Goal: Transaction & Acquisition: Purchase product/service

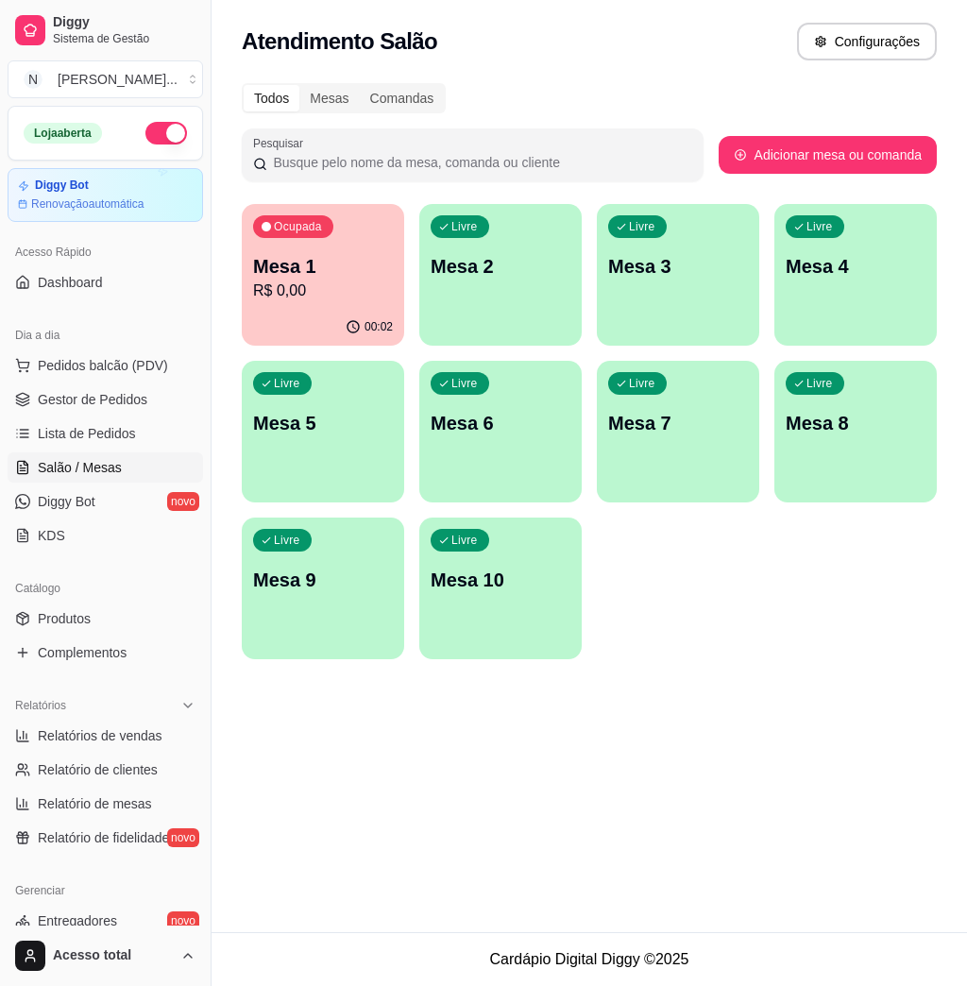
click at [341, 257] on p "Mesa 1" at bounding box center [323, 266] width 140 height 26
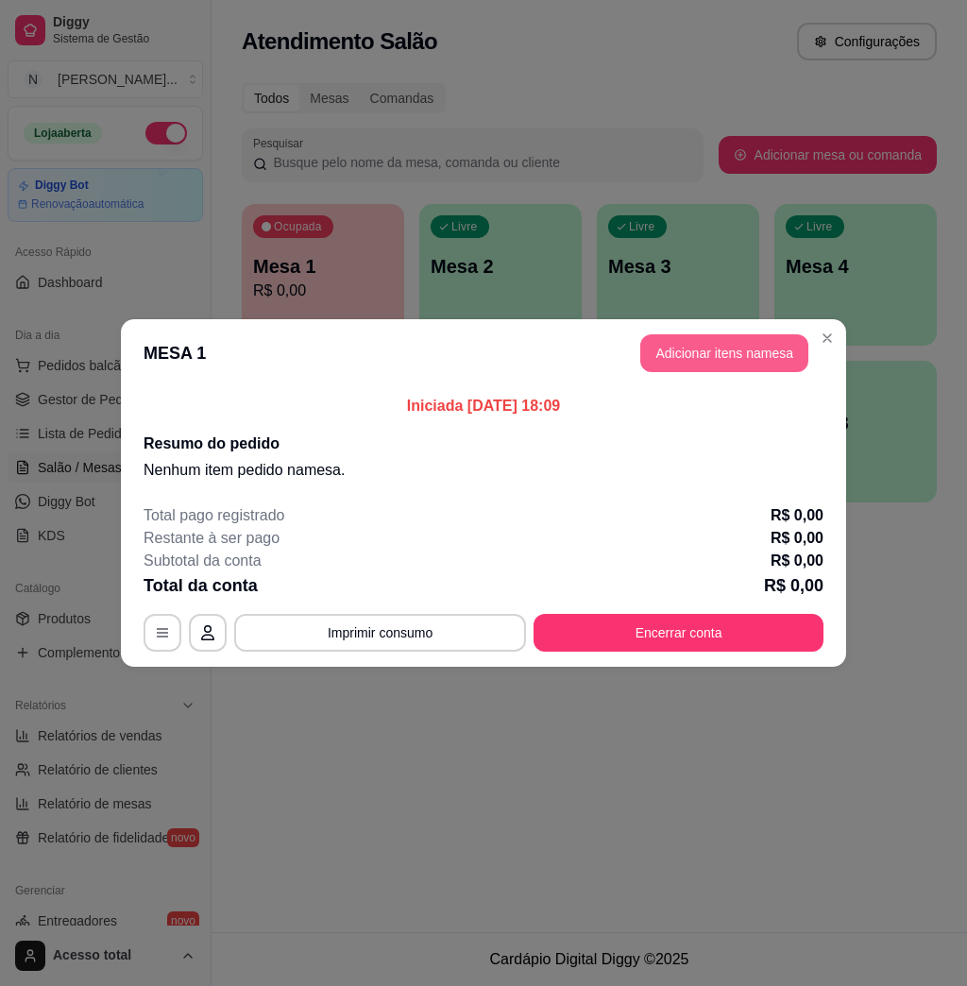
click at [672, 355] on button "Adicionar itens na mesa" at bounding box center [724, 353] width 168 height 38
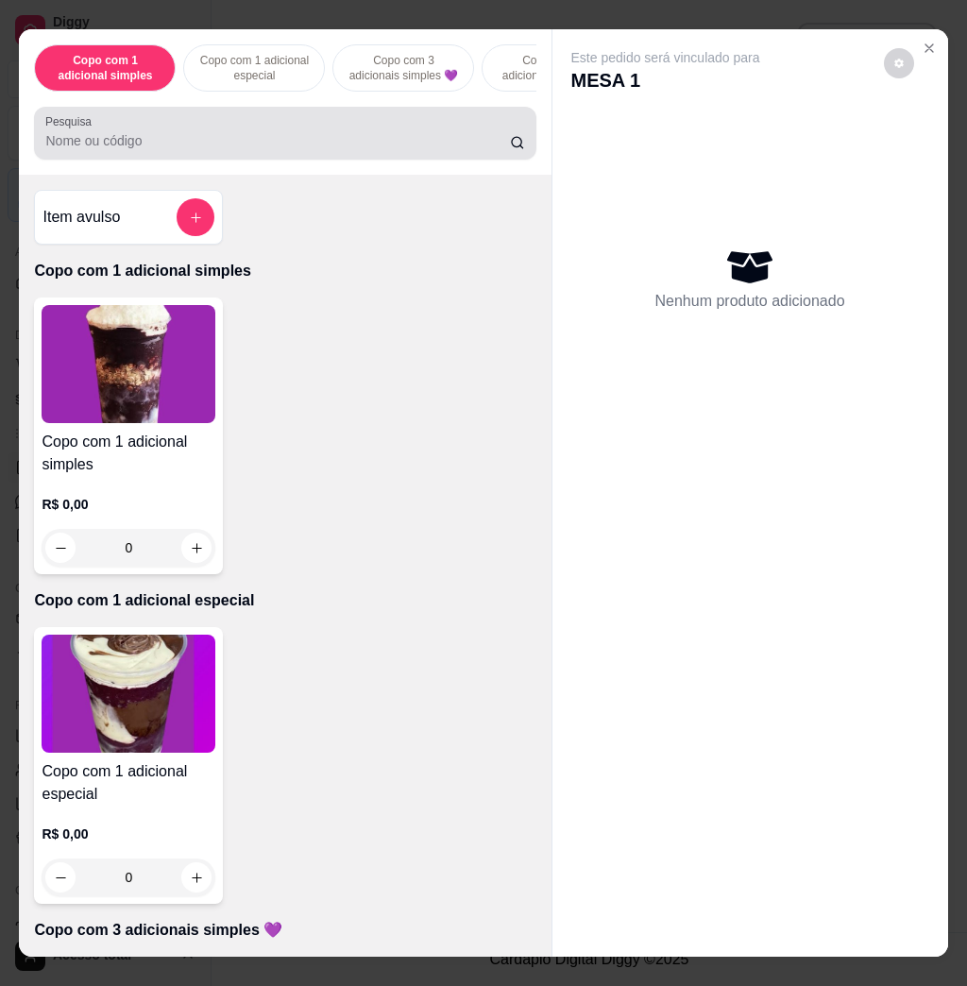
click at [281, 140] on div at bounding box center [284, 133] width 479 height 38
click at [281, 143] on input "11111111111111111111111" at bounding box center [277, 140] width 465 height 19
click at [281, 145] on input "11111111111111111111111111111111111111111111111" at bounding box center [277, 140] width 465 height 19
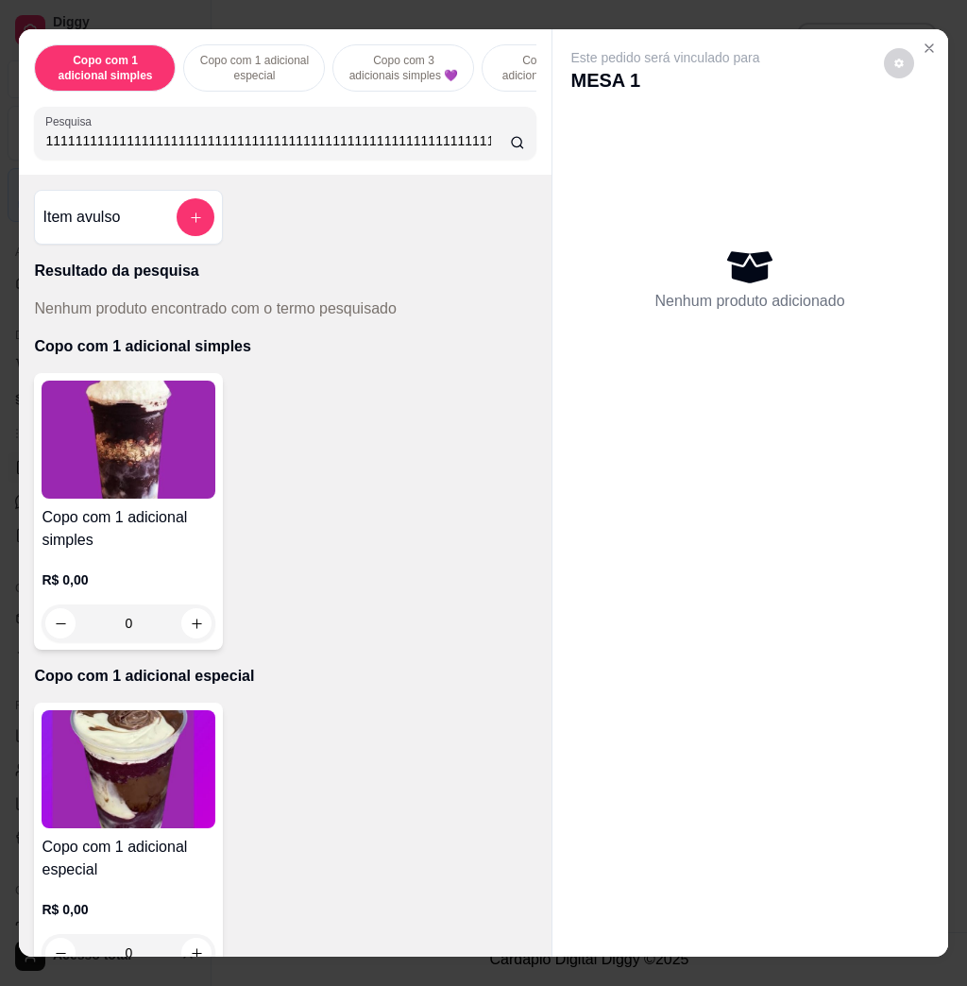
type input "1111111111111111111111111111111111111111111111111111111111111111111111111111111…"
click at [486, 149] on input "1111111111111111111111111111111111111111111111111111111111111111111111111111111…" at bounding box center [277, 140] width 465 height 19
type input "11111111111111111111111111111111111111111111111111"
click at [486, 150] on input "11111111111111111111111111111111111111111111111111" at bounding box center [277, 140] width 465 height 19
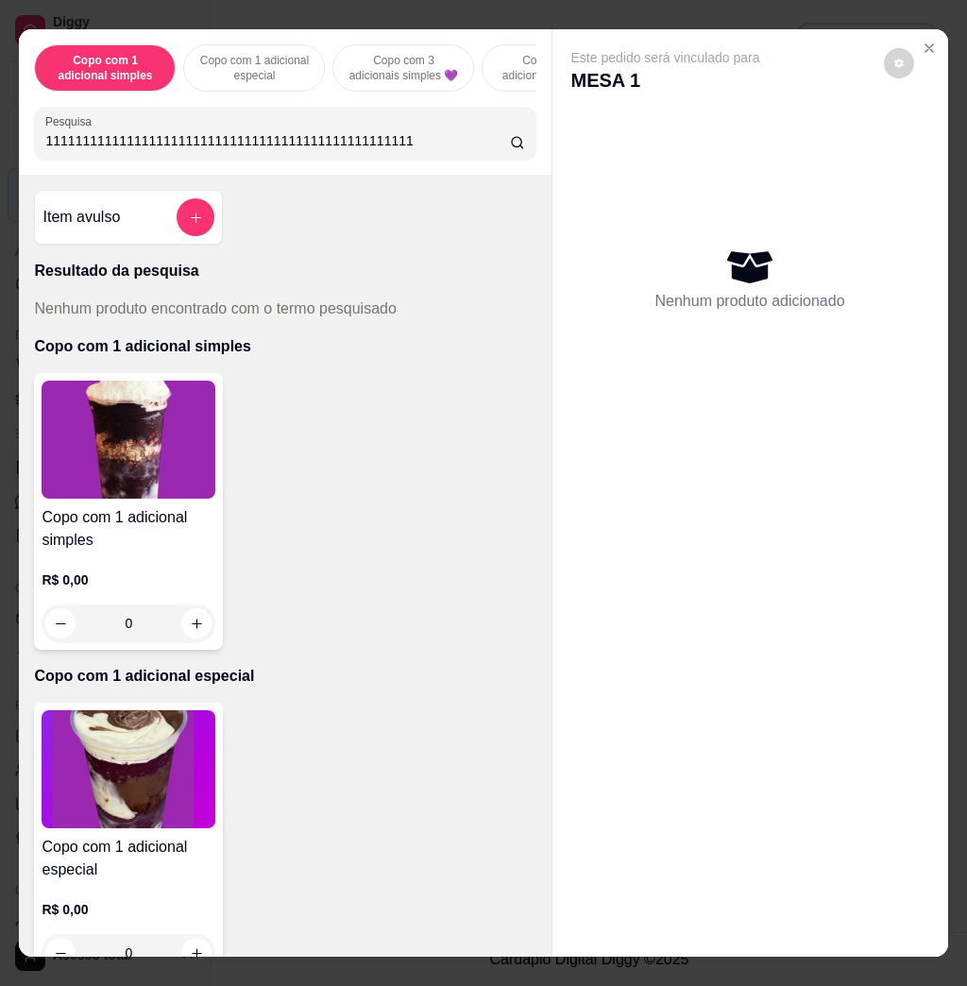
click at [445, 150] on input "11111111111111111111111111111111111111111111111111" at bounding box center [277, 140] width 465 height 19
click at [427, 143] on input "11111111111111111111111111111111111111111111111111" at bounding box center [277, 140] width 465 height 19
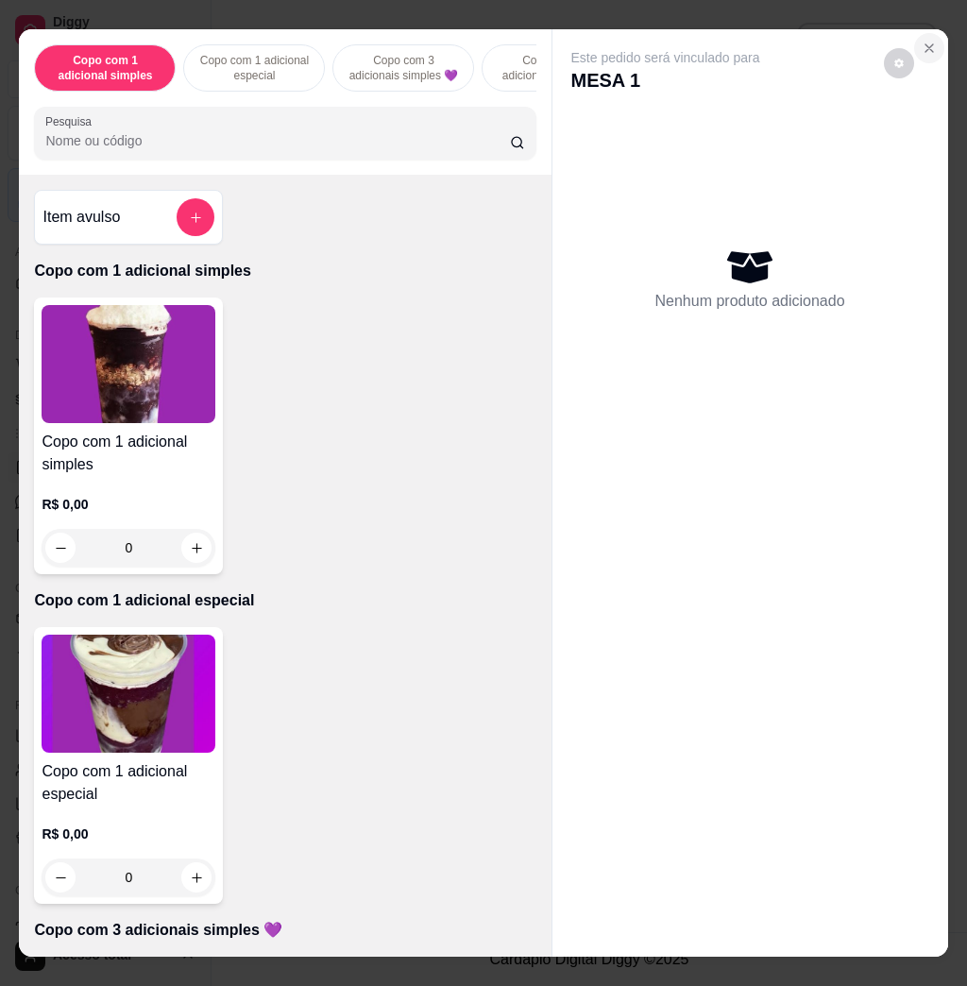
click at [922, 41] on icon "Close" at bounding box center [929, 48] width 15 height 15
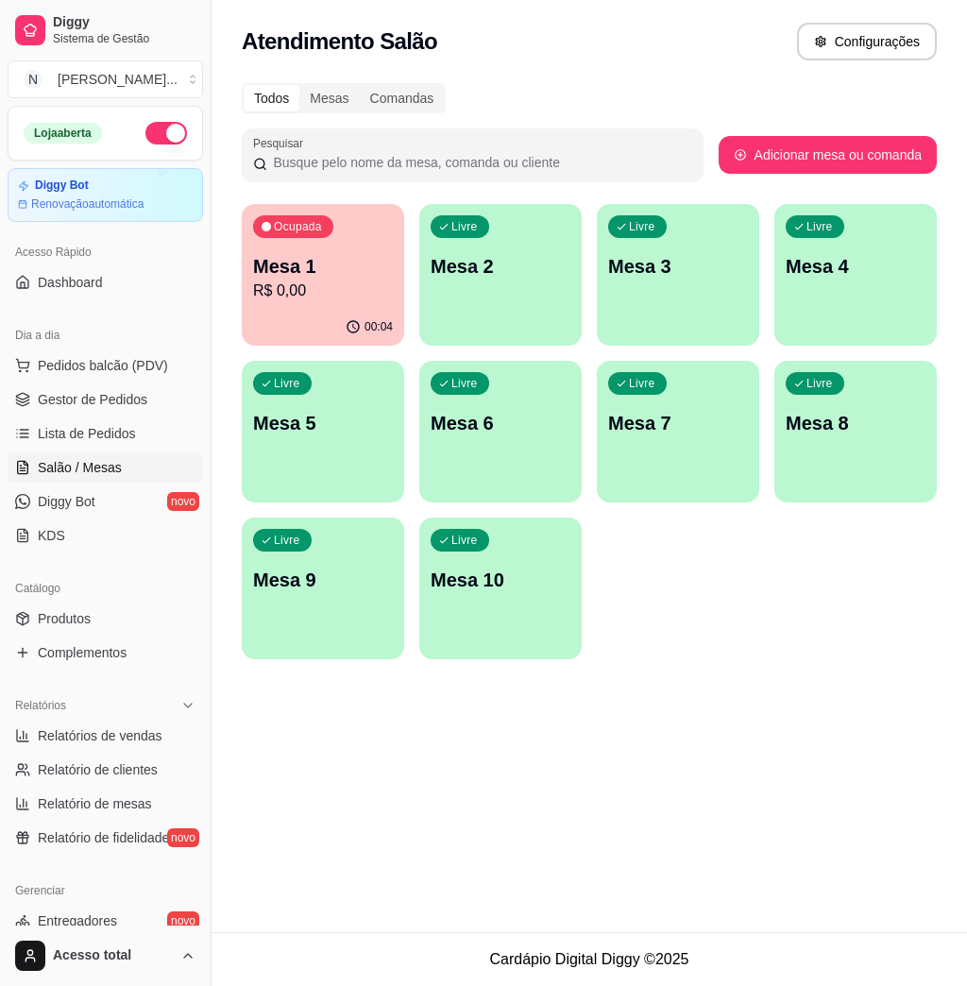
click at [332, 295] on p "R$ 0,00" at bounding box center [323, 291] width 140 height 23
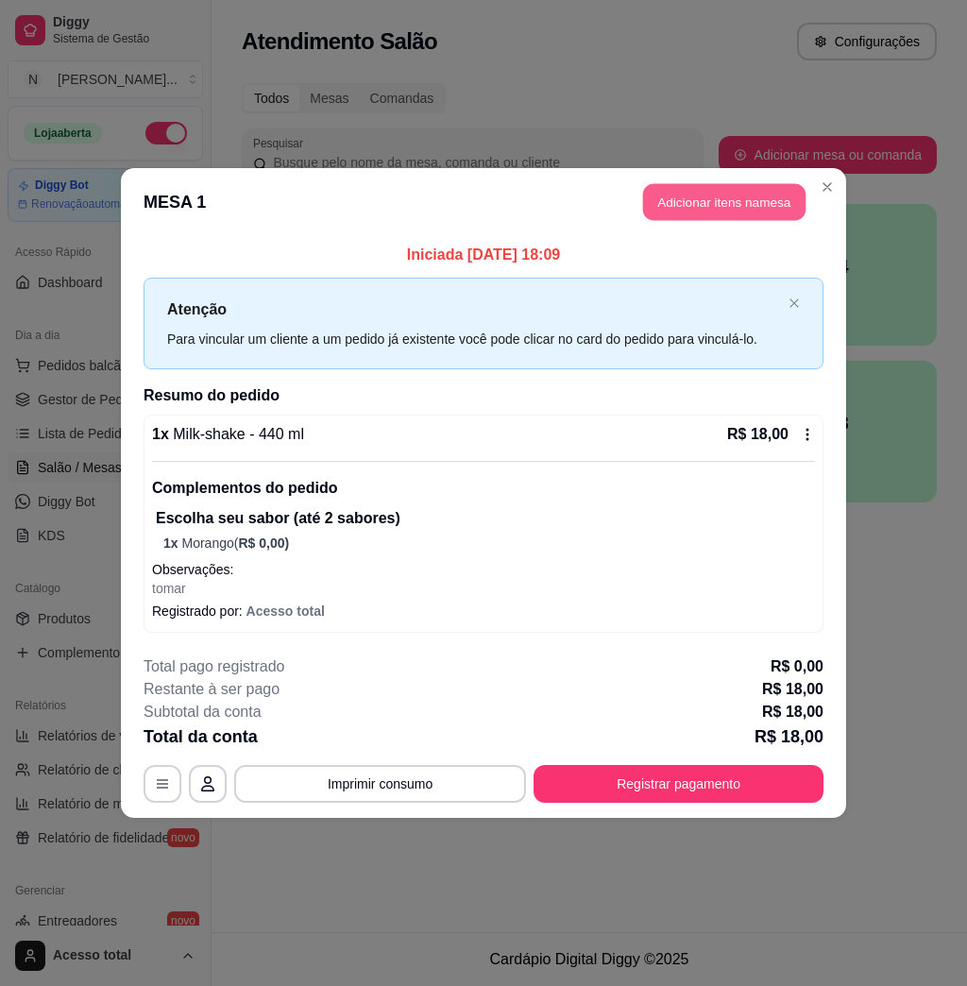
click at [732, 207] on button "Adicionar itens na mesa" at bounding box center [724, 202] width 162 height 37
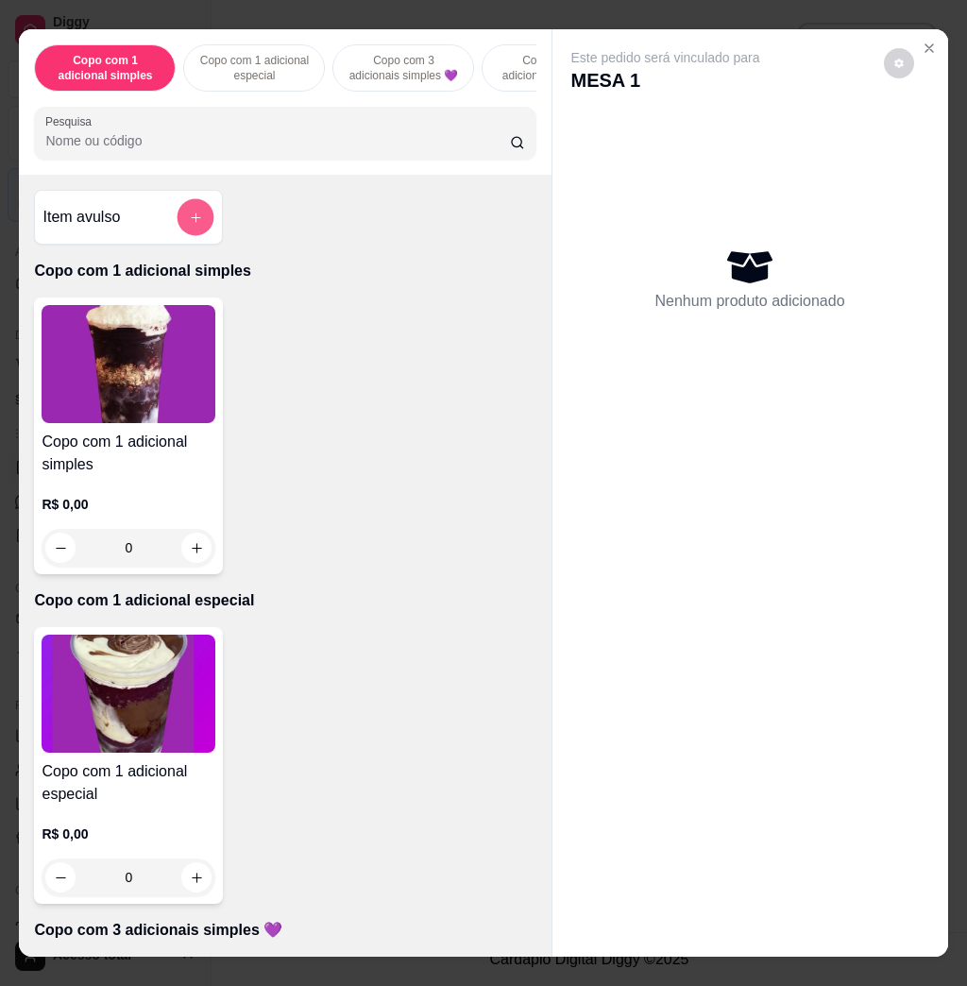
click at [193, 233] on button "add-separate-item" at bounding box center [196, 217] width 37 height 37
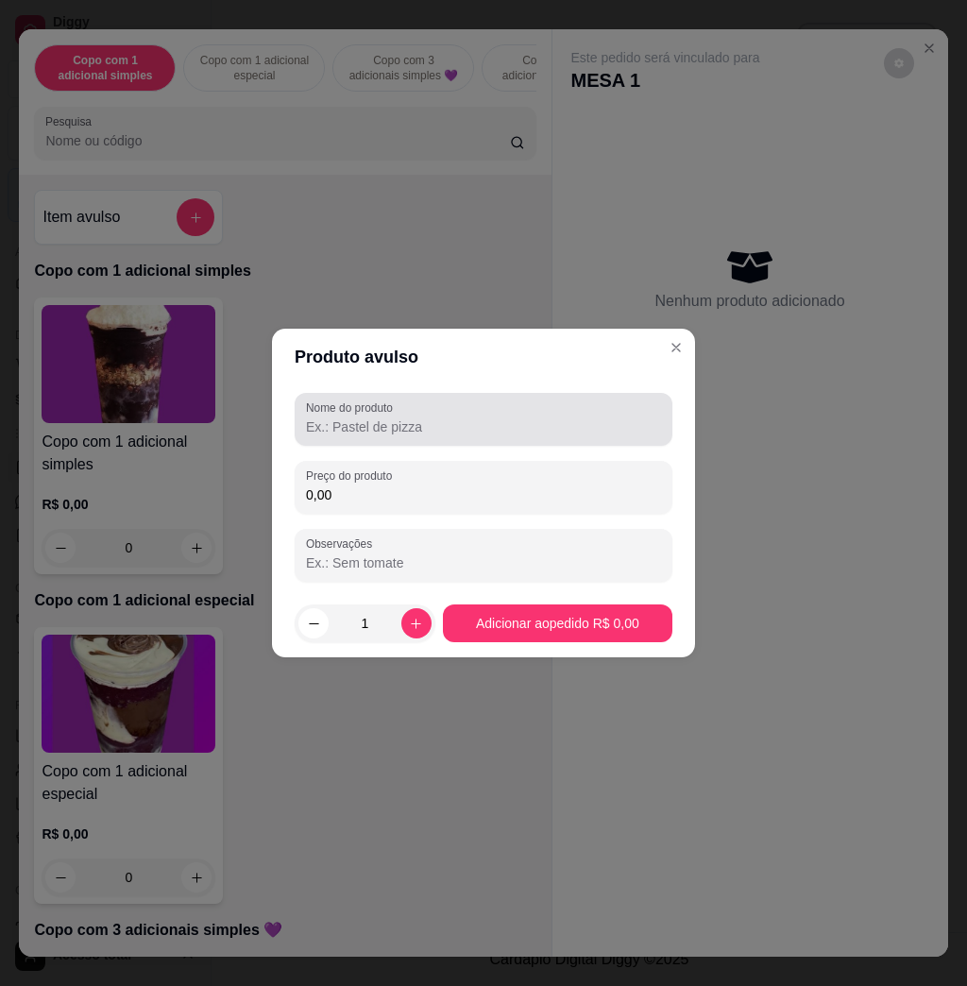
click at [323, 412] on label "Nome do produto" at bounding box center [353, 408] width 94 height 16
click at [323, 417] on input "Nome do produto" at bounding box center [483, 426] width 355 height 19
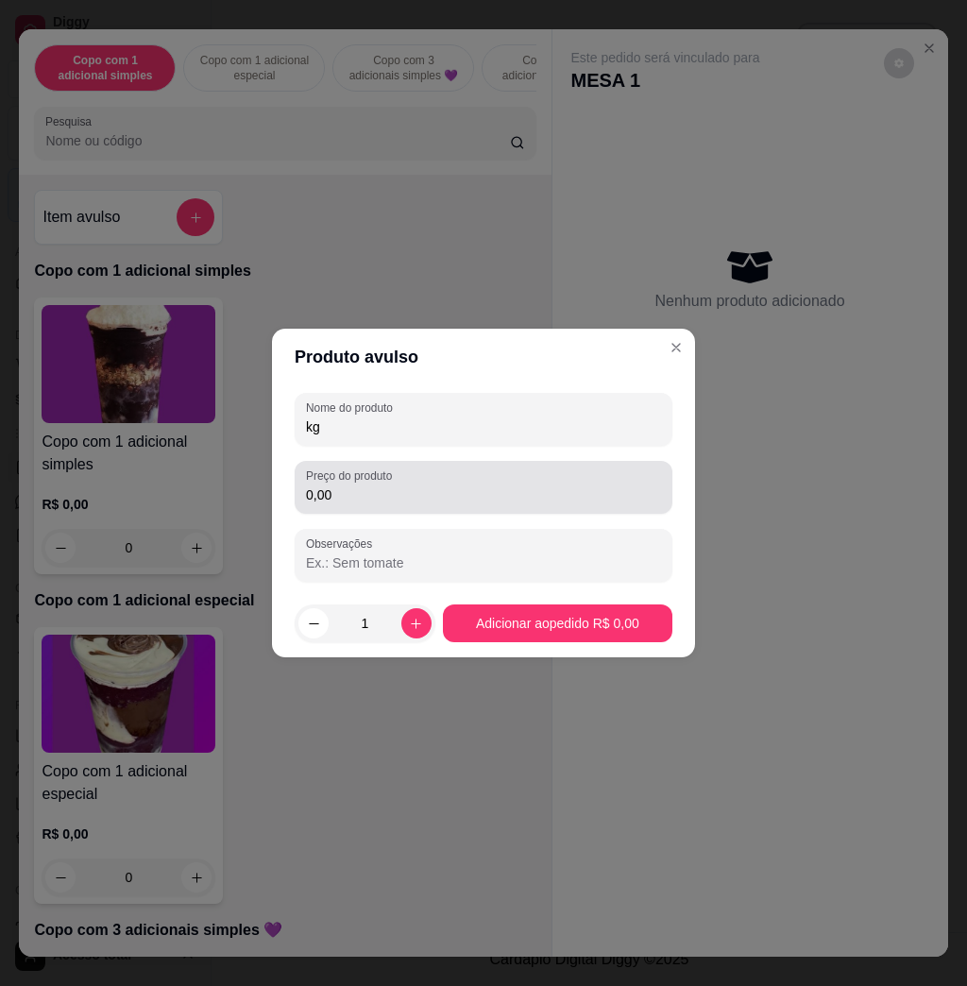
type input "kg"
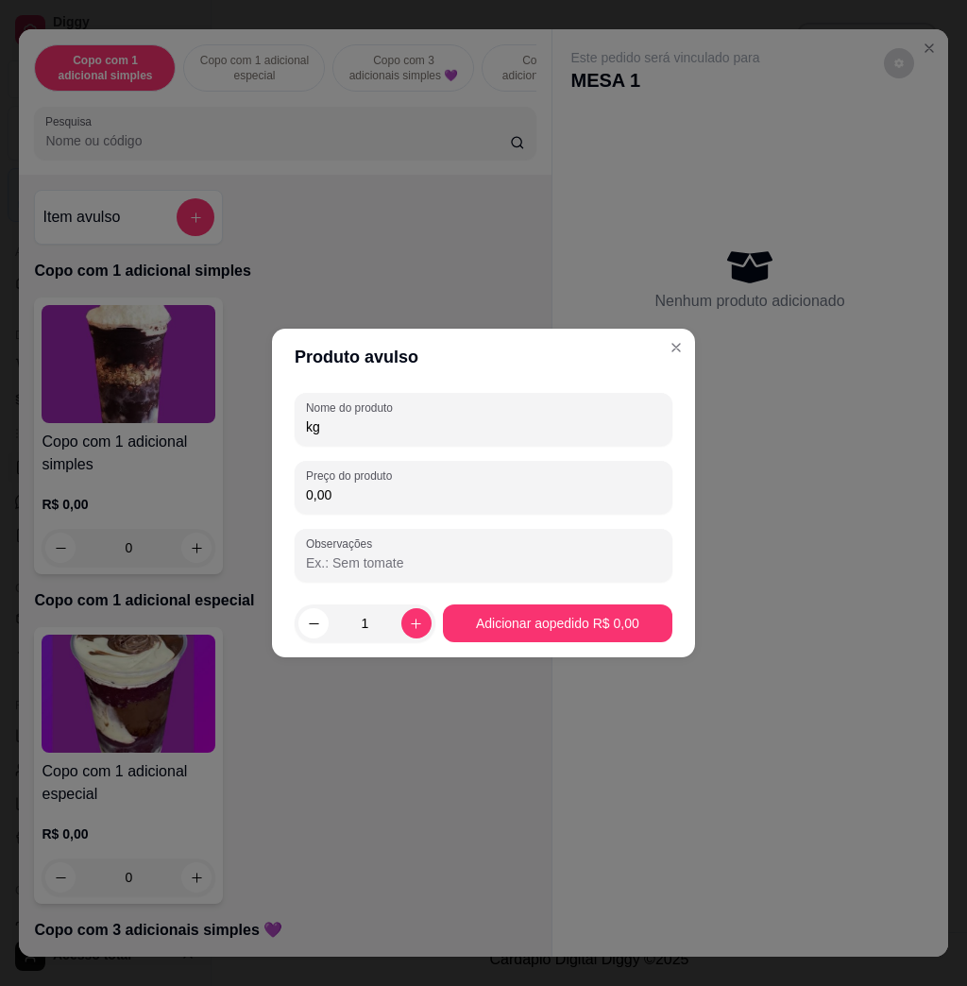
click at [429, 488] on input "0,00" at bounding box center [483, 494] width 355 height 19
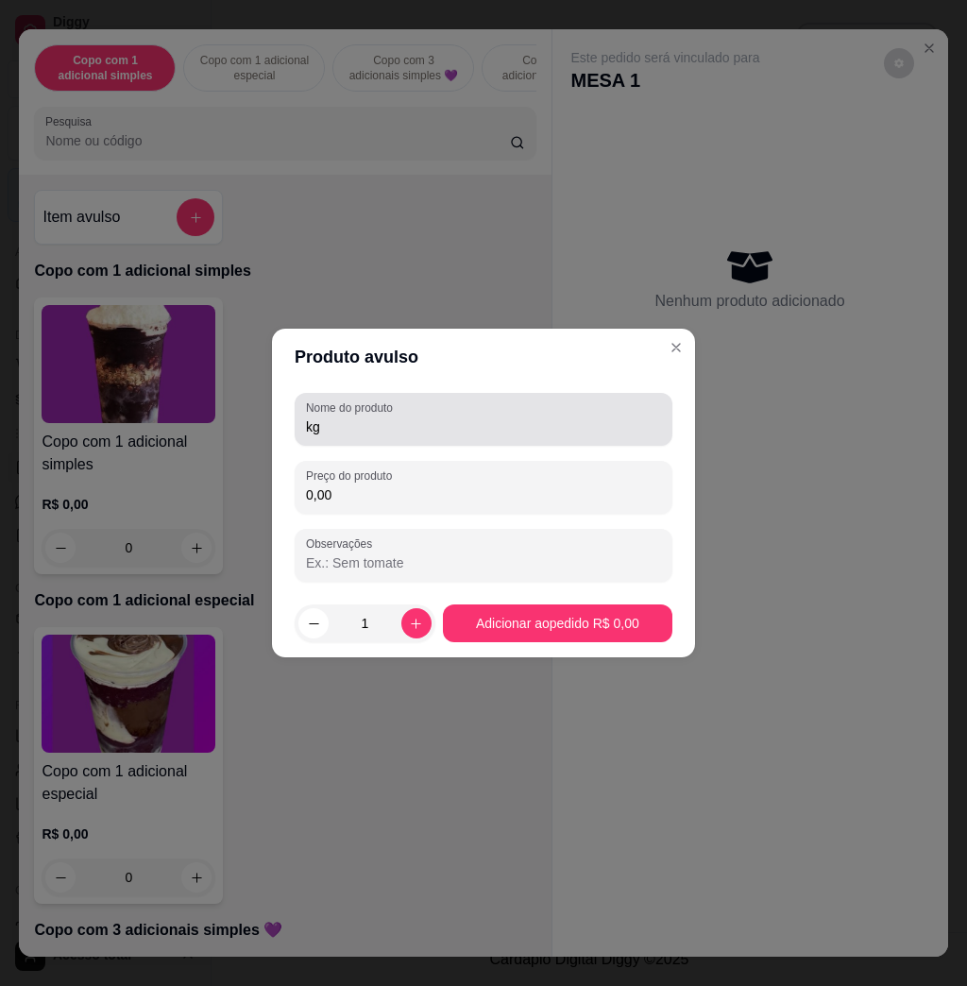
click at [479, 439] on div "Nome do produto kg" at bounding box center [484, 419] width 378 height 53
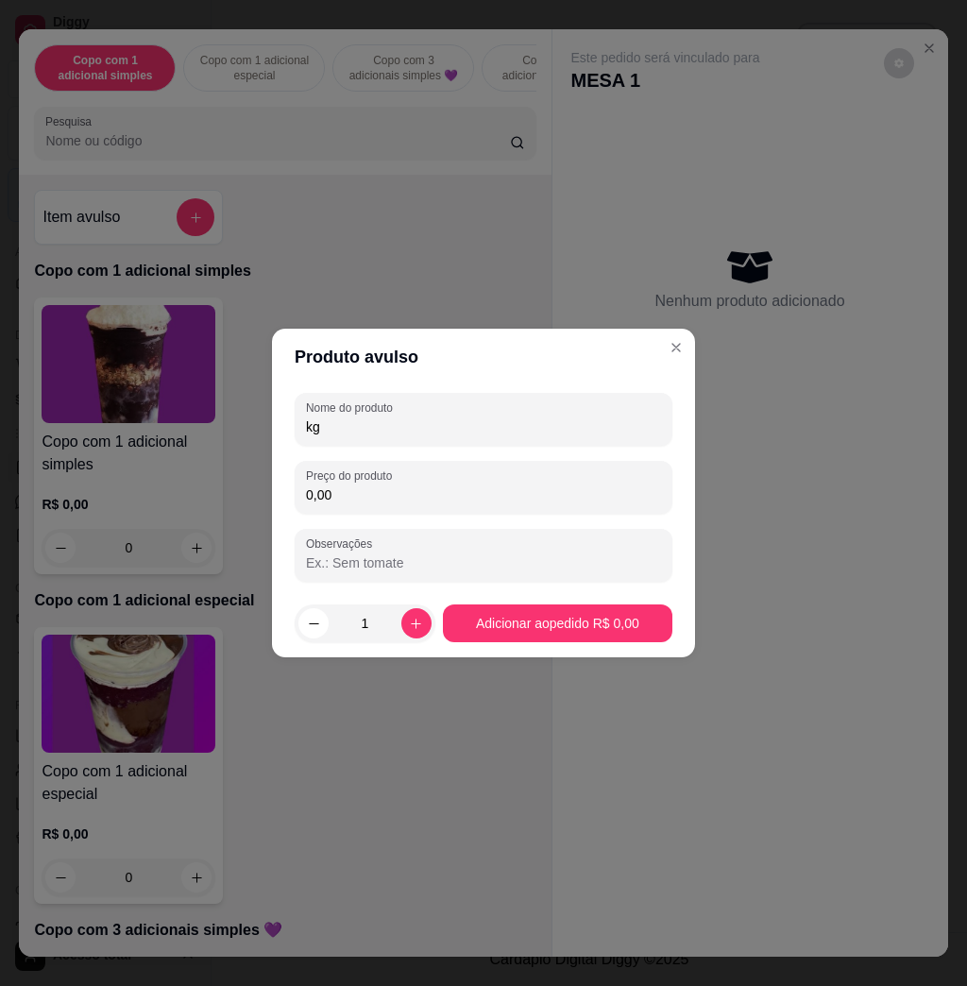
click at [463, 516] on div "Nome do produto kg Preço do produto 0,00 Observações" at bounding box center [484, 487] width 378 height 189
click at [475, 497] on input "0,00" at bounding box center [483, 494] width 355 height 19
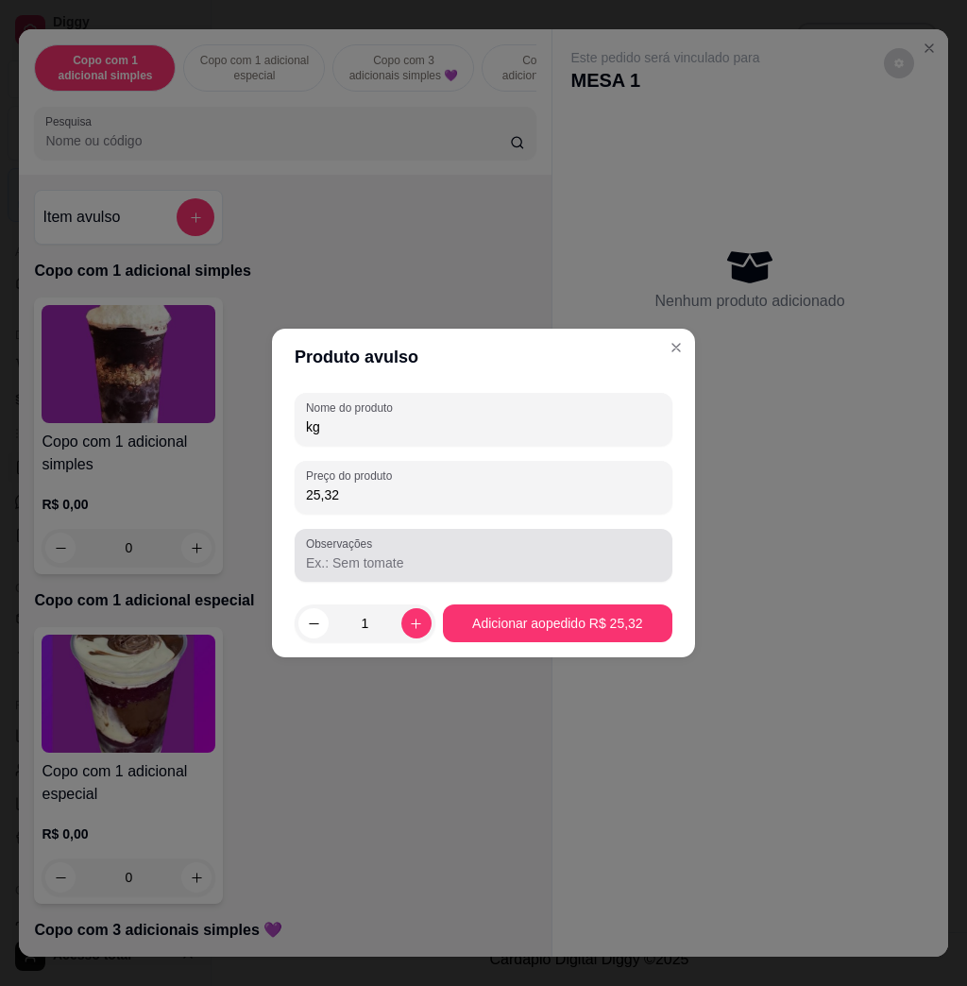
type input "25,32"
click at [480, 533] on div "Observações" at bounding box center [484, 555] width 378 height 53
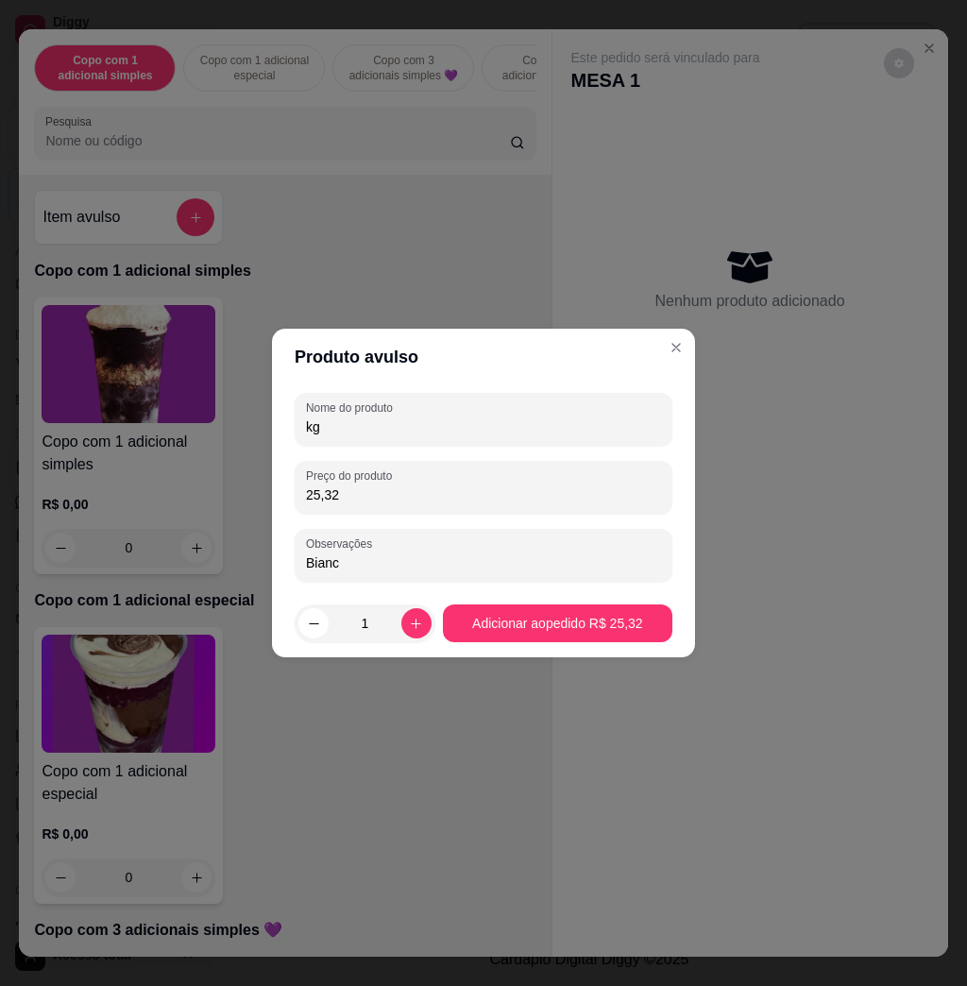
type input "[PERSON_NAME]"
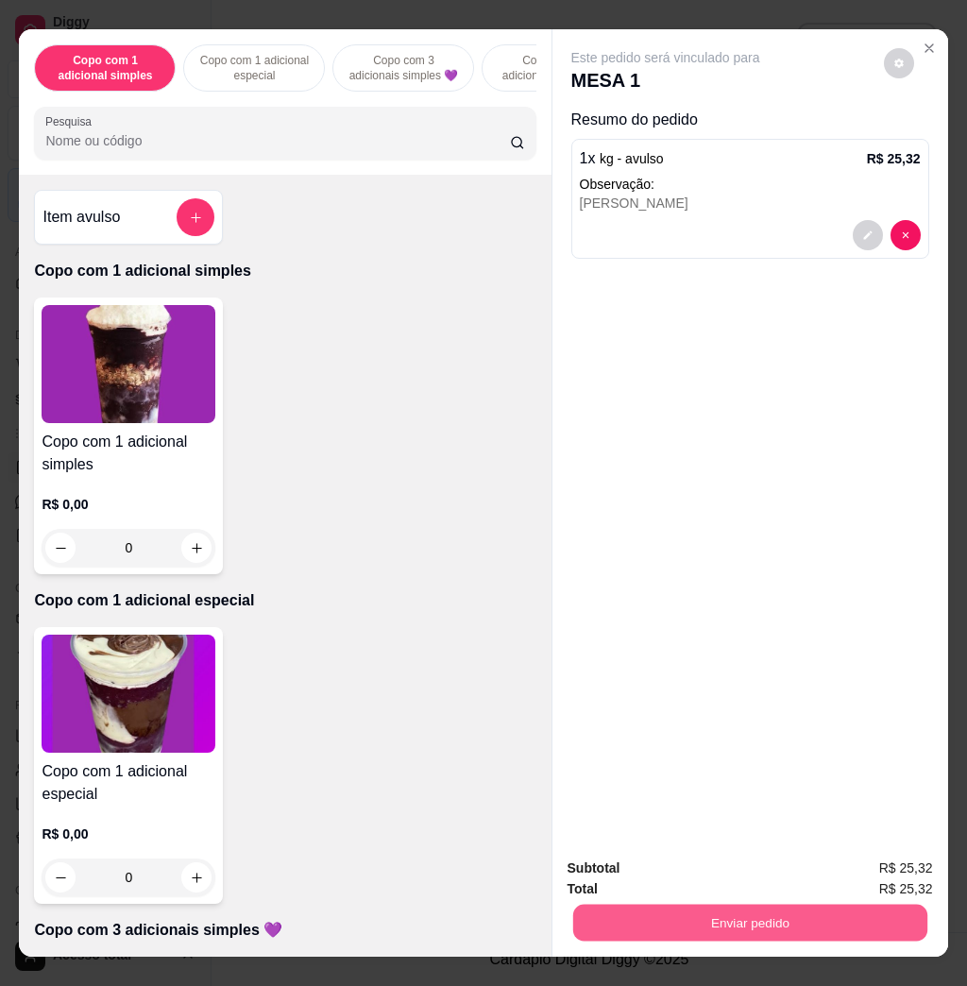
click at [722, 904] on button "Enviar pedido" at bounding box center [749, 922] width 354 height 37
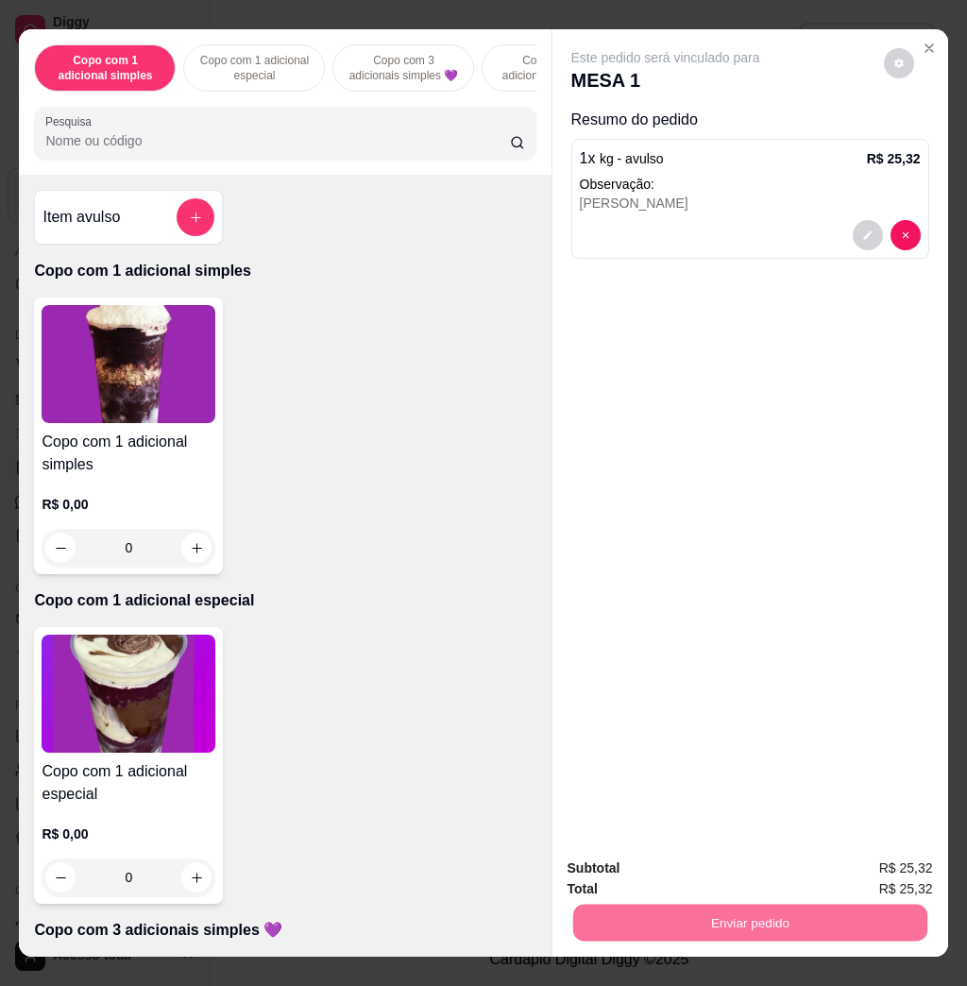
click at [723, 865] on button "Não registrar e enviar pedido" at bounding box center [684, 866] width 191 height 35
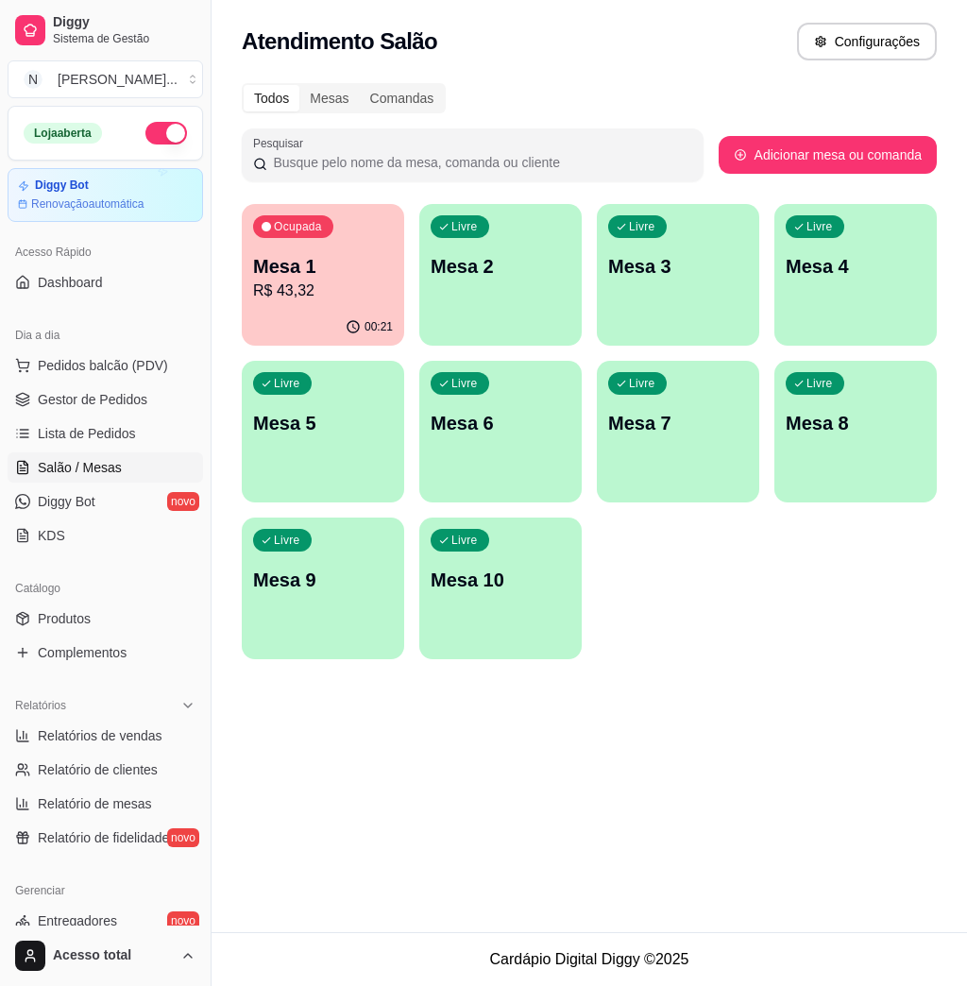
click at [332, 266] on p "Mesa 1" at bounding box center [323, 266] width 140 height 26
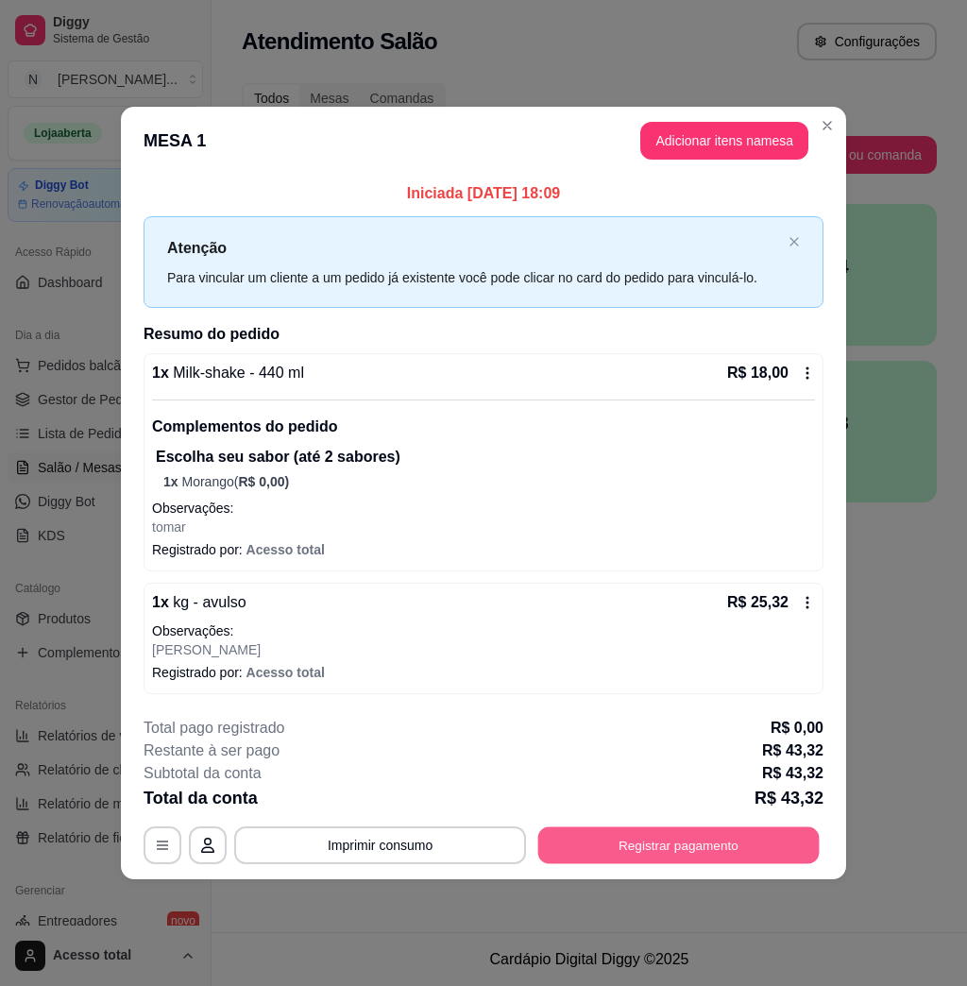
click at [687, 850] on button "Registrar pagamento" at bounding box center [678, 845] width 281 height 37
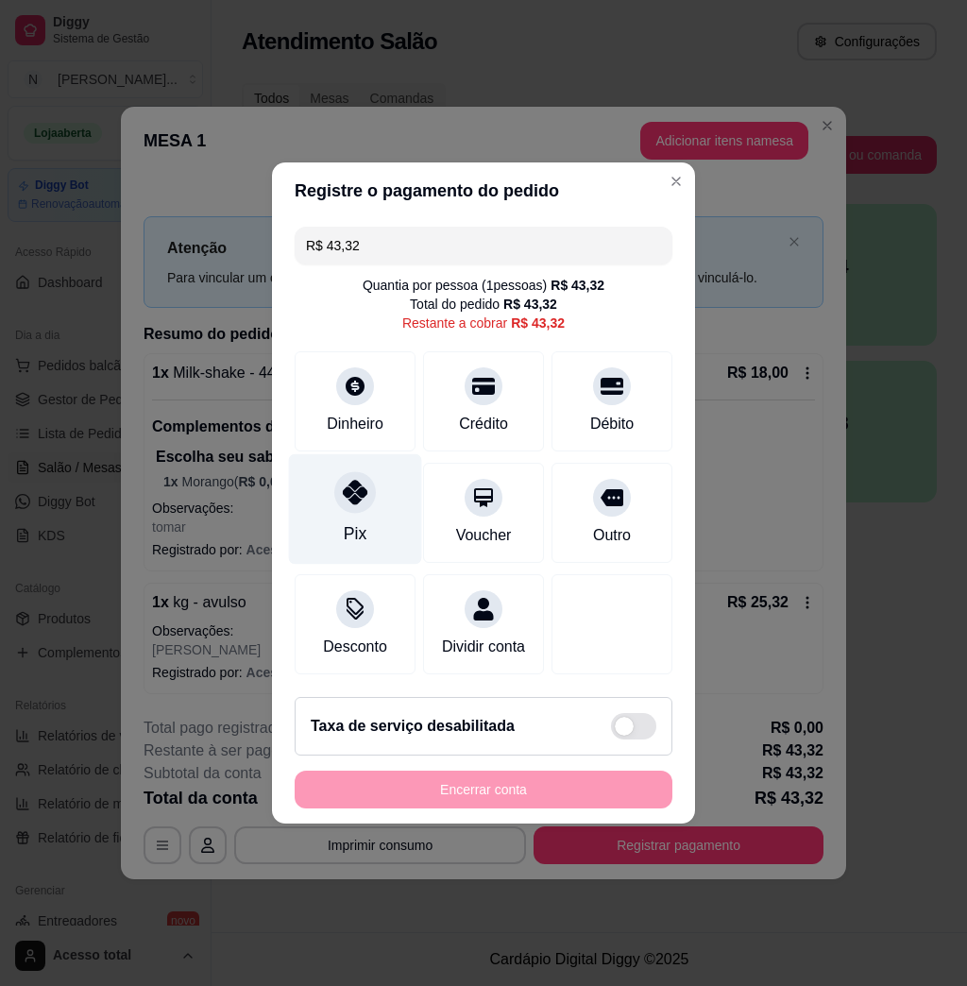
click at [361, 485] on icon at bounding box center [355, 492] width 25 height 25
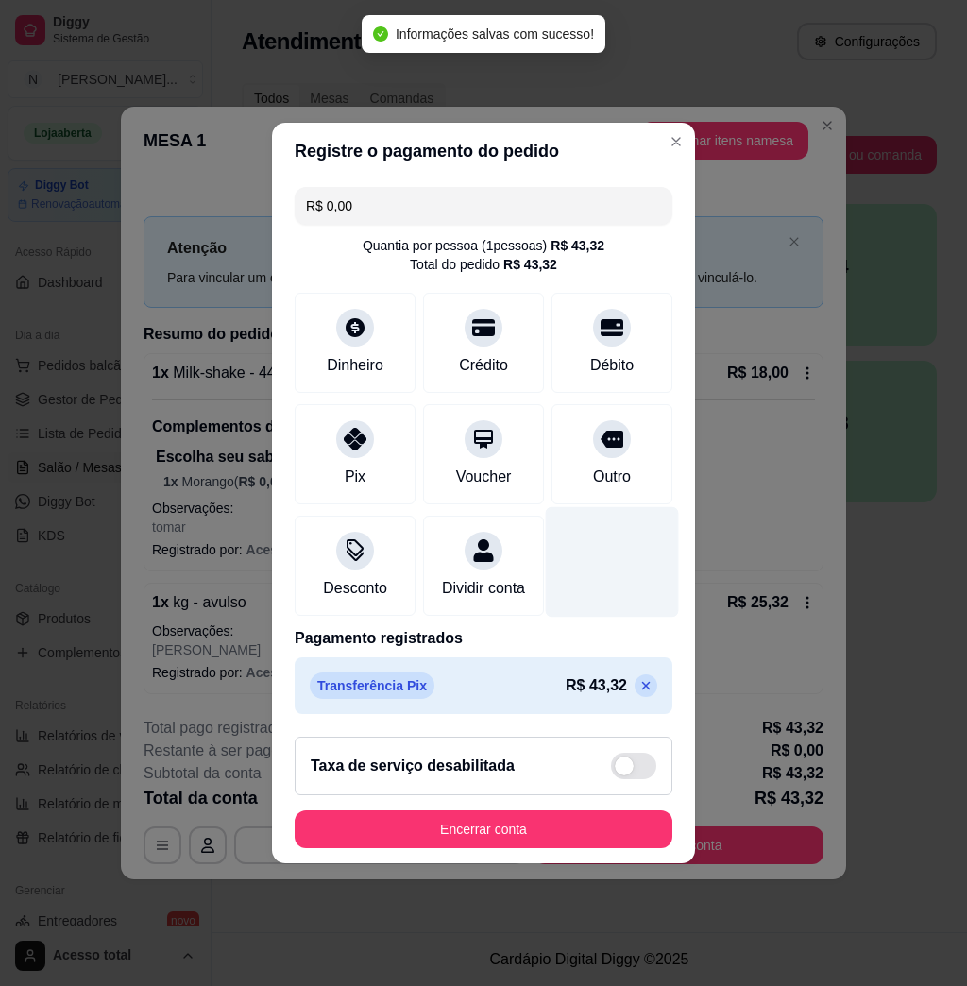
type input "R$ 0,00"
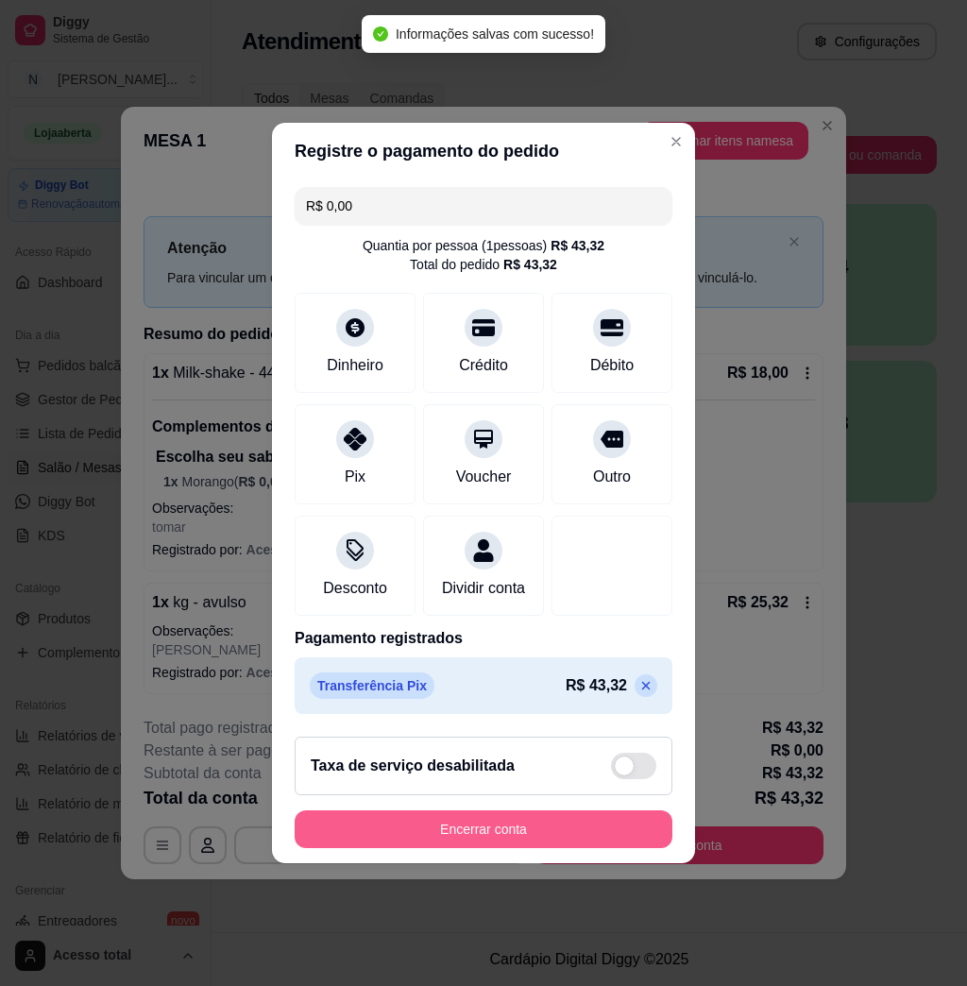
click at [495, 848] on button "Encerrar conta" at bounding box center [484, 829] width 378 height 38
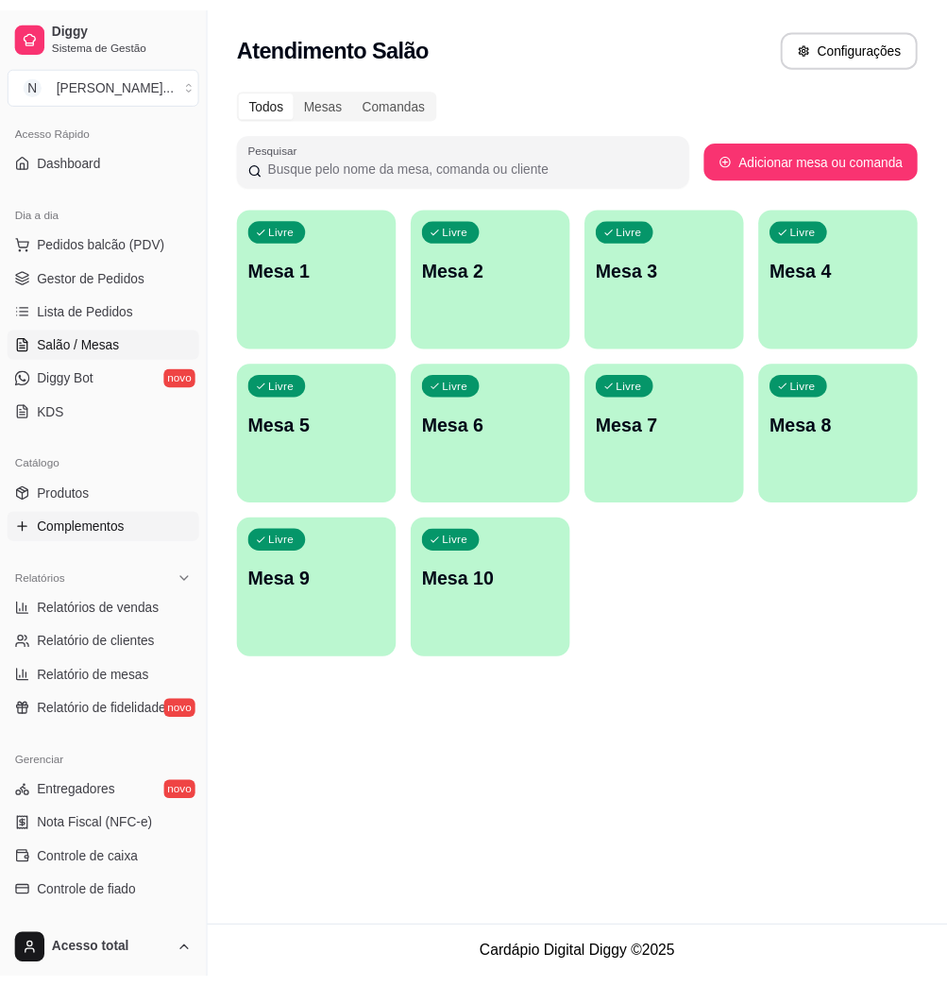
scroll to position [251, 0]
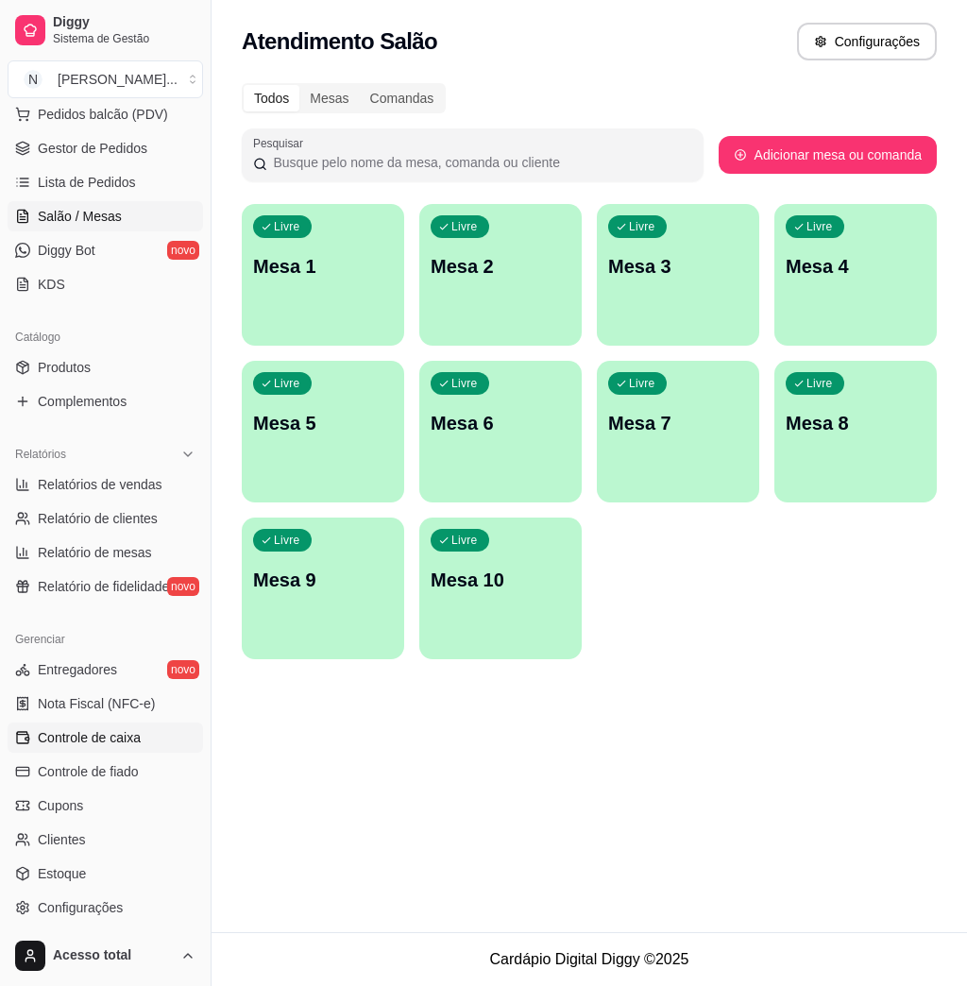
click at [82, 736] on span "Controle de caixa" at bounding box center [89, 737] width 103 height 19
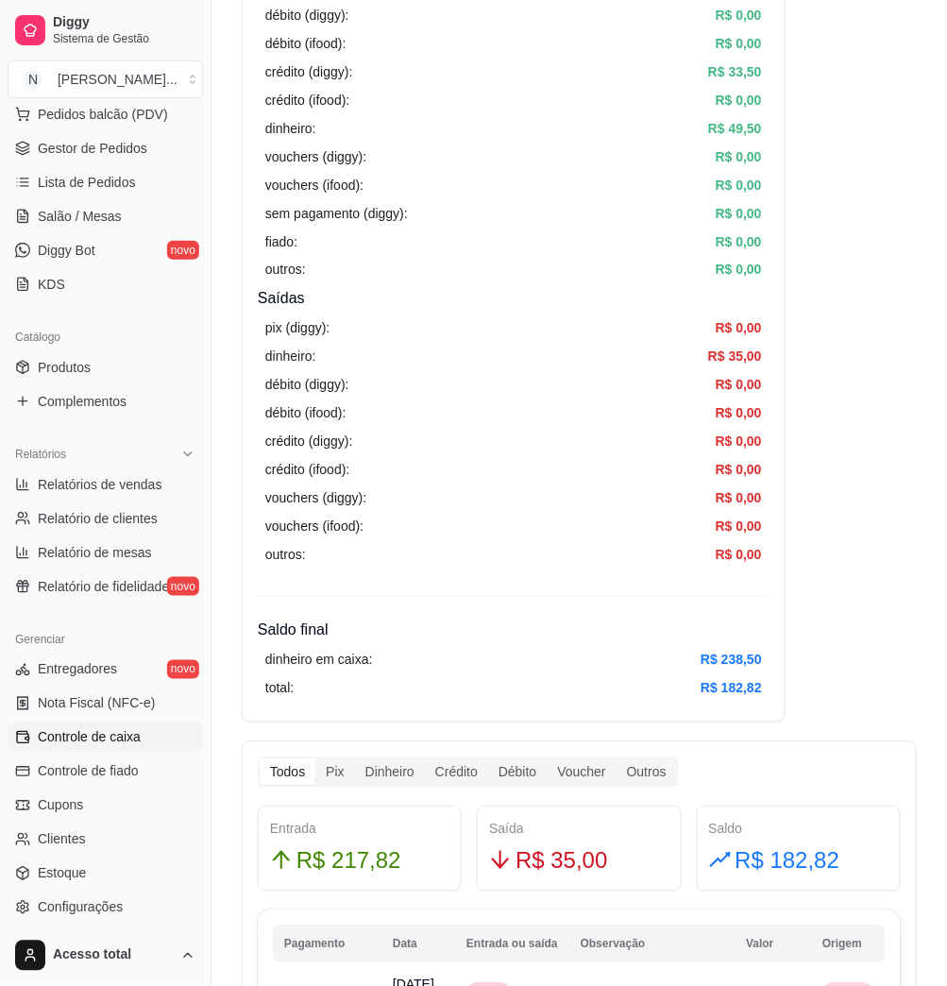
scroll to position [503, 0]
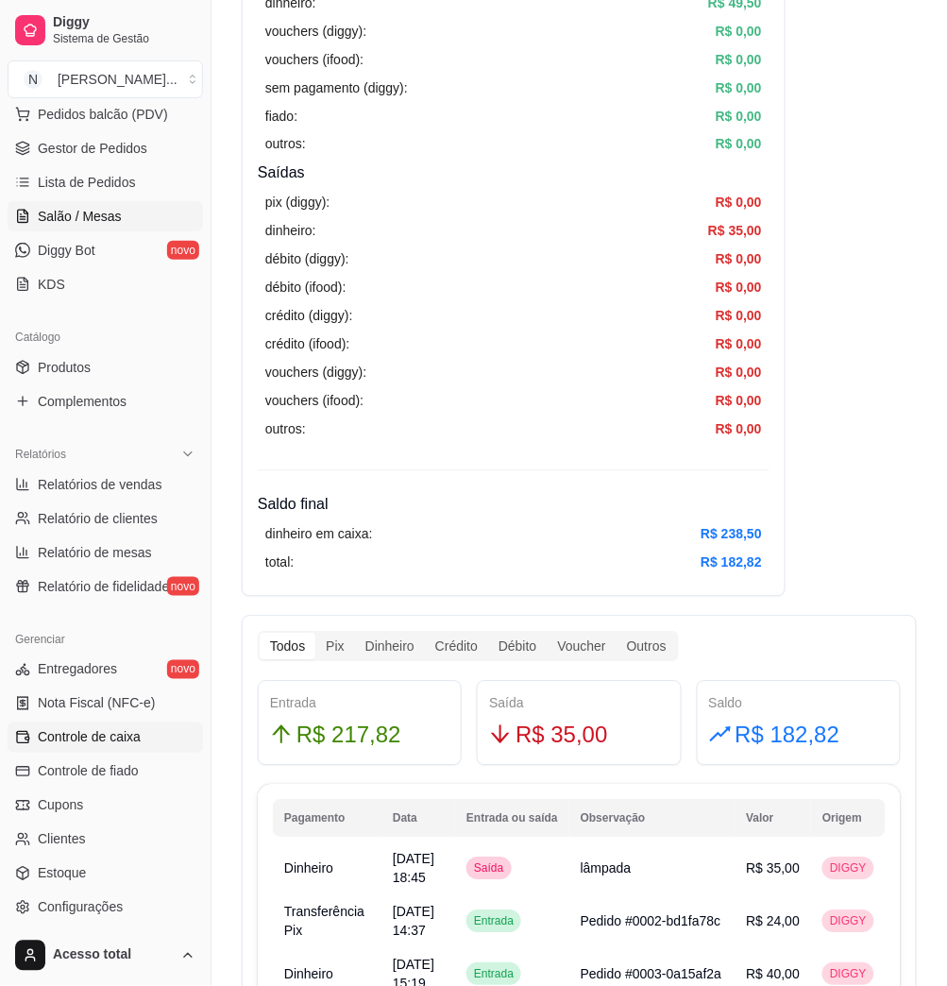
click at [133, 207] on link "Salão / Mesas" at bounding box center [106, 216] width 196 height 30
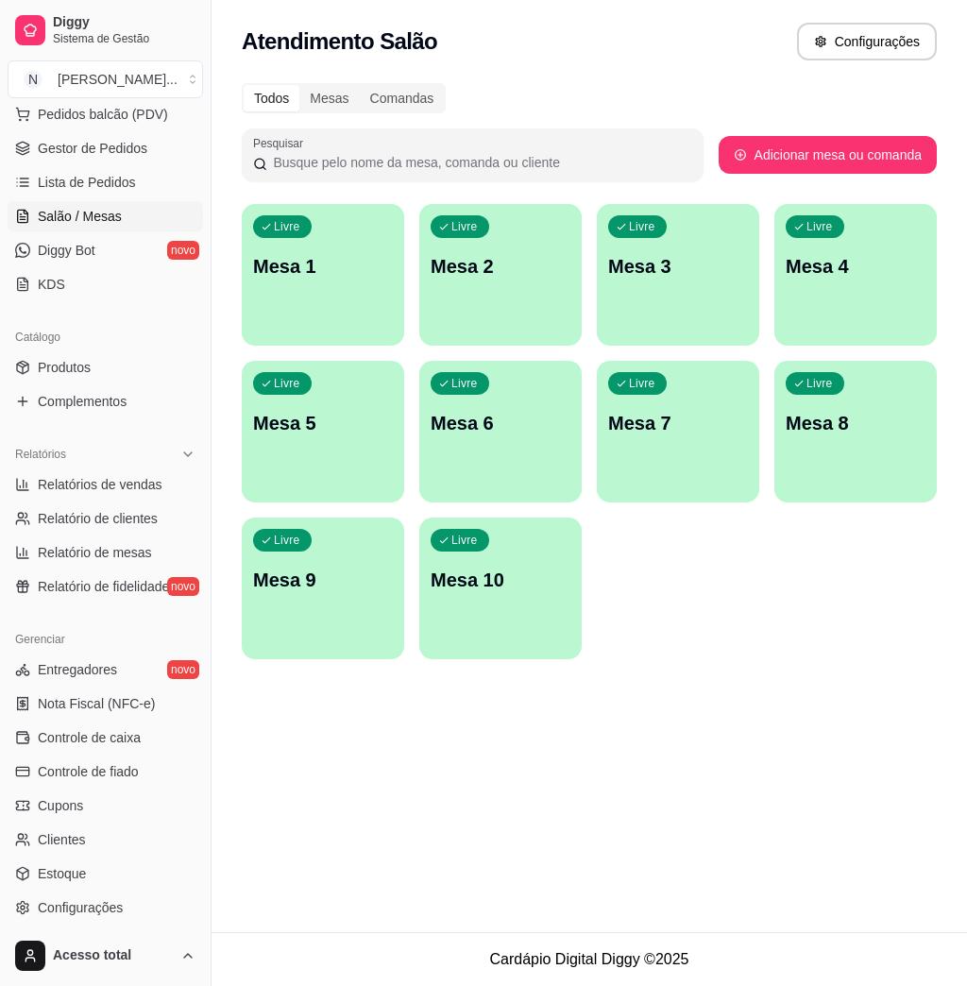
click at [352, 278] on p "Mesa 1" at bounding box center [323, 266] width 140 height 26
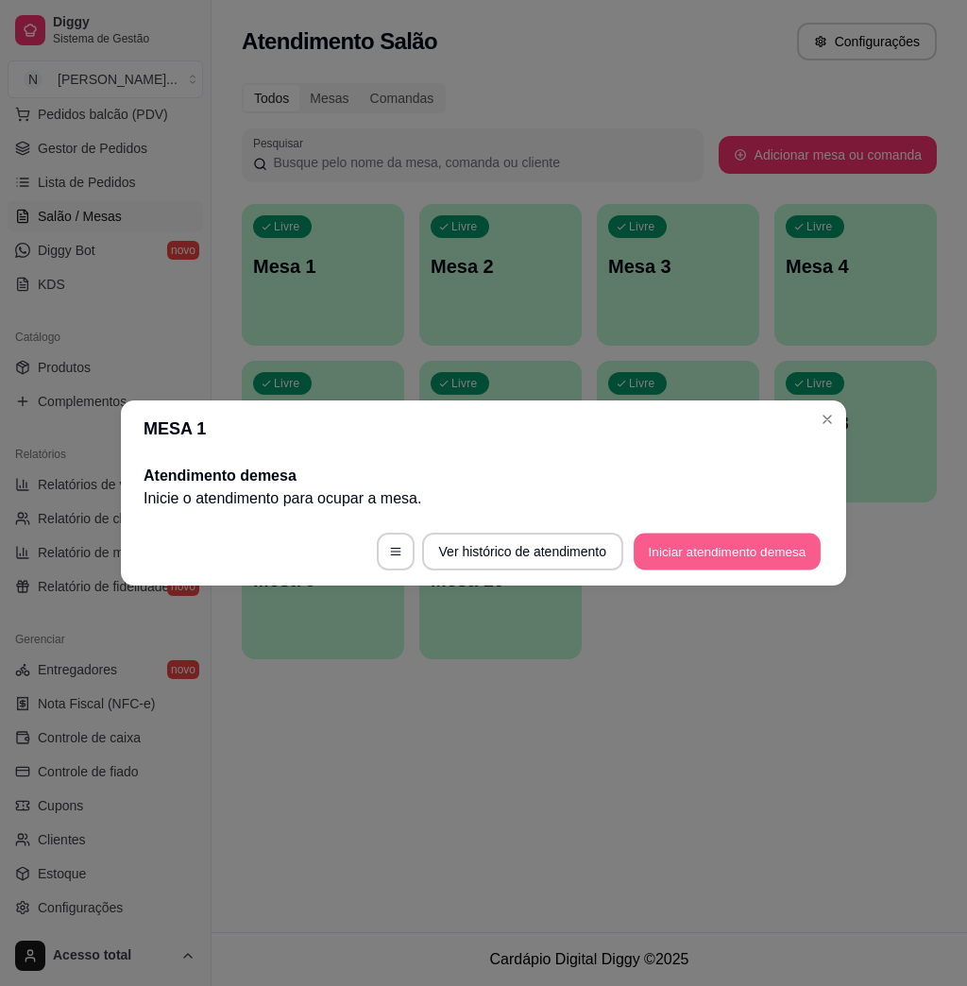
click at [725, 551] on button "Iniciar atendimento de mesa" at bounding box center [727, 552] width 187 height 37
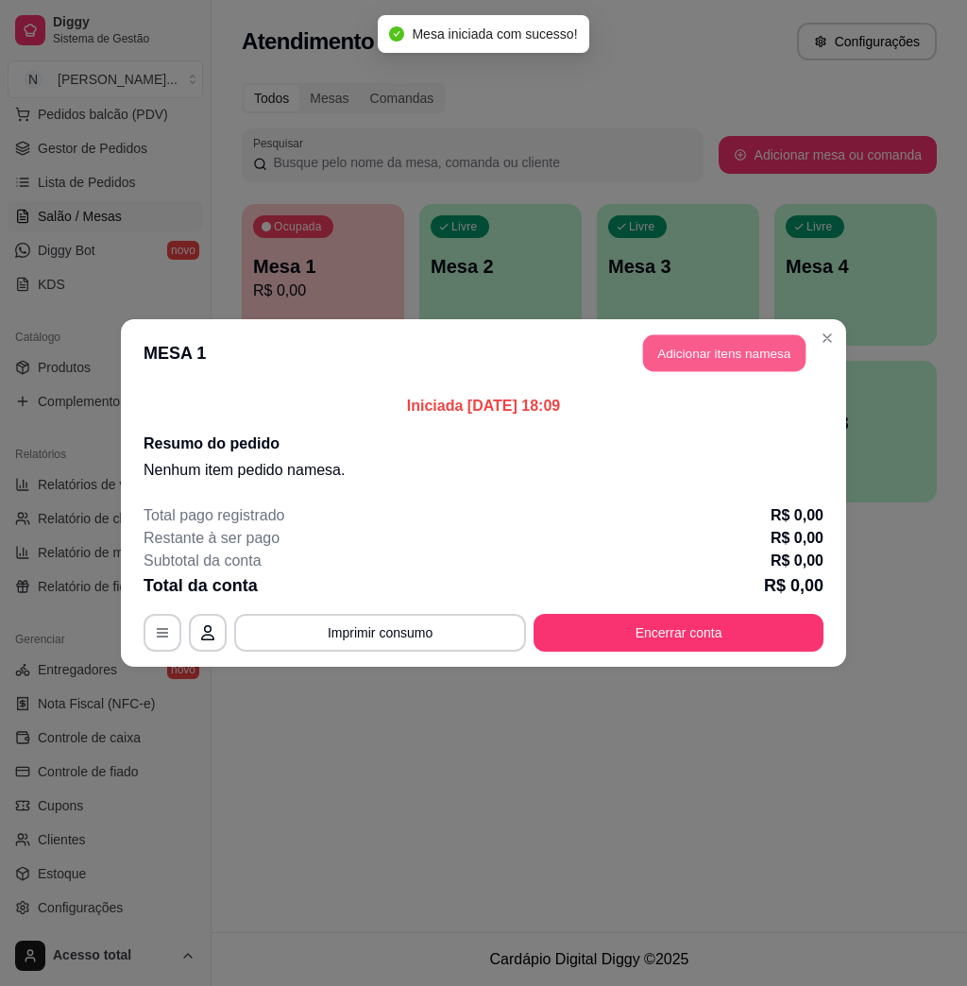
click at [711, 349] on button "Adicionar itens na mesa" at bounding box center [724, 353] width 162 height 37
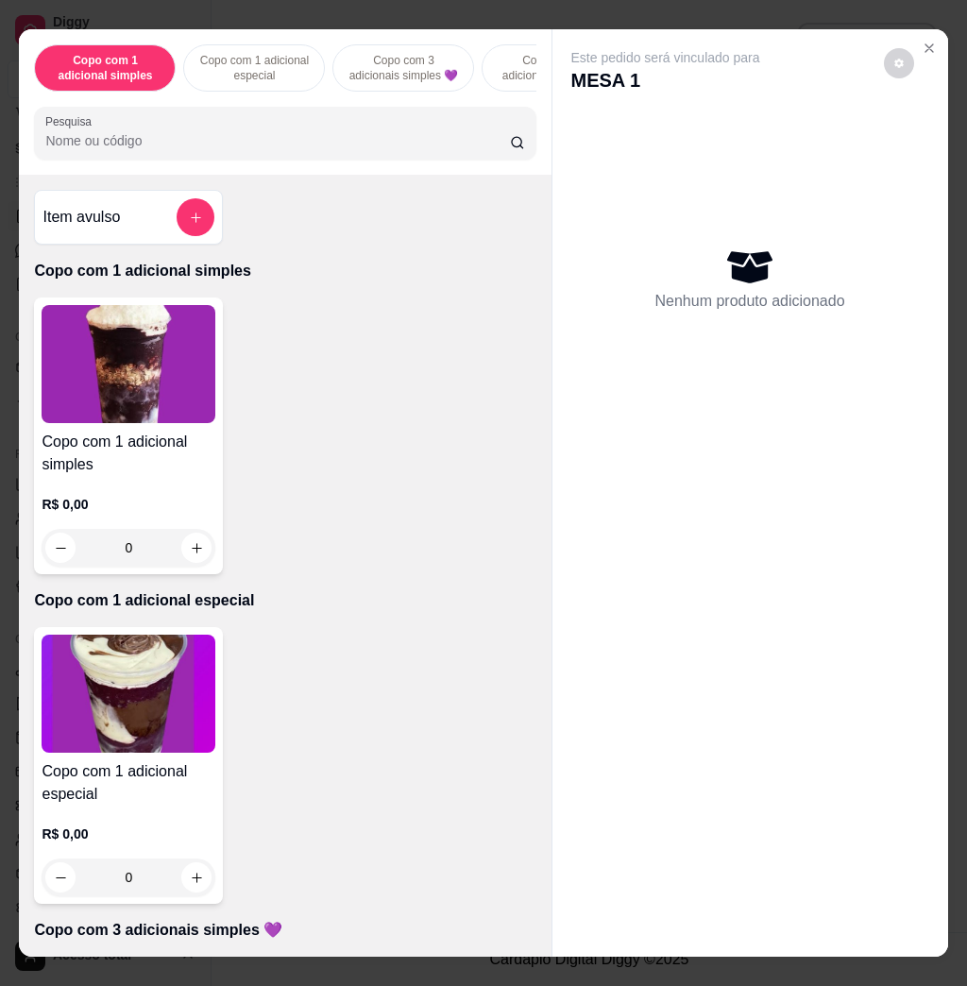
click at [429, 148] on input "Pesquisa" at bounding box center [277, 140] width 465 height 19
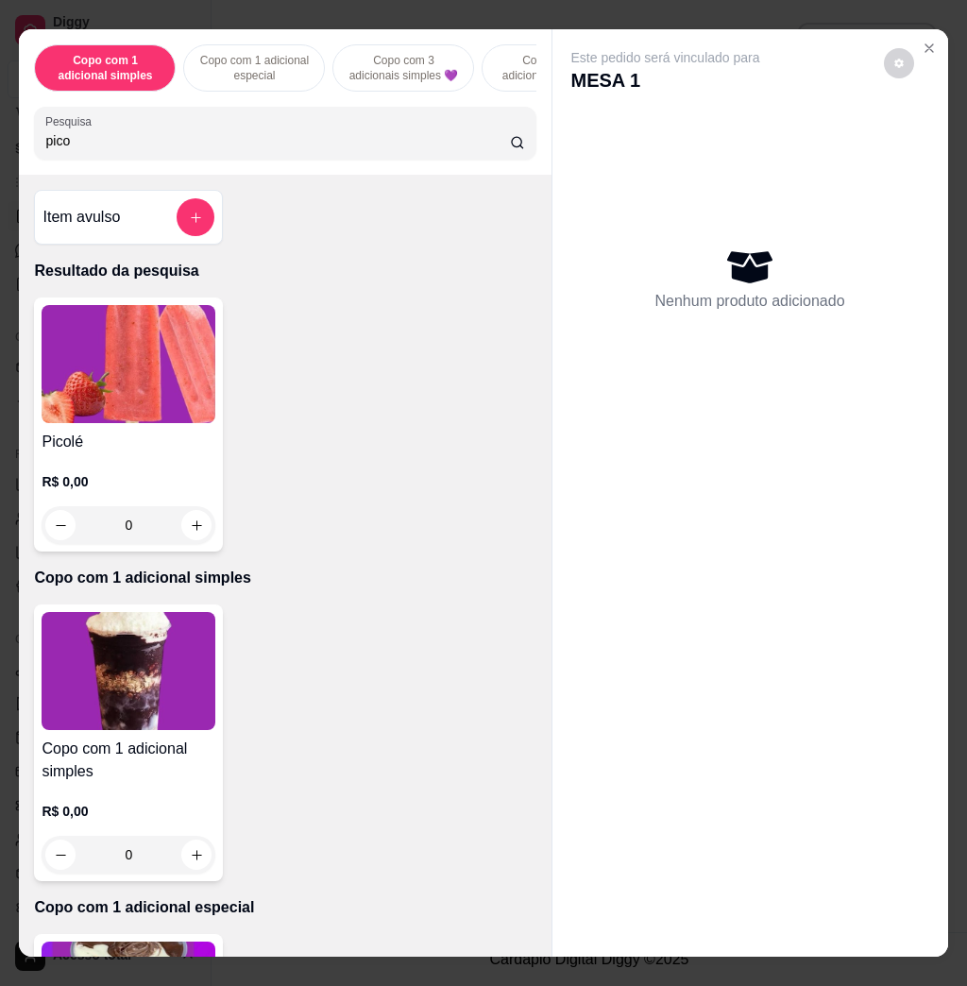
type input "pico"
click at [199, 391] on img at bounding box center [129, 364] width 174 height 118
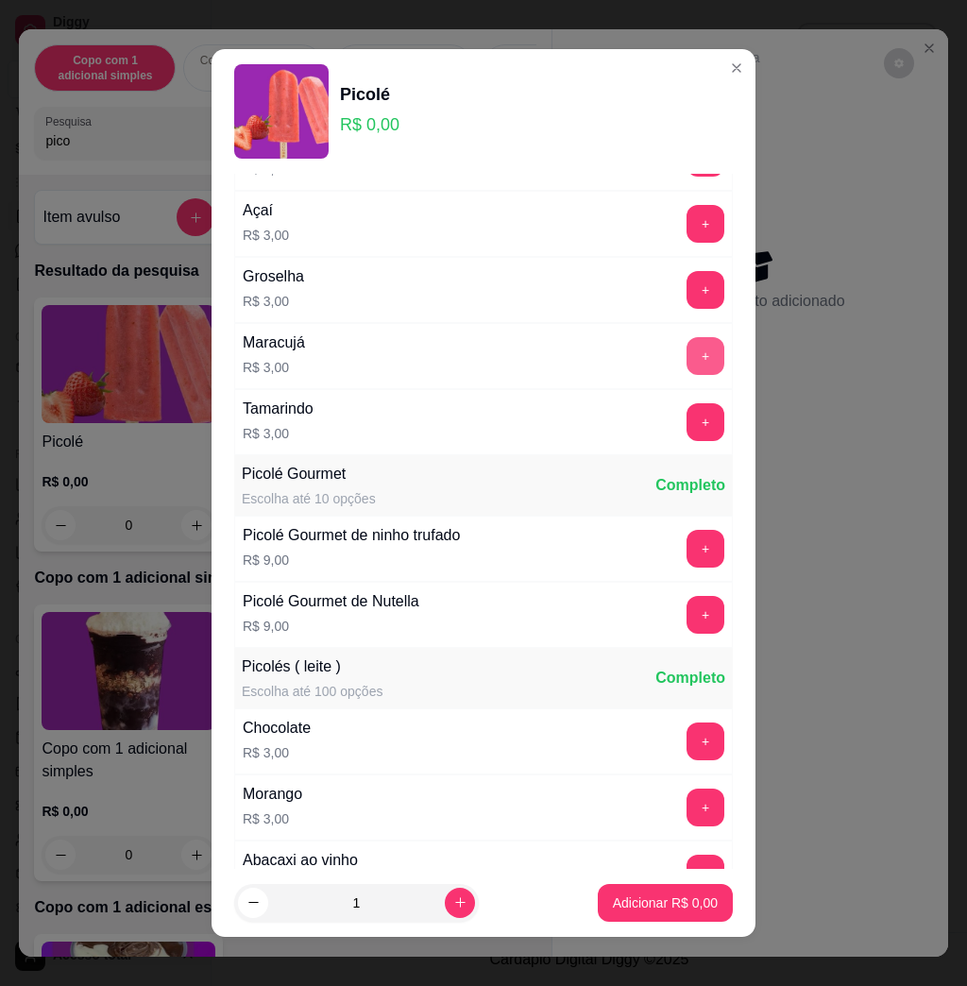
click at [687, 357] on button "+" at bounding box center [706, 356] width 38 height 38
click at [658, 891] on button "Adicionar R$ 3,00" at bounding box center [665, 903] width 135 height 38
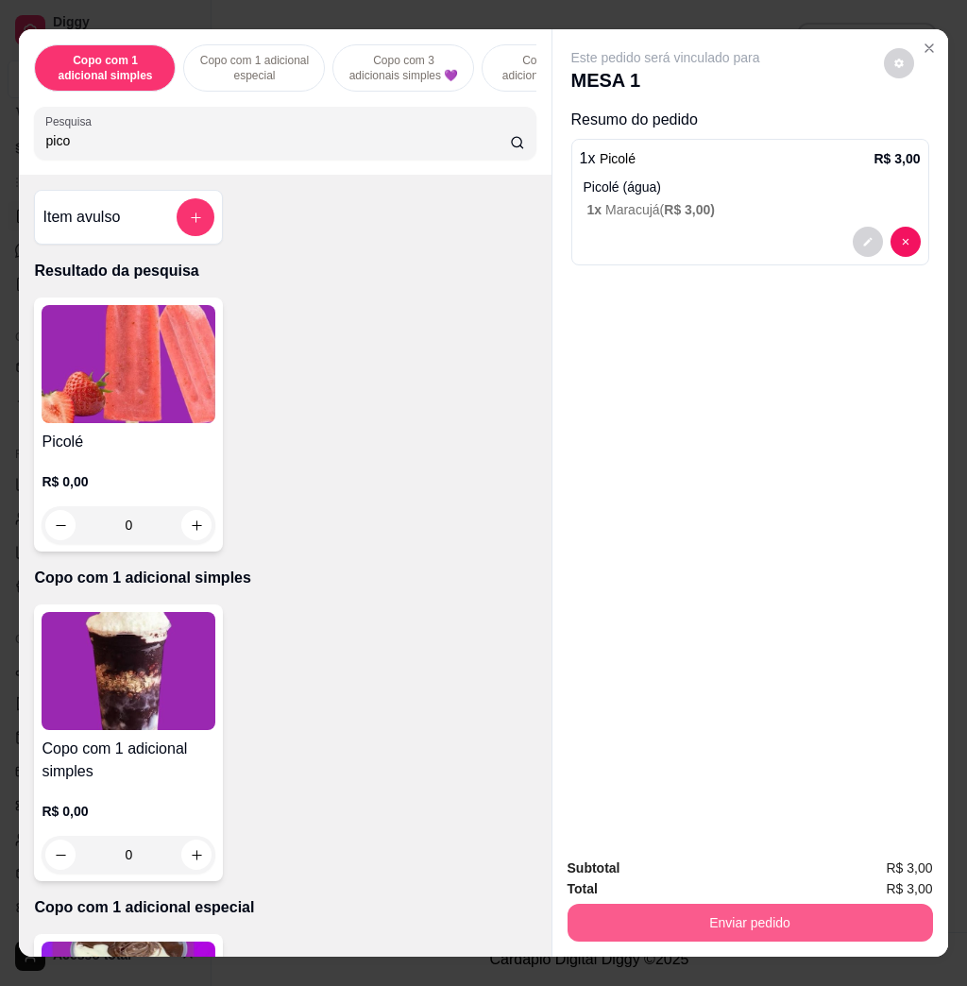
click at [704, 913] on button "Enviar pedido" at bounding box center [751, 923] width 366 height 38
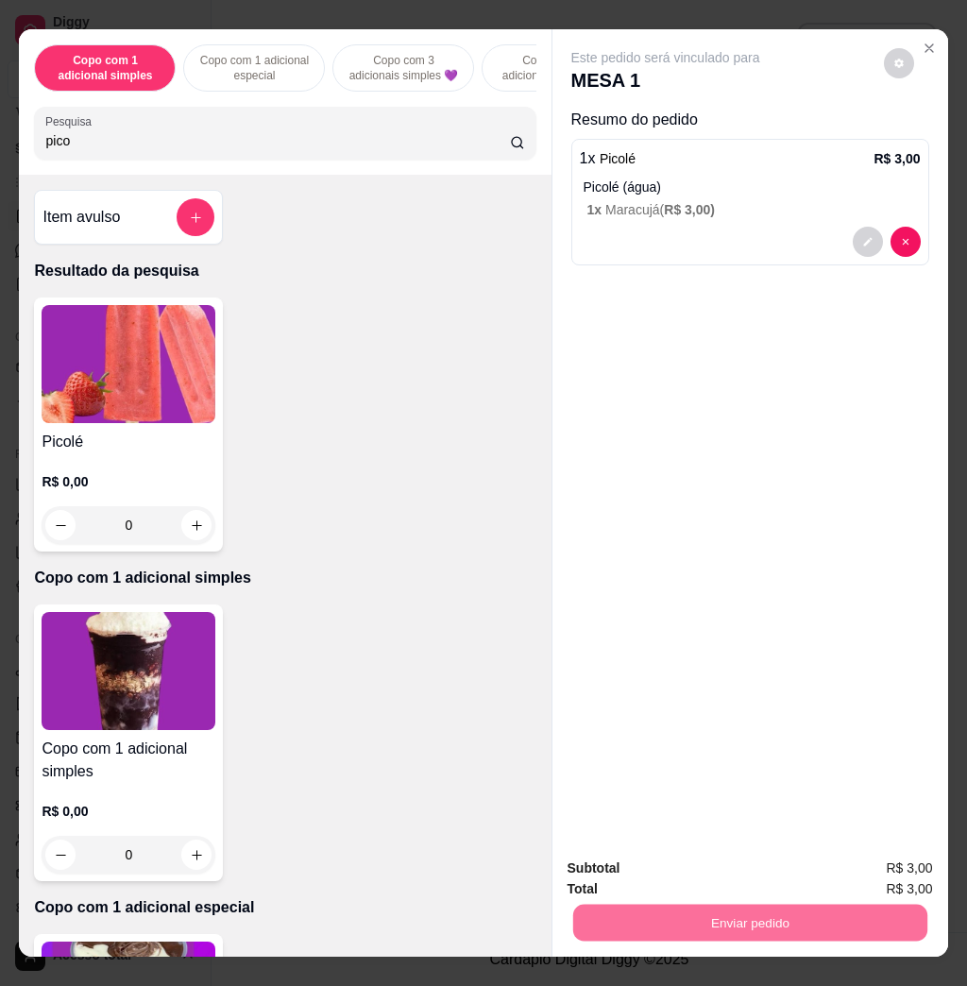
click at [662, 856] on button "Não registrar e enviar pedido" at bounding box center [684, 866] width 191 height 35
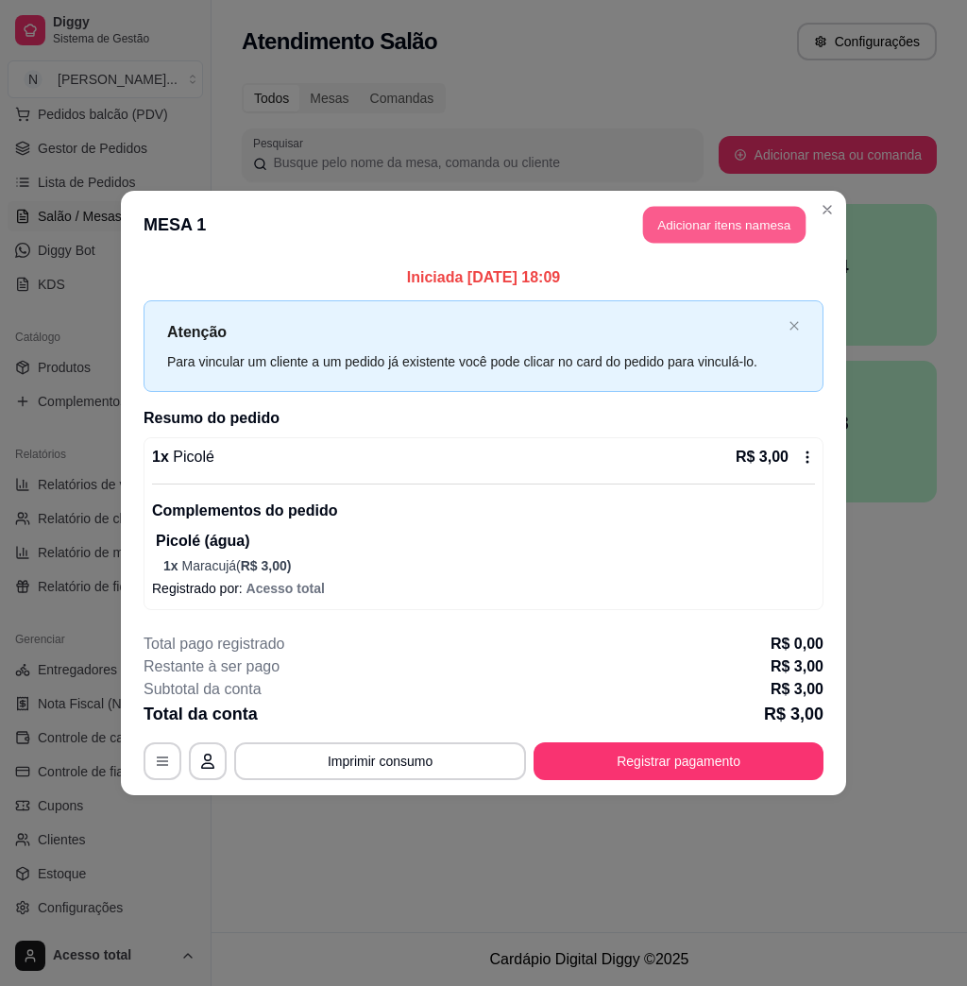
click at [772, 240] on button "Adicionar itens na mesa" at bounding box center [724, 225] width 162 height 37
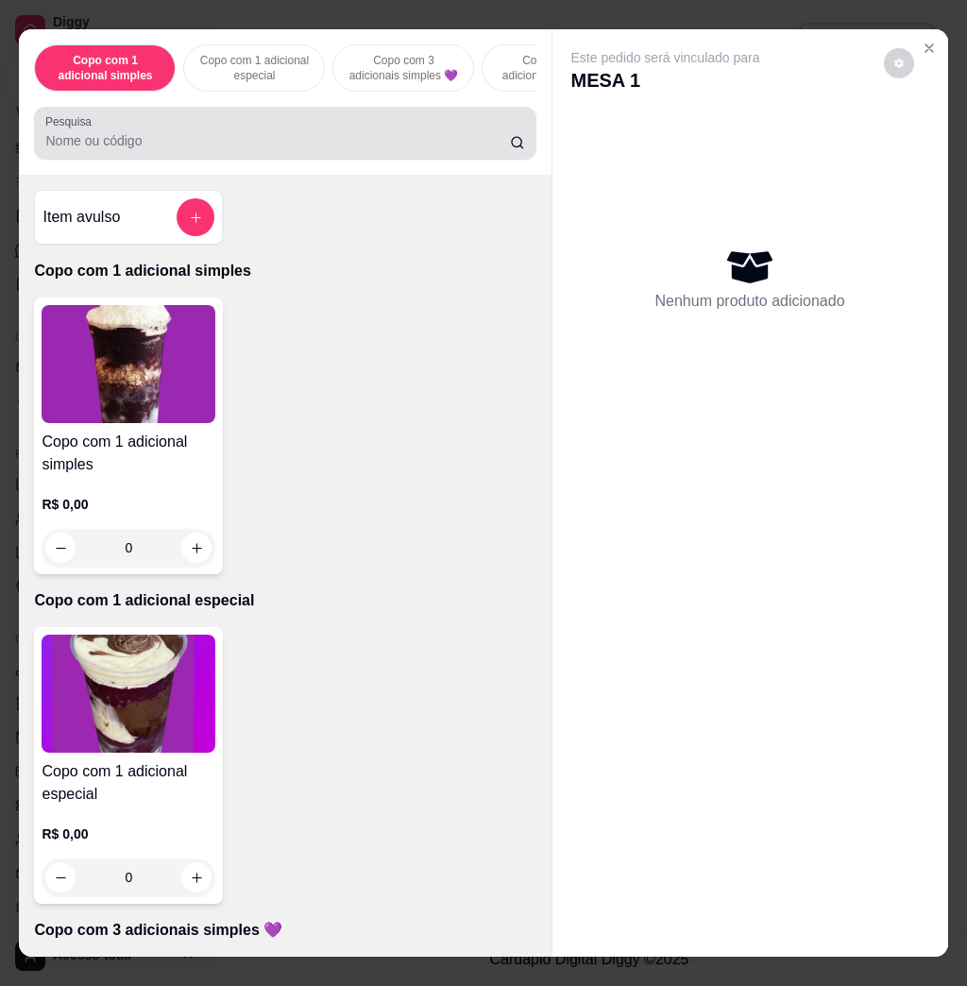
click at [206, 152] on div at bounding box center [284, 133] width 479 height 38
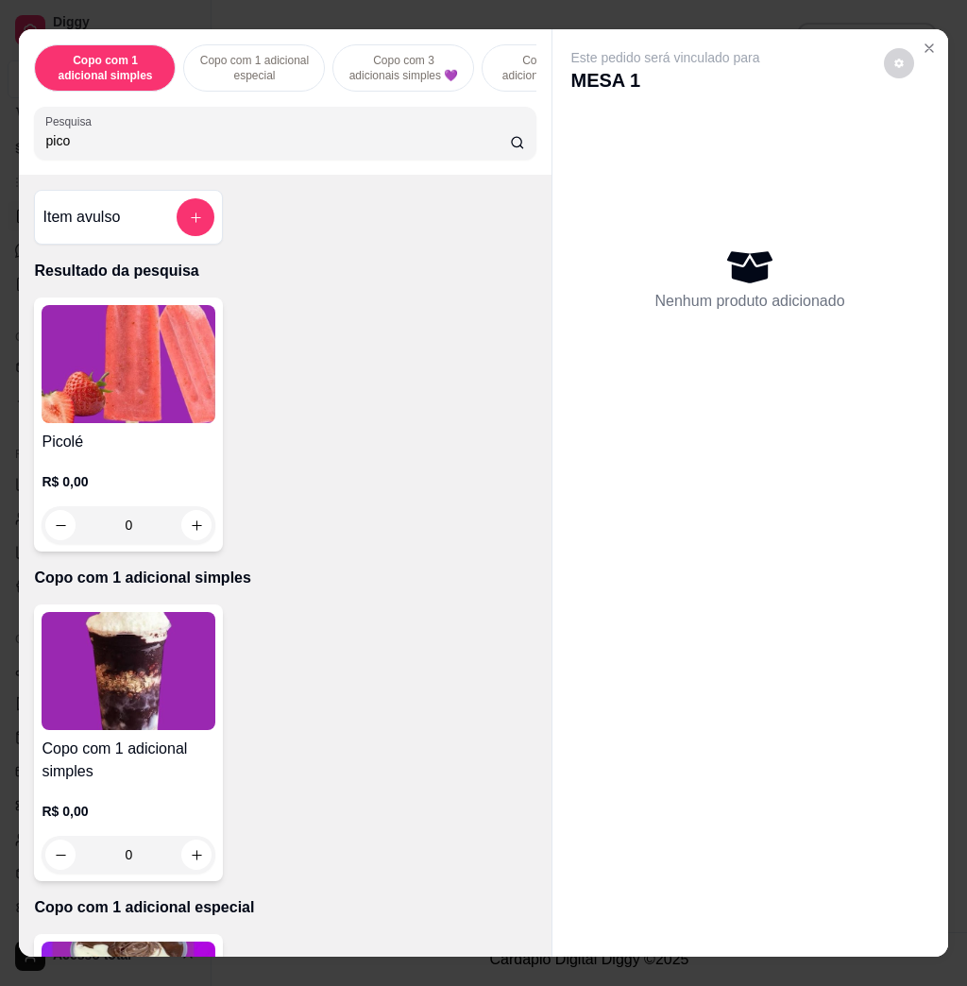
type input "pico"
click at [121, 407] on img at bounding box center [129, 364] width 174 height 118
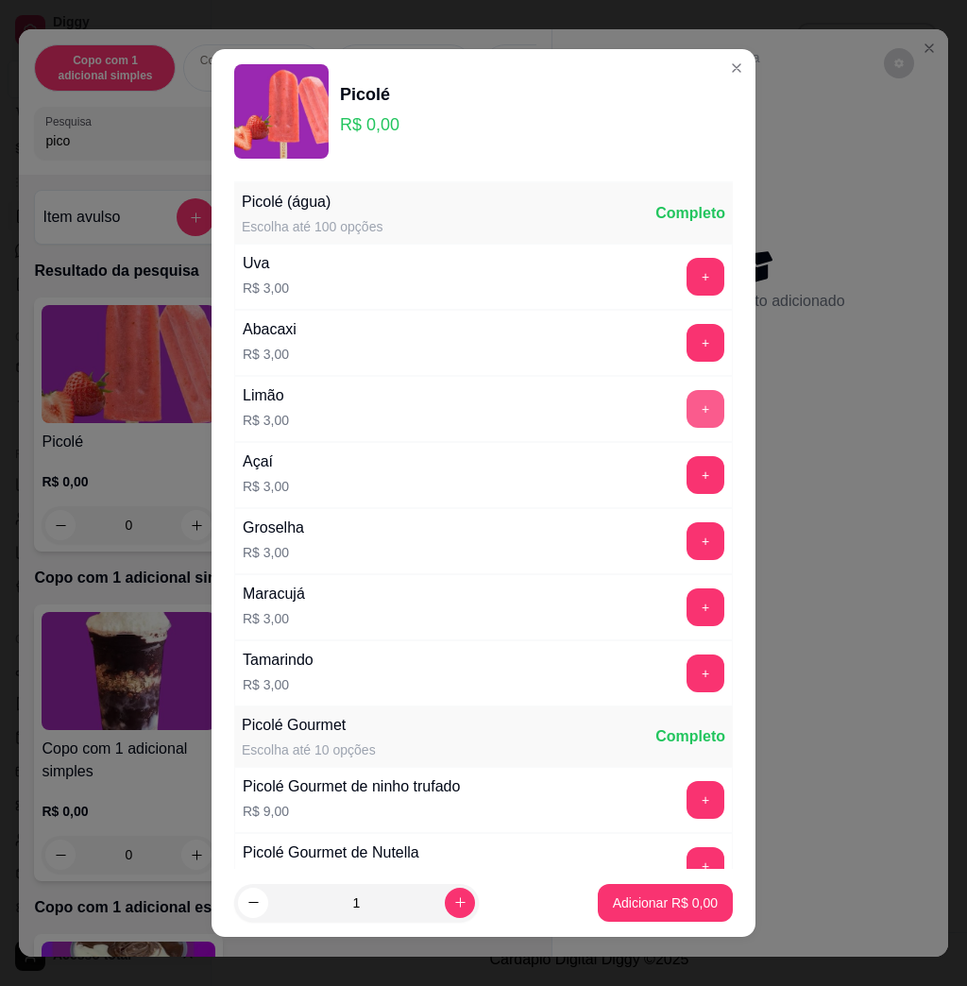
click at [687, 407] on button "+" at bounding box center [706, 409] width 38 height 38
click at [675, 905] on p "Adicionar R$ 3,00" at bounding box center [665, 902] width 105 height 19
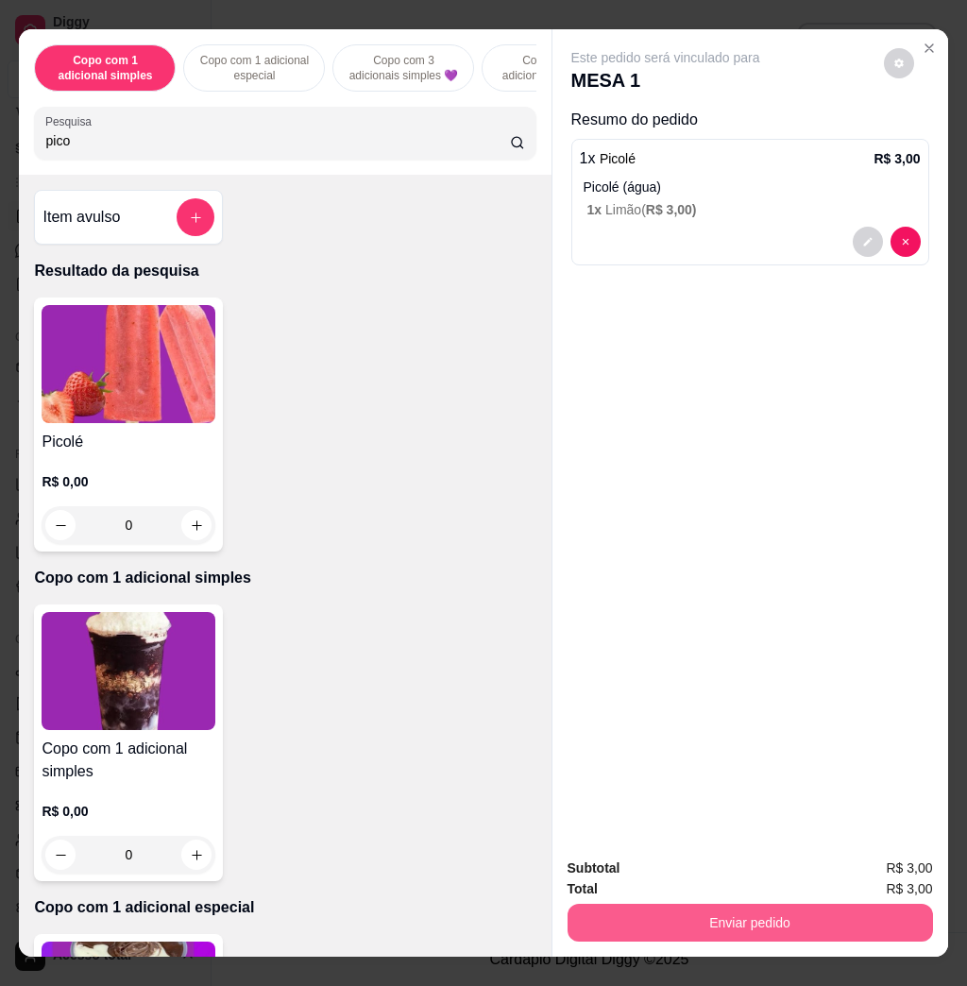
click at [673, 905] on button "Enviar pedido" at bounding box center [751, 923] width 366 height 38
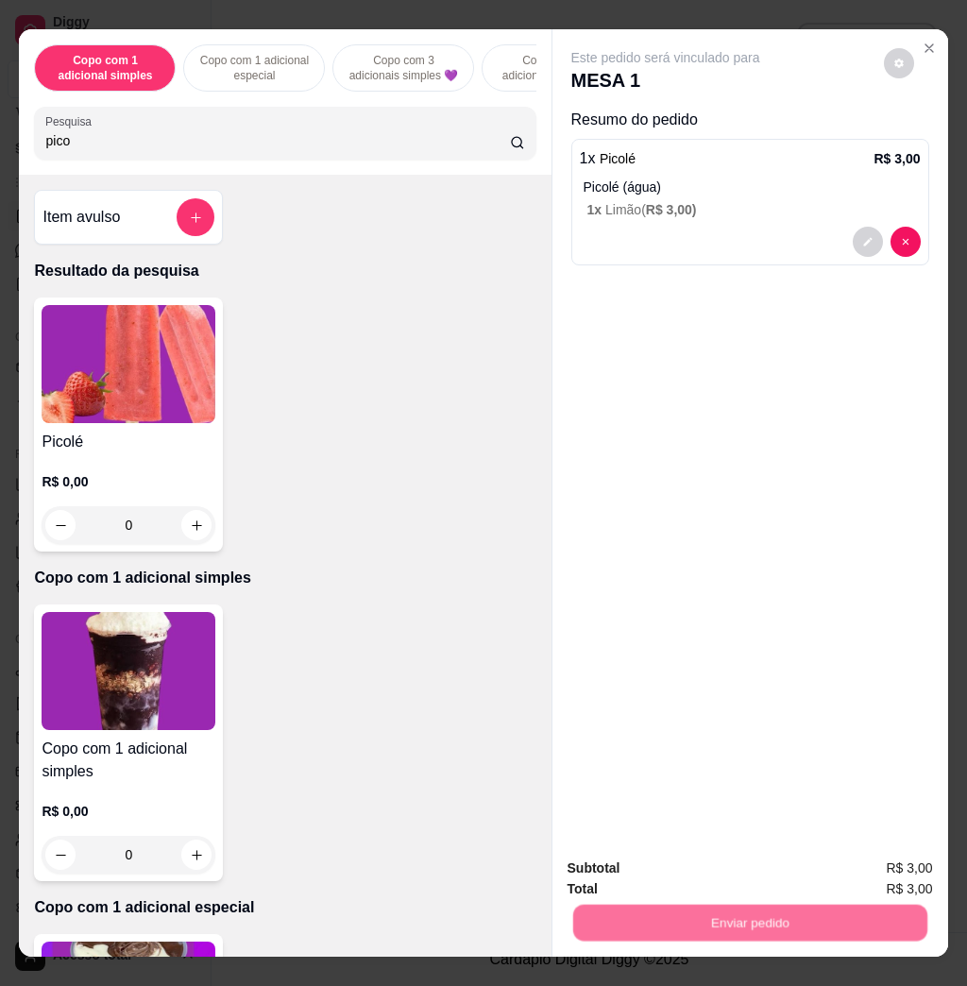
click at [681, 867] on button "Não registrar e enviar pedido" at bounding box center [684, 866] width 191 height 35
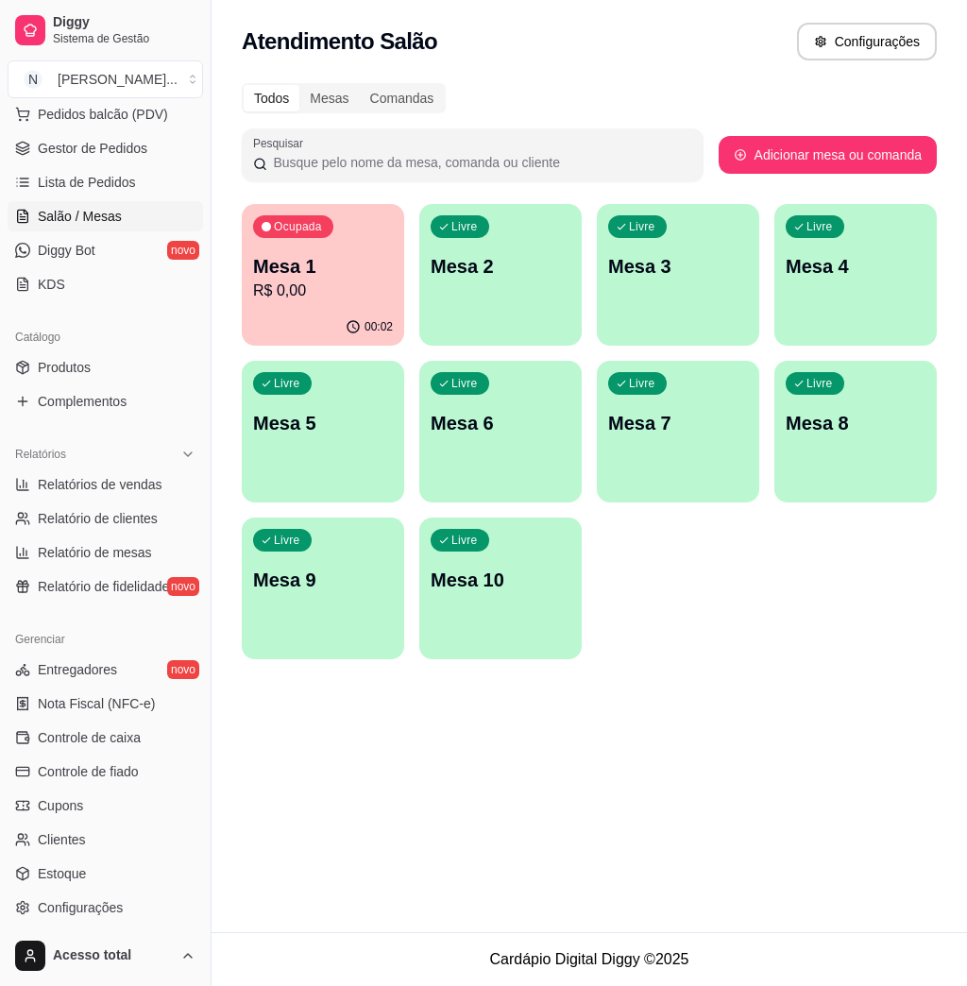
click at [308, 279] on p "Mesa 1" at bounding box center [323, 266] width 140 height 26
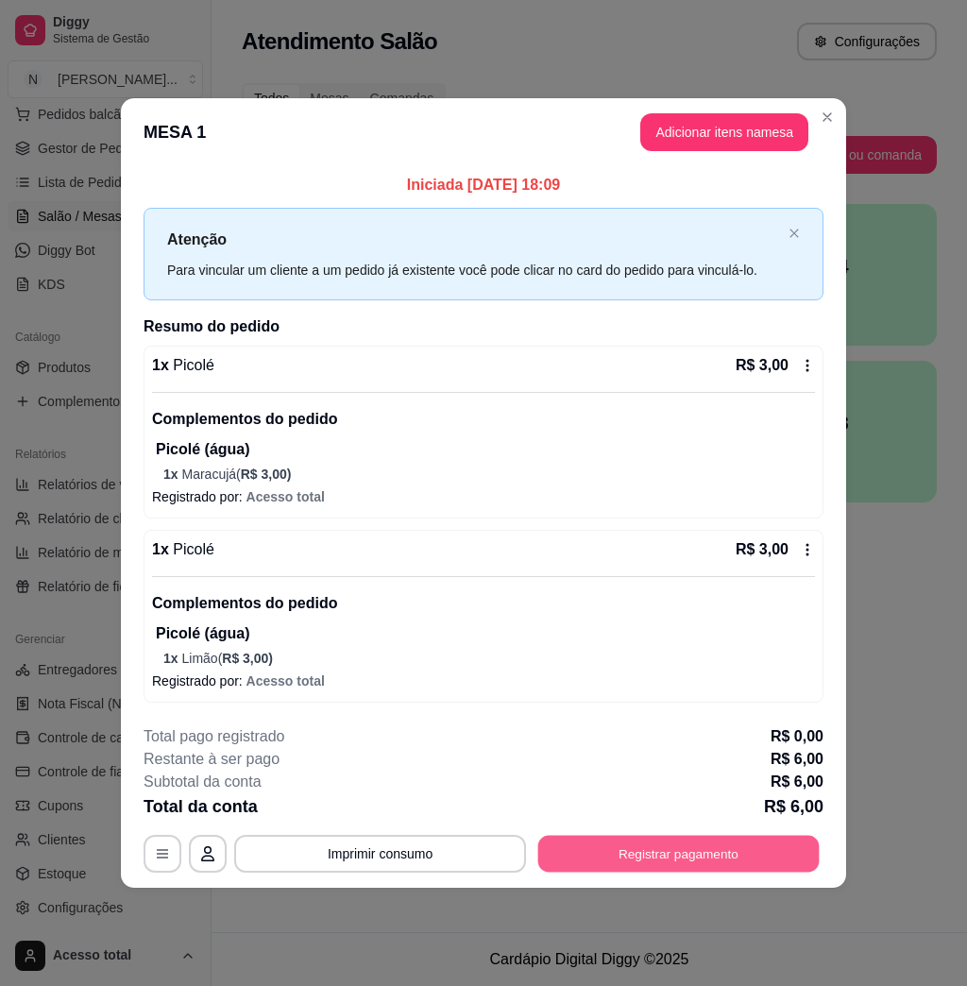
click at [662, 848] on button "Registrar pagamento" at bounding box center [678, 853] width 281 height 37
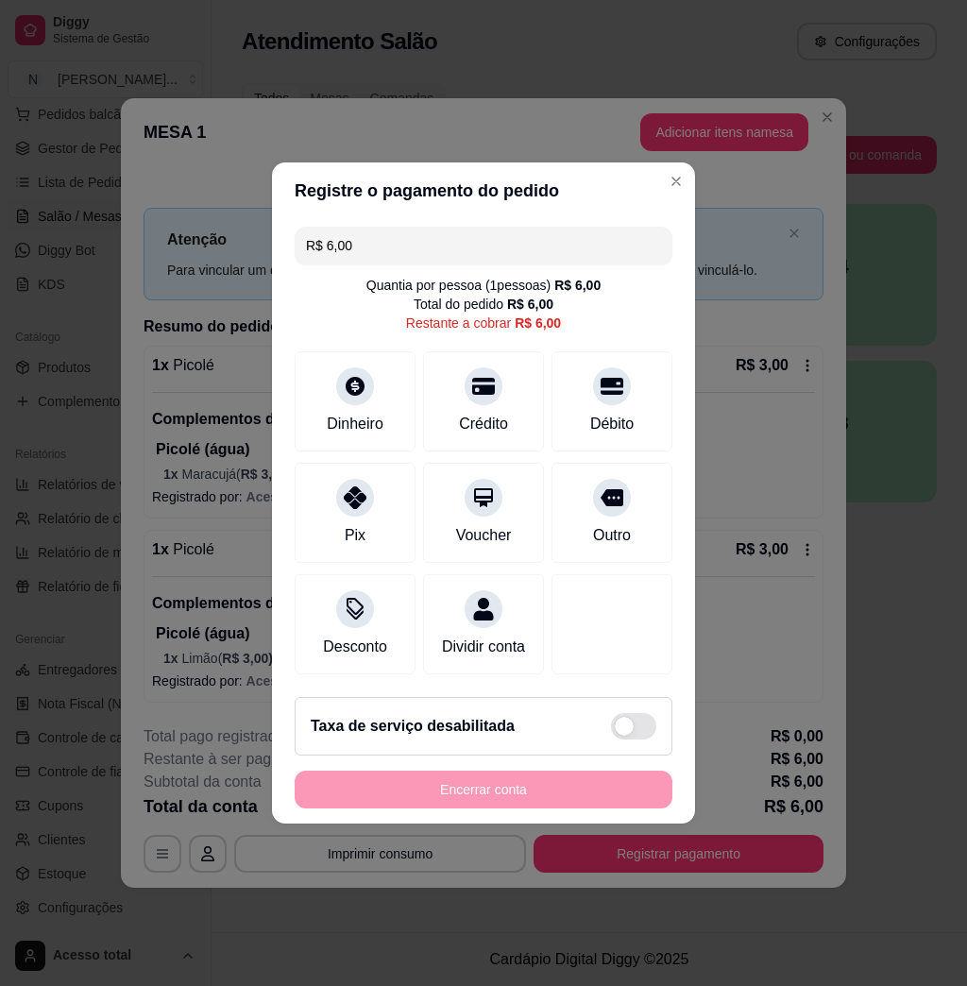
click at [400, 230] on input "R$ 6,00" at bounding box center [483, 246] width 355 height 38
type input "R$ 3,00"
click at [329, 383] on div "Dinheiro" at bounding box center [355, 398] width 133 height 111
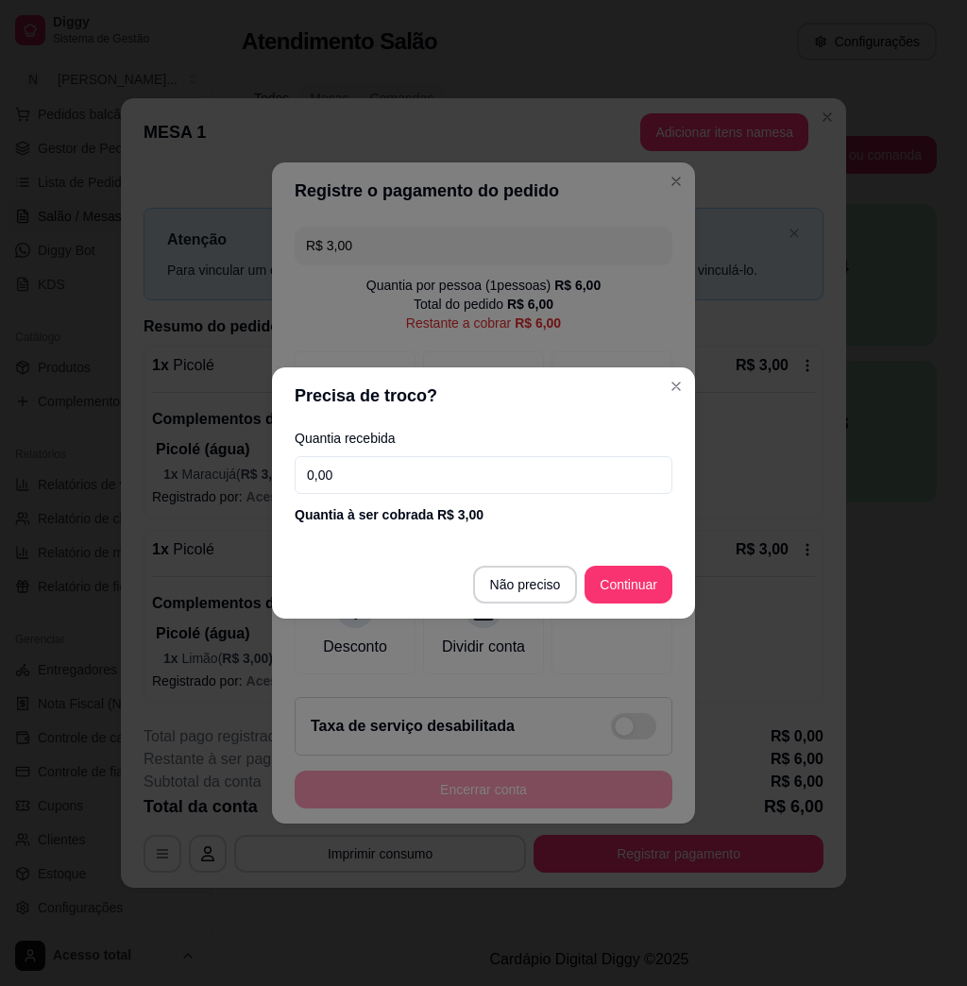
click at [428, 479] on input "0,00" at bounding box center [484, 475] width 378 height 38
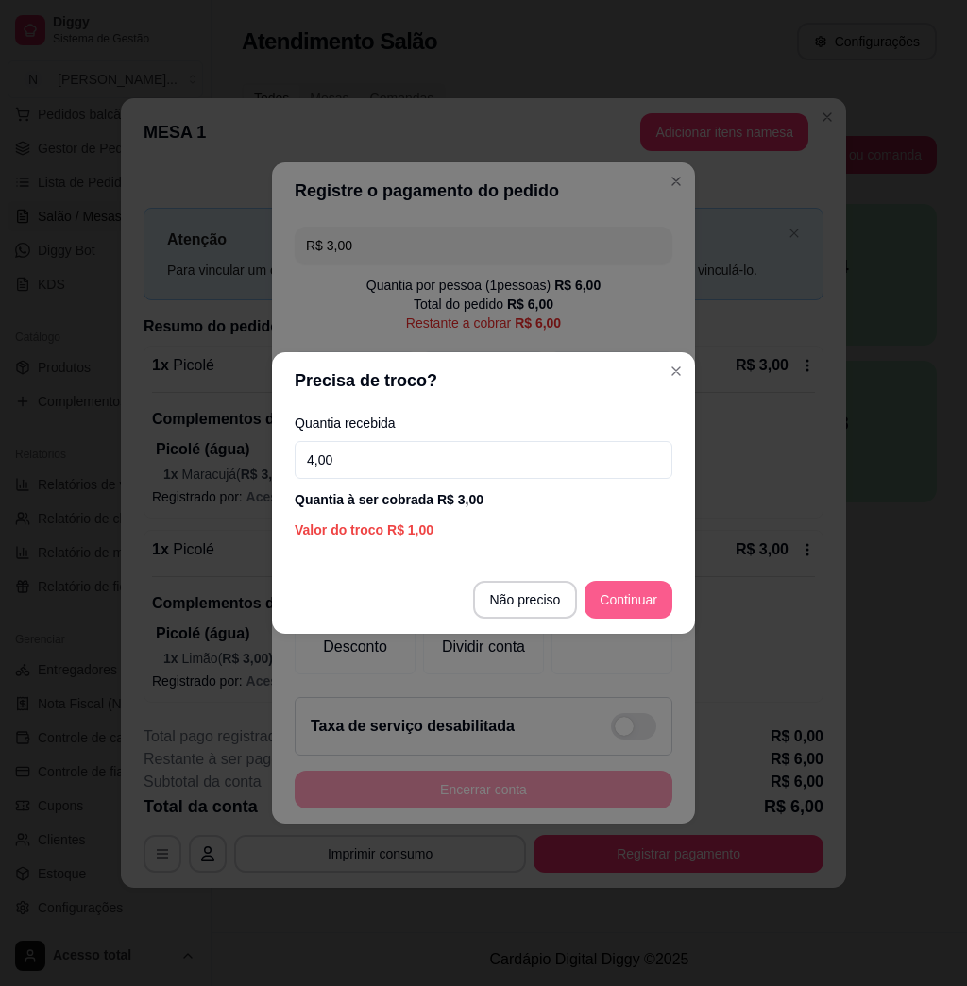
type input "4,00"
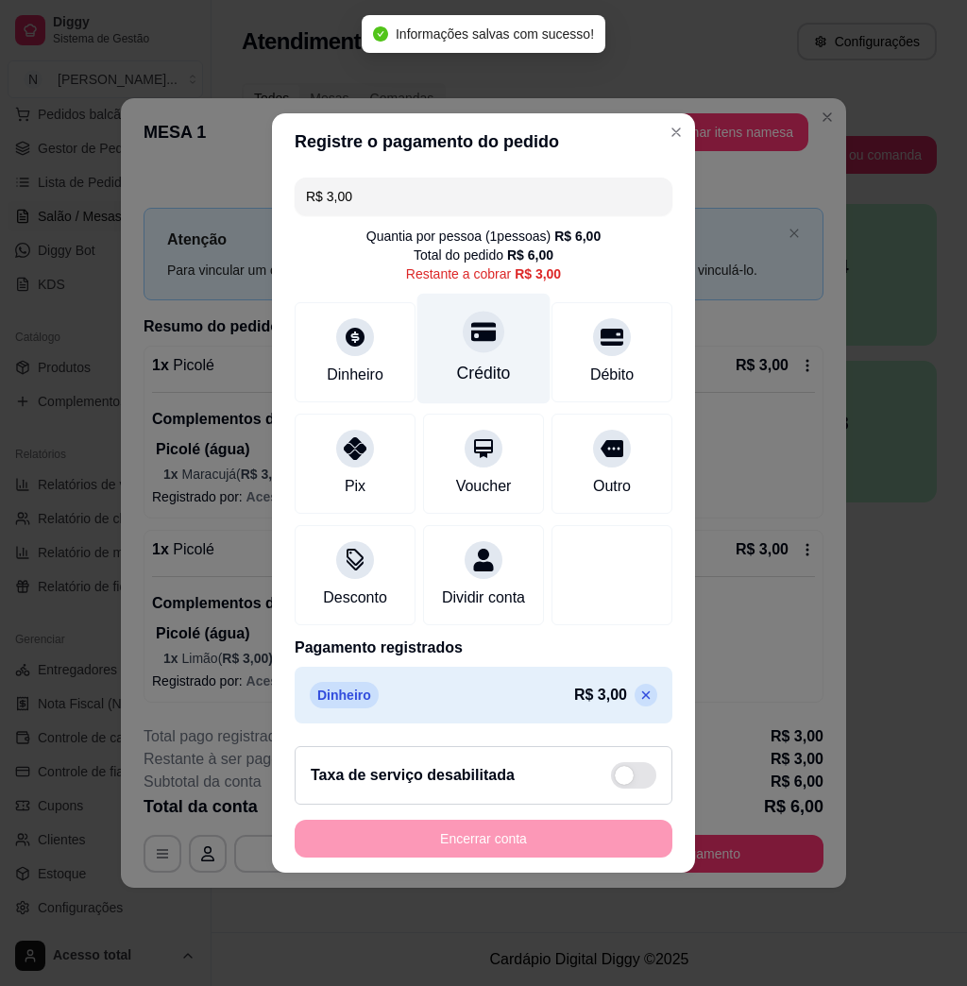
click at [485, 331] on icon at bounding box center [483, 331] width 25 height 25
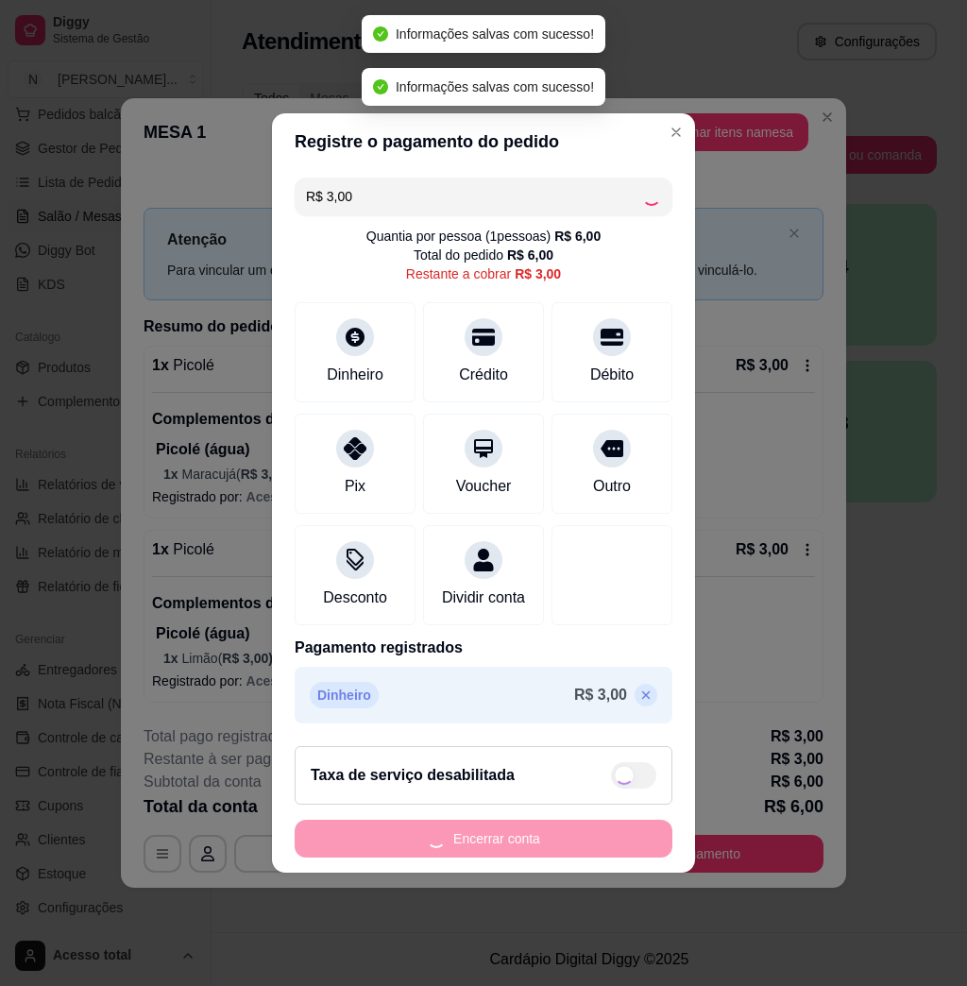
type input "R$ 0,00"
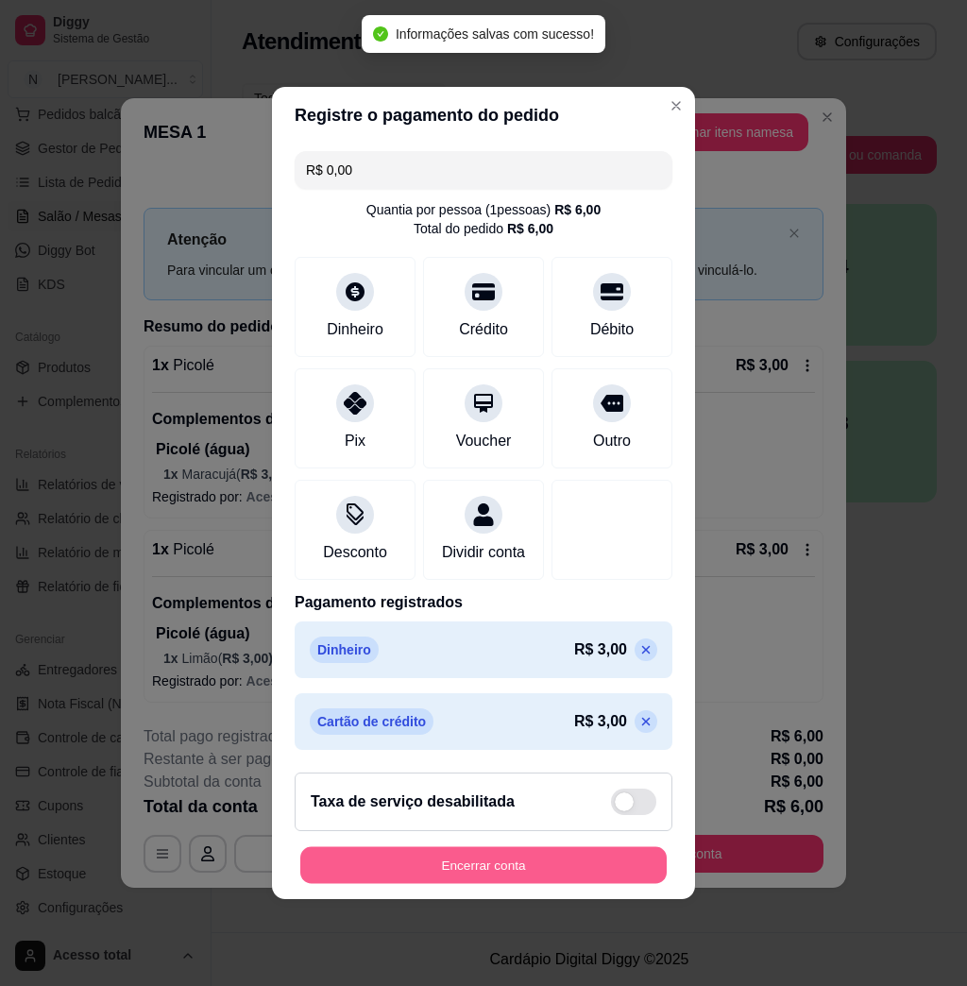
click at [471, 868] on button "Encerrar conta" at bounding box center [483, 865] width 366 height 37
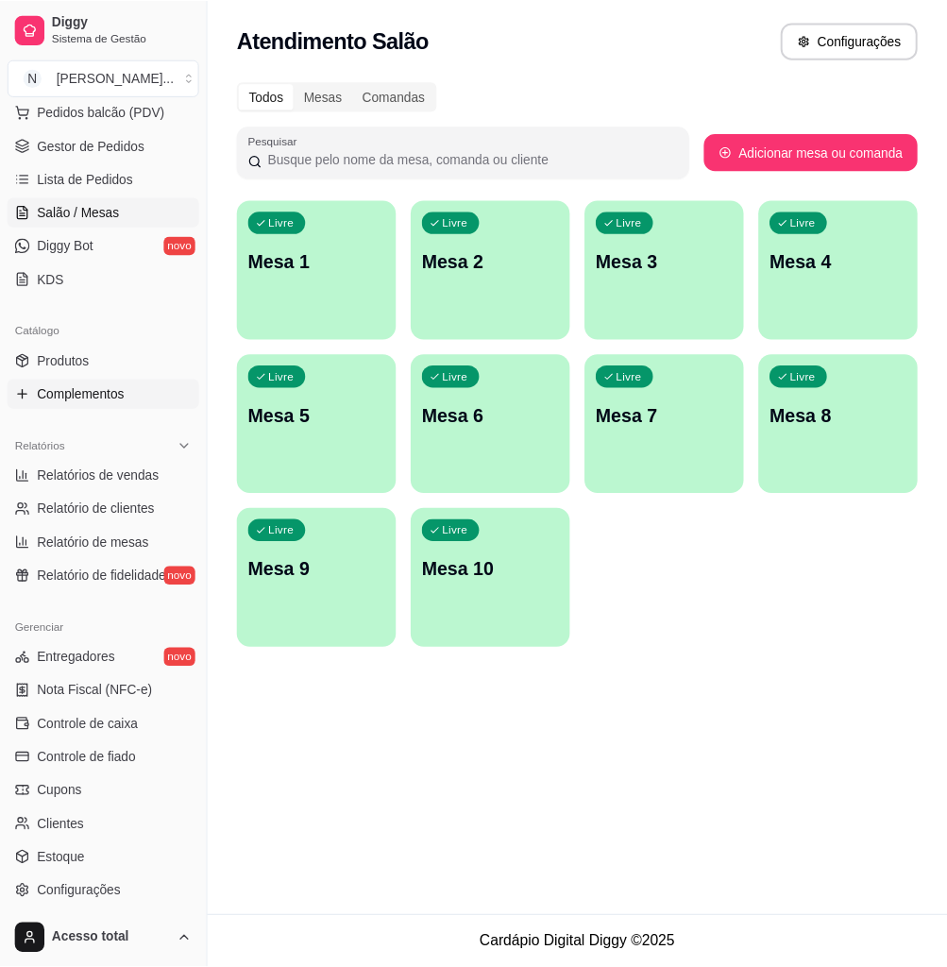
scroll to position [126, 0]
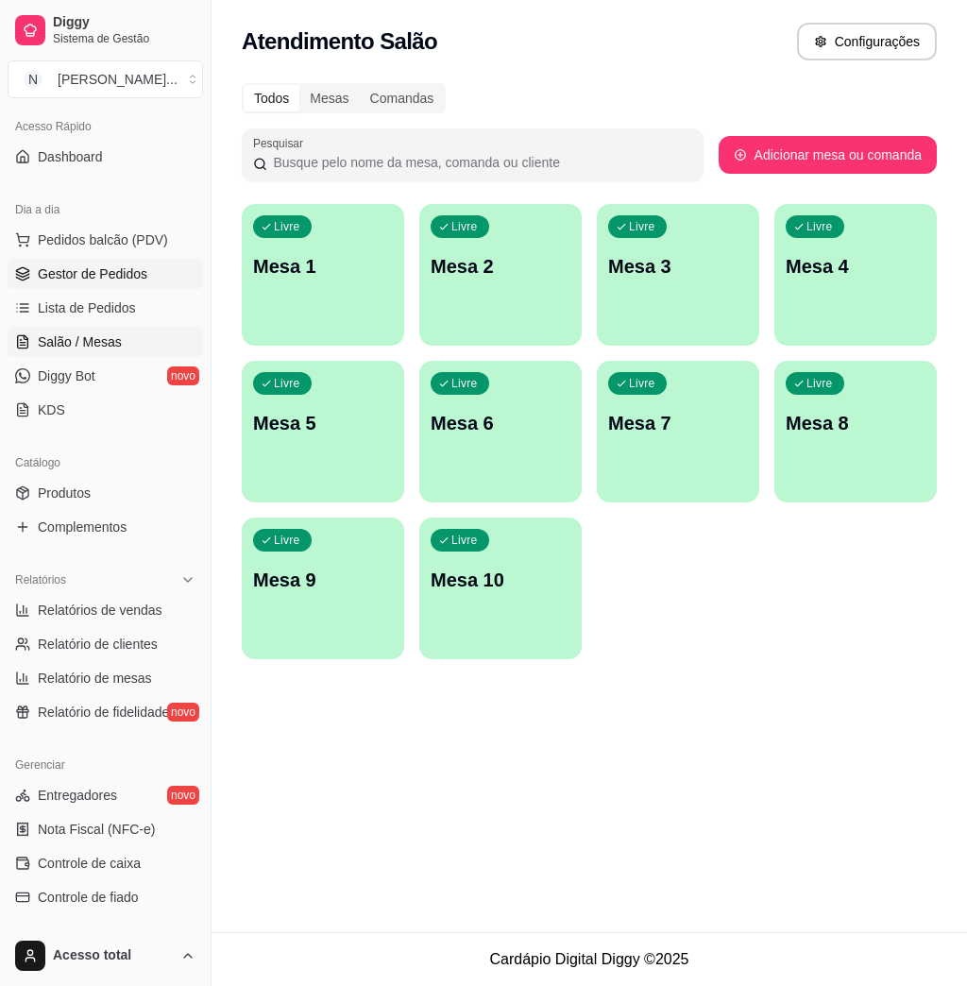
click at [127, 264] on span "Gestor de Pedidos" at bounding box center [93, 273] width 110 height 19
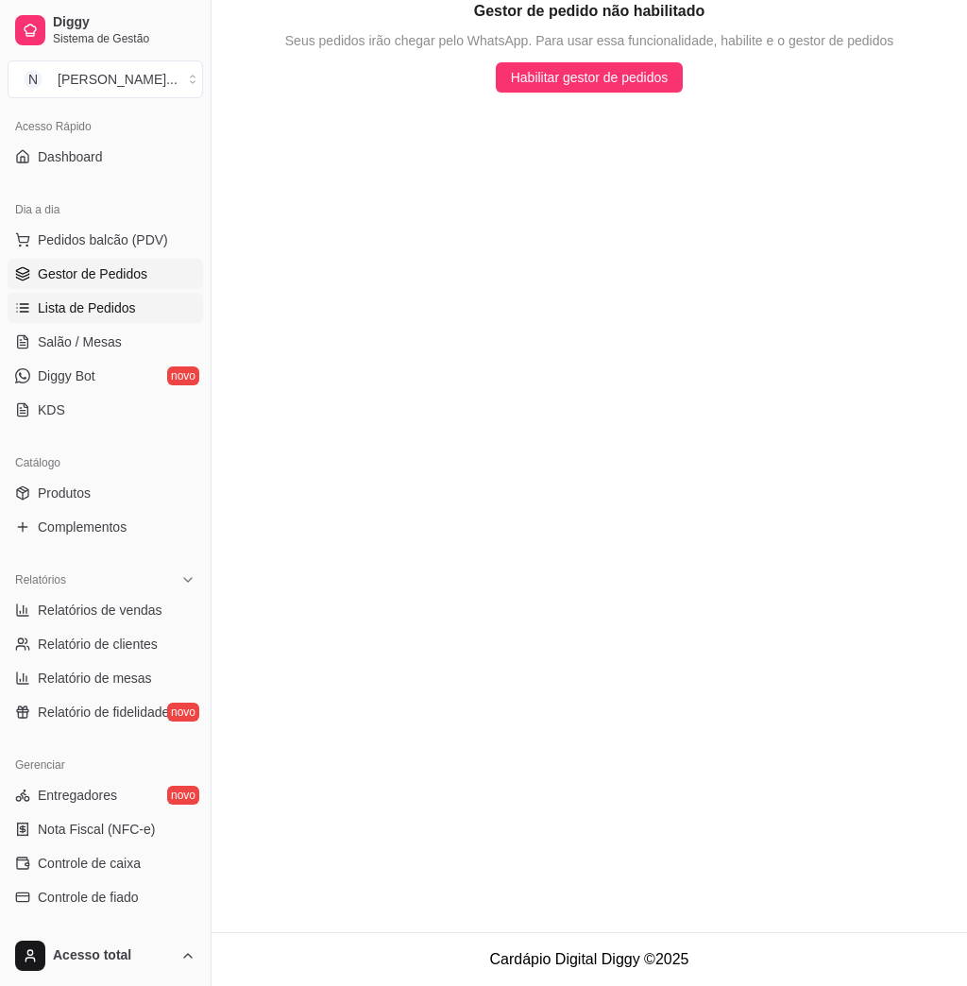
click at [127, 307] on span "Lista de Pedidos" at bounding box center [87, 307] width 98 height 19
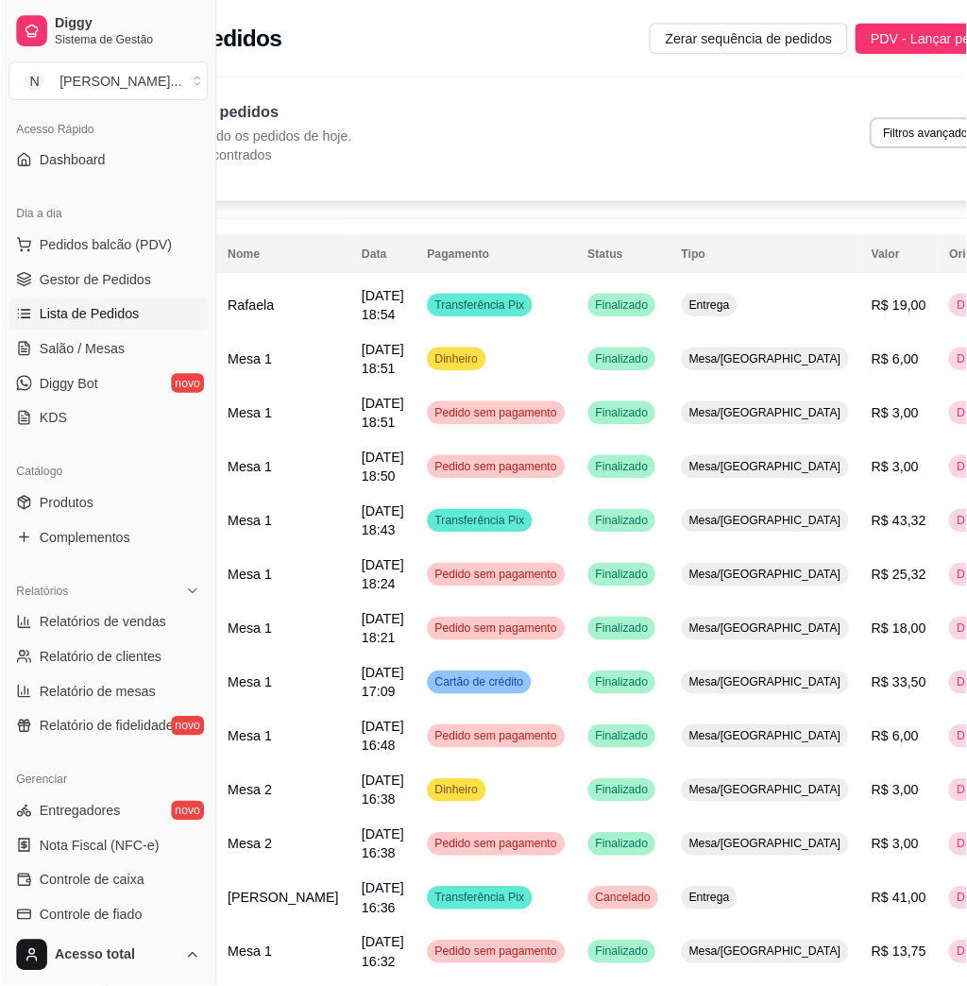
scroll to position [0, 169]
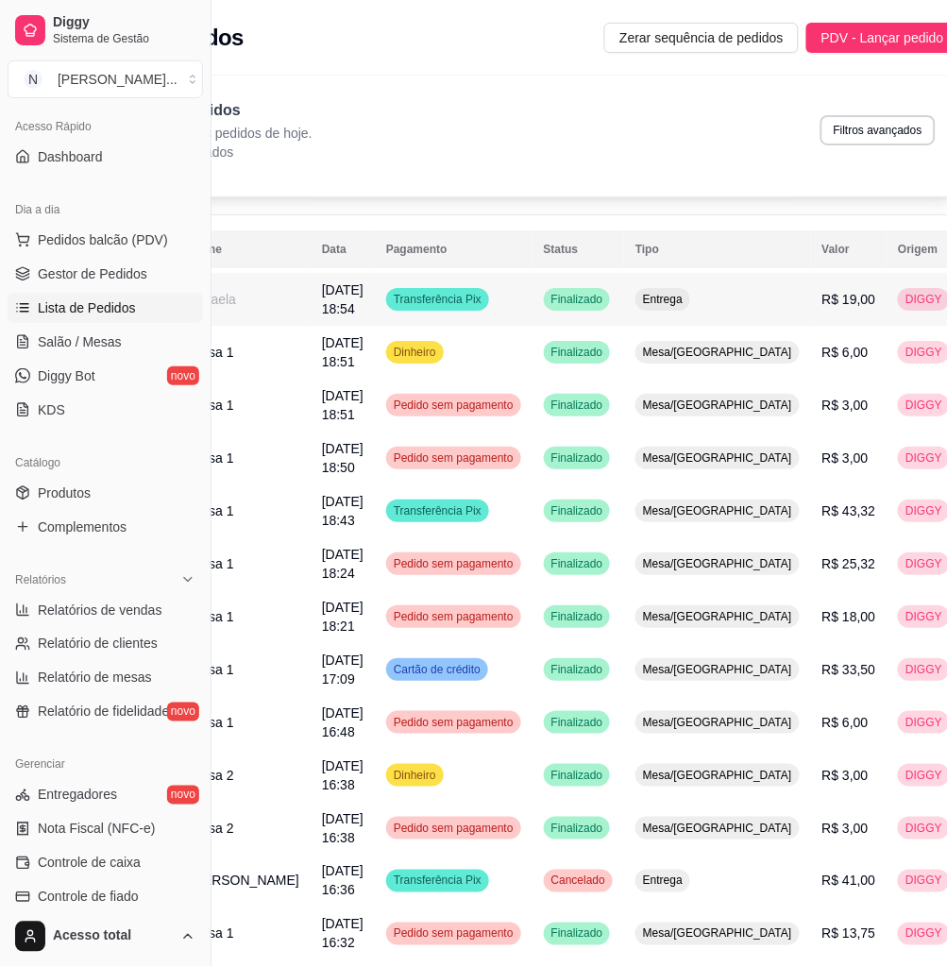
click at [659, 299] on td "Entrega" at bounding box center [717, 299] width 187 height 53
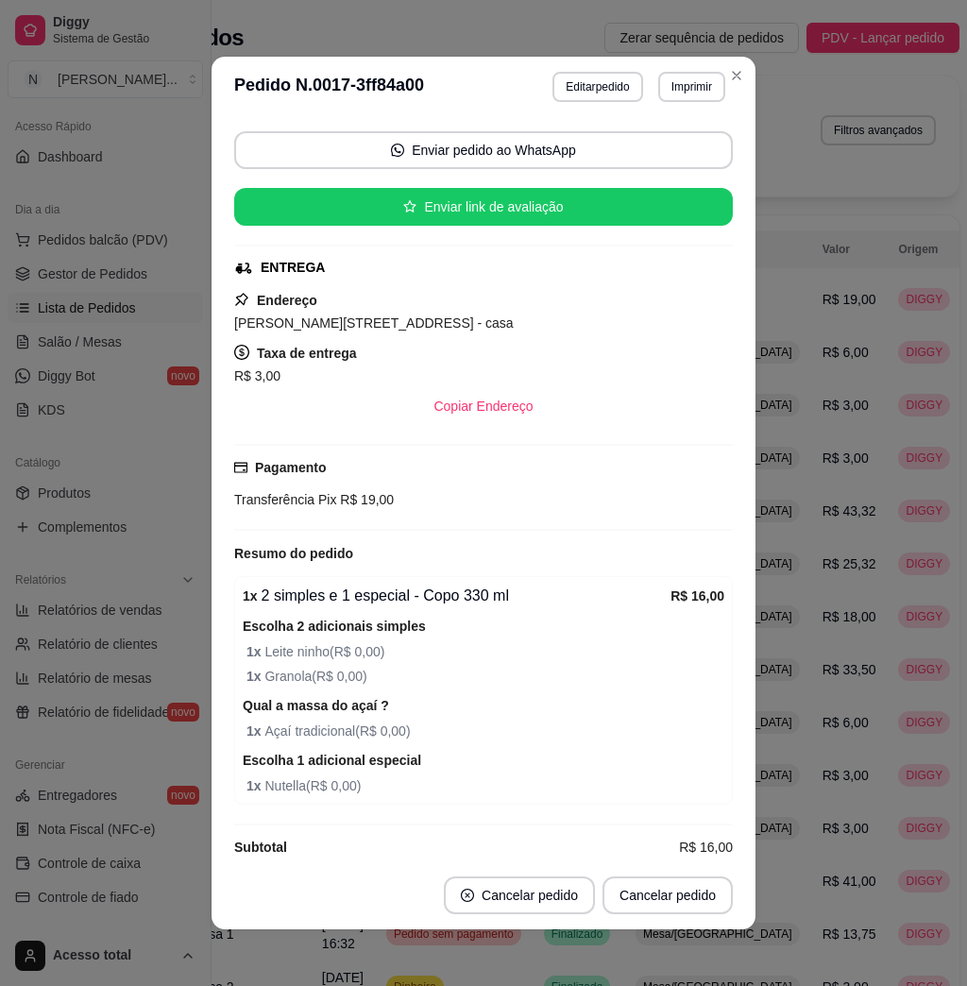
scroll to position [151, 0]
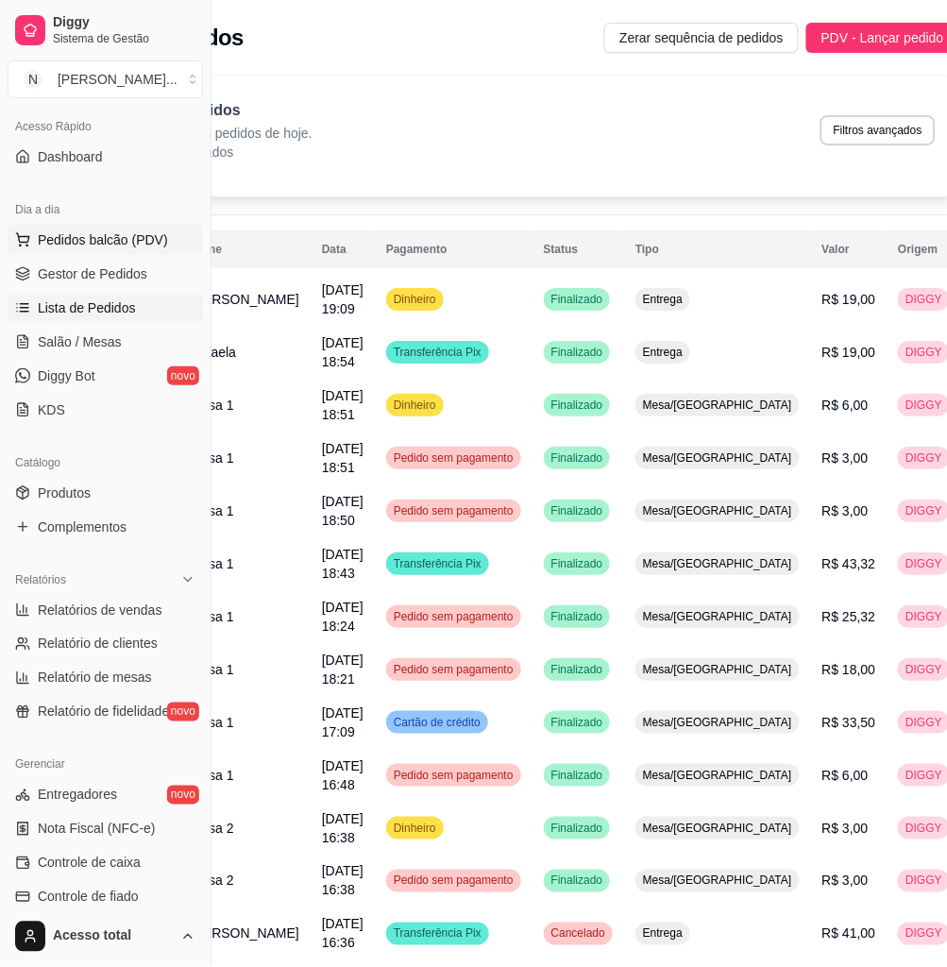
click at [89, 243] on span "Pedidos balcão (PDV)" at bounding box center [103, 239] width 130 height 19
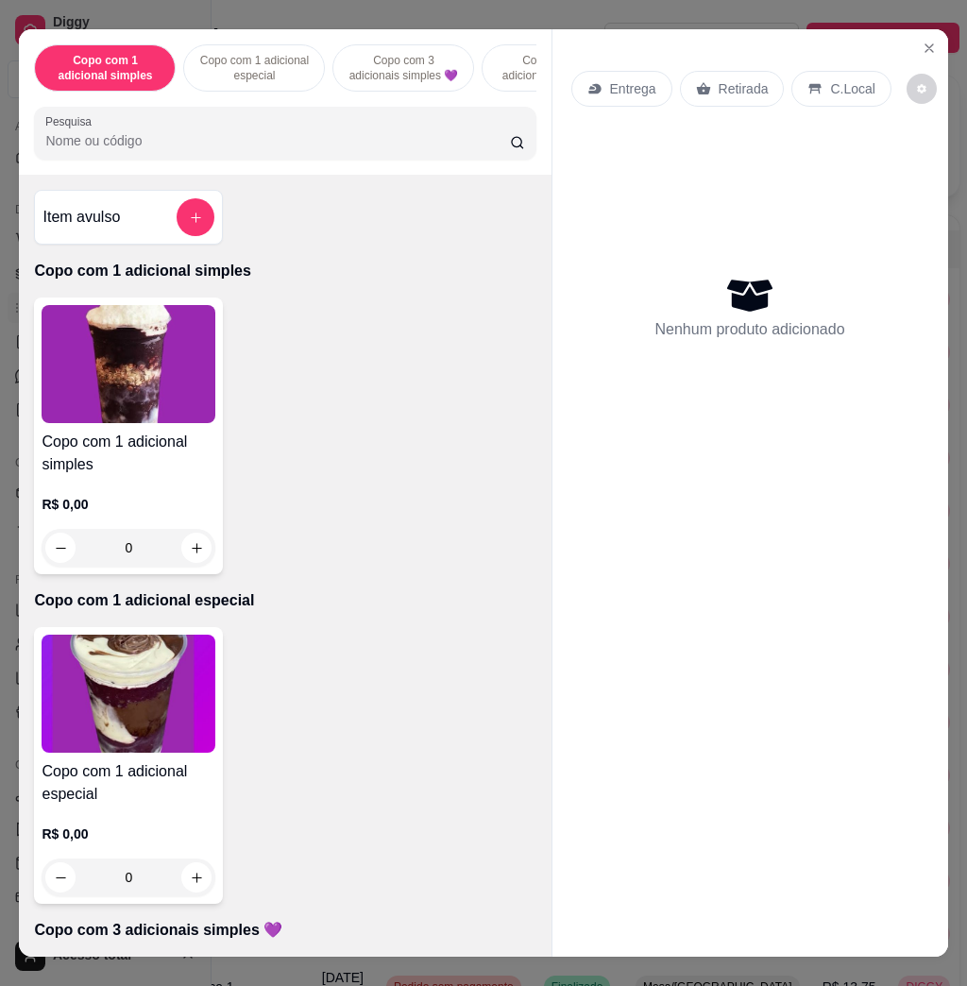
click at [332, 147] on input "Pesquisa" at bounding box center [277, 140] width 465 height 19
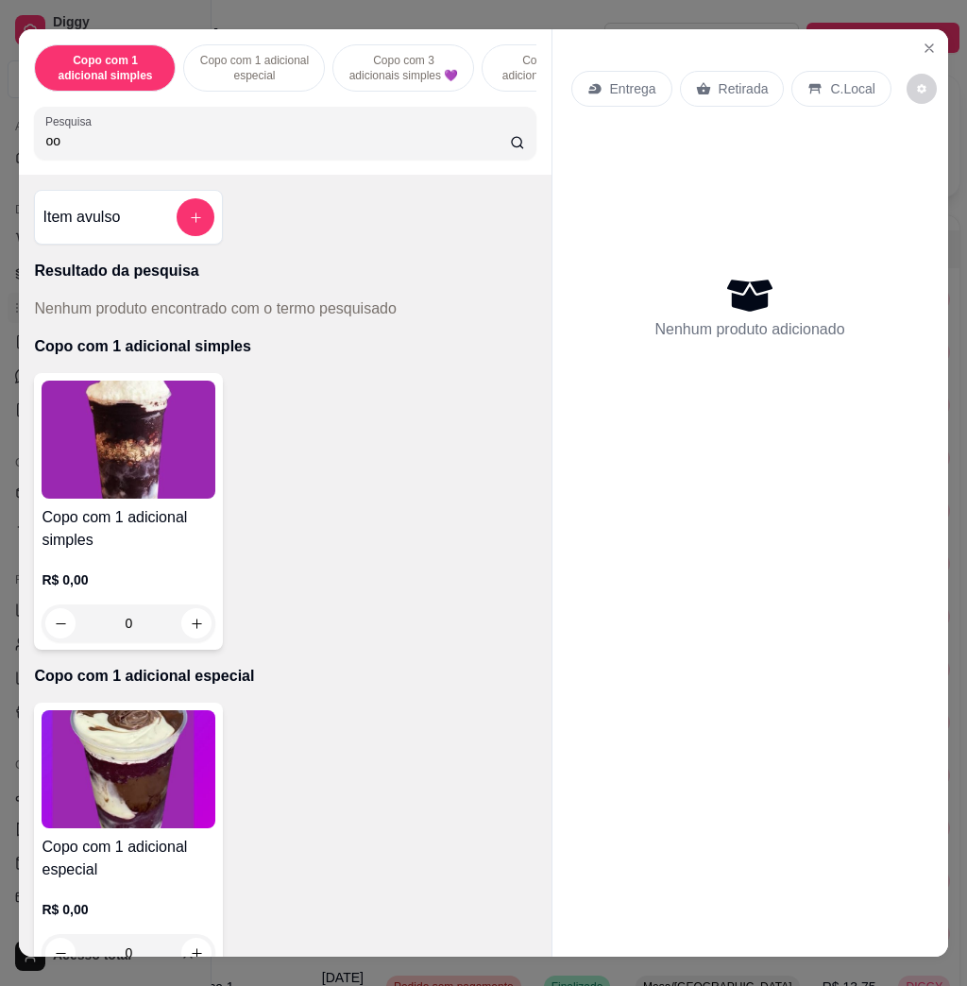
type input "o"
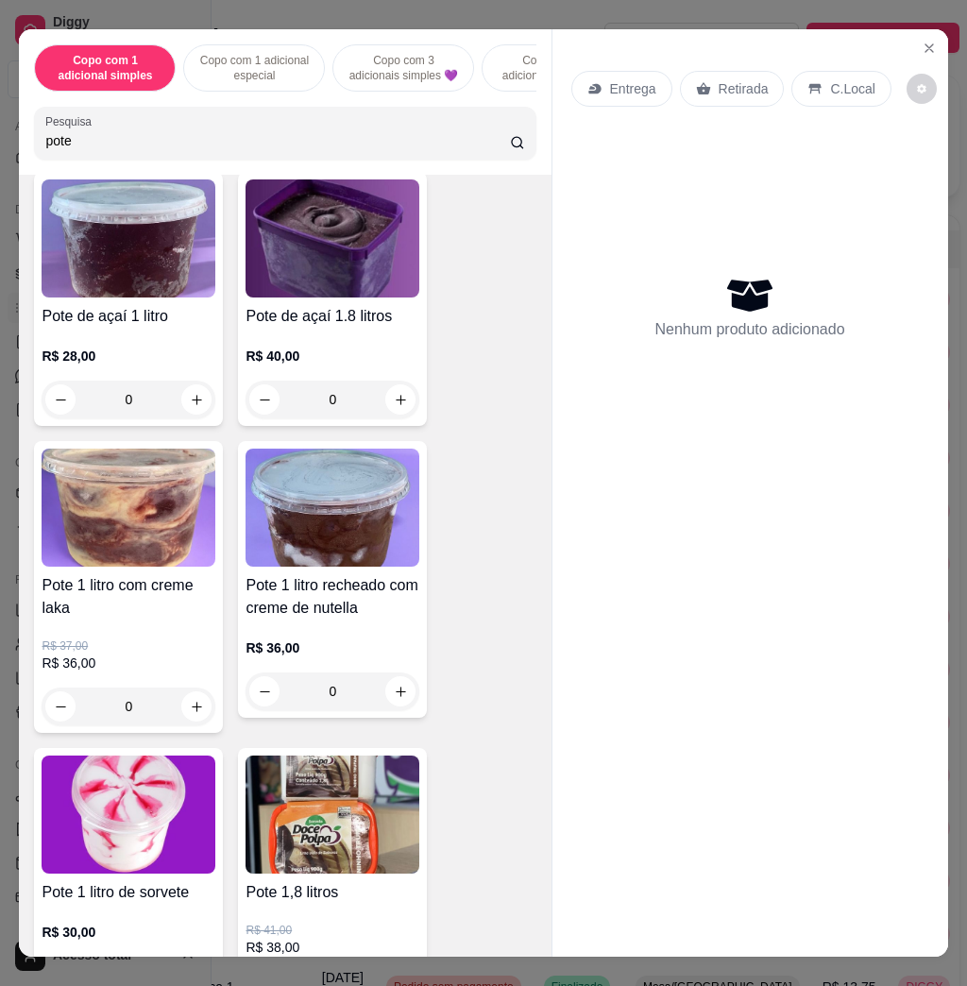
scroll to position [251, 0]
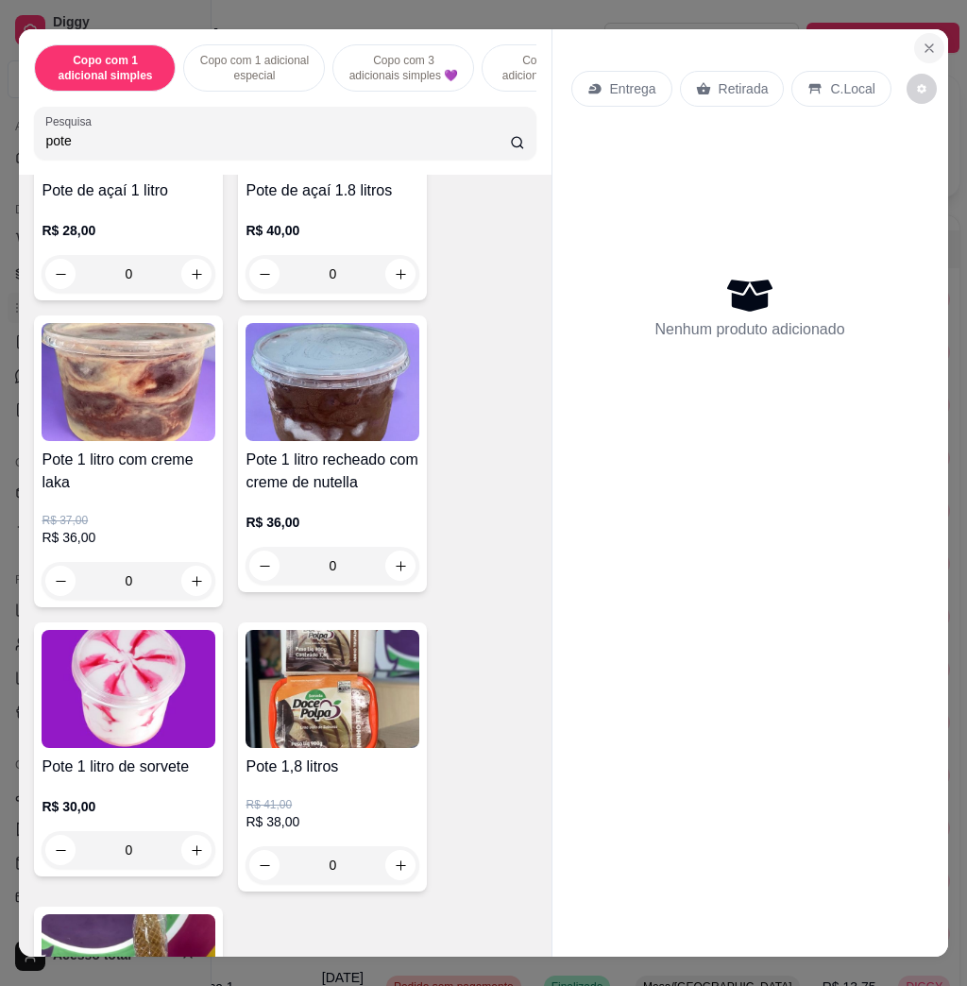
type input "pote"
click at [922, 41] on icon "Close" at bounding box center [929, 48] width 15 height 15
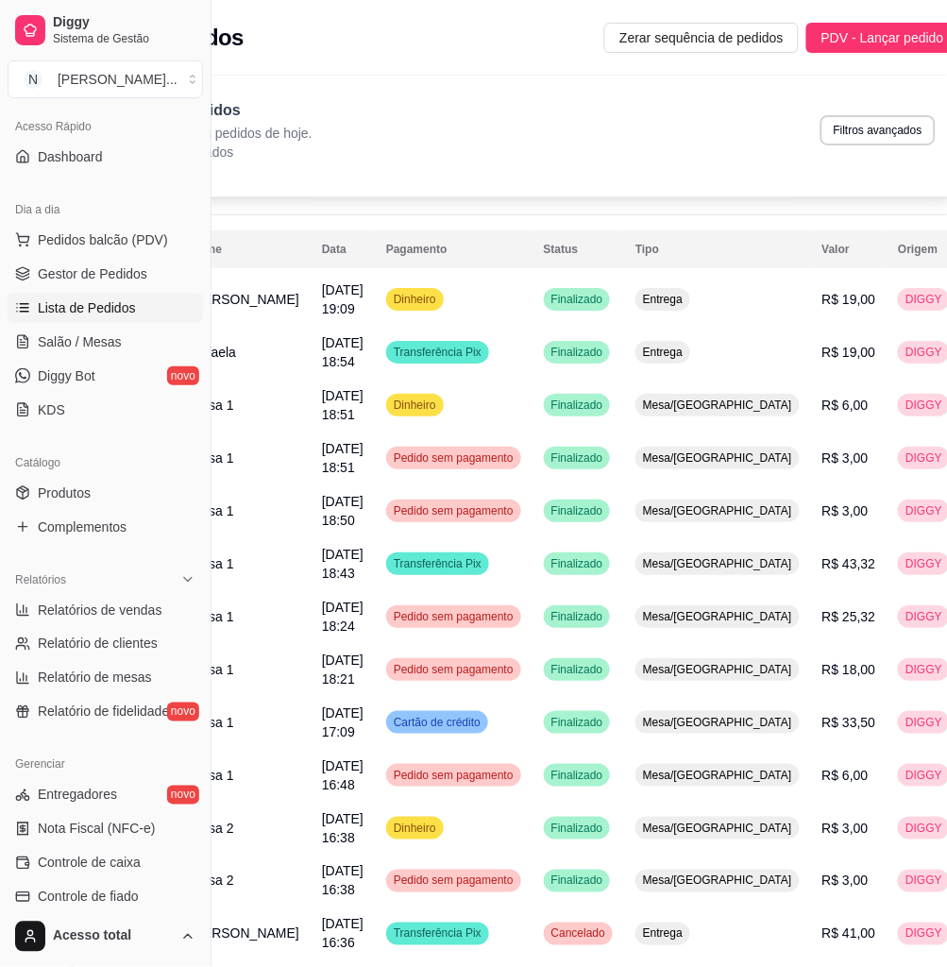
click at [121, 315] on span "Lista de Pedidos" at bounding box center [87, 307] width 98 height 19
click at [466, 312] on td "Dinheiro" at bounding box center [454, 299] width 158 height 53
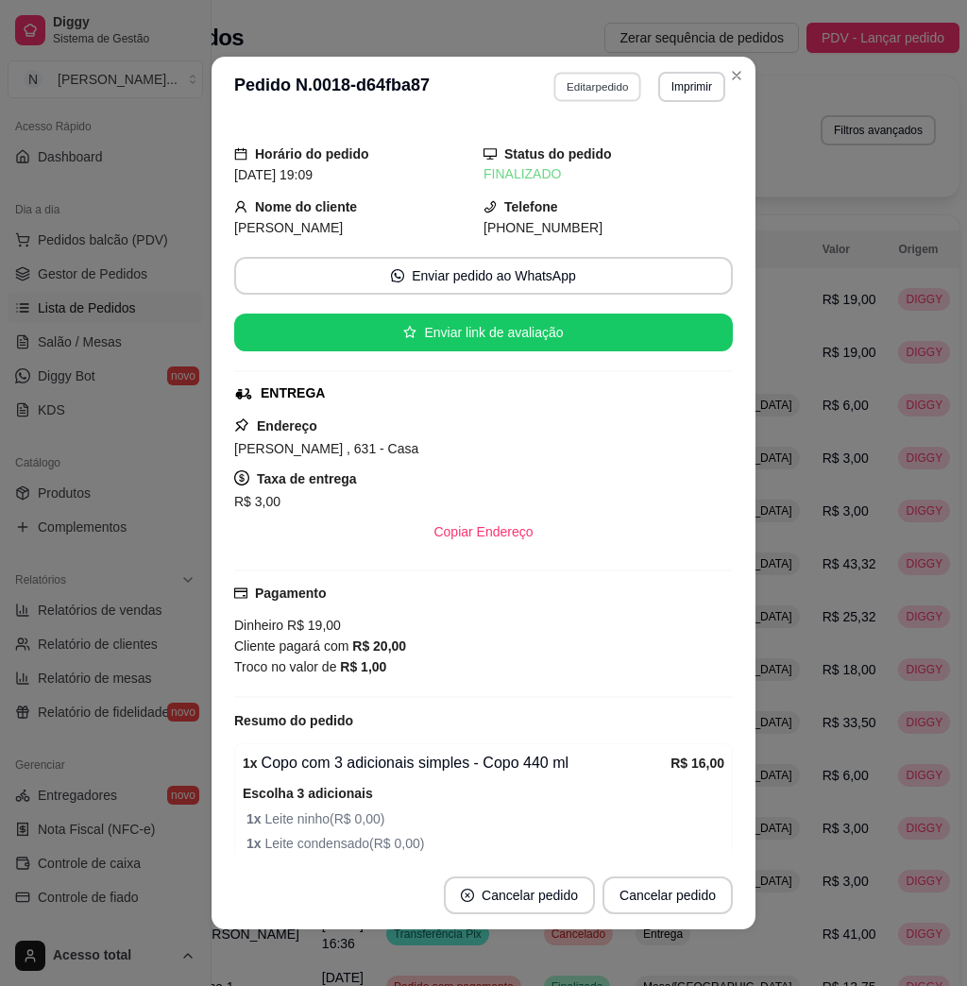
click at [564, 88] on button "Editar pedido" at bounding box center [598, 86] width 88 height 29
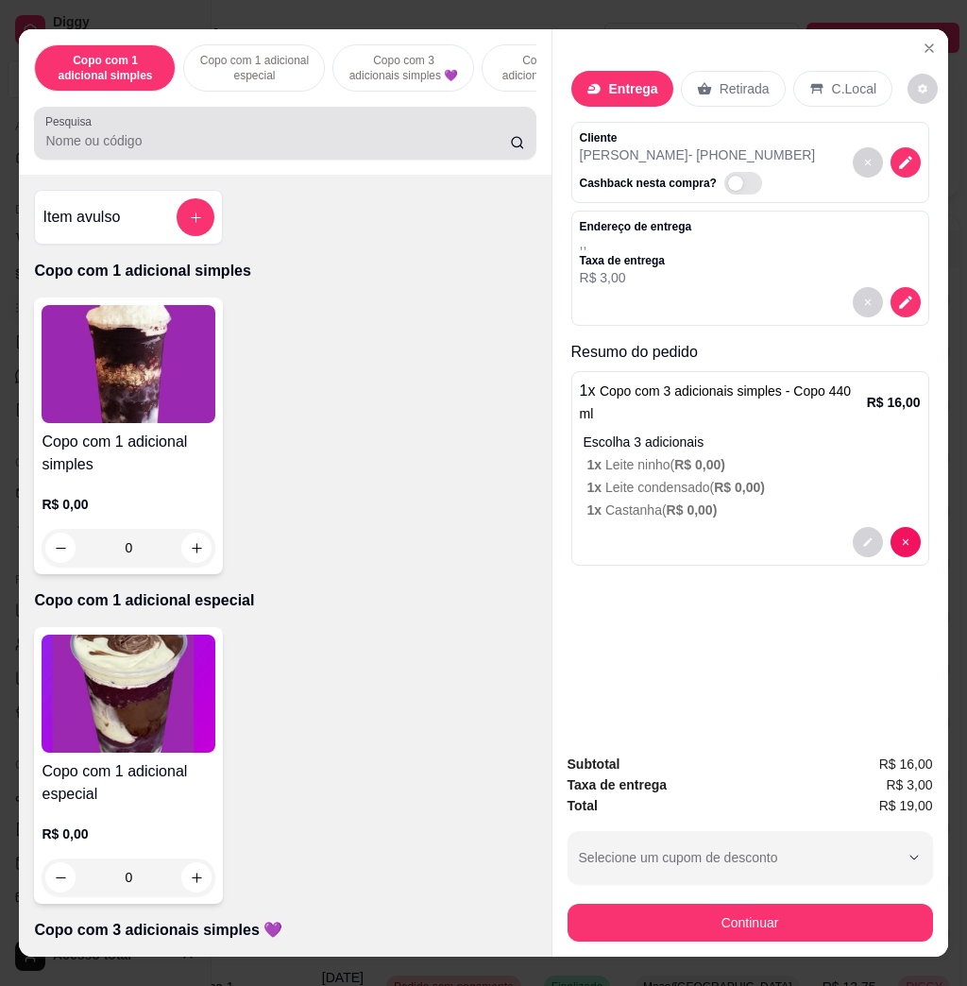
click at [269, 136] on div at bounding box center [284, 133] width 479 height 38
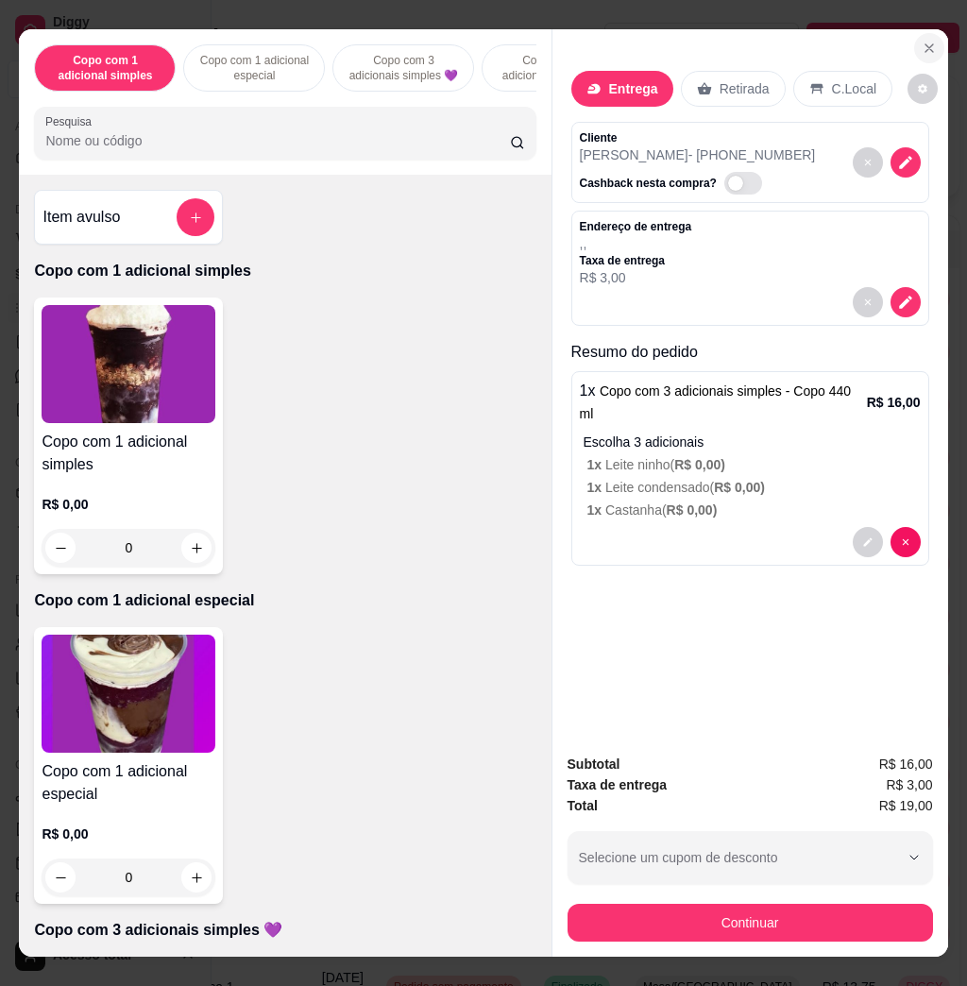
click at [914, 33] on button "Close" at bounding box center [929, 48] width 30 height 30
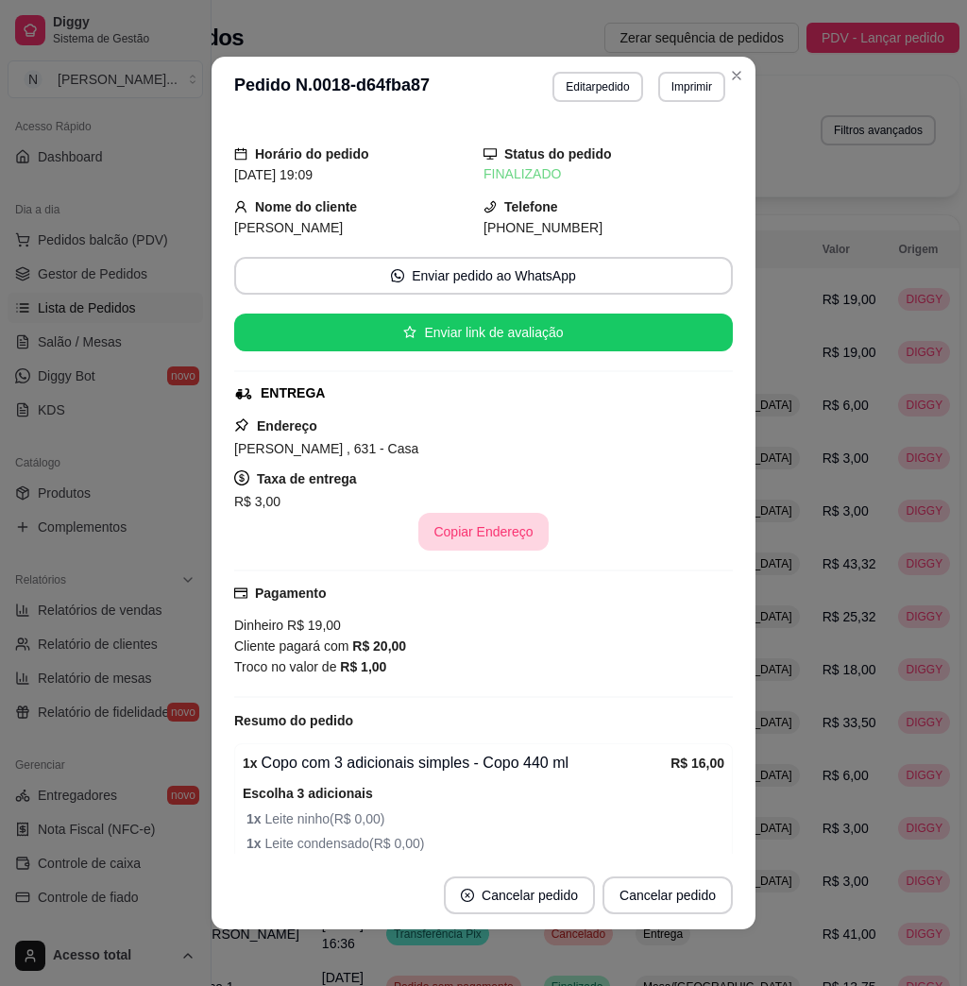
click at [461, 540] on button "Copiar Endereço" at bounding box center [482, 532] width 129 height 38
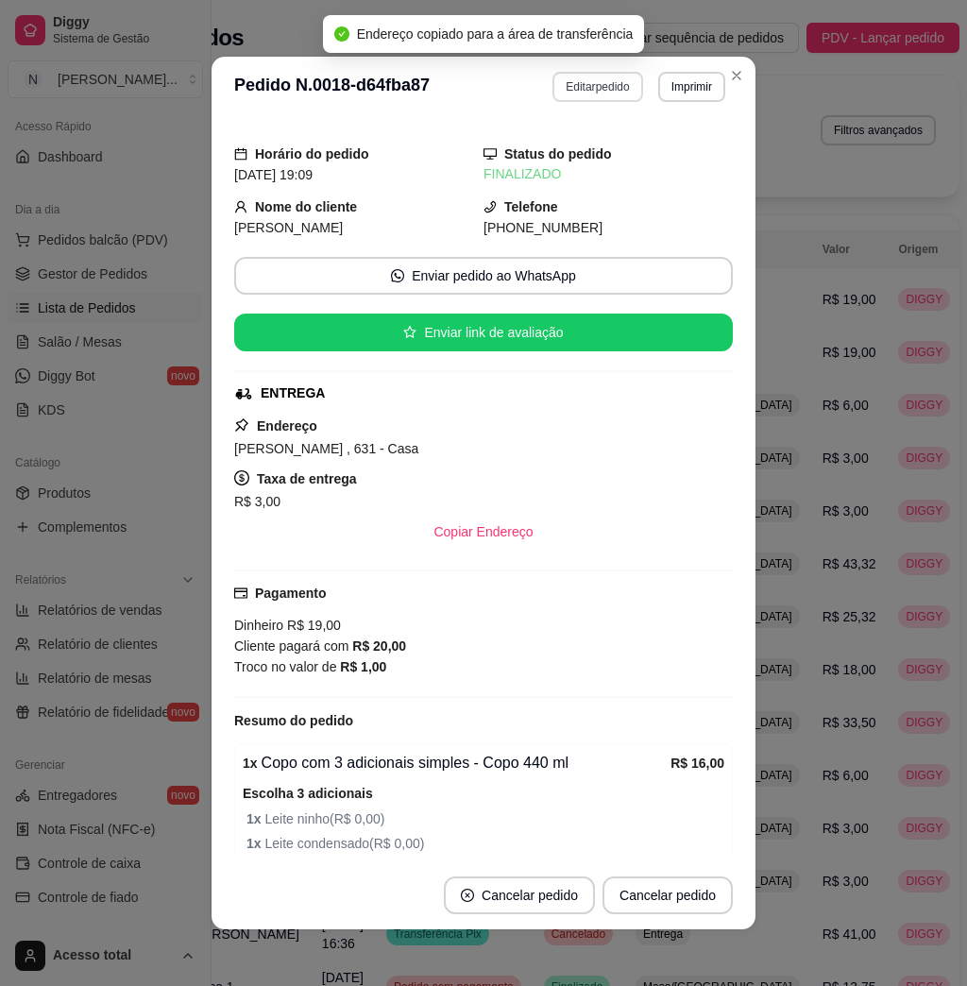
click at [572, 89] on button "Editar pedido" at bounding box center [598, 87] width 90 height 30
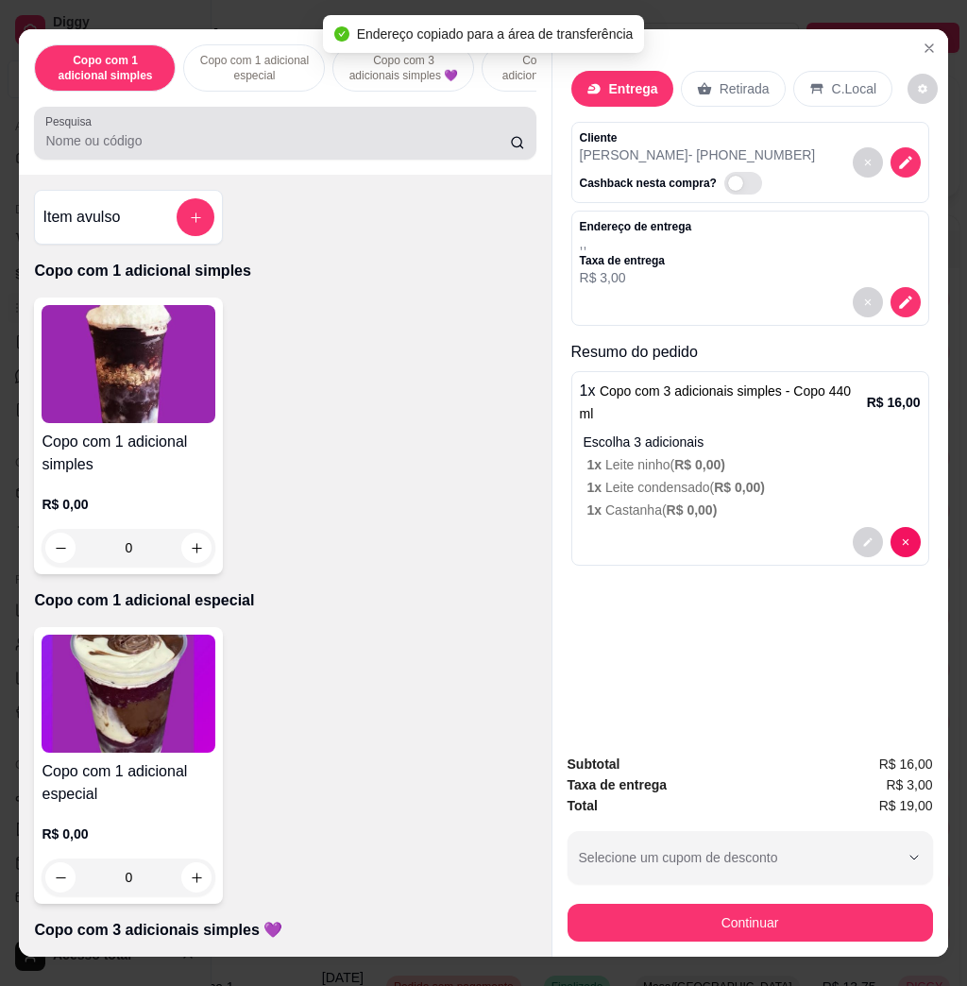
click at [372, 160] on div "Pesquisa" at bounding box center [285, 133] width 502 height 53
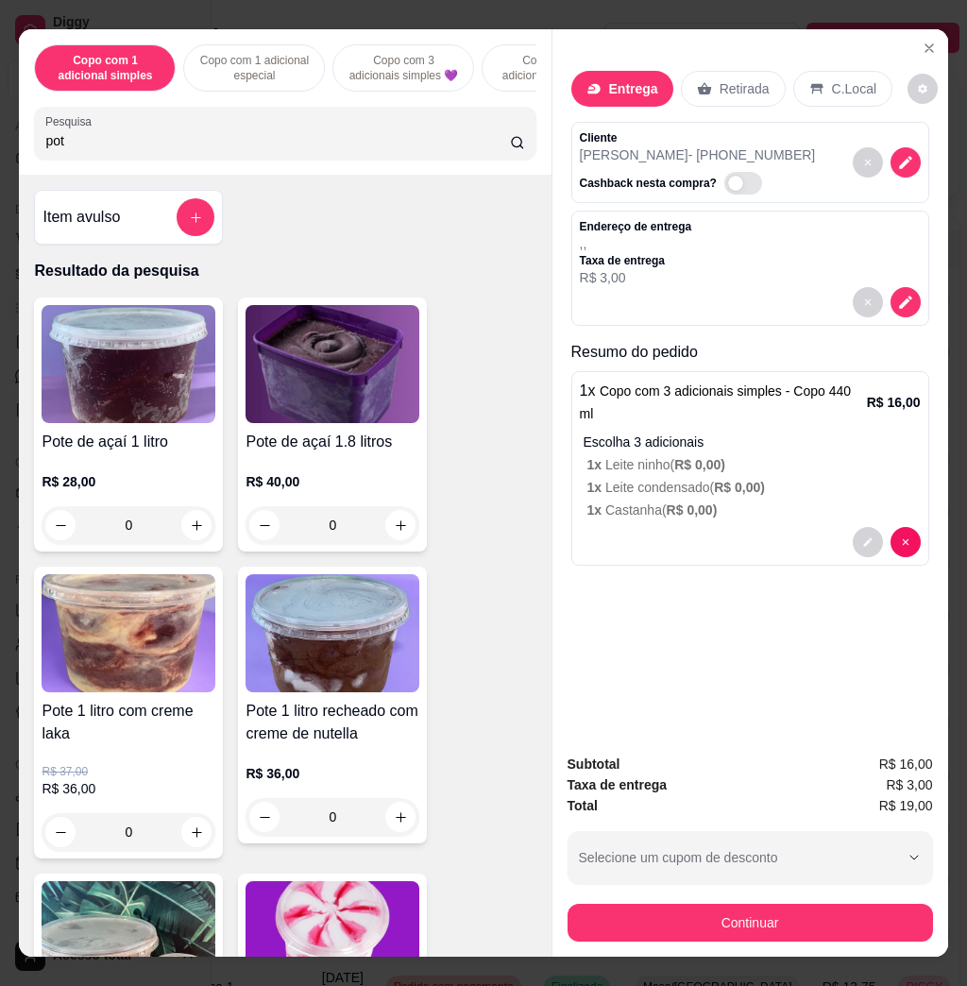
scroll to position [251, 0]
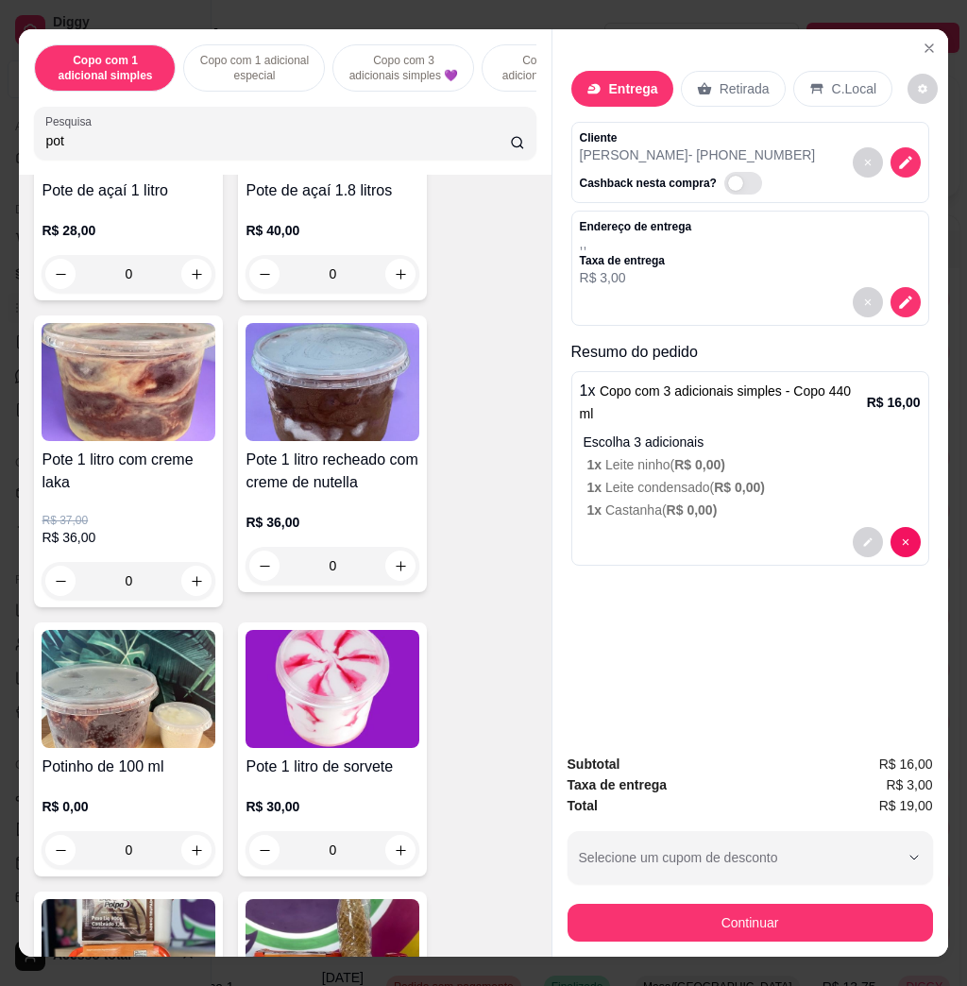
type input "pot"
click at [311, 715] on img at bounding box center [333, 689] width 174 height 118
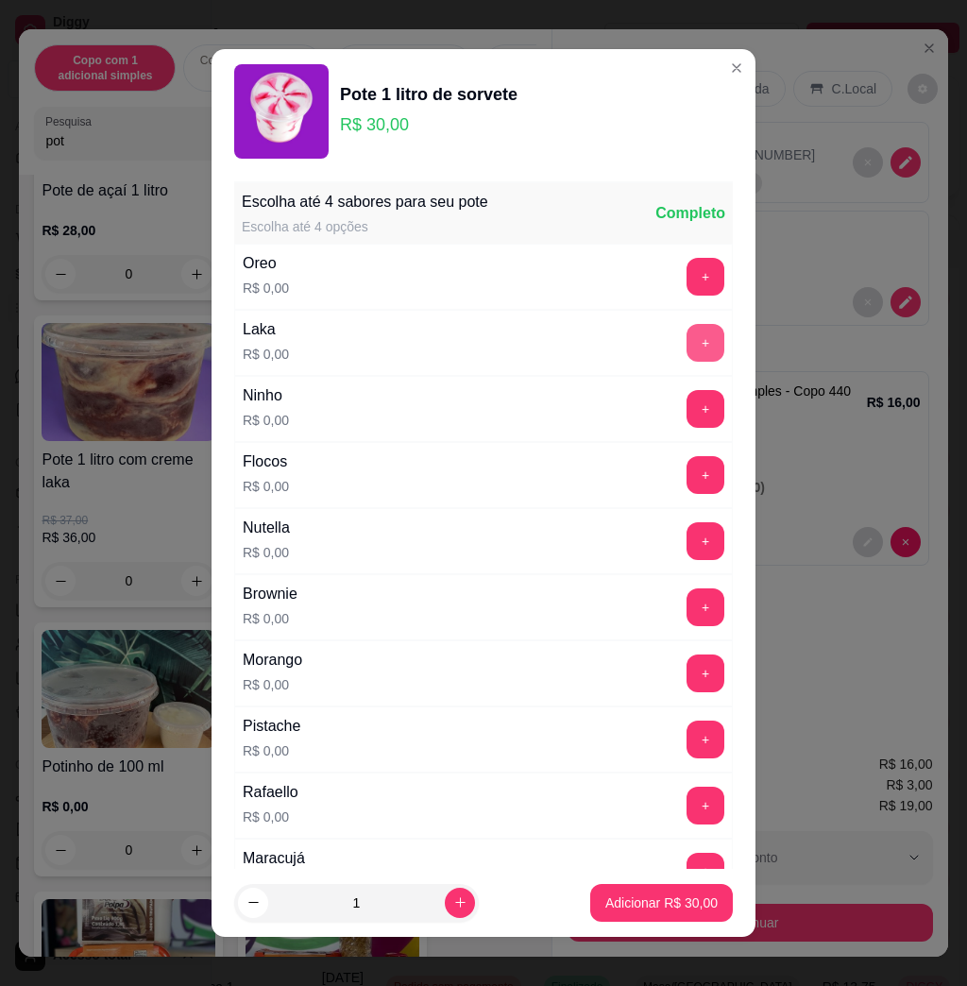
click at [687, 341] on button "+" at bounding box center [706, 343] width 38 height 38
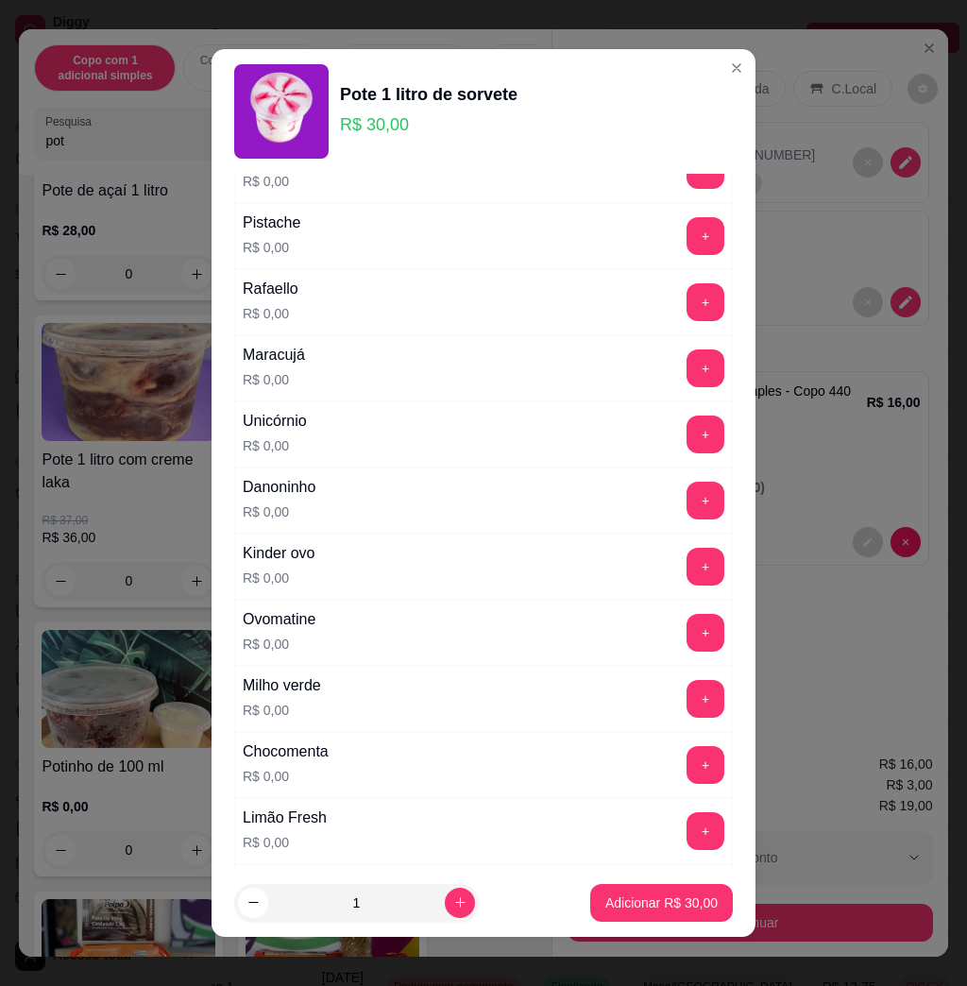
scroll to position [629, 0]
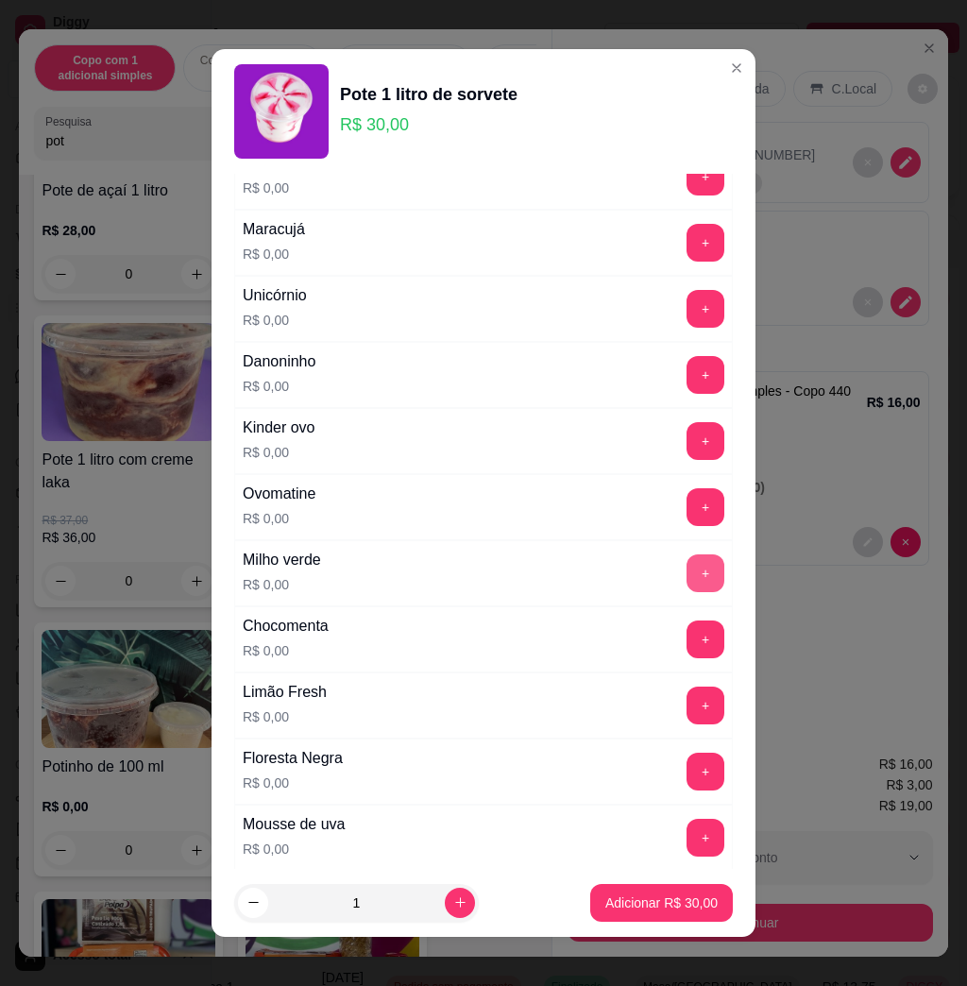
click at [687, 580] on button "+" at bounding box center [706, 573] width 38 height 38
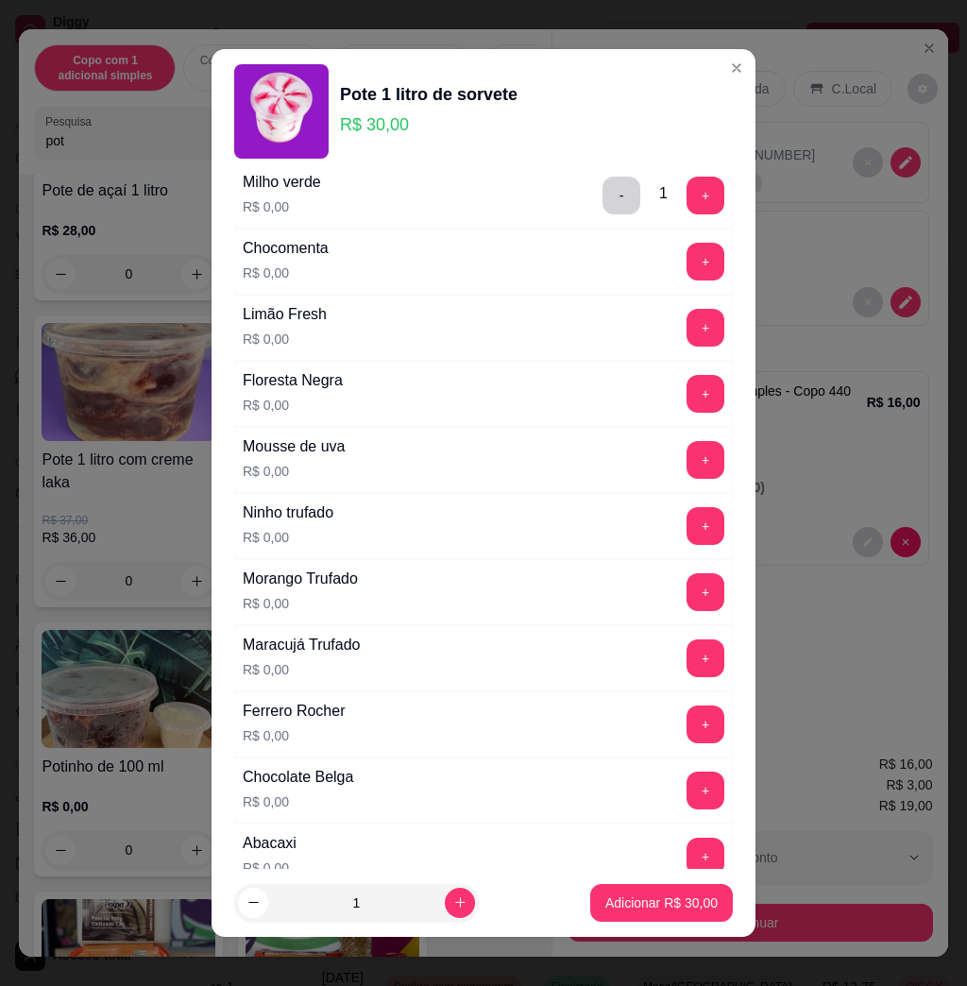
scroll to position [1133, 0]
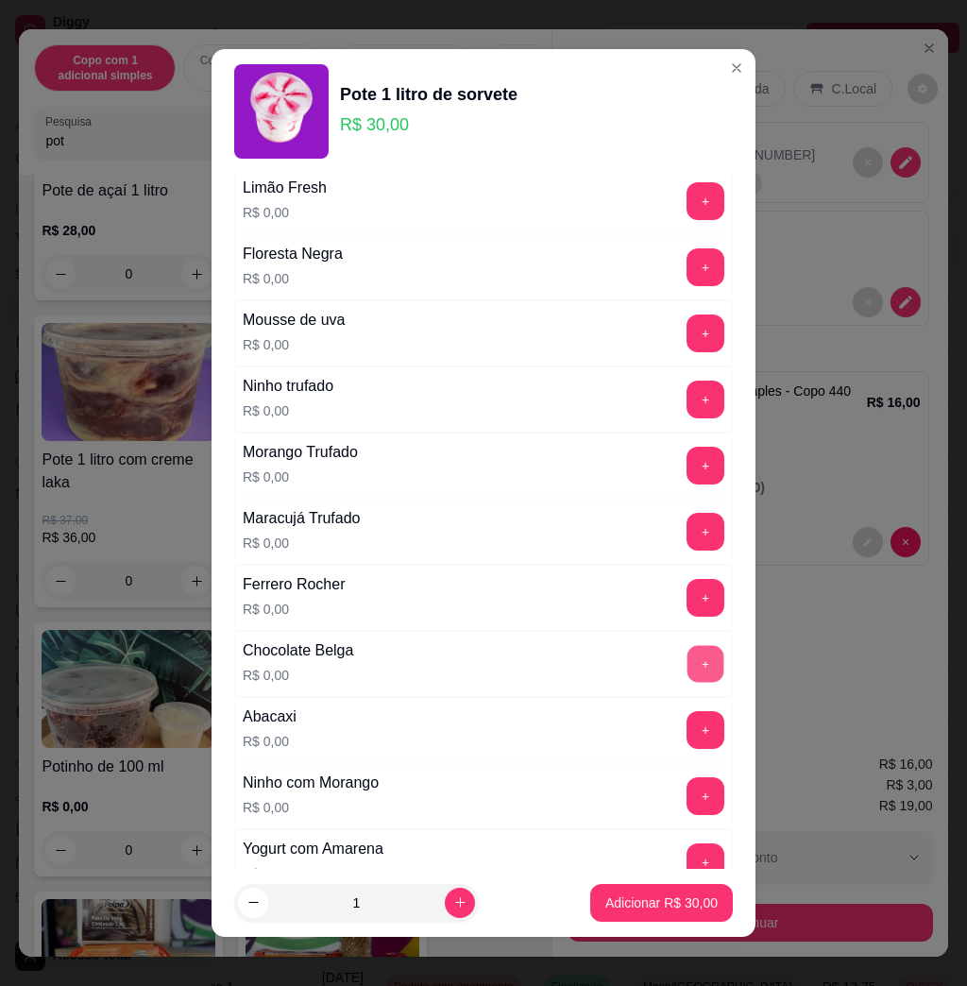
click at [688, 669] on button "+" at bounding box center [706, 664] width 37 height 37
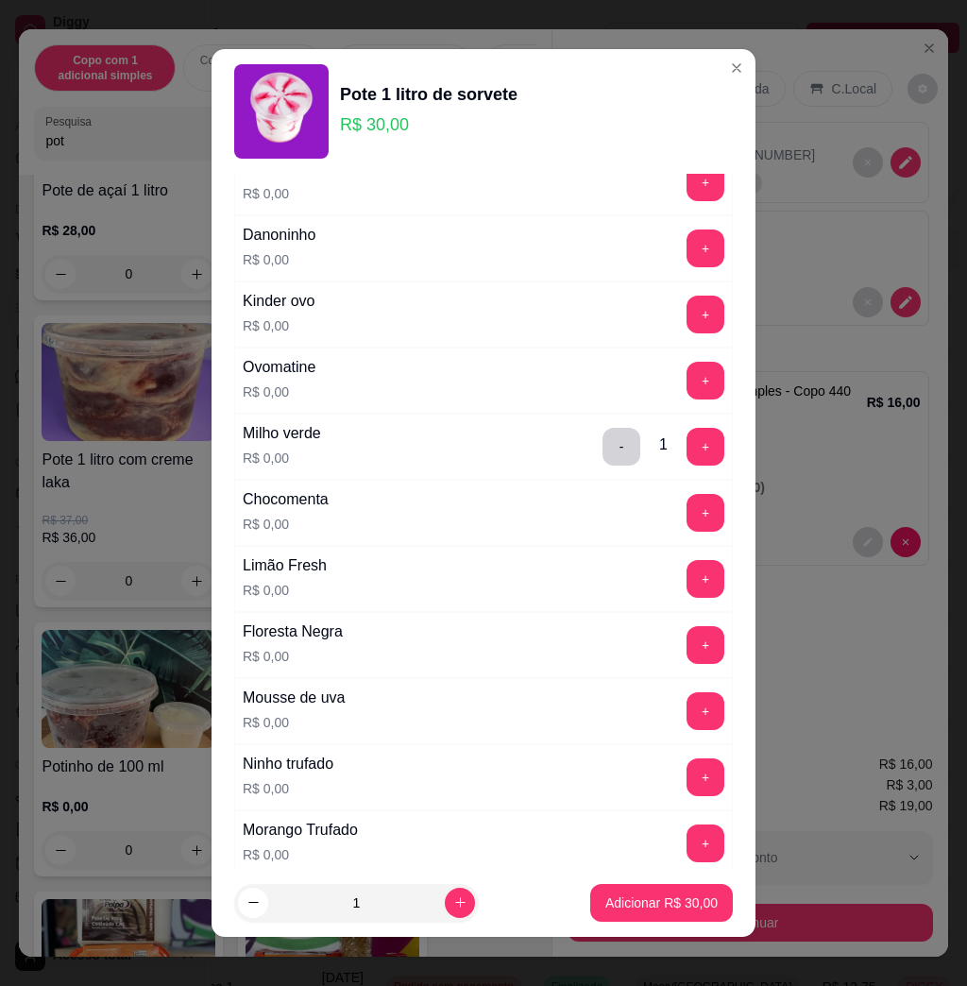
scroll to position [378, 0]
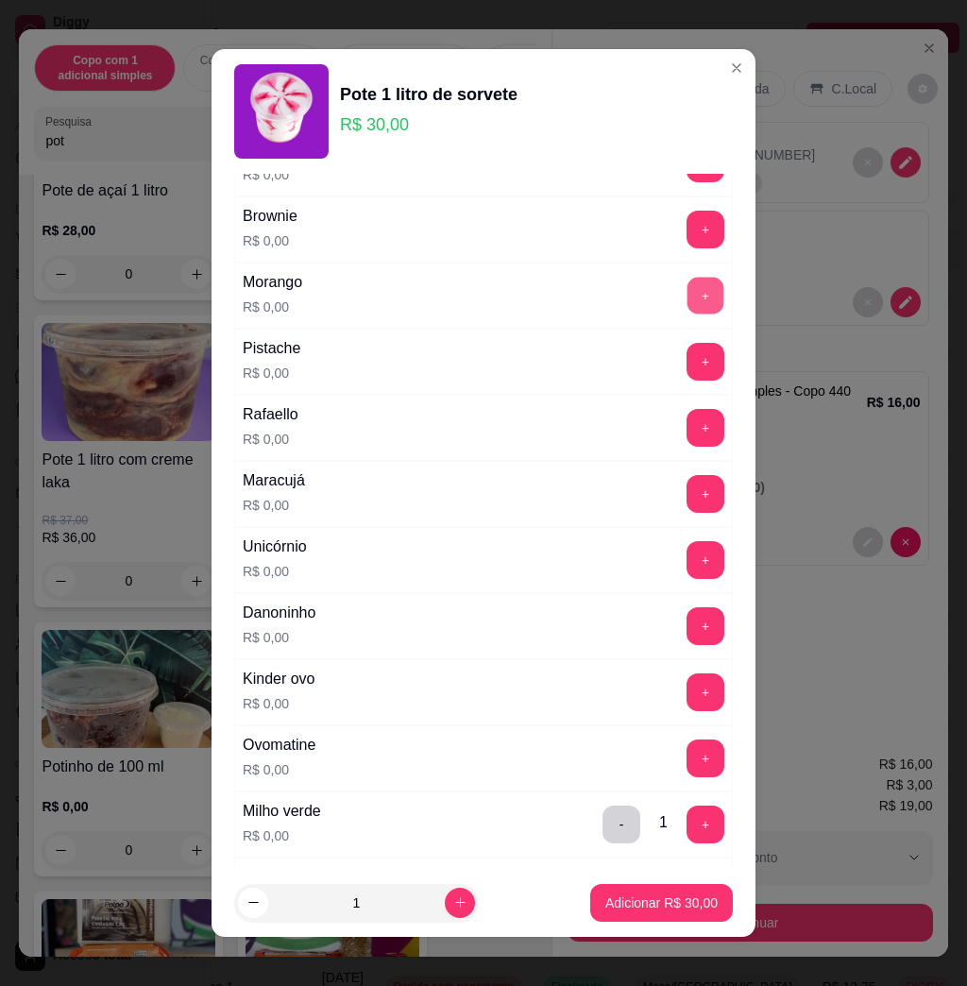
click at [688, 311] on button "+" at bounding box center [706, 296] width 37 height 37
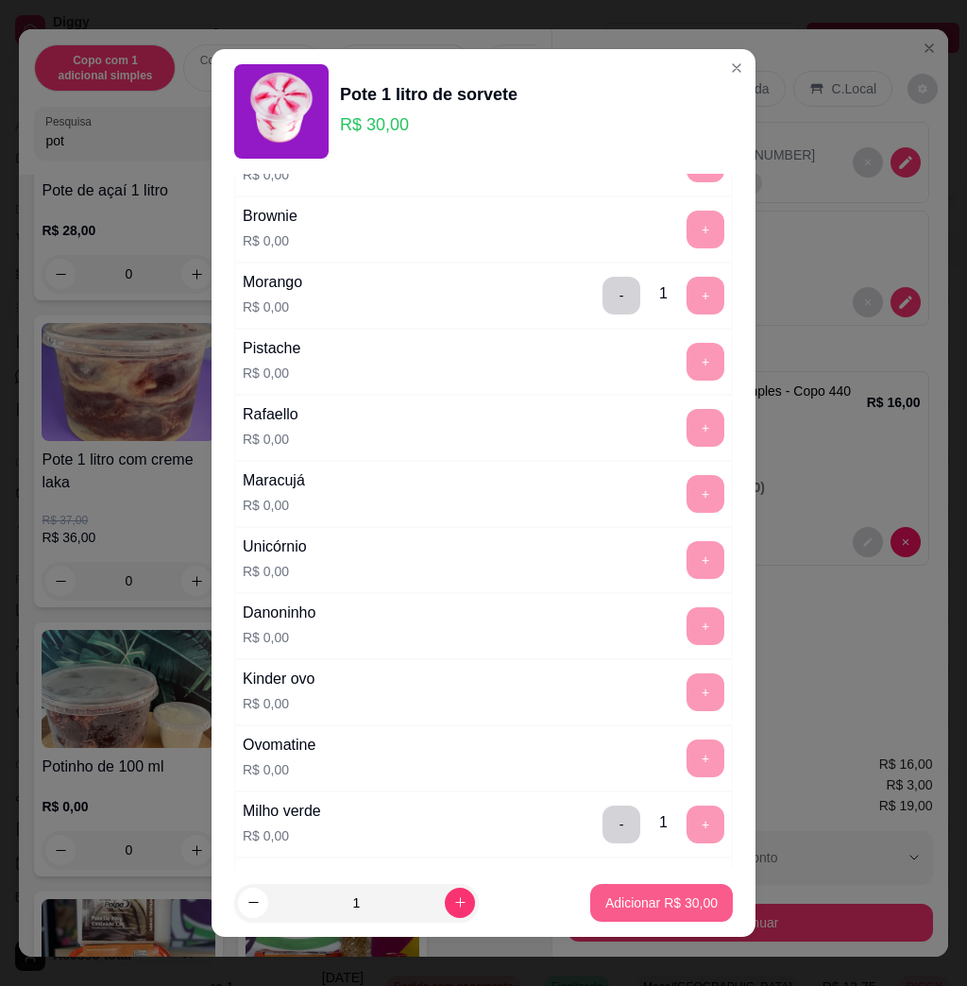
click at [632, 903] on p "Adicionar R$ 30,00" at bounding box center [661, 902] width 112 height 19
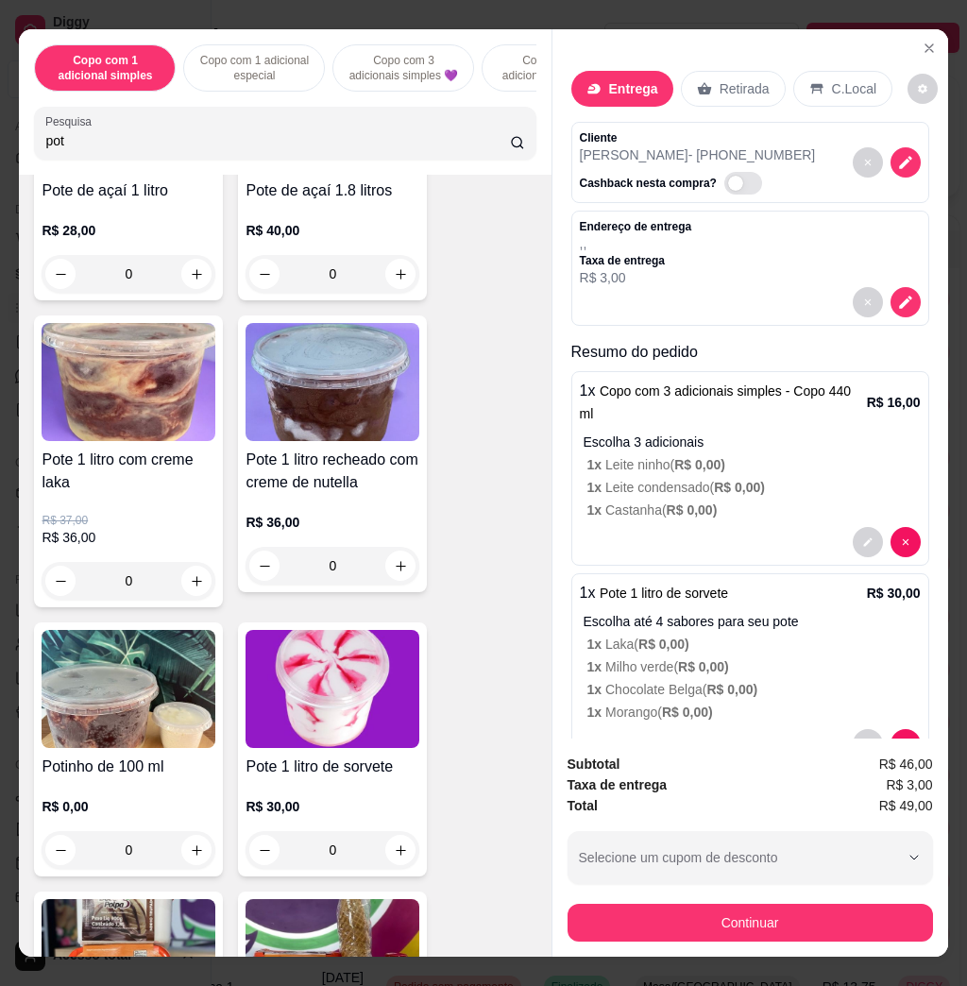
scroll to position [76, 0]
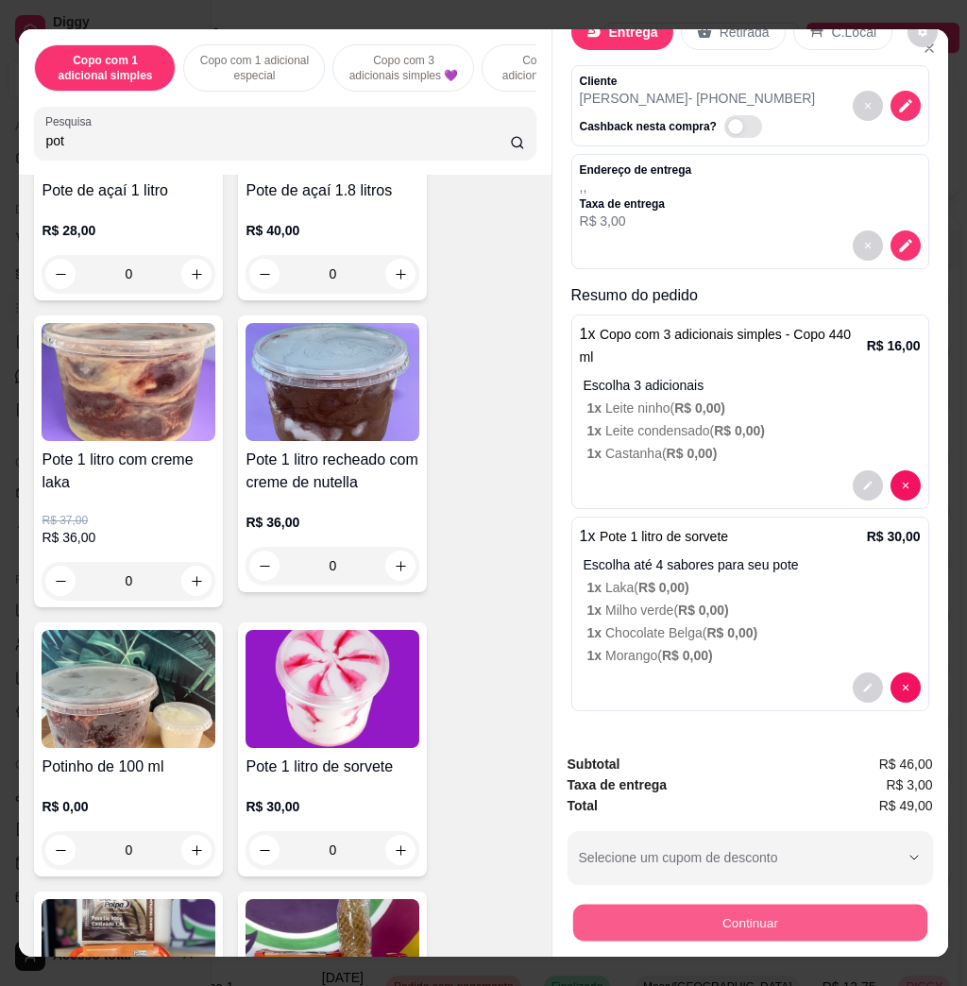
click at [736, 917] on button "Continuar" at bounding box center [749, 922] width 354 height 37
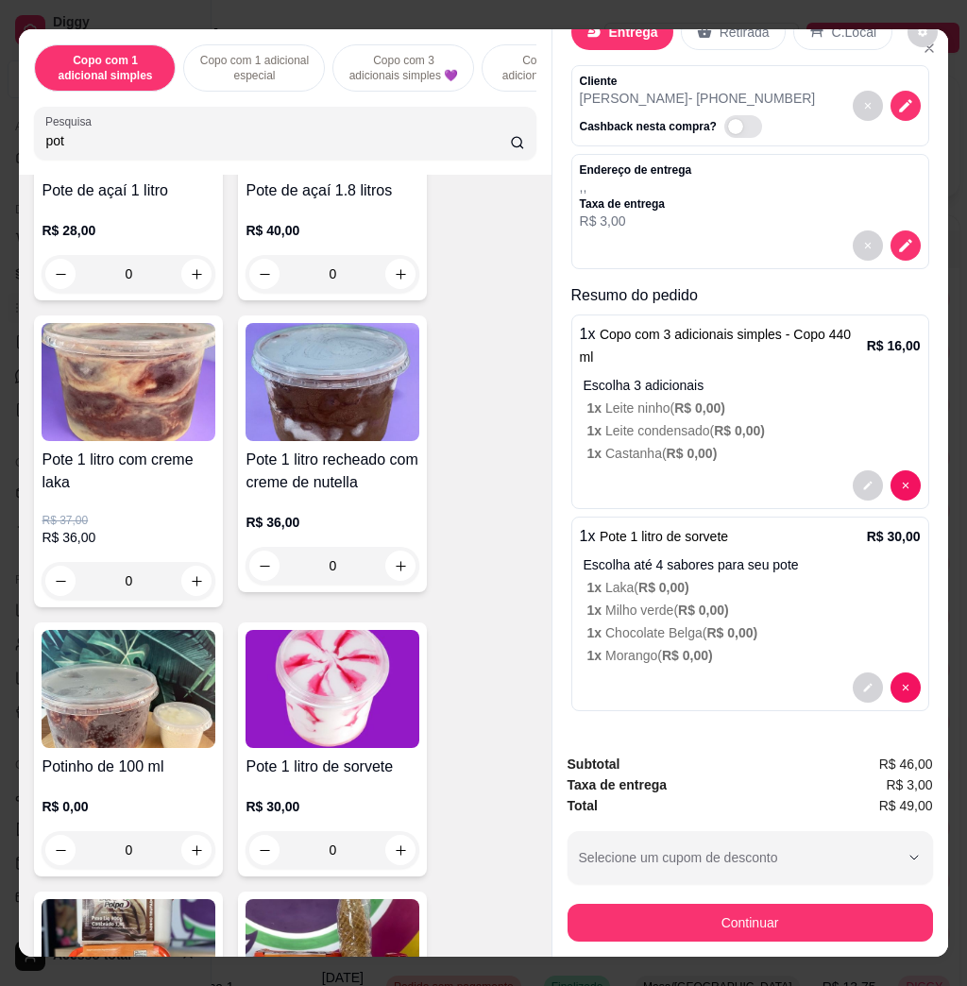
scroll to position [0, 0]
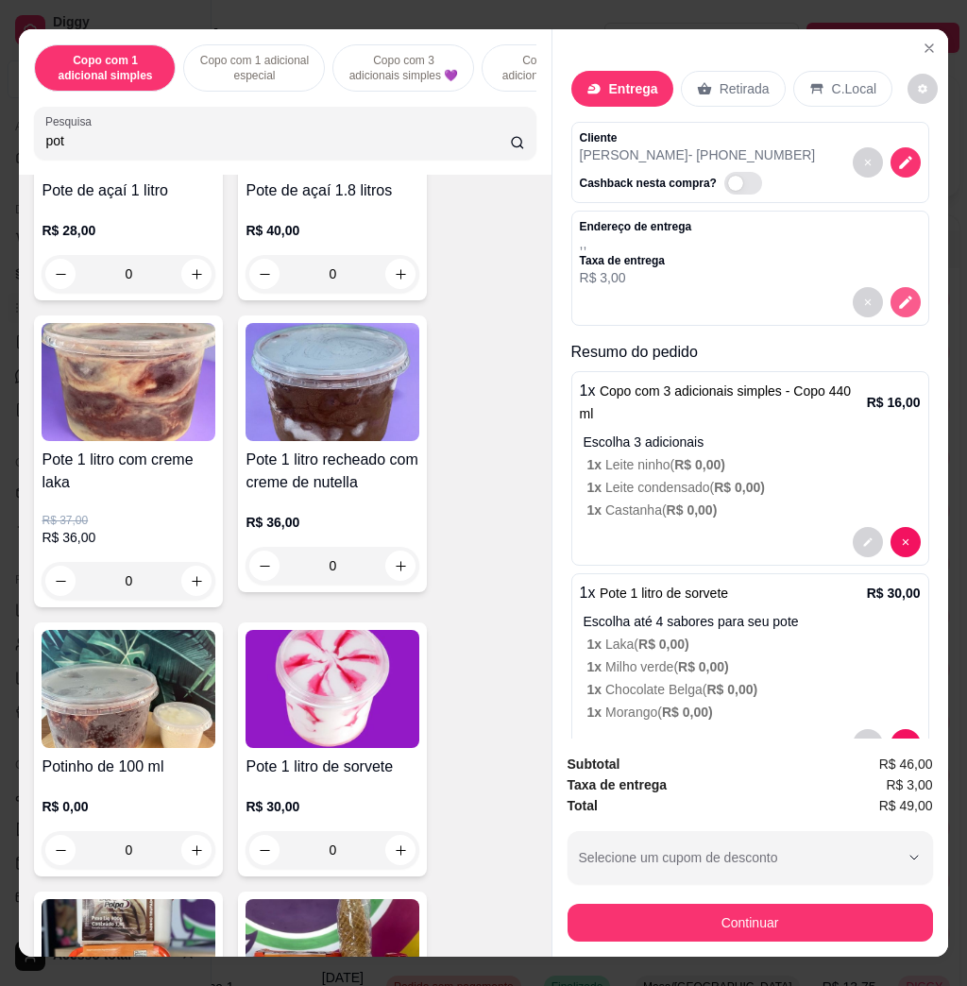
click at [897, 294] on icon "decrease-product-quantity" at bounding box center [905, 302] width 17 height 17
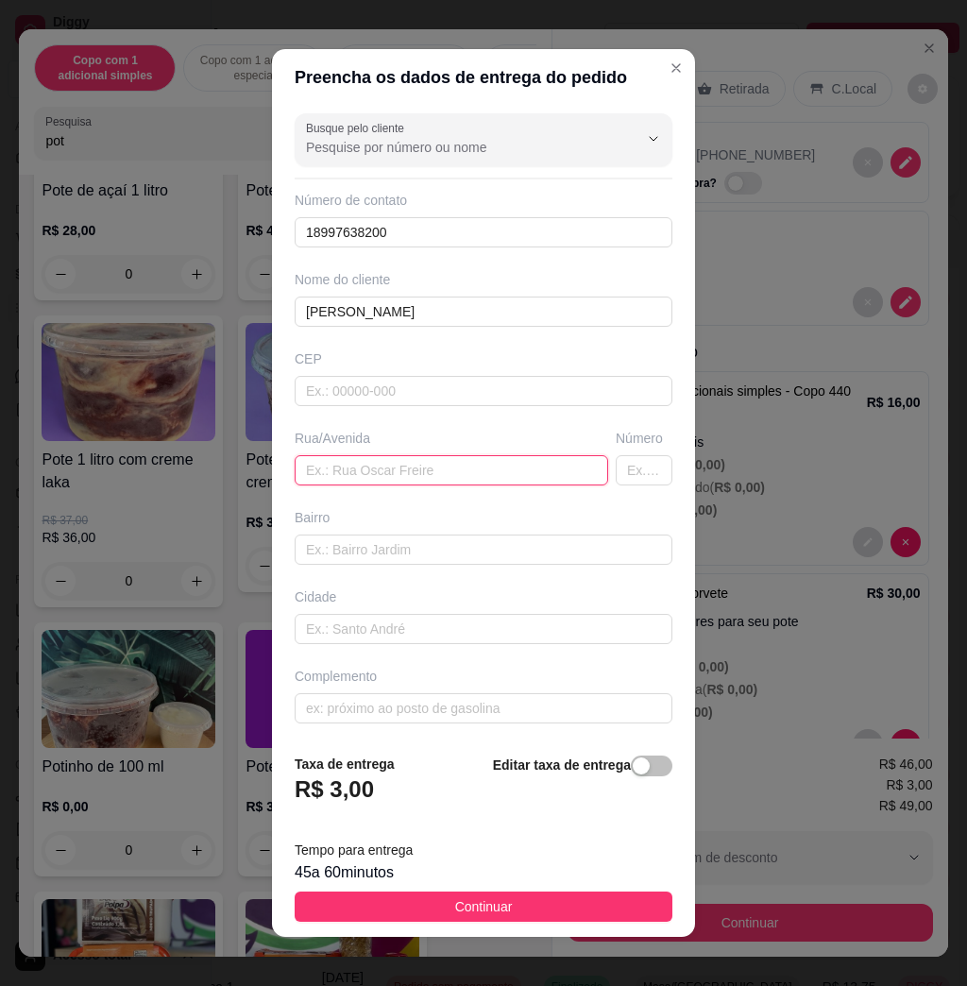
click at [383, 472] on input "text" at bounding box center [452, 470] width 314 height 30
paste input "[PERSON_NAME] , 631 - Casa"
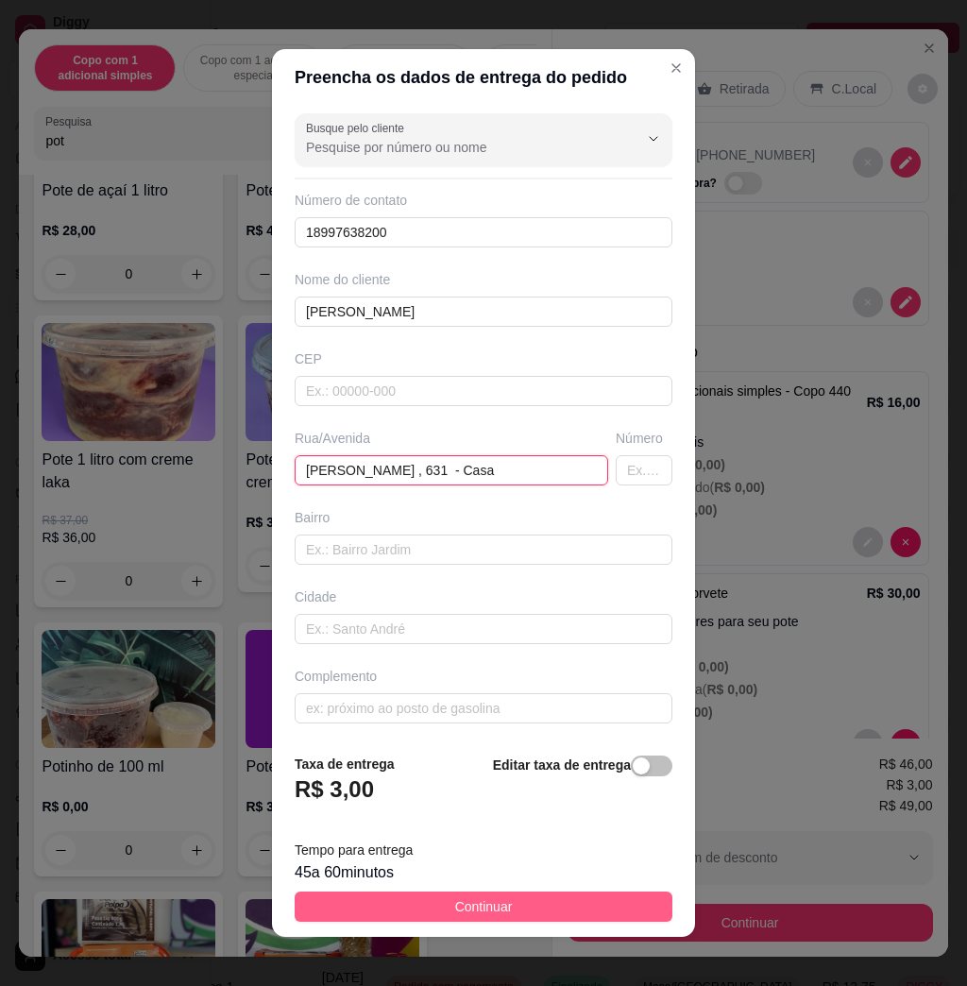
type input "[PERSON_NAME] , 631 - Casa"
click at [471, 909] on span "Continuar" at bounding box center [484, 906] width 58 height 21
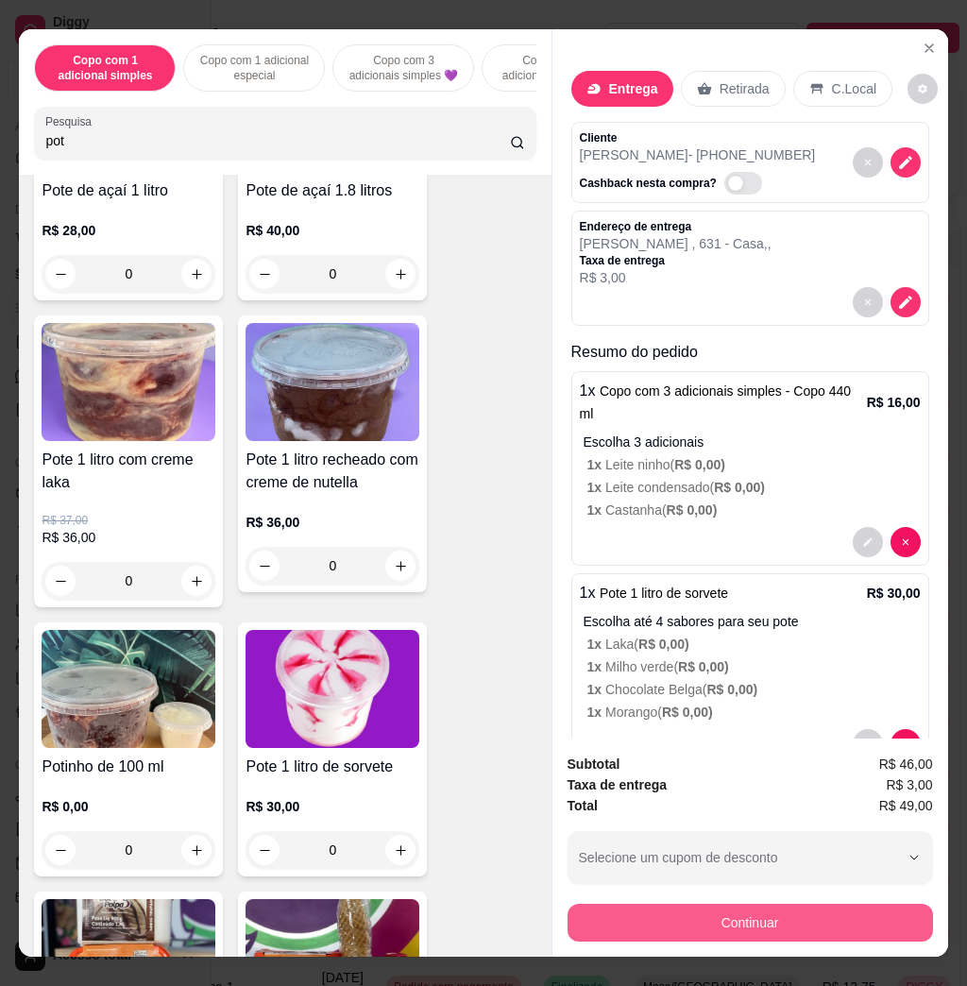
click at [657, 915] on button "Continuar" at bounding box center [751, 923] width 366 height 38
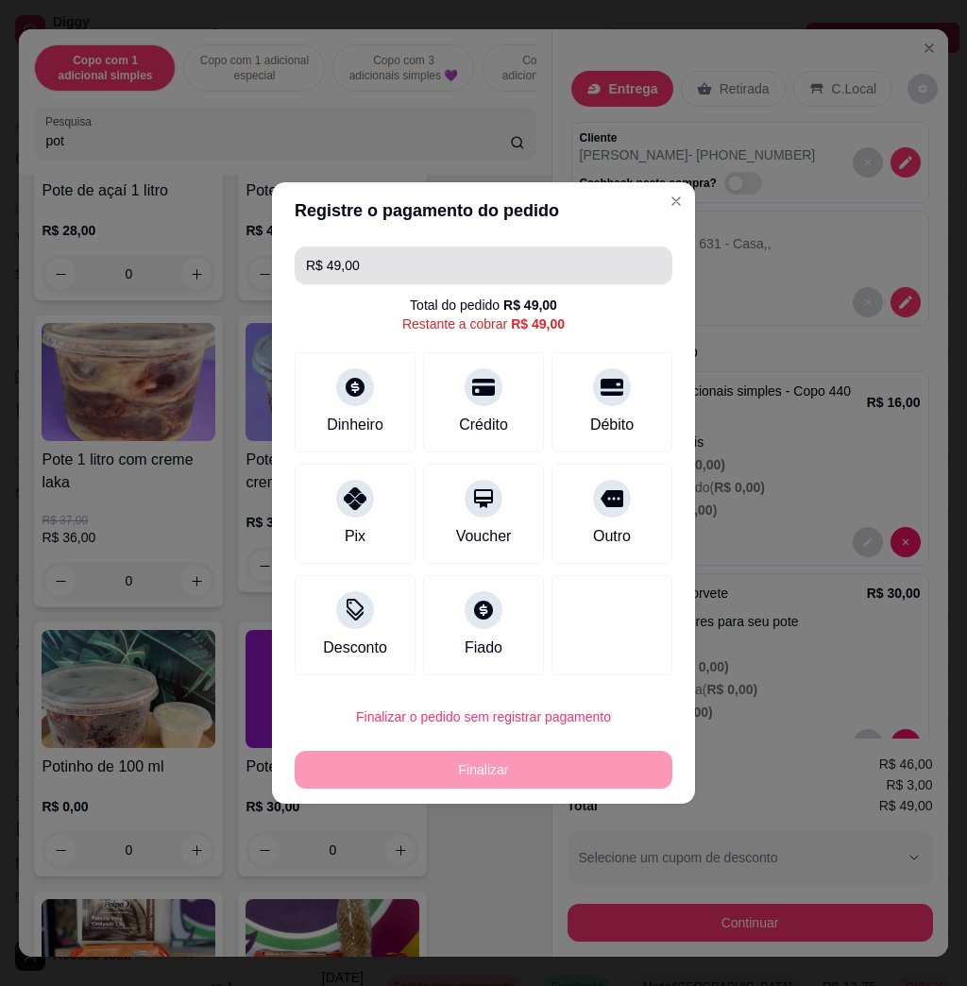
click at [461, 270] on input "R$ 49,00" at bounding box center [483, 266] width 355 height 38
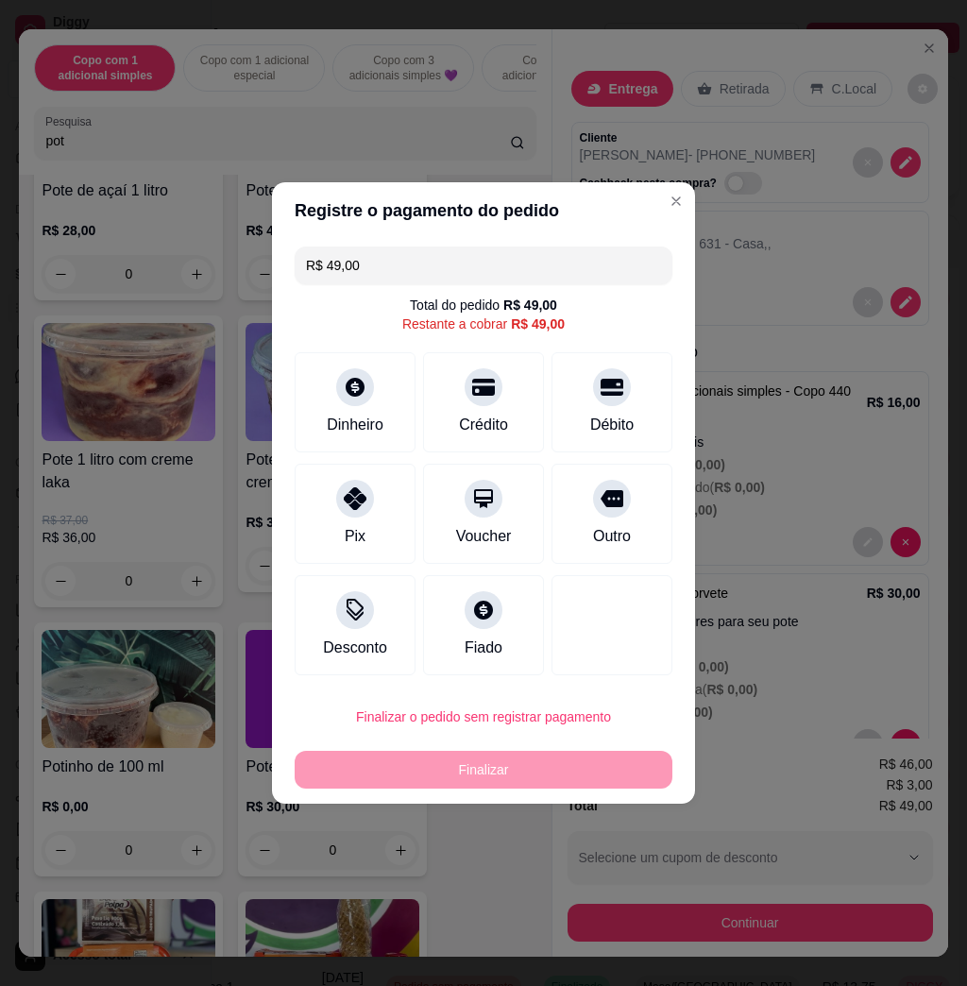
click at [461, 270] on input "R$ 49,00" at bounding box center [483, 266] width 355 height 38
type input "R$ 19,00"
click at [338, 401] on div "Dinheiro" at bounding box center [355, 399] width 133 height 111
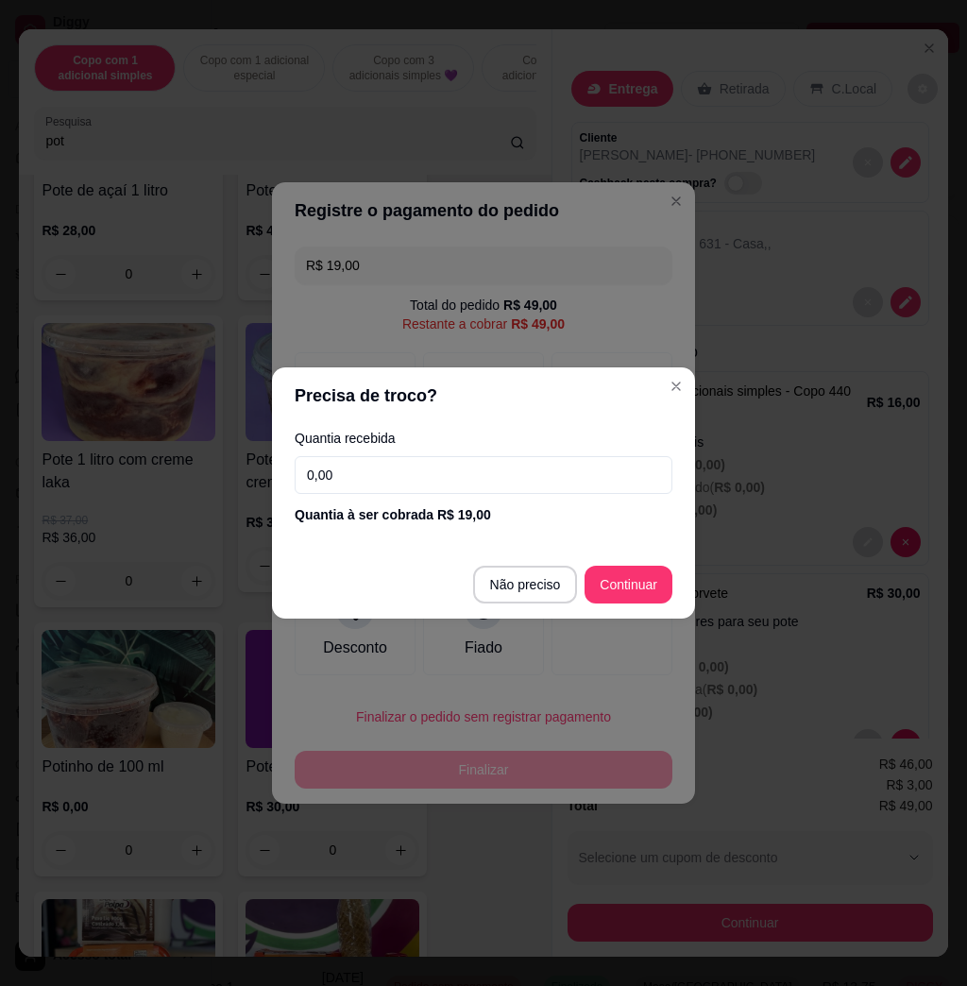
click at [491, 481] on input "0,00" at bounding box center [484, 475] width 378 height 38
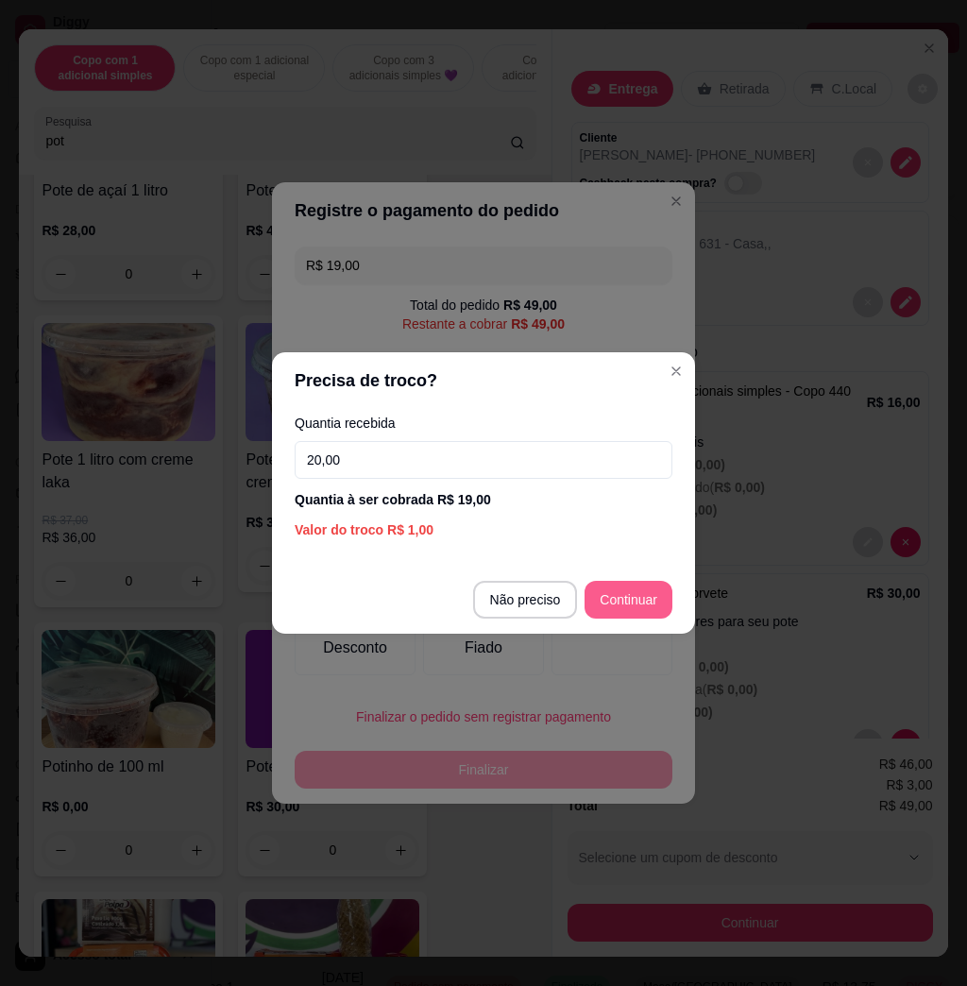
type input "20,00"
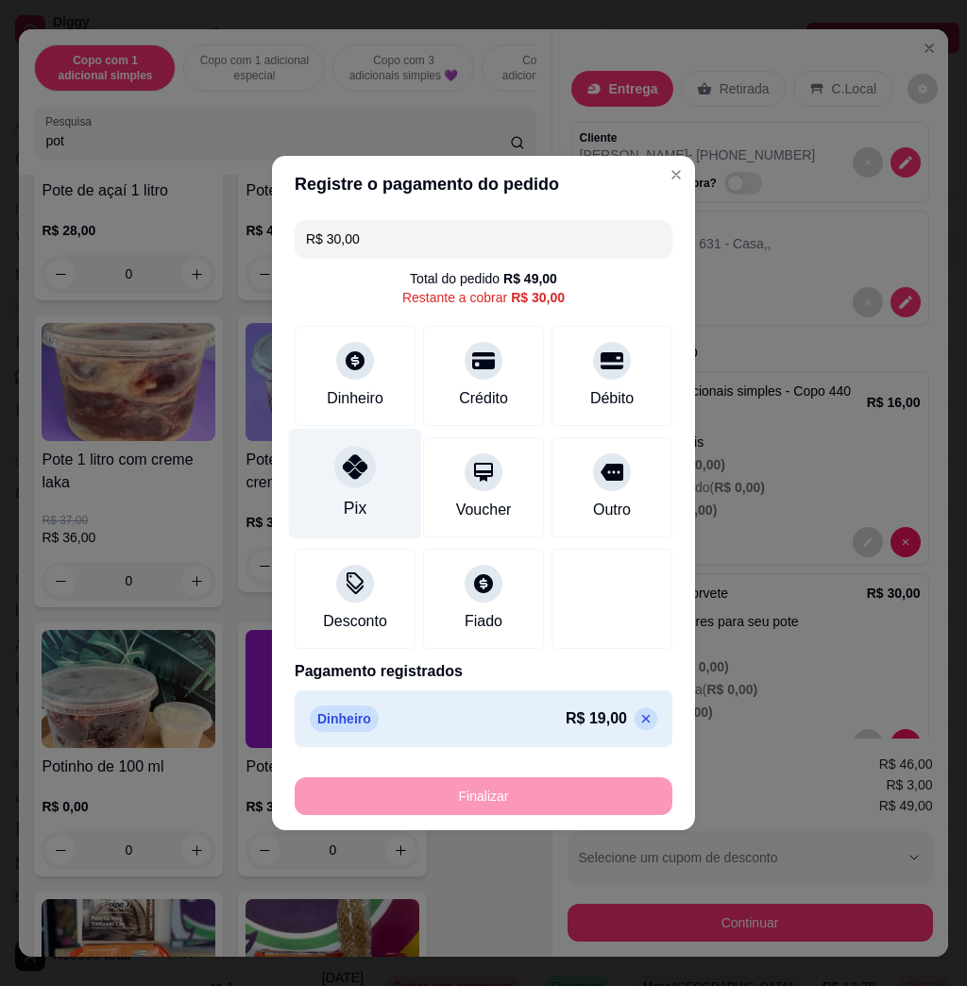
click at [354, 478] on icon at bounding box center [355, 466] width 25 height 25
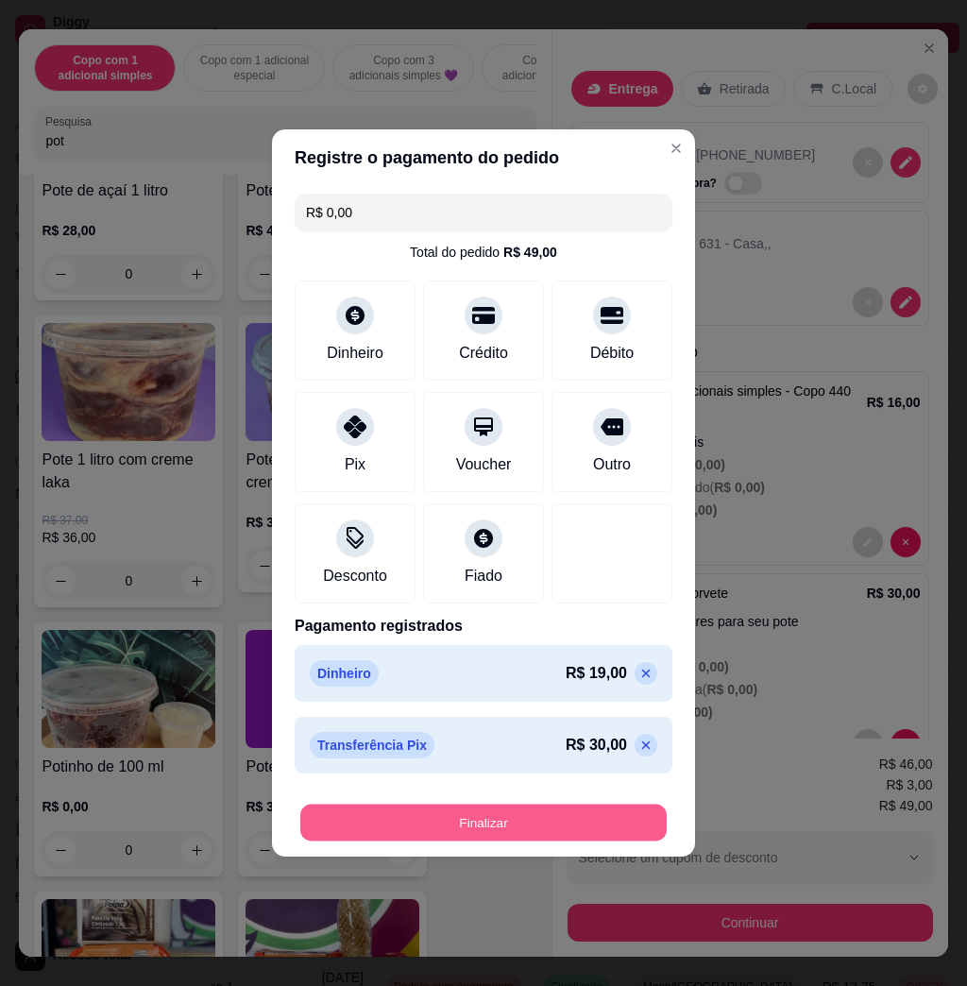
click at [486, 817] on button "Finalizar" at bounding box center [483, 823] width 366 height 37
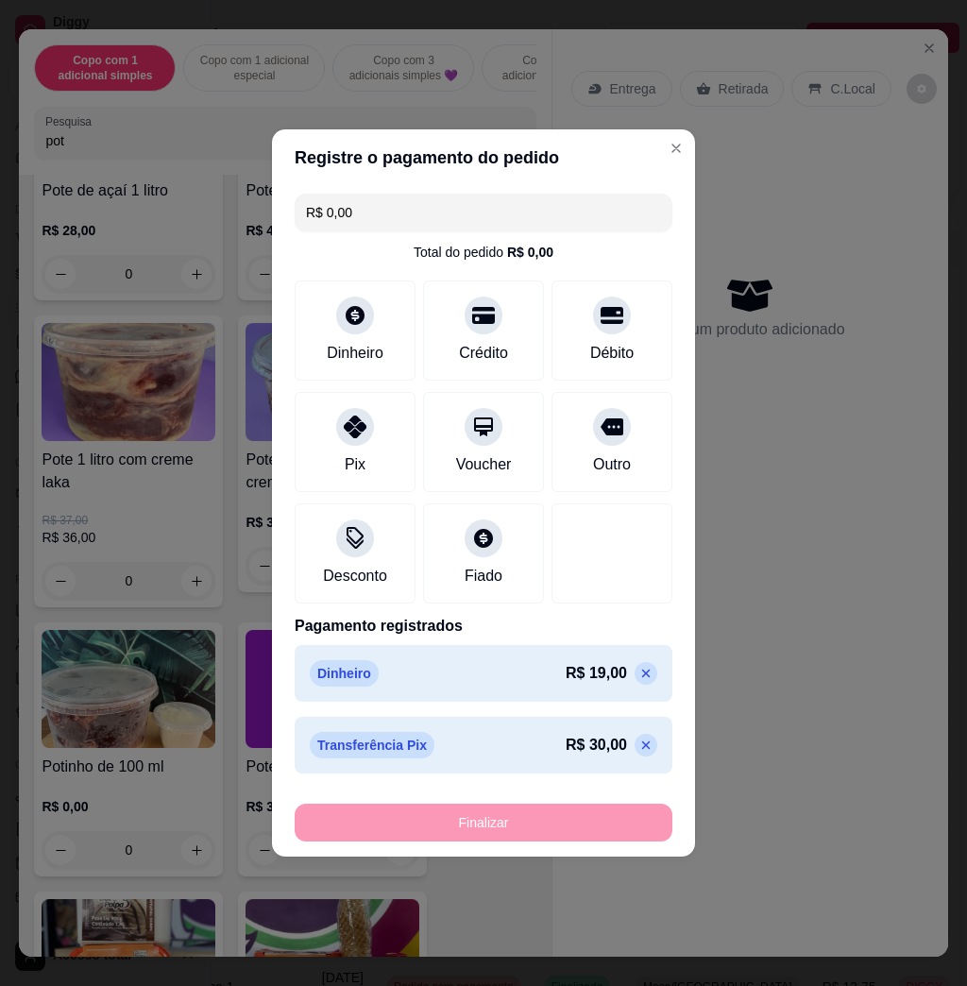
type input "-R$ 49,00"
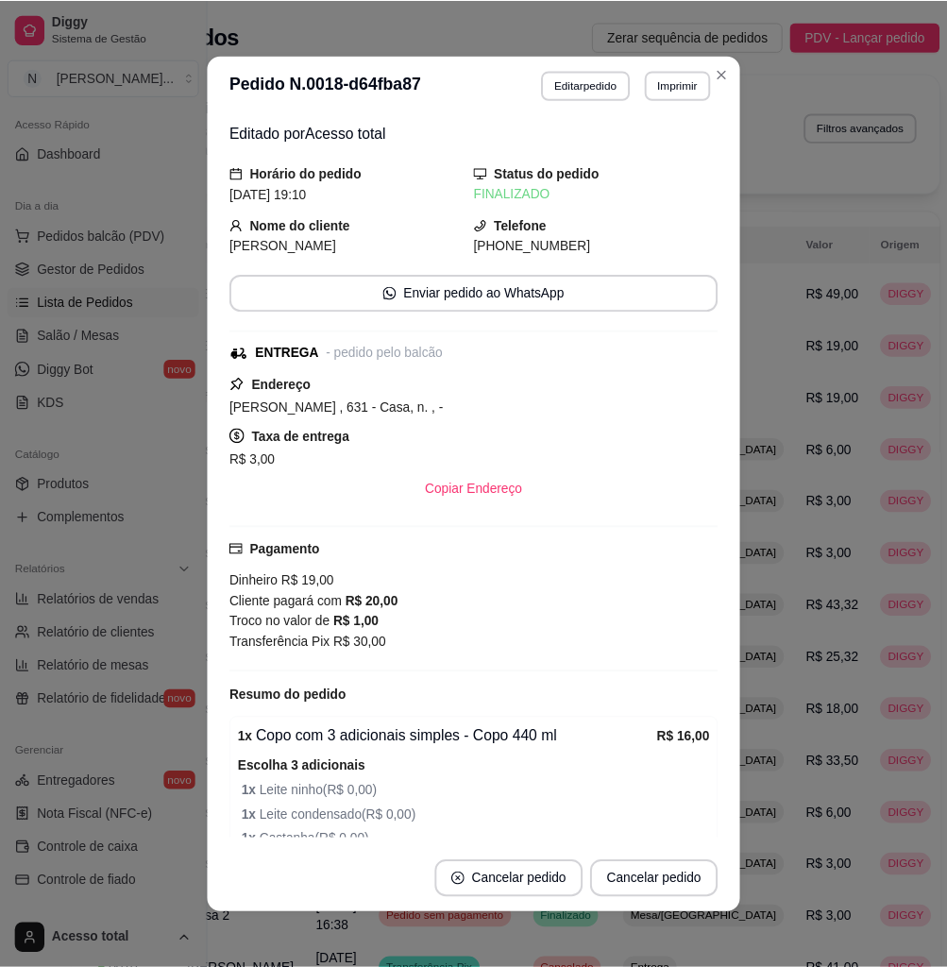
scroll to position [281, 0]
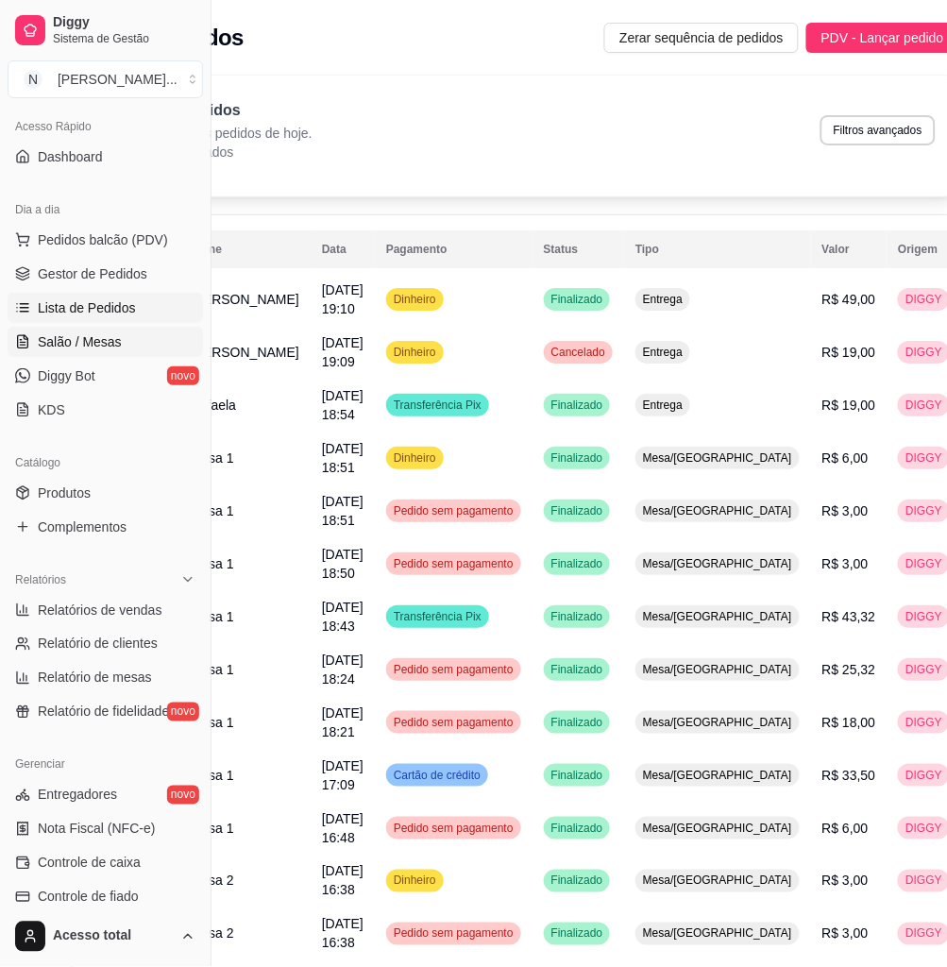
click at [116, 341] on span "Salão / Mesas" at bounding box center [80, 341] width 84 height 19
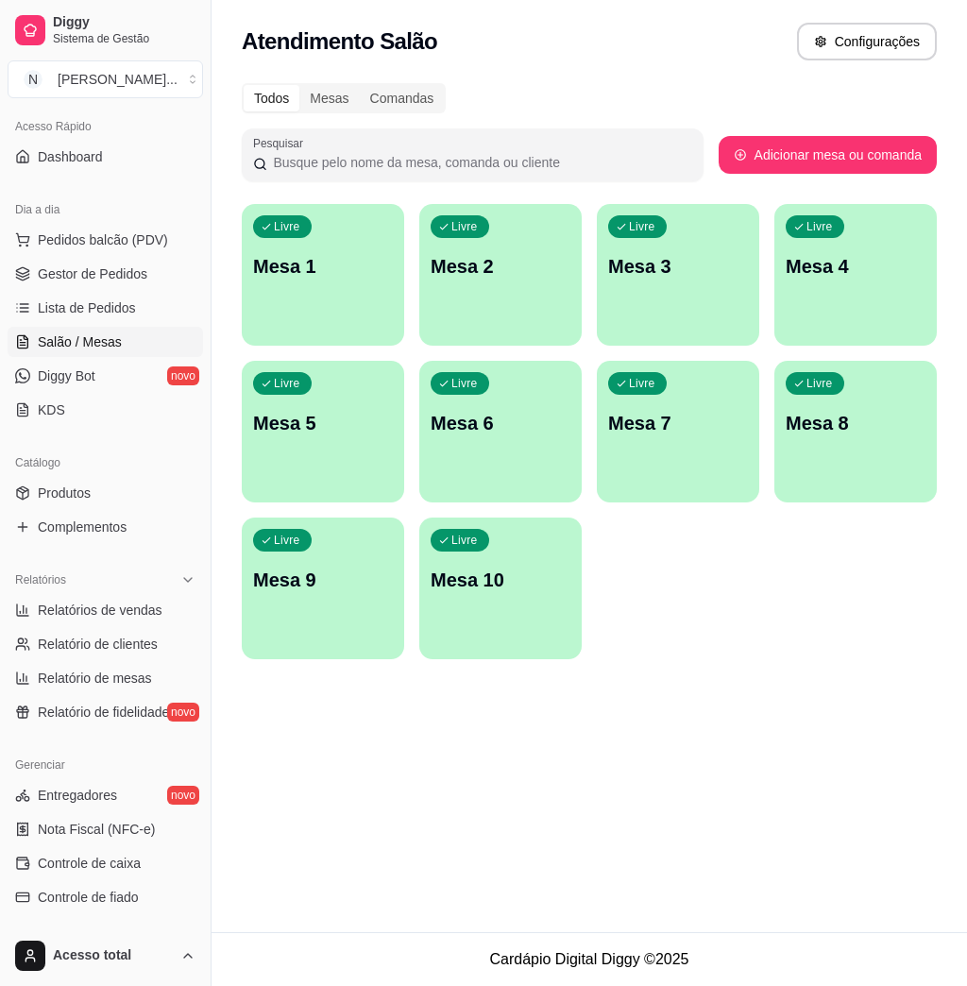
click at [385, 243] on div "Livre Mesa 1" at bounding box center [323, 263] width 162 height 119
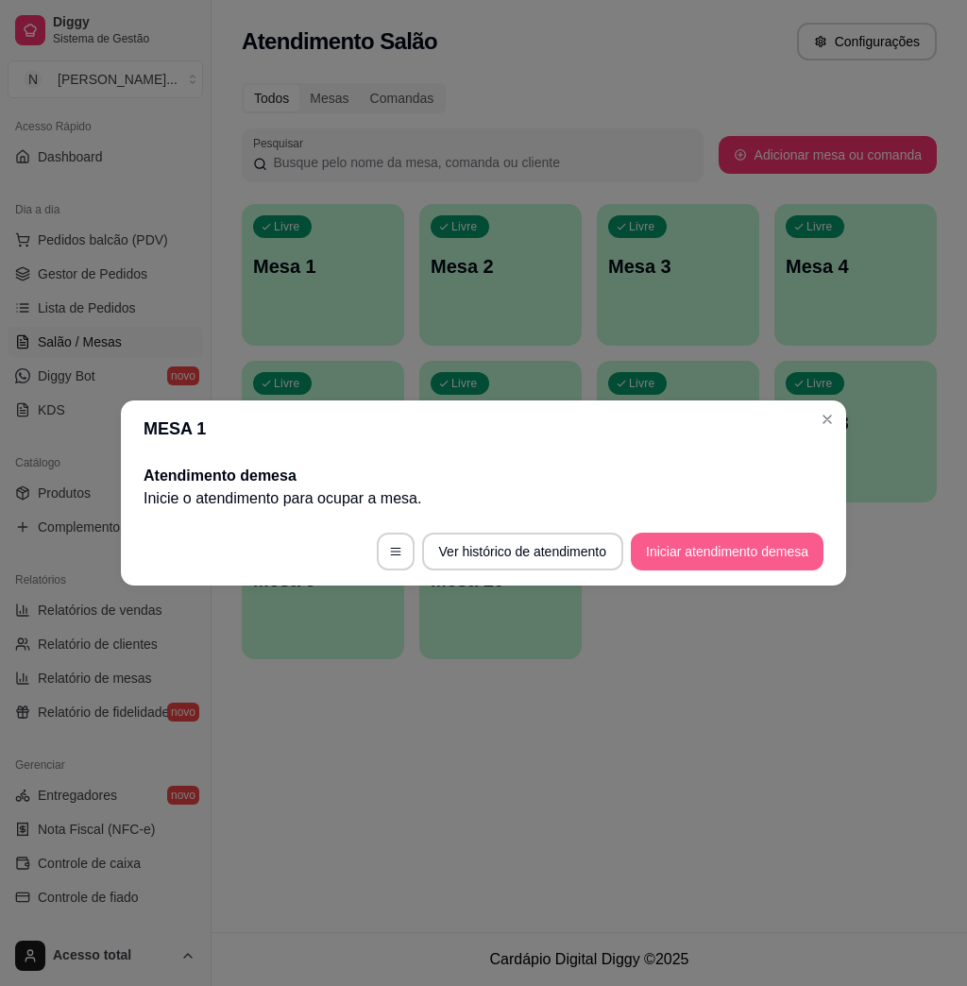
click at [712, 565] on button "Iniciar atendimento de mesa" at bounding box center [727, 552] width 193 height 38
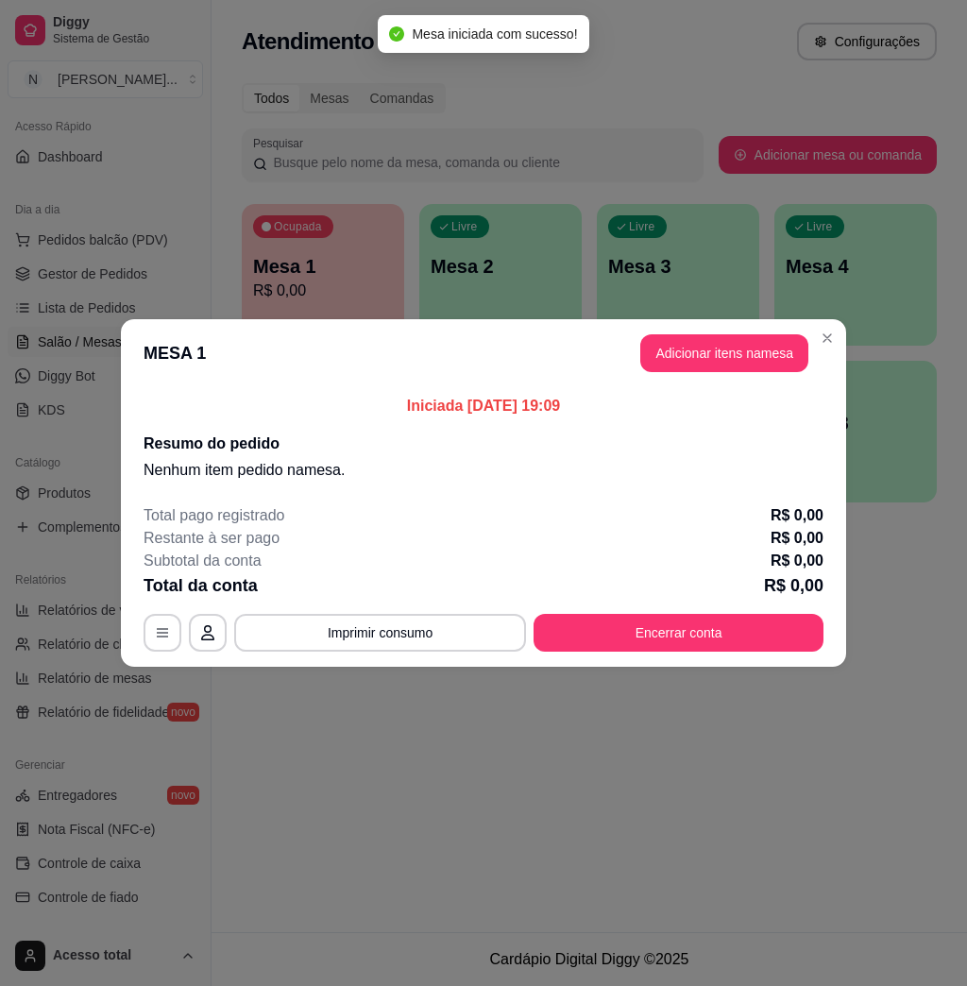
click at [704, 369] on button "Adicionar itens na mesa" at bounding box center [724, 353] width 168 height 38
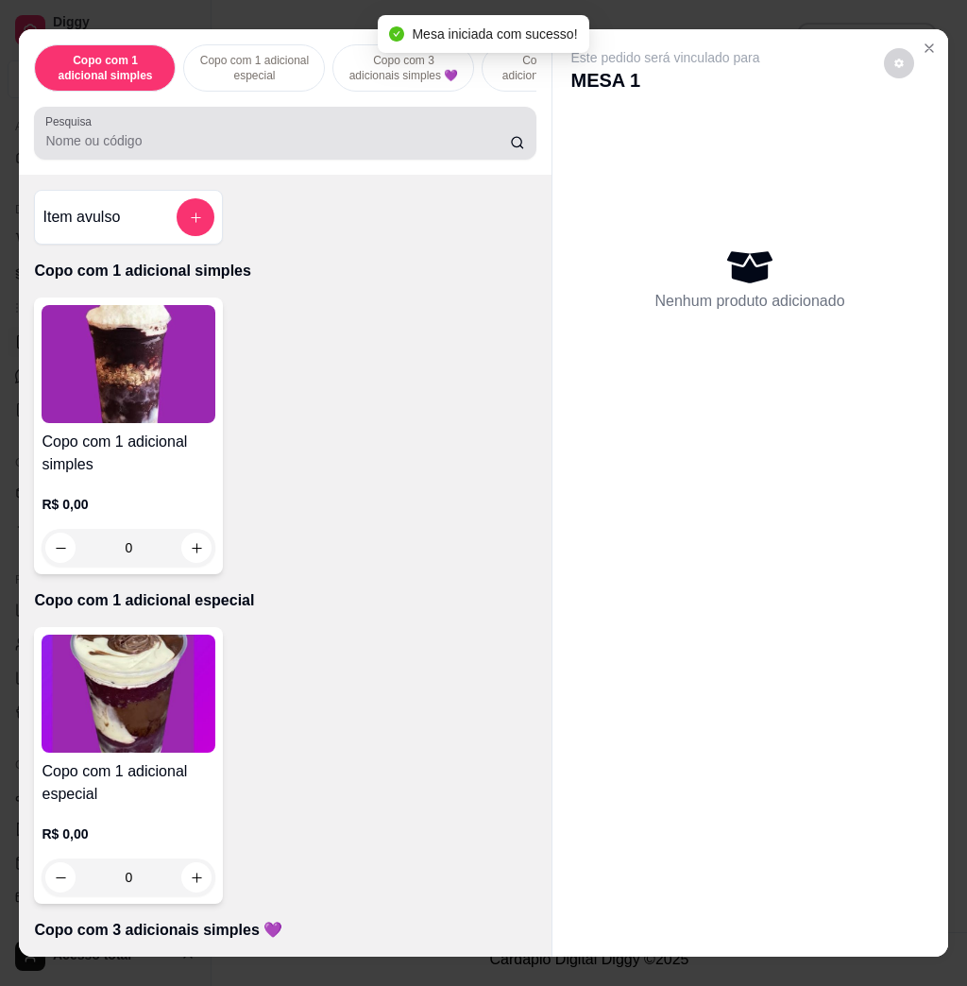
click at [353, 147] on input "Pesquisa" at bounding box center [277, 140] width 465 height 19
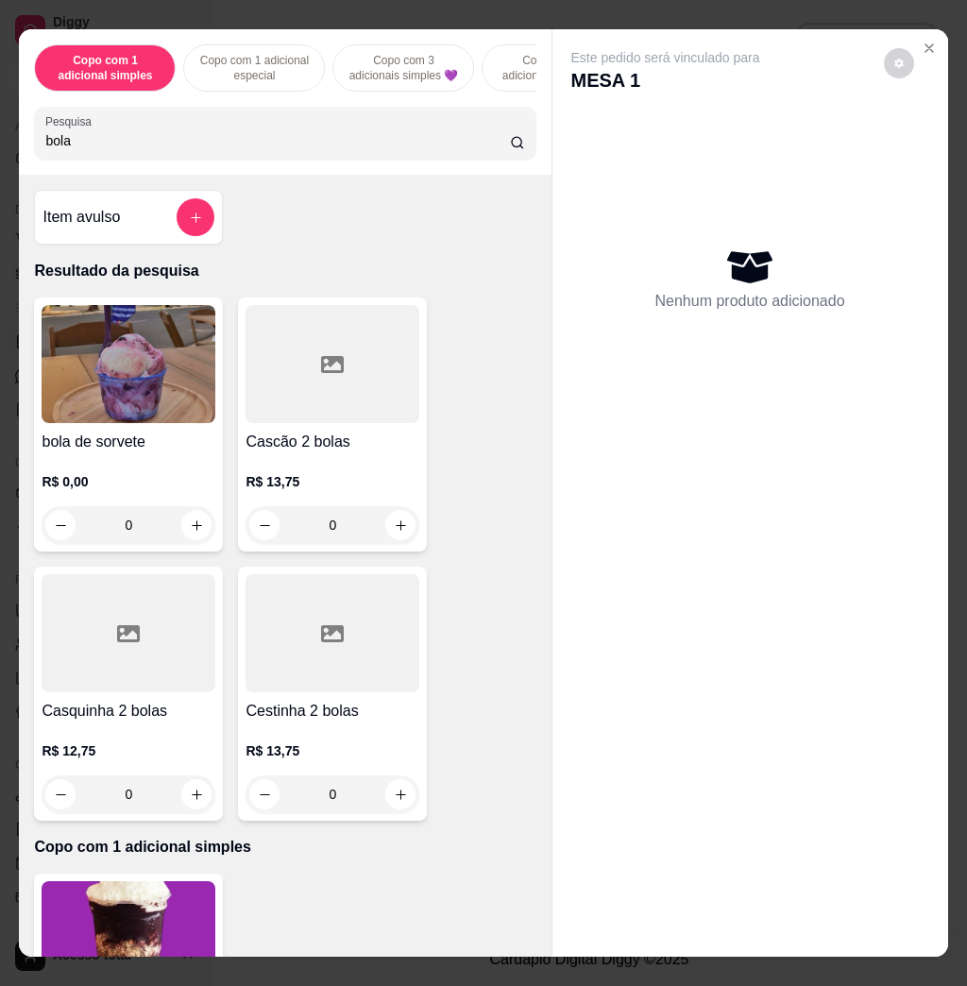
type input "bola"
click at [123, 368] on img at bounding box center [129, 364] width 174 height 118
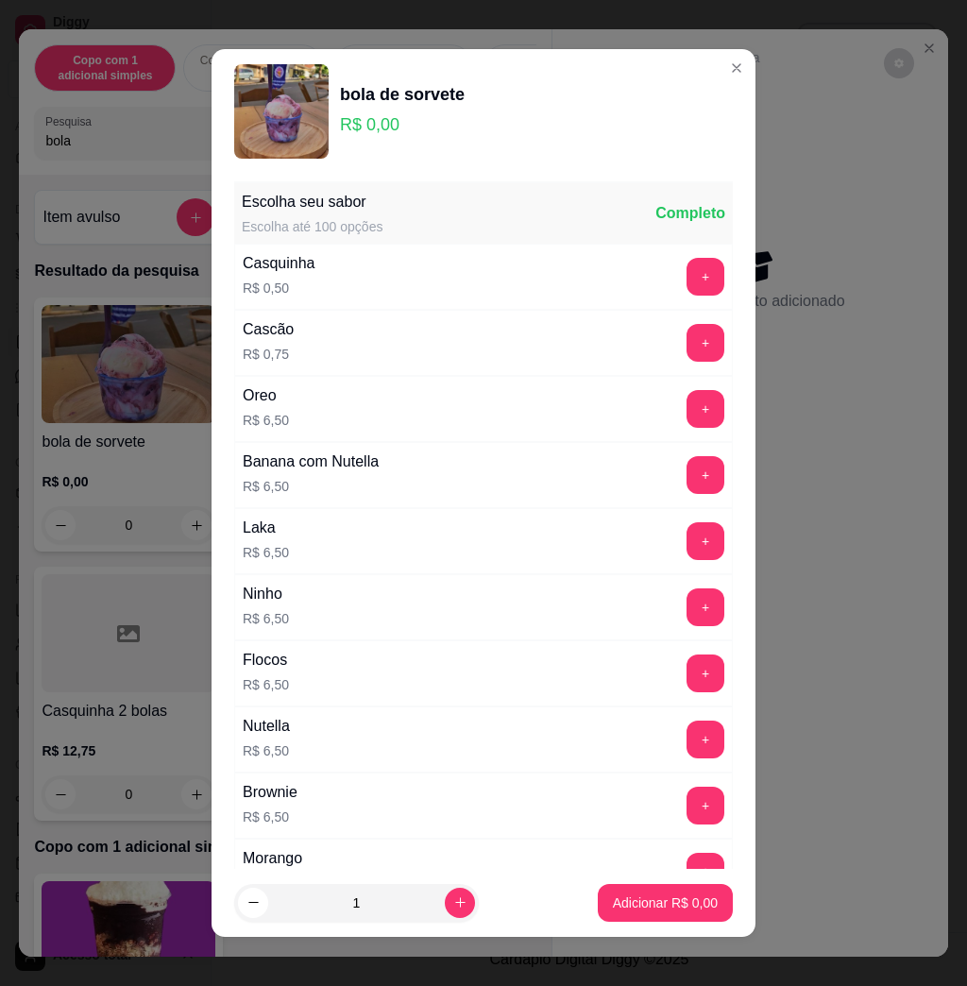
click at [679, 397] on div "+" at bounding box center [705, 409] width 53 height 38
click at [687, 424] on button "+" at bounding box center [706, 409] width 38 height 38
click at [640, 887] on button "Adicionar R$ 6,50" at bounding box center [665, 902] width 131 height 37
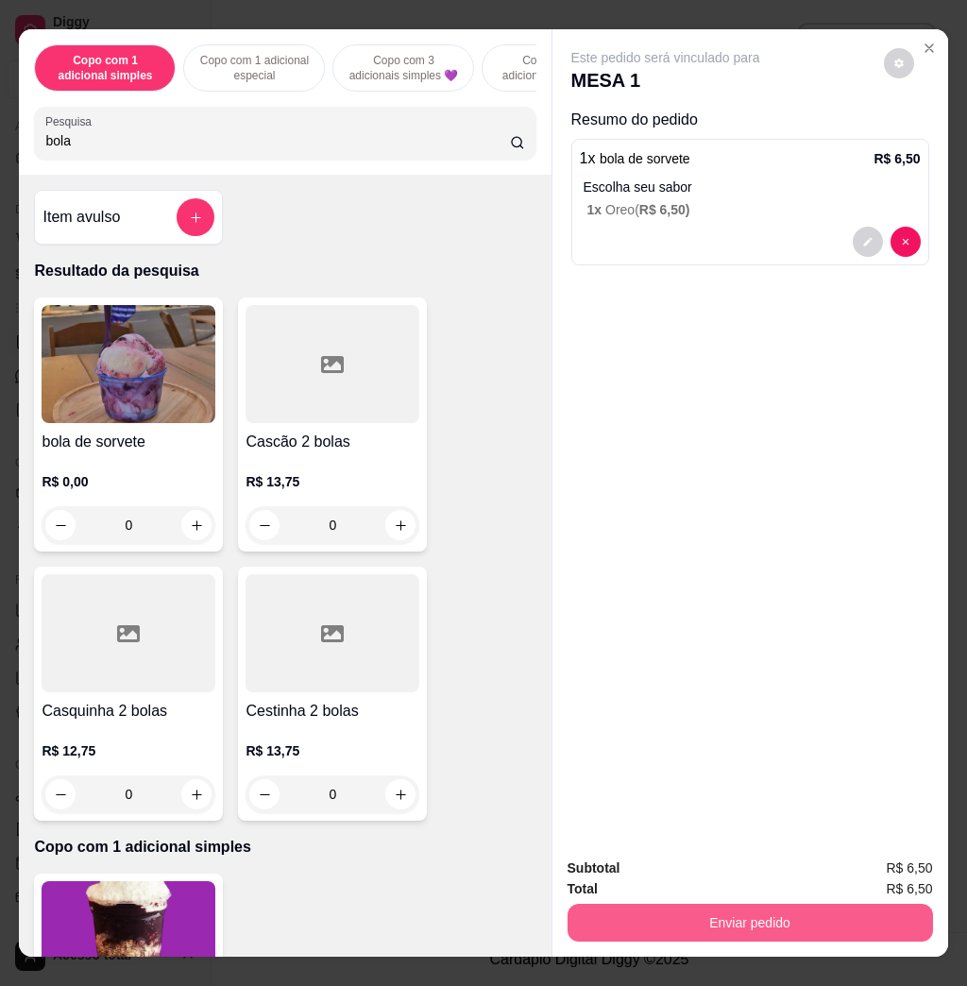
click at [640, 904] on button "Enviar pedido" at bounding box center [751, 923] width 366 height 38
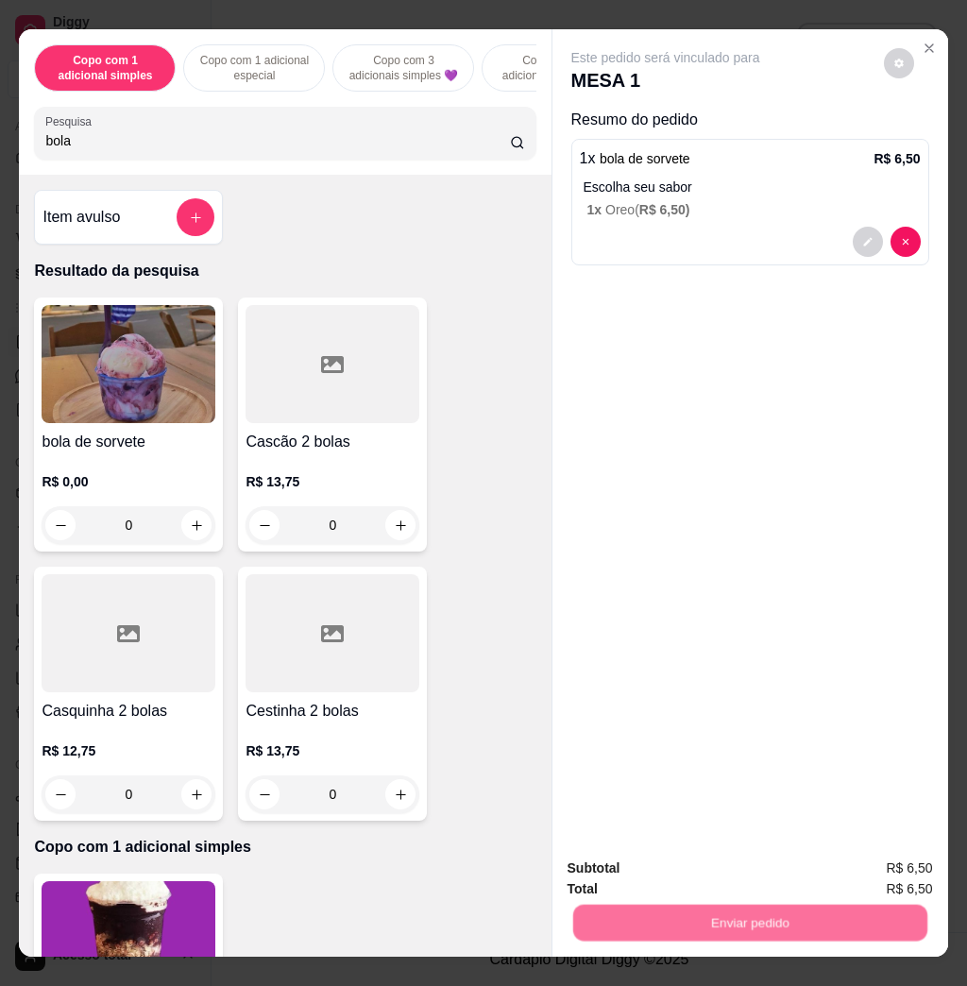
click at [655, 860] on button "Não registrar e enviar pedido" at bounding box center [685, 867] width 196 height 36
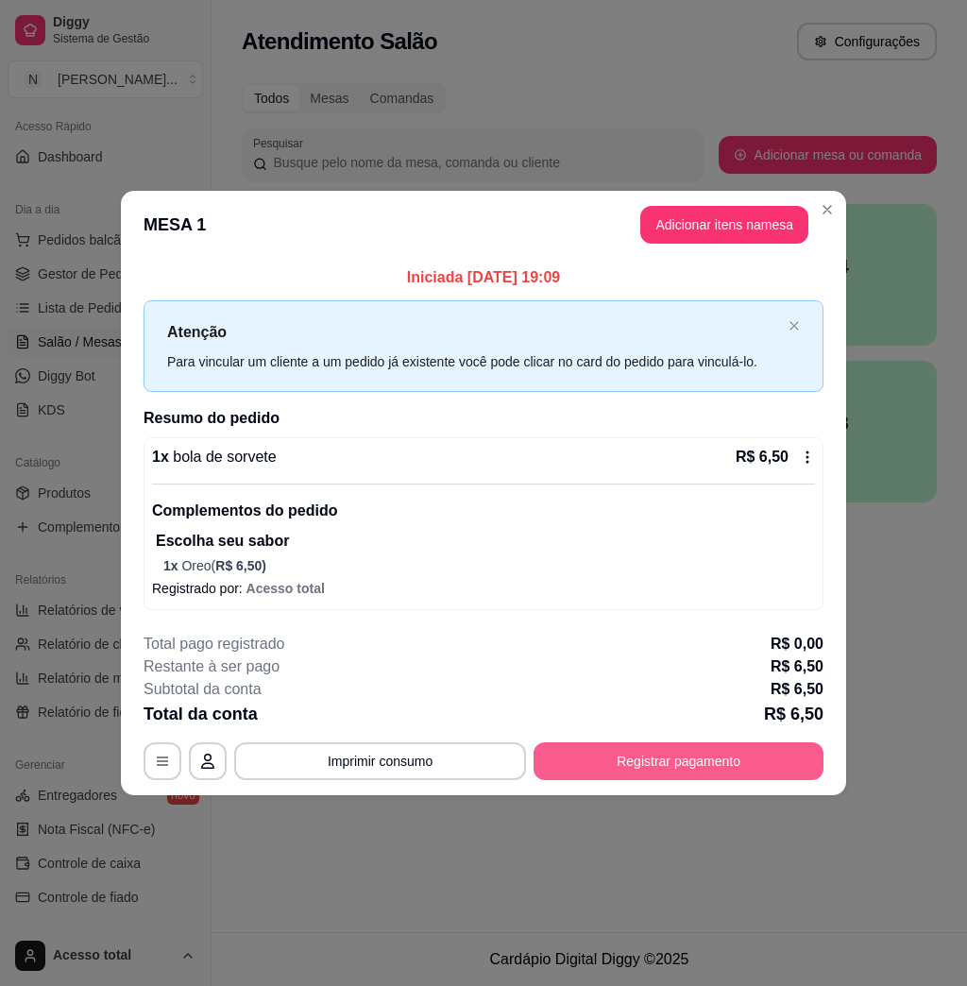
click at [704, 750] on button "Registrar pagamento" at bounding box center [679, 761] width 290 height 38
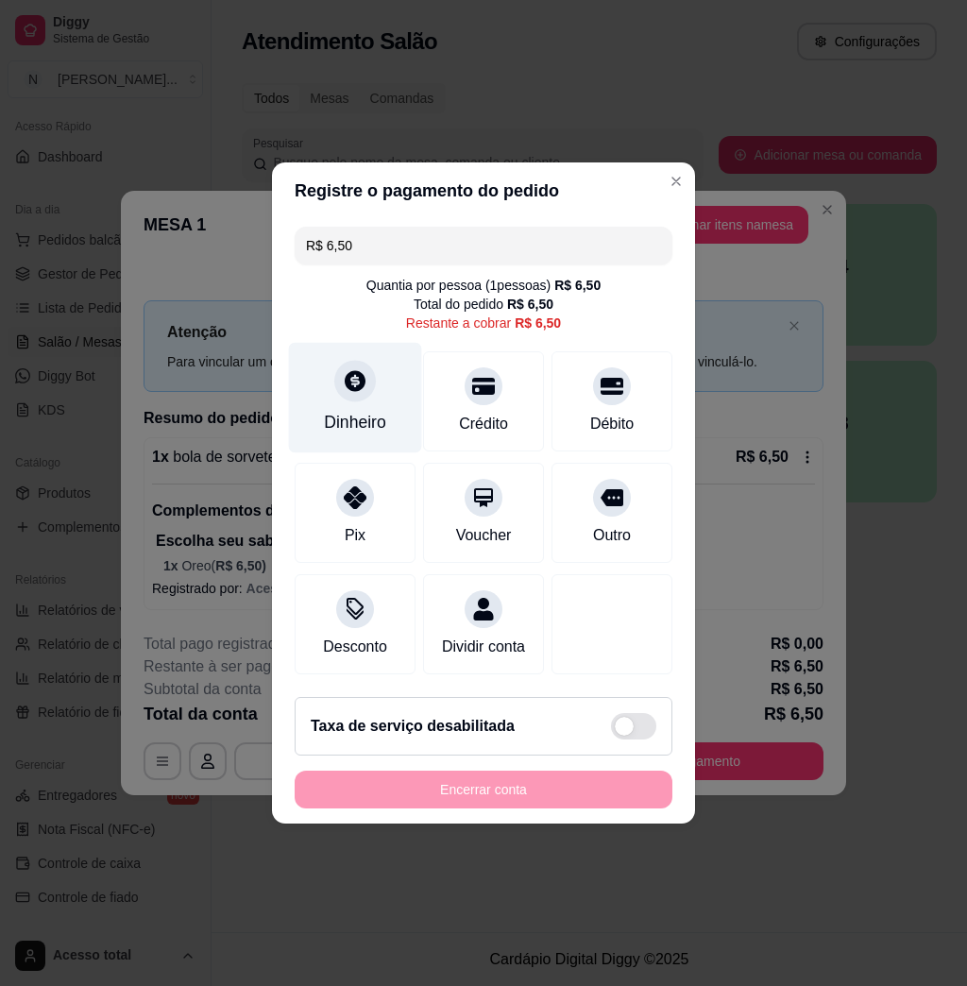
click at [334, 376] on div at bounding box center [355, 381] width 42 height 42
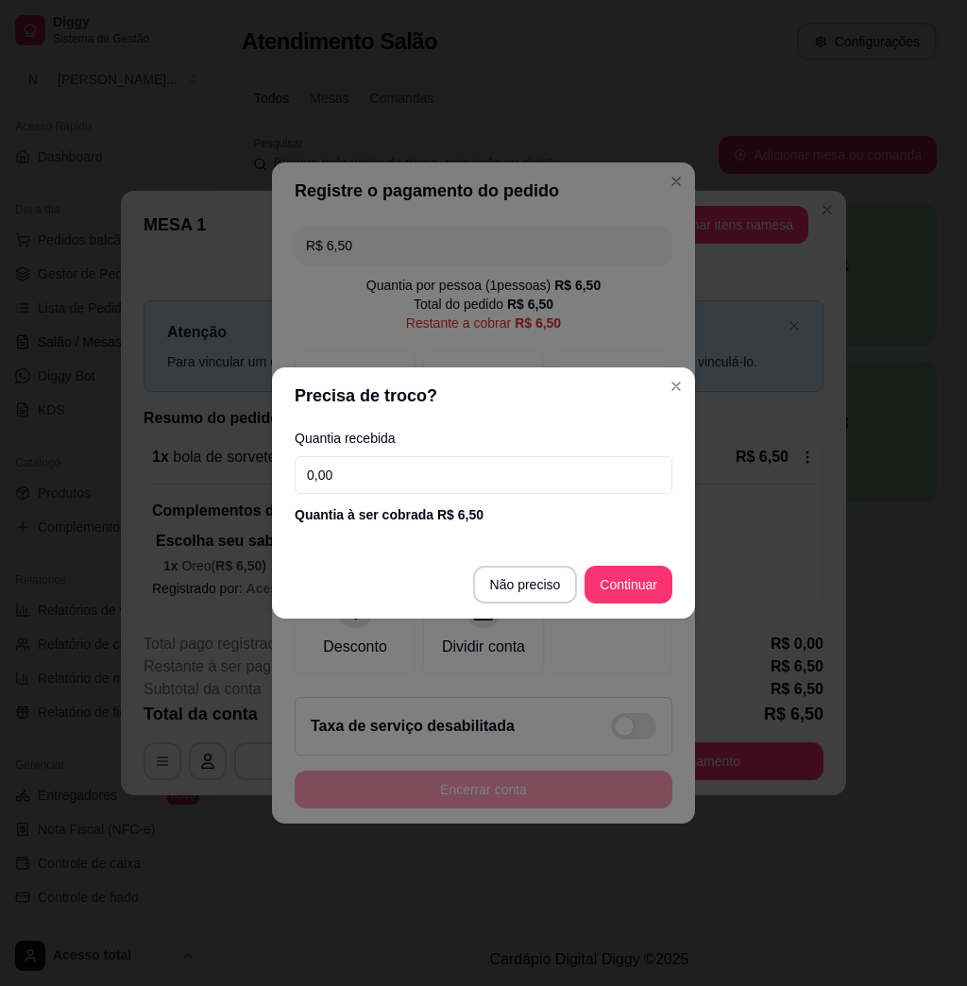
click at [451, 469] on input "0,00" at bounding box center [484, 475] width 378 height 38
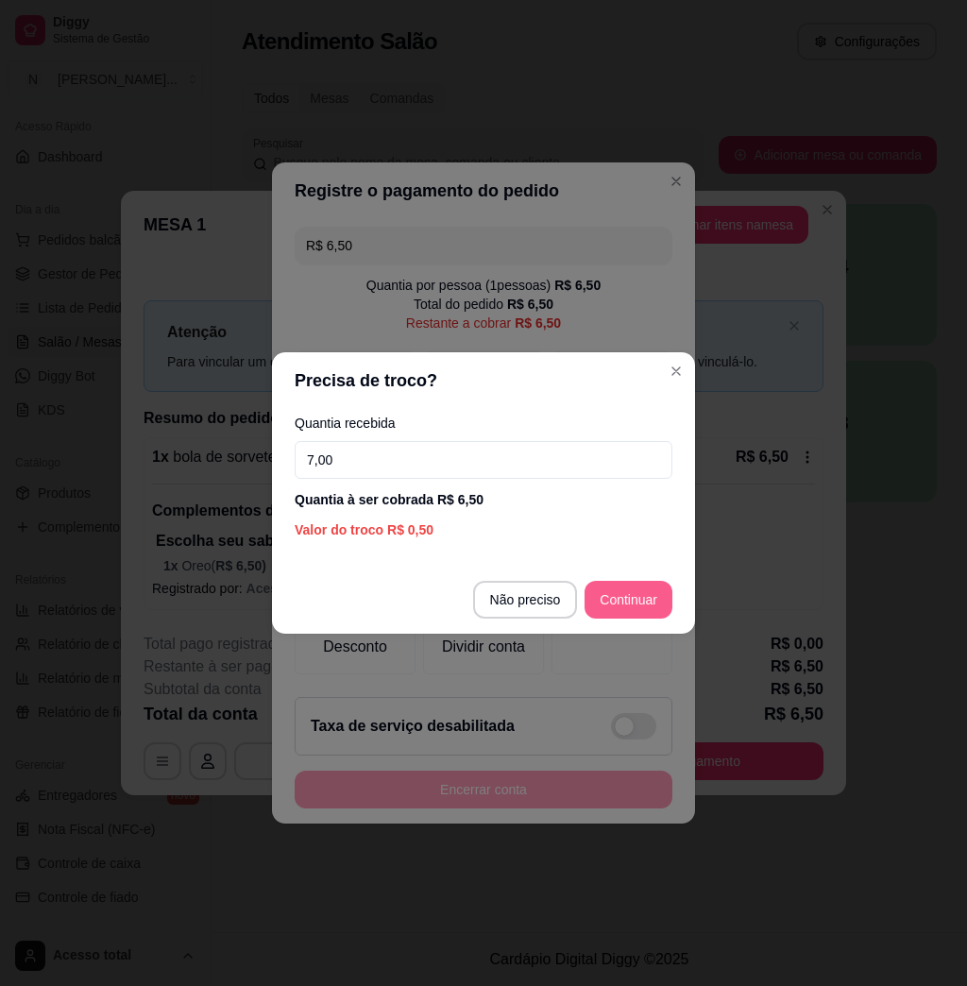
type input "7,00"
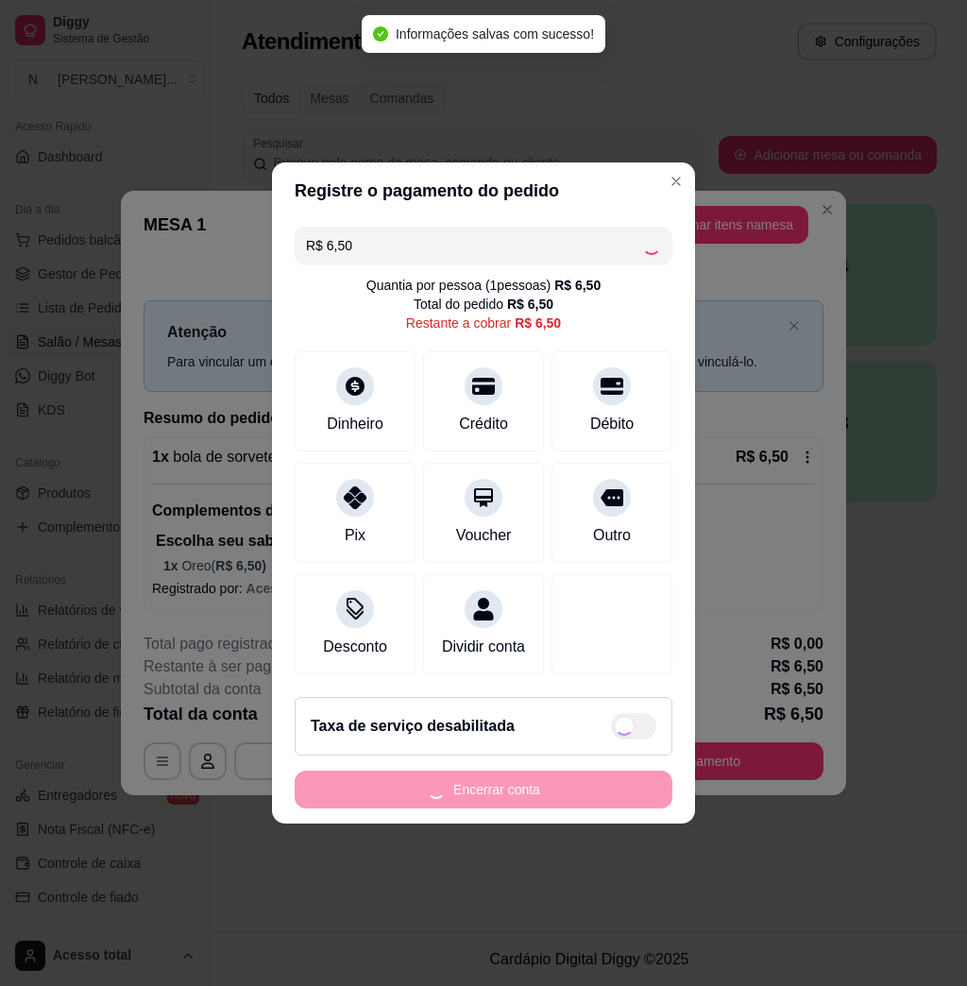
type input "R$ 0,00"
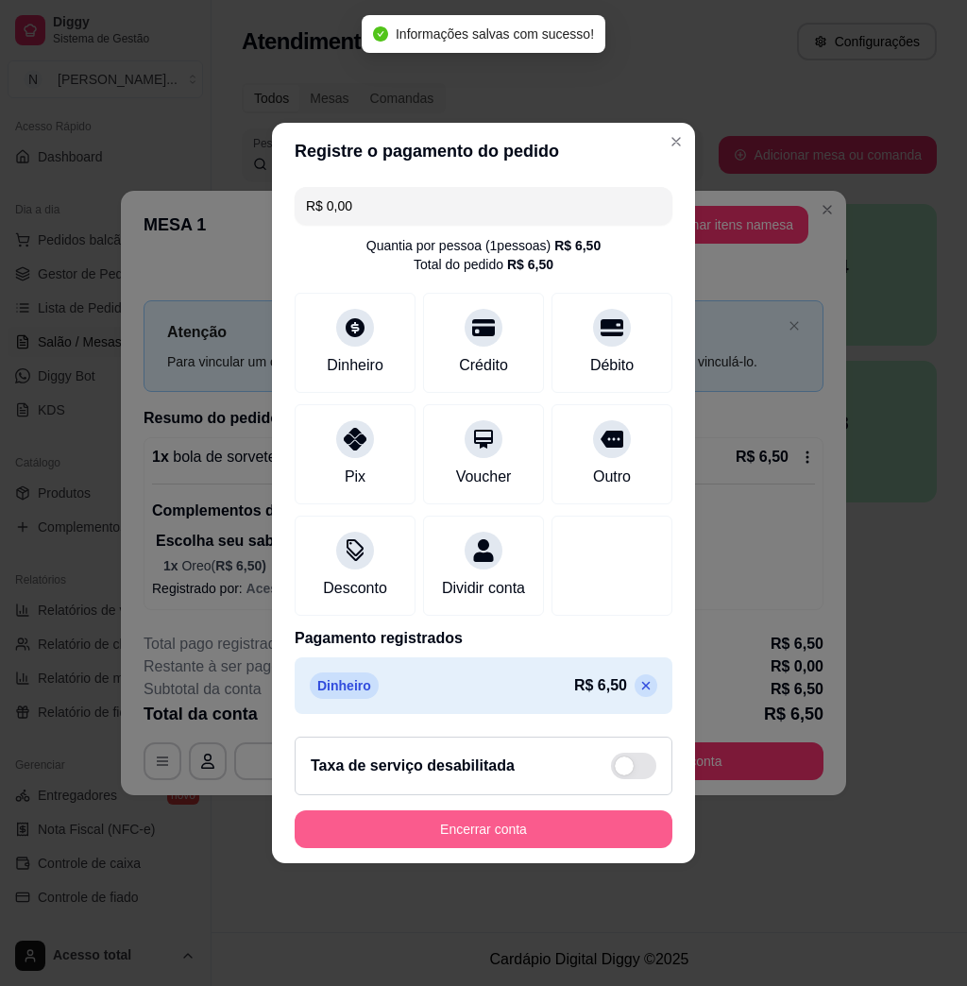
click at [486, 829] on button "Encerrar conta" at bounding box center [484, 829] width 378 height 38
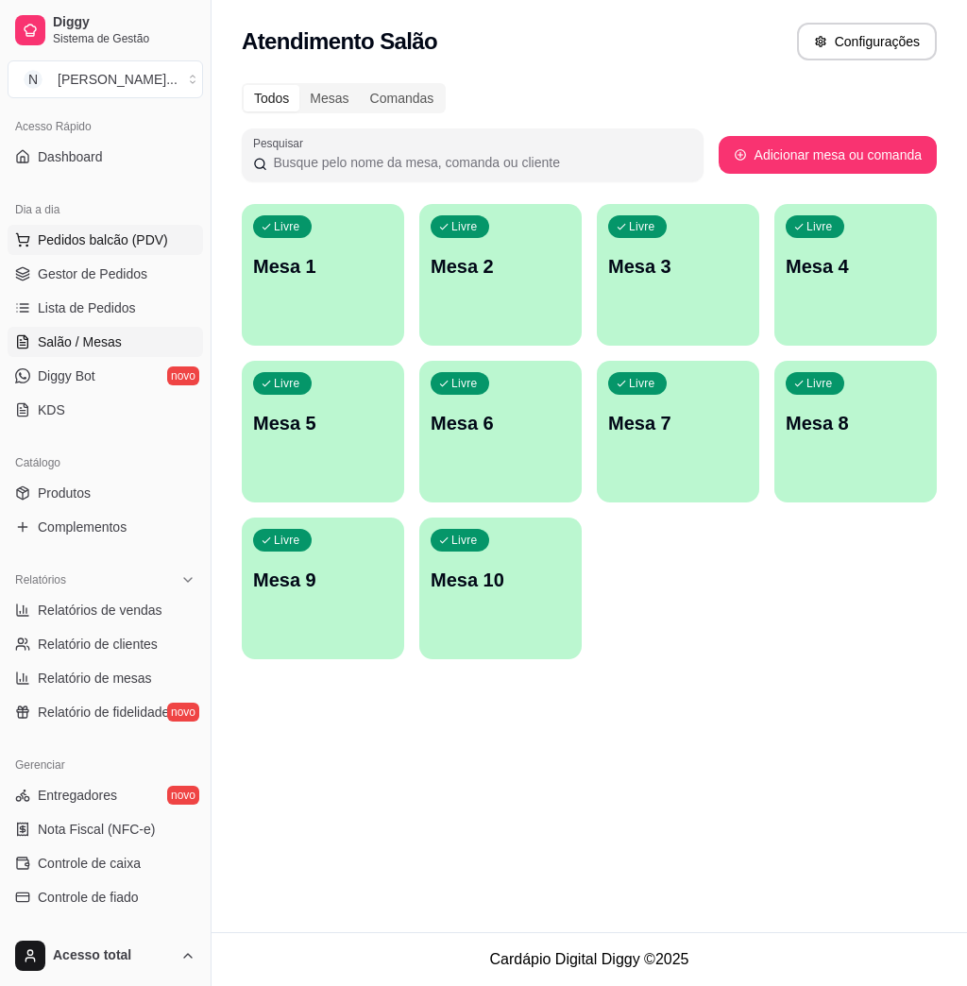
click at [131, 241] on span "Pedidos balcão (PDV)" at bounding box center [103, 239] width 130 height 19
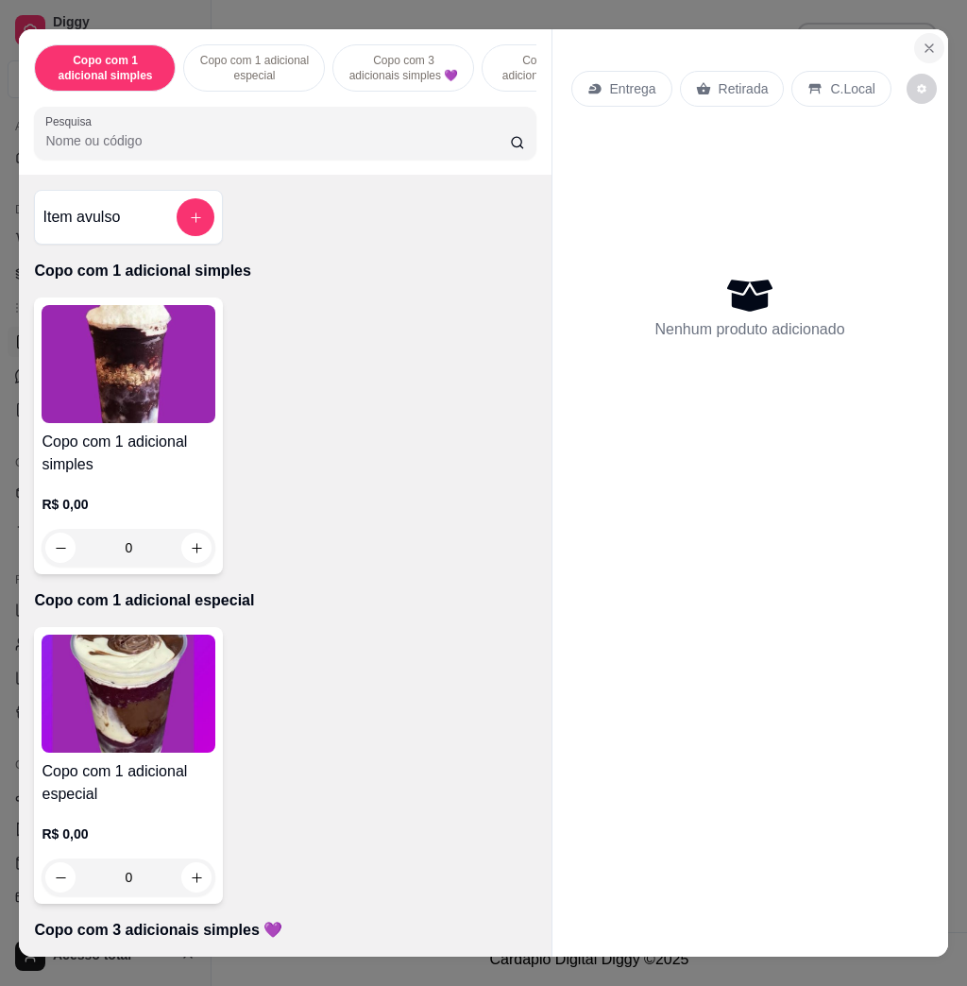
click at [920, 46] on button "Close" at bounding box center [929, 48] width 30 height 30
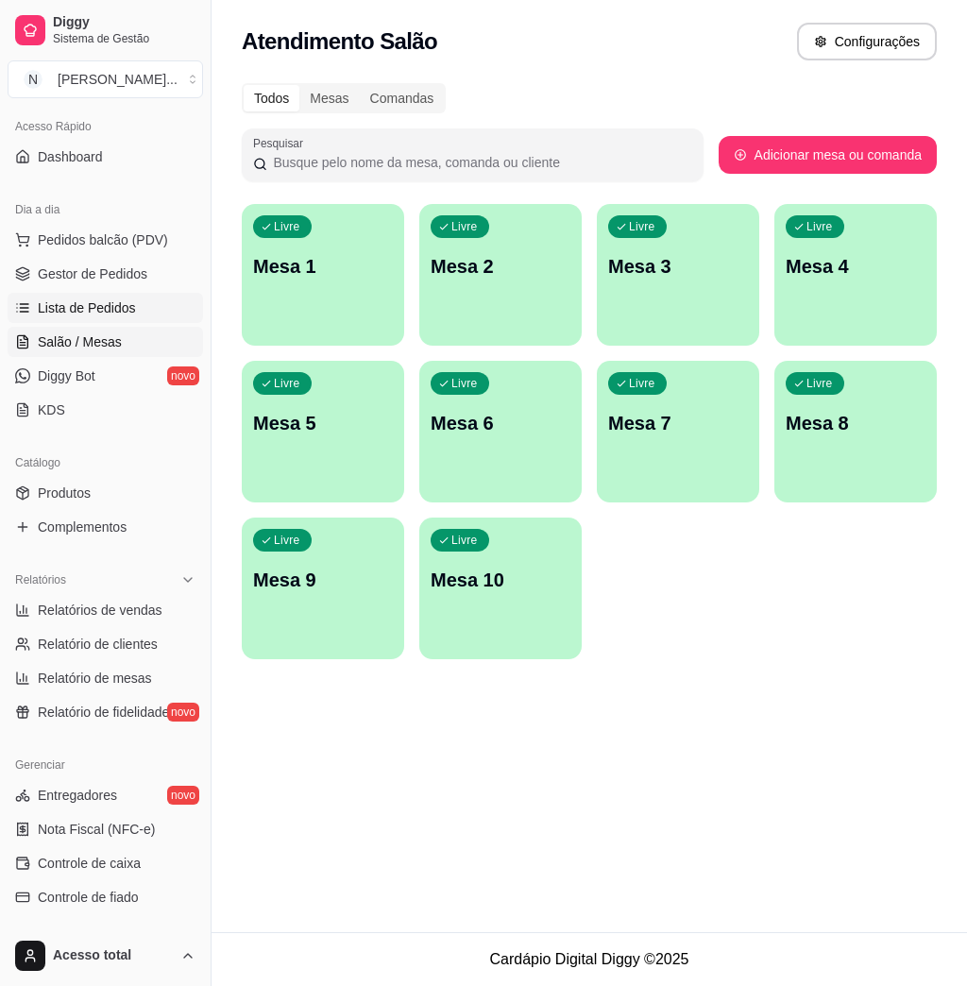
click at [123, 312] on span "Lista de Pedidos" at bounding box center [87, 307] width 98 height 19
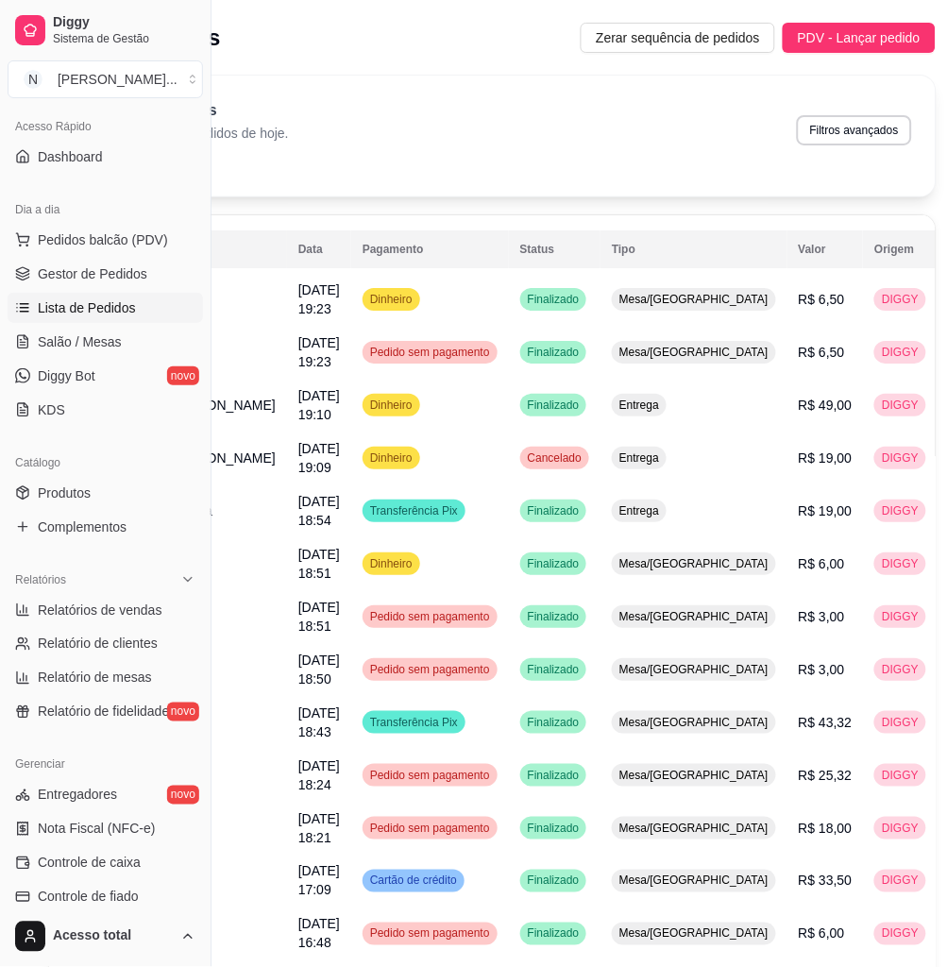
scroll to position [0, 192]
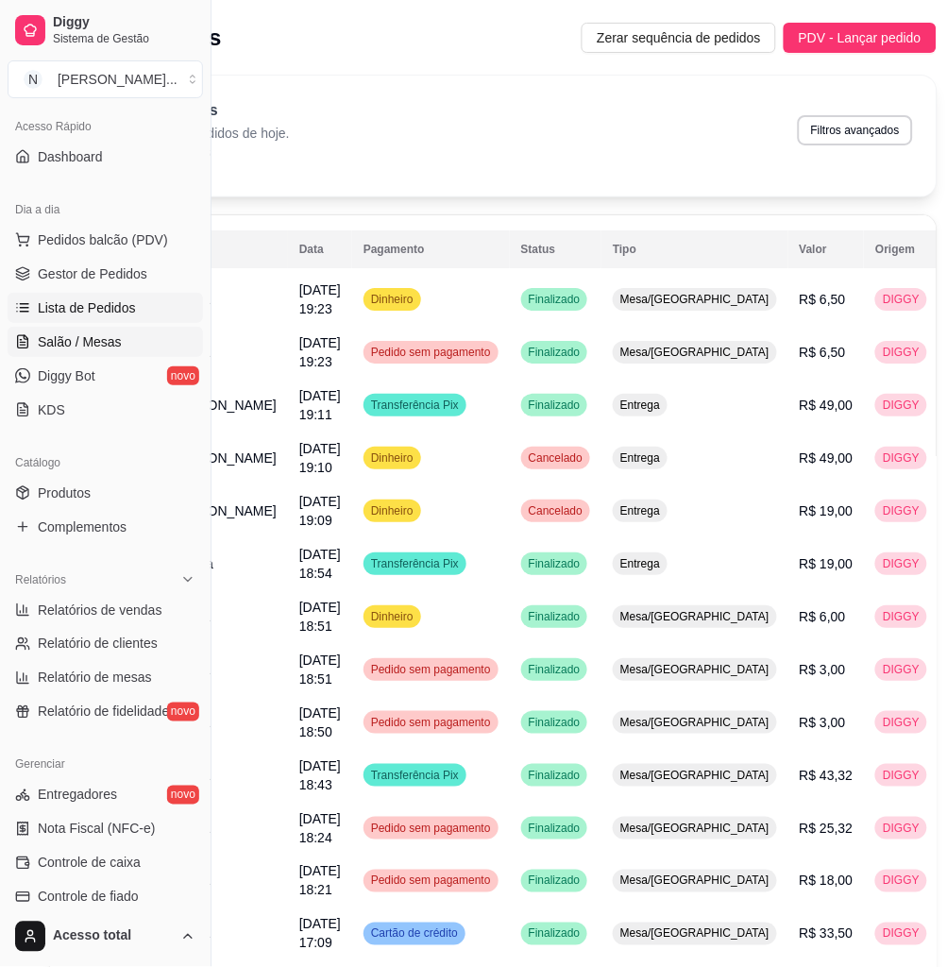
click at [147, 348] on link "Salão / Mesas" at bounding box center [106, 342] width 196 height 30
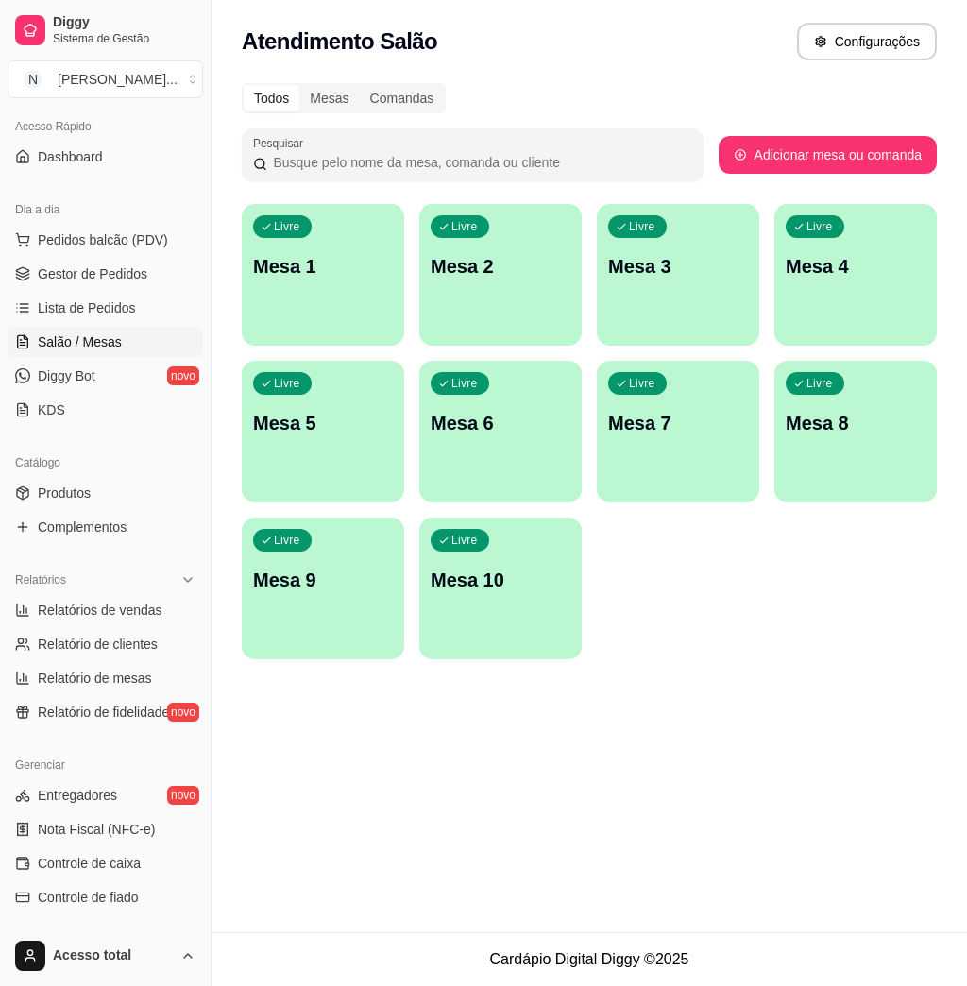
click at [331, 243] on div "Livre Mesa 1" at bounding box center [323, 263] width 162 height 119
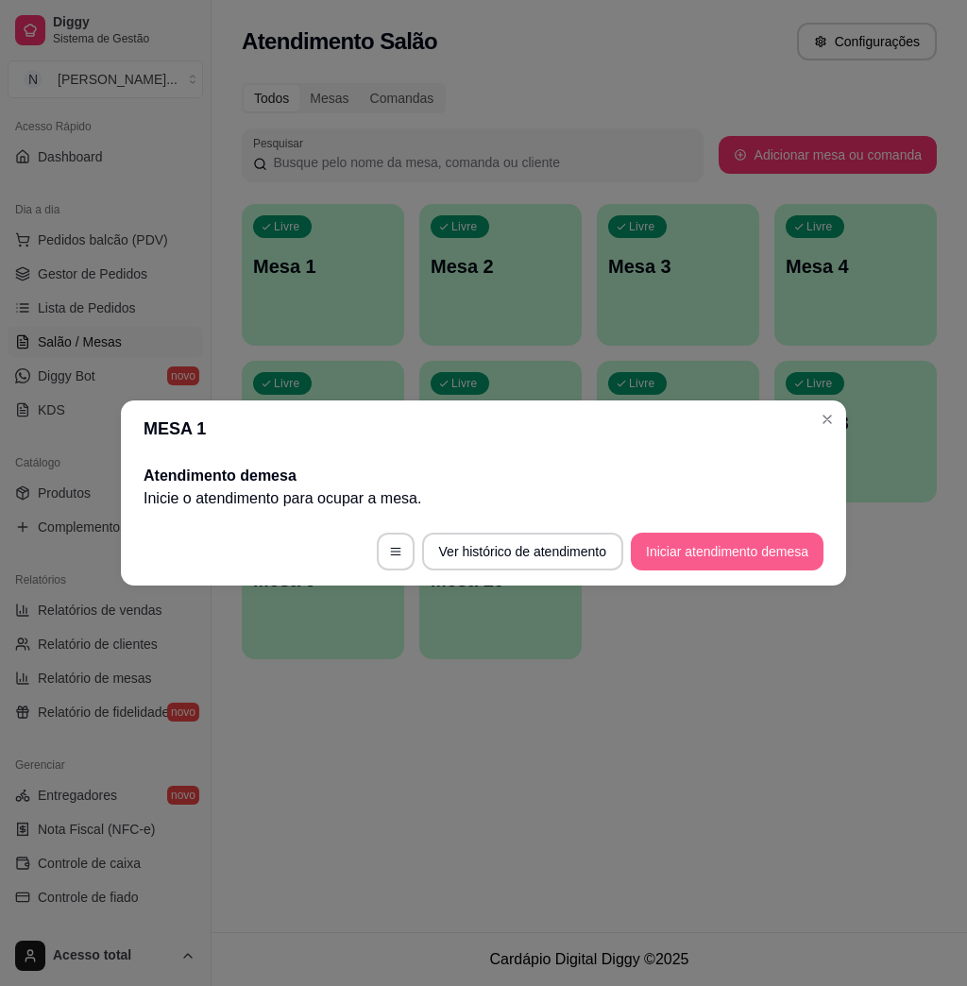
click at [752, 537] on button "Iniciar atendimento de mesa" at bounding box center [727, 552] width 193 height 38
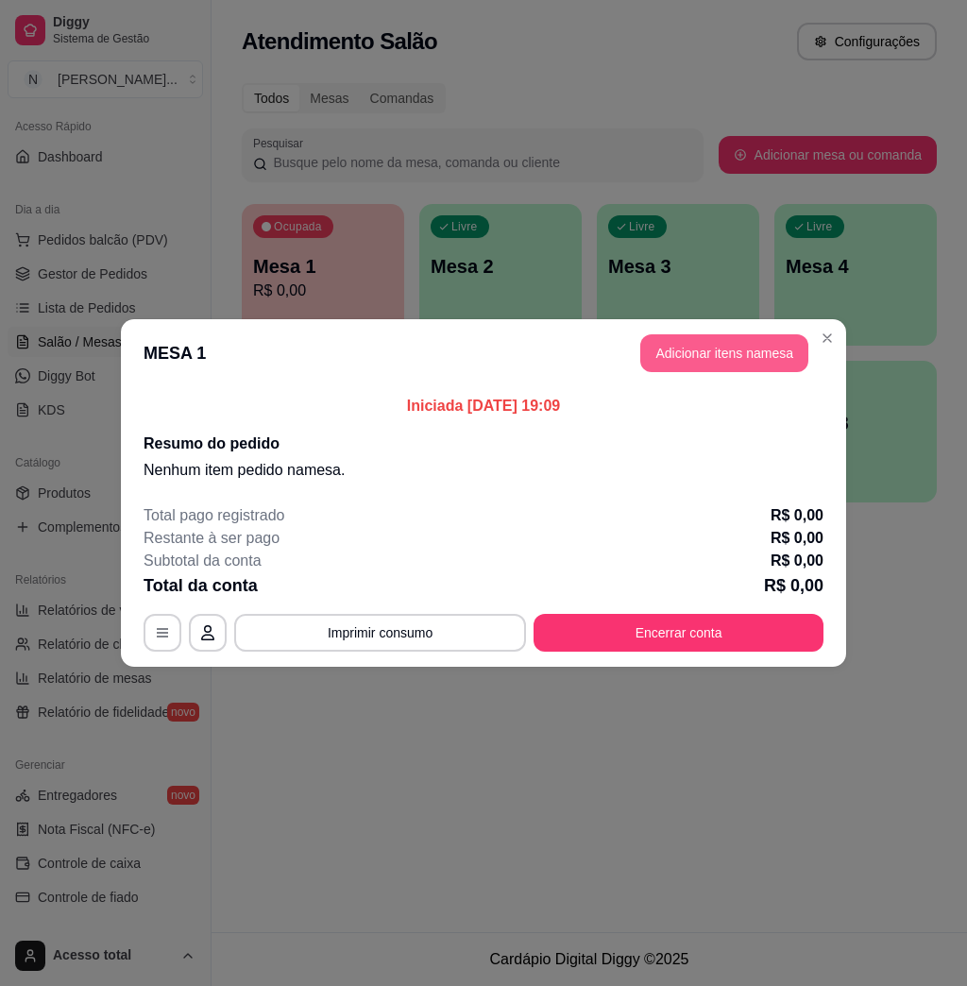
click at [716, 363] on button "Adicionar itens na mesa" at bounding box center [724, 353] width 168 height 38
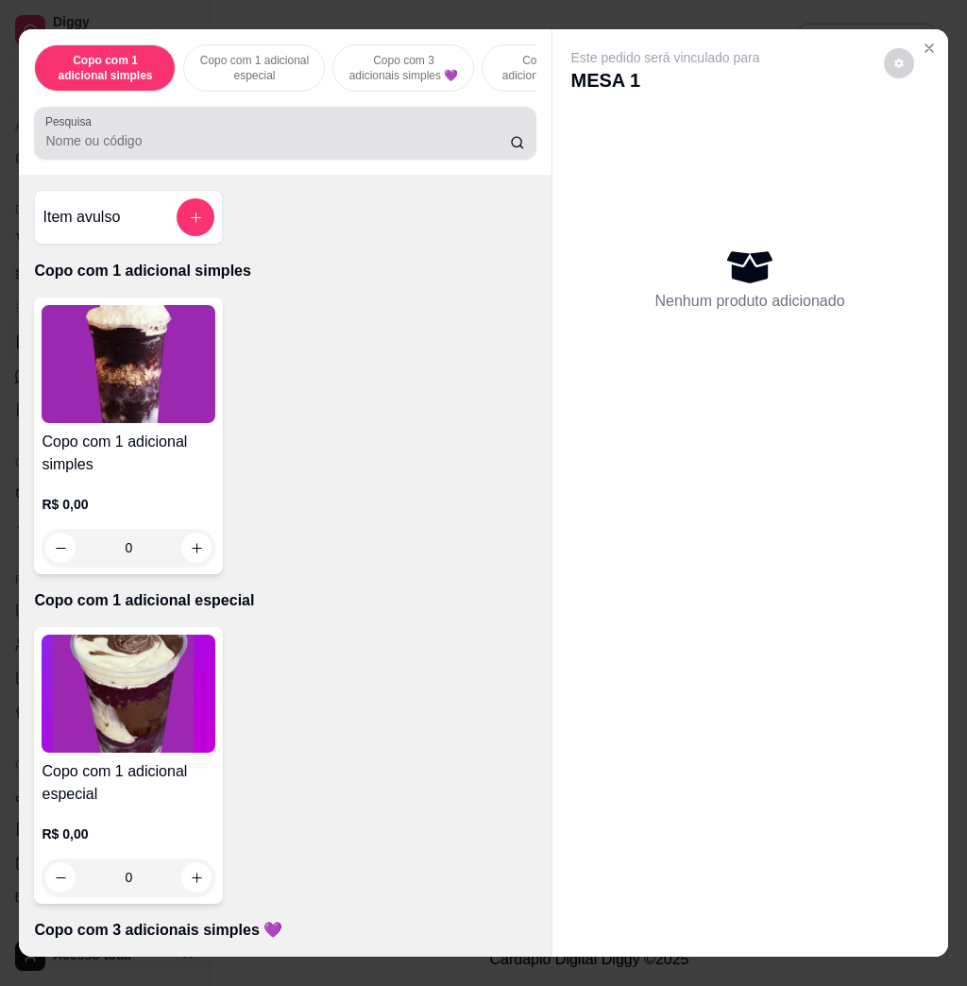
click at [296, 150] on input "Pesquisa" at bounding box center [277, 140] width 465 height 19
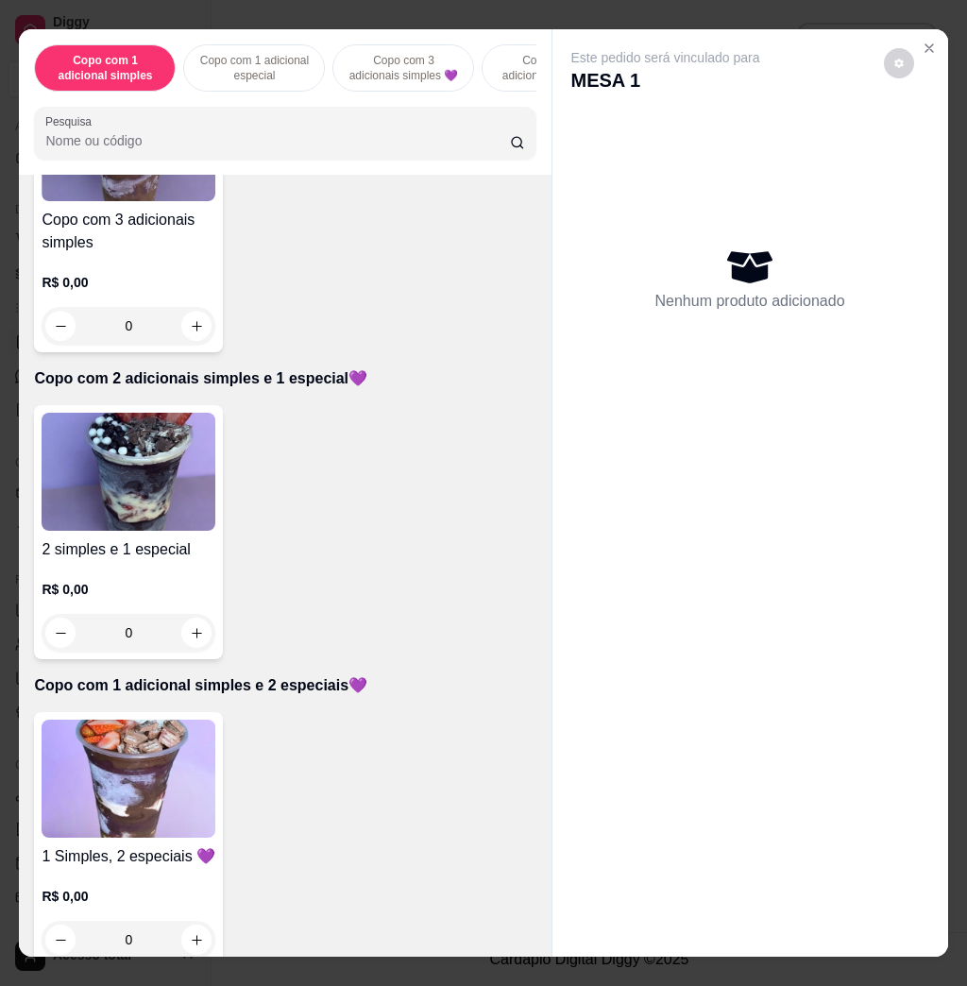
scroll to position [1007, 0]
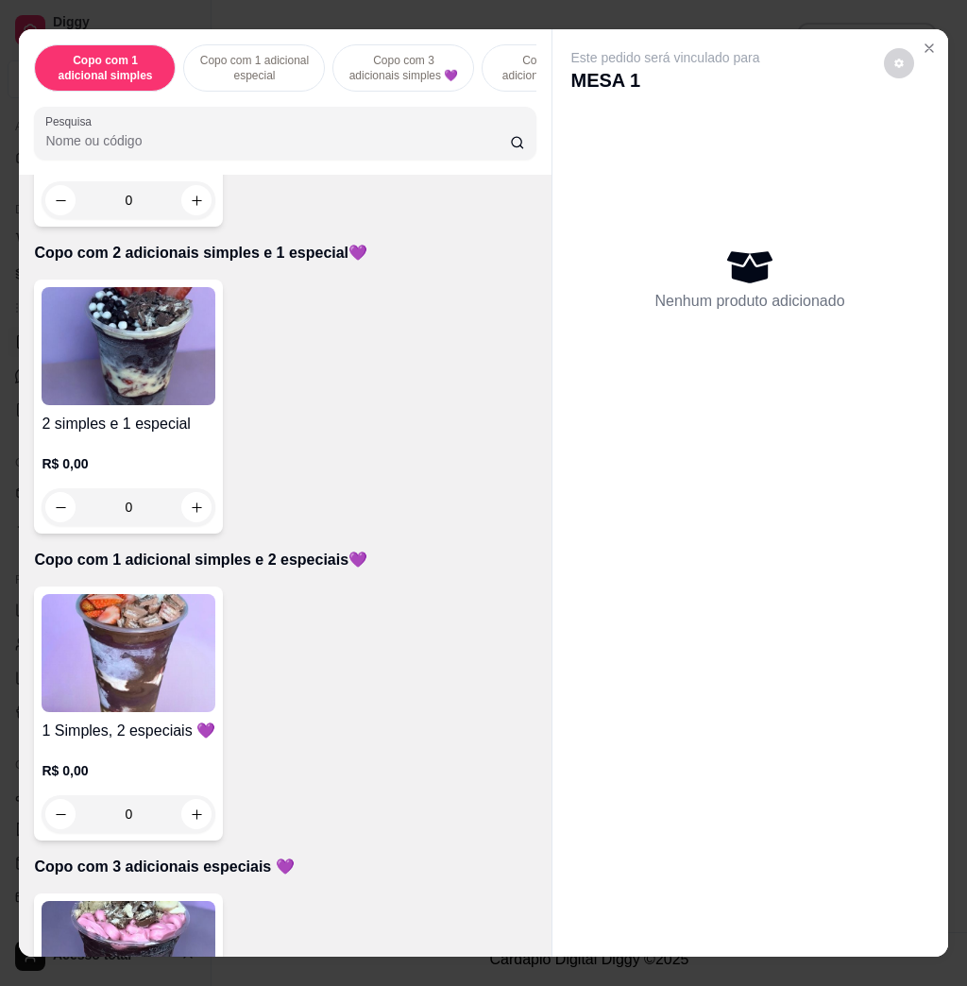
click at [167, 657] on img at bounding box center [129, 653] width 174 height 118
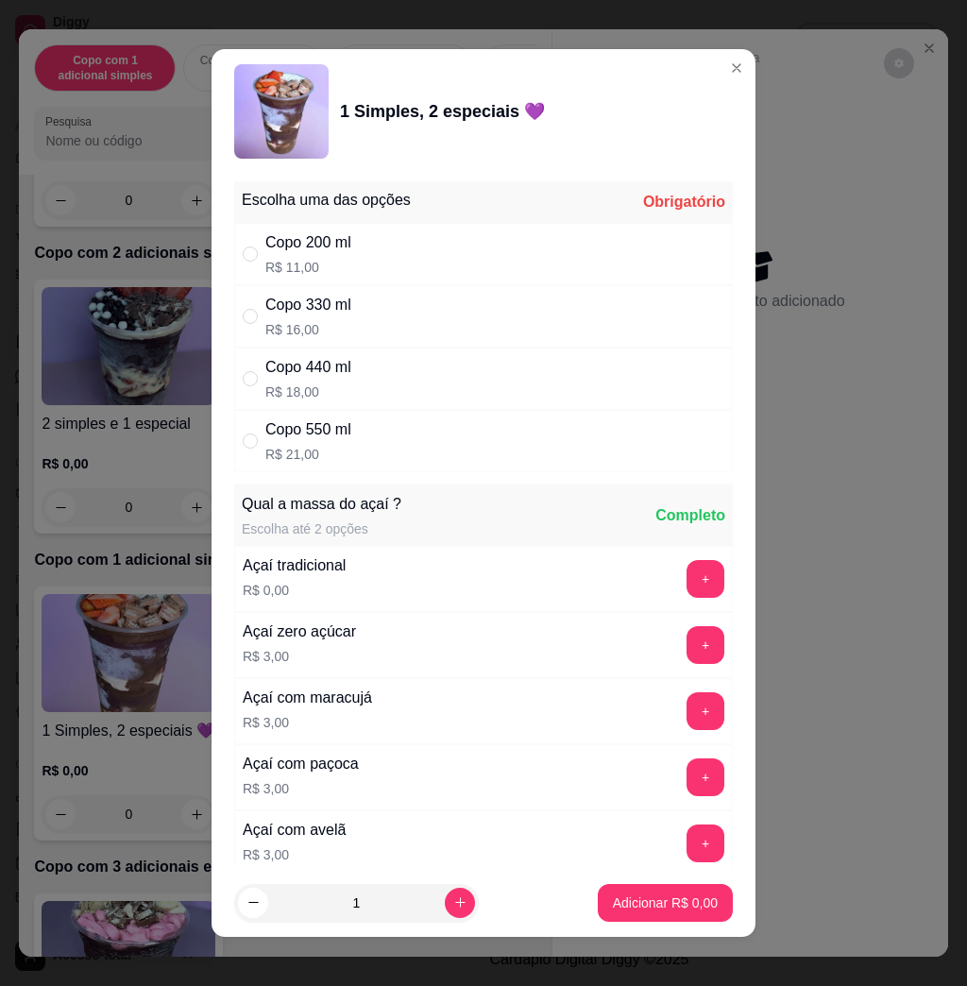
click at [391, 450] on div "Copo 550 ml R$ 21,00" at bounding box center [483, 441] width 499 height 62
radio input "true"
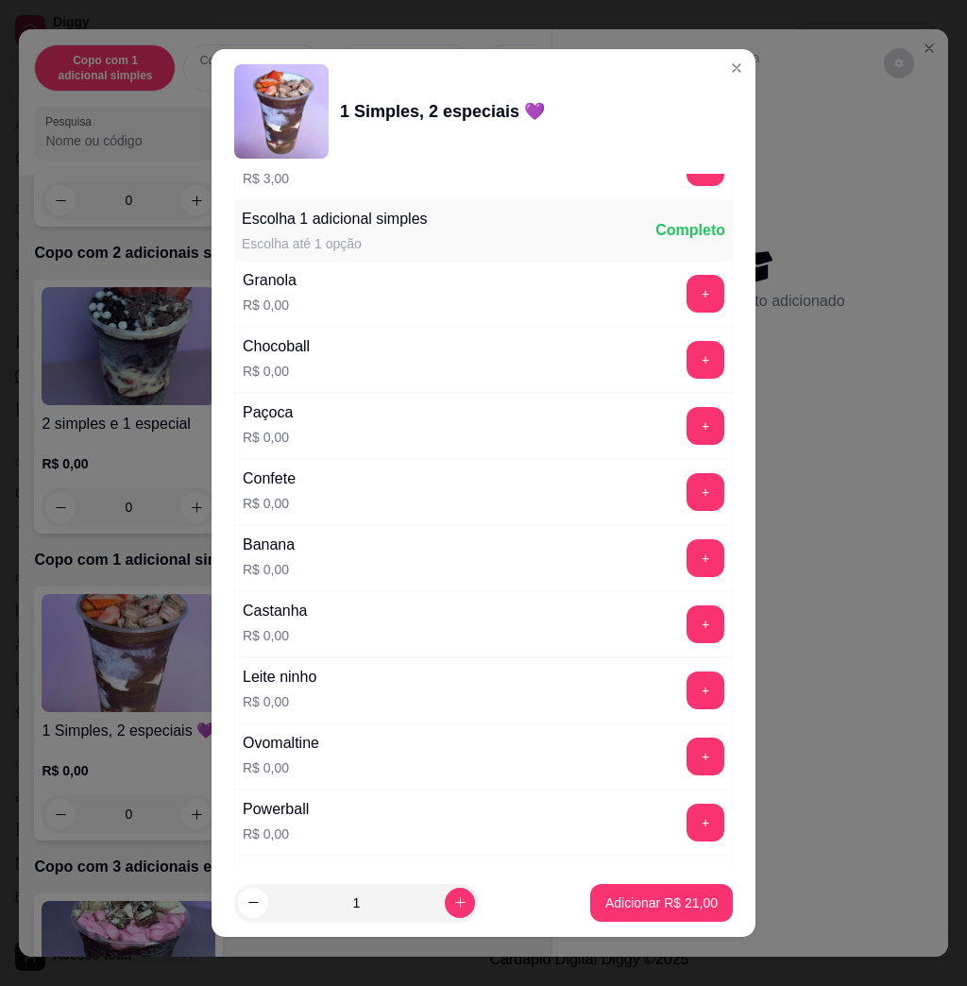
scroll to position [1259, 0]
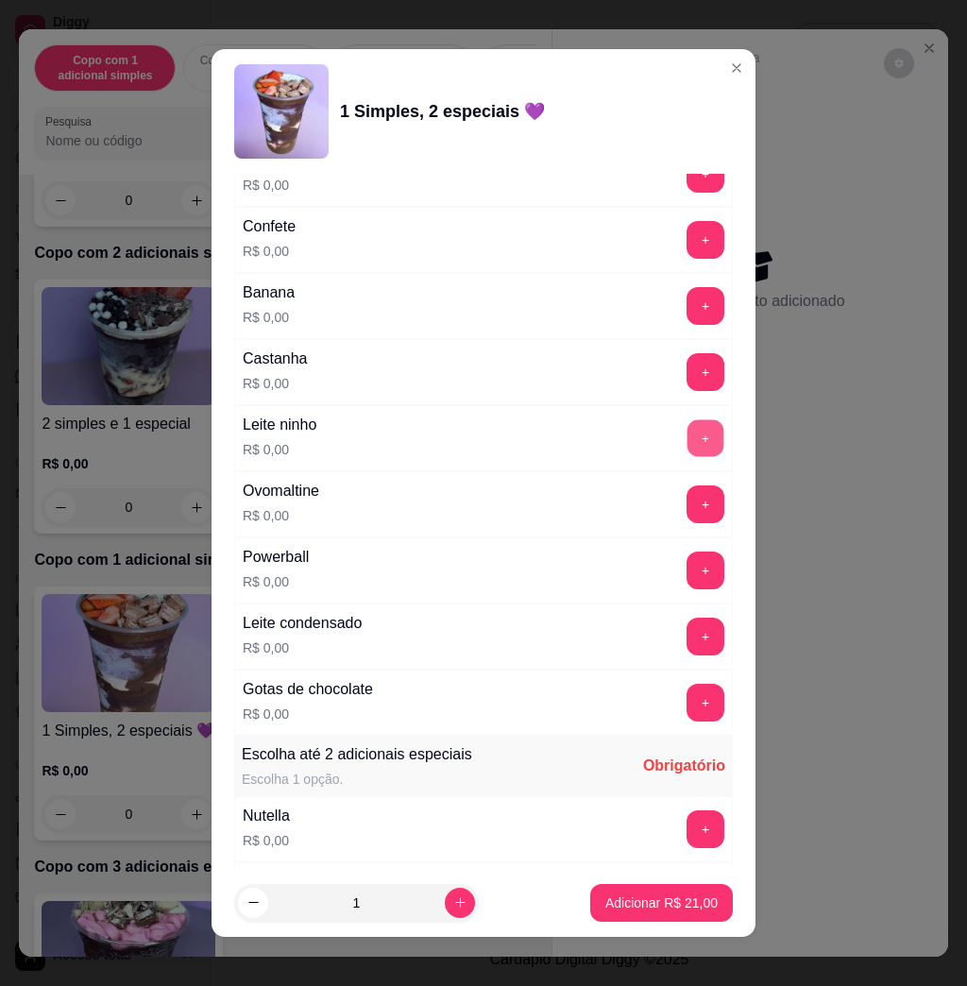
click at [688, 445] on button "+" at bounding box center [706, 438] width 37 height 37
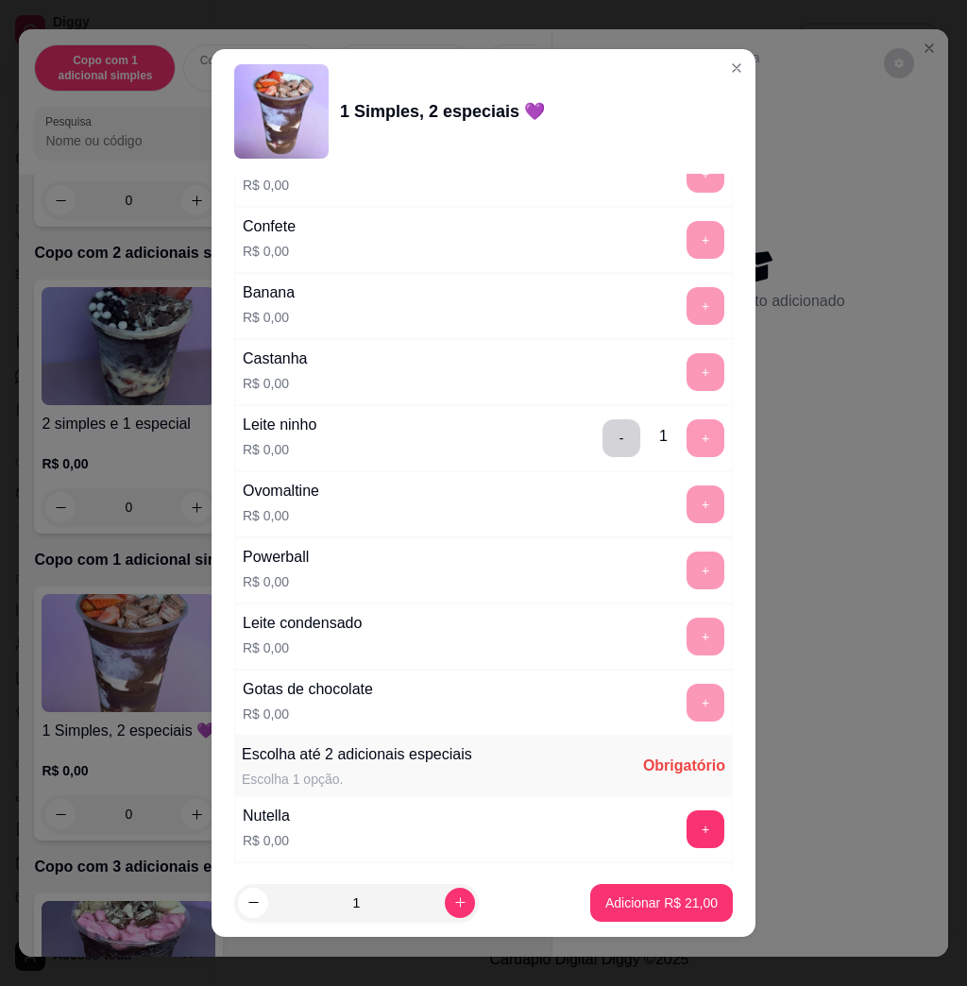
scroll to position [1762, 0]
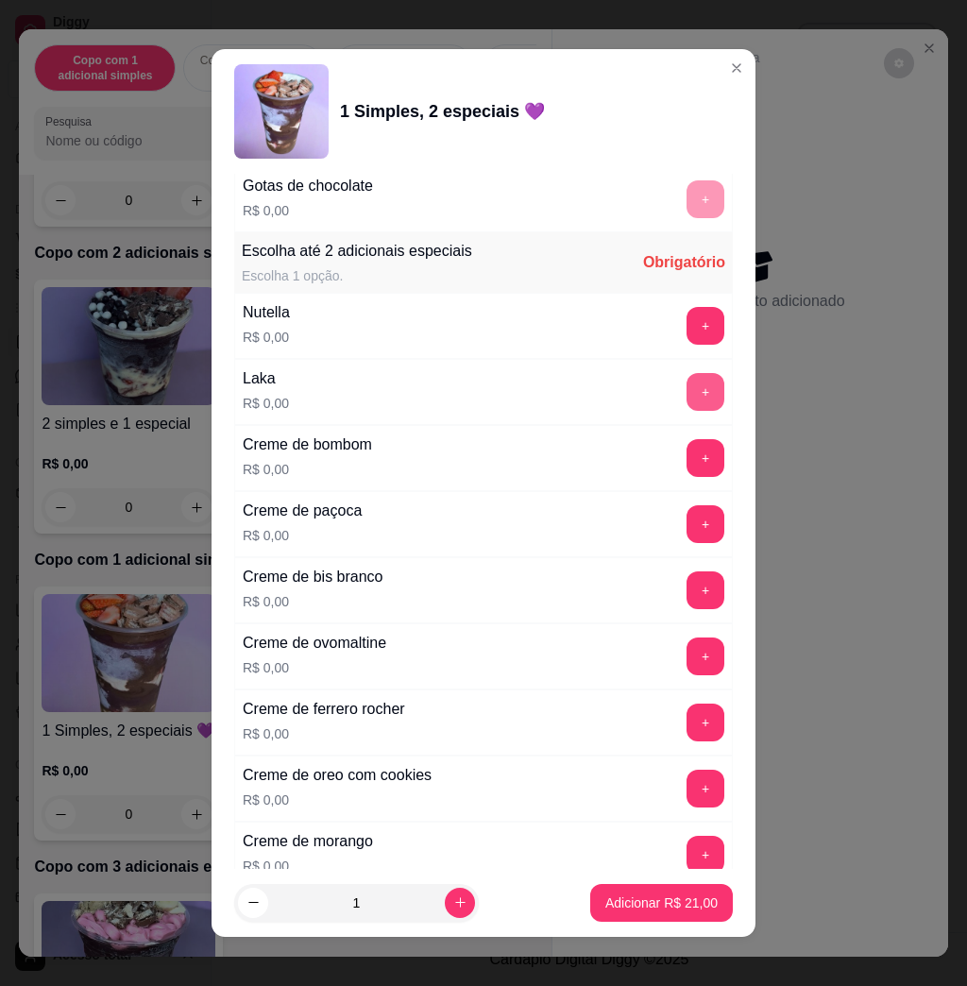
click at [687, 400] on button "+" at bounding box center [706, 392] width 38 height 38
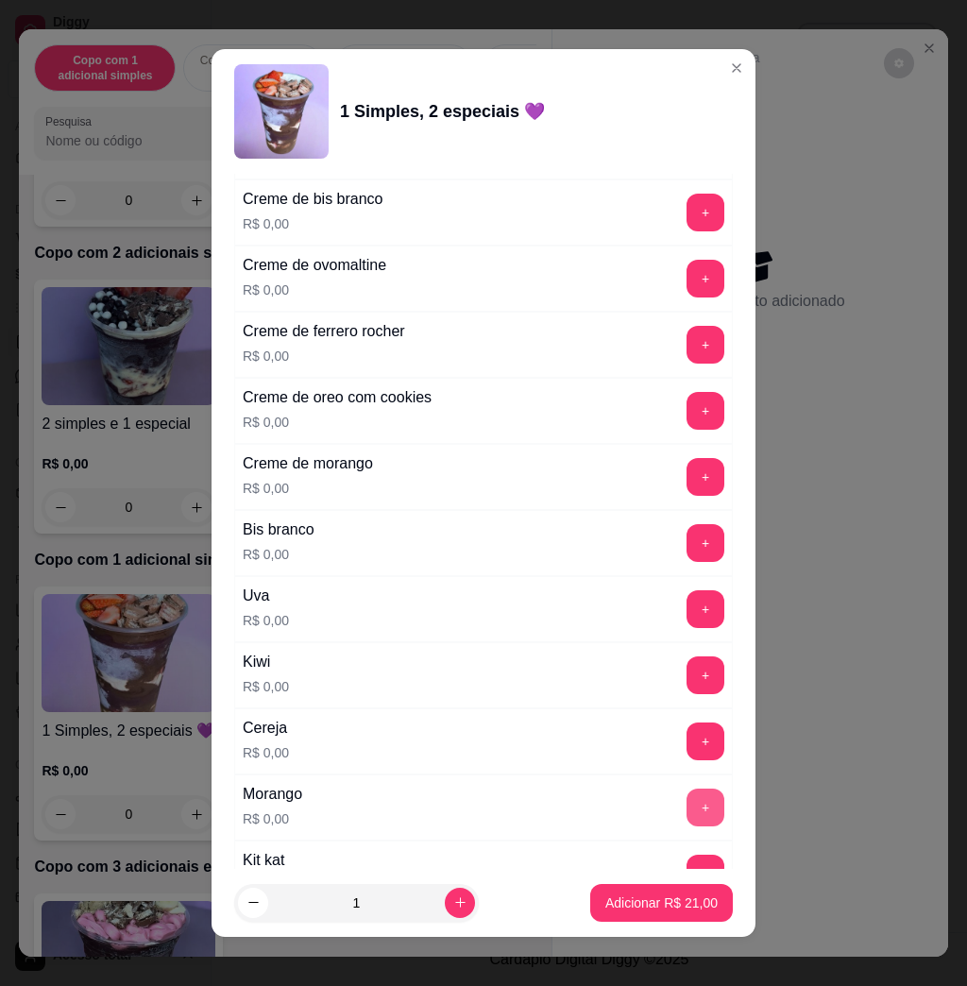
click at [687, 810] on button "+" at bounding box center [706, 808] width 38 height 38
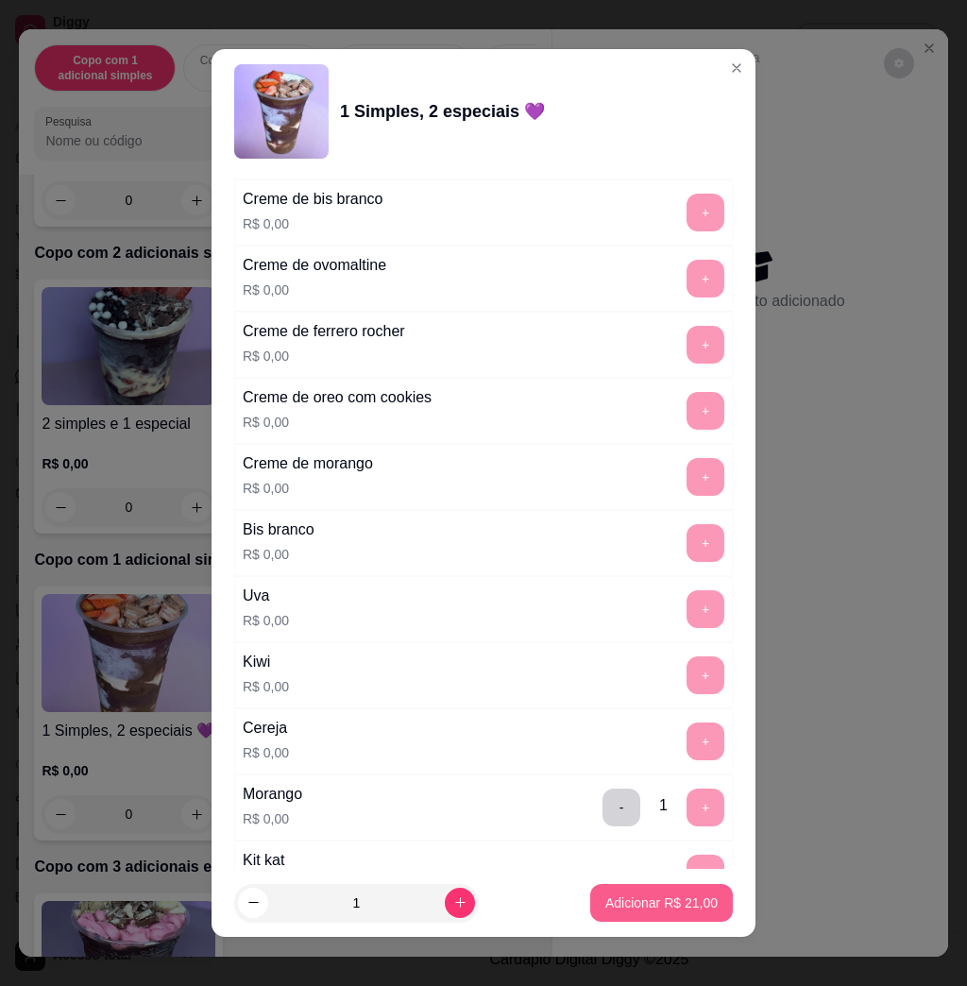
click at [643, 900] on p "Adicionar R$ 21,00" at bounding box center [661, 902] width 112 height 19
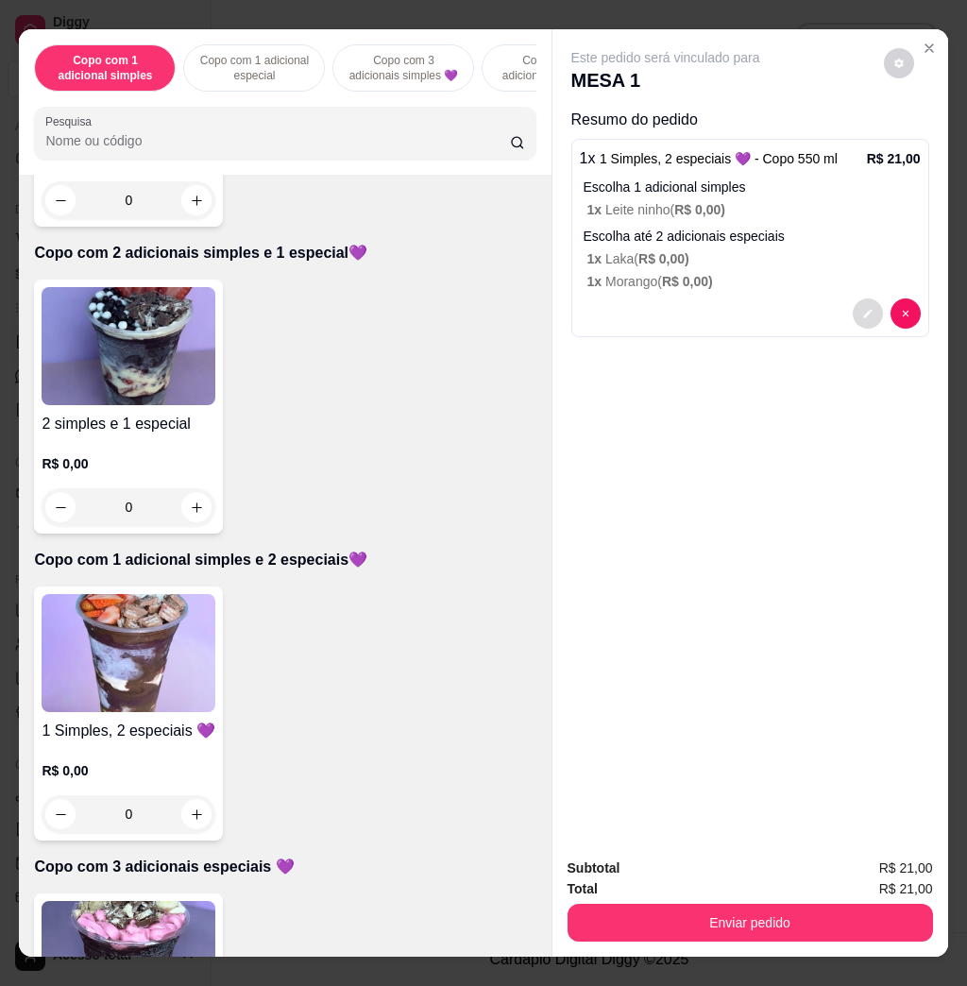
click at [853, 310] on button "decrease-product-quantity" at bounding box center [868, 313] width 30 height 30
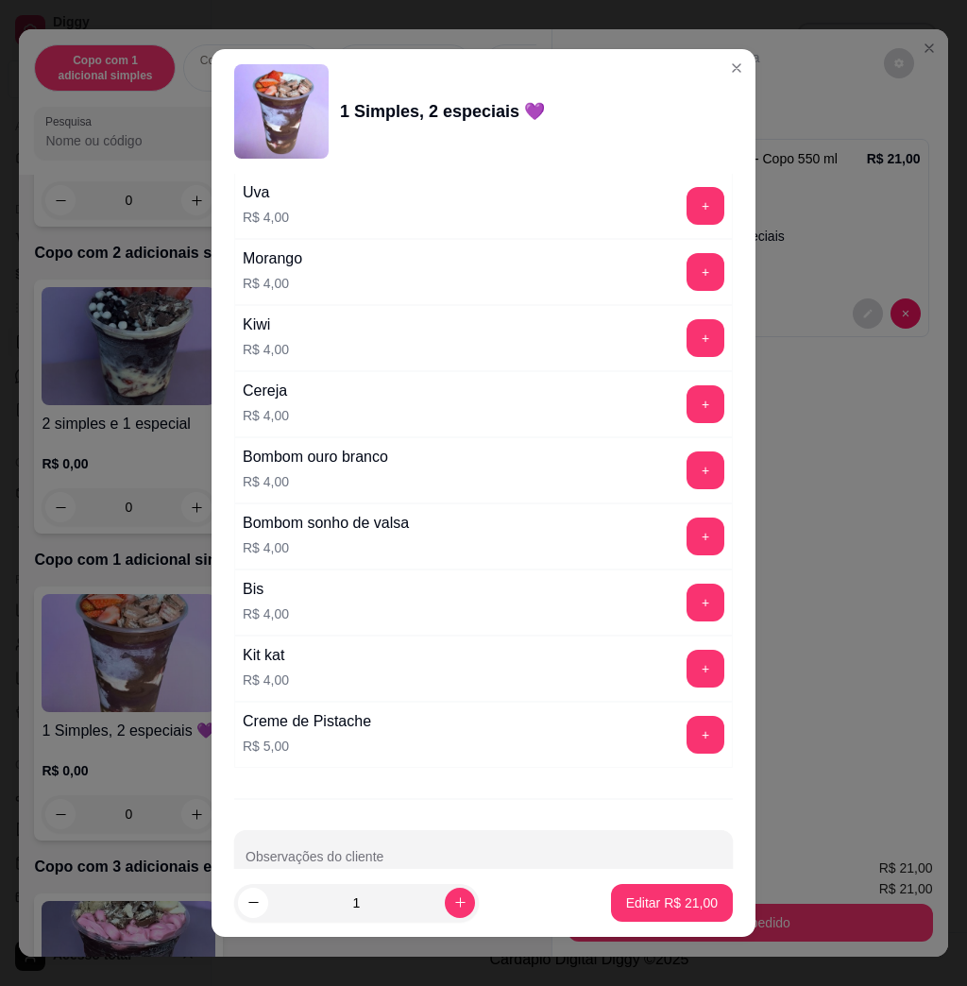
scroll to position [4636, 0]
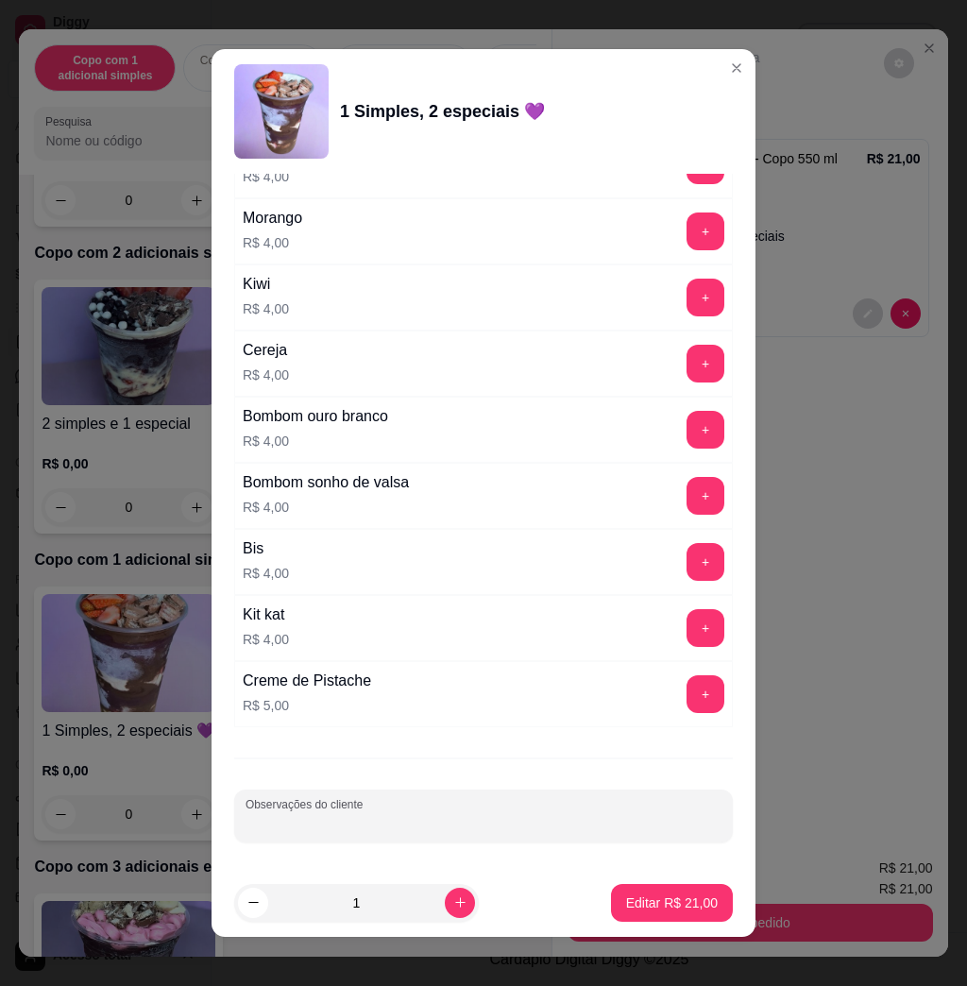
click at [626, 814] on input "Observações do cliente" at bounding box center [484, 823] width 476 height 19
type input "RETIRA [PERSON_NAME]"
click at [655, 893] on p "Editar R$ 21,00" at bounding box center [672, 902] width 92 height 19
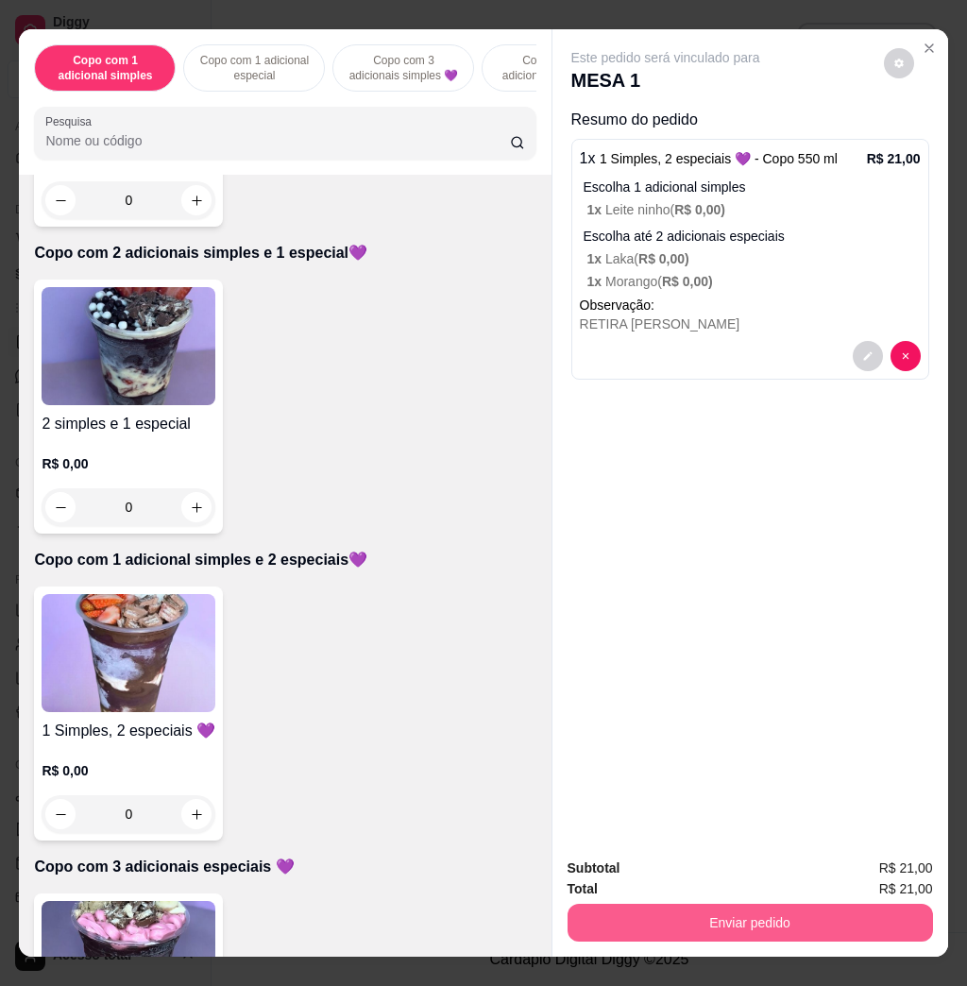
click at [715, 921] on button "Enviar pedido" at bounding box center [751, 923] width 366 height 38
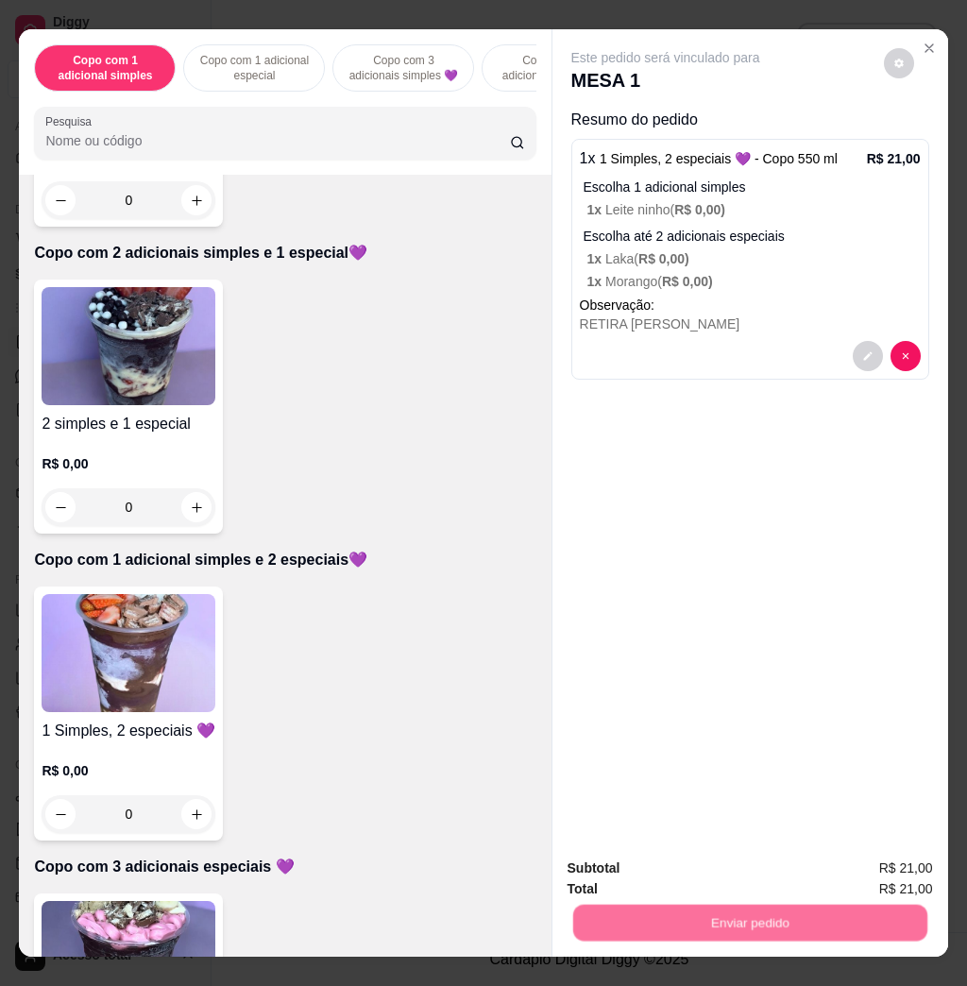
click at [723, 876] on button "Não registrar e enviar pedido" at bounding box center [685, 867] width 196 height 36
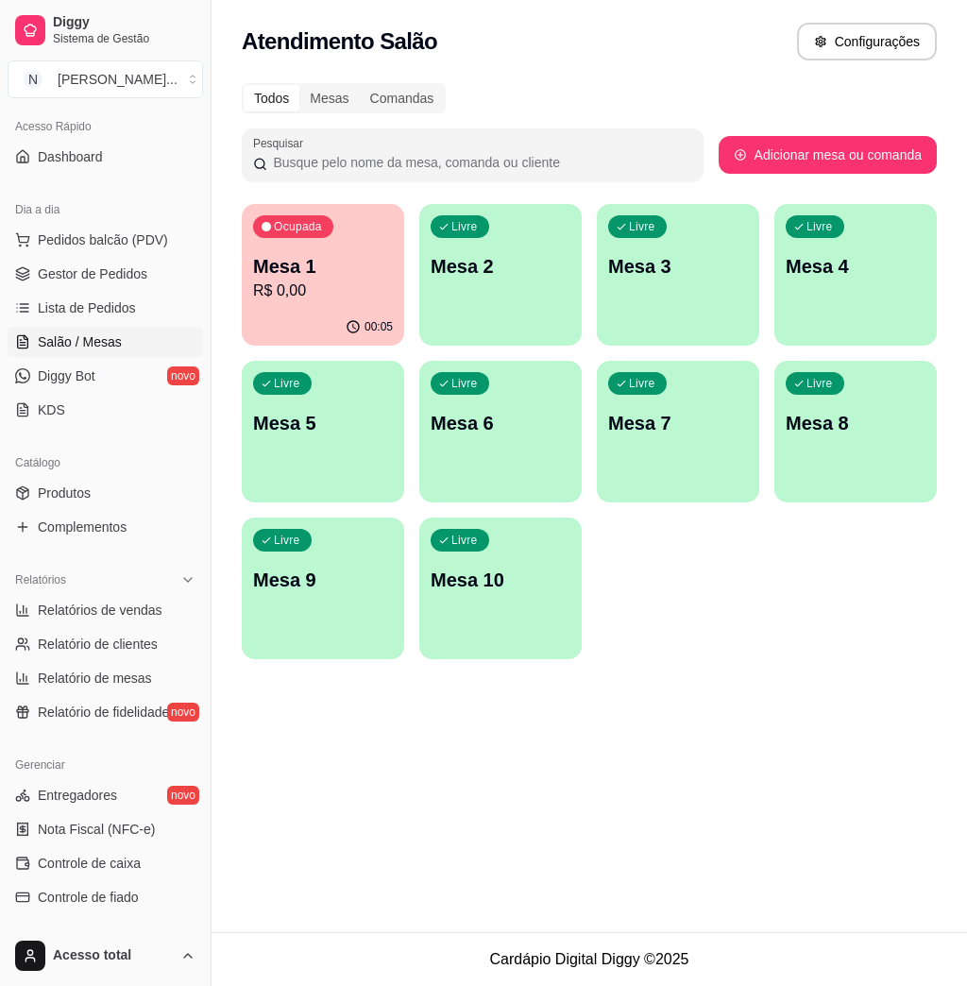
click at [284, 281] on p "R$ 0,00" at bounding box center [323, 291] width 140 height 23
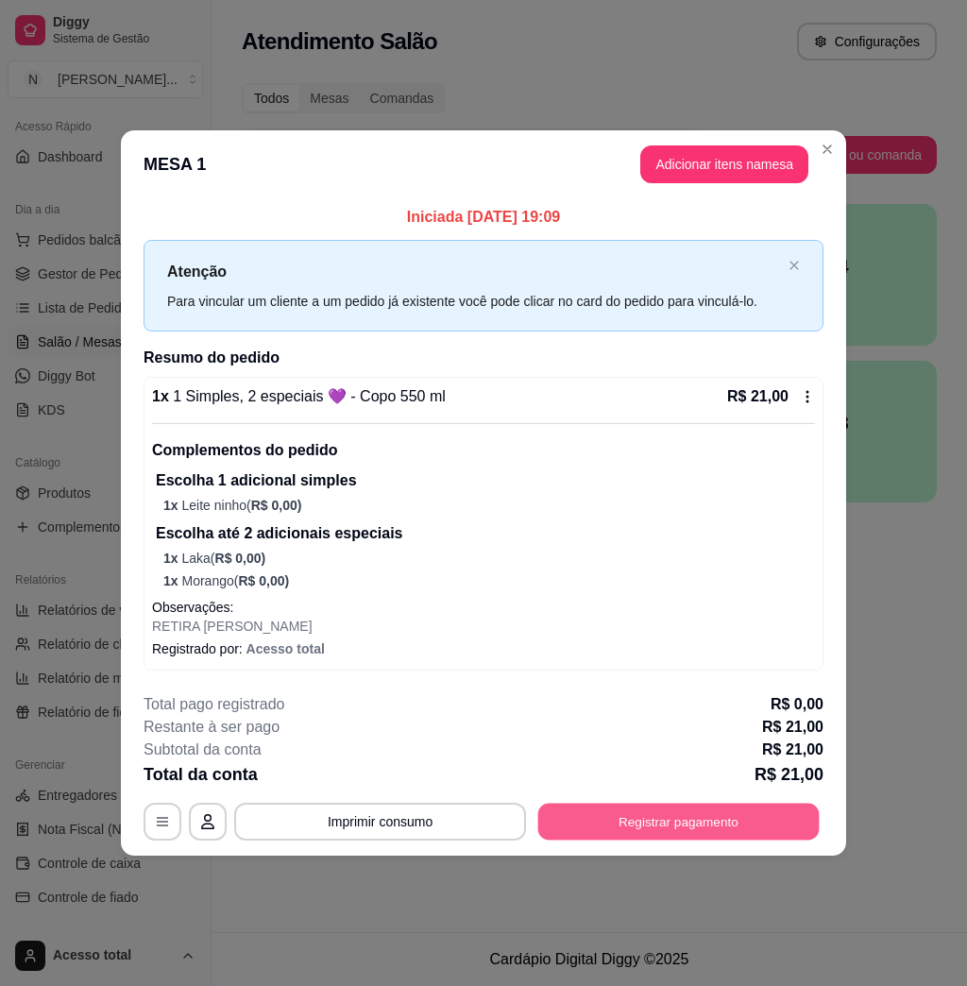
click at [672, 813] on button "Registrar pagamento" at bounding box center [678, 822] width 281 height 37
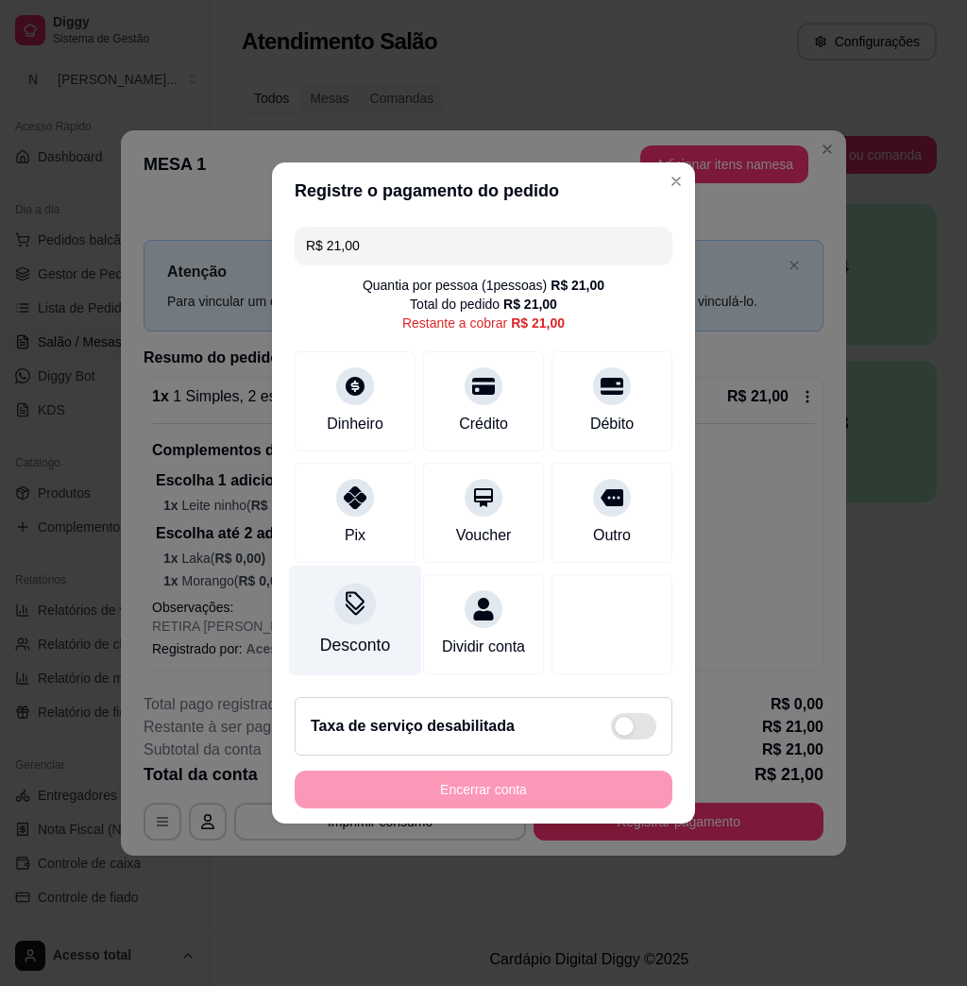
click at [375, 633] on div "Desconto" at bounding box center [355, 645] width 70 height 25
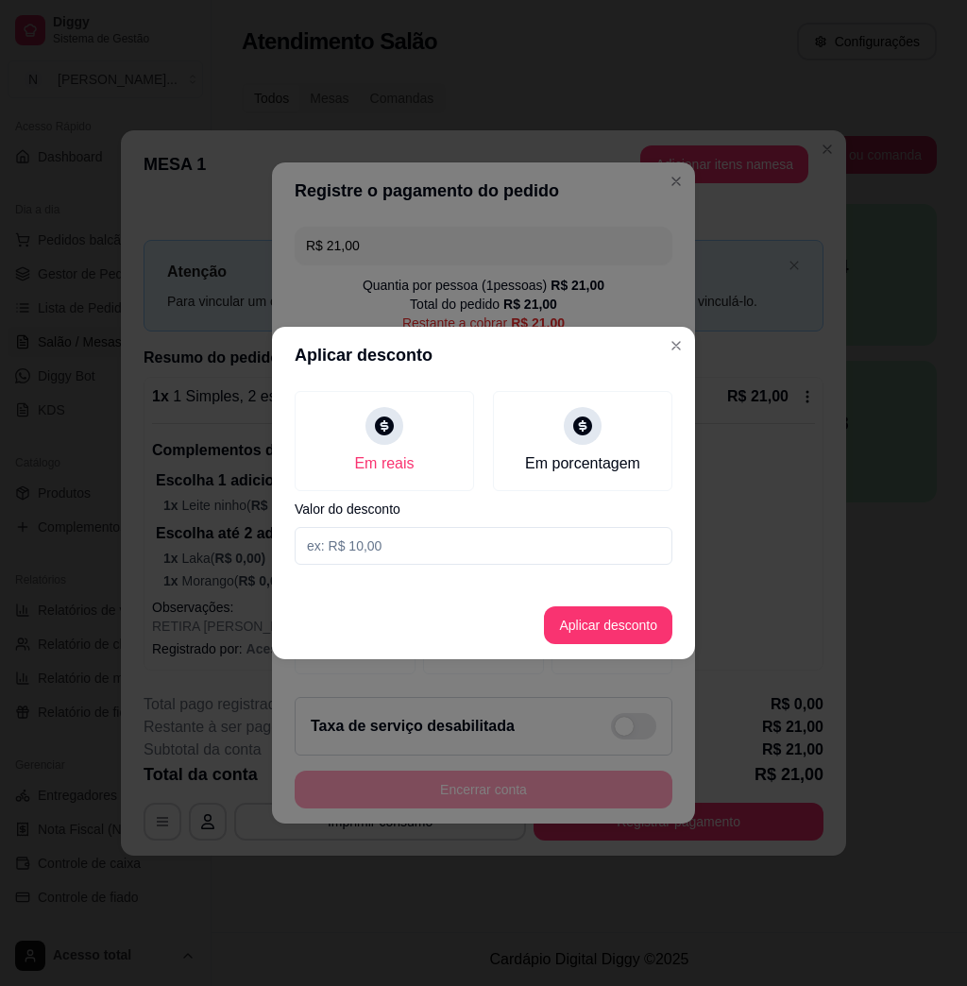
click at [400, 541] on input at bounding box center [484, 546] width 378 height 38
type input "2,01"
click at [647, 632] on button "Aplicar desconto" at bounding box center [609, 625] width 124 height 37
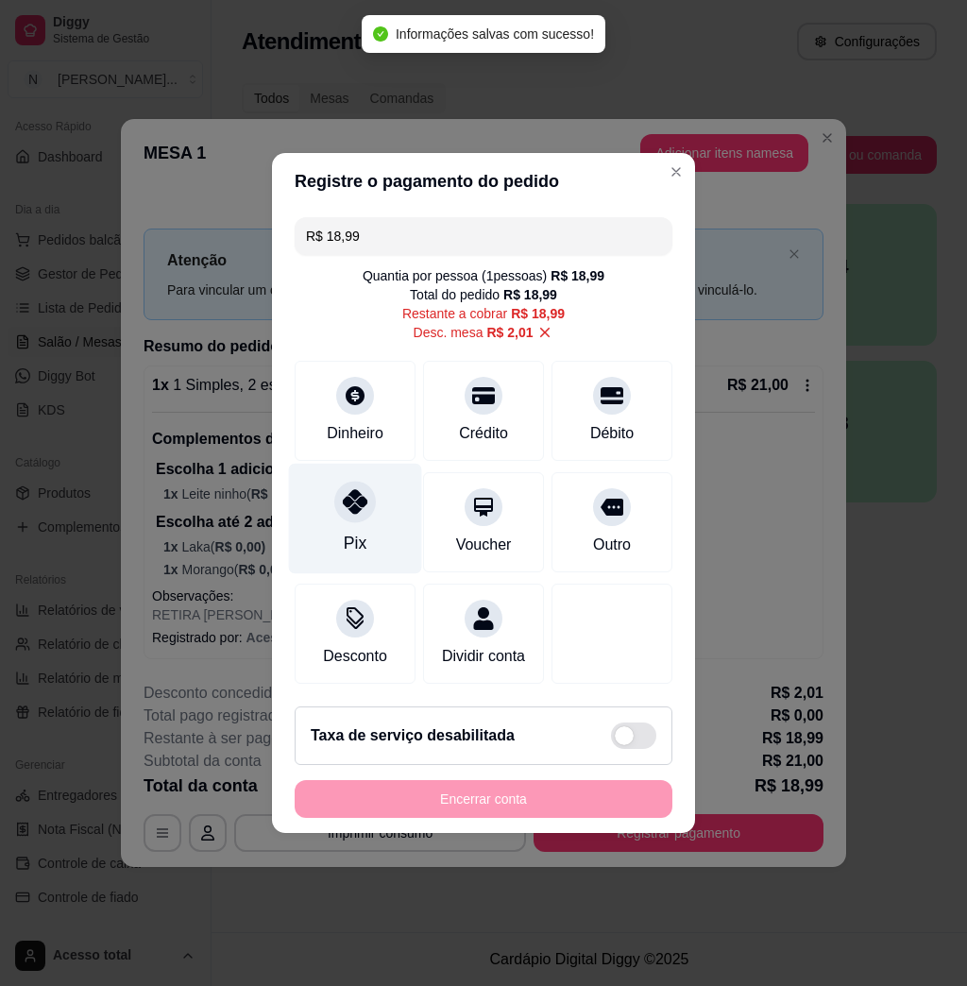
click at [358, 508] on div at bounding box center [355, 502] width 42 height 42
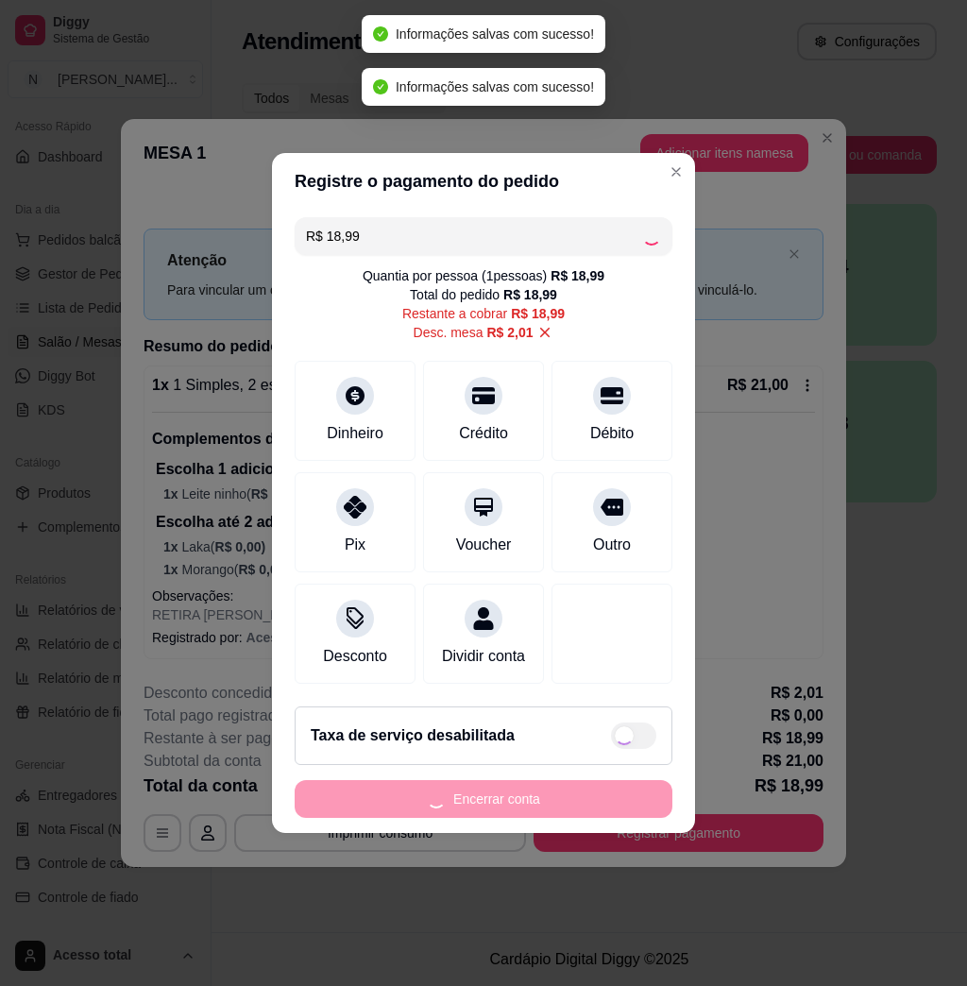
type input "R$ 0,00"
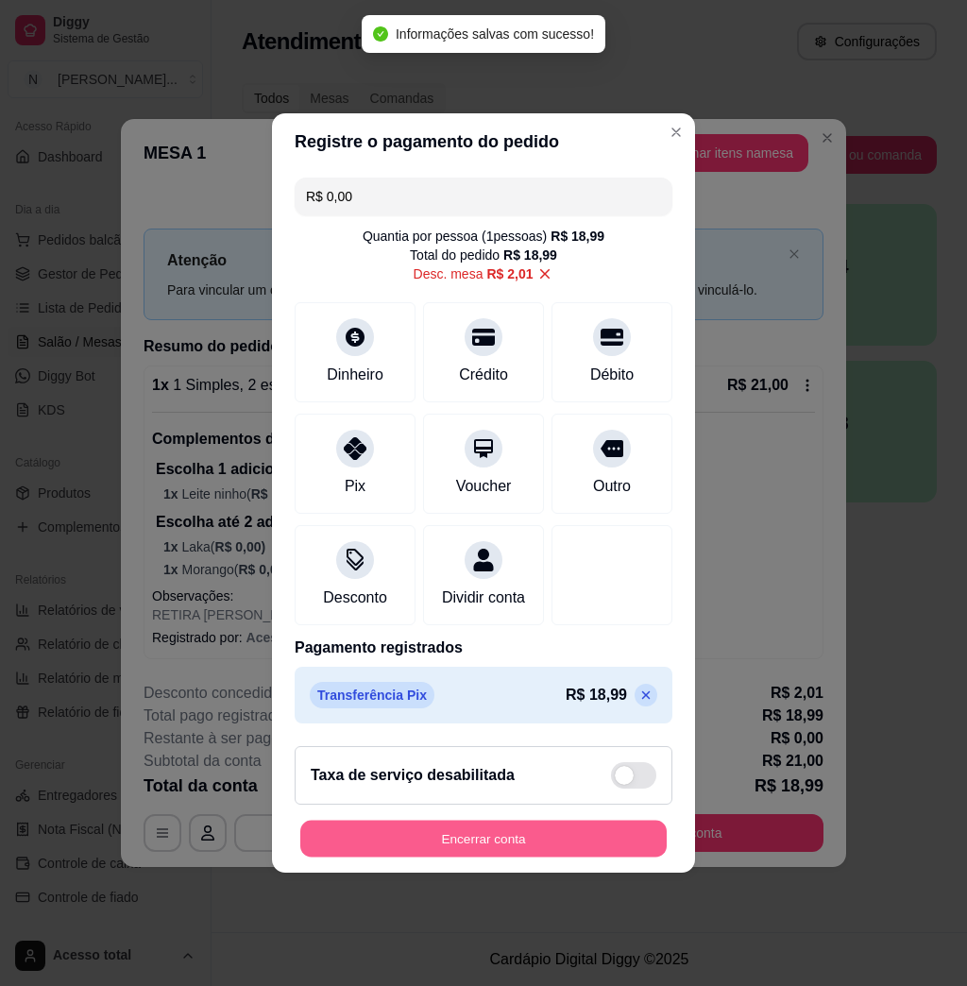
click at [505, 852] on button "Encerrar conta" at bounding box center [483, 839] width 366 height 37
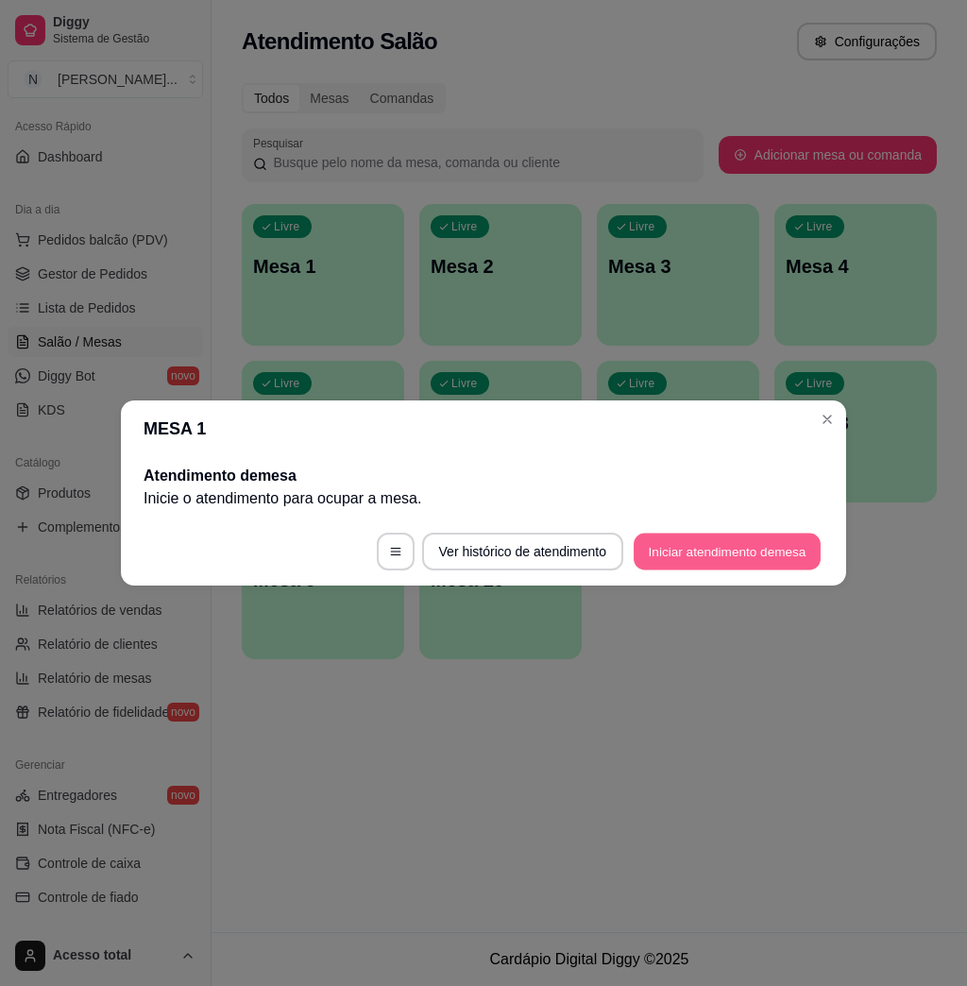
click at [742, 536] on button "Iniciar atendimento de mesa" at bounding box center [727, 552] width 187 height 37
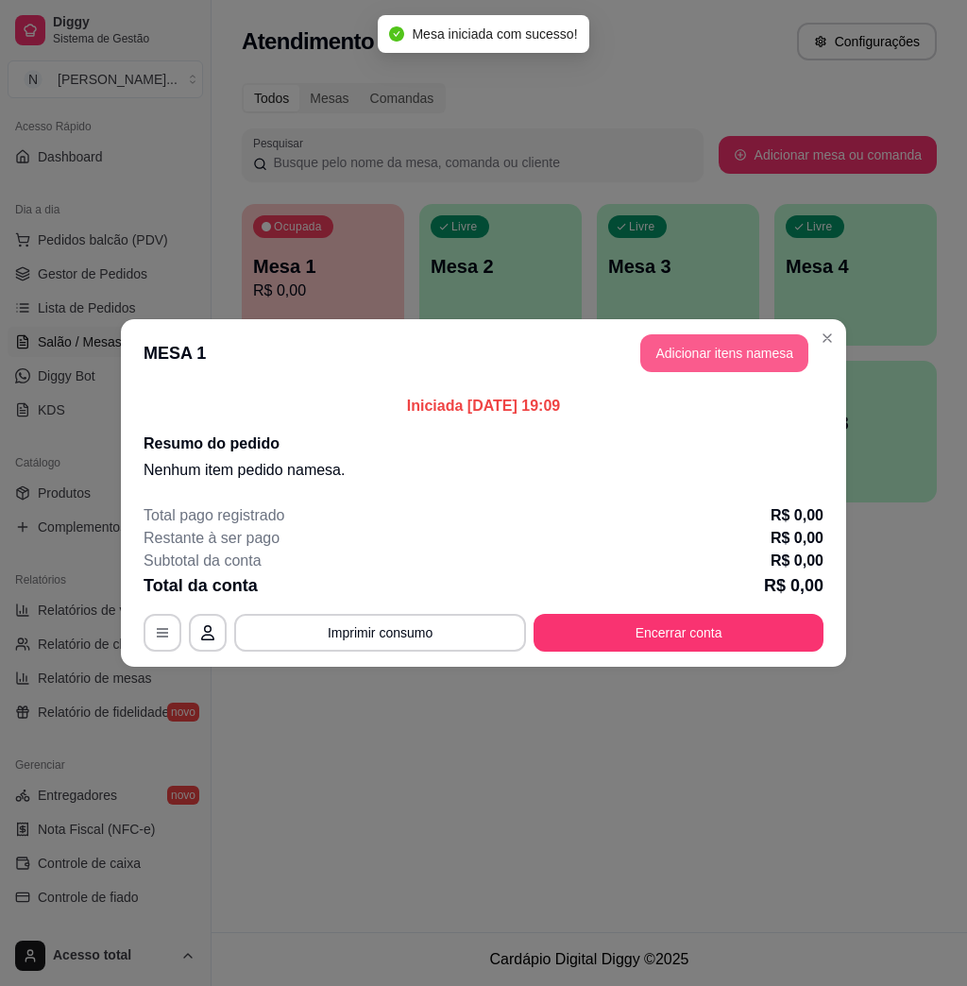
click at [706, 364] on button "Adicionar itens na mesa" at bounding box center [724, 353] width 168 height 38
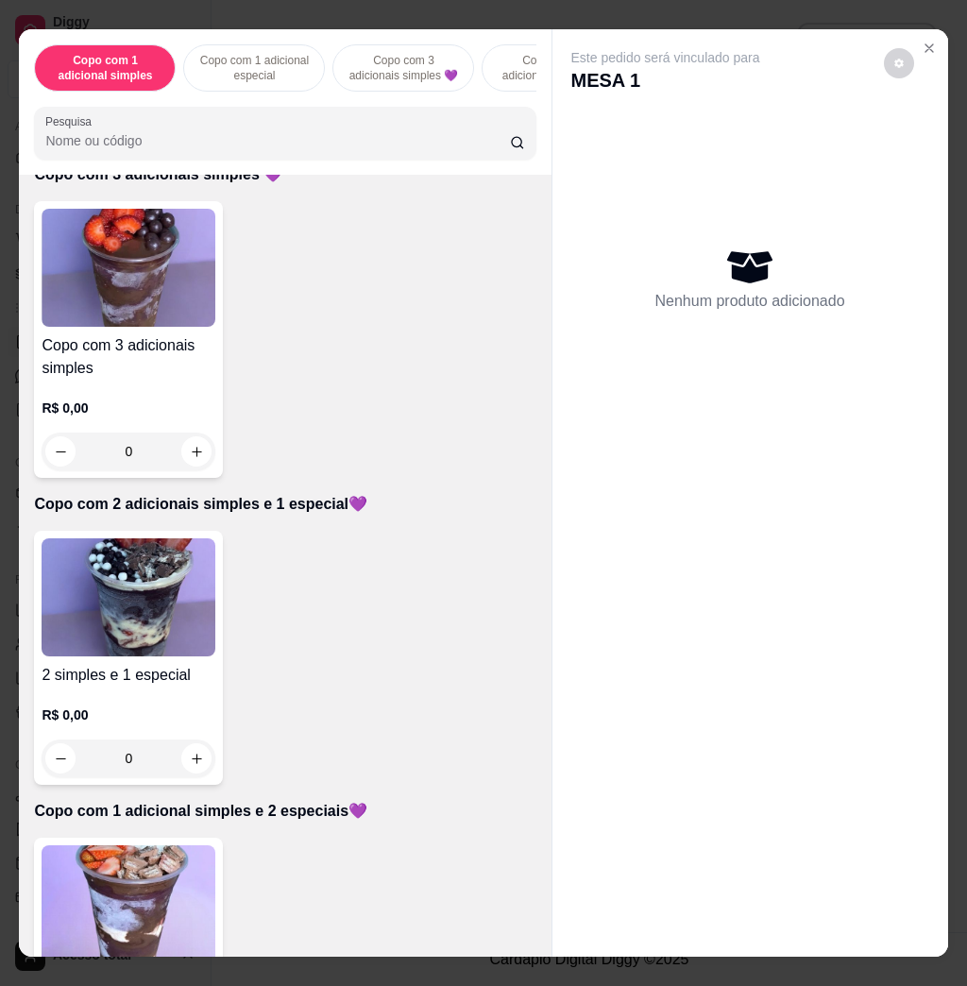
scroll to position [881, 0]
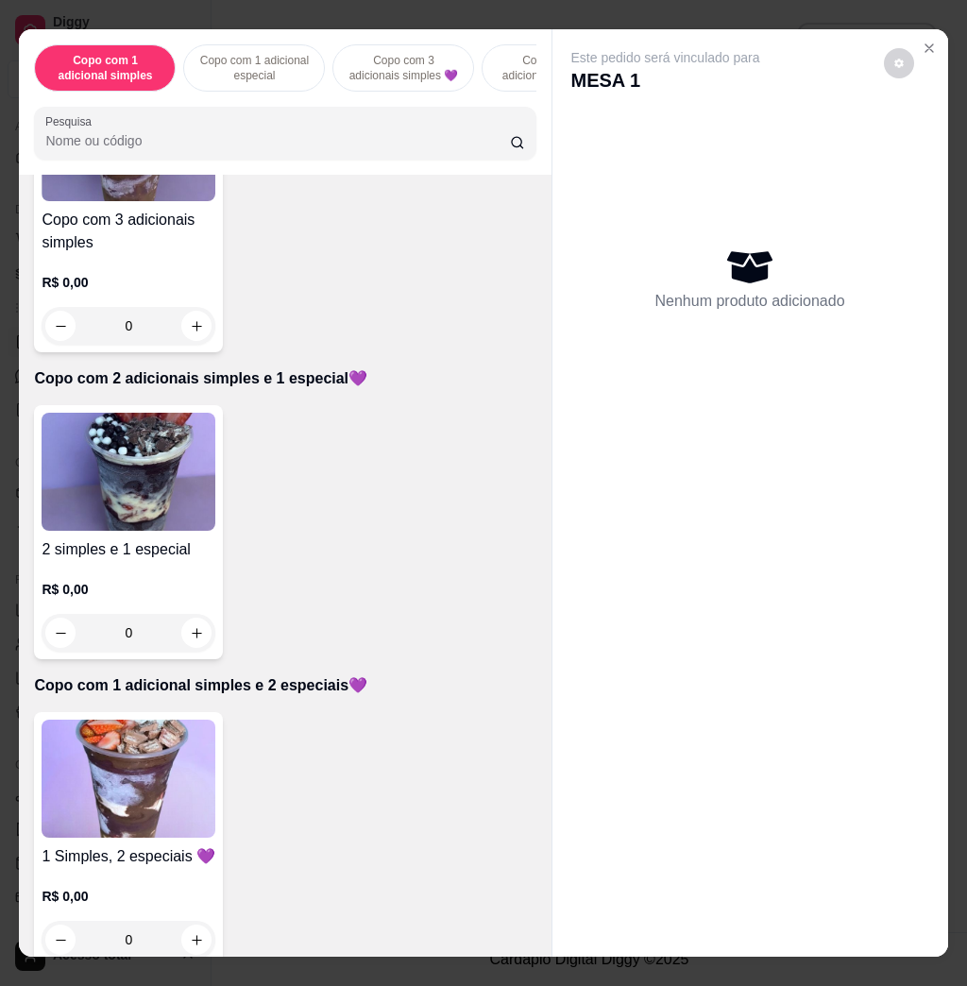
click at [156, 761] on img at bounding box center [129, 779] width 174 height 118
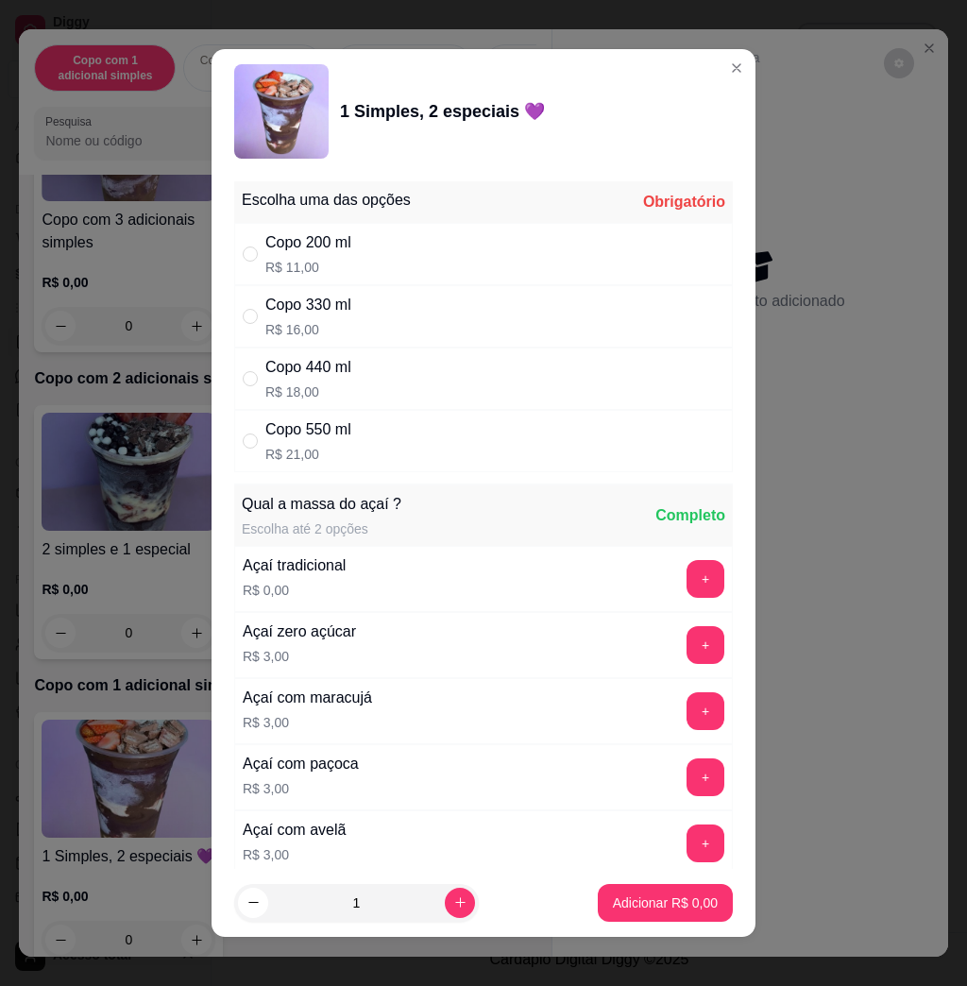
click at [329, 372] on div "Copo 440 ml" at bounding box center [308, 367] width 86 height 23
radio input "true"
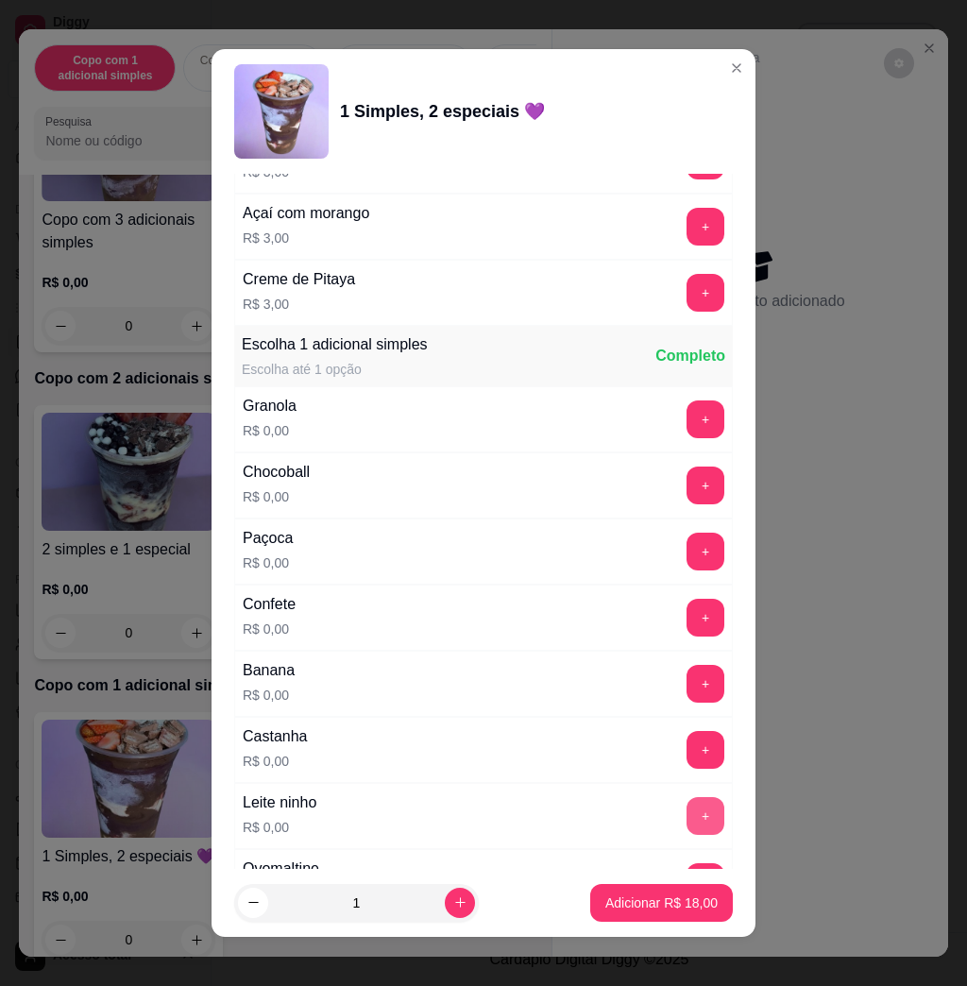
click at [687, 812] on button "+" at bounding box center [706, 816] width 38 height 38
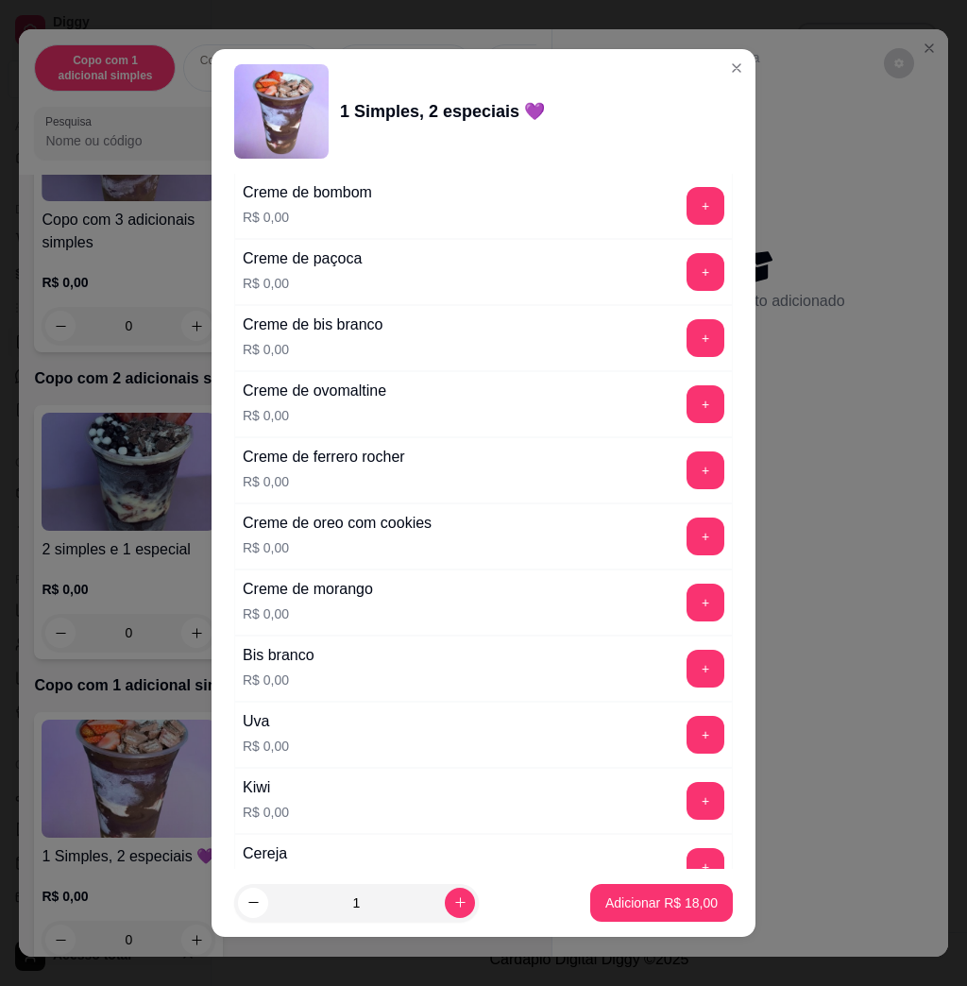
scroll to position [2267, 0]
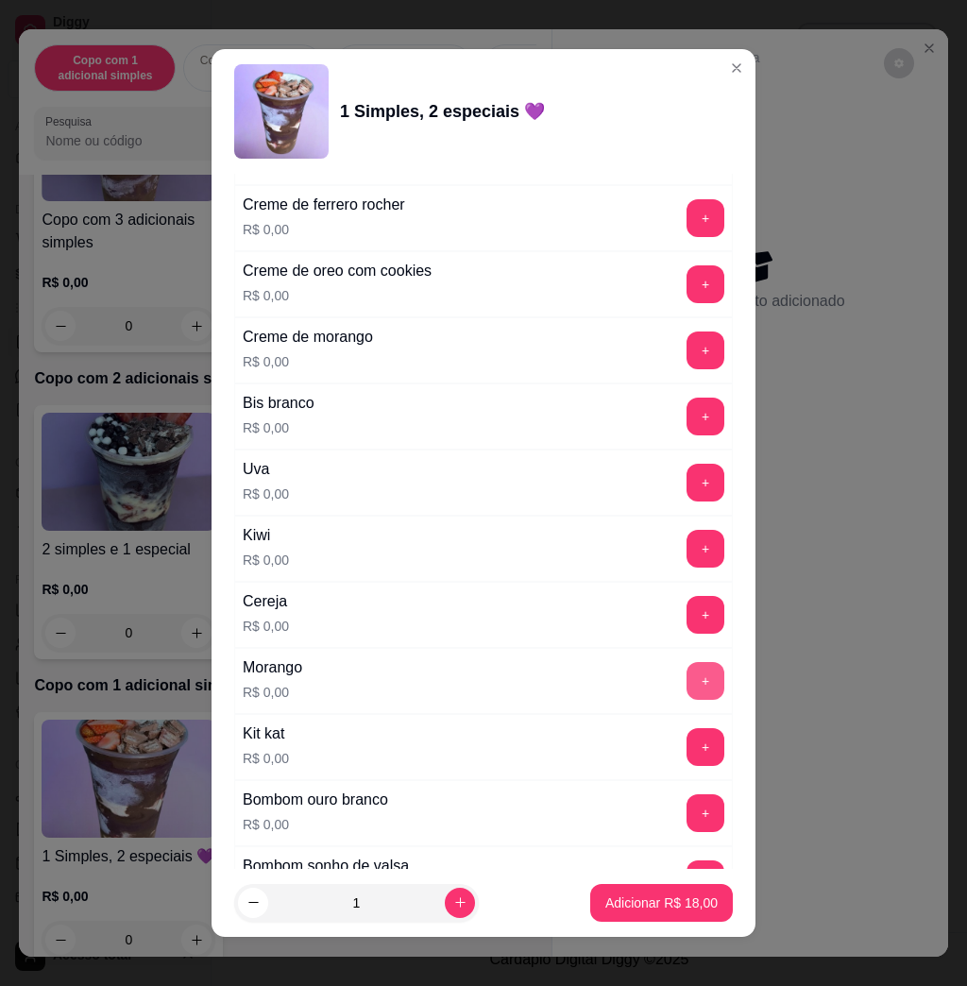
click at [687, 689] on button "+" at bounding box center [706, 681] width 38 height 38
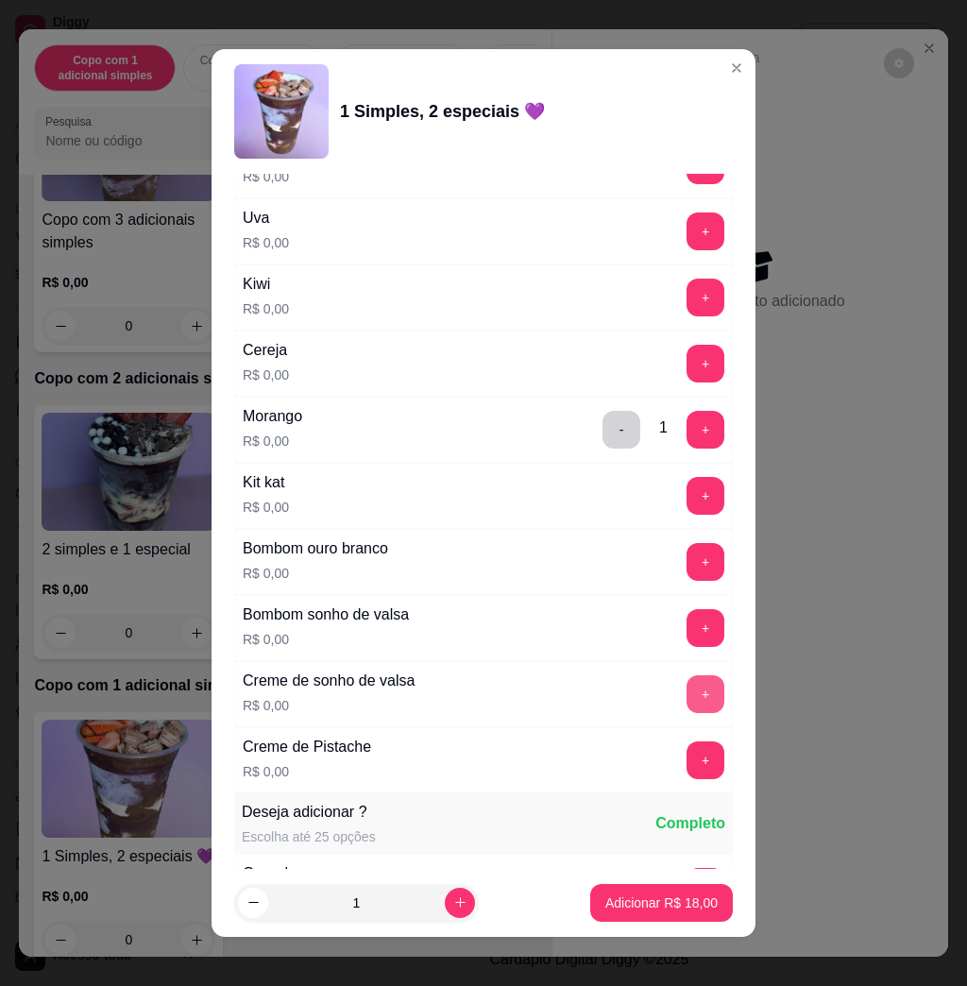
click at [687, 695] on button "+" at bounding box center [706, 694] width 38 height 38
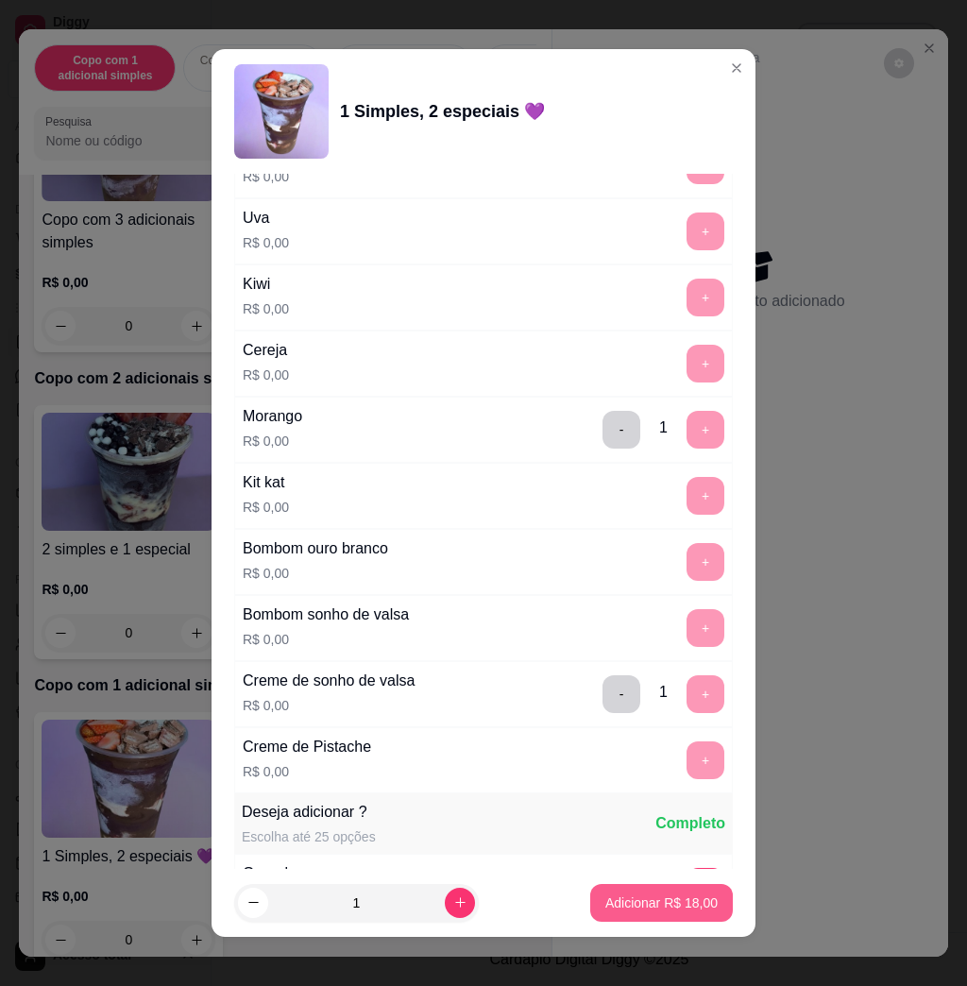
click at [640, 889] on button "Adicionar R$ 18,00" at bounding box center [661, 903] width 143 height 38
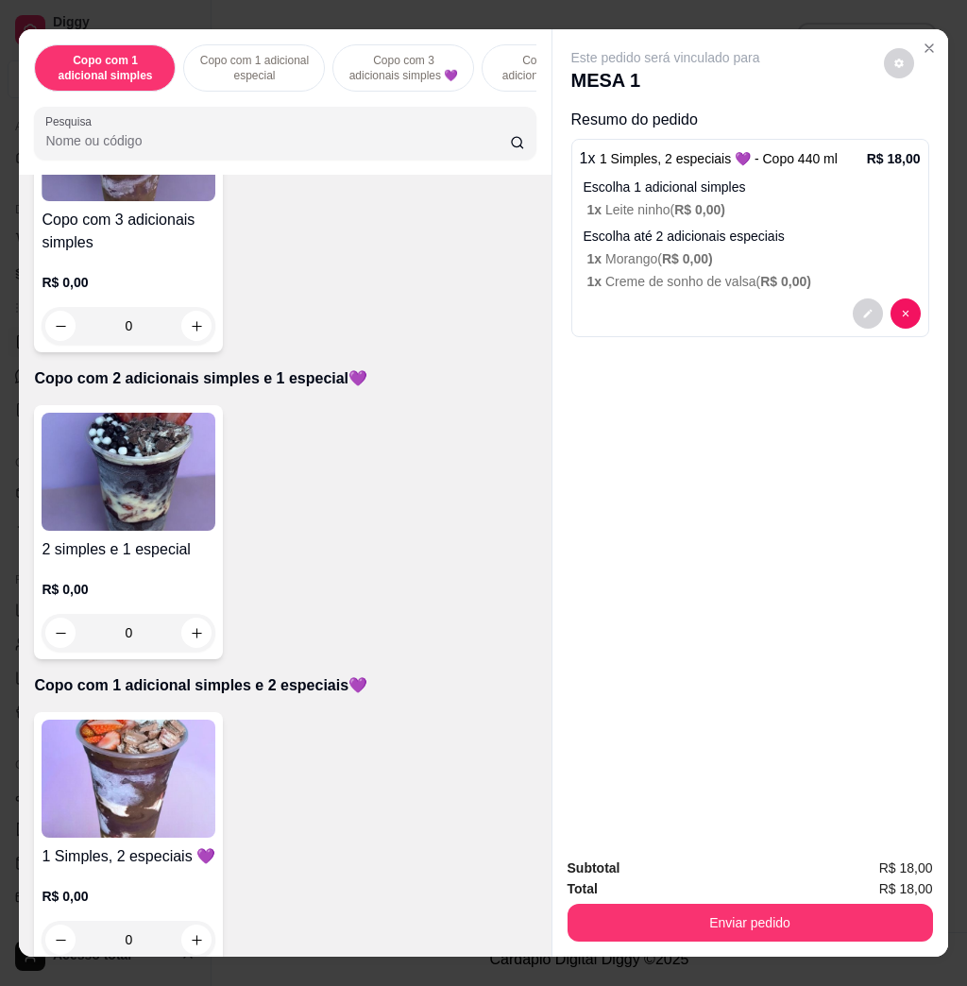
click at [158, 740] on img at bounding box center [129, 779] width 174 height 118
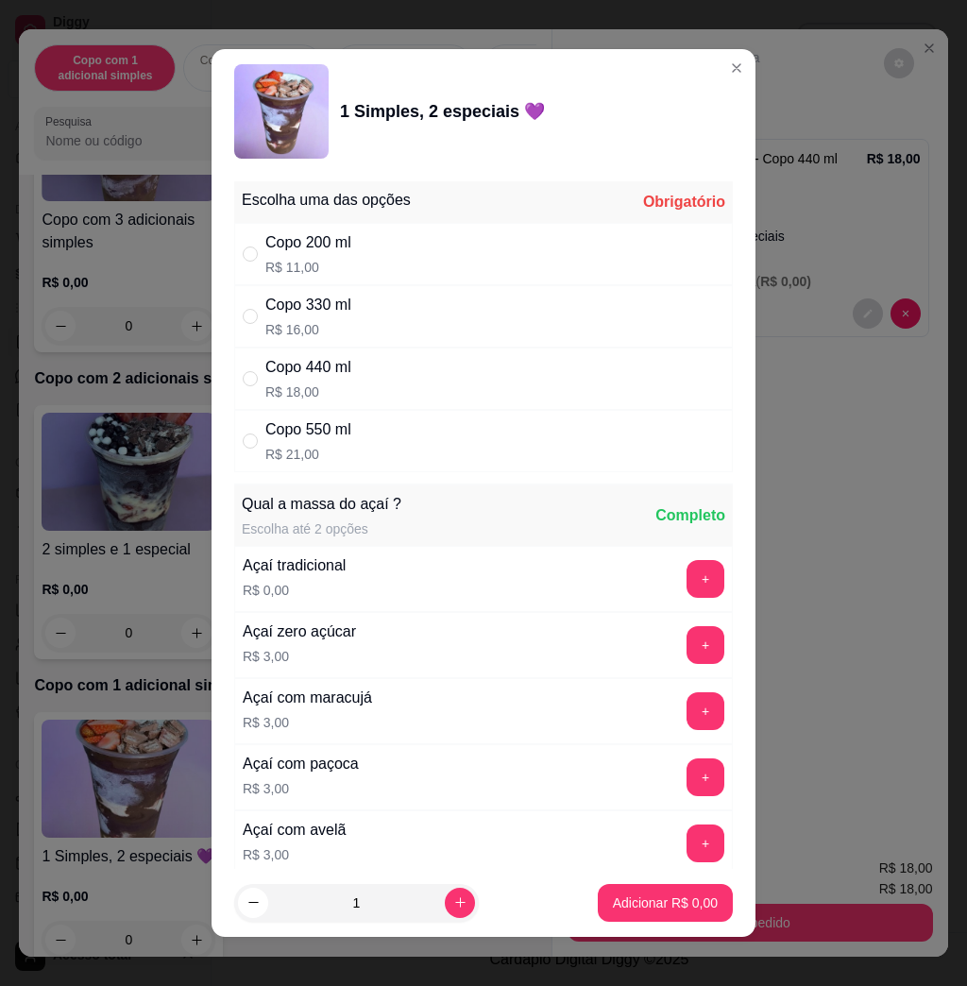
click at [383, 389] on div "Copo 440 ml R$ 18,00" at bounding box center [483, 379] width 499 height 62
radio input "true"
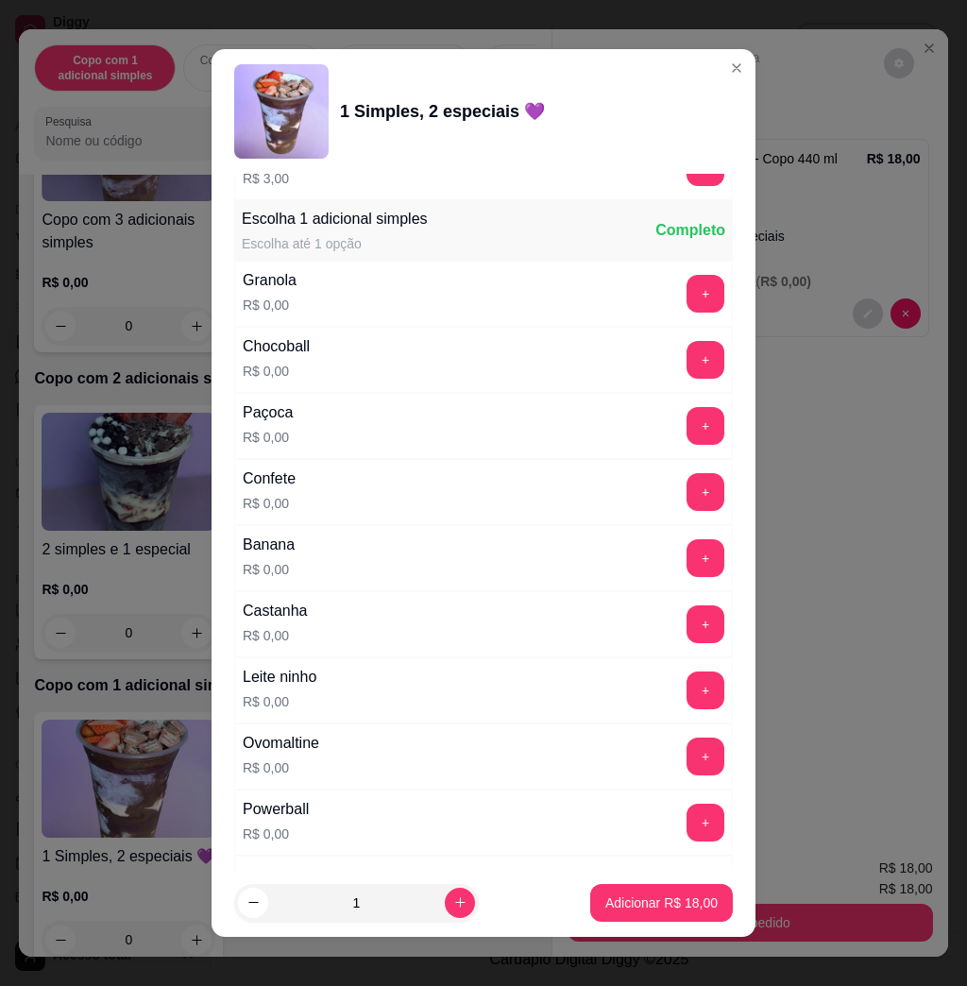
scroll to position [1133, 0]
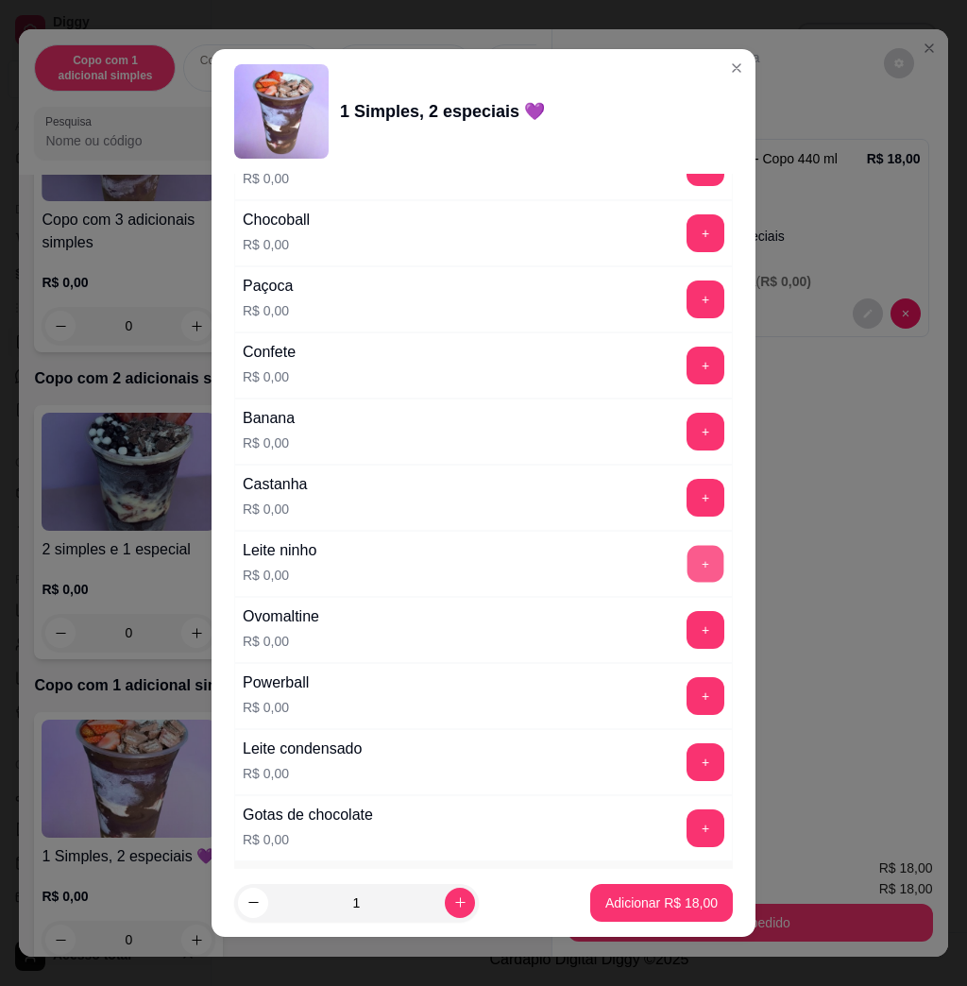
click at [688, 569] on button "+" at bounding box center [706, 564] width 37 height 37
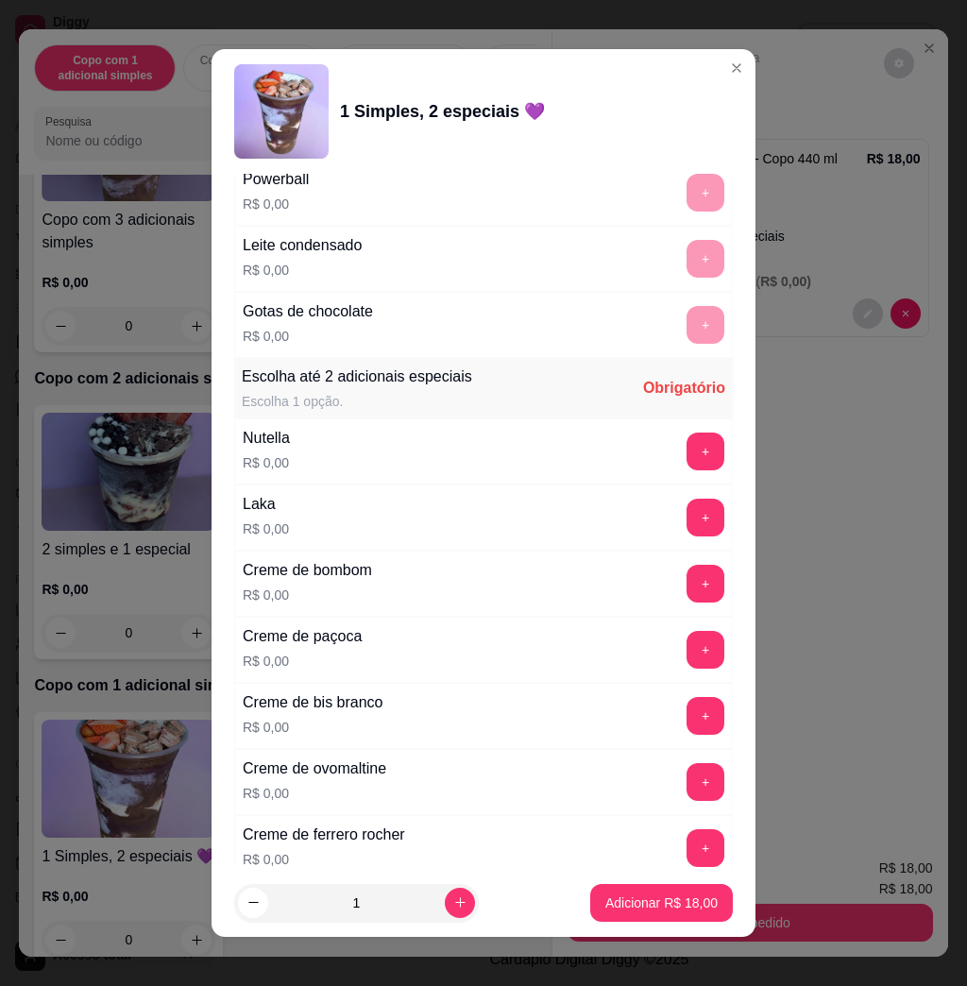
scroll to position [1762, 0]
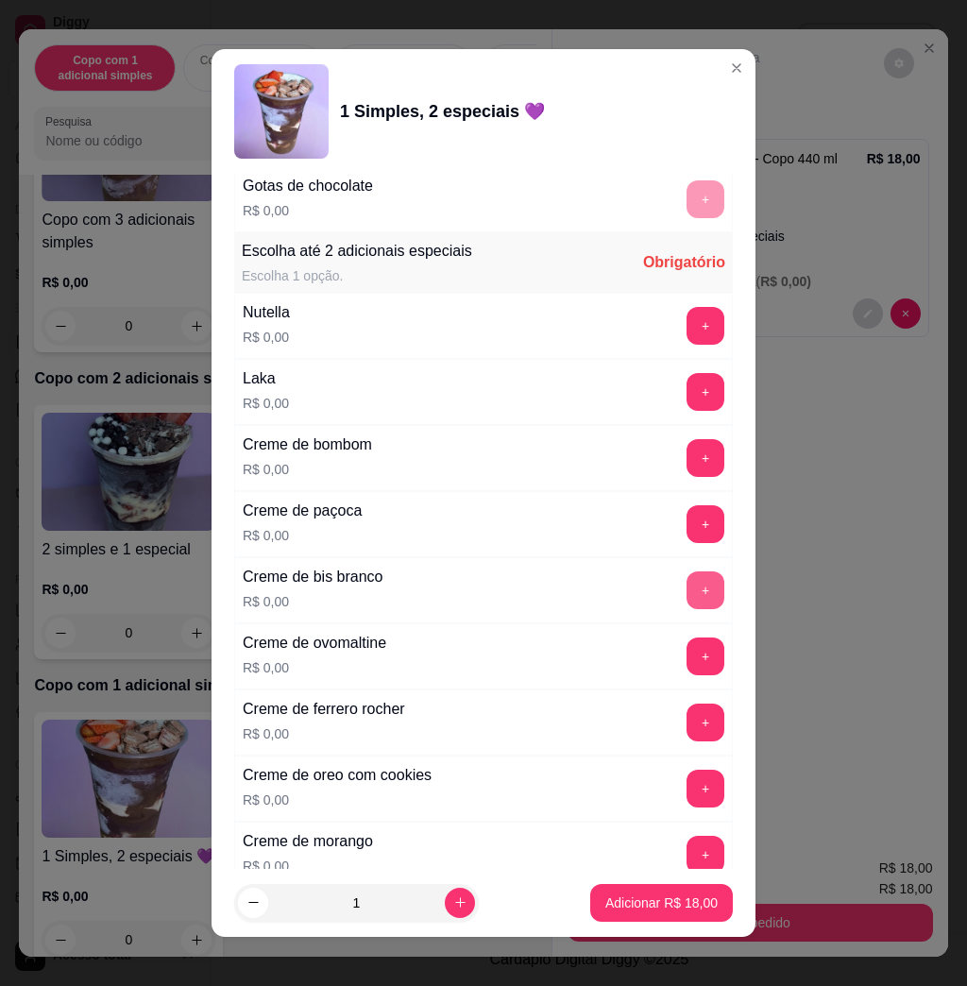
click at [687, 597] on button "+" at bounding box center [706, 590] width 38 height 38
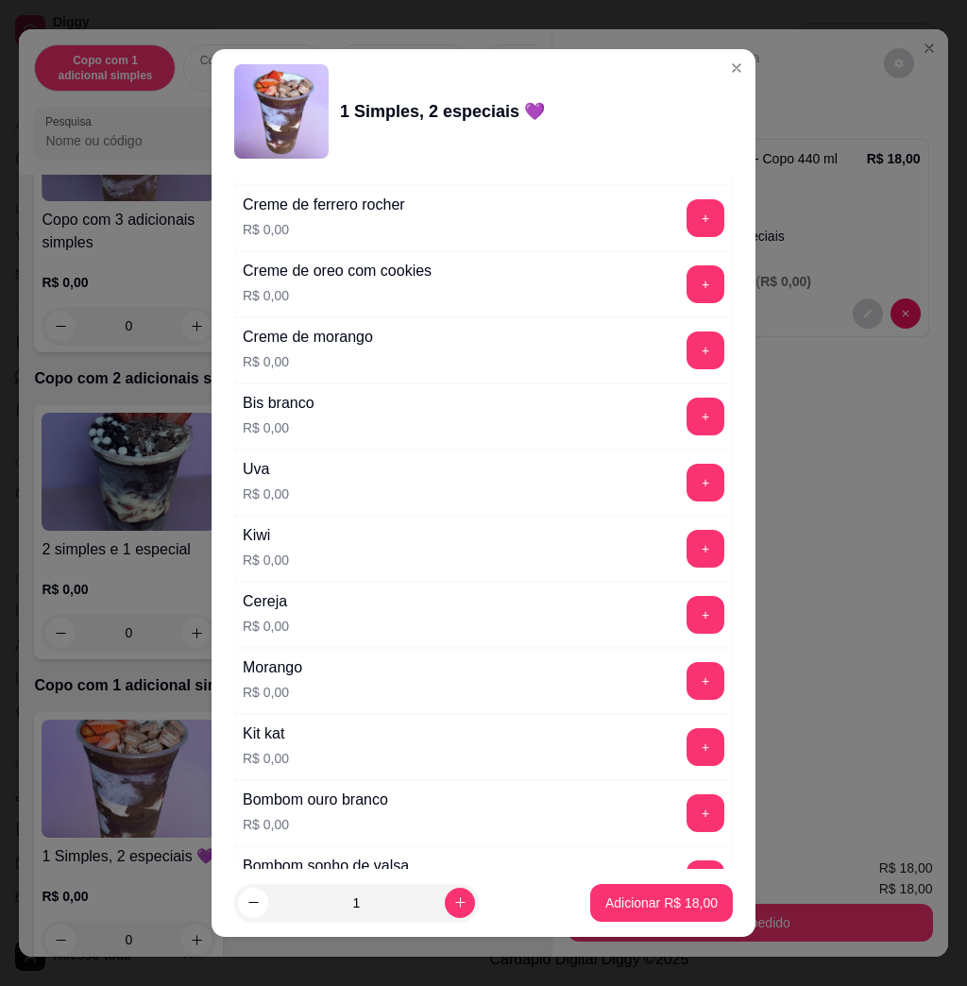
scroll to position [2392, 0]
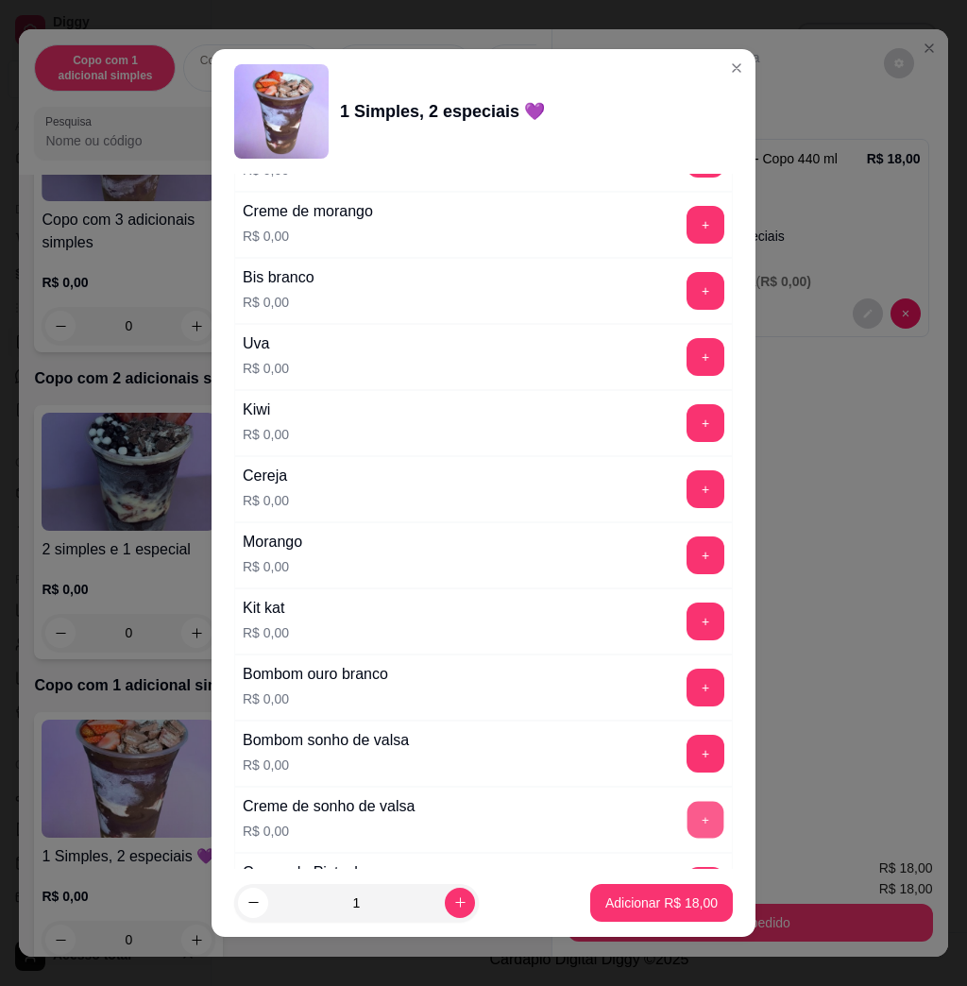
click at [688, 830] on button "+" at bounding box center [706, 820] width 37 height 37
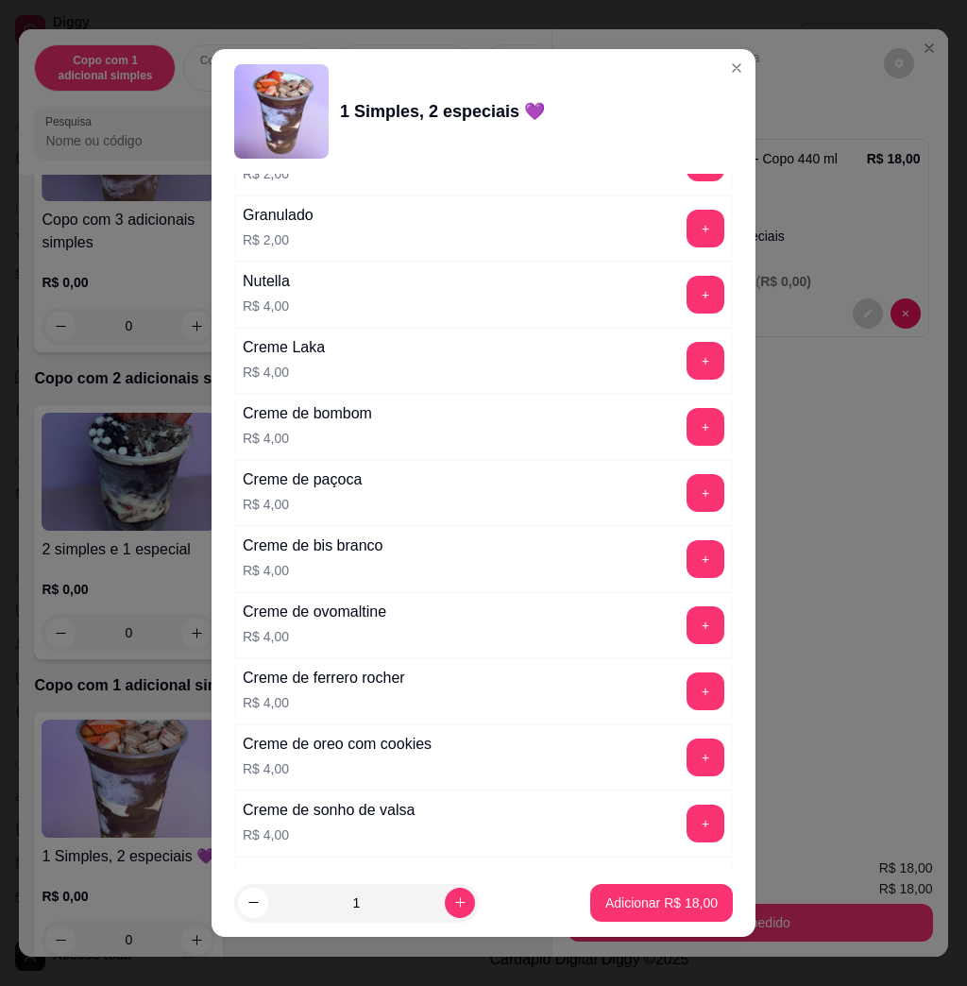
scroll to position [4636, 0]
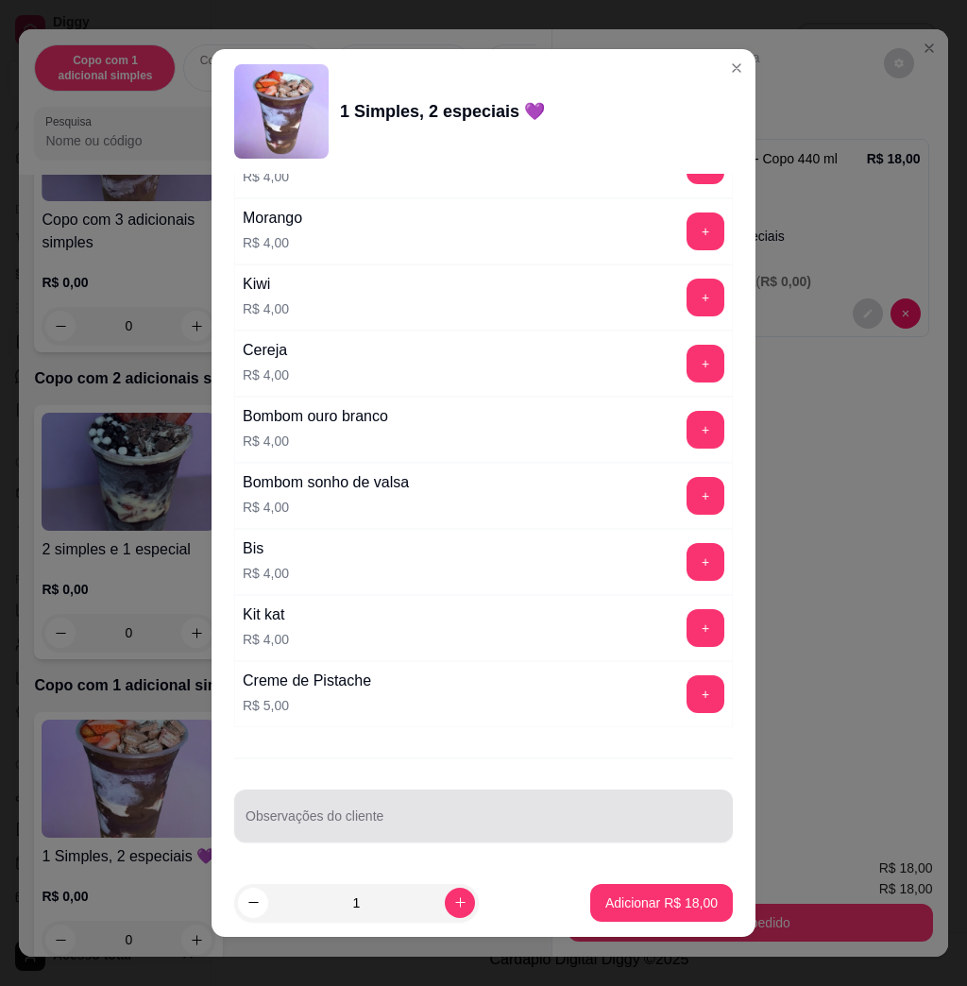
click at [518, 824] on input "Observações do cliente" at bounding box center [484, 823] width 476 height 19
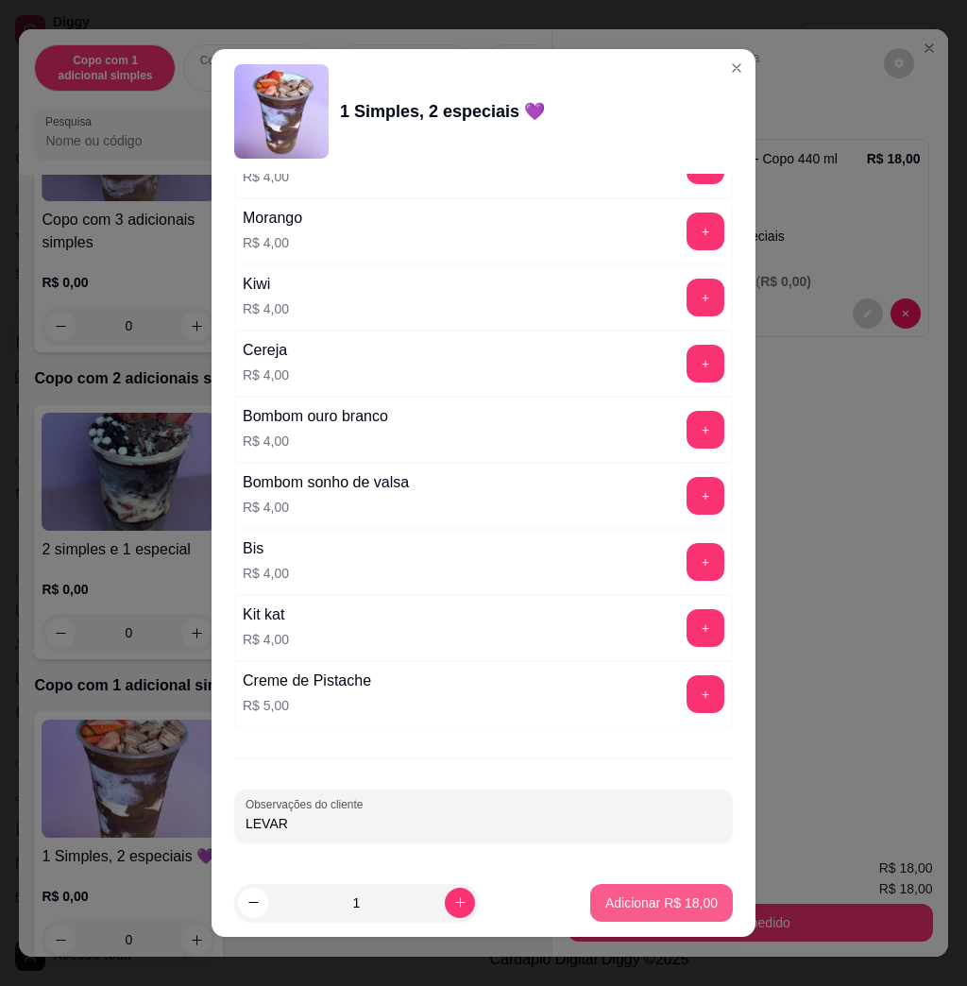
type input "LEVAR"
click at [621, 896] on p "Adicionar R$ 18,00" at bounding box center [661, 902] width 112 height 19
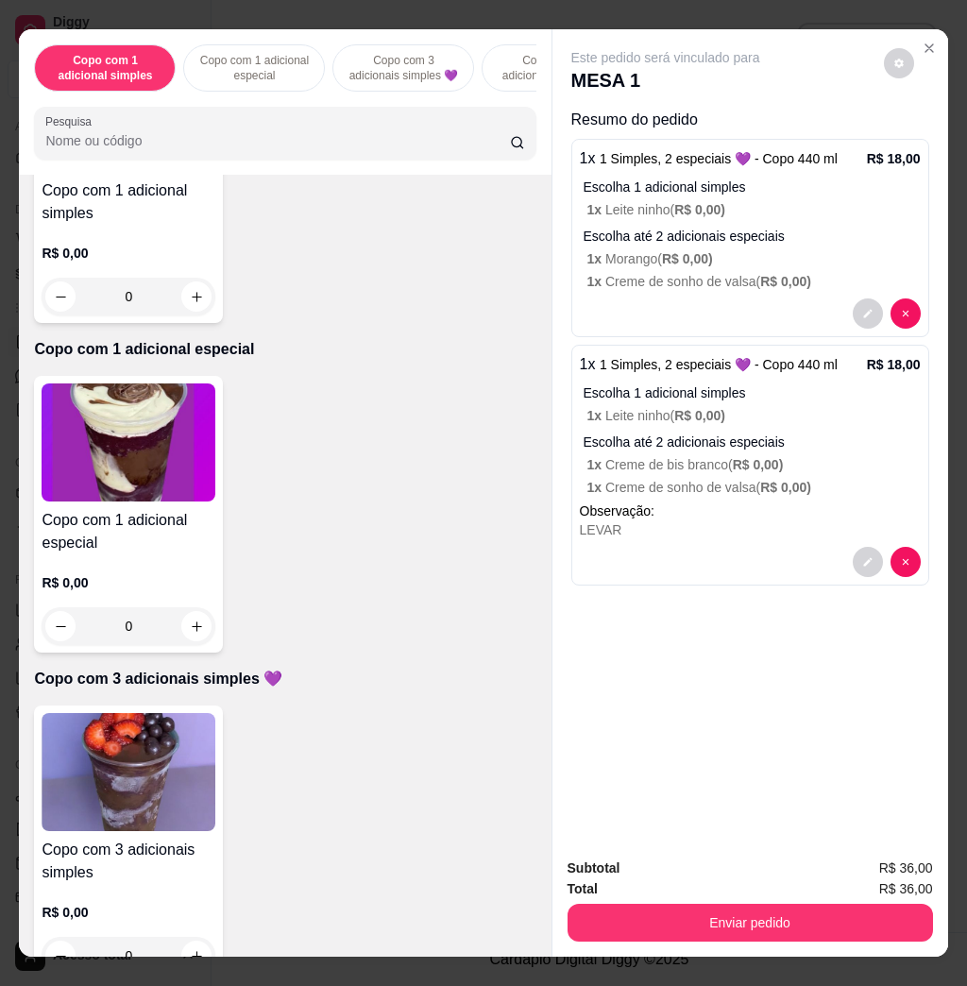
scroll to position [0, 0]
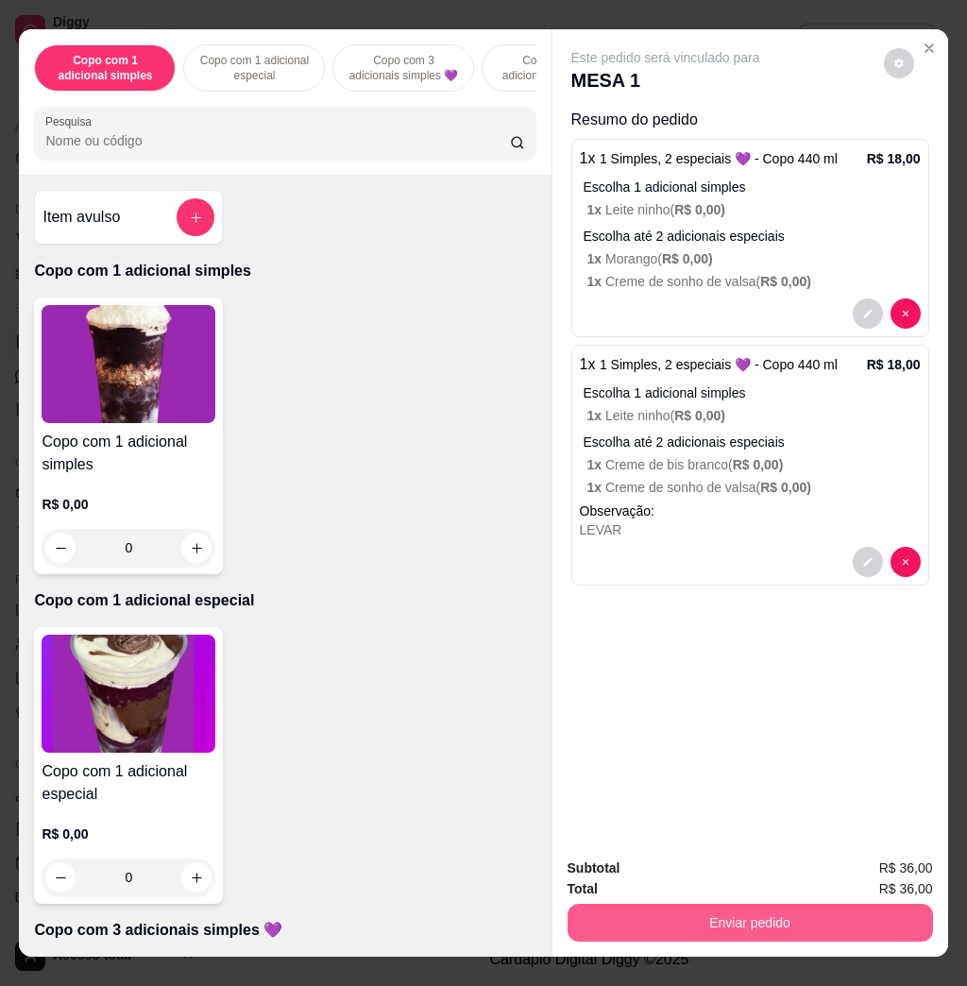
click at [726, 904] on button "Enviar pedido" at bounding box center [751, 923] width 366 height 38
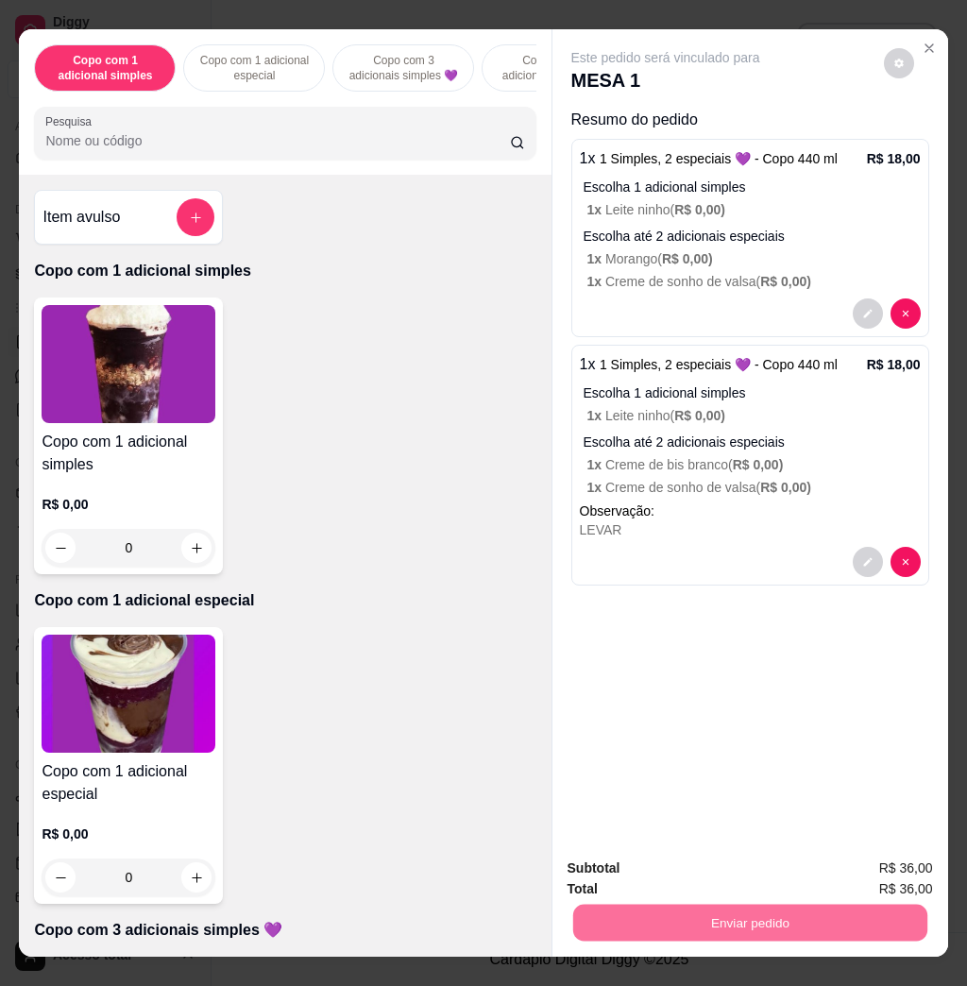
click at [719, 867] on button "Não registrar e enviar pedido" at bounding box center [684, 866] width 191 height 35
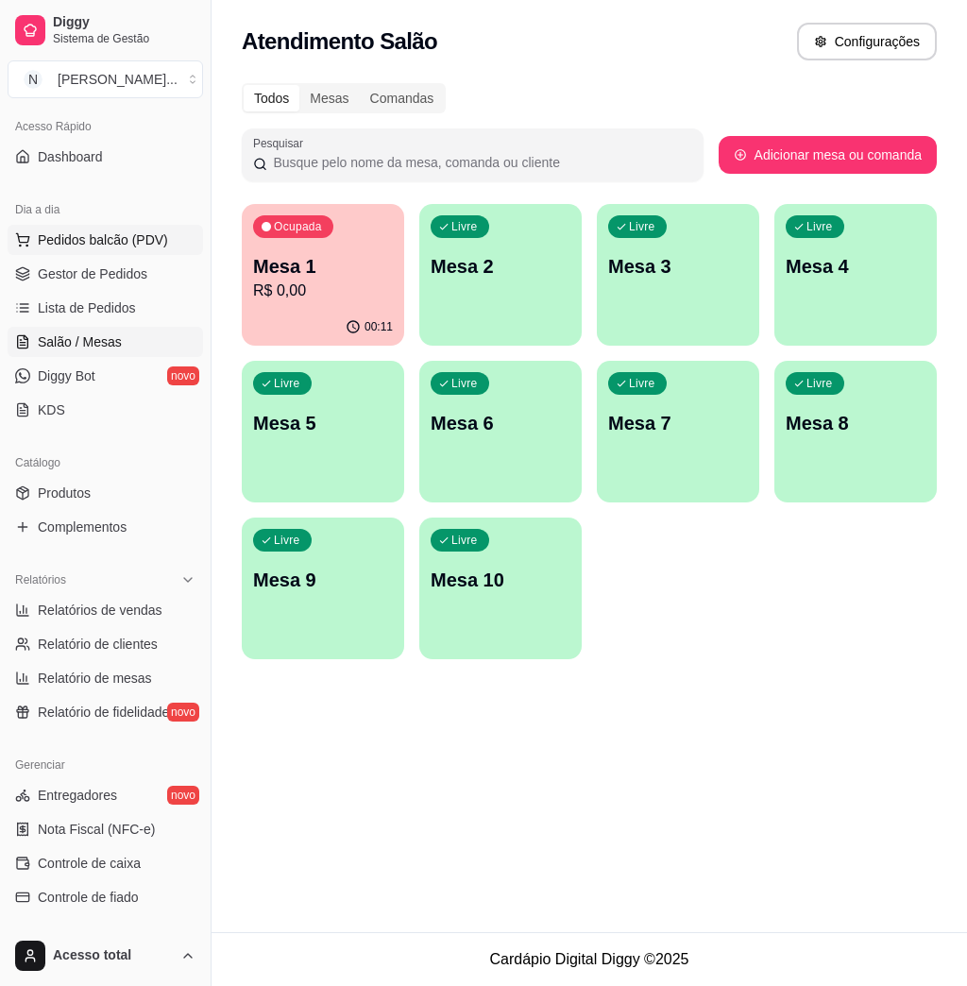
click at [161, 239] on span "Pedidos balcão (PDV)" at bounding box center [103, 239] width 130 height 19
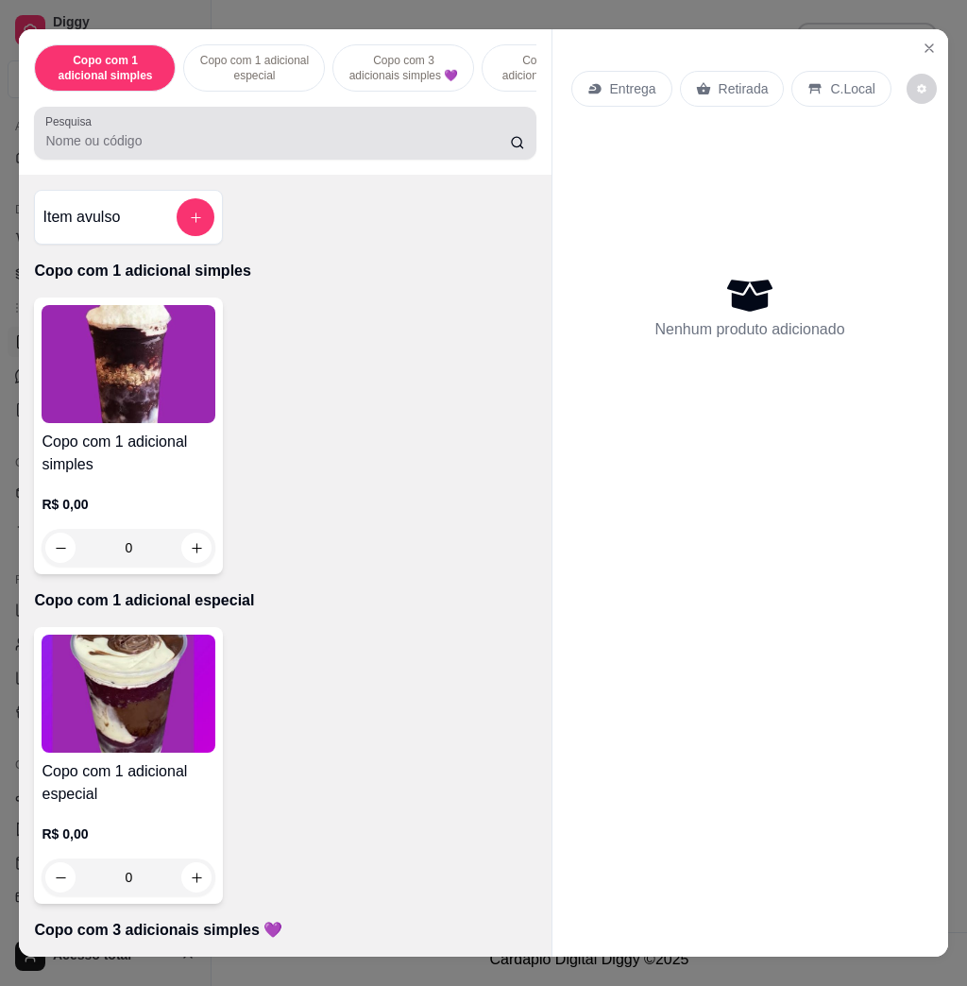
click at [307, 141] on input "Pesquisa" at bounding box center [277, 140] width 465 height 19
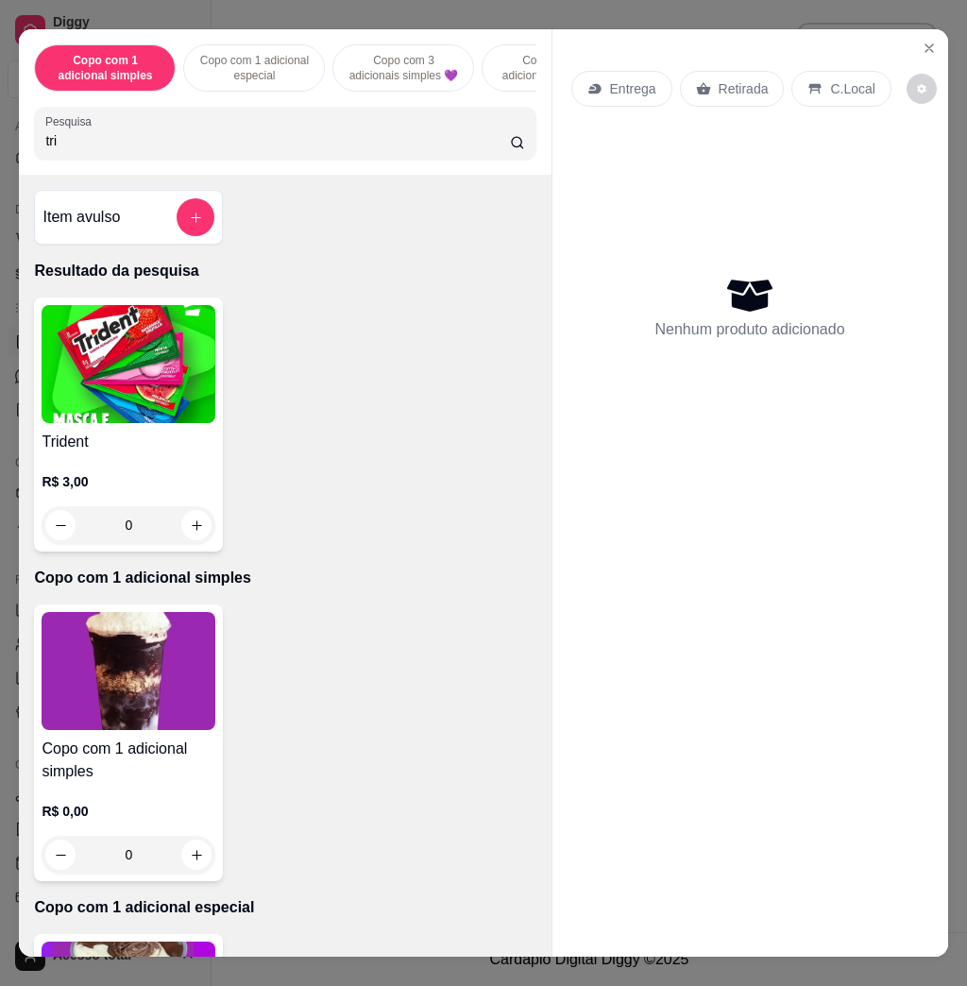
click at [275, 145] on input "tri" at bounding box center [277, 140] width 465 height 19
type input "tri"
click at [922, 41] on icon "Close" at bounding box center [929, 48] width 15 height 15
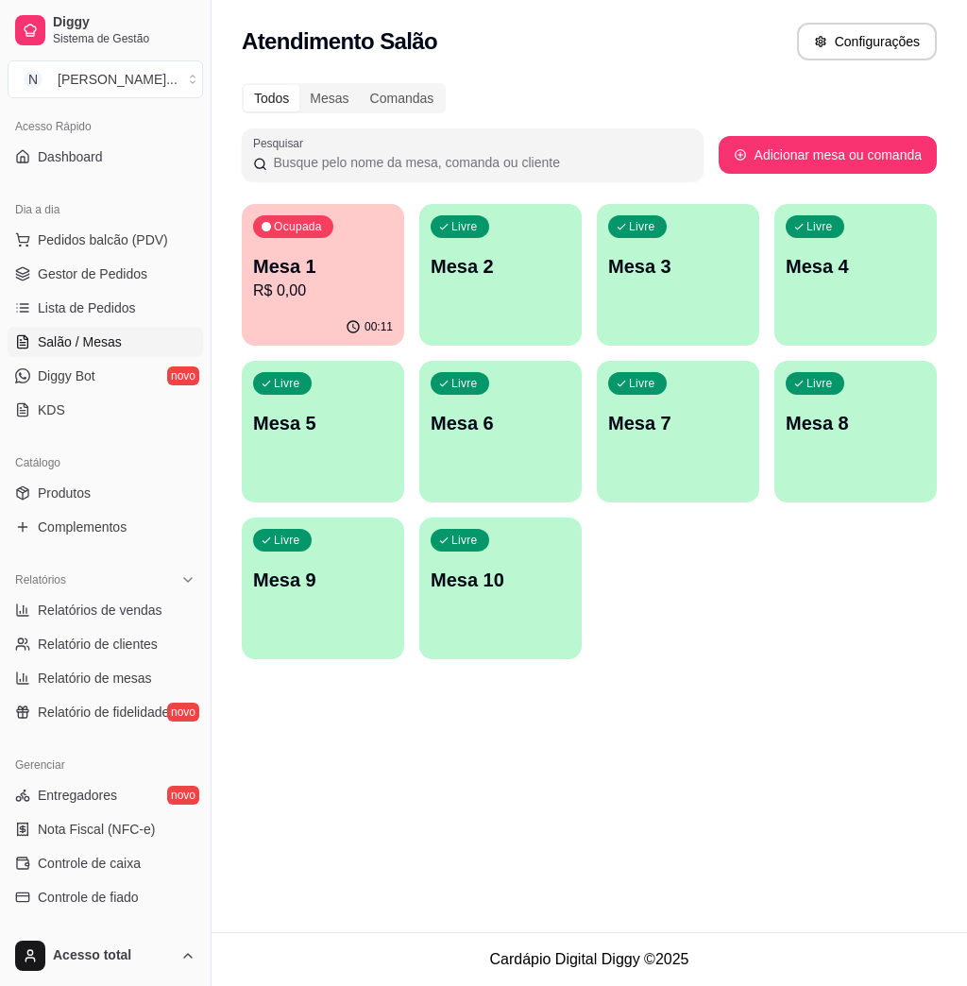
click at [456, 277] on p "Mesa 2" at bounding box center [501, 266] width 140 height 26
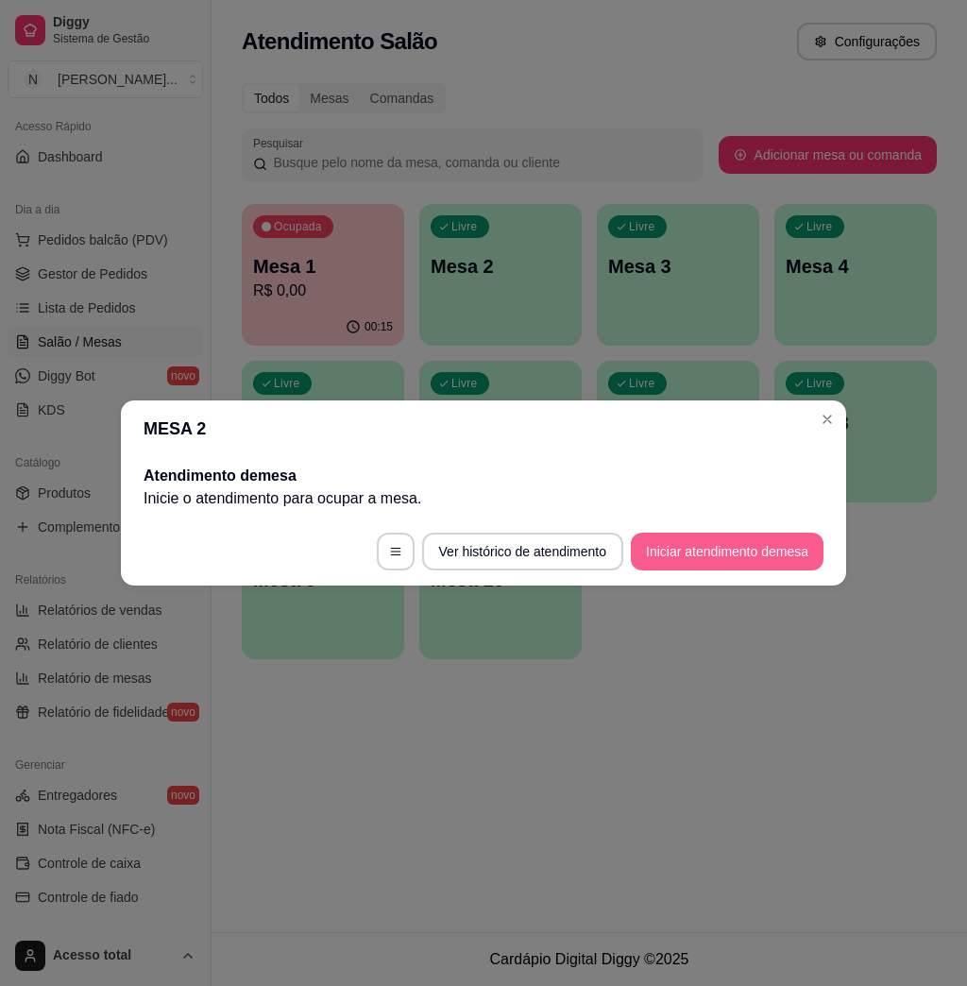
click at [744, 544] on button "Iniciar atendimento de mesa" at bounding box center [727, 552] width 193 height 38
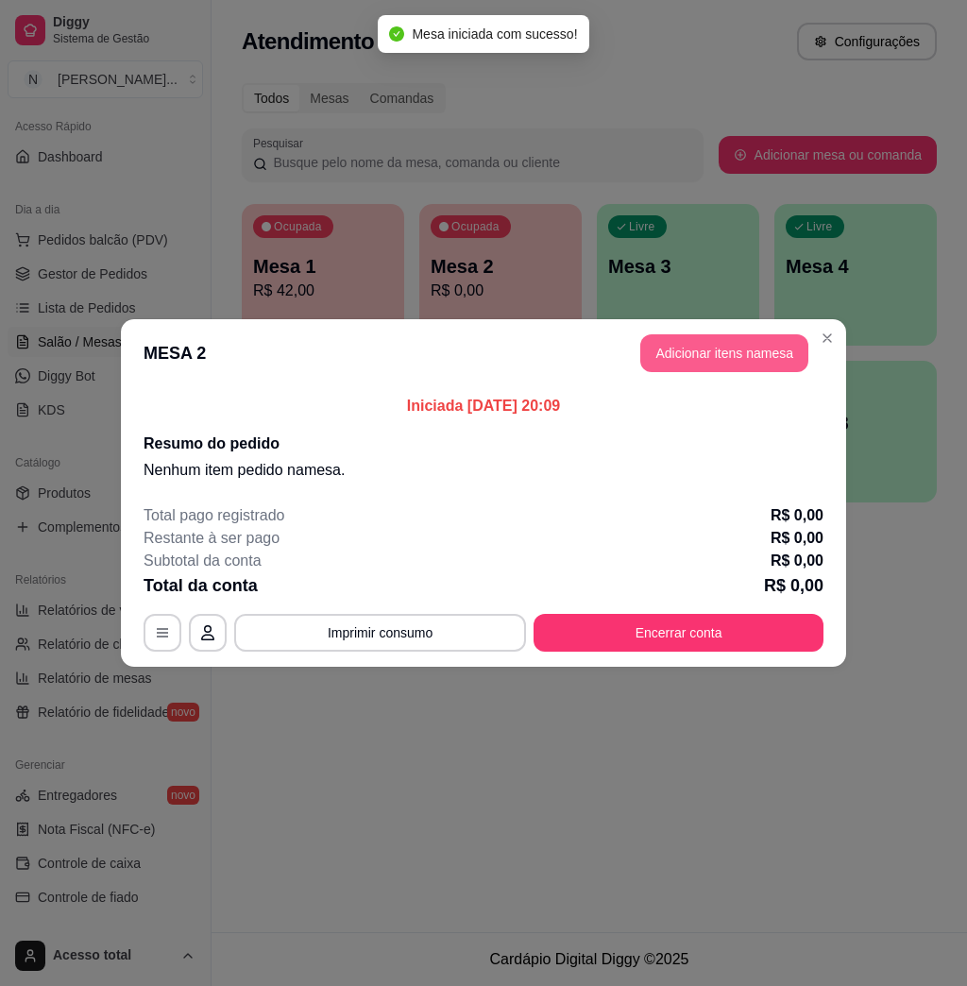
click at [716, 343] on button "Adicionar itens na mesa" at bounding box center [724, 353] width 168 height 38
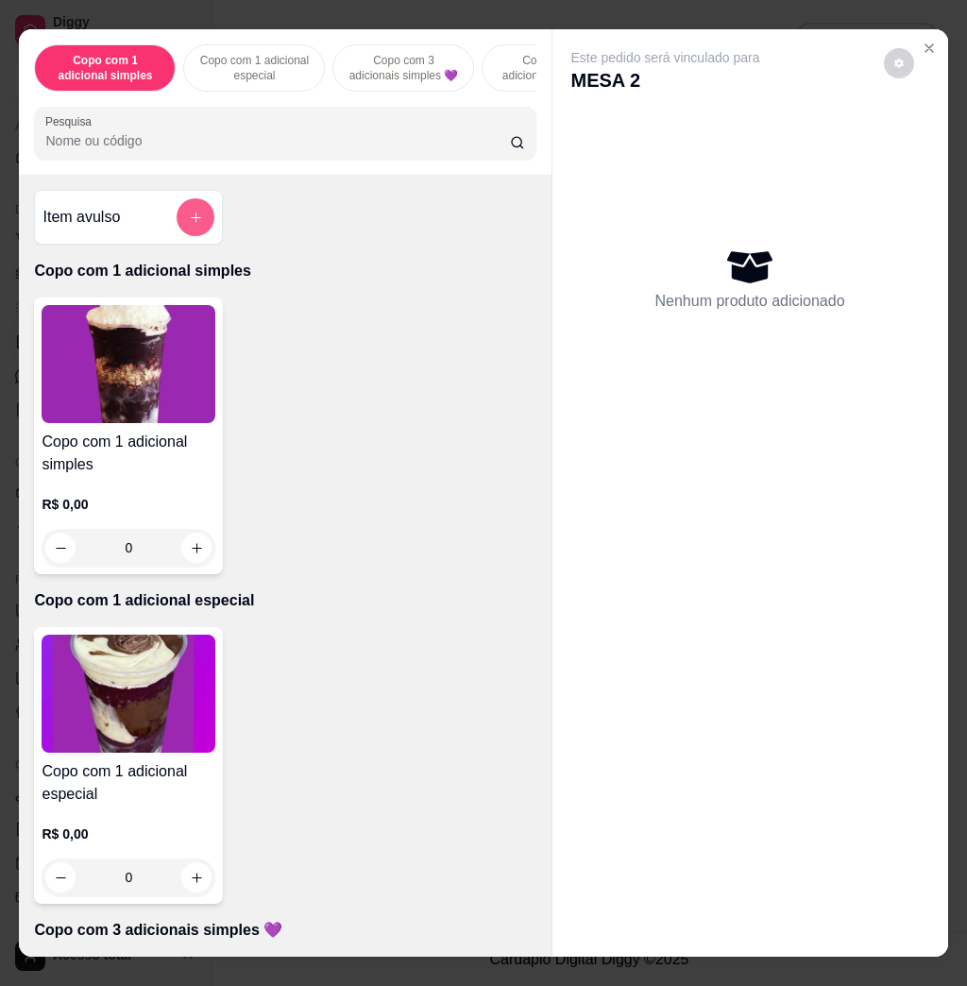
click at [190, 235] on button "add-separate-item" at bounding box center [196, 217] width 38 height 38
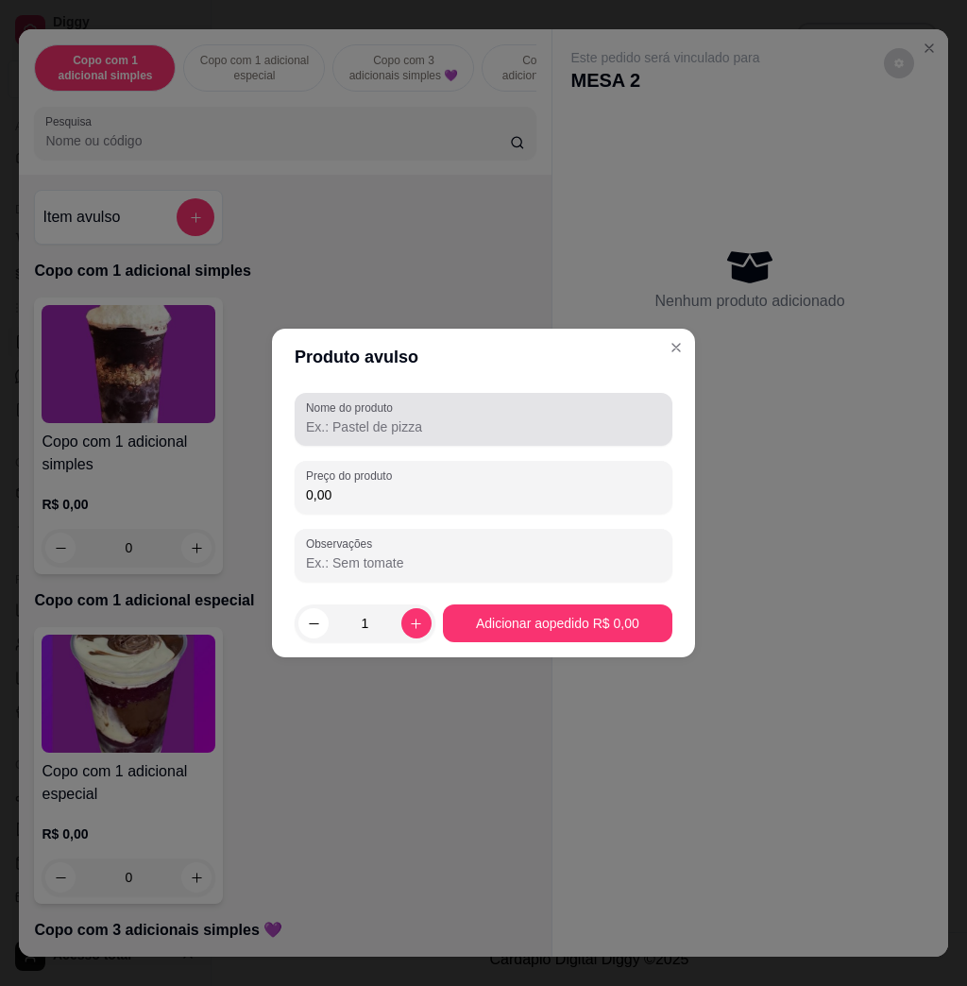
click at [376, 431] on input "Nome do produto" at bounding box center [483, 426] width 355 height 19
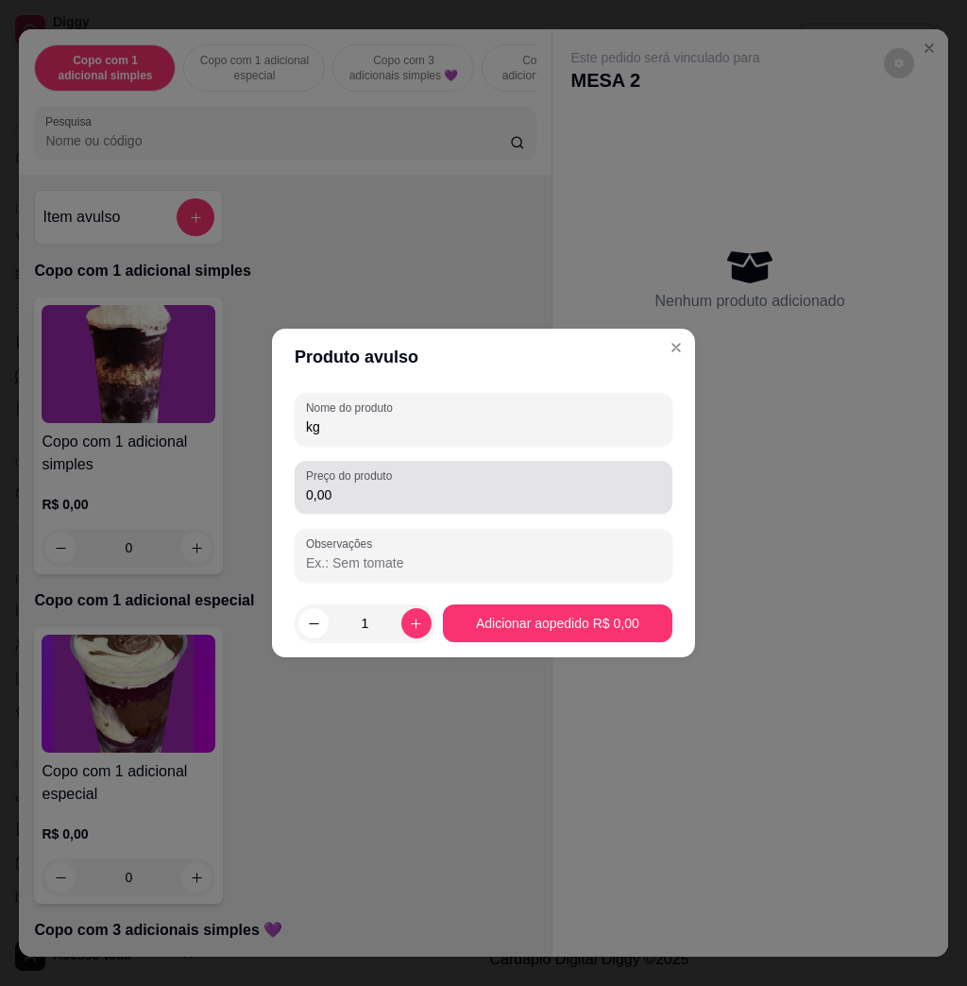
type input "kg"
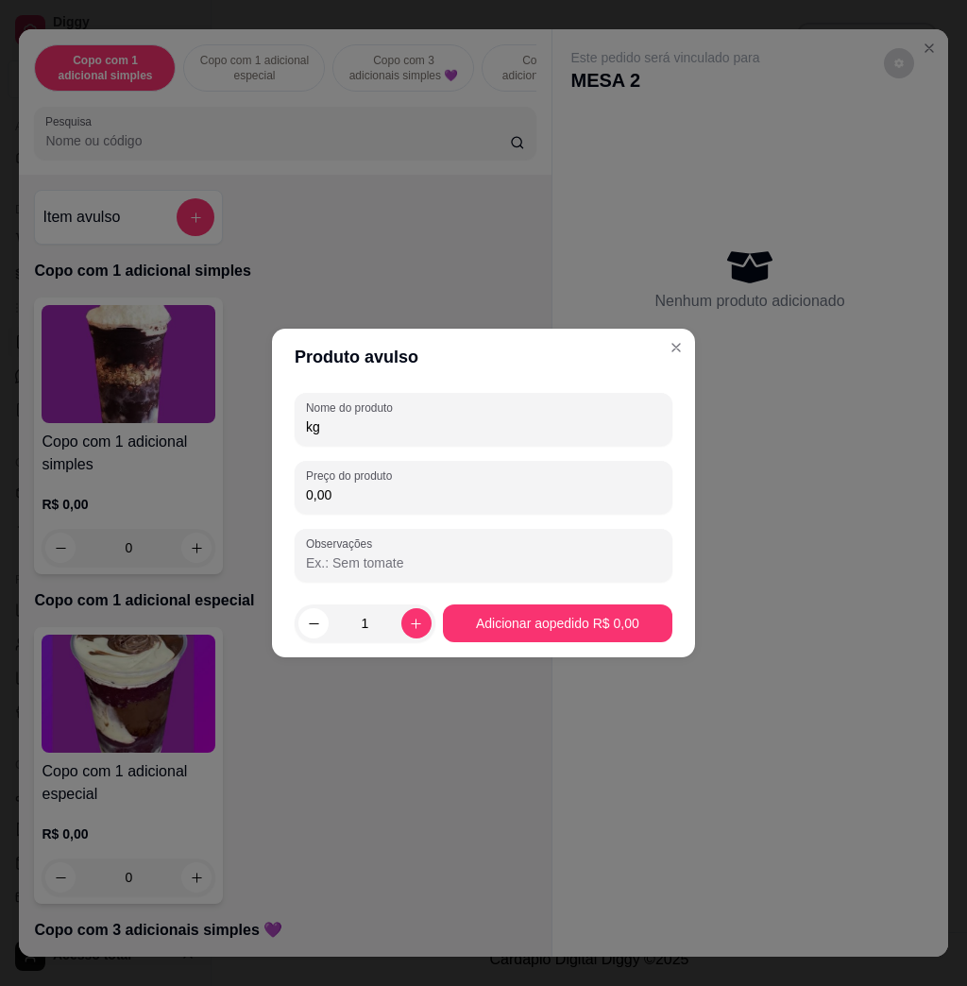
drag, startPoint x: 424, startPoint y: 494, endPoint x: 440, endPoint y: 463, distance: 35.1
click at [424, 482] on div "0,00" at bounding box center [483, 487] width 355 height 38
type input "14,40"
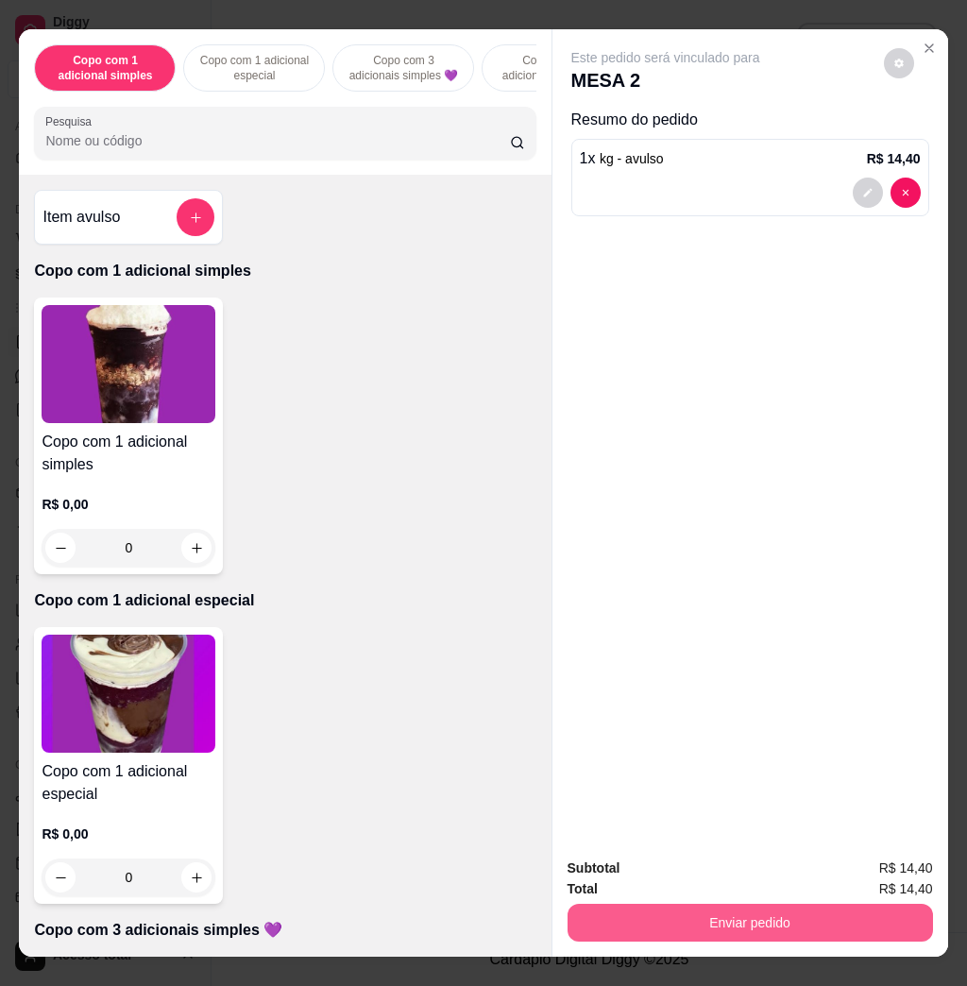
click at [735, 911] on button "Enviar pedido" at bounding box center [751, 923] width 366 height 38
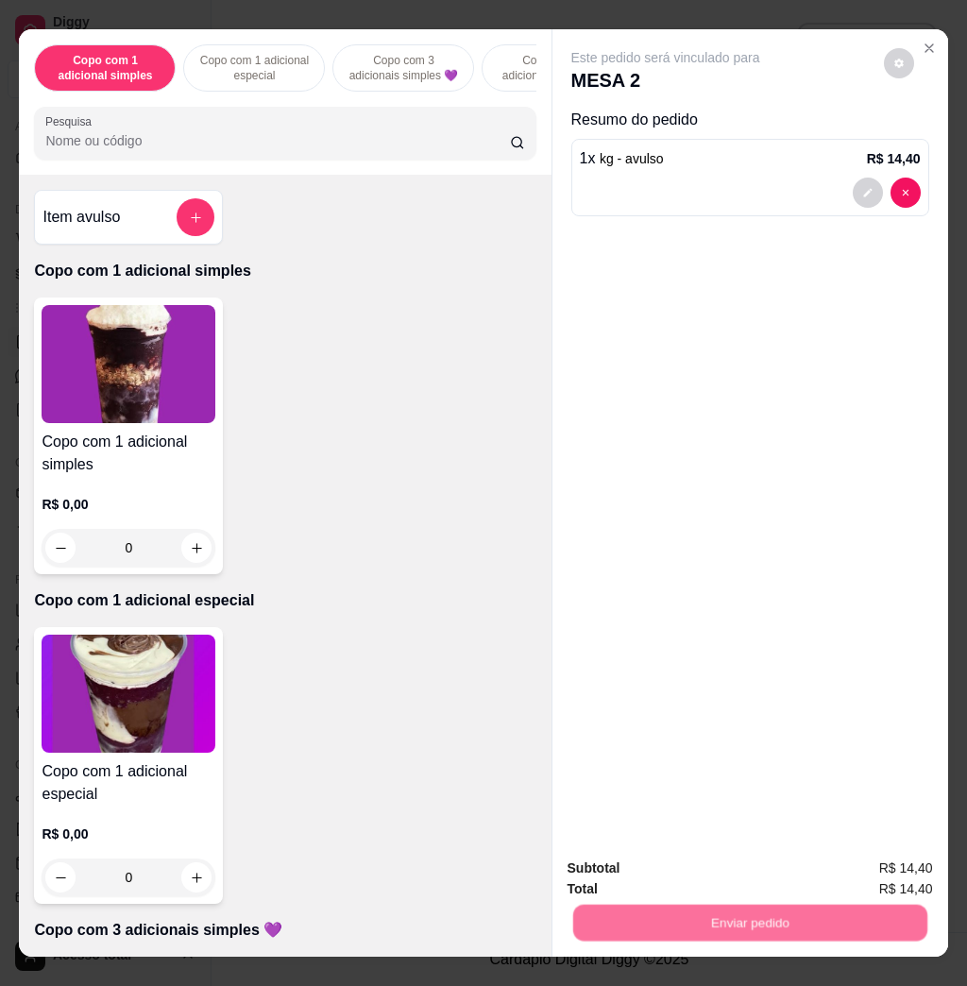
click at [723, 865] on button "Não registrar e enviar pedido" at bounding box center [685, 867] width 196 height 36
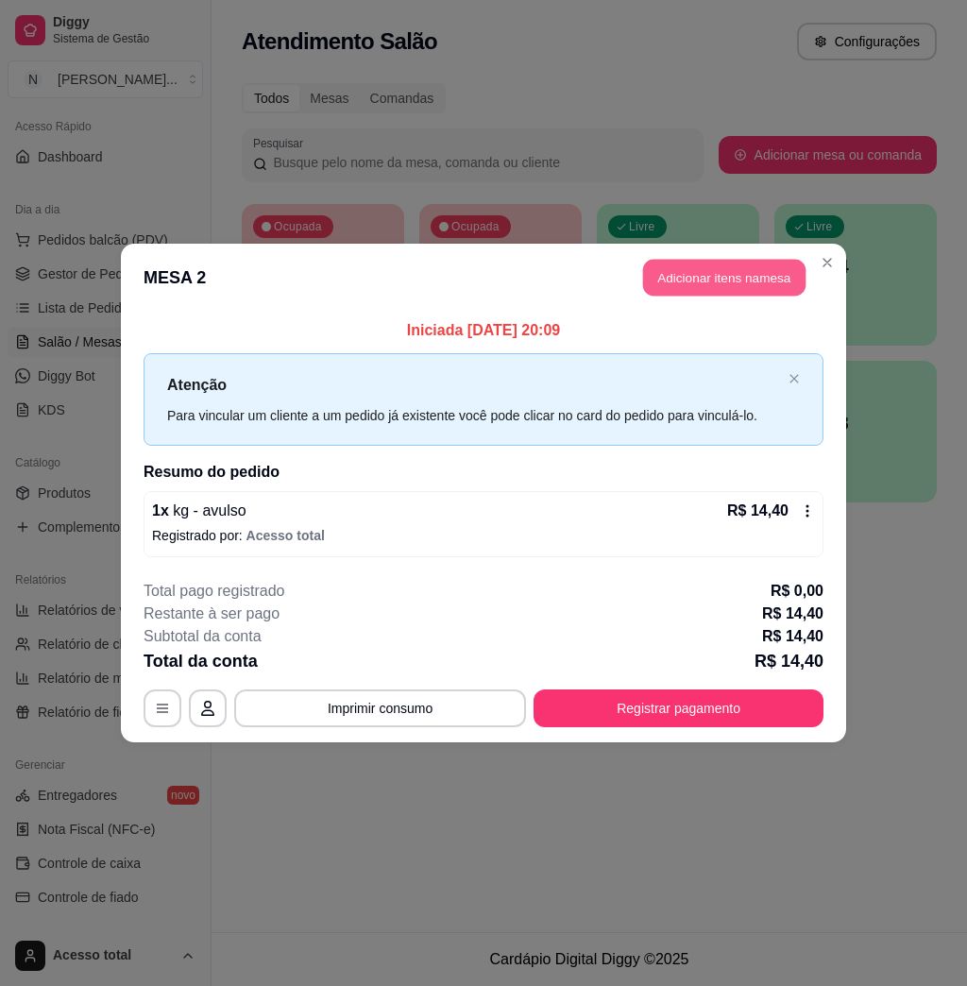
click at [752, 295] on button "Adicionar itens na mesa" at bounding box center [724, 278] width 162 height 37
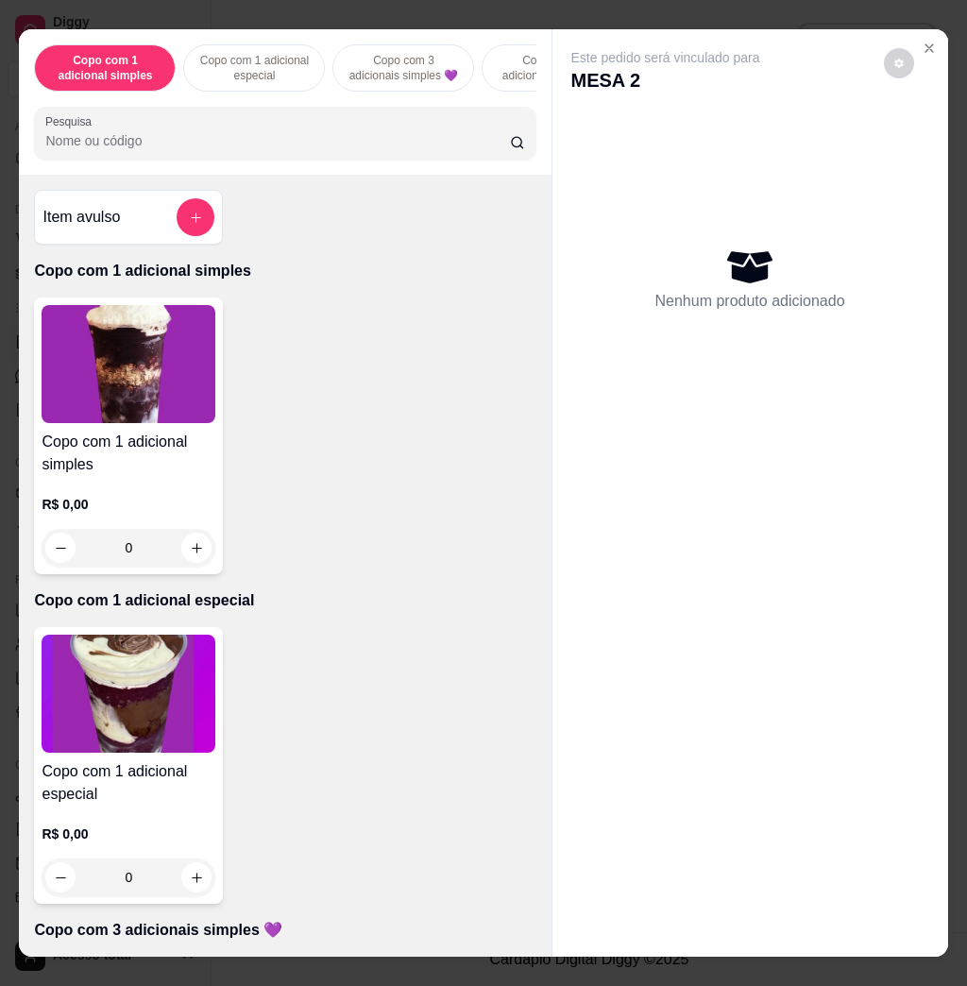
click at [199, 213] on div at bounding box center [196, 217] width 38 height 38
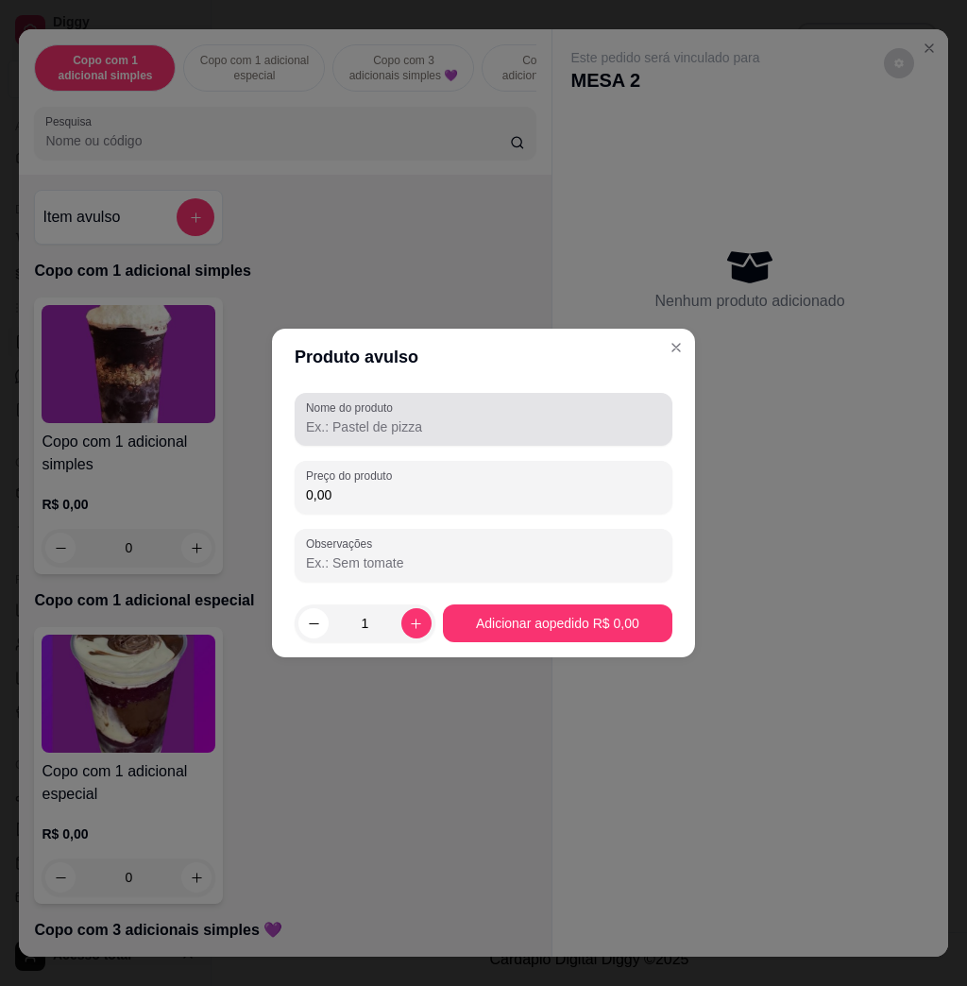
click at [372, 415] on label "Nome do produto" at bounding box center [353, 408] width 94 height 16
click at [372, 417] on input "Nome do produto" at bounding box center [483, 426] width 355 height 19
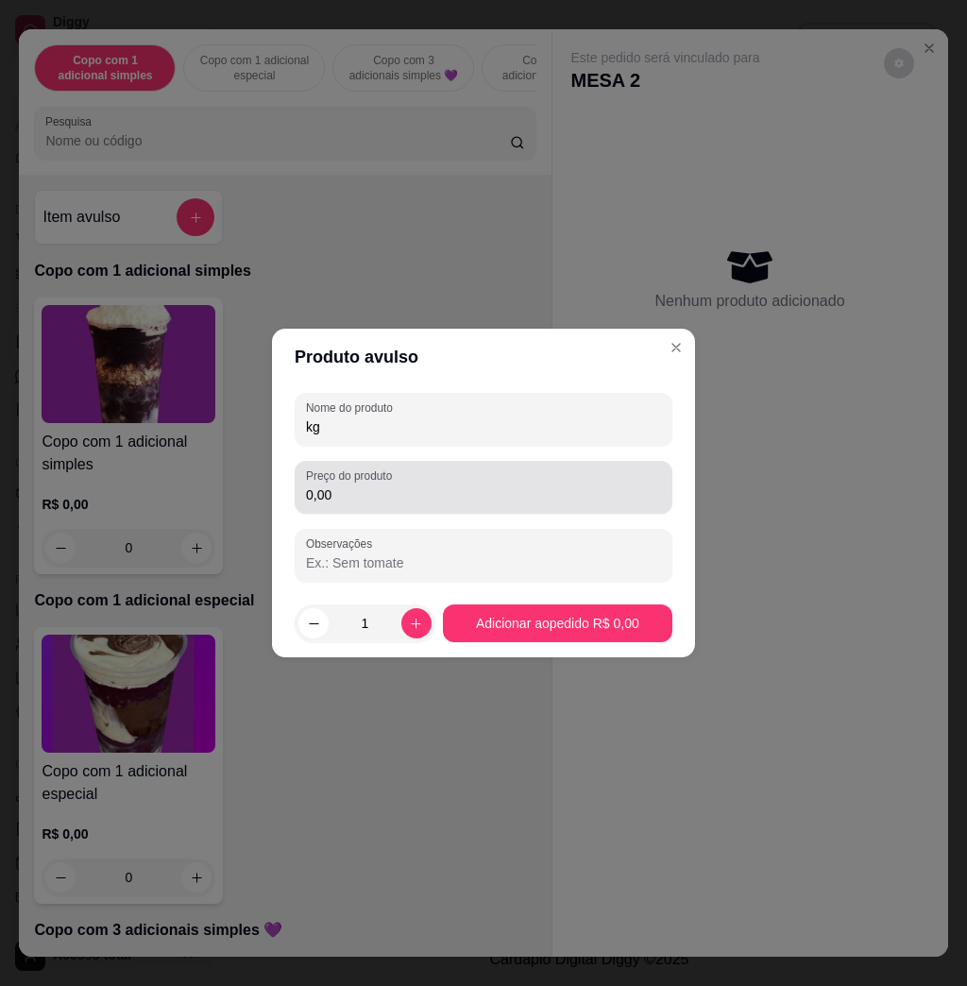
type input "kg"
click at [423, 519] on div "Nome do produto kg Preço do produto 0,00 Observações" at bounding box center [484, 487] width 378 height 189
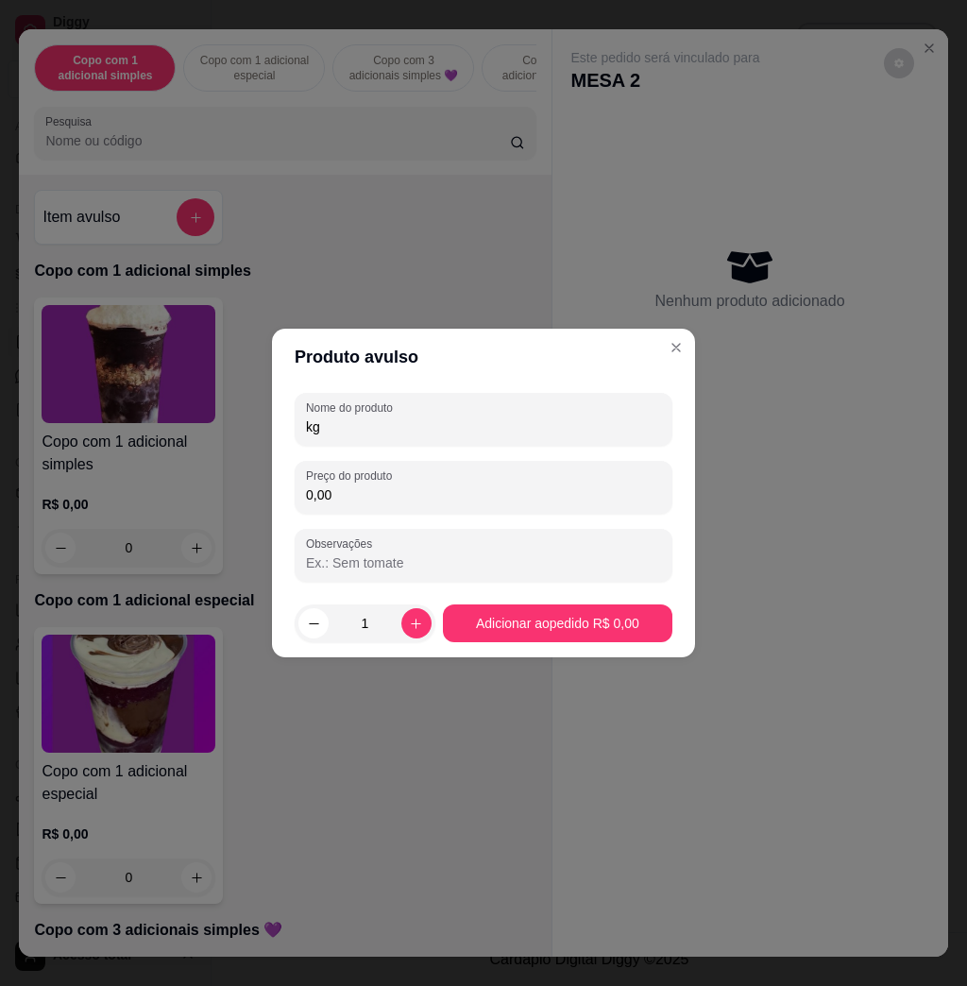
click at [440, 494] on input "0,00" at bounding box center [483, 494] width 355 height 19
type input "21,24"
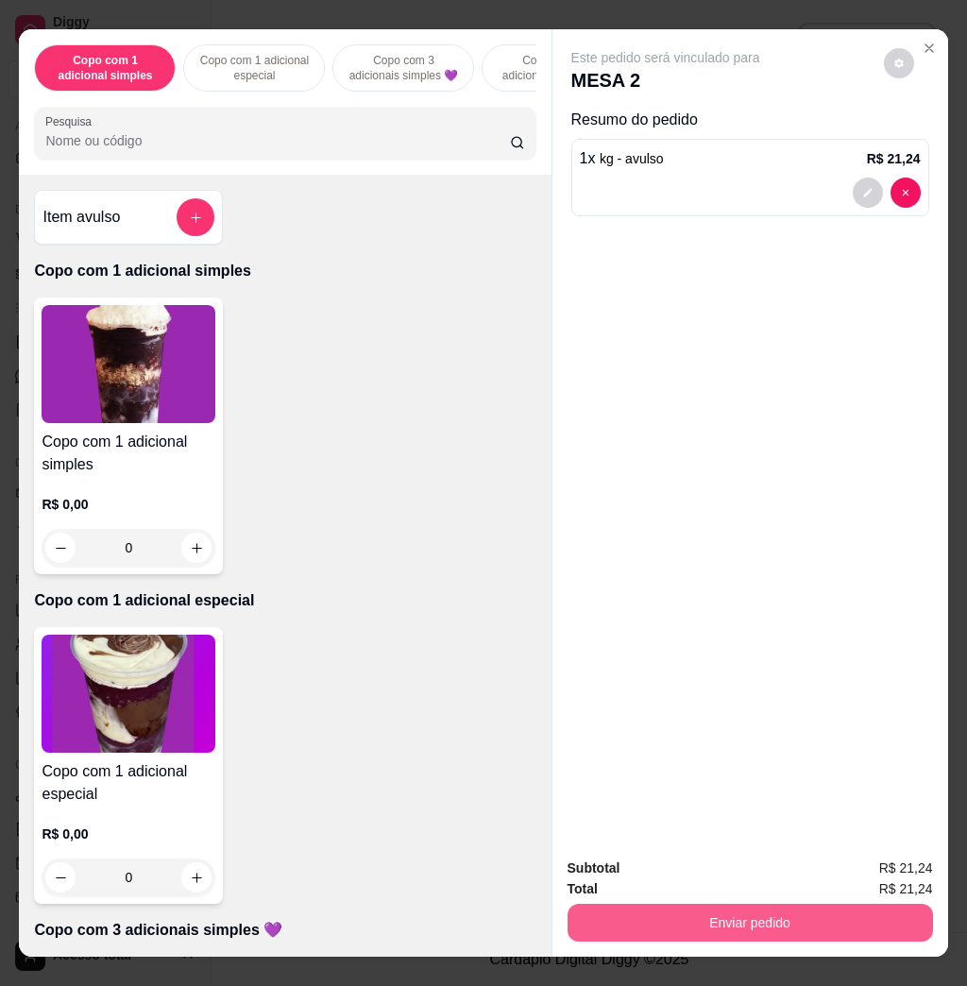
click at [672, 914] on button "Enviar pedido" at bounding box center [751, 923] width 366 height 38
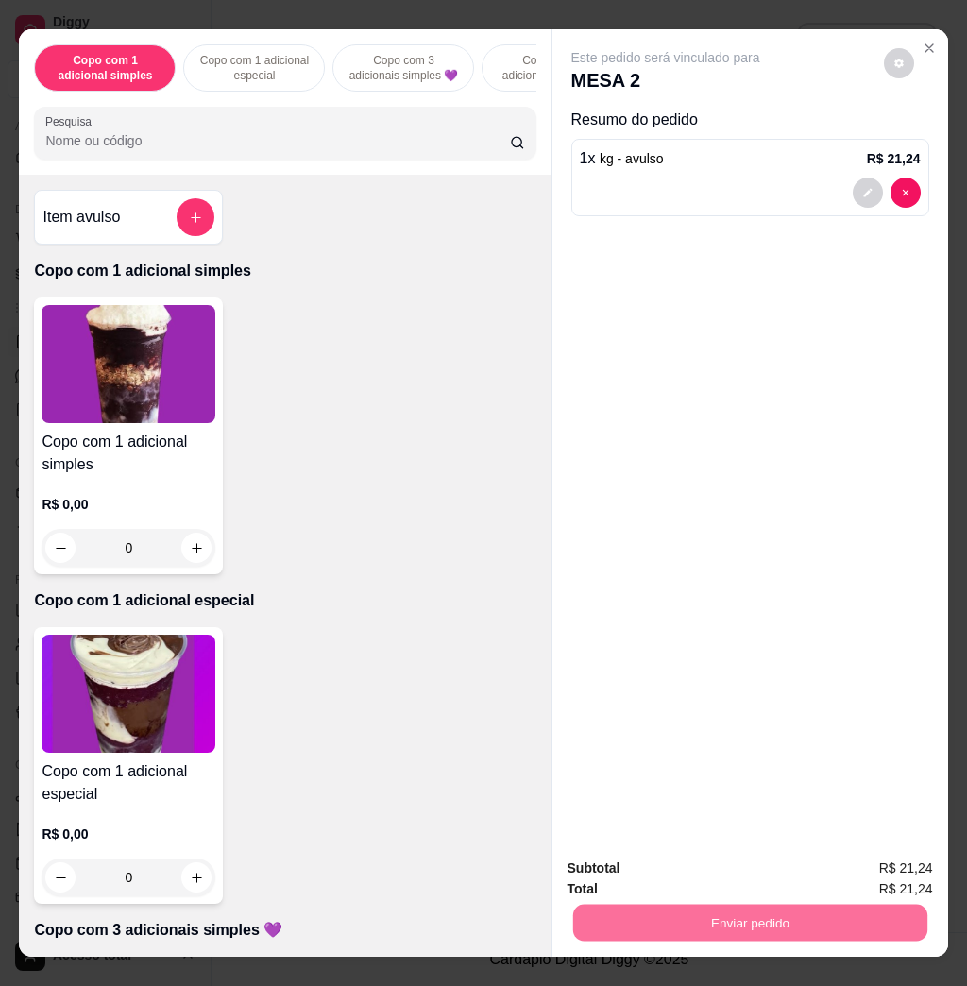
click at [706, 861] on button "Não registrar e enviar pedido" at bounding box center [684, 866] width 191 height 35
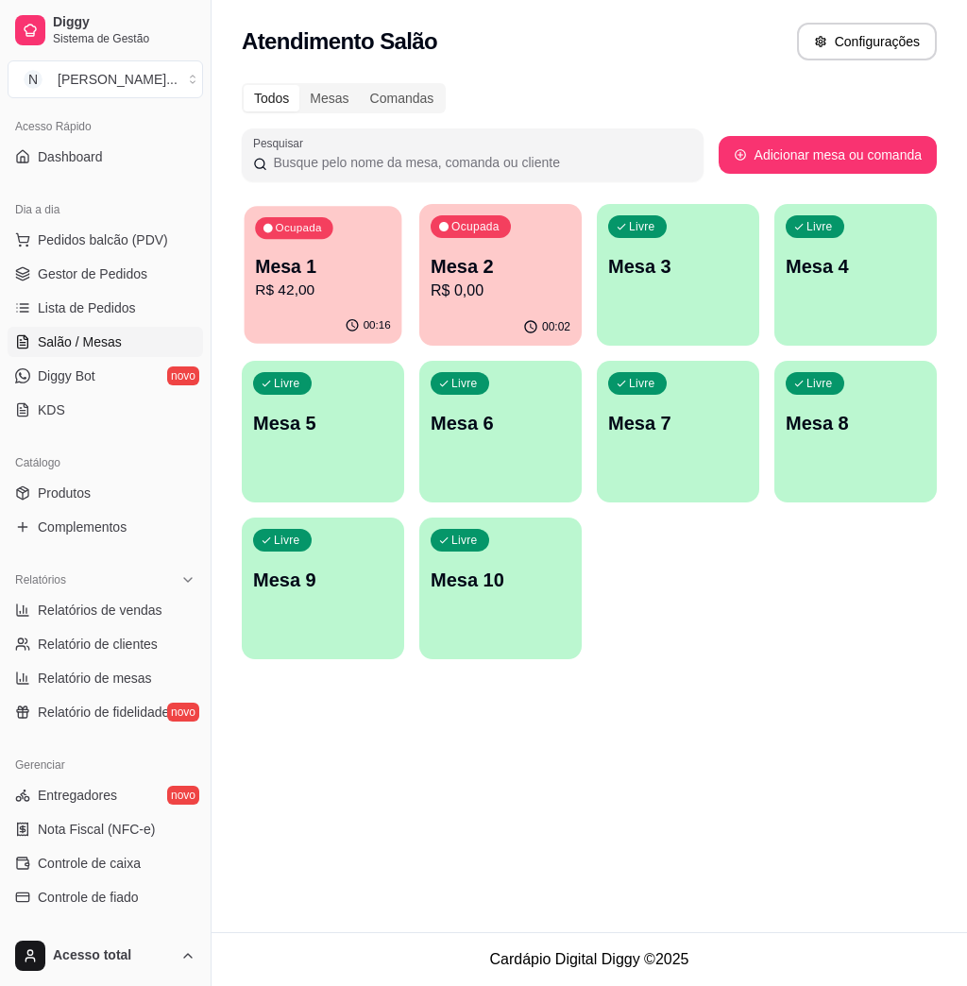
click at [318, 299] on p "R$ 42,00" at bounding box center [323, 291] width 136 height 22
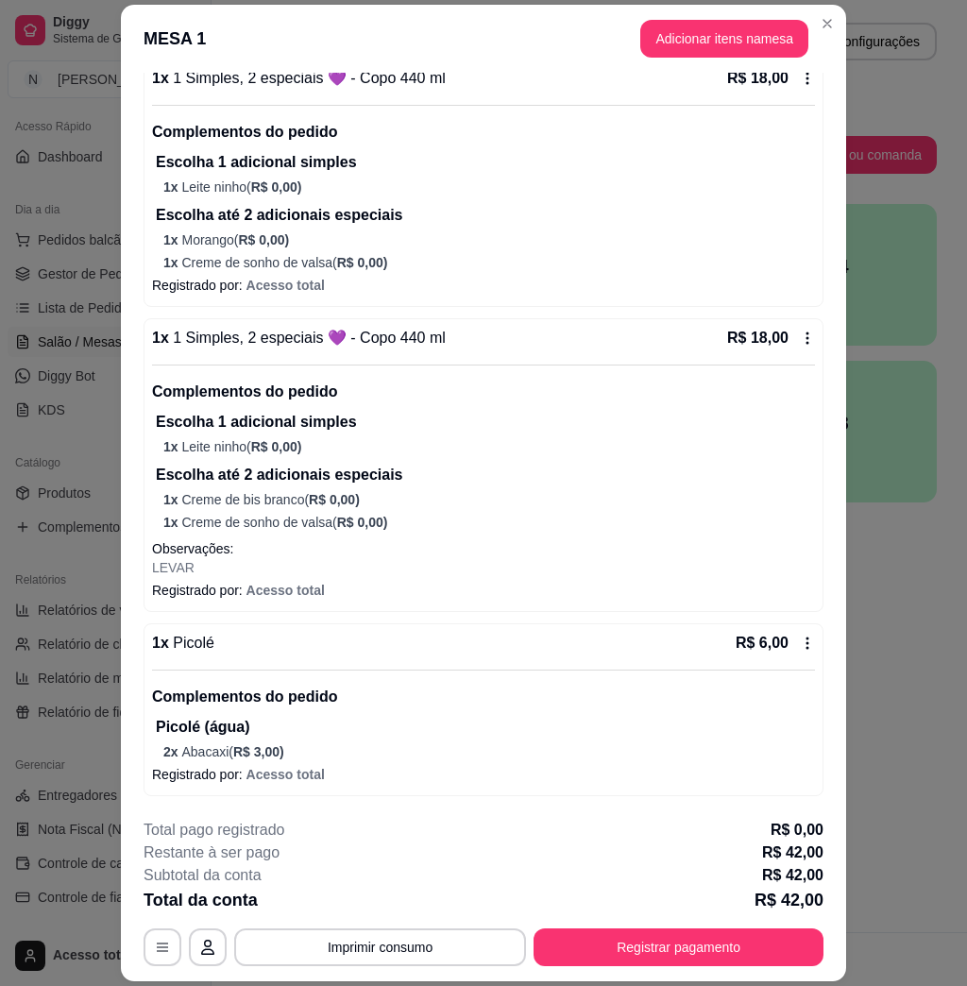
scroll to position [55, 0]
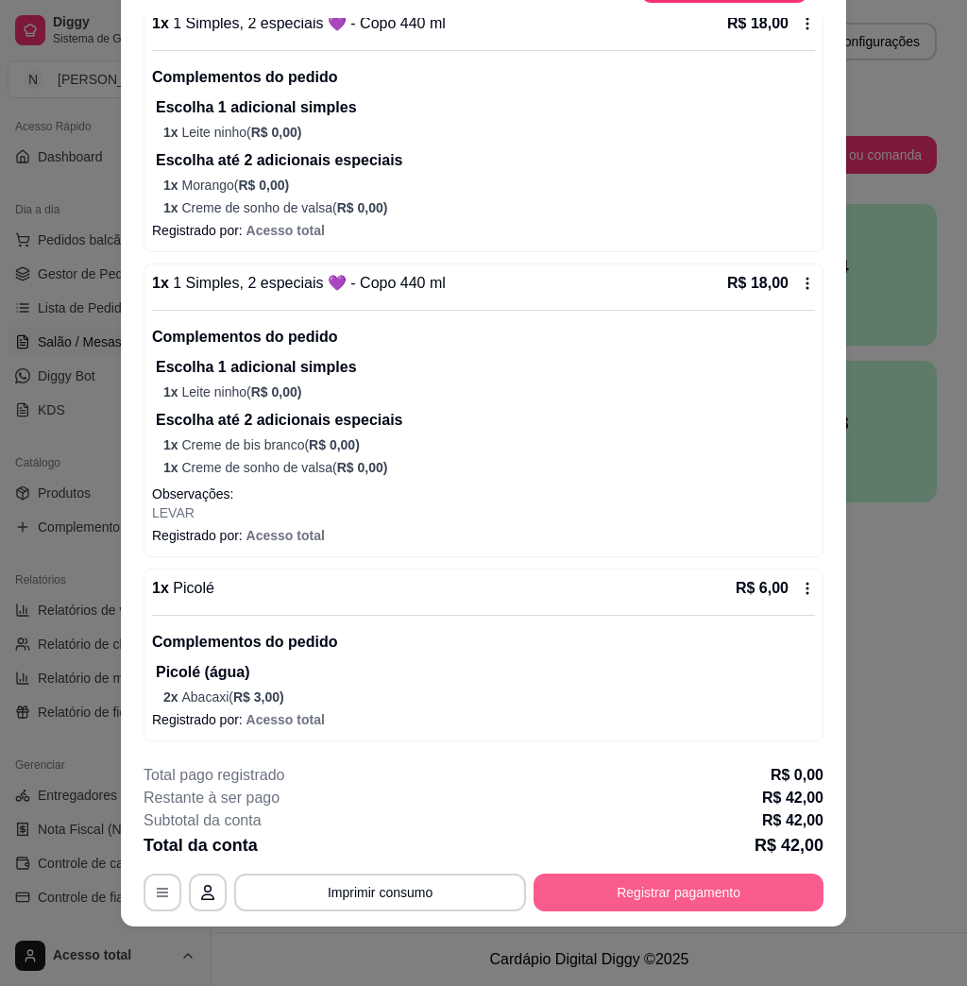
click at [714, 885] on button "Registrar pagamento" at bounding box center [679, 893] width 290 height 38
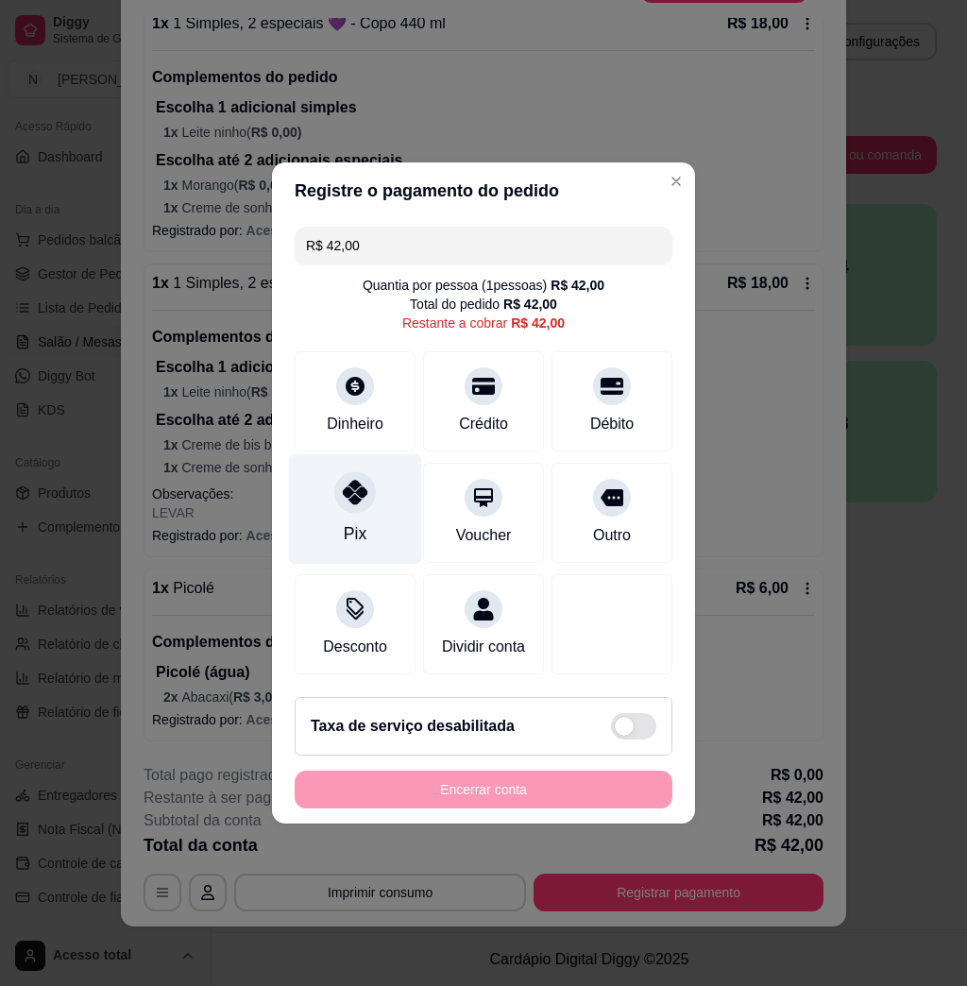
click at [364, 515] on div "Pix" at bounding box center [355, 509] width 133 height 111
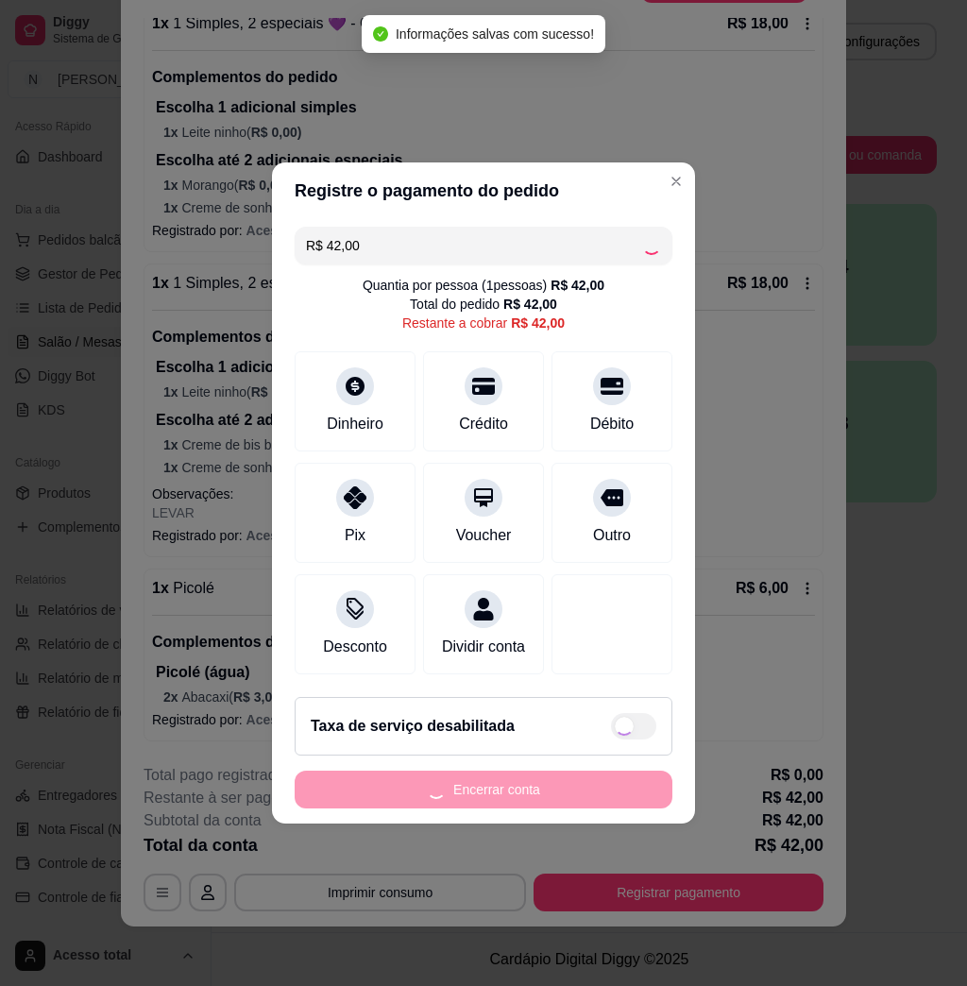
type input "R$ 0,00"
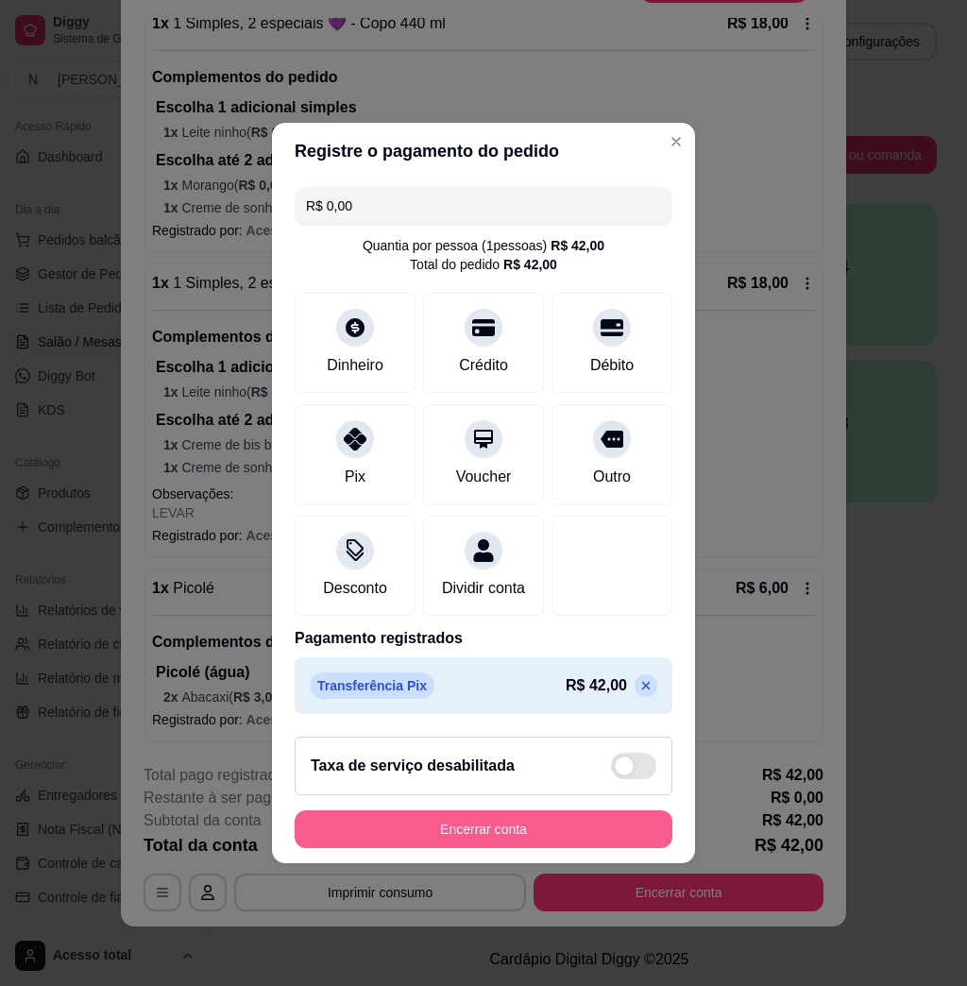
click at [431, 845] on button "Encerrar conta" at bounding box center [484, 829] width 378 height 38
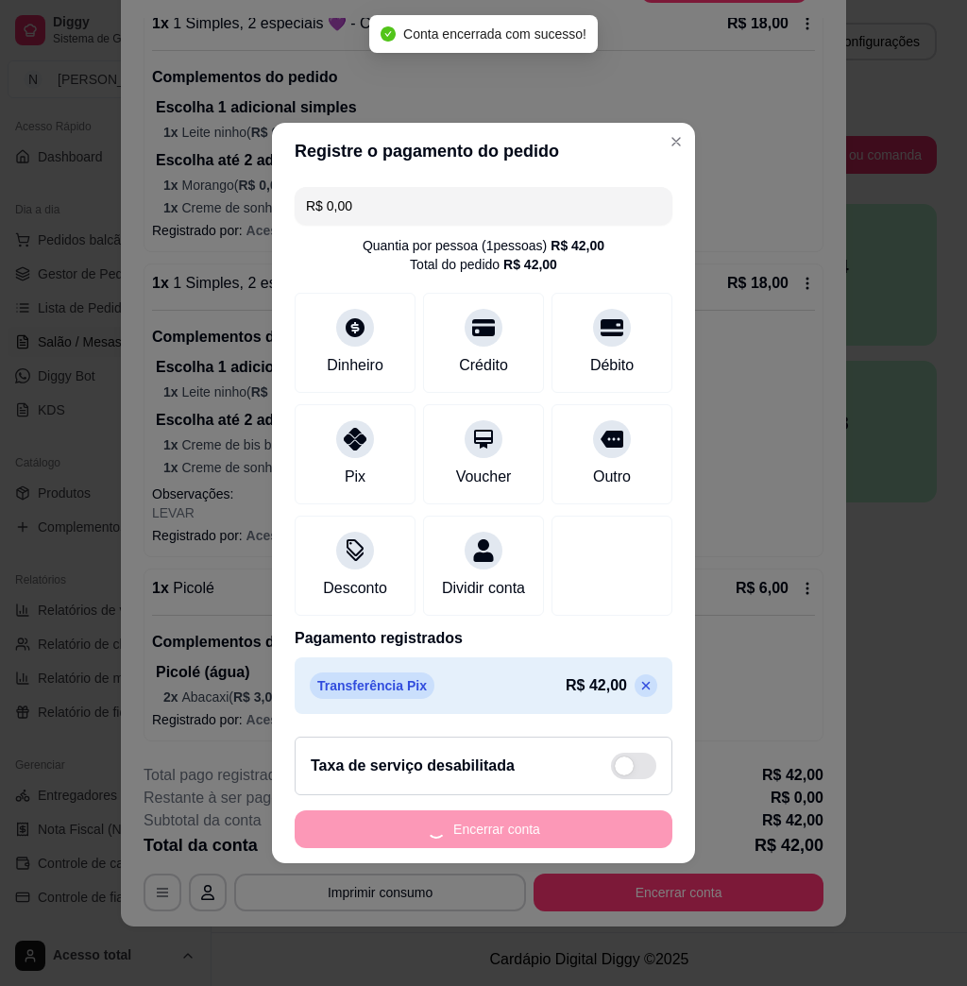
scroll to position [0, 0]
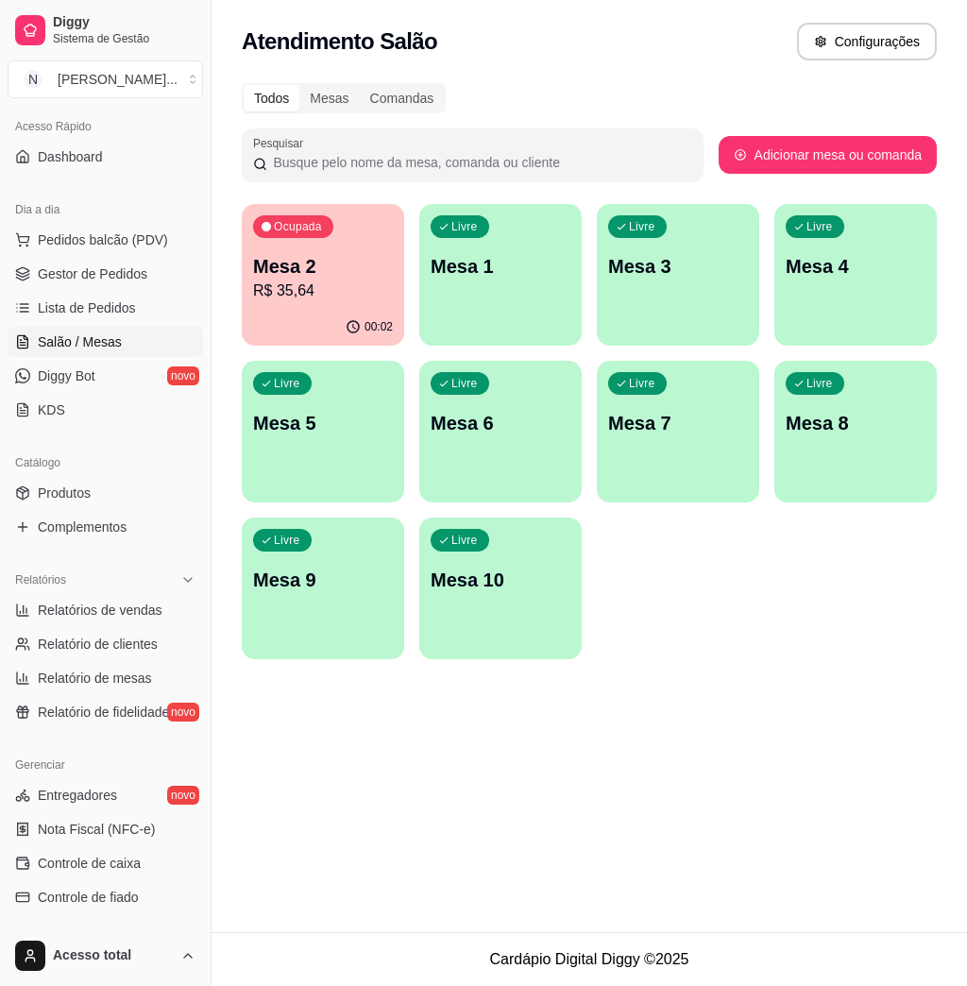
click at [285, 262] on p "Mesa 2" at bounding box center [323, 266] width 140 height 26
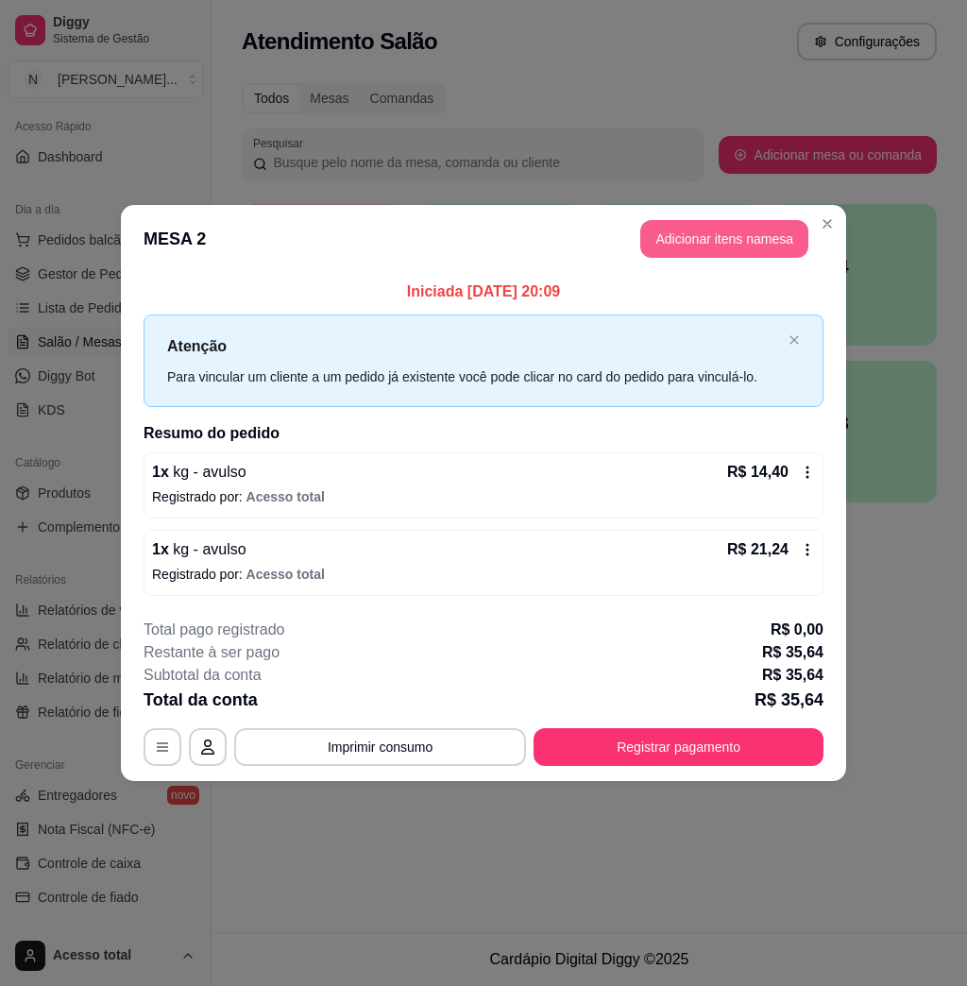
click at [744, 220] on button "Adicionar itens na mesa" at bounding box center [724, 239] width 168 height 38
click at [723, 233] on button "Adicionar itens na mesa" at bounding box center [724, 239] width 168 height 38
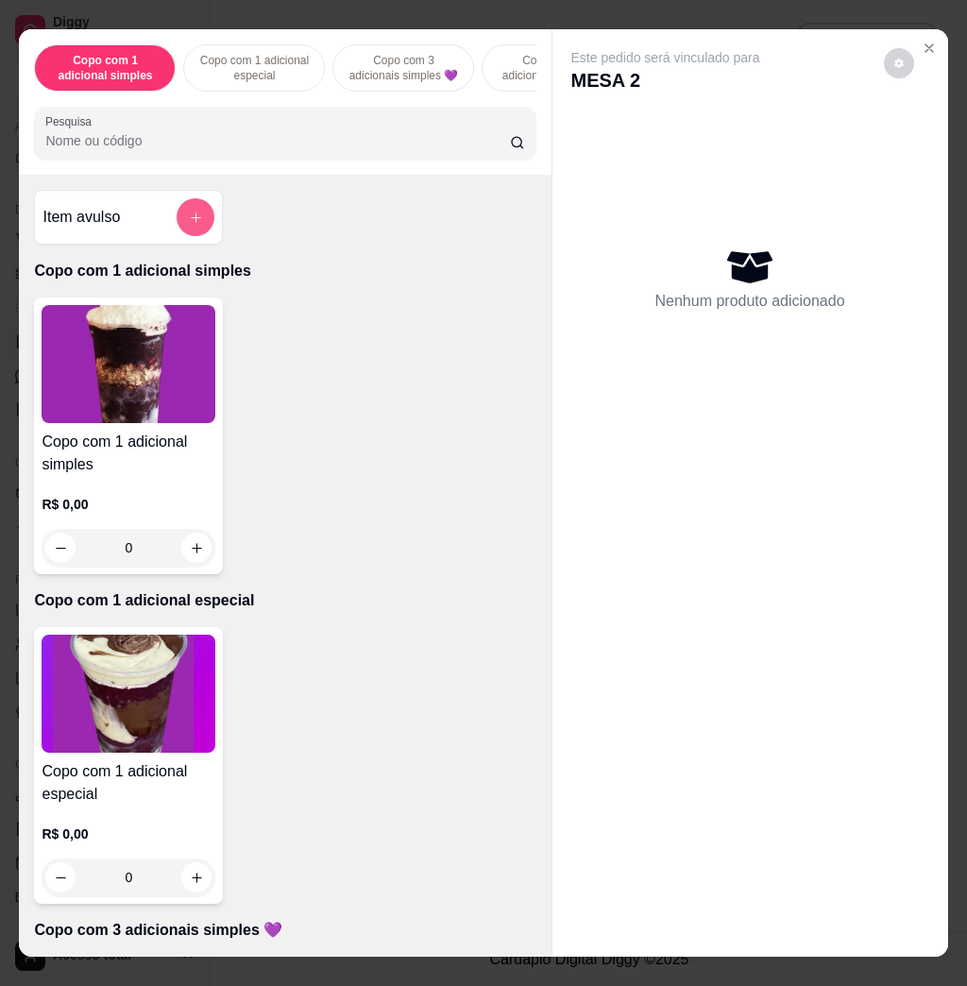
click at [194, 222] on button "add-separate-item" at bounding box center [196, 217] width 38 height 38
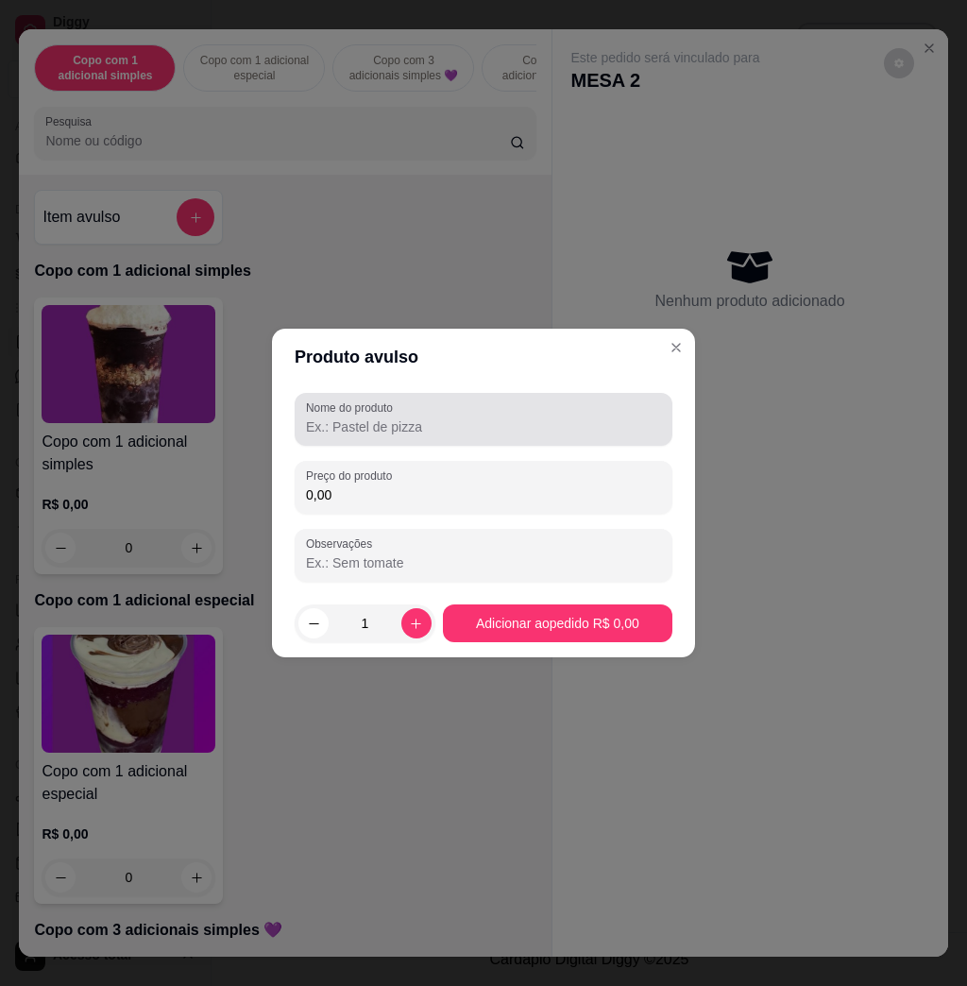
click at [355, 425] on input "Nome do produto" at bounding box center [483, 426] width 355 height 19
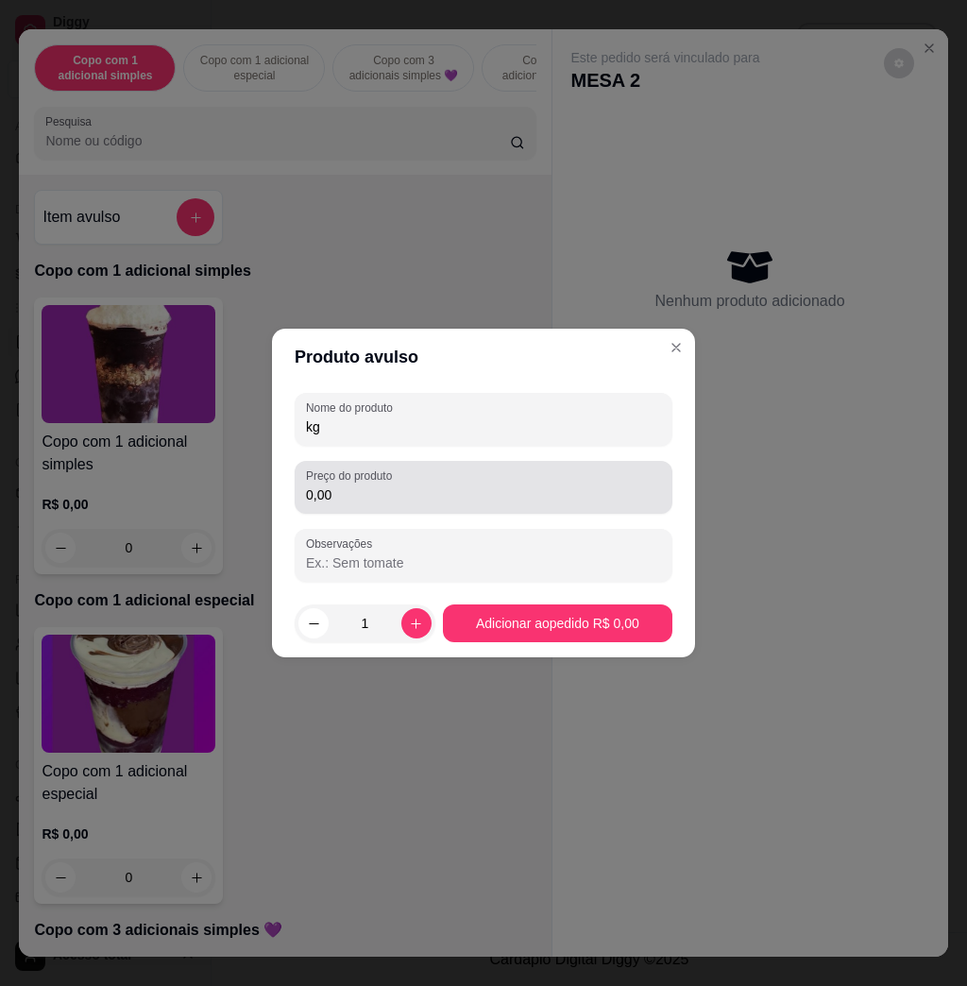
type input "kg"
click at [417, 502] on input "0,00" at bounding box center [483, 494] width 355 height 19
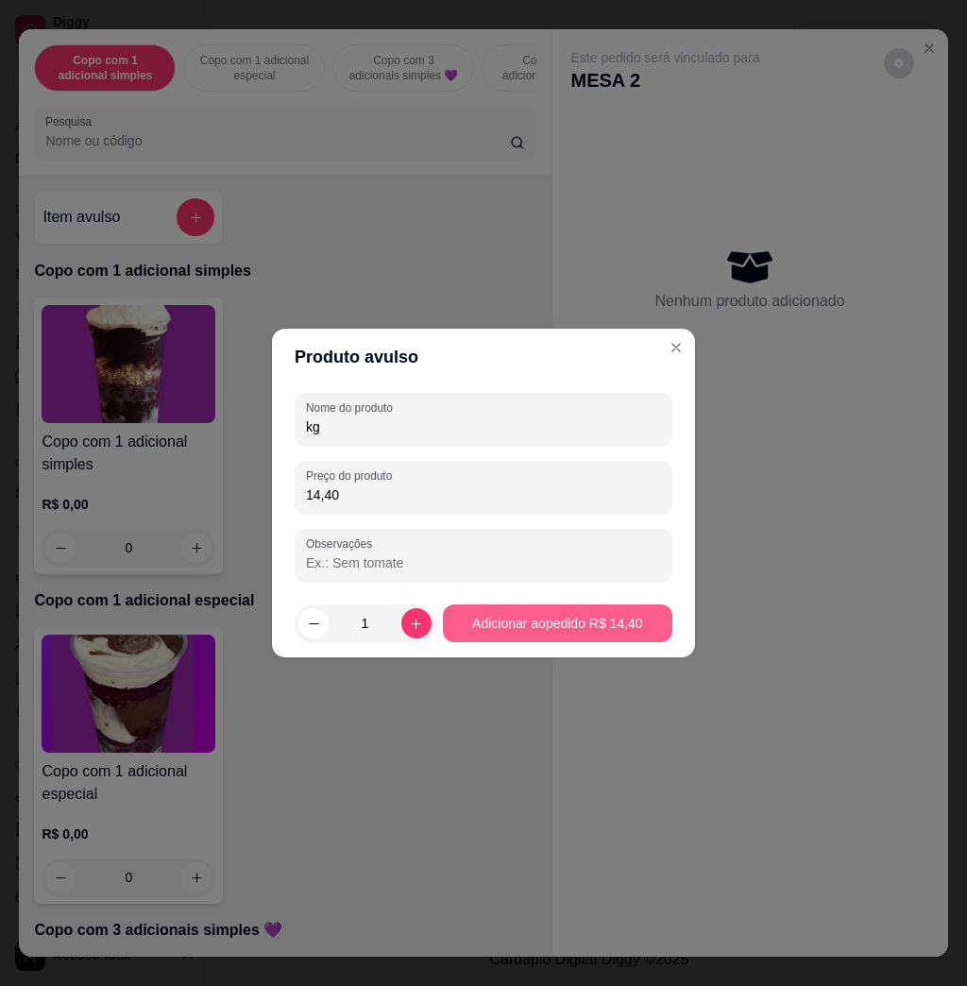
type input "14,40"
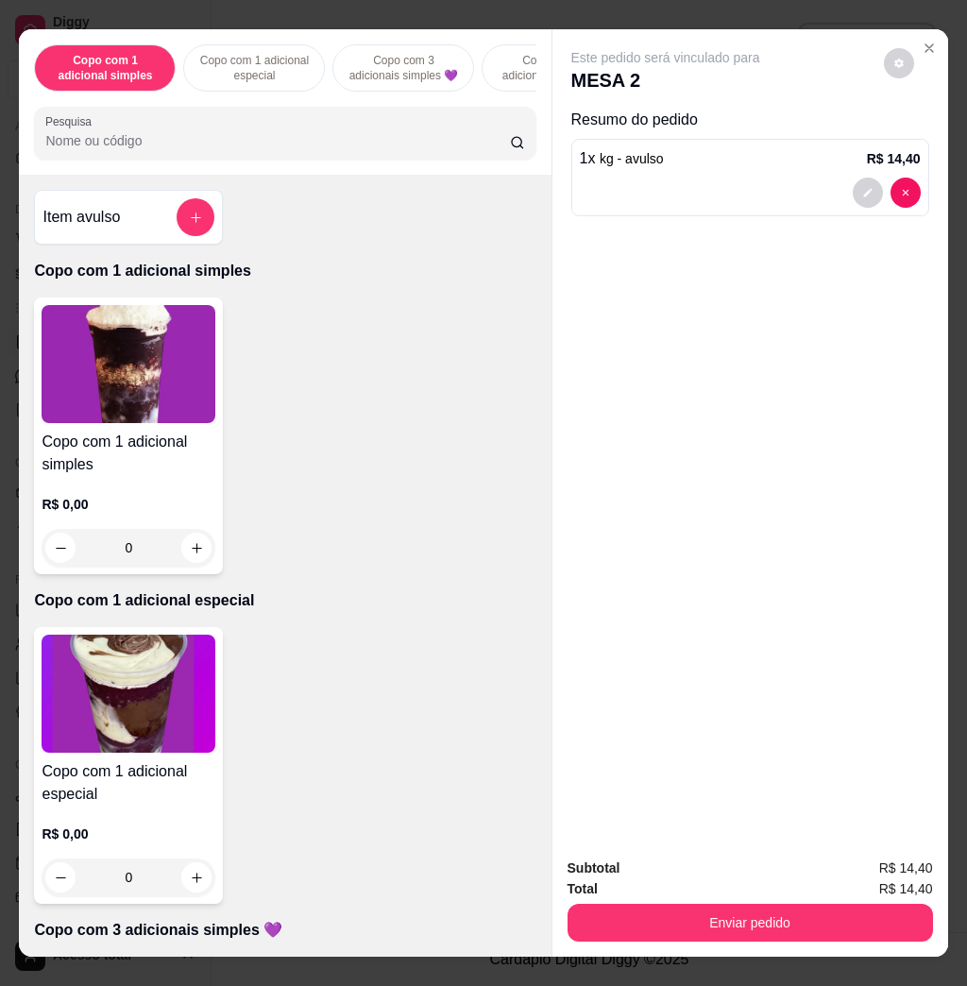
click at [752, 904] on button "Enviar pedido" at bounding box center [751, 923] width 366 height 38
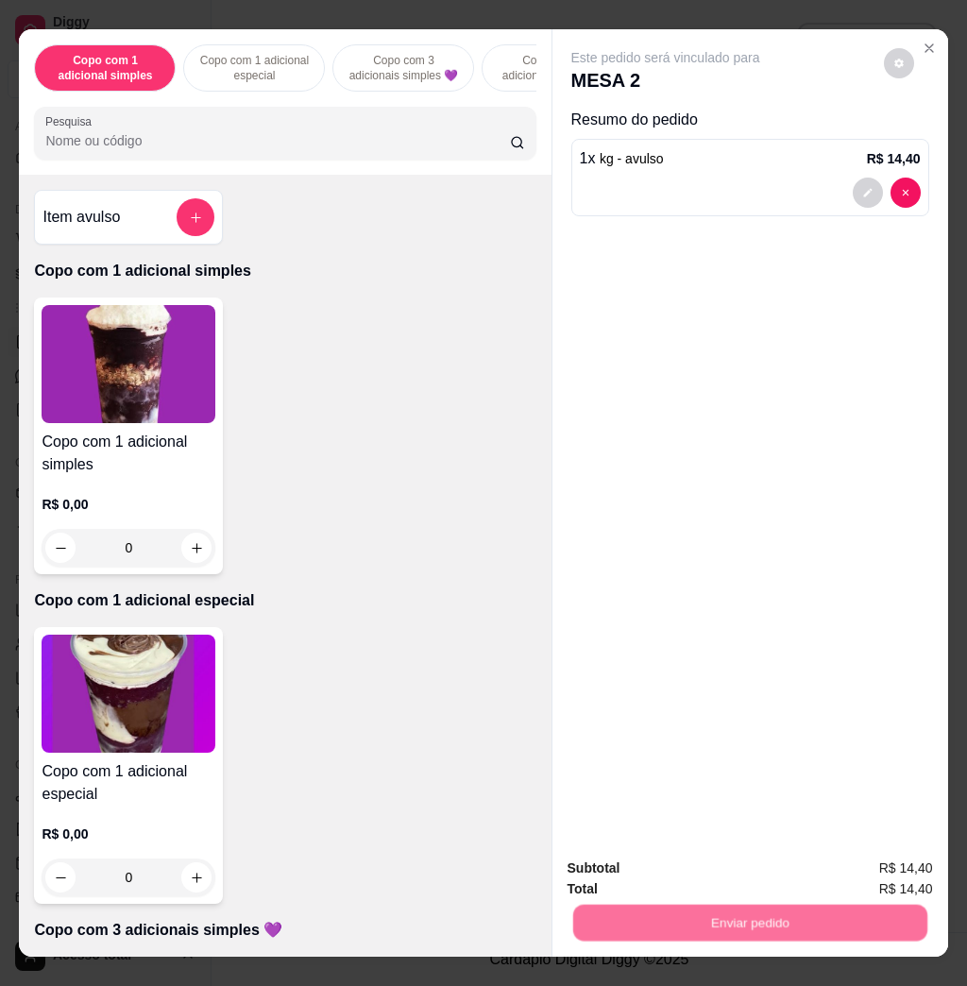
click at [689, 859] on button "Não registrar e enviar pedido" at bounding box center [685, 867] width 196 height 36
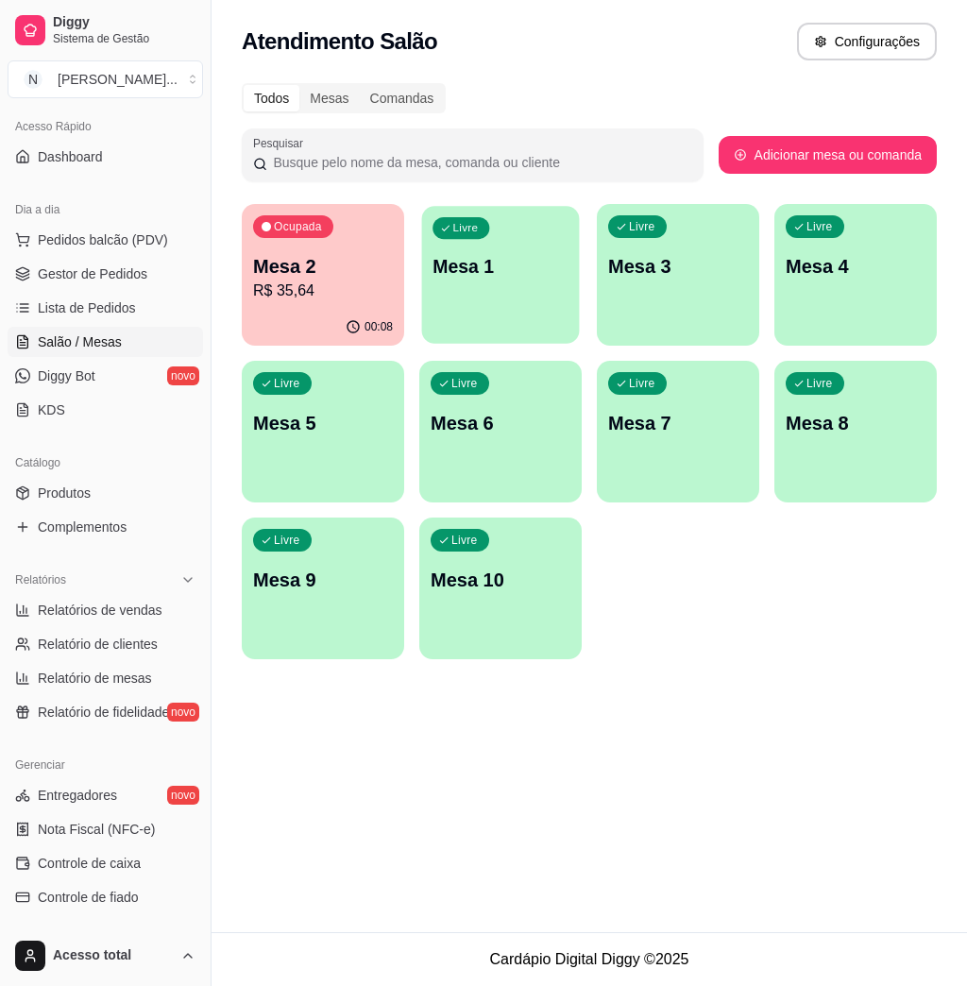
click at [484, 281] on div "Livre Mesa 1" at bounding box center [501, 263] width 158 height 115
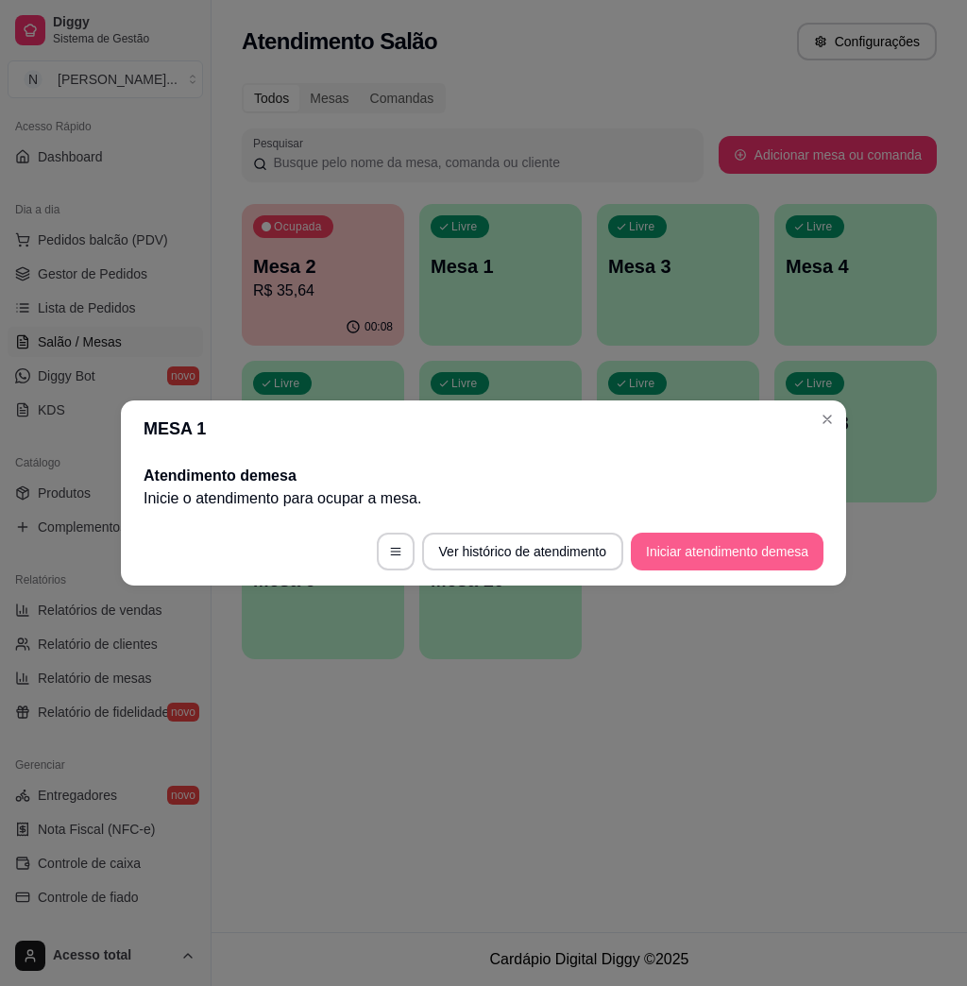
click at [720, 560] on button "Iniciar atendimento de mesa" at bounding box center [727, 552] width 193 height 38
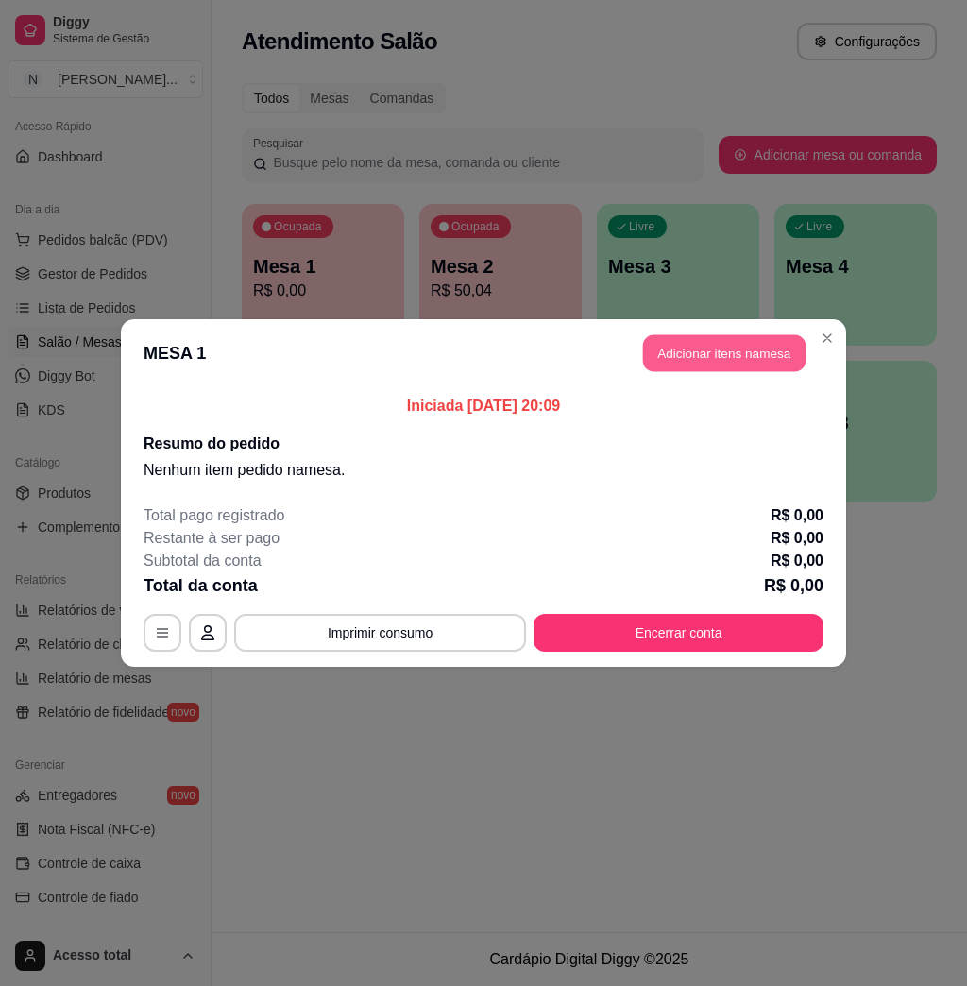
click at [689, 345] on button "Adicionar itens na mesa" at bounding box center [724, 353] width 162 height 37
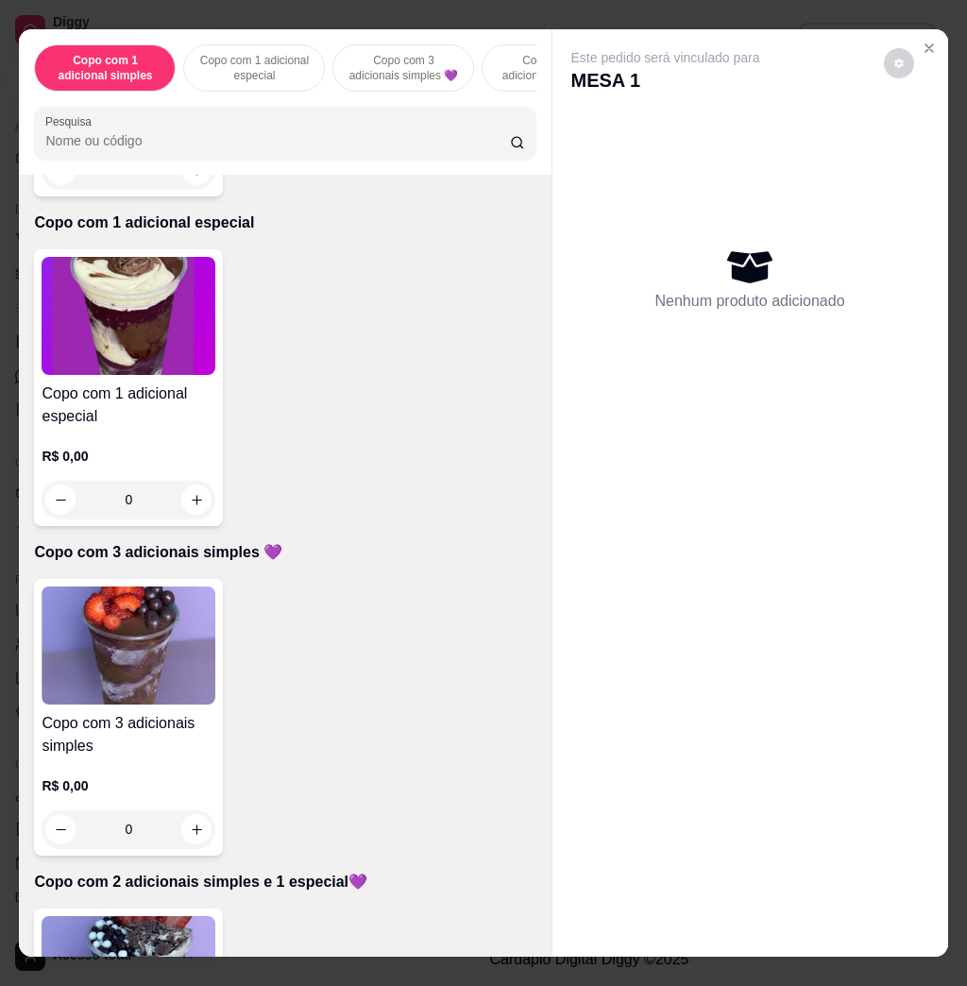
scroll to position [503, 0]
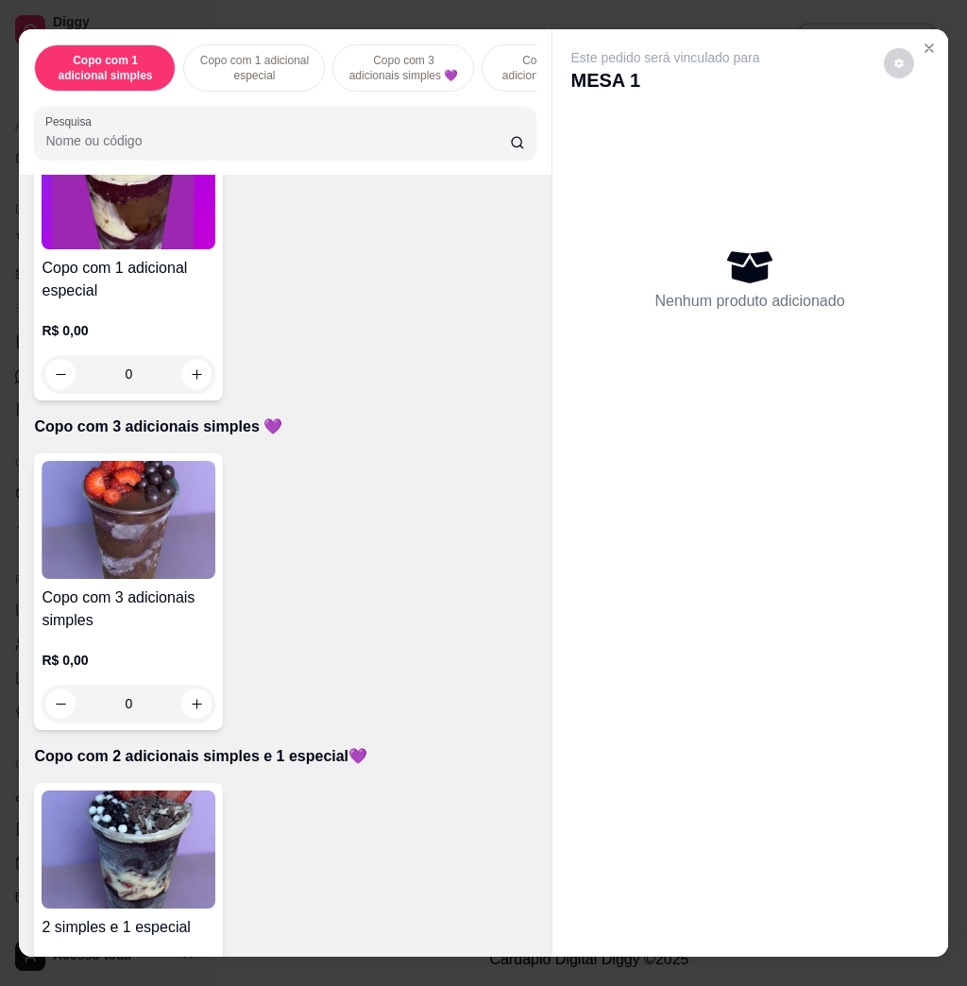
click at [146, 541] on img at bounding box center [129, 520] width 174 height 118
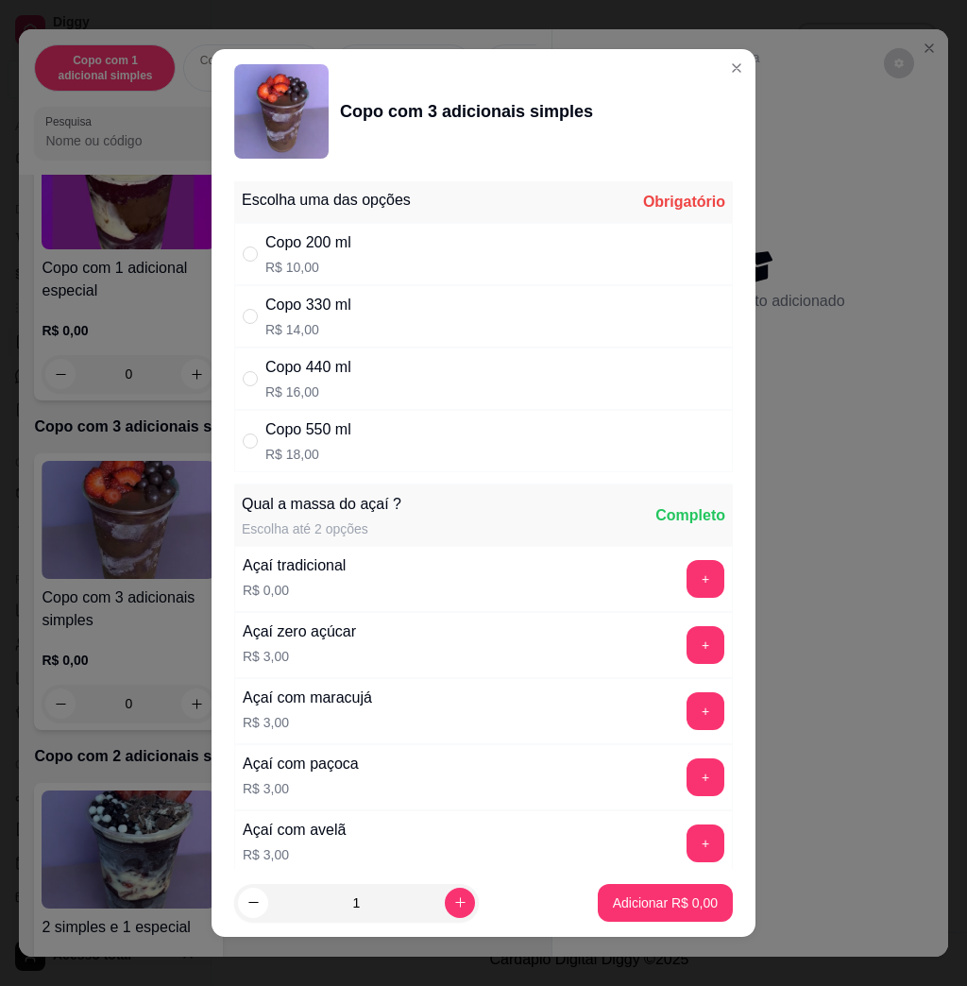
click at [339, 366] on div "Copo 440 ml" at bounding box center [308, 367] width 86 height 23
radio input "true"
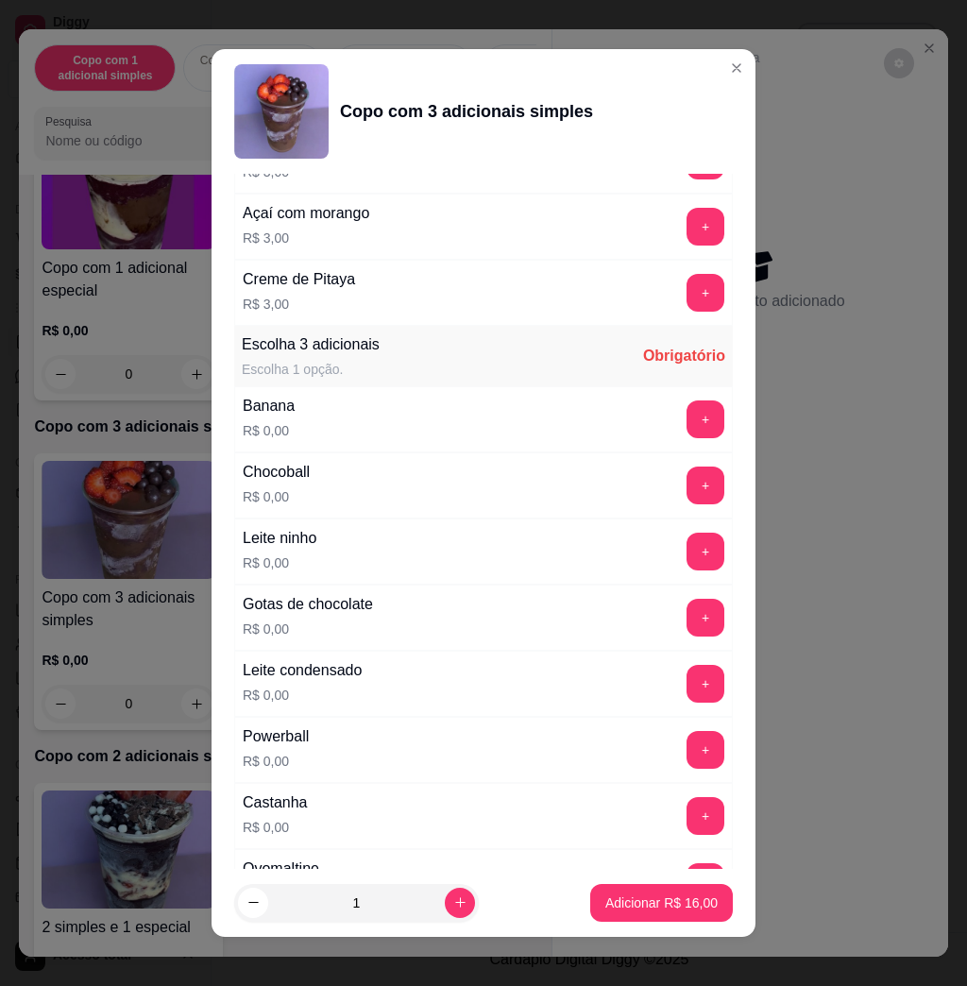
scroll to position [1007, 0]
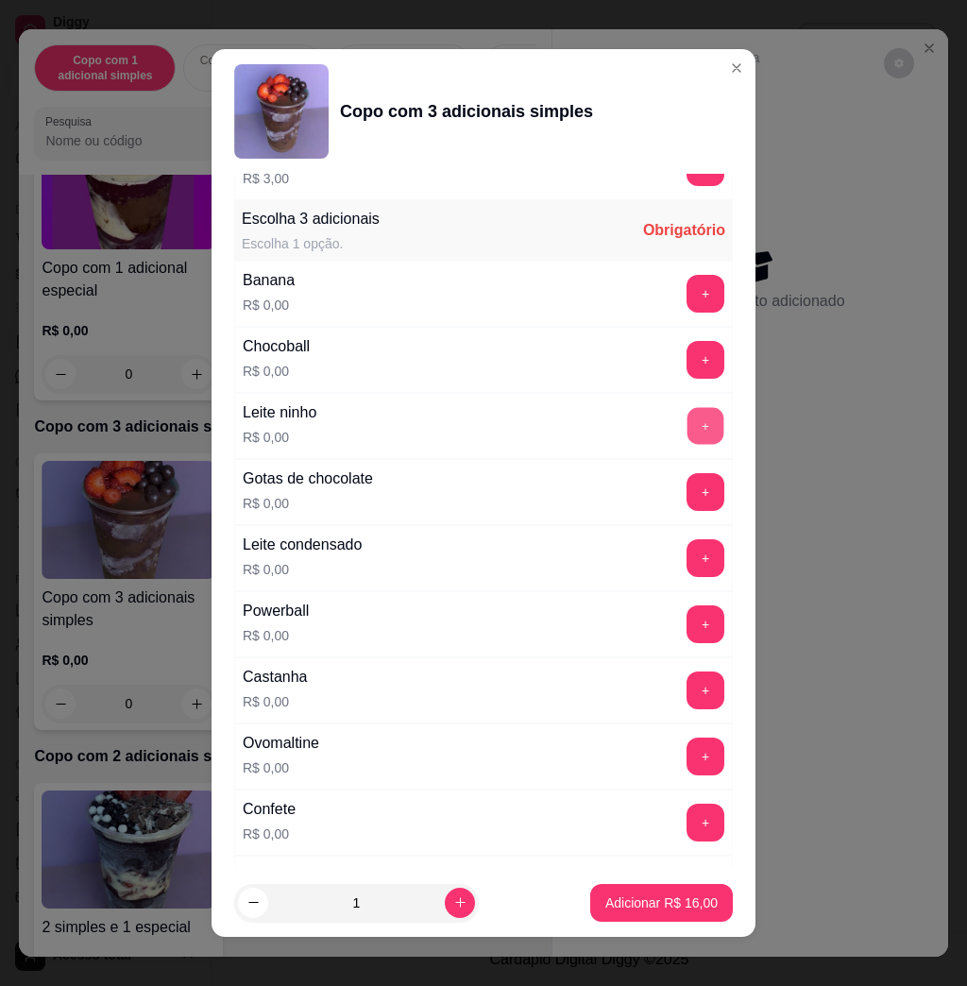
click at [688, 429] on button "+" at bounding box center [706, 426] width 37 height 37
click at [687, 829] on button "+" at bounding box center [706, 823] width 38 height 38
click at [687, 757] on button "+" at bounding box center [706, 757] width 38 height 38
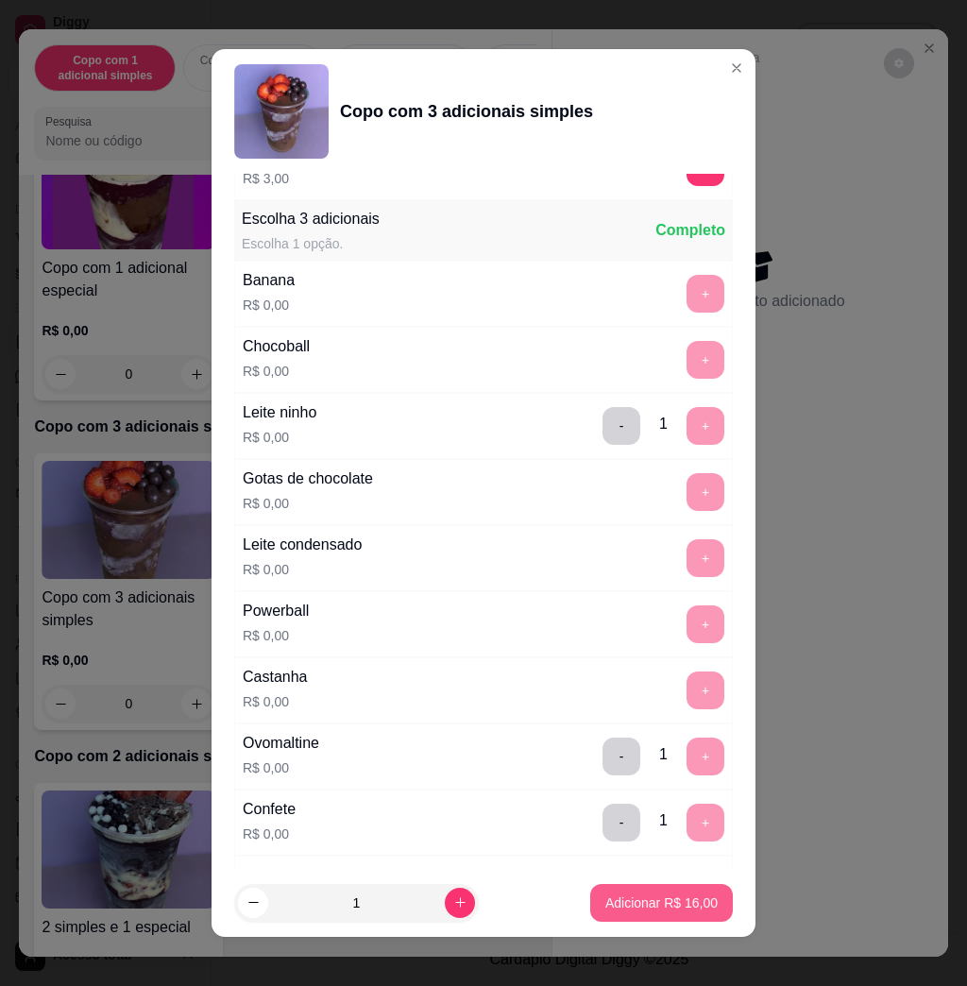
click at [628, 904] on p "Adicionar R$ 16,00" at bounding box center [661, 902] width 112 height 19
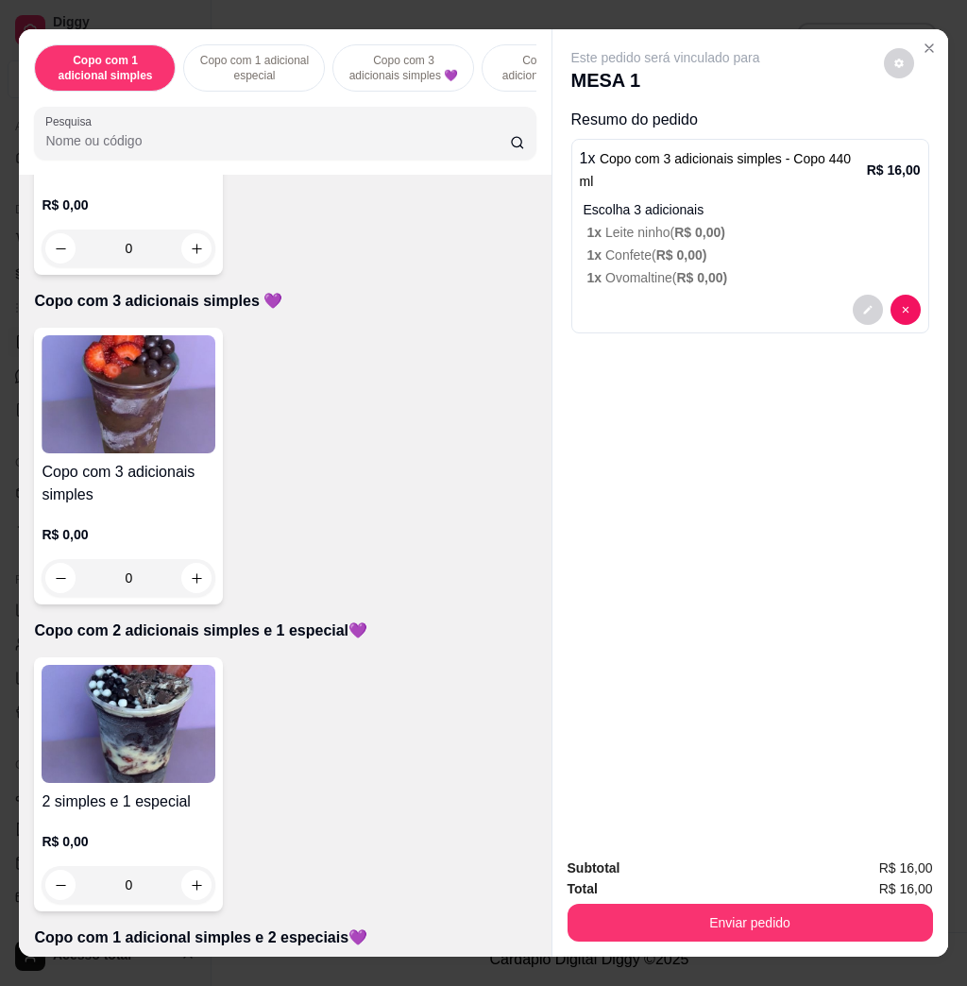
scroll to position [756, 0]
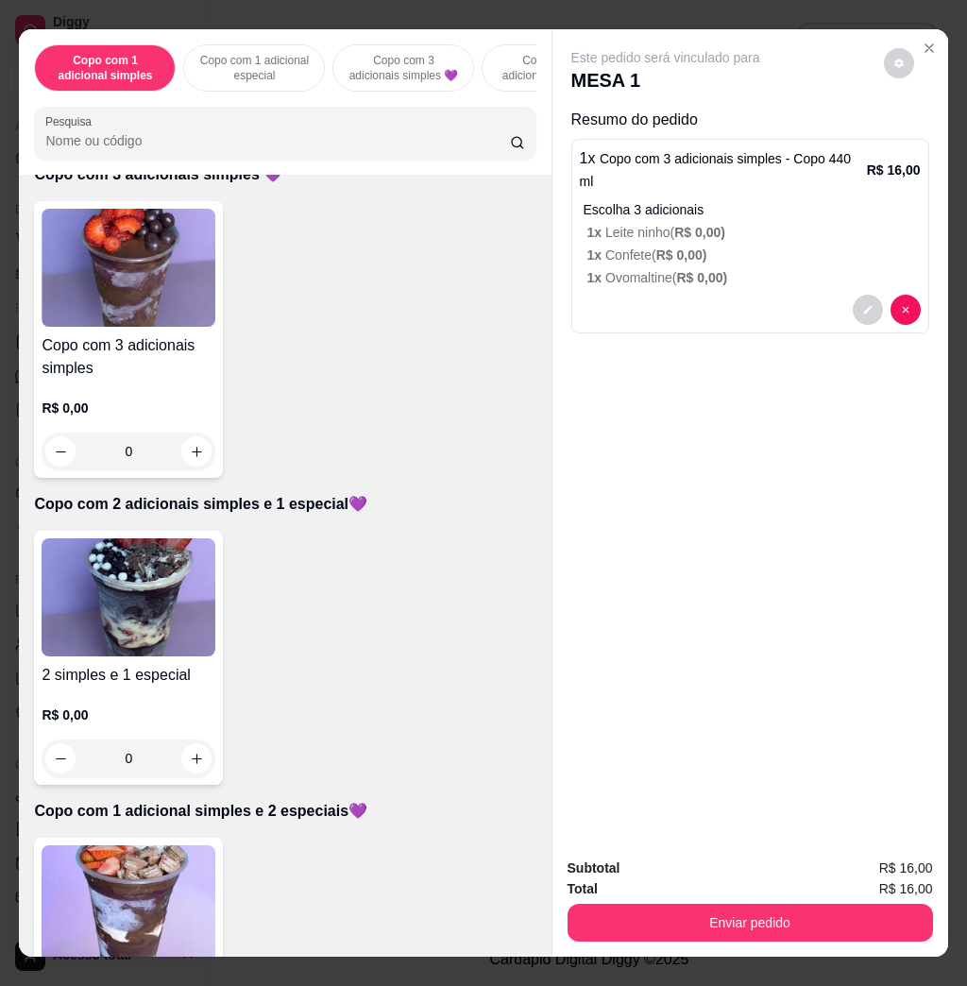
click at [156, 589] on img at bounding box center [129, 597] width 174 height 118
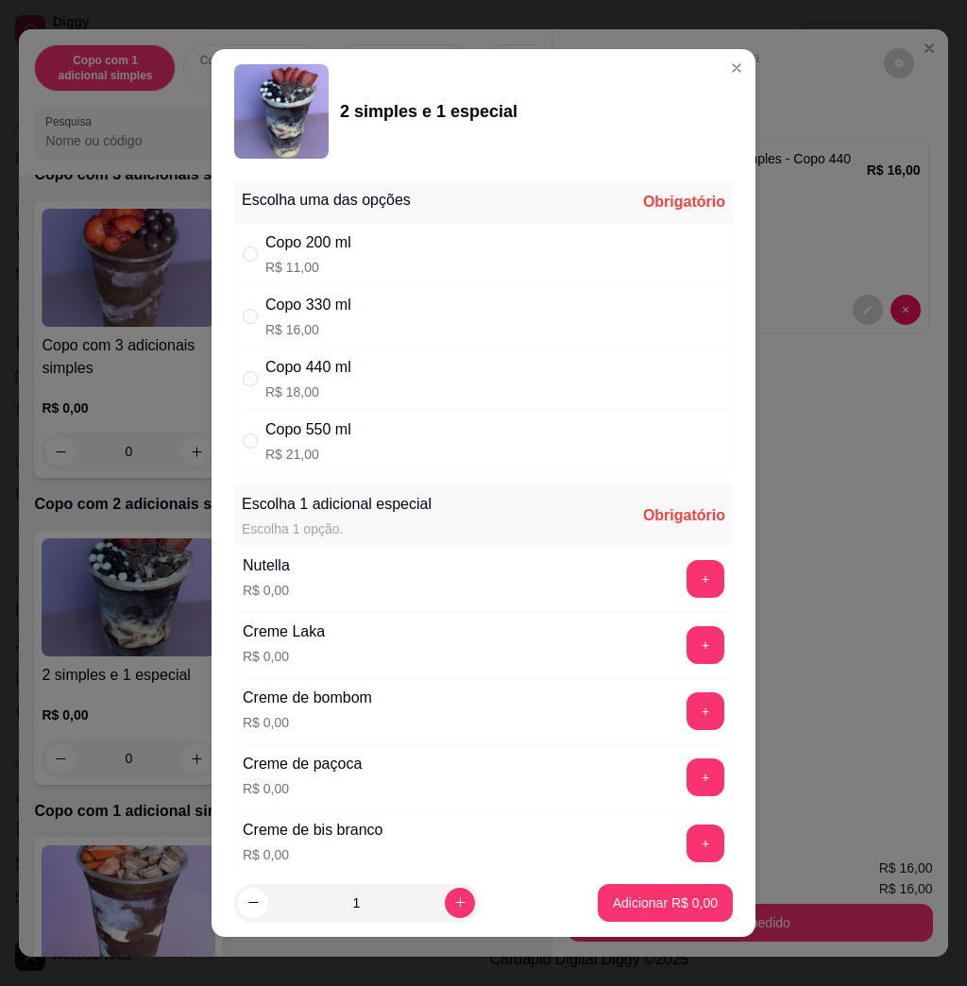
click at [396, 383] on div "Copo 440 ml R$ 18,00" at bounding box center [483, 379] width 499 height 62
radio input "true"
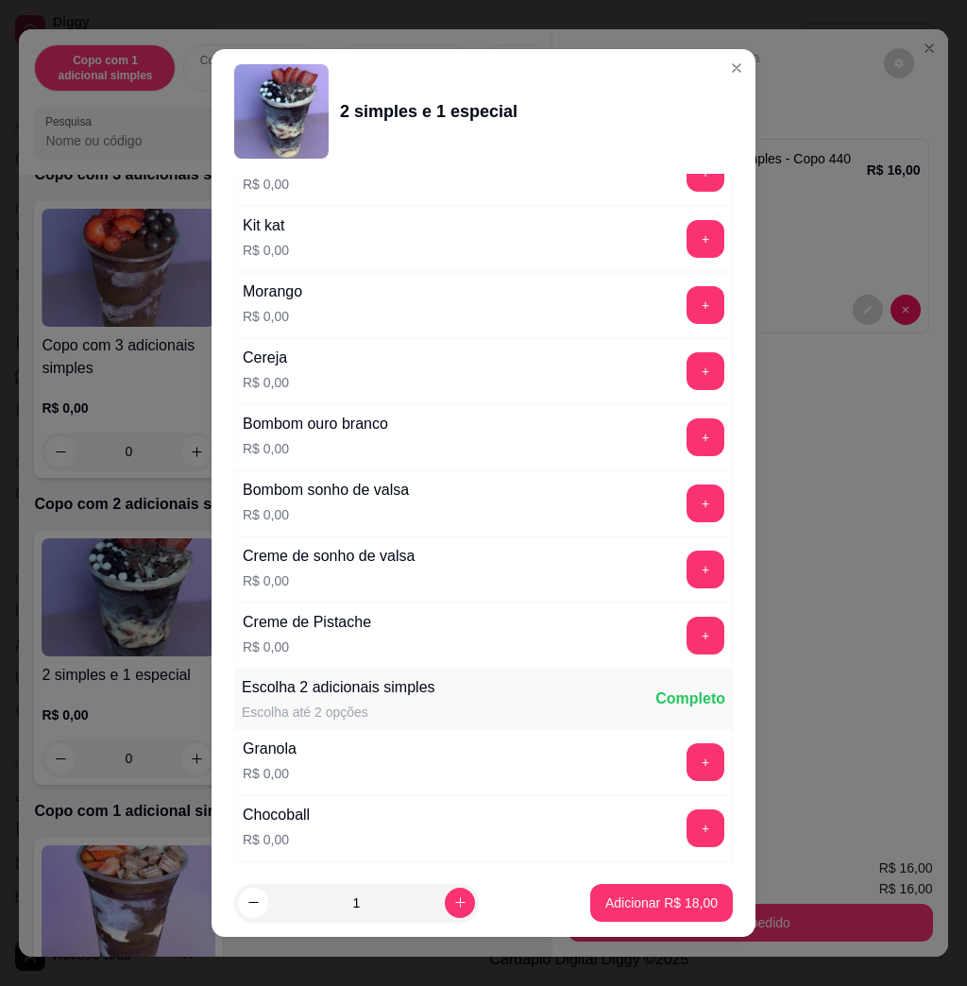
scroll to position [1007, 0]
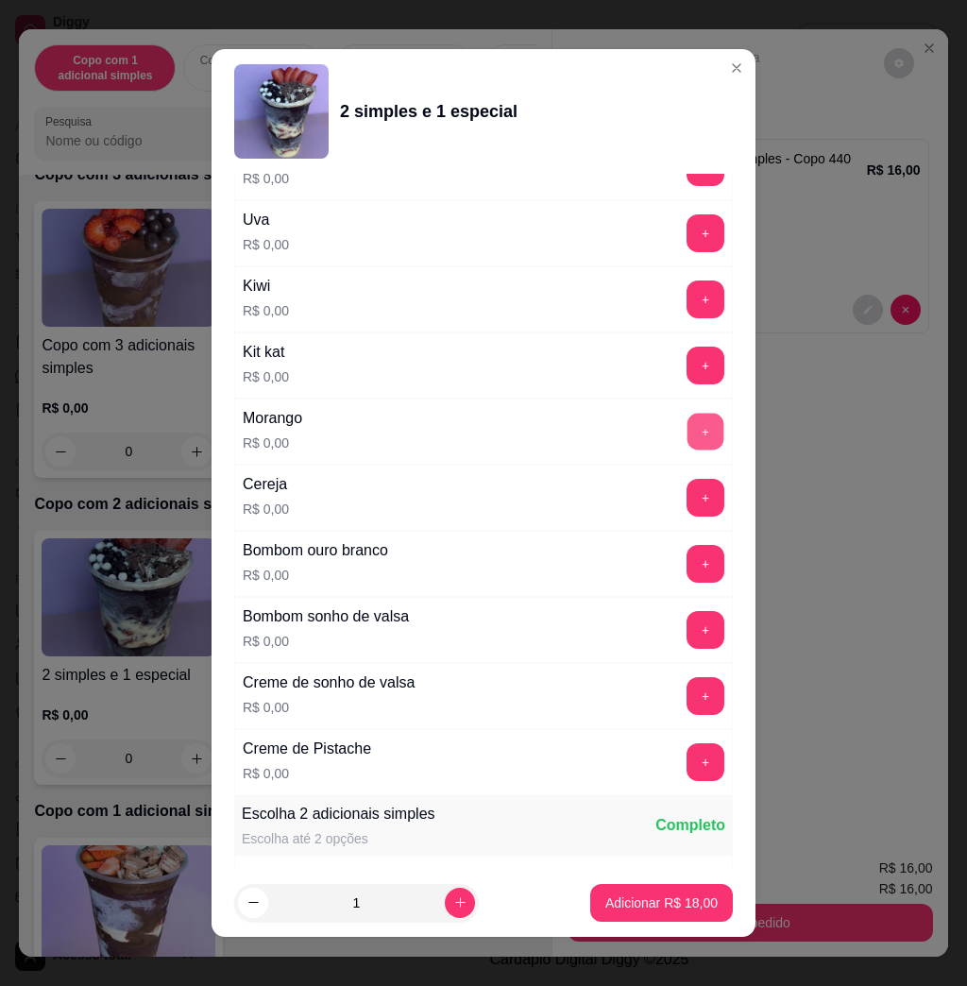
click at [688, 427] on button "+" at bounding box center [706, 432] width 37 height 37
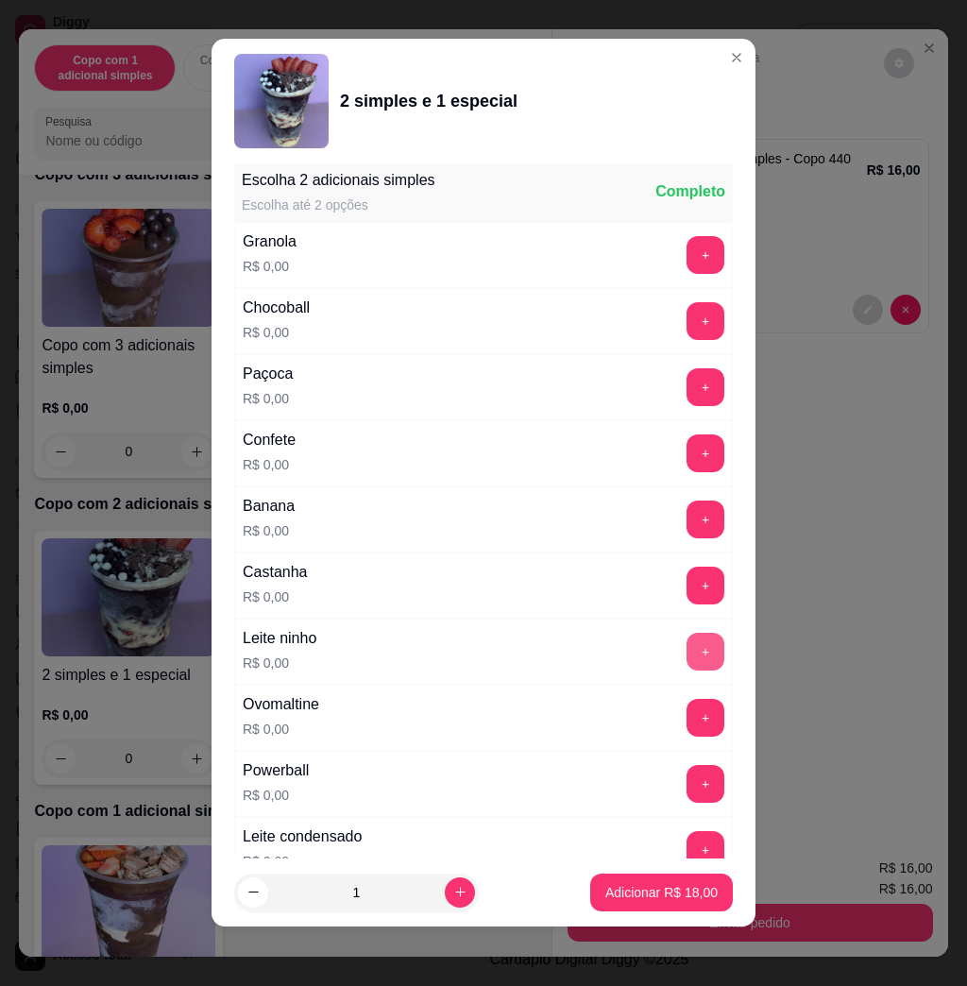
click at [687, 652] on button "+" at bounding box center [706, 652] width 38 height 38
click at [687, 716] on button "+" at bounding box center [706, 718] width 38 height 38
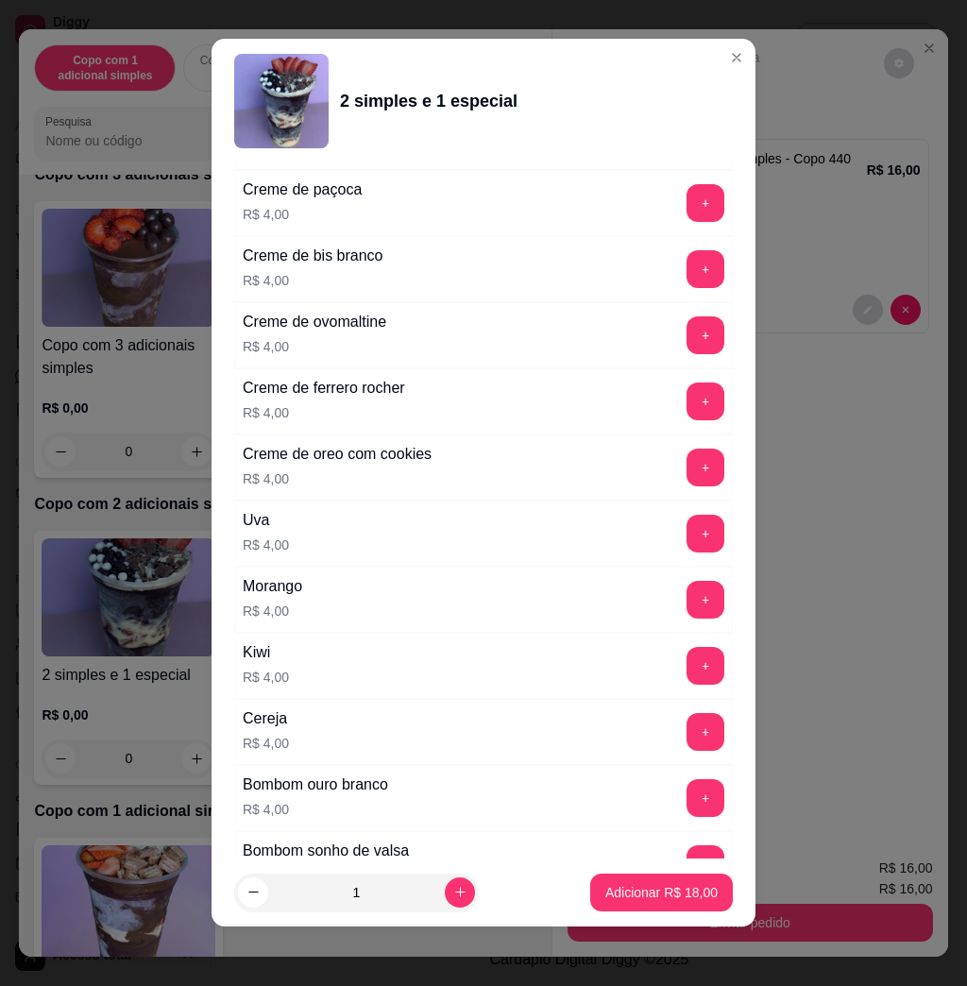
scroll to position [4636, 0]
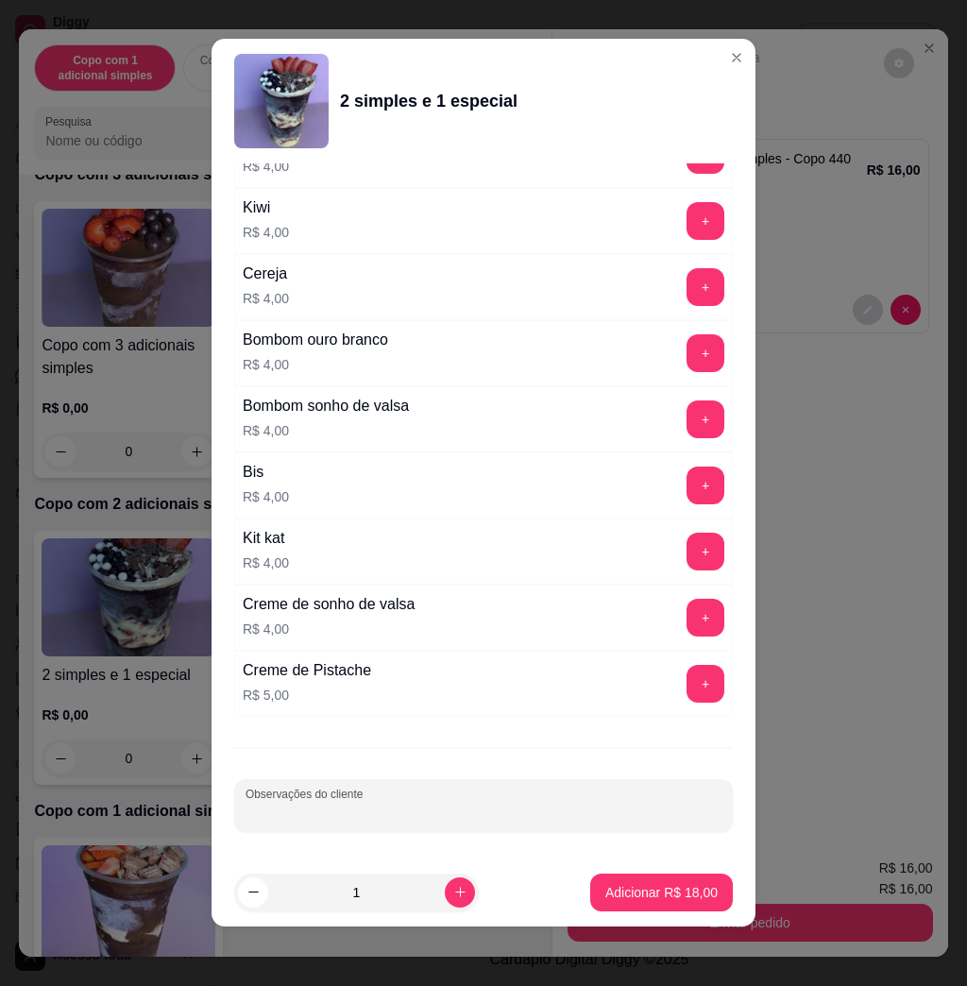
click at [476, 810] on input "Observações do cliente" at bounding box center [484, 813] width 476 height 19
type input "COMER"
click at [668, 890] on p "Adicionar R$ 18,00" at bounding box center [661, 892] width 112 height 19
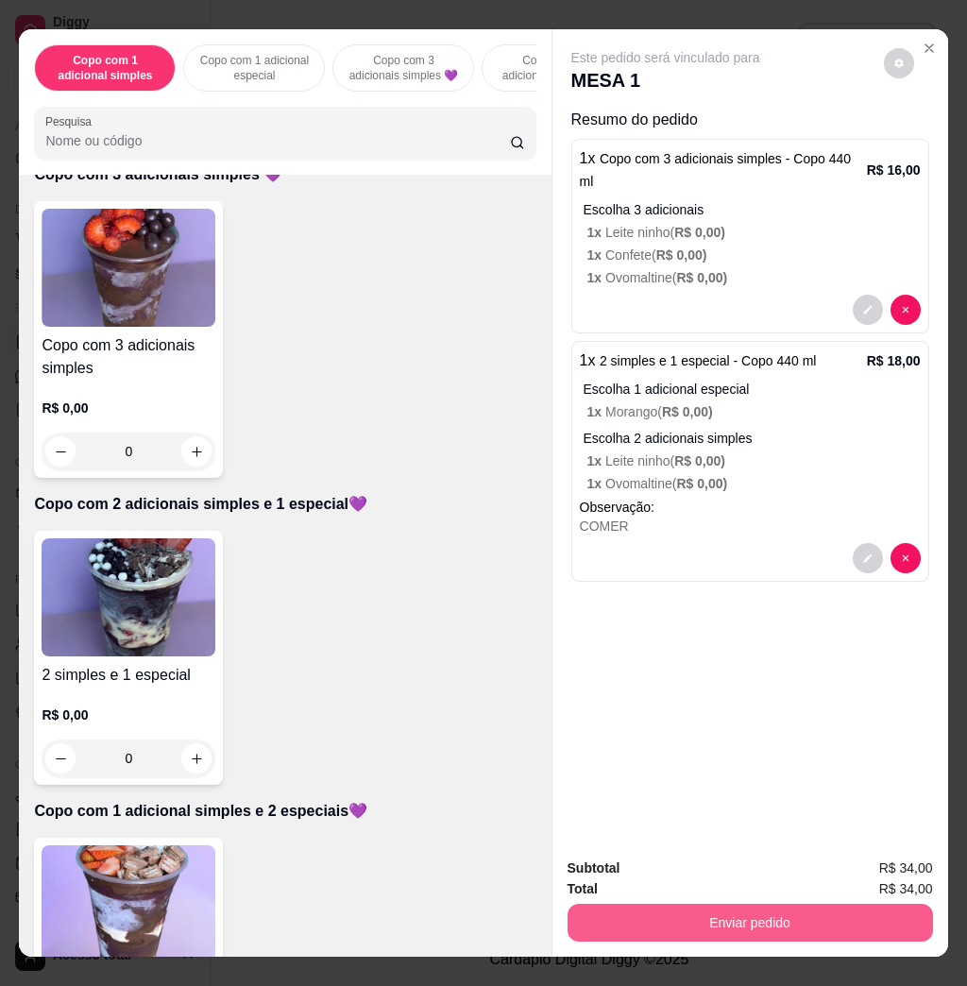
click at [721, 910] on button "Enviar pedido" at bounding box center [751, 923] width 366 height 38
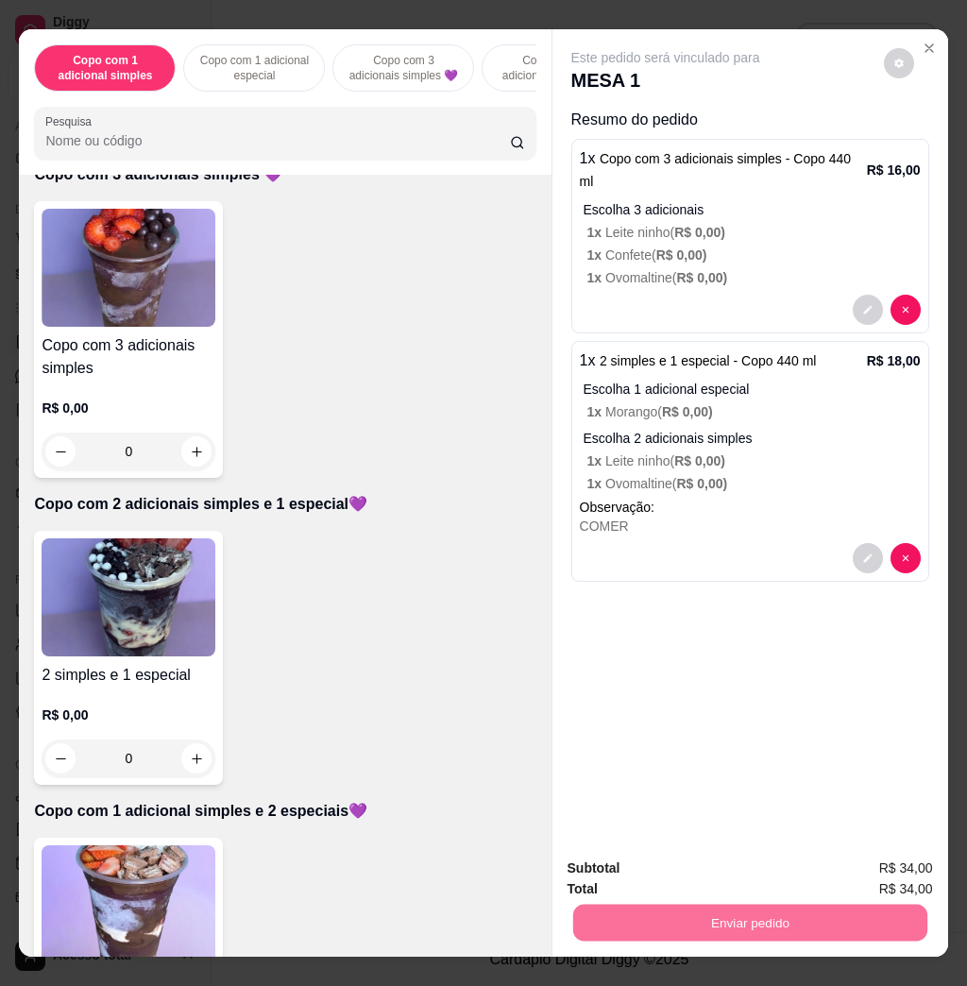
click at [665, 861] on button "Não registrar e enviar pedido" at bounding box center [685, 867] width 196 height 36
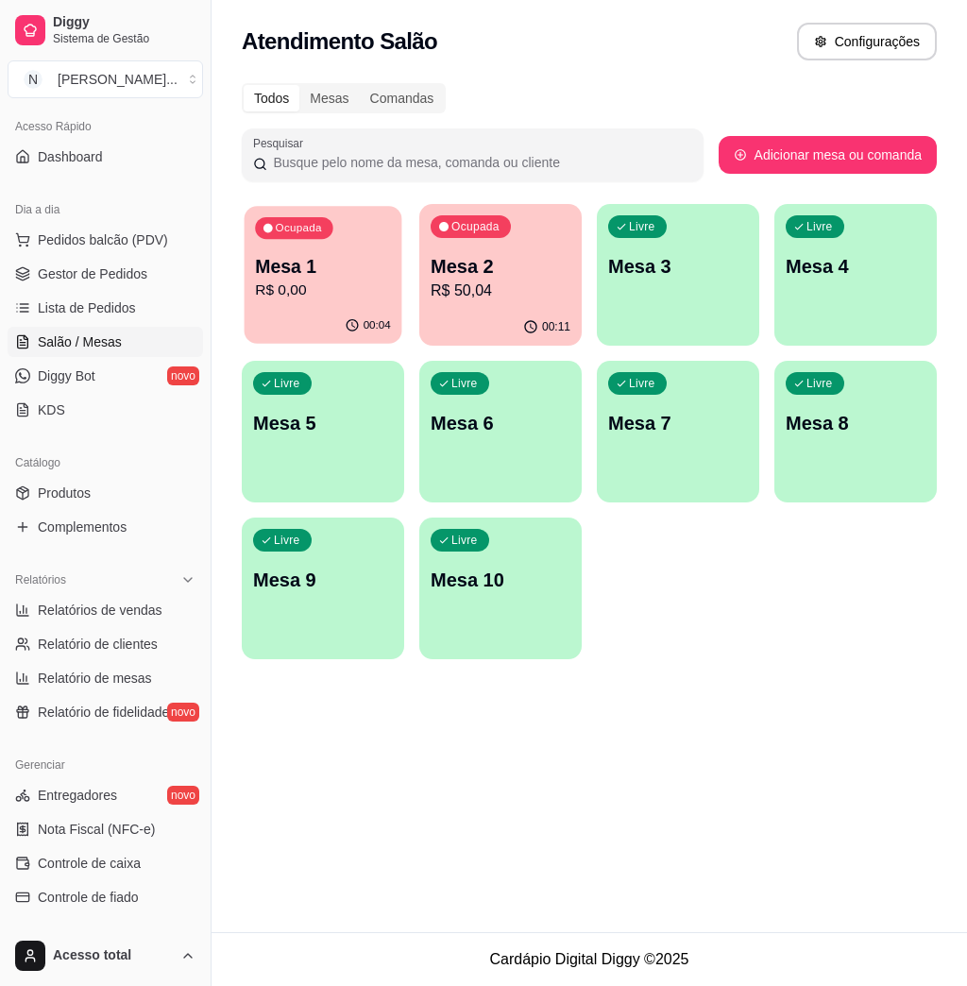
click at [338, 308] on div "Ocupada Mesa 1 R$ 0,00" at bounding box center [324, 257] width 158 height 102
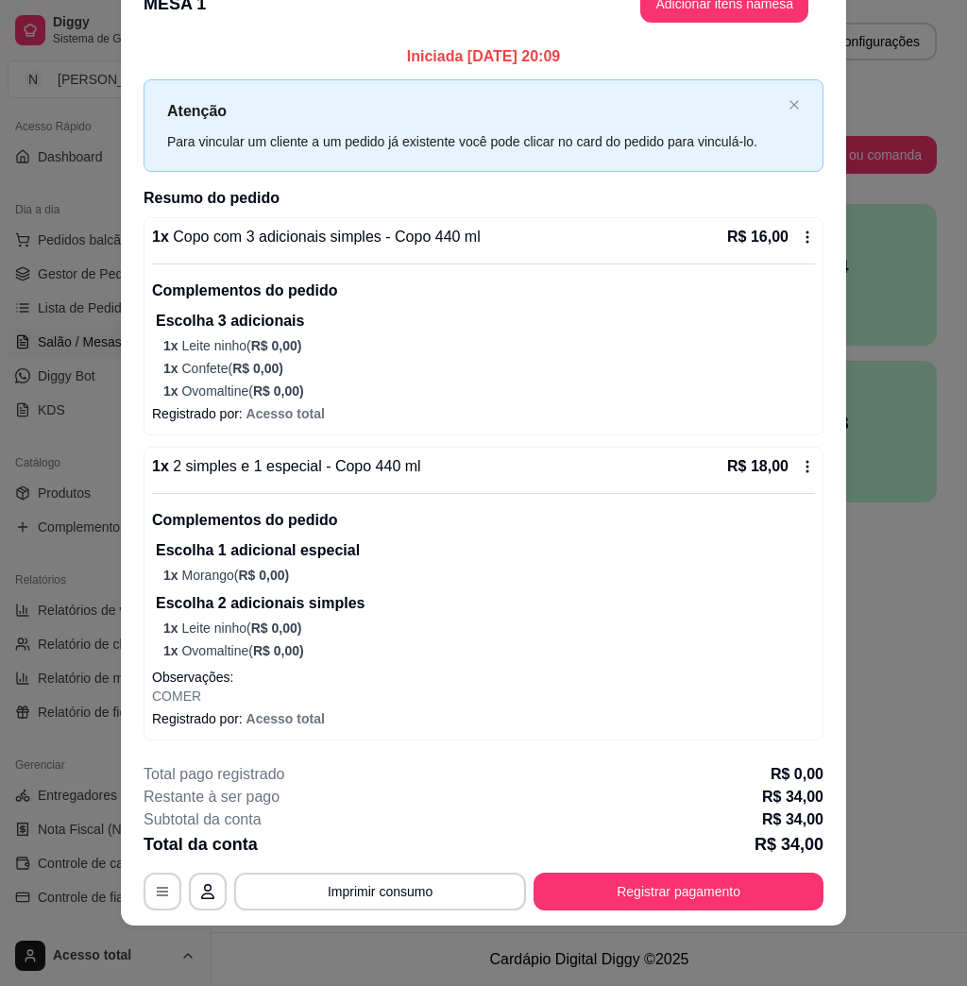
scroll to position [0, 0]
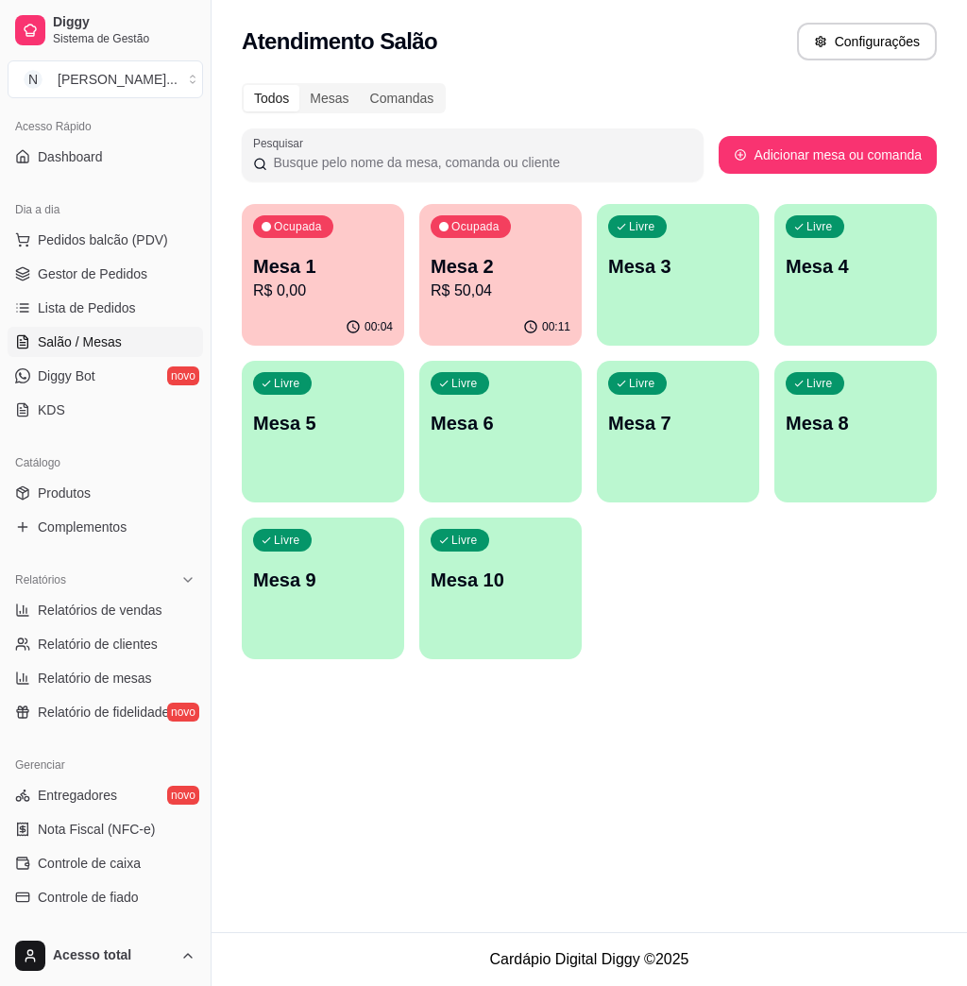
click at [484, 317] on div "00:11" at bounding box center [500, 327] width 162 height 37
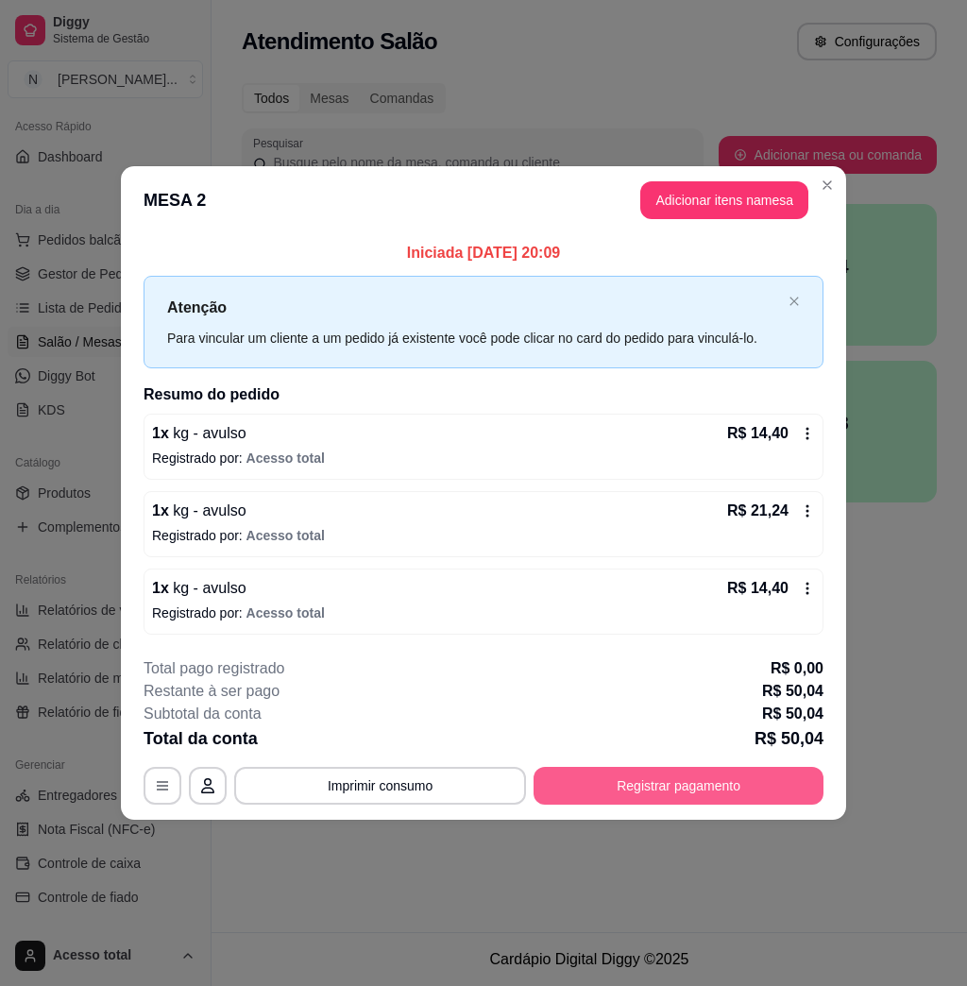
click at [698, 784] on button "Registrar pagamento" at bounding box center [679, 786] width 290 height 38
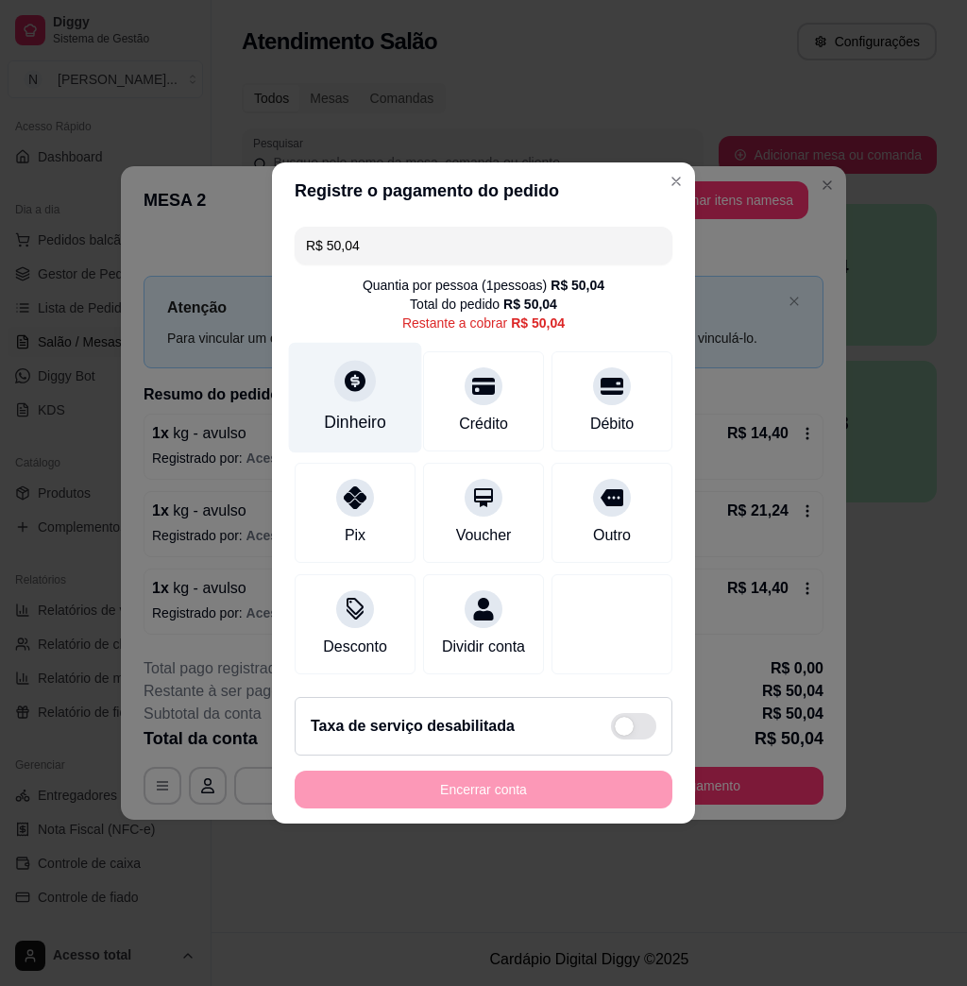
click at [343, 378] on icon at bounding box center [355, 380] width 25 height 25
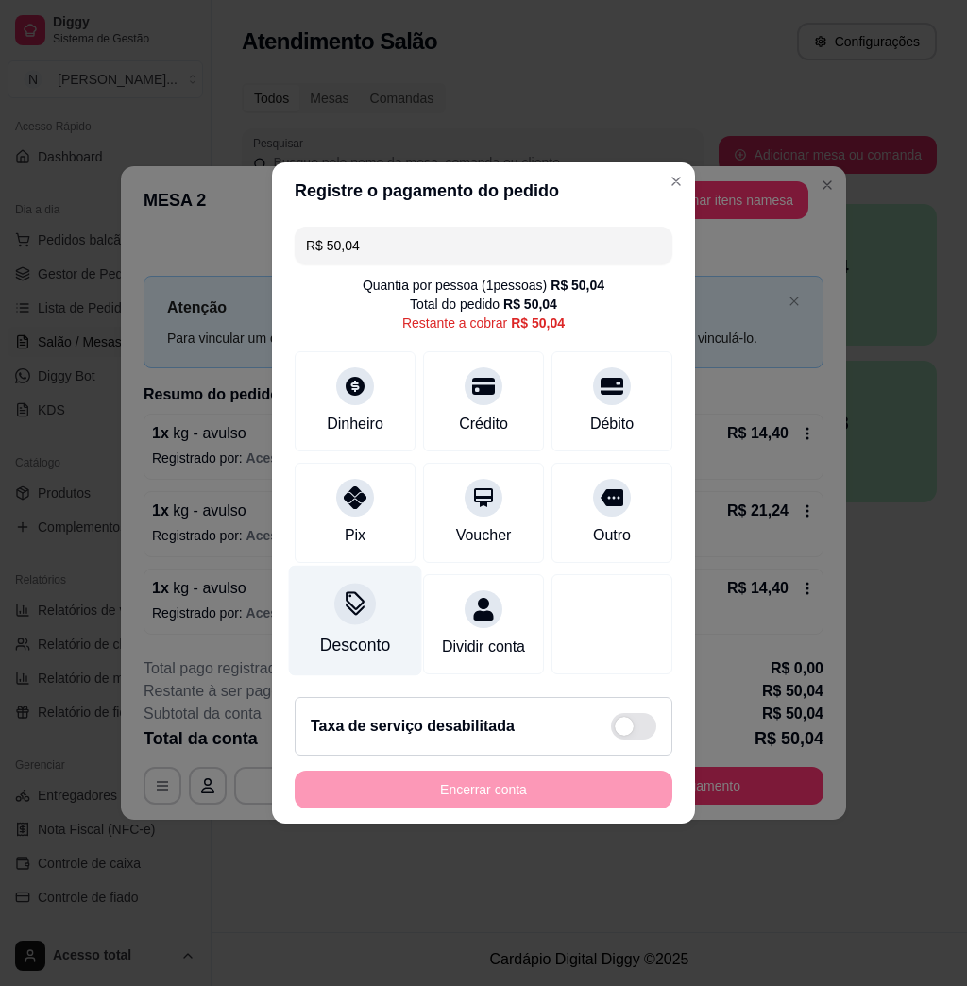
click at [364, 598] on icon at bounding box center [355, 603] width 25 height 25
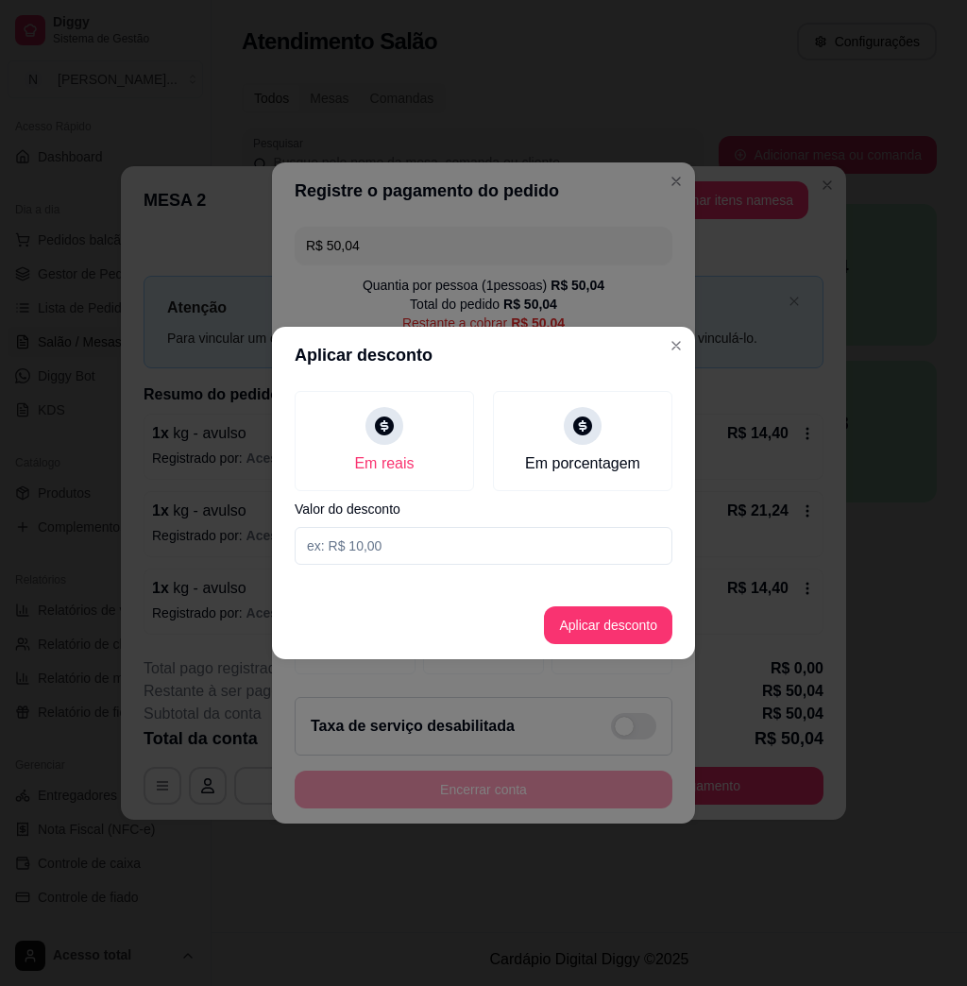
click at [418, 531] on input at bounding box center [484, 546] width 378 height 38
type input "0,04"
click at [614, 642] on button "Aplicar desconto" at bounding box center [608, 625] width 128 height 38
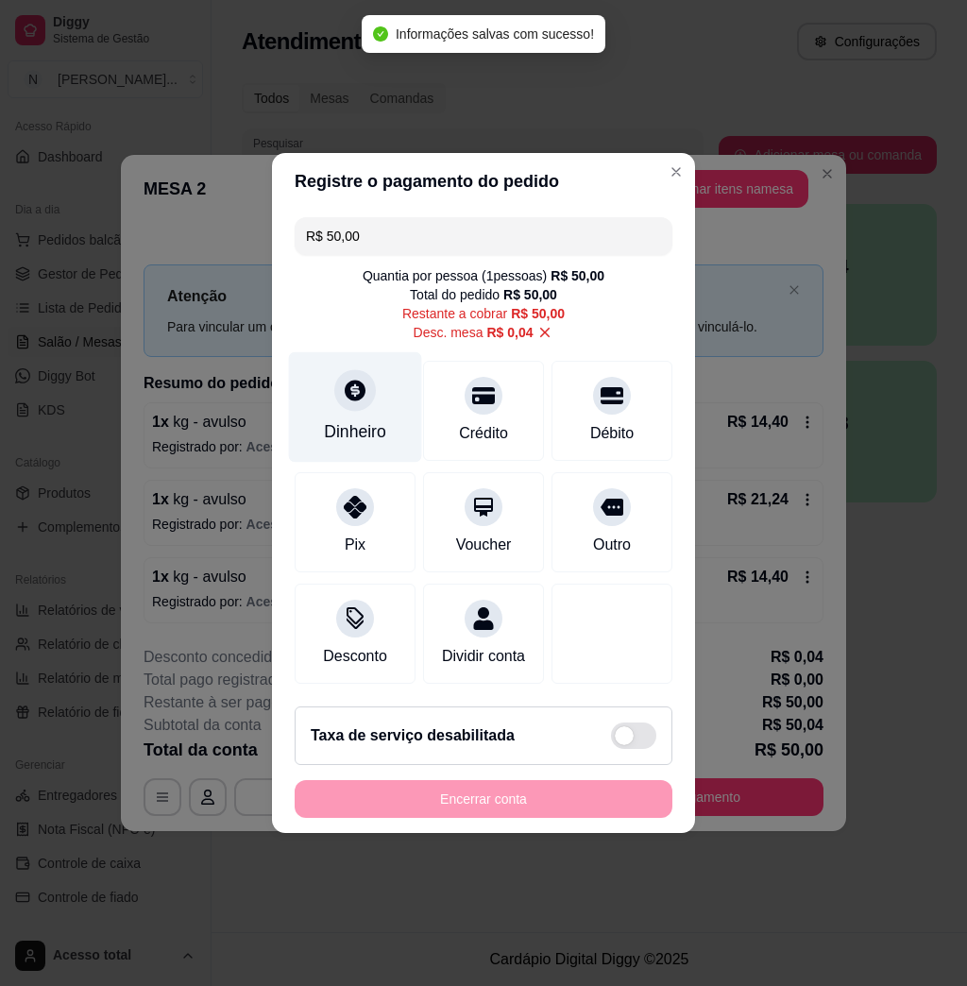
click at [349, 380] on icon at bounding box center [355, 390] width 21 height 21
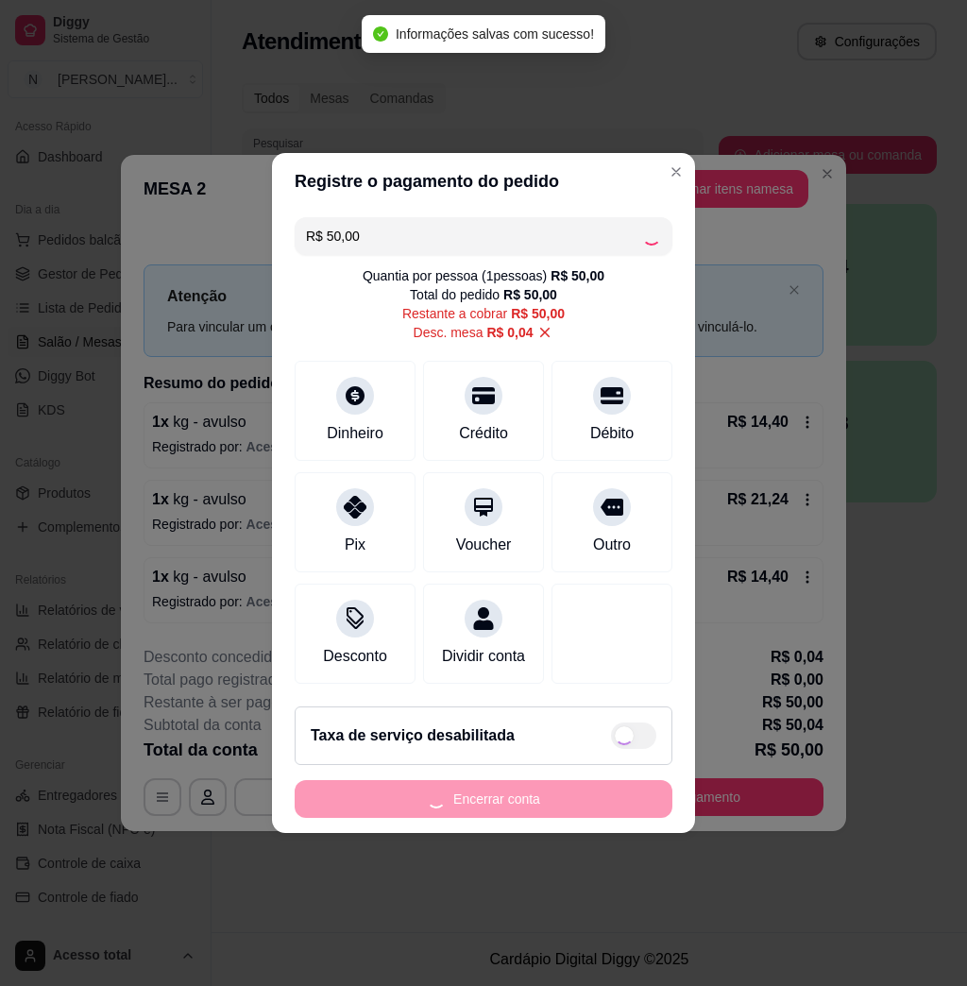
type input "R$ 0,00"
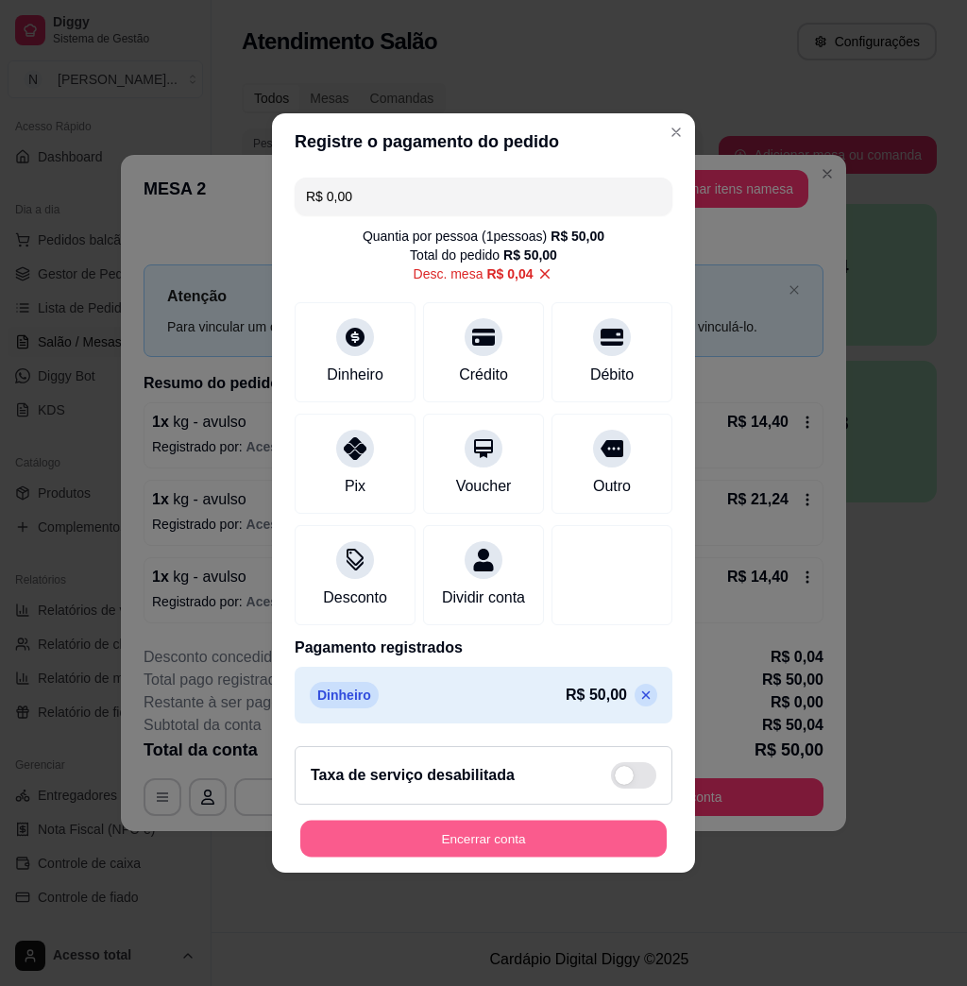
click at [486, 848] on button "Encerrar conta" at bounding box center [483, 839] width 366 height 37
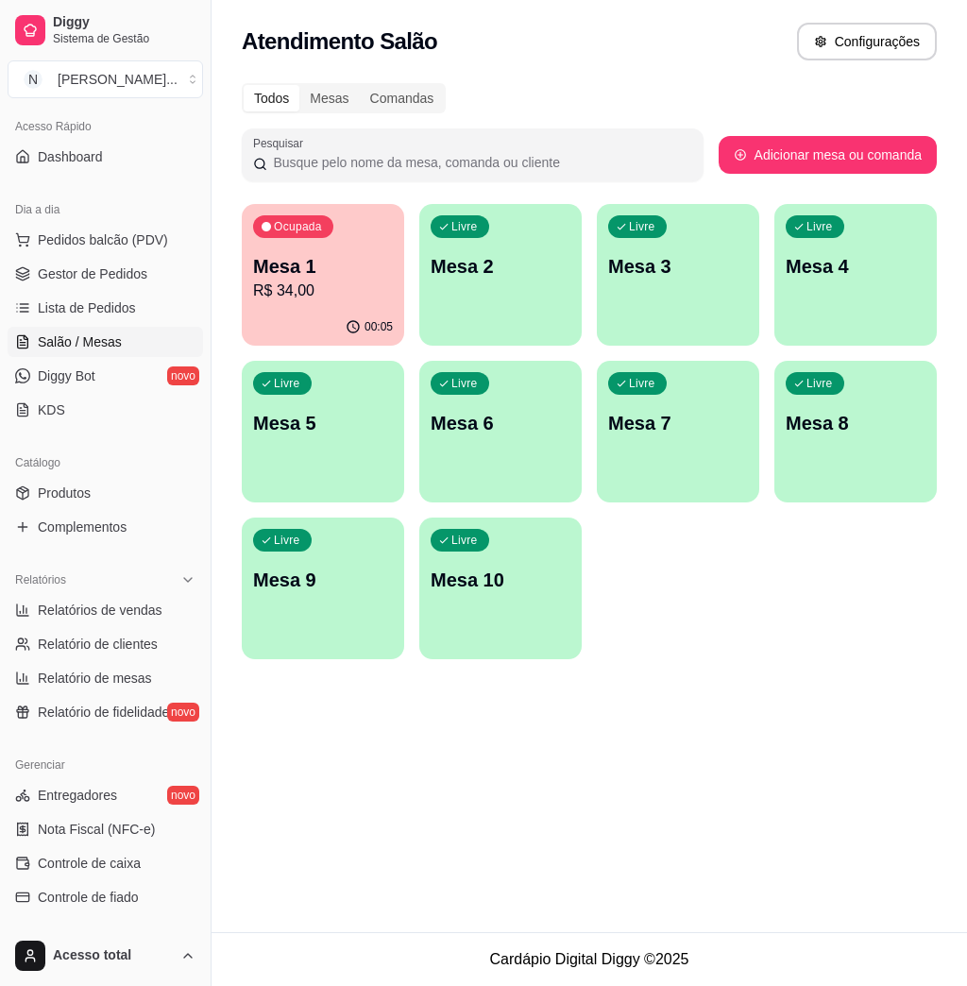
click at [264, 242] on div "Ocupada Mesa 1 R$ 34,00" at bounding box center [323, 256] width 162 height 105
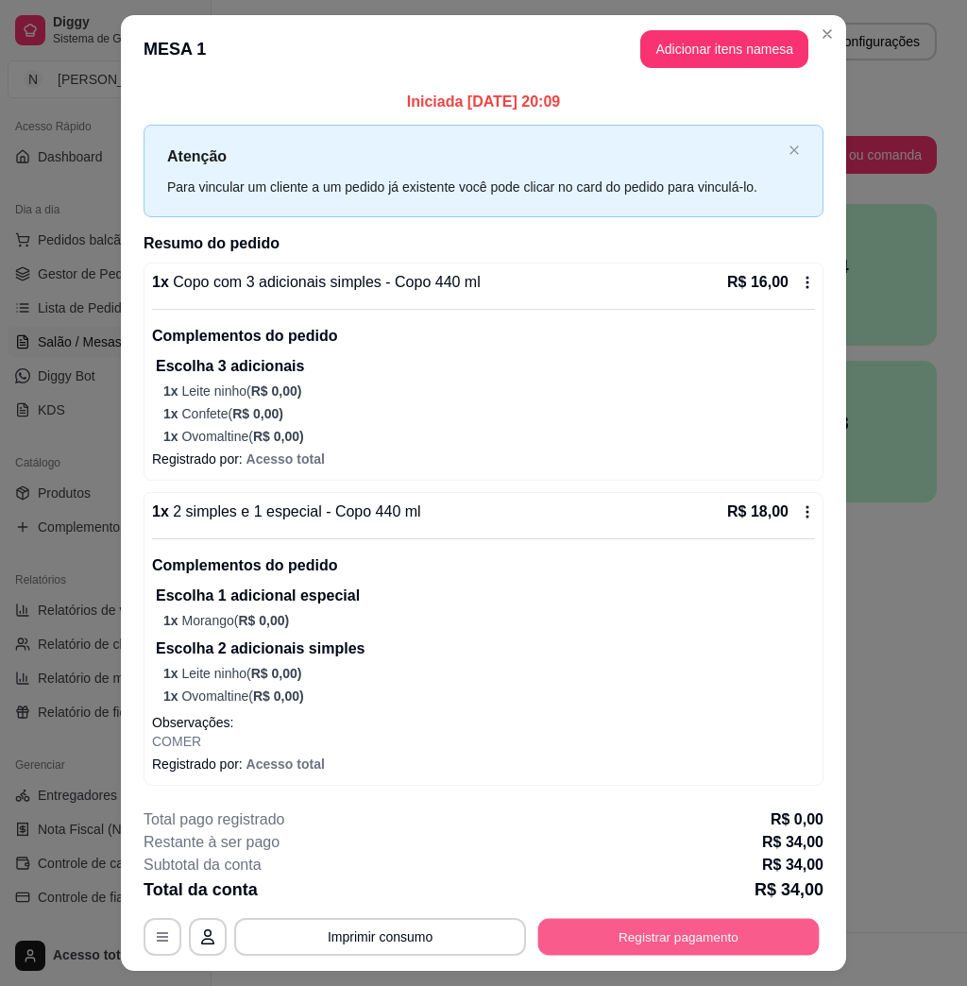
click at [640, 939] on button "Registrar pagamento" at bounding box center [678, 936] width 281 height 37
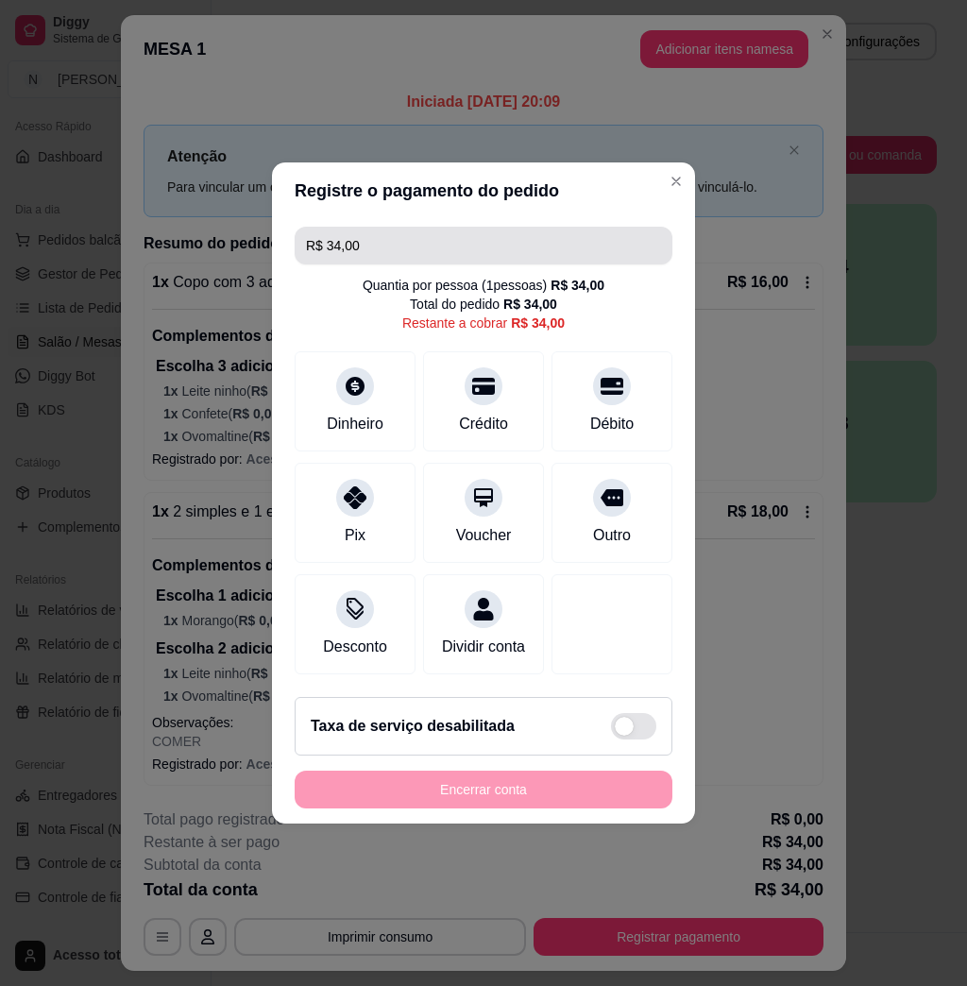
click at [450, 243] on input "R$ 34,00" at bounding box center [483, 246] width 355 height 38
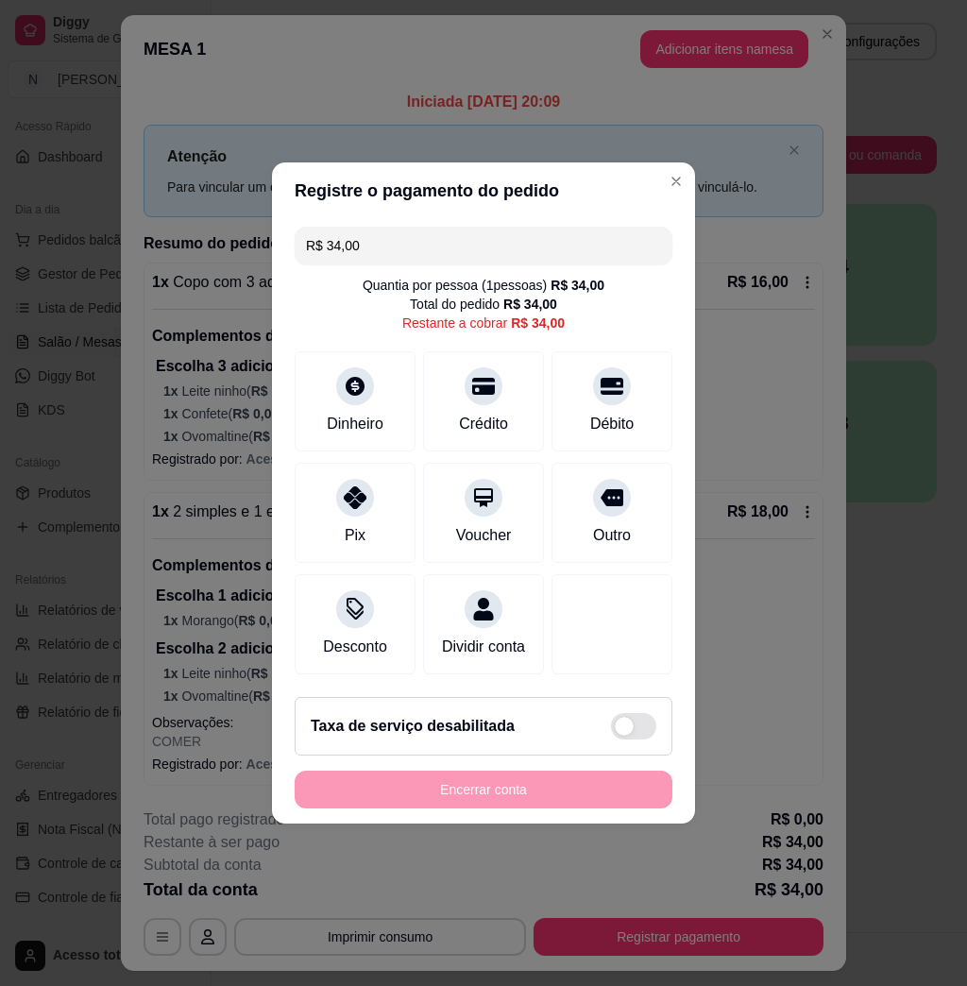
click at [450, 243] on input "R$ 34,00" at bounding box center [483, 246] width 355 height 38
type input "R$ 18,00"
click at [346, 410] on div "Dinheiro" at bounding box center [355, 422] width 62 height 25
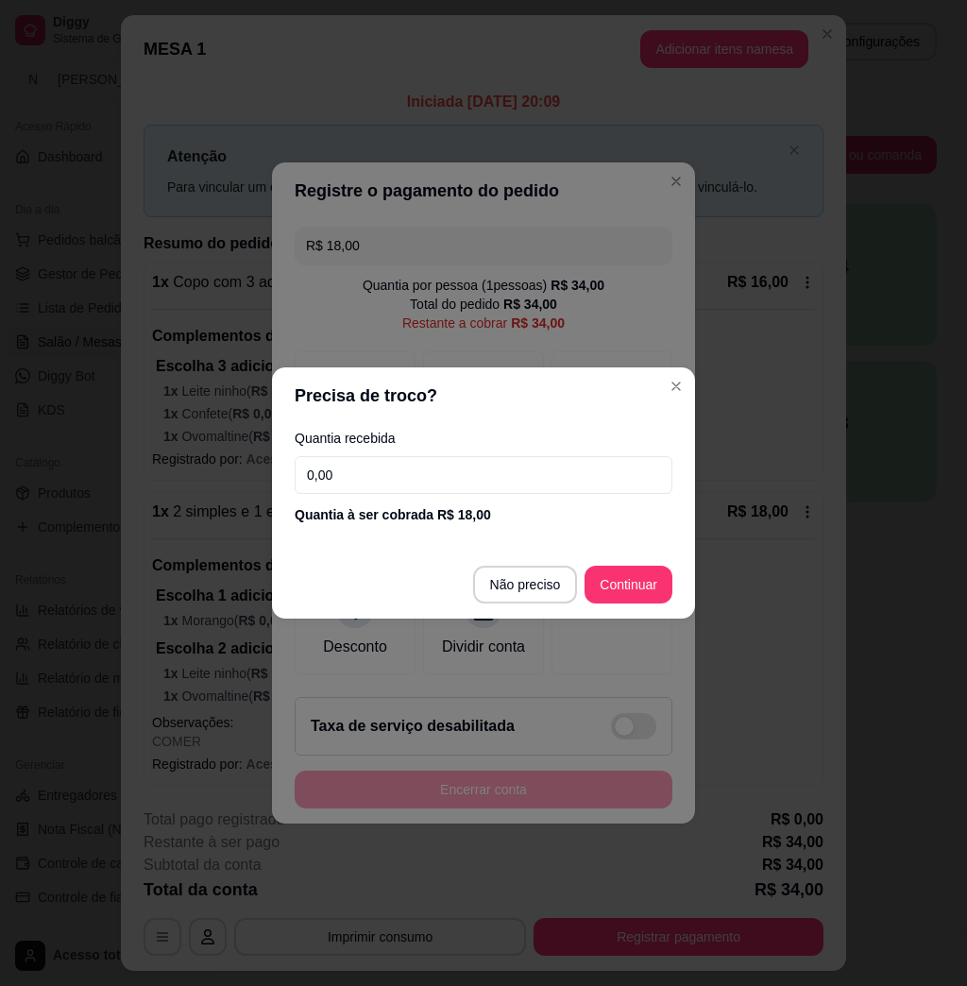
click at [424, 477] on input "0,00" at bounding box center [484, 475] width 378 height 38
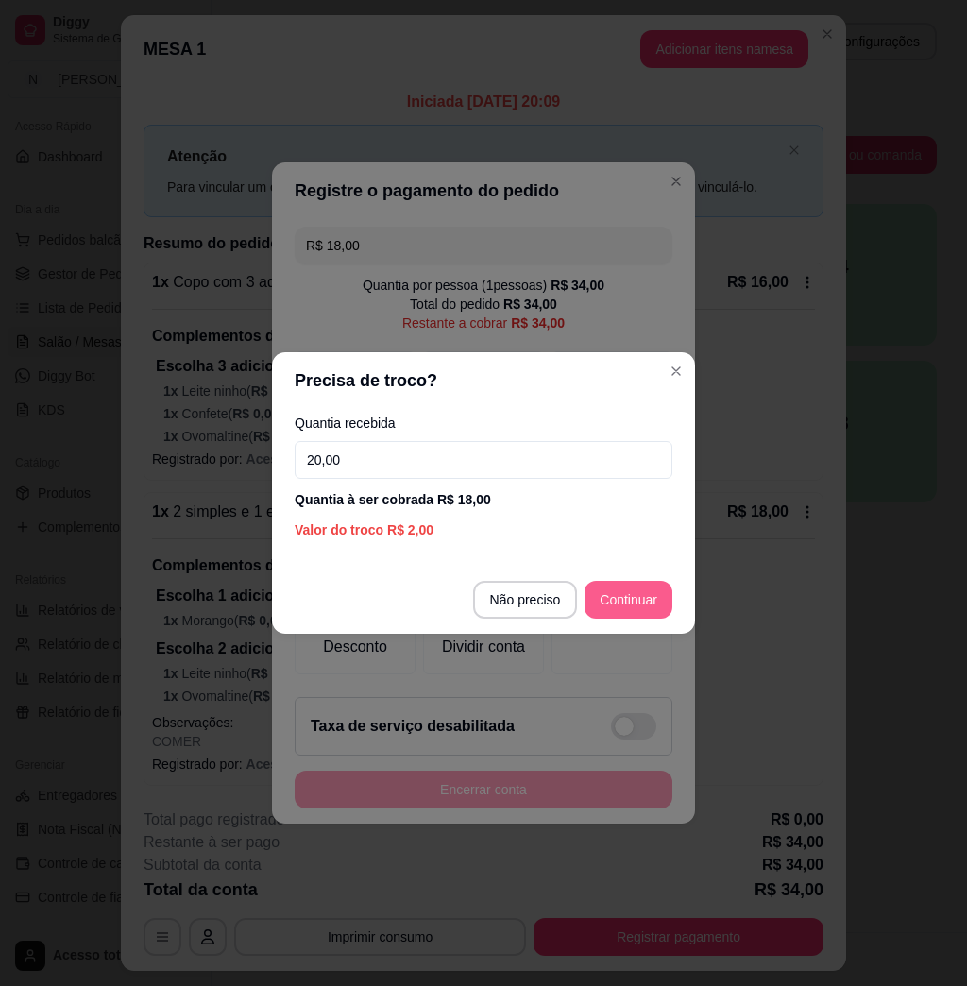
type input "20,00"
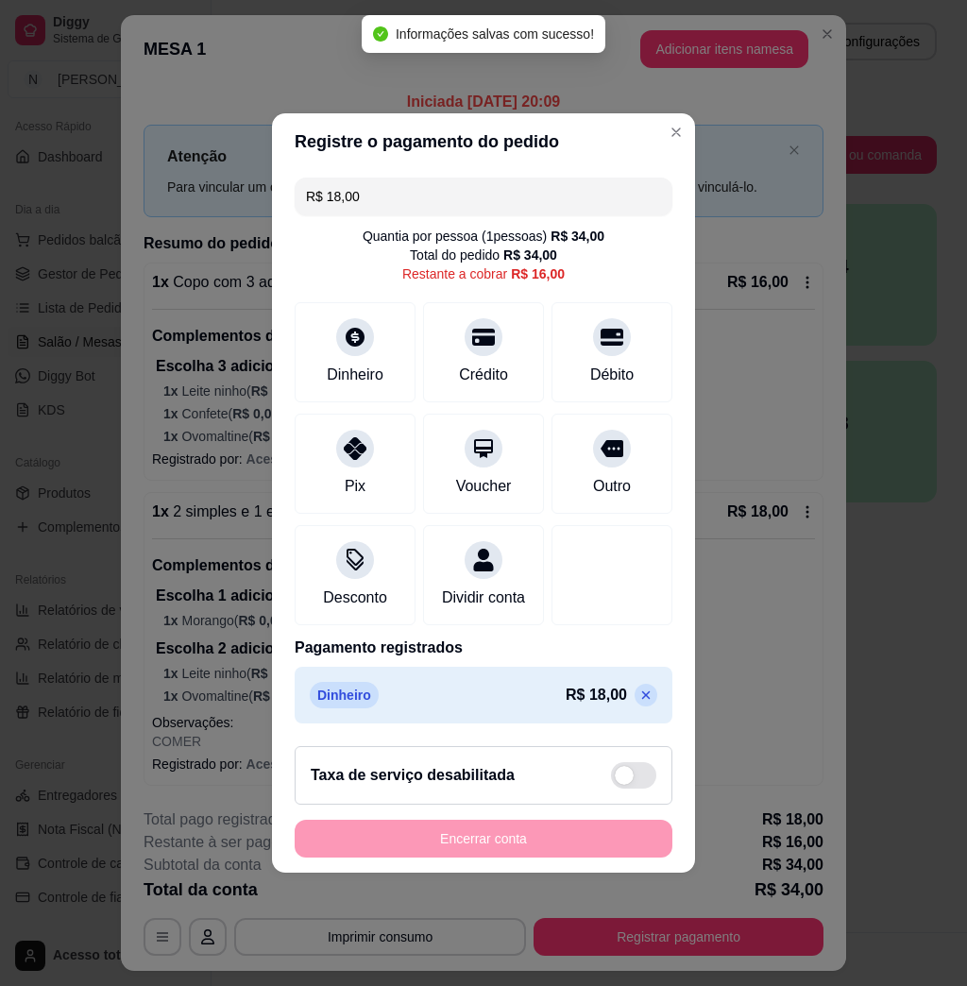
type input "R$ 16,00"
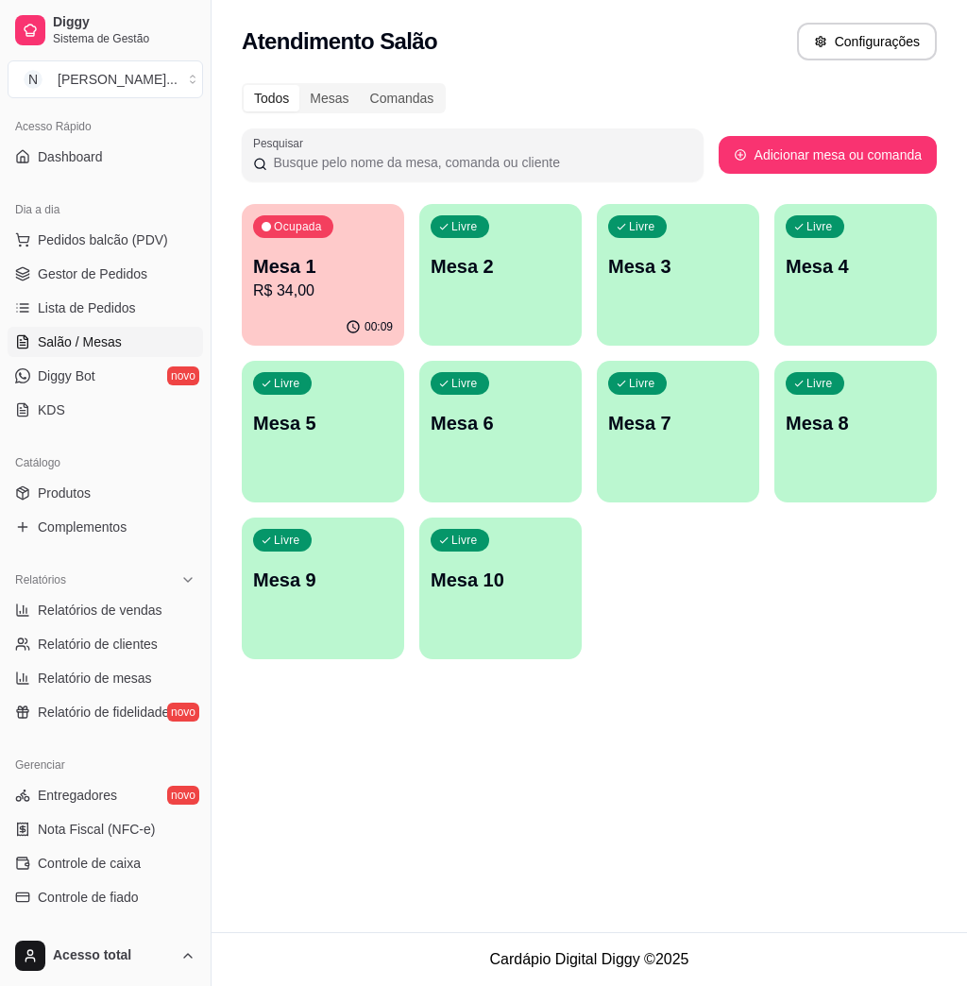
click at [502, 278] on p "Mesa 2" at bounding box center [501, 266] width 140 height 26
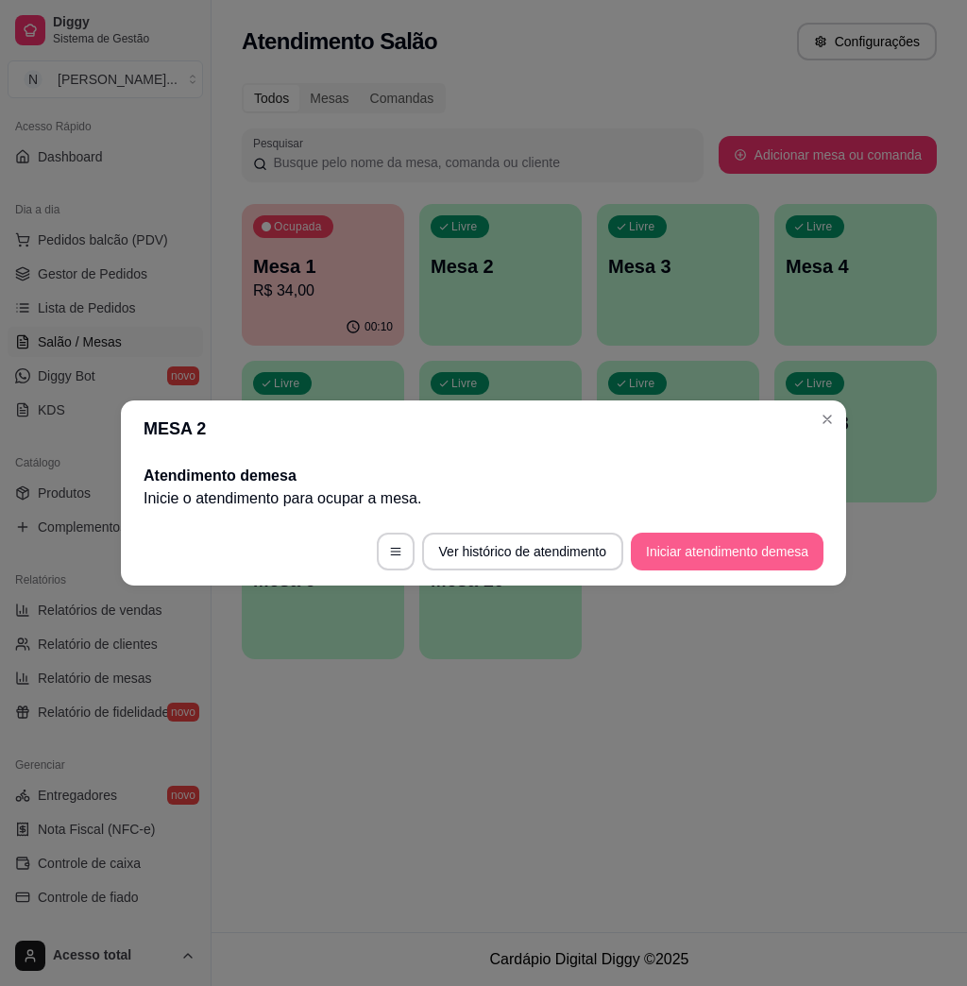
click at [711, 543] on button "Iniciar atendimento de mesa" at bounding box center [727, 552] width 193 height 38
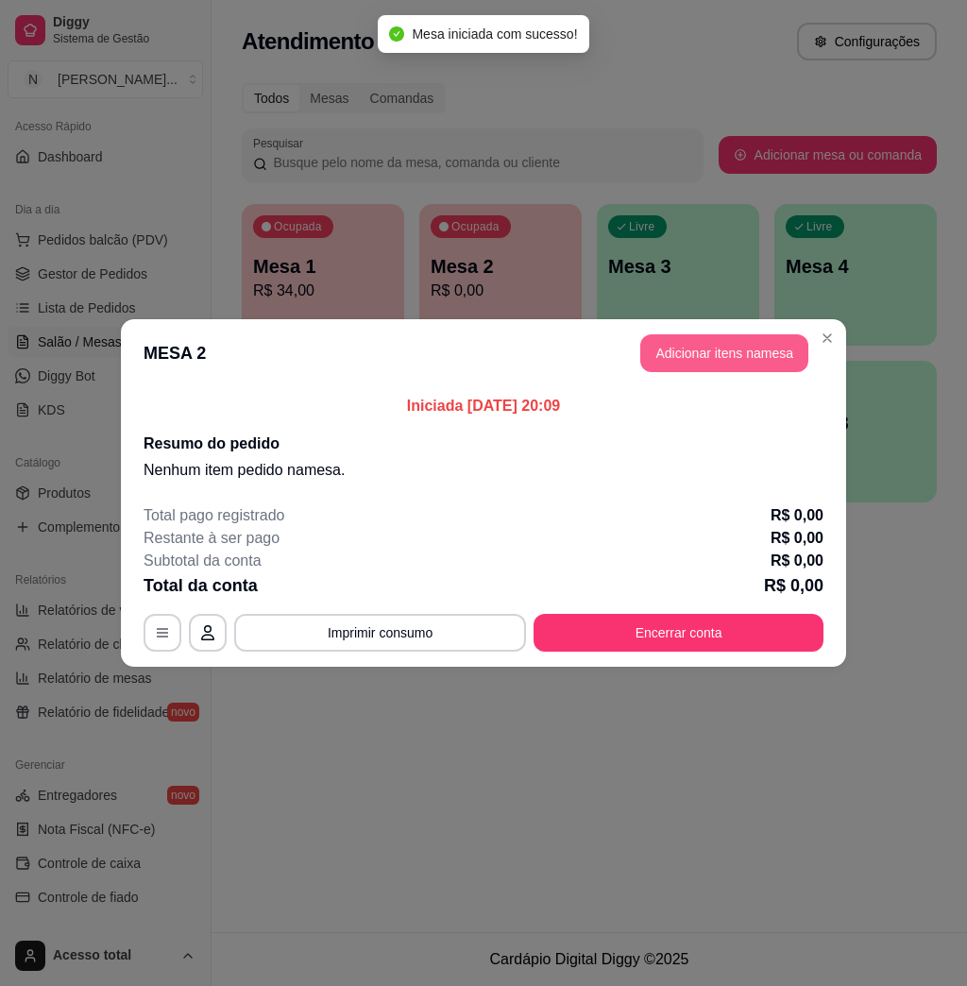
click at [715, 344] on button "Adicionar itens na mesa" at bounding box center [724, 353] width 168 height 38
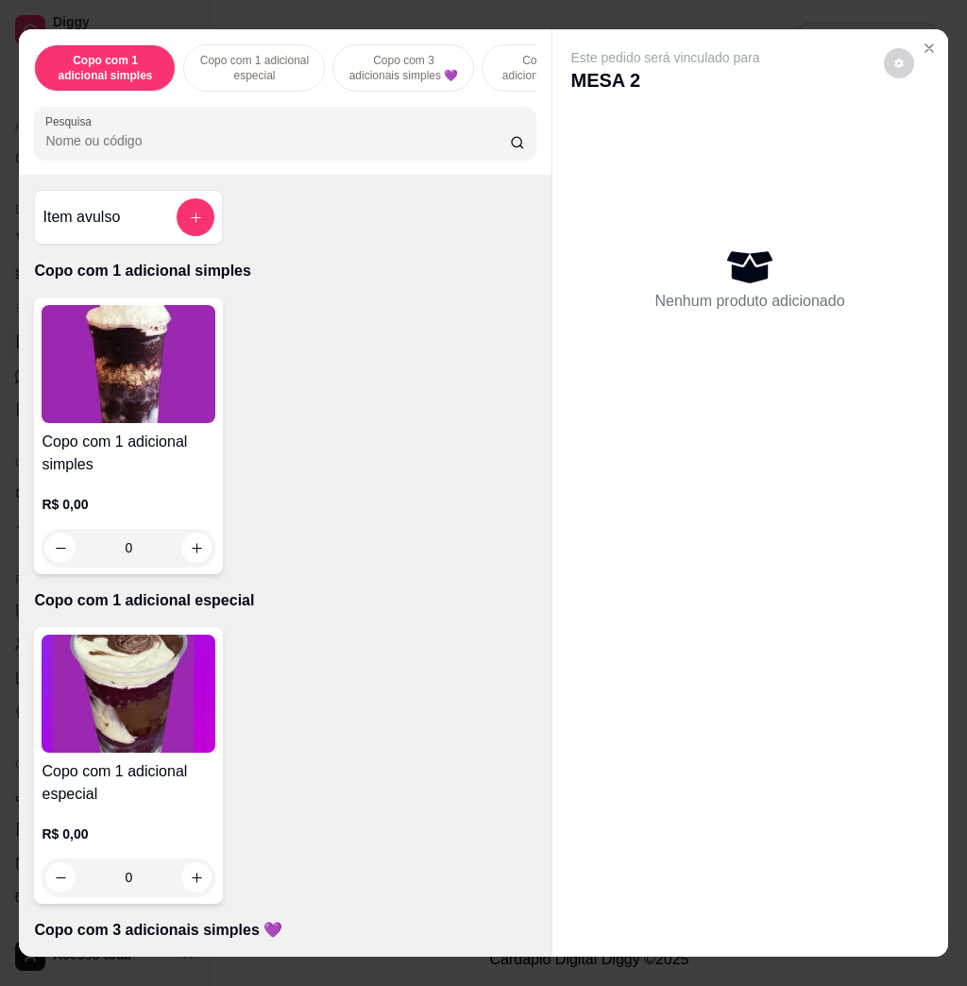
click at [290, 144] on input "Pesquisa" at bounding box center [277, 140] width 465 height 19
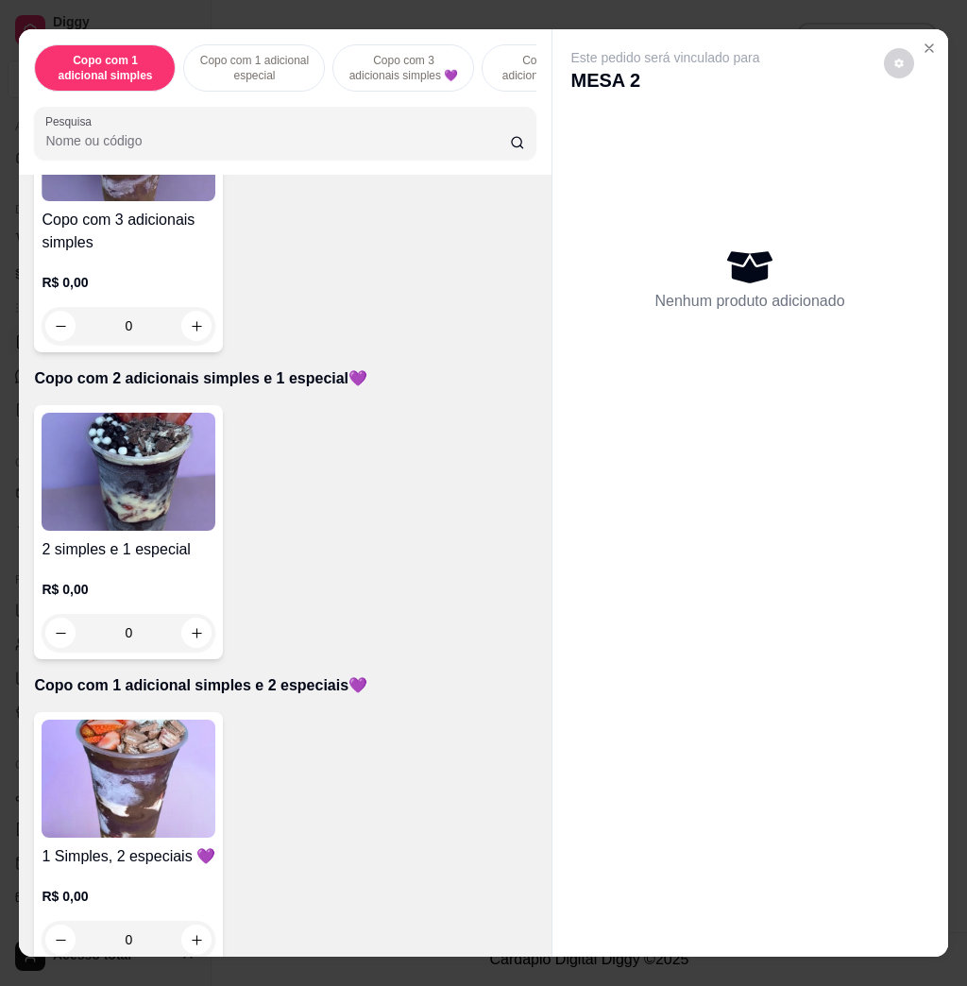
scroll to position [1007, 0]
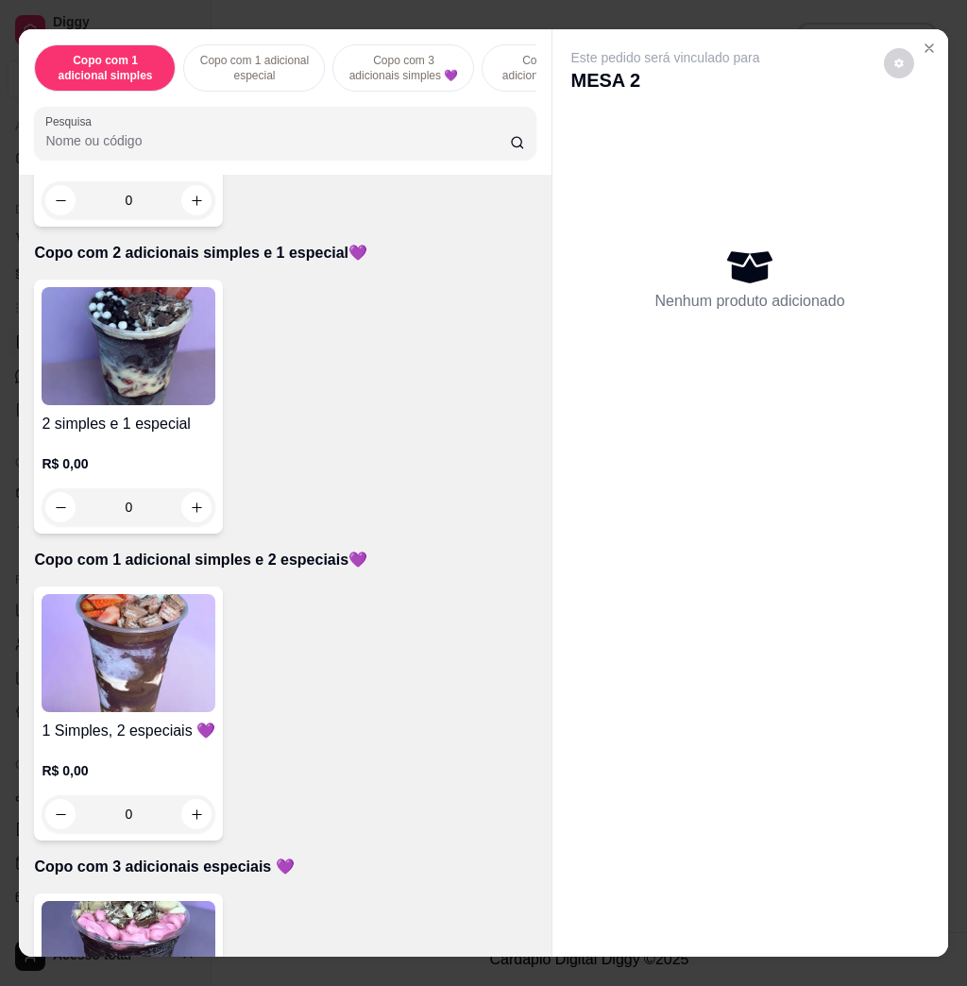
click at [283, 144] on input "Pesquisa" at bounding box center [277, 140] width 465 height 19
click at [190, 632] on img at bounding box center [129, 653] width 174 height 118
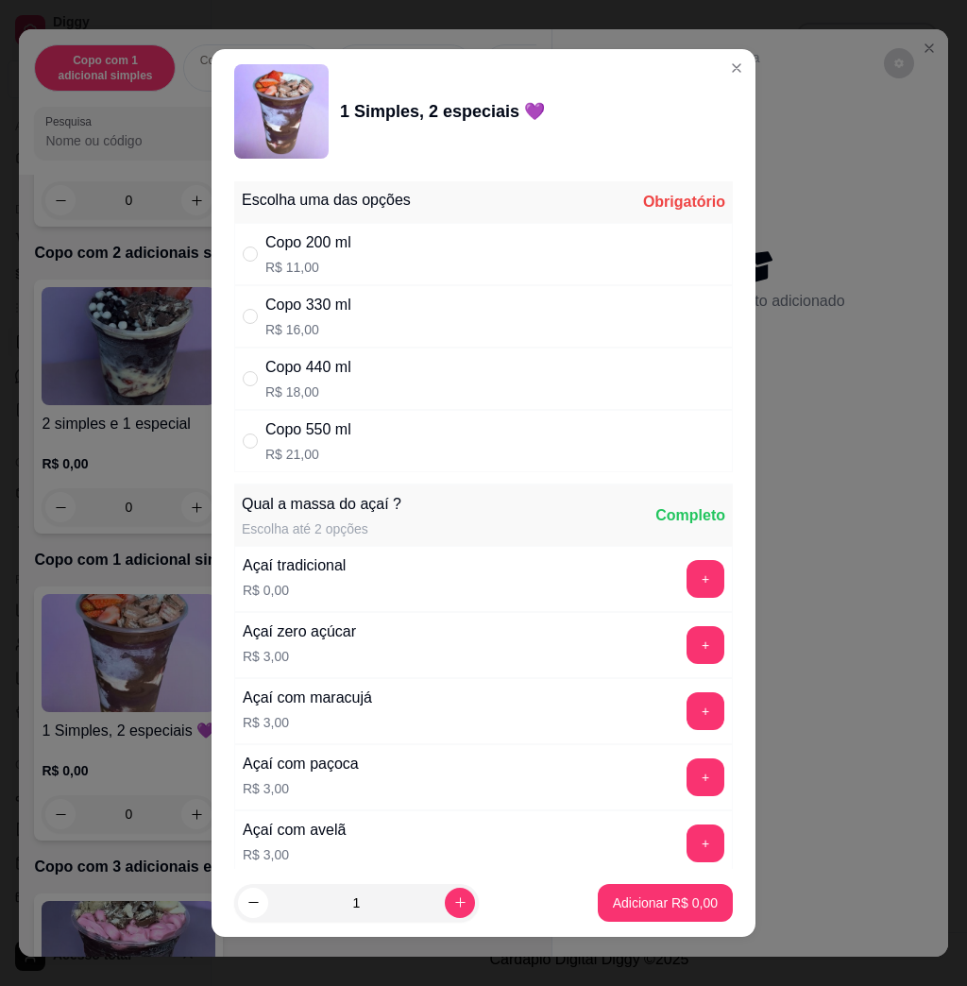
click at [326, 389] on p "R$ 18,00" at bounding box center [308, 392] width 86 height 19
radio input "true"
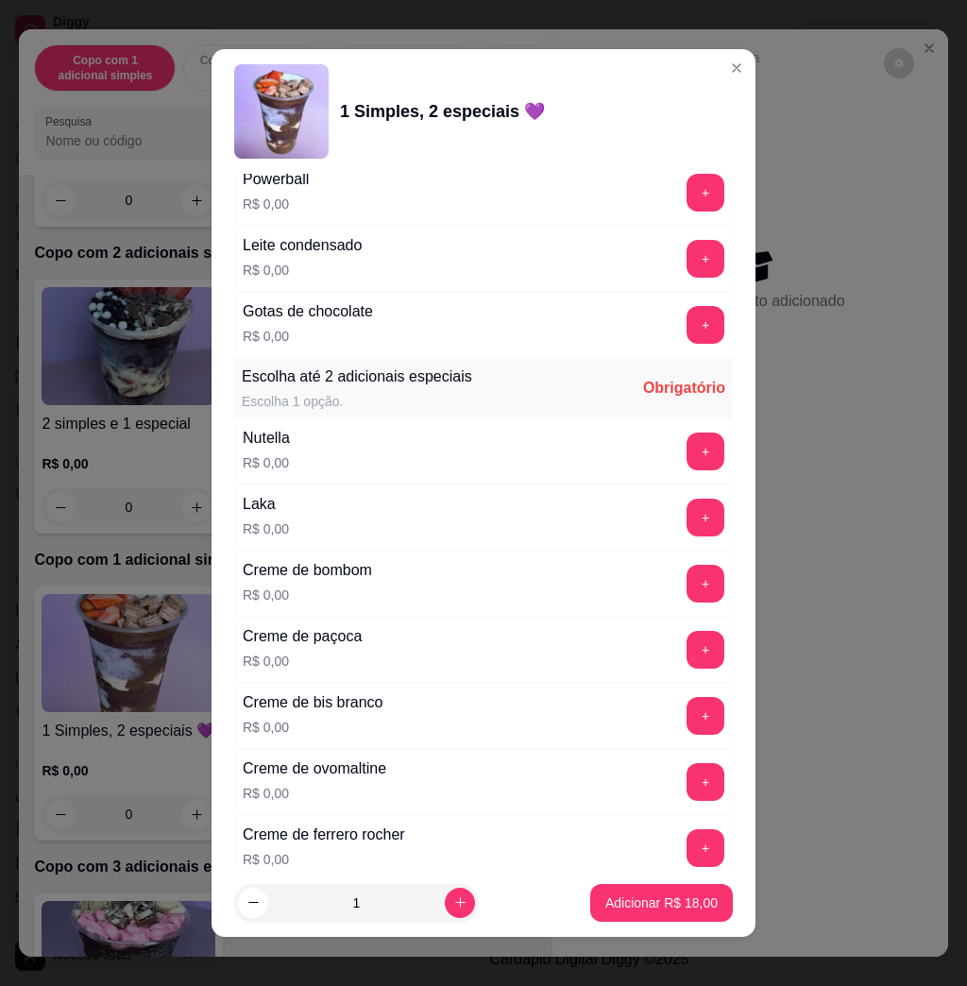
scroll to position [1762, 0]
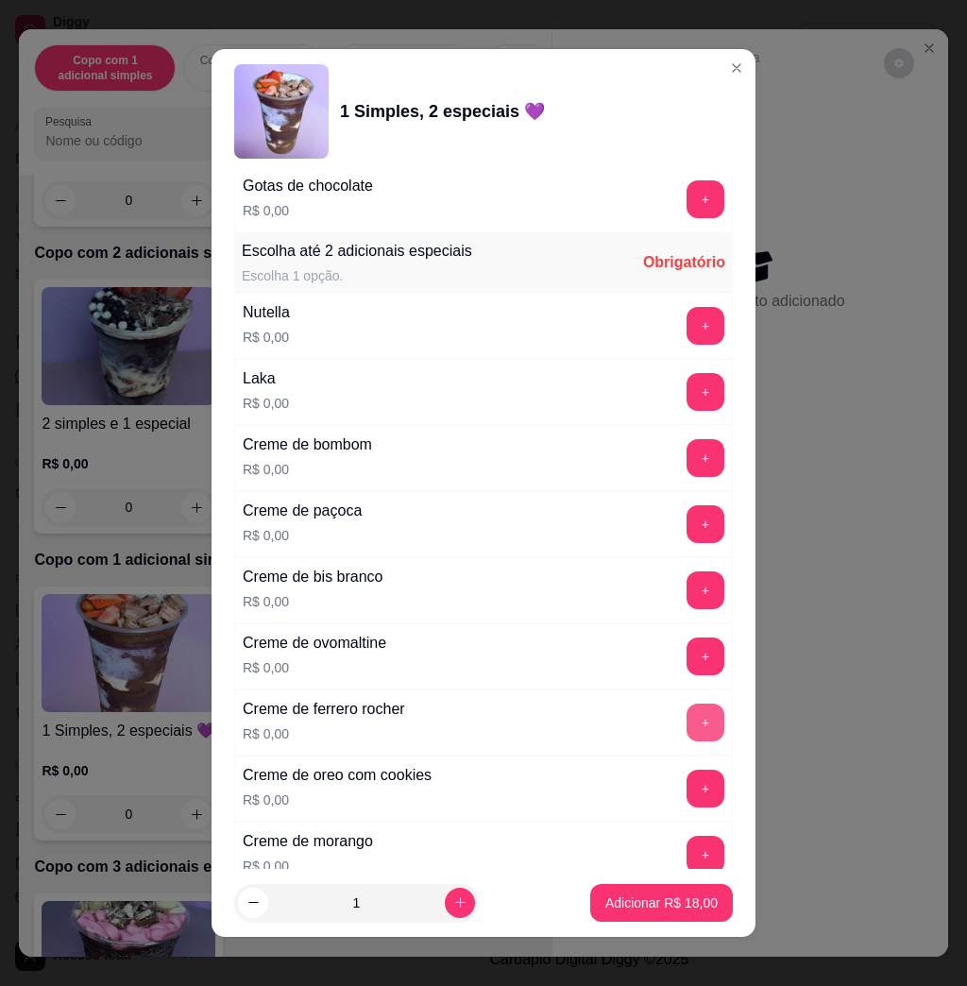
click at [687, 732] on button "+" at bounding box center [706, 723] width 38 height 38
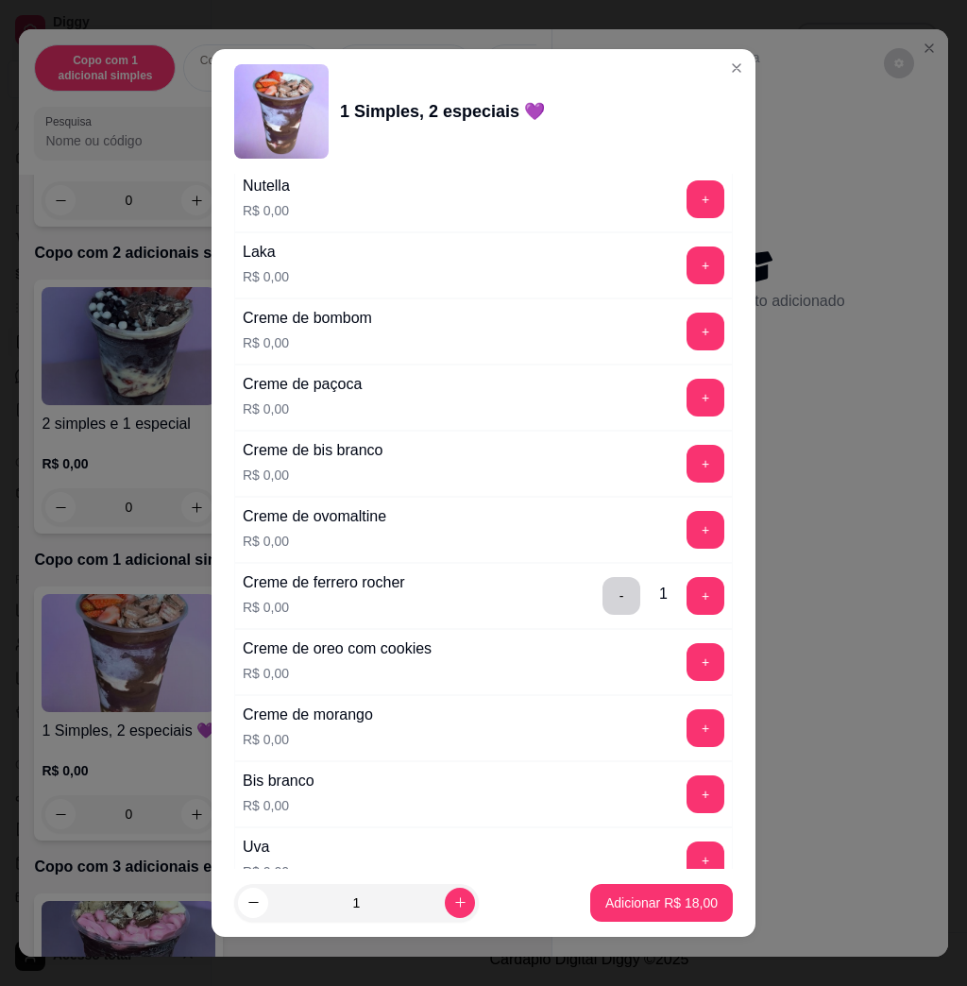
scroll to position [2140, 0]
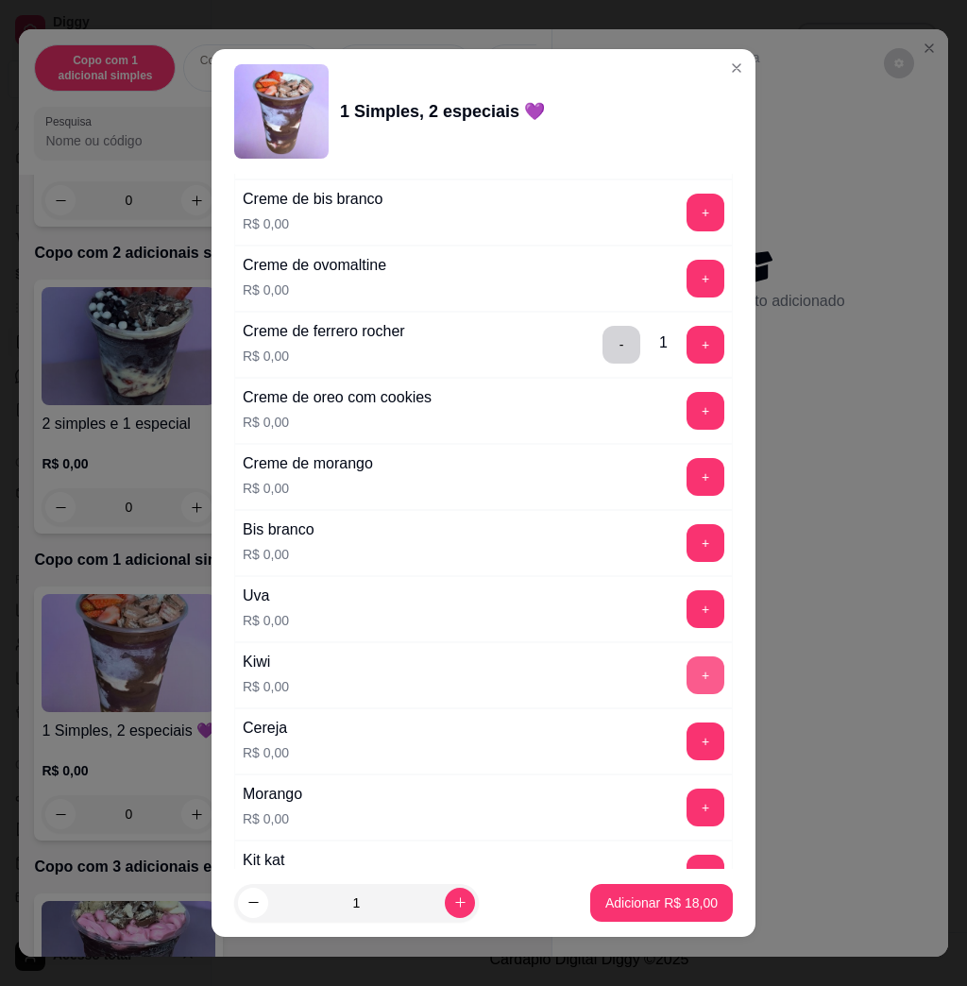
click at [687, 688] on button "+" at bounding box center [706, 675] width 38 height 38
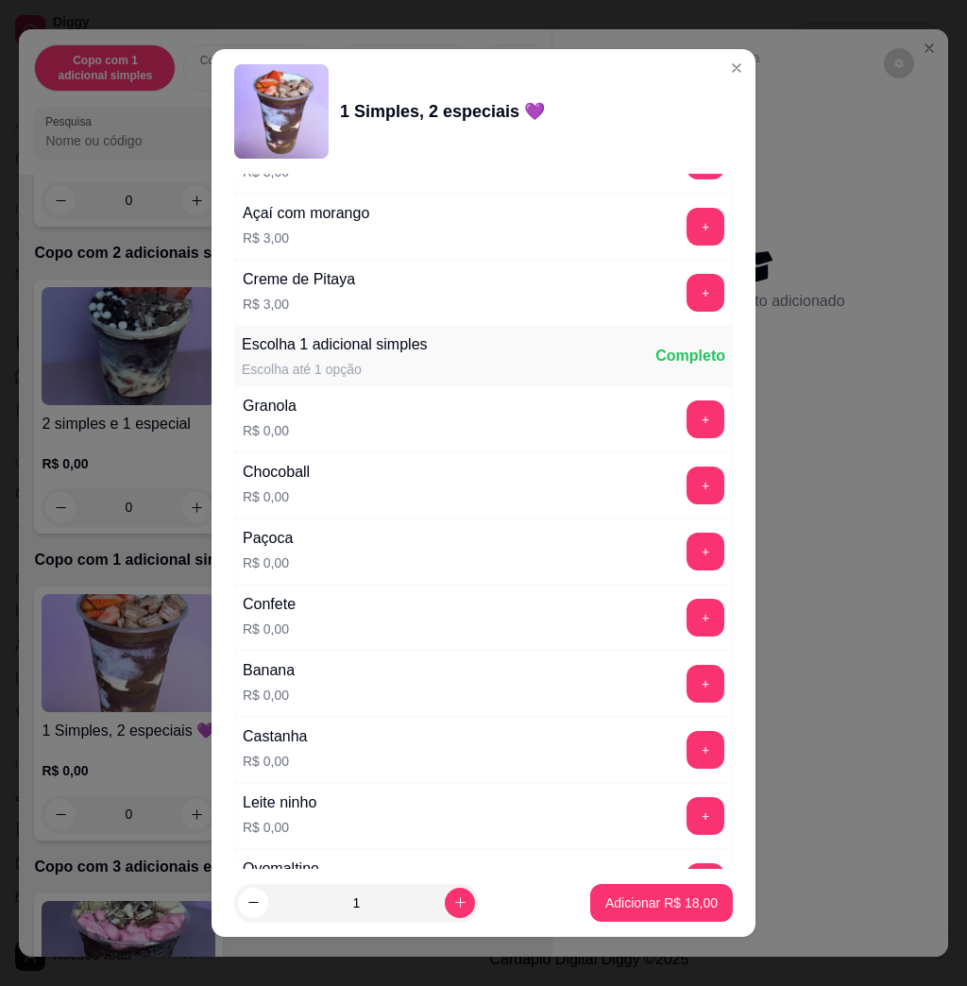
scroll to position [1007, 0]
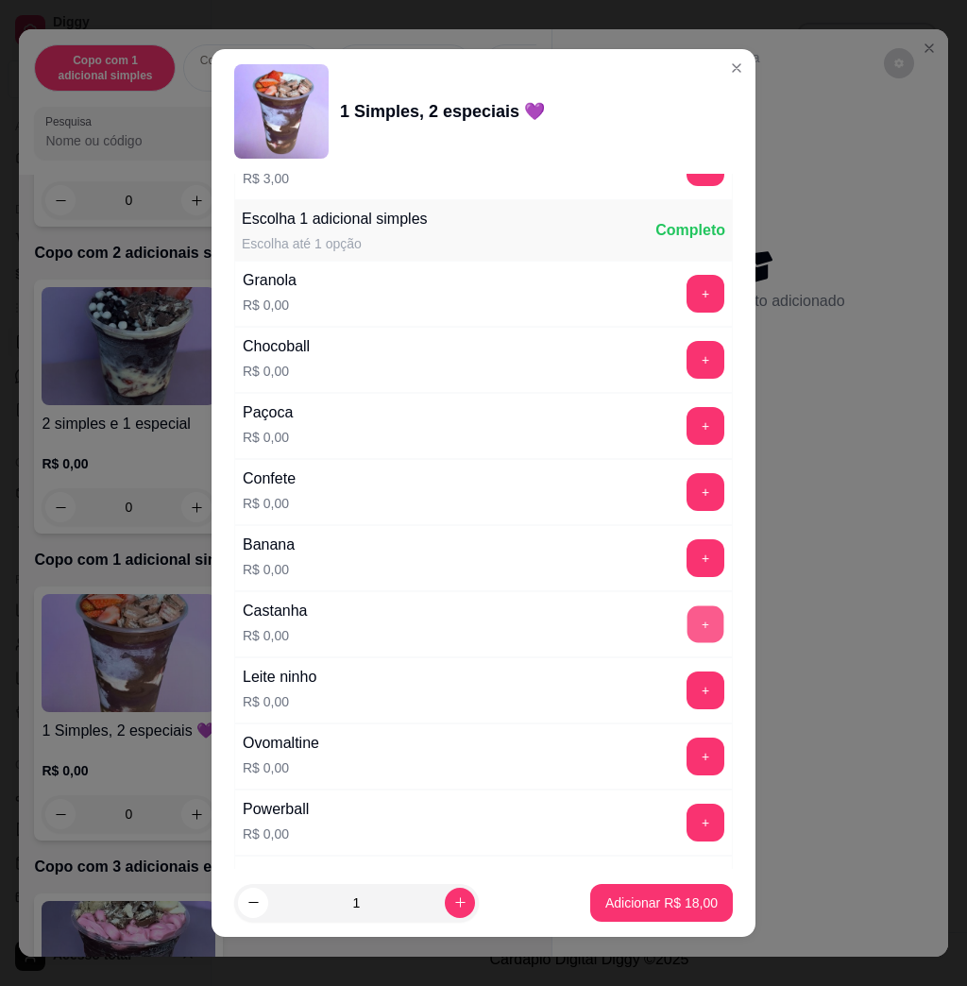
click at [688, 619] on button "+" at bounding box center [706, 624] width 37 height 37
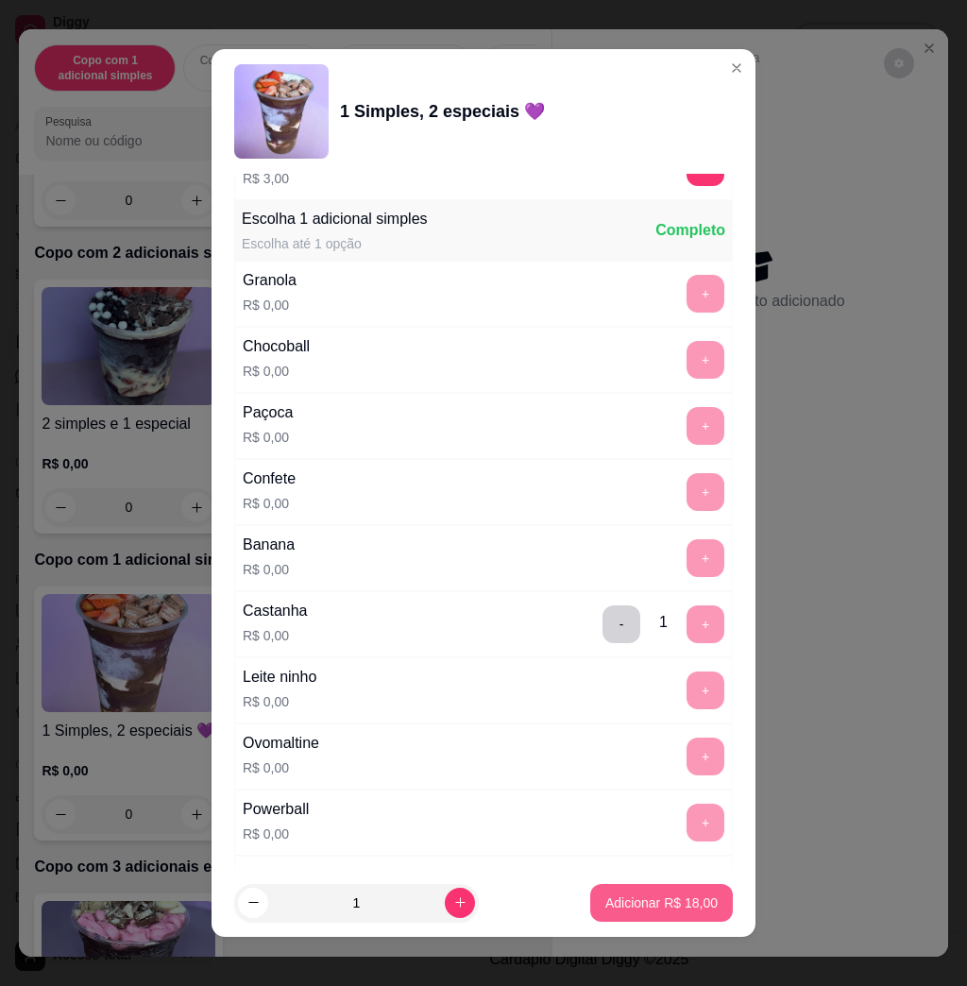
click at [639, 899] on p "Adicionar R$ 18,00" at bounding box center [661, 902] width 112 height 19
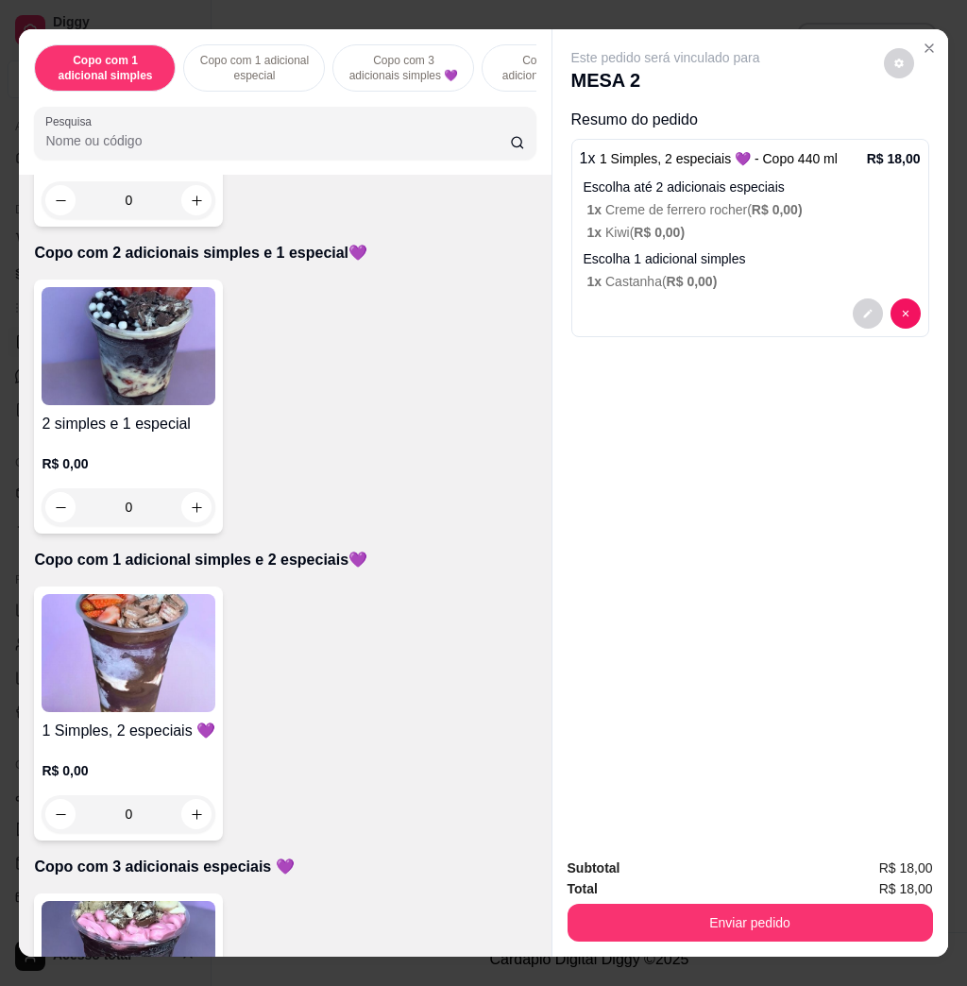
click at [162, 672] on img at bounding box center [129, 653] width 174 height 118
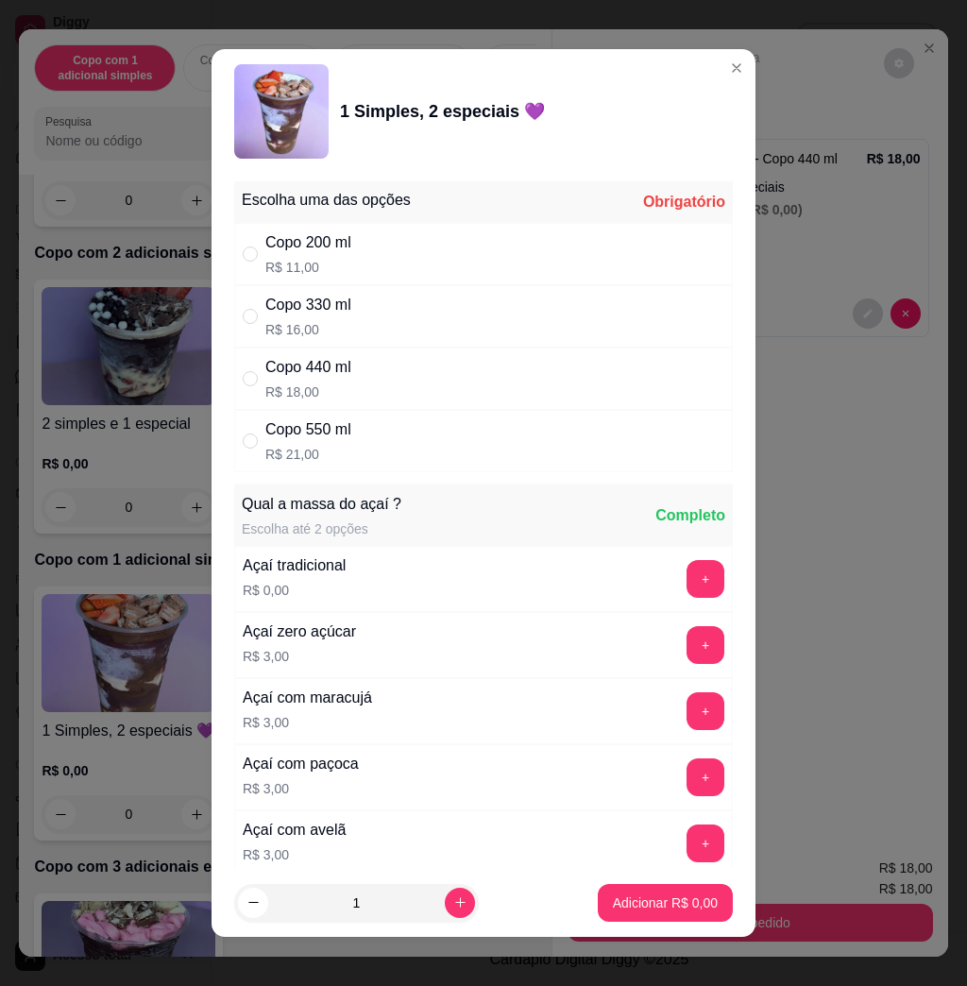
click at [436, 379] on div "Copo 440 ml R$ 18,00" at bounding box center [483, 379] width 499 height 62
radio input "true"
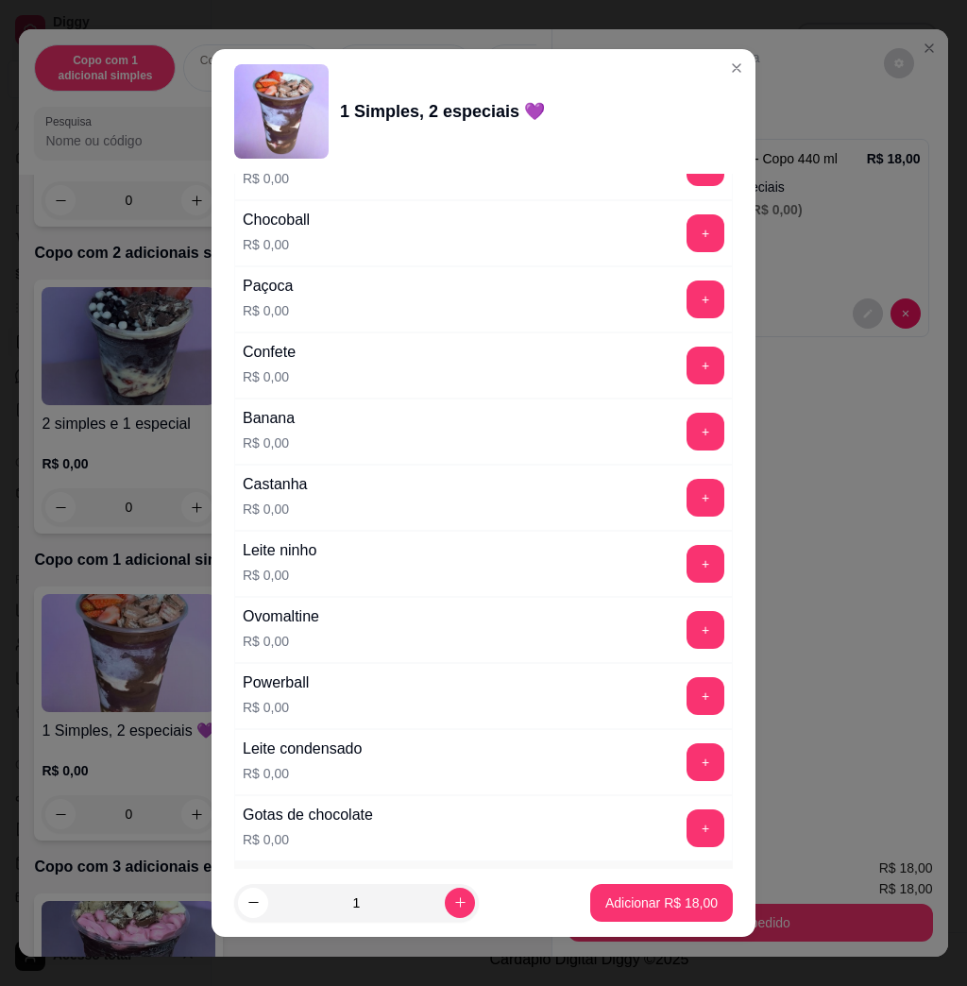
scroll to position [1259, 0]
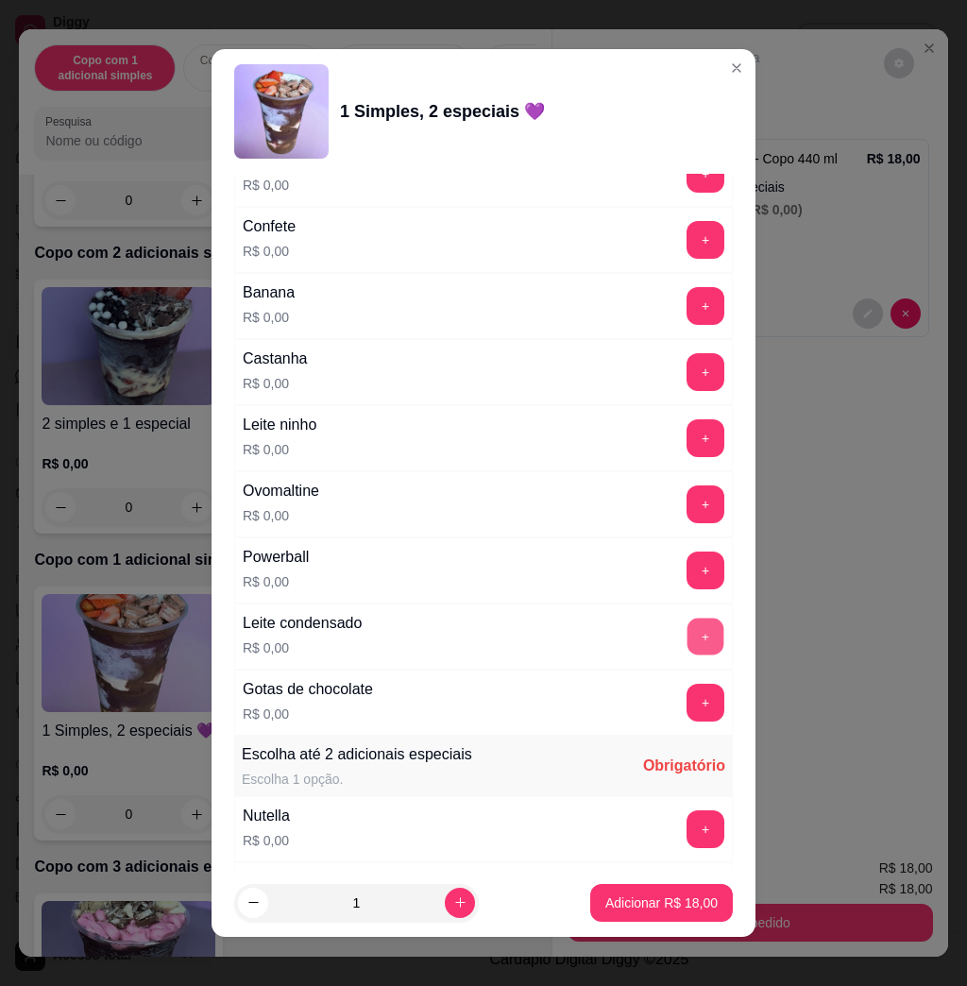
click at [688, 630] on button "+" at bounding box center [706, 637] width 37 height 37
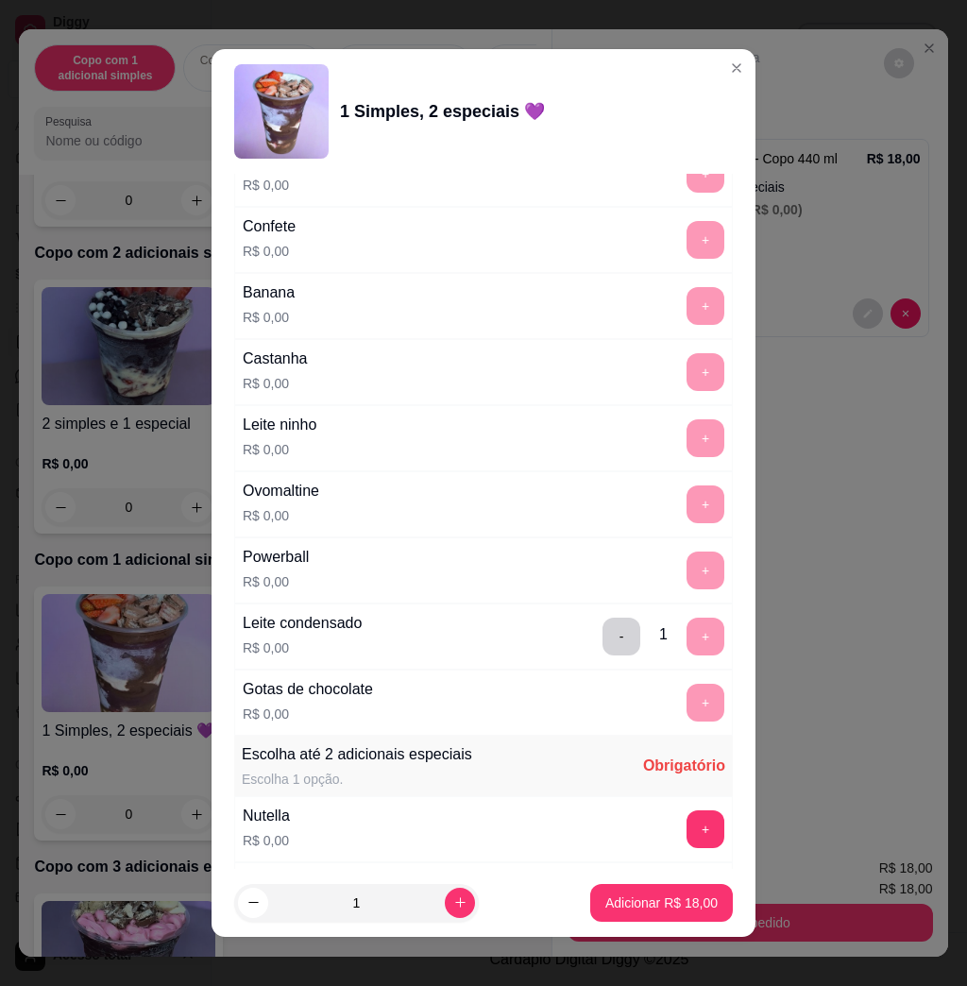
scroll to position [1762, 0]
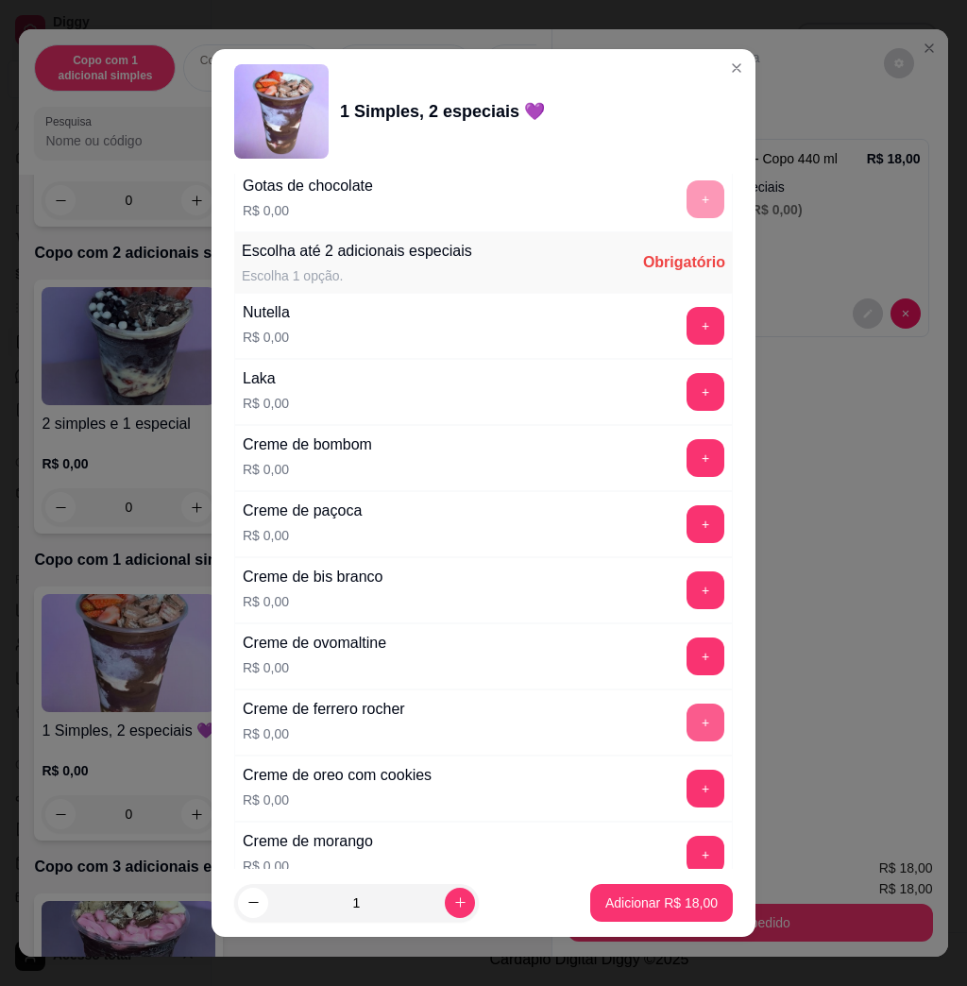
click at [687, 717] on button "+" at bounding box center [706, 723] width 38 height 38
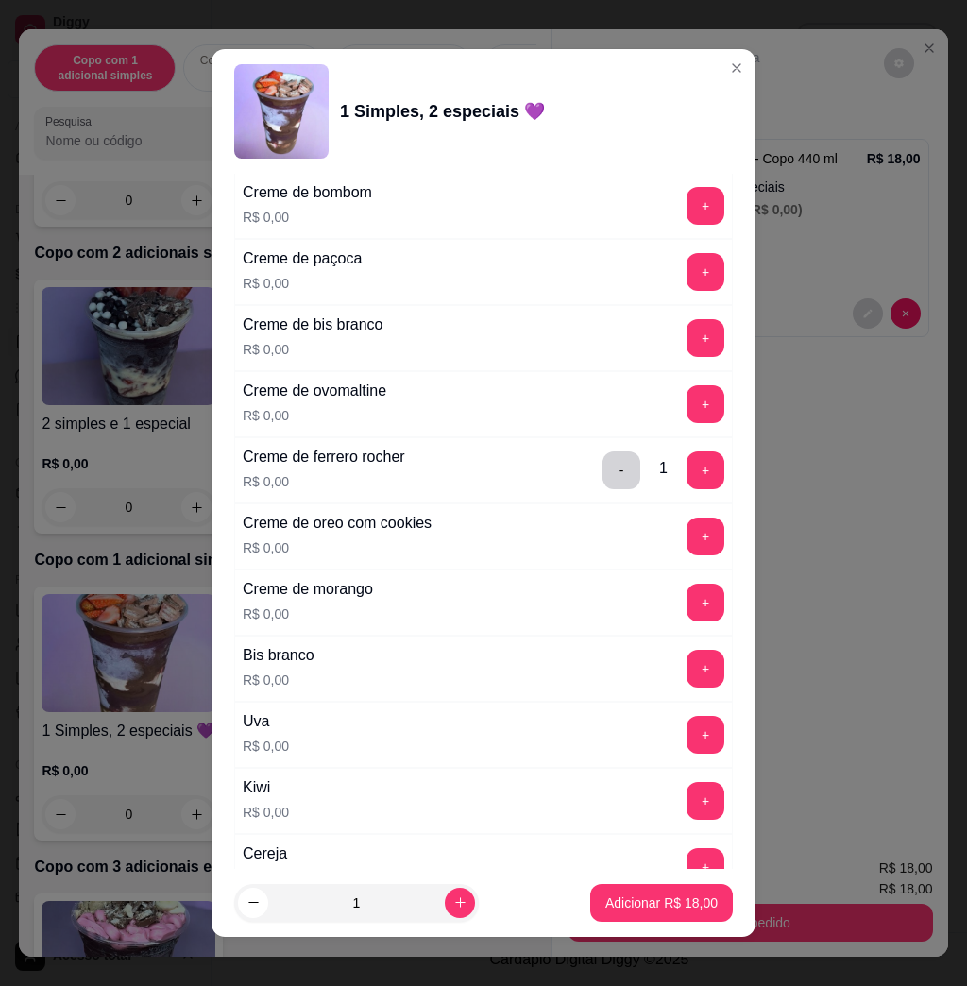
scroll to position [2140, 0]
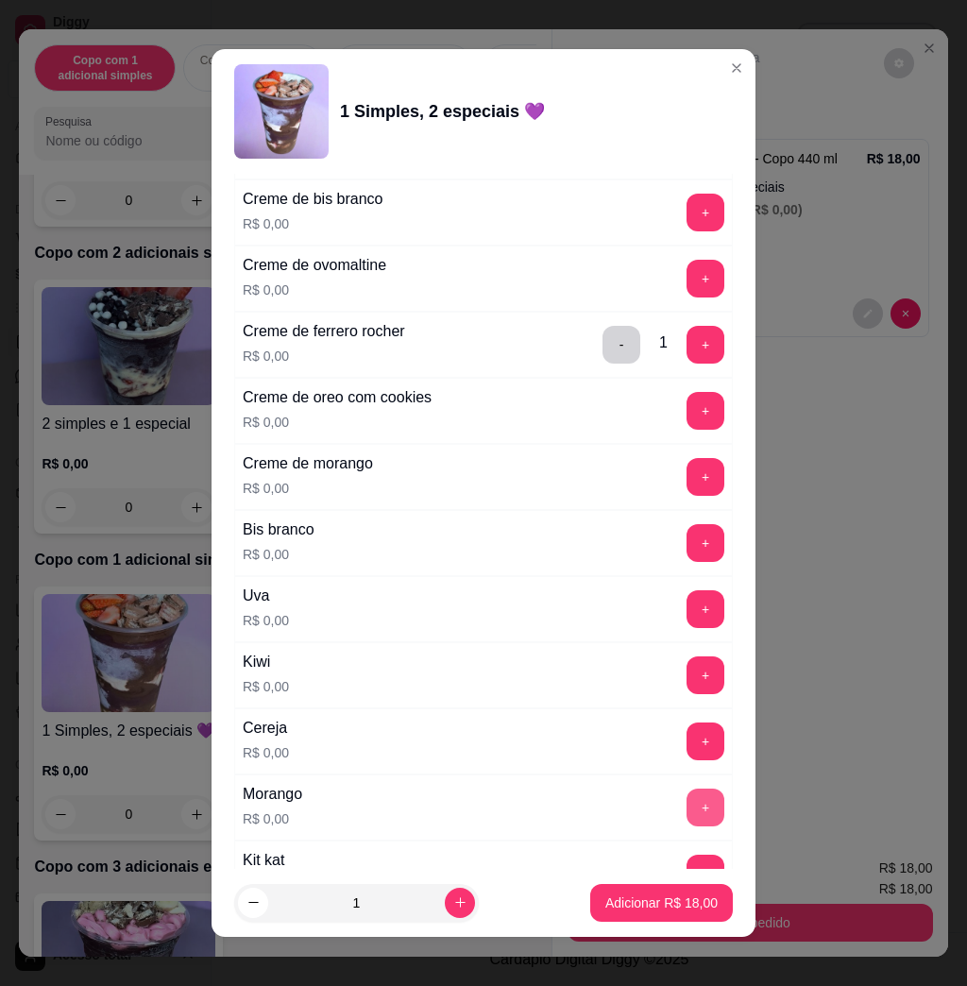
click at [687, 810] on button "+" at bounding box center [706, 808] width 38 height 38
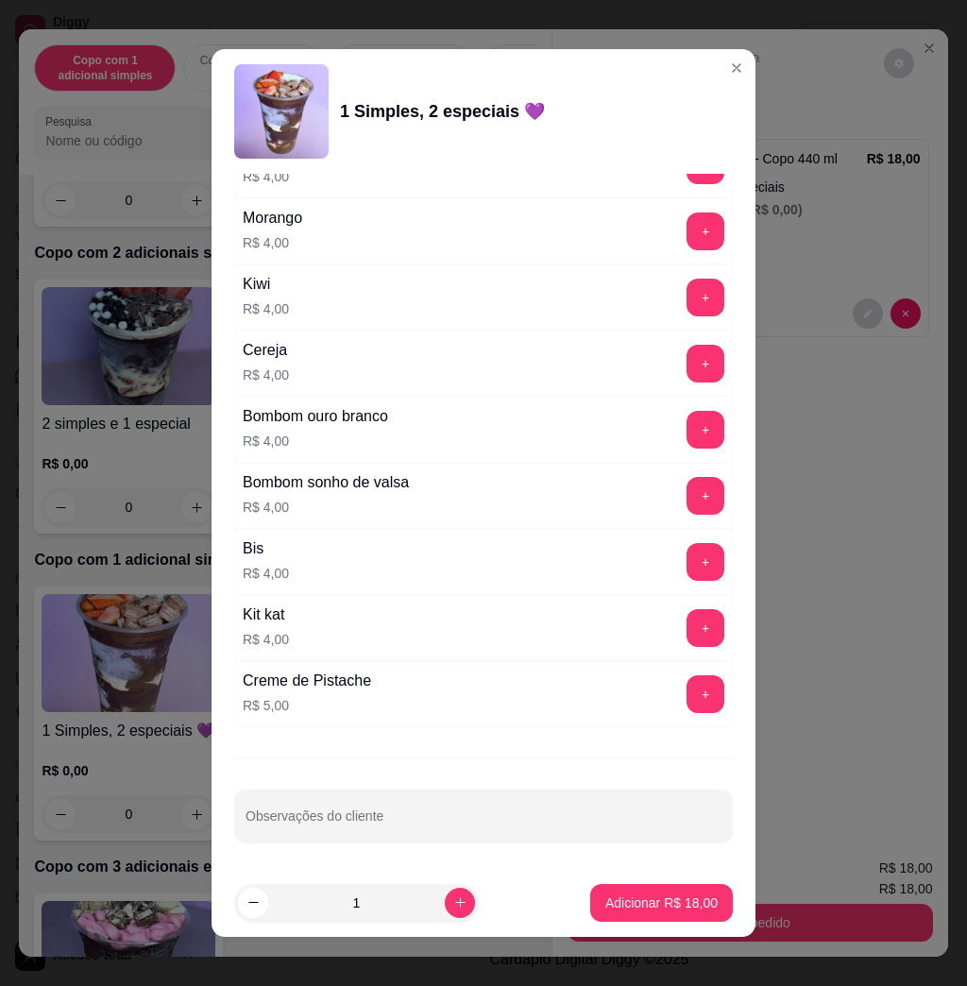
scroll to position [10, 0]
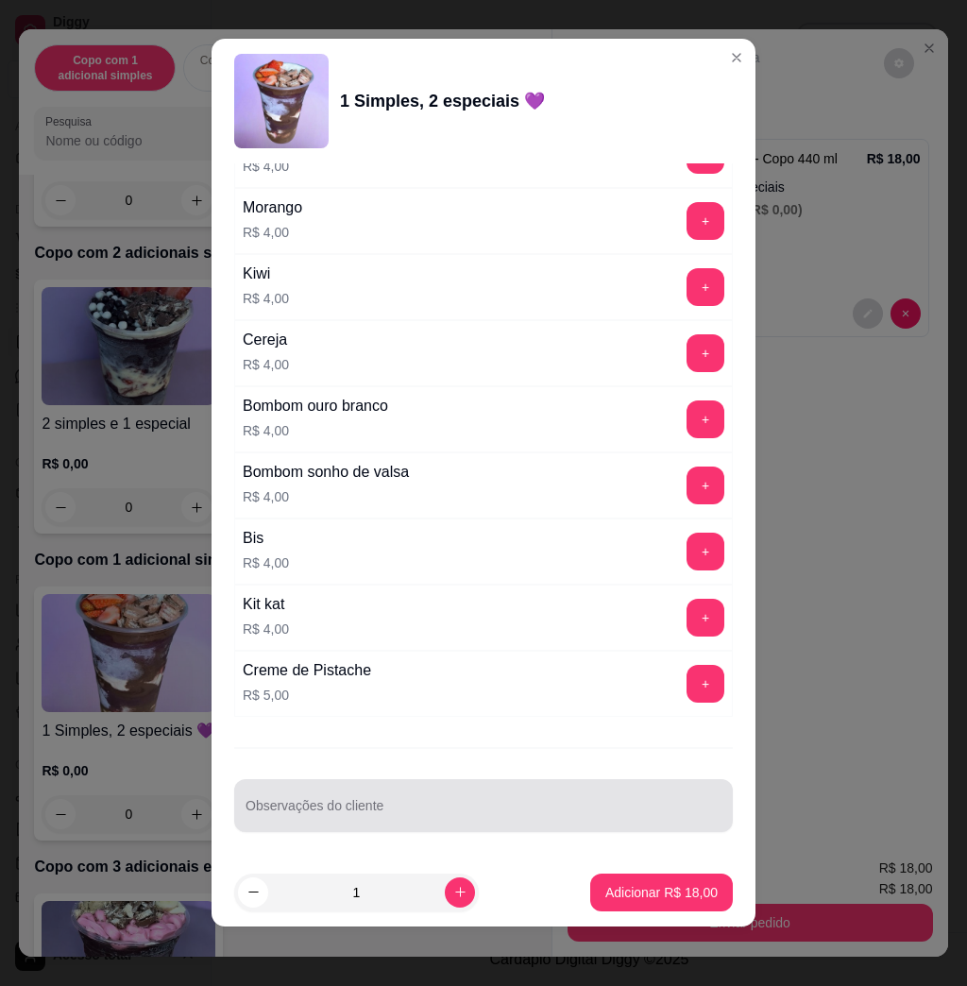
click at [394, 792] on div at bounding box center [484, 806] width 476 height 38
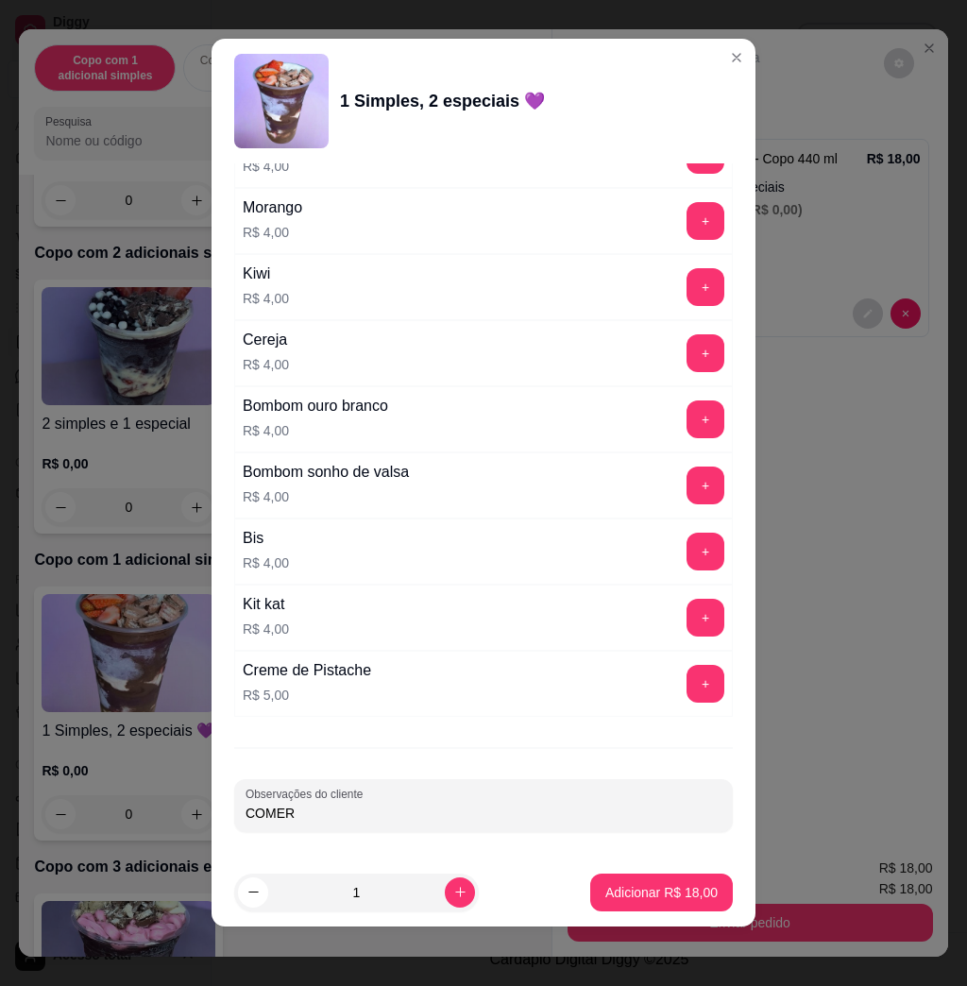
type input "COMER"
click at [651, 922] on footer "1 Adicionar R$ 18,00" at bounding box center [484, 893] width 544 height 68
click at [656, 889] on p "Adicionar R$ 18,00" at bounding box center [661, 892] width 112 height 19
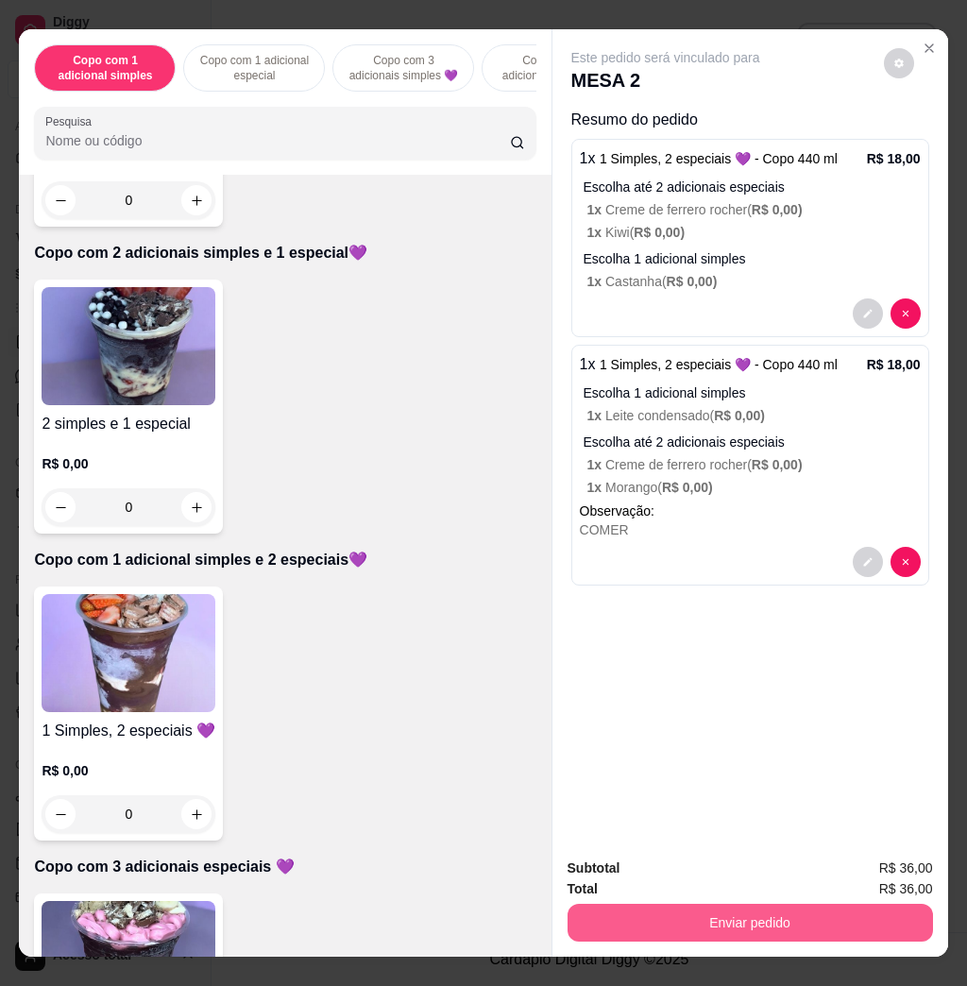
click at [809, 911] on button "Enviar pedido" at bounding box center [751, 923] width 366 height 38
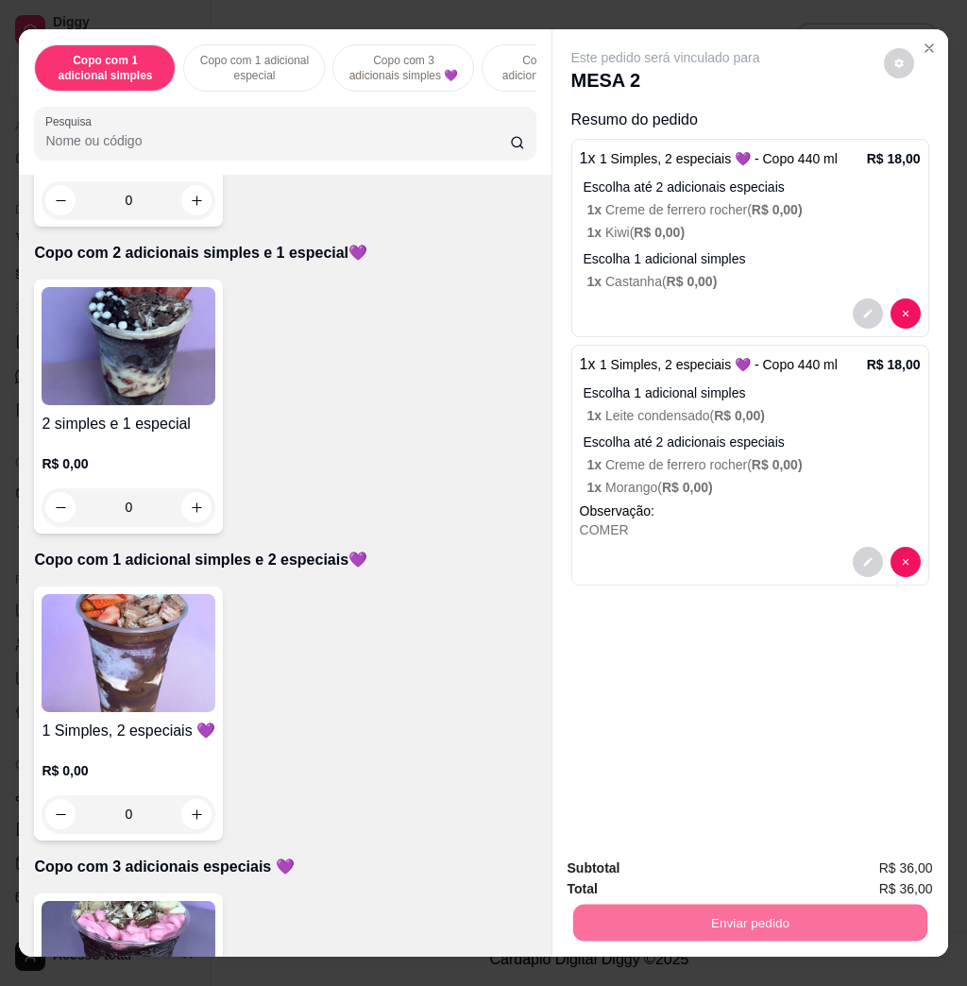
click at [660, 849] on button "Não registrar e enviar pedido" at bounding box center [685, 867] width 196 height 36
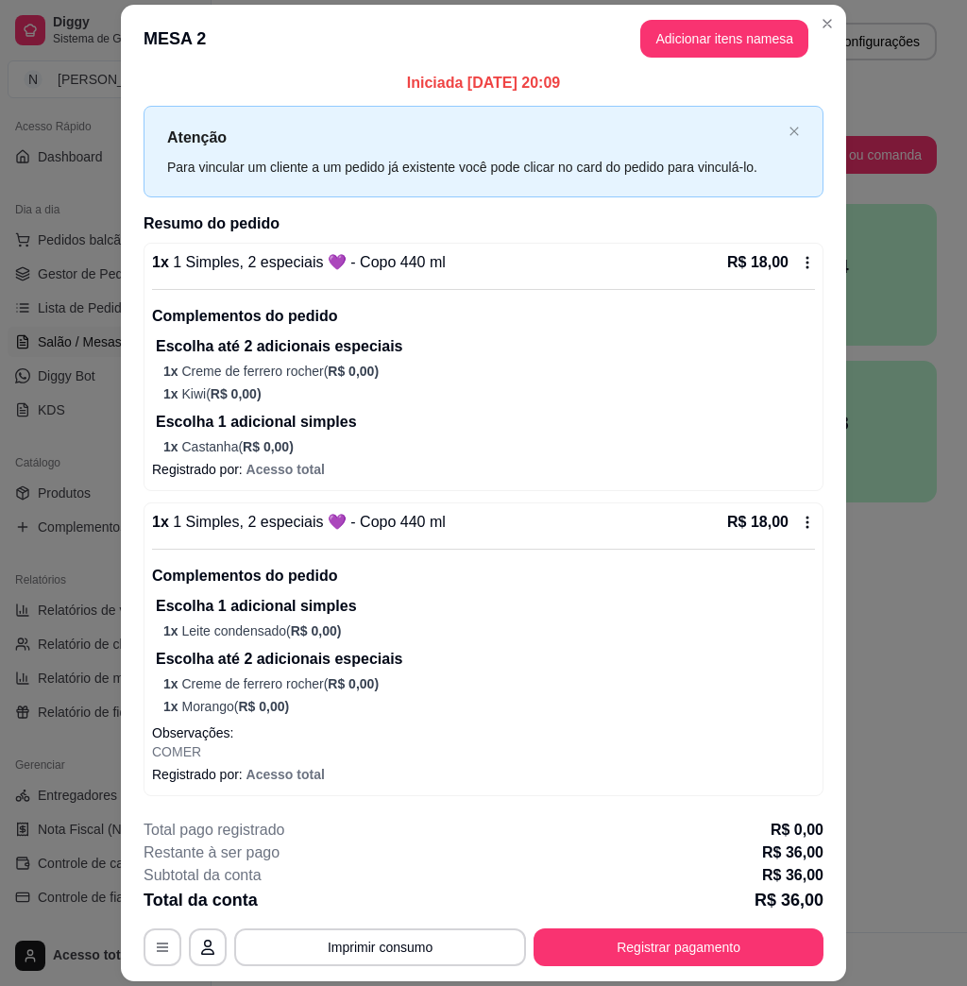
scroll to position [55, 0]
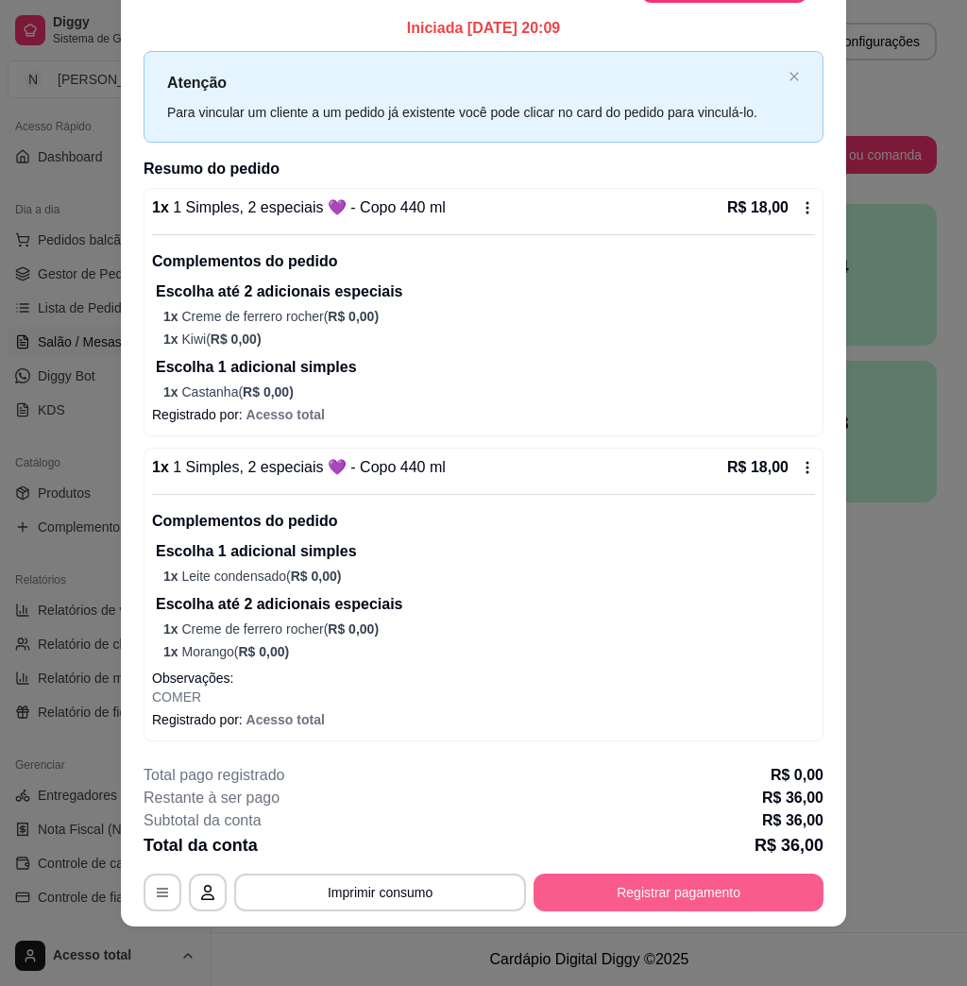
click at [692, 895] on button "Registrar pagamento" at bounding box center [679, 893] width 290 height 38
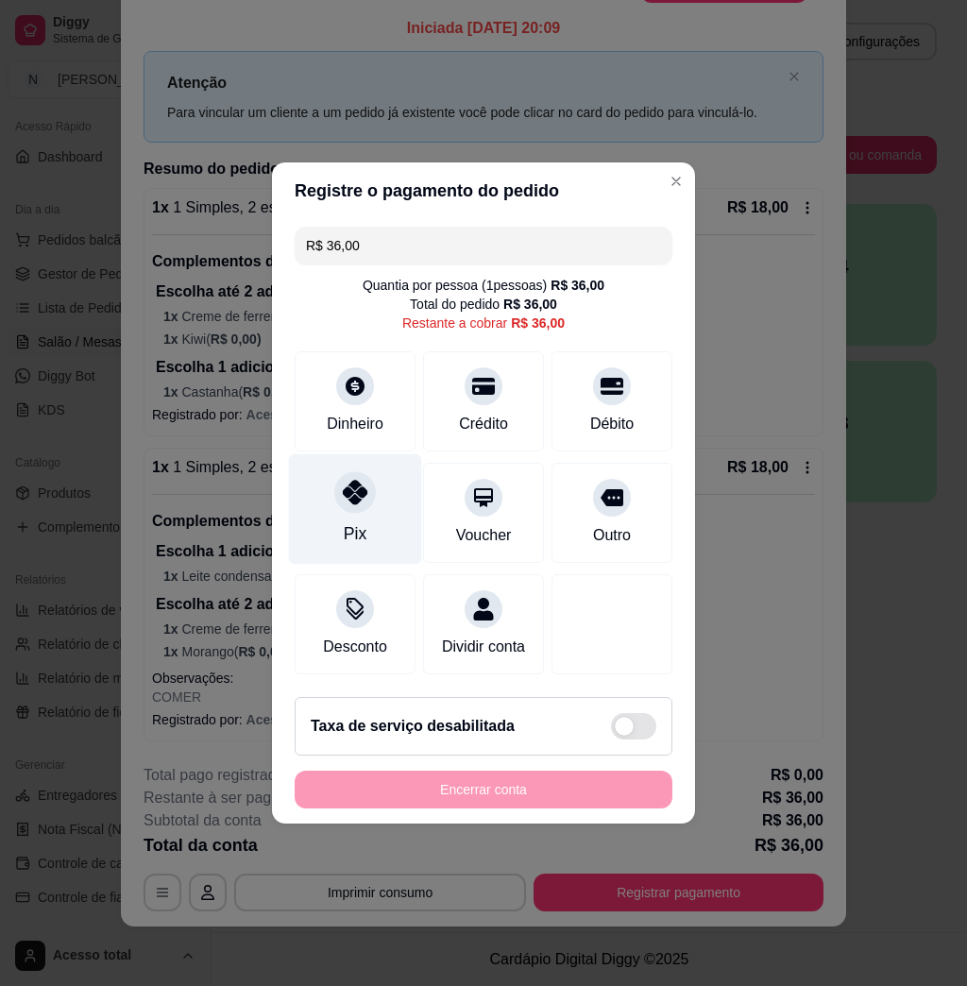
click at [352, 498] on div at bounding box center [355, 492] width 42 height 42
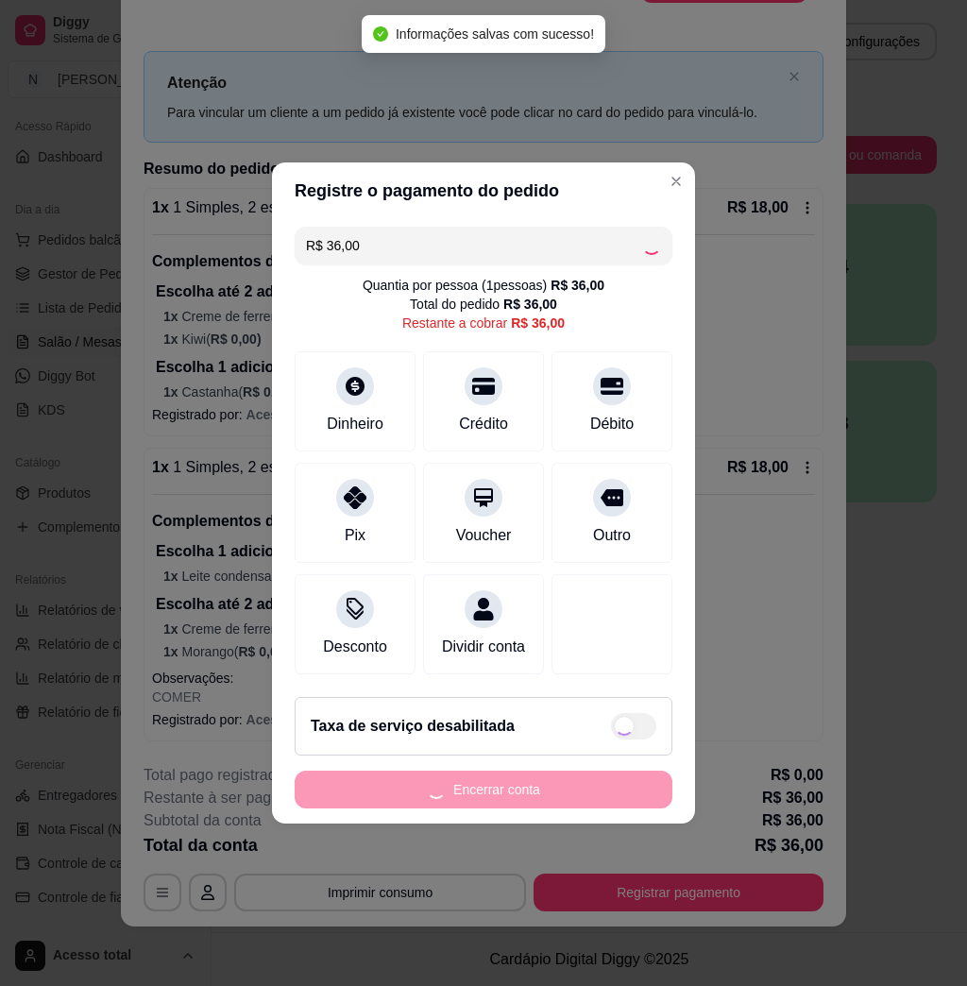
type input "R$ 0,00"
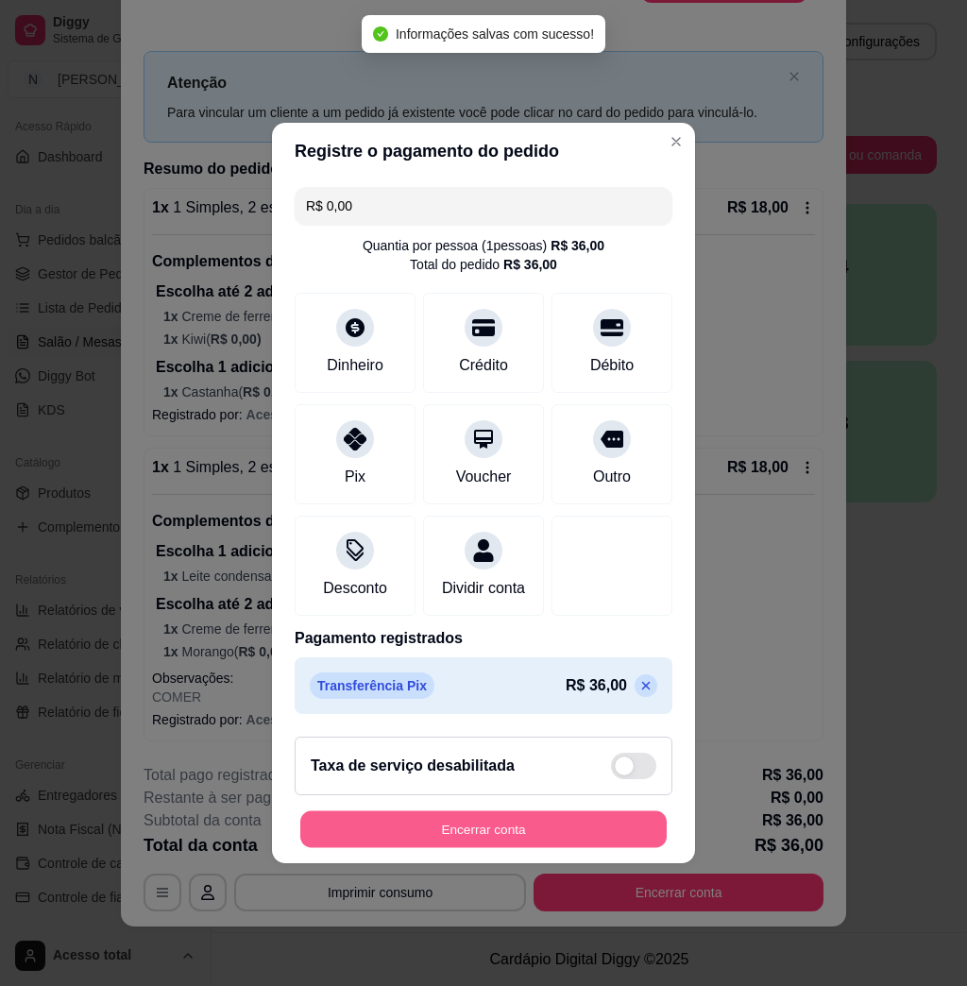
click at [520, 837] on button "Encerrar conta" at bounding box center [483, 829] width 366 height 37
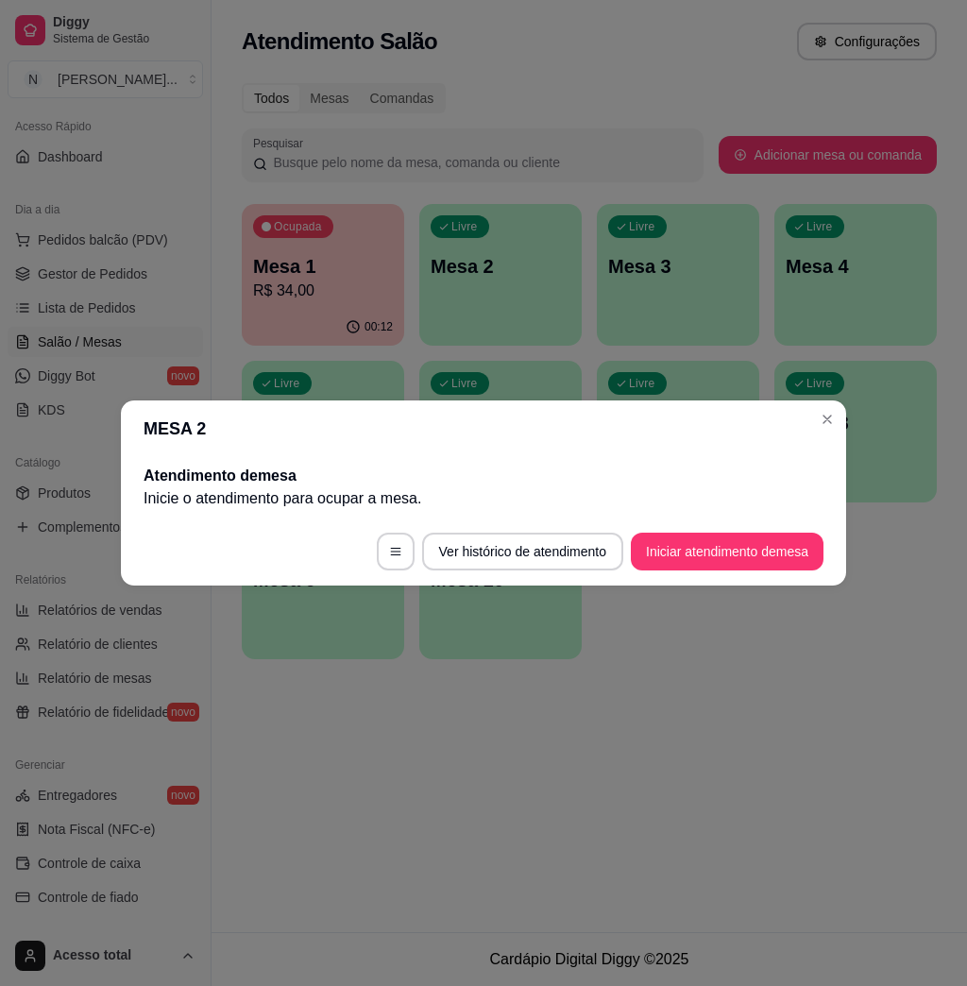
scroll to position [0, 0]
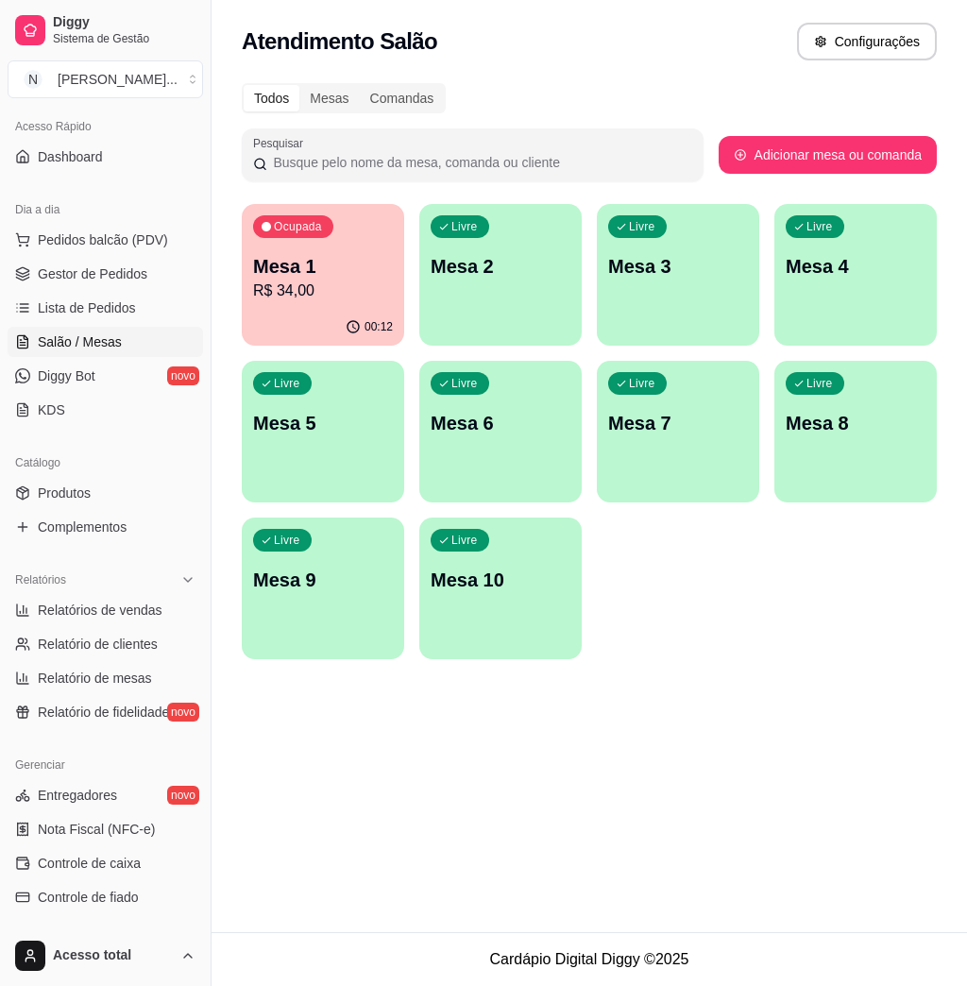
click at [306, 201] on div "Todos Mesas Comandas Pesquisar Adicionar mesa ou comanda Ocupada Mesa 1 R$ 34,0…" at bounding box center [590, 377] width 756 height 610
click at [308, 247] on div "Ocupada Mesa 1 R$ 34,00" at bounding box center [324, 257] width 158 height 102
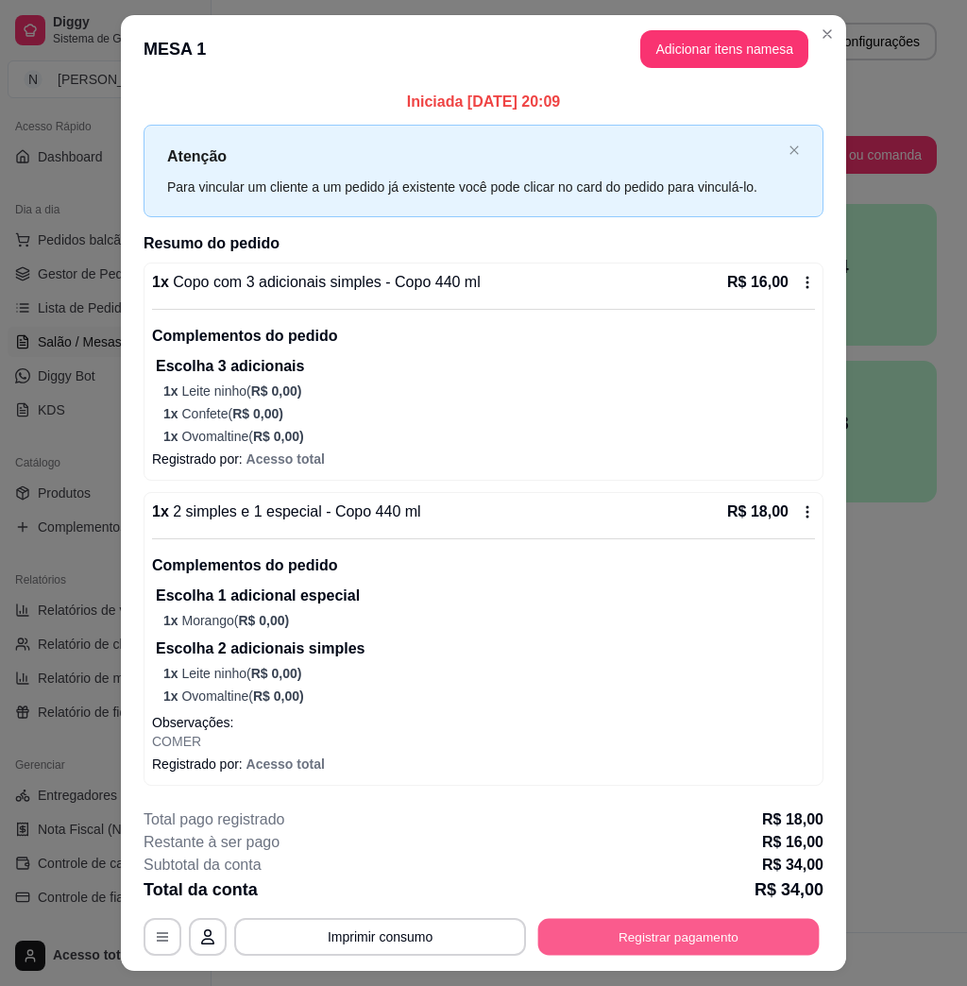
click at [601, 930] on button "Registrar pagamento" at bounding box center [678, 936] width 281 height 37
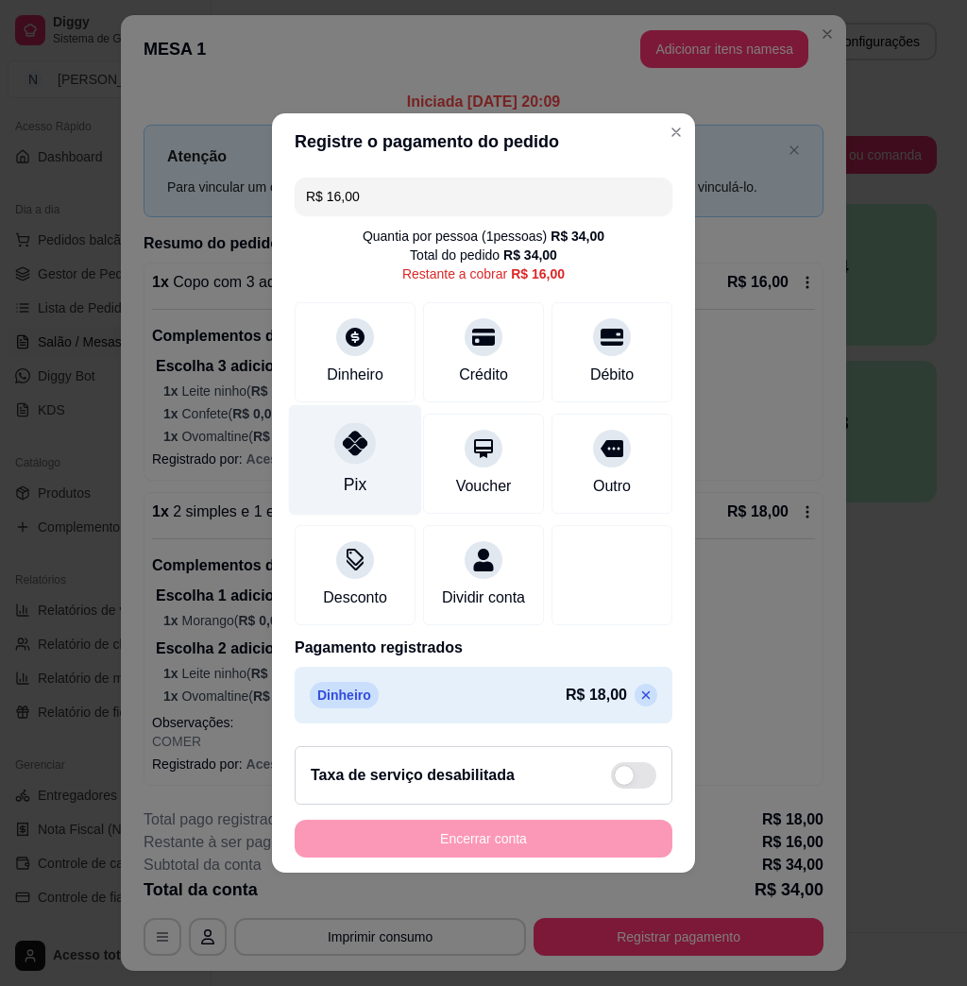
click at [366, 443] on div at bounding box center [355, 443] width 42 height 42
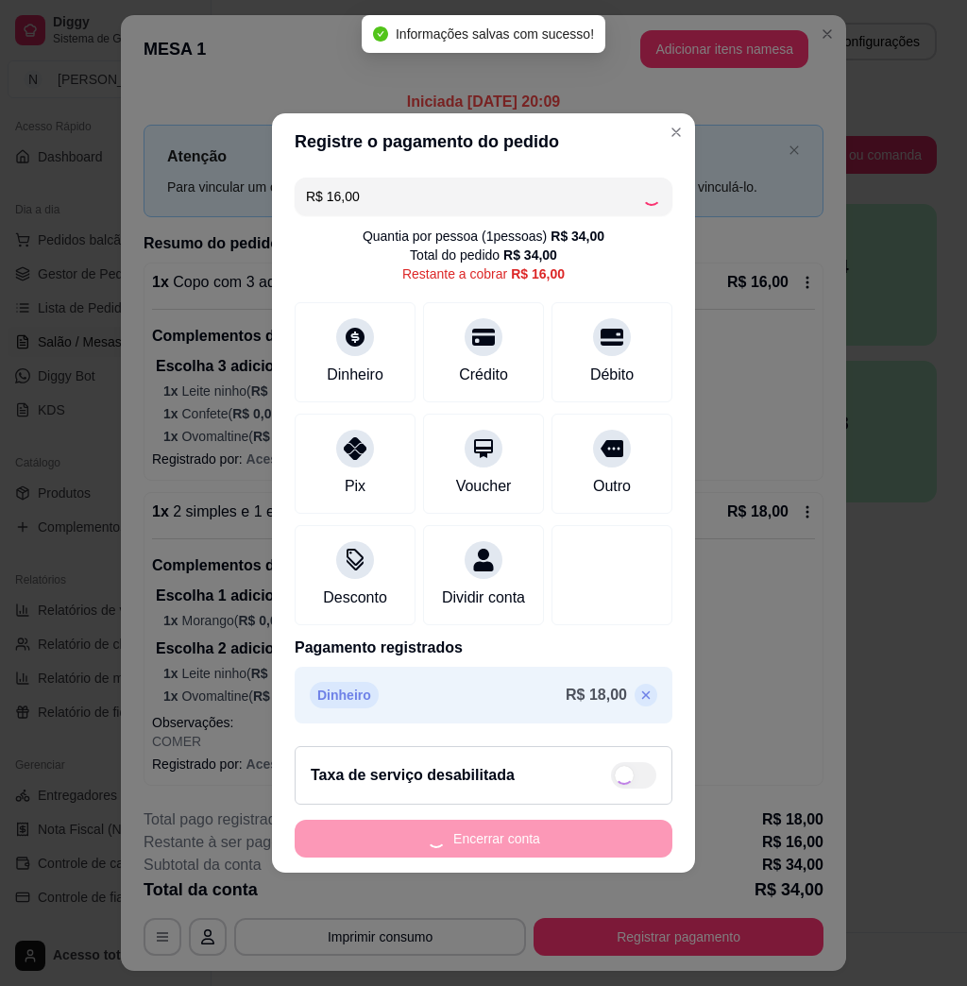
type input "R$ 0,00"
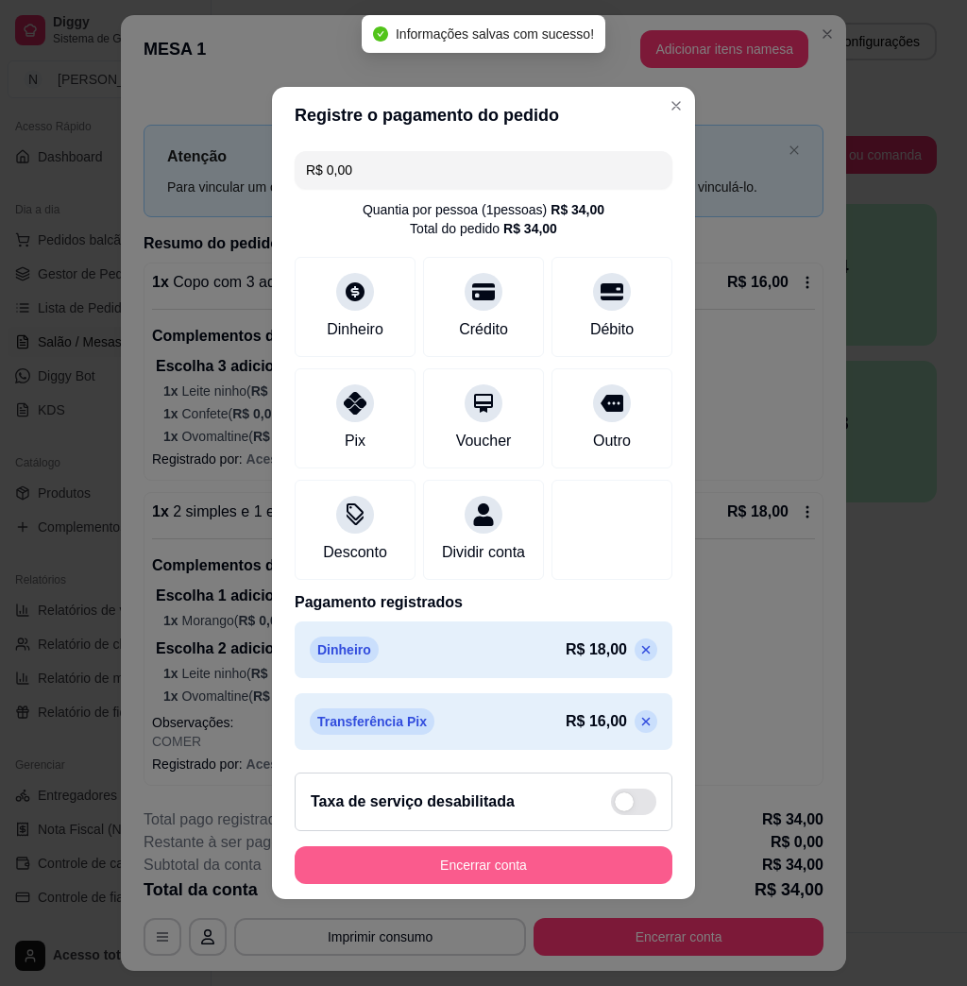
click at [482, 875] on button "Encerrar conta" at bounding box center [484, 865] width 378 height 38
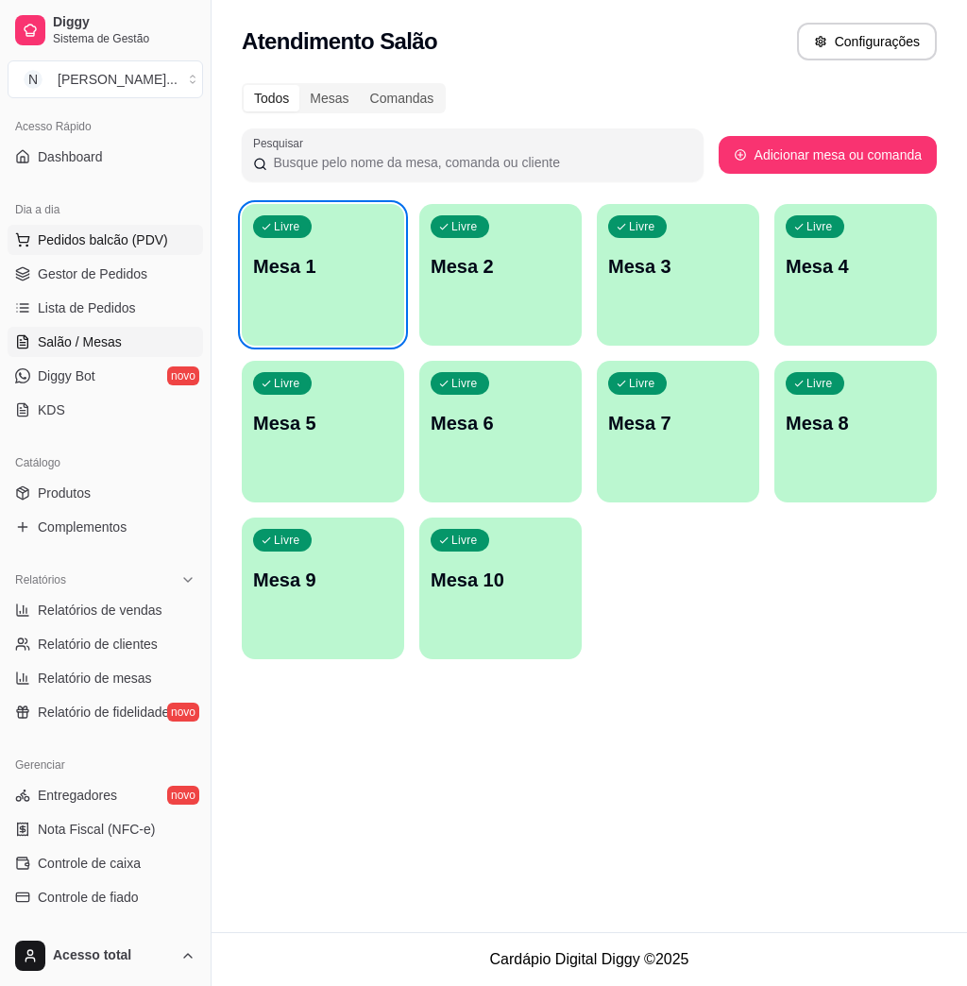
click at [42, 239] on span "Pedidos balcão (PDV)" at bounding box center [103, 239] width 130 height 19
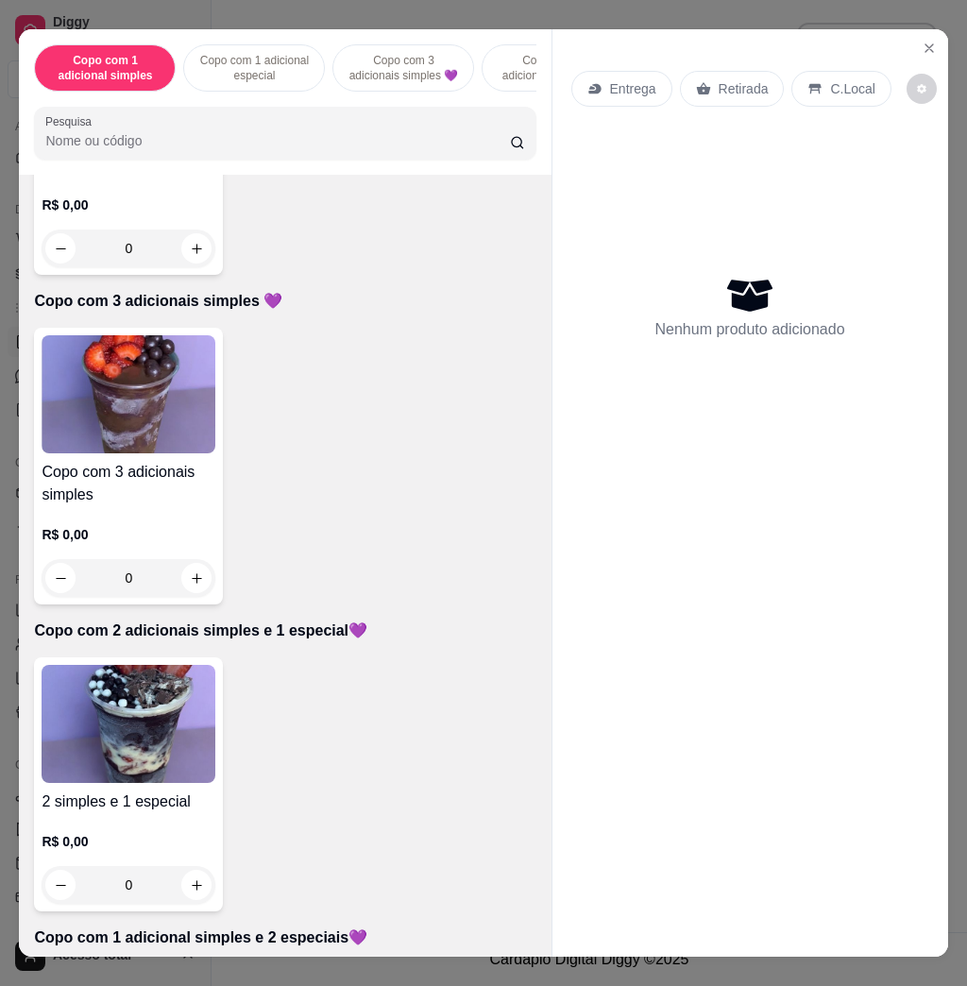
scroll to position [756, 0]
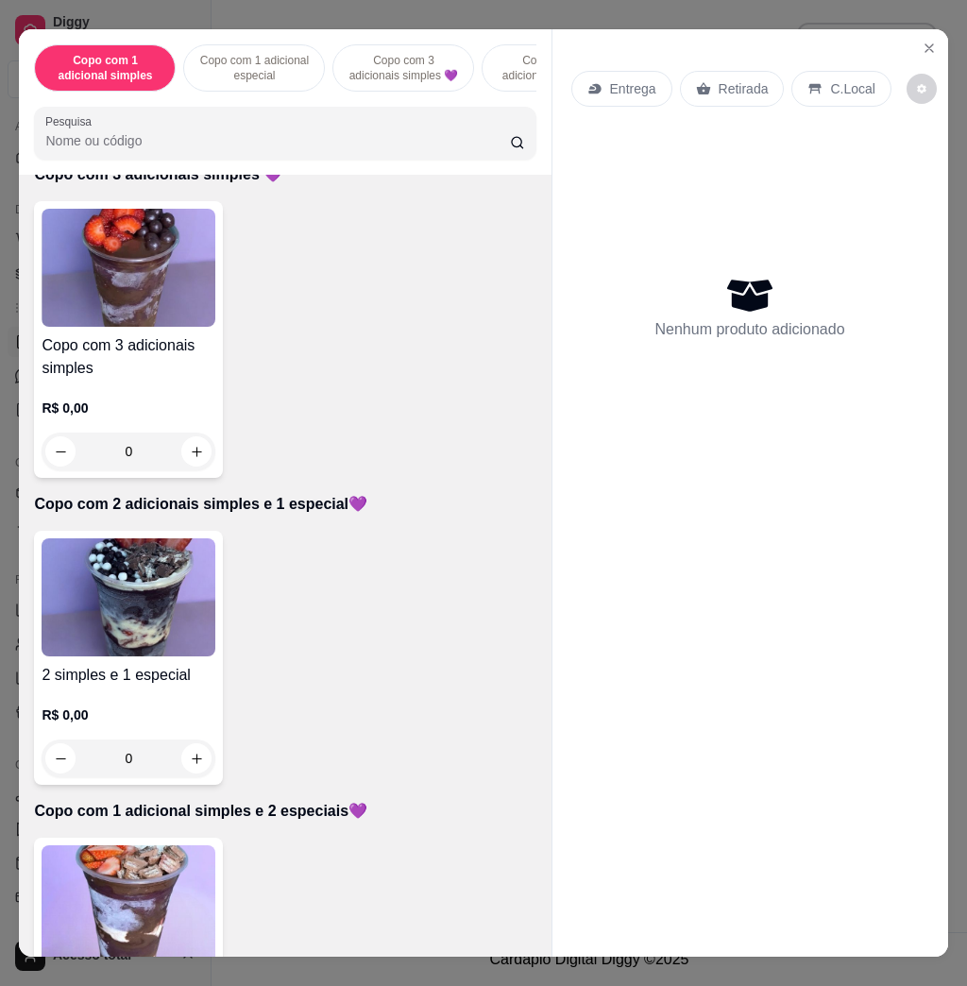
click at [132, 859] on img at bounding box center [129, 904] width 174 height 118
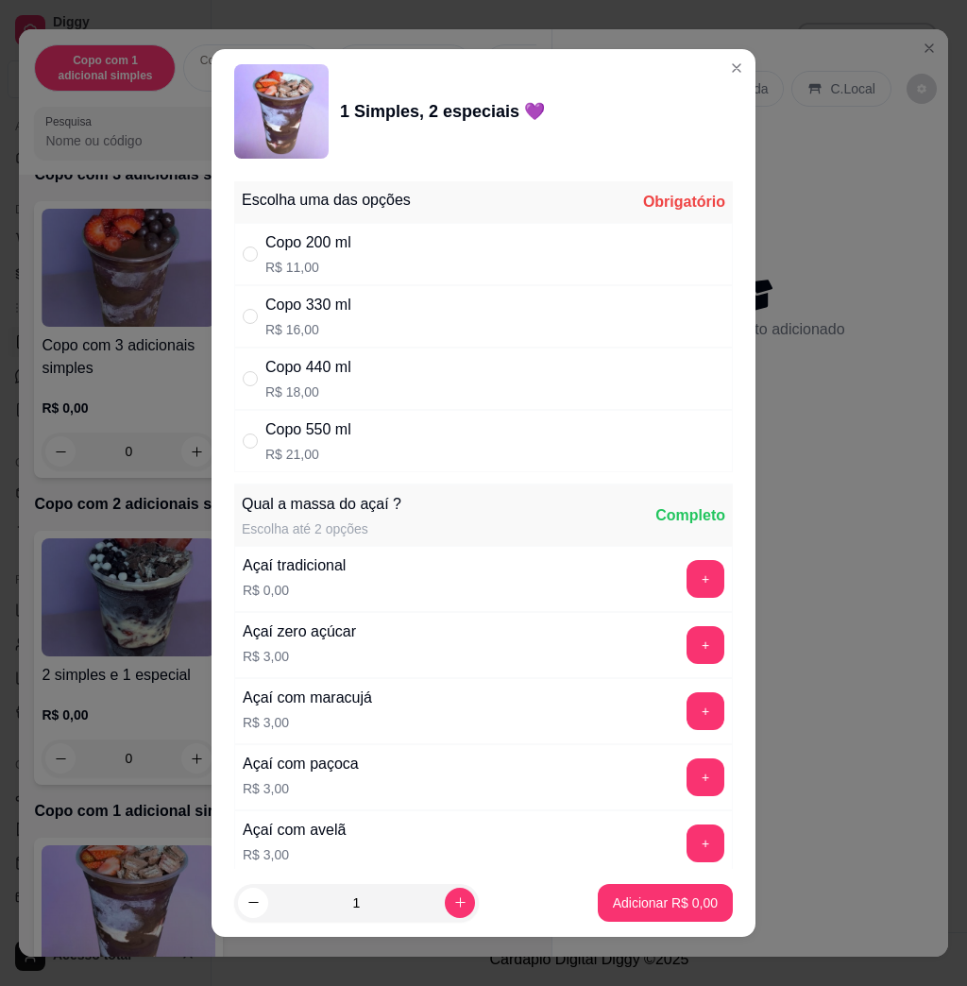
click at [335, 452] on p "R$ 21,00" at bounding box center [308, 454] width 86 height 19
radio input "true"
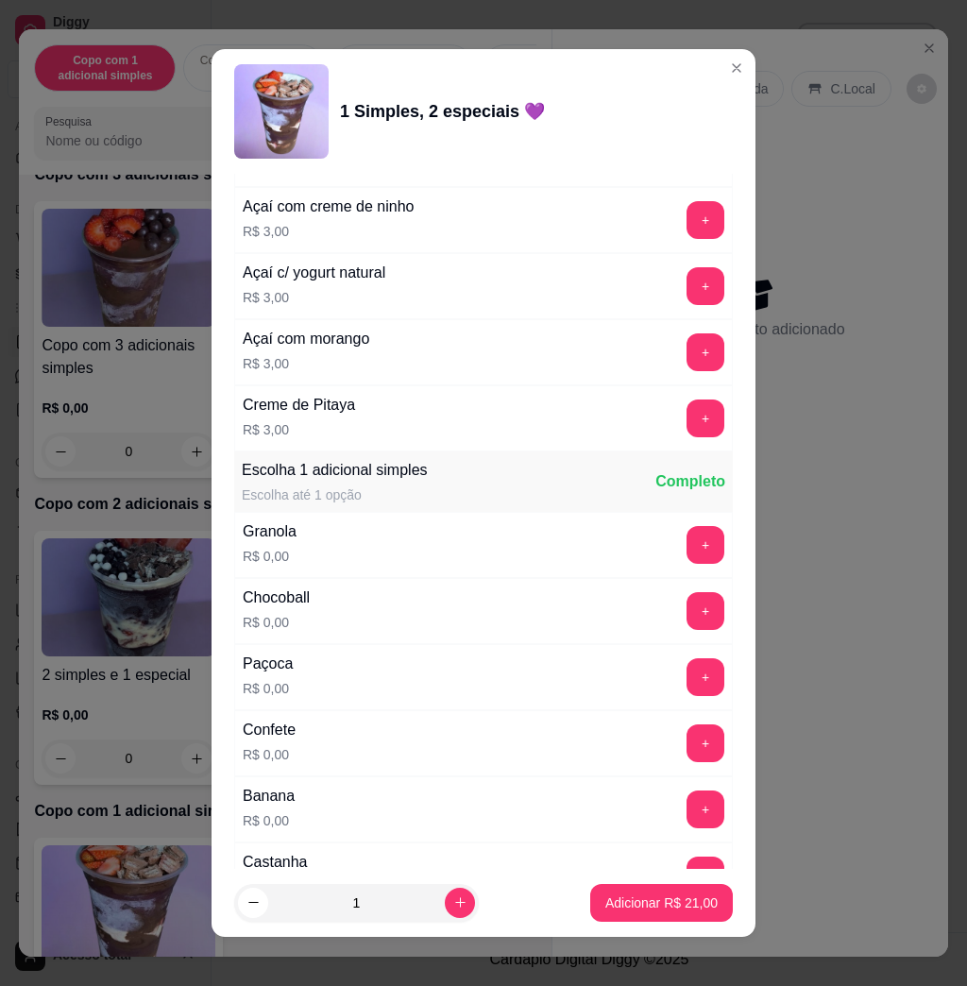
scroll to position [1007, 0]
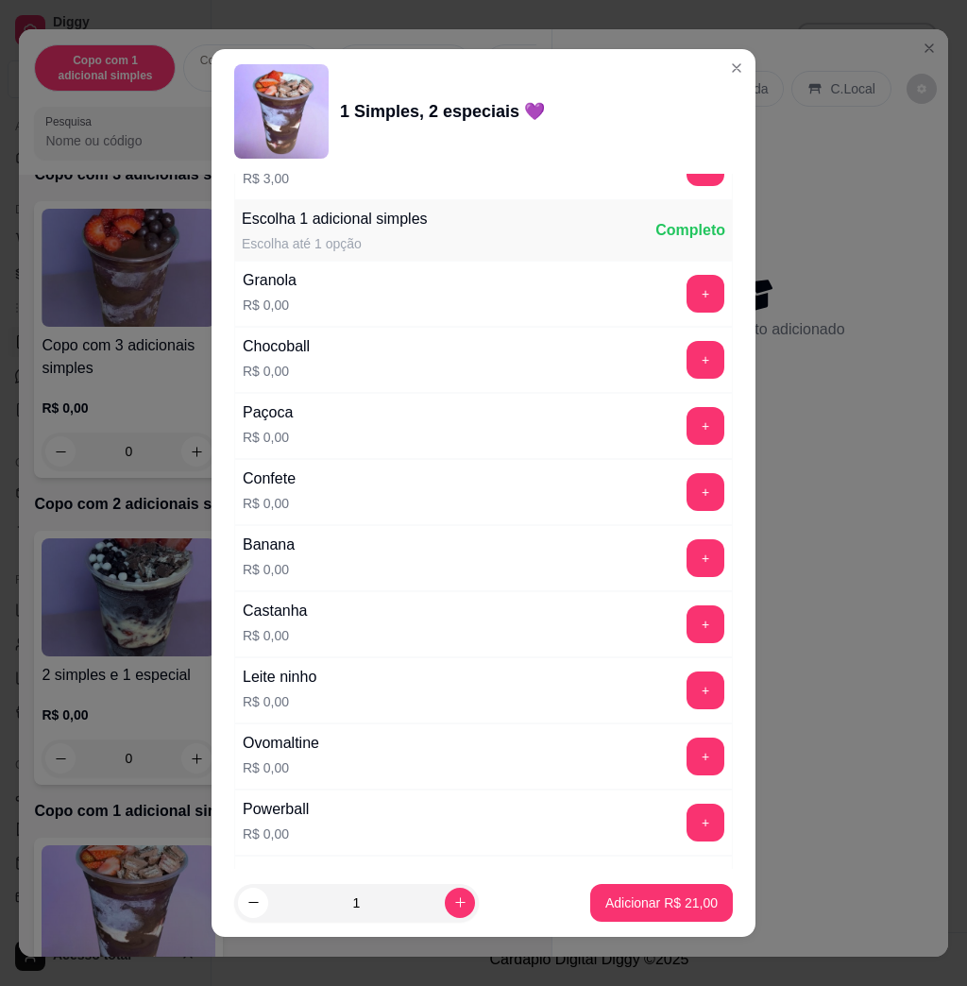
click at [687, 680] on button "+" at bounding box center [706, 691] width 38 height 38
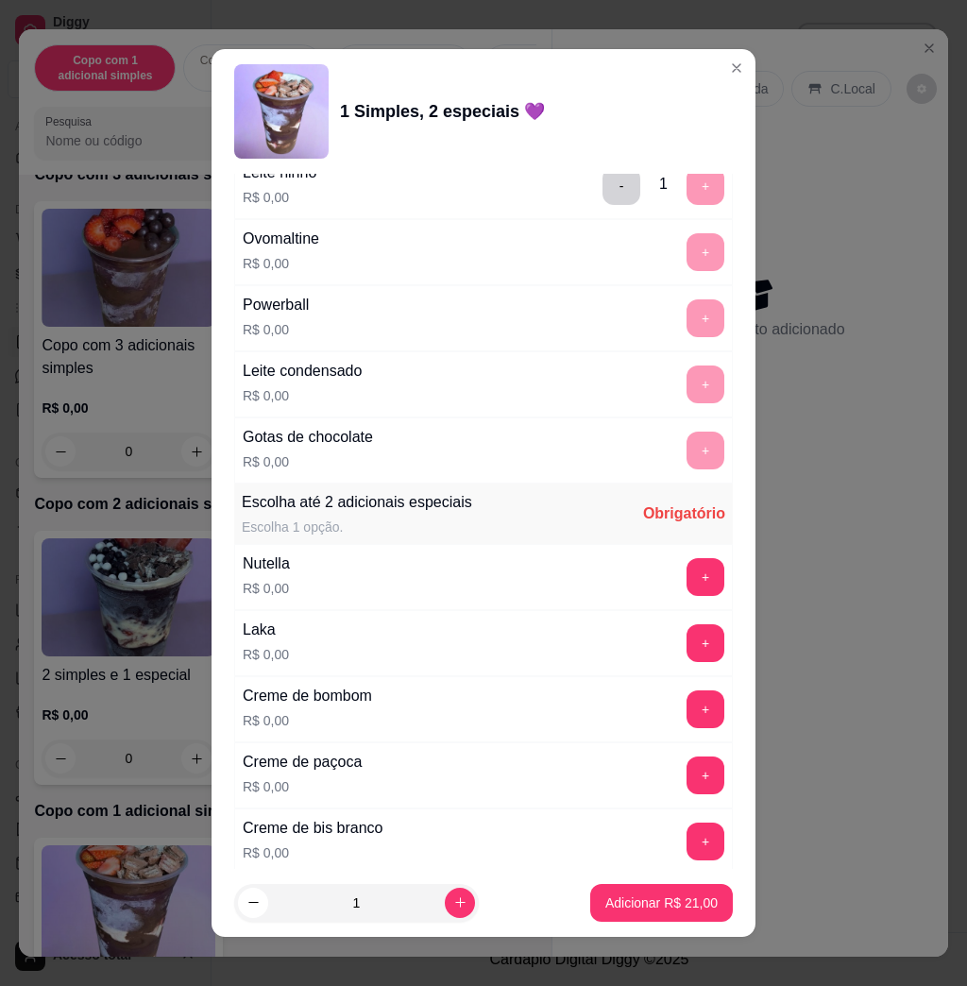
scroll to position [1637, 0]
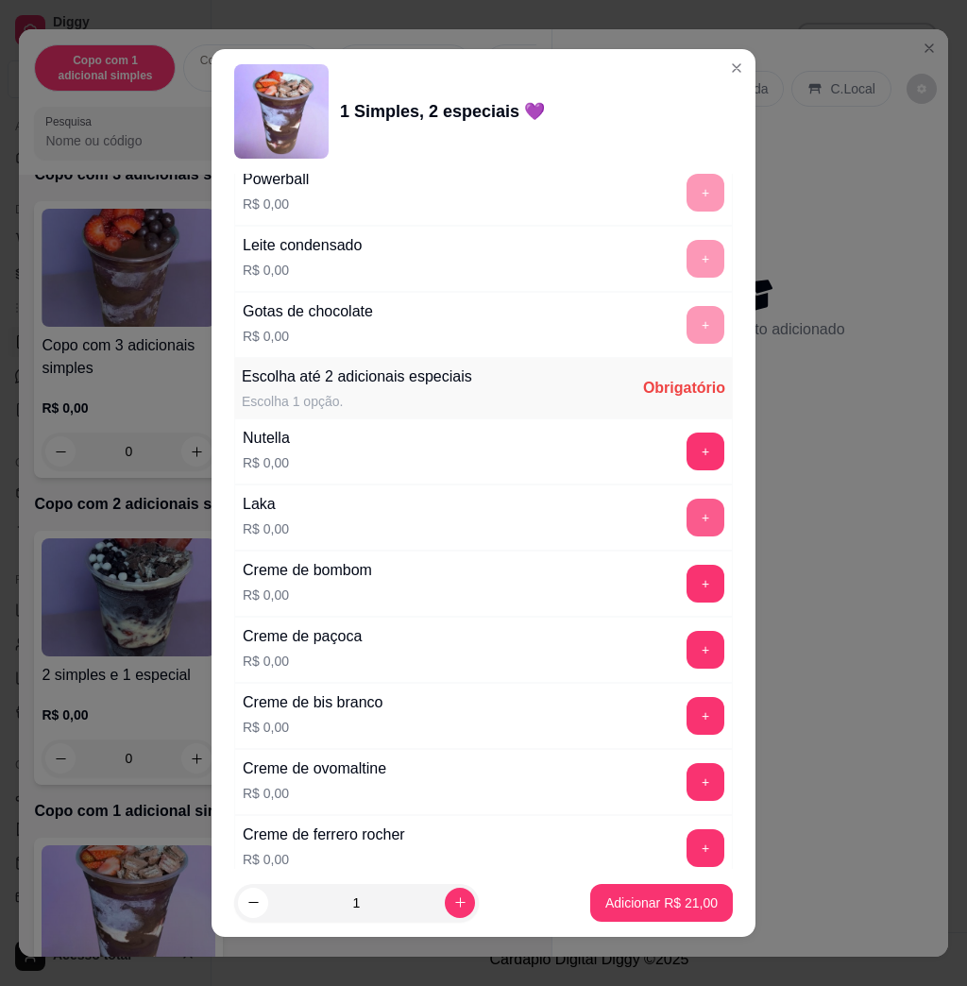
click at [687, 518] on button "+" at bounding box center [706, 518] width 38 height 38
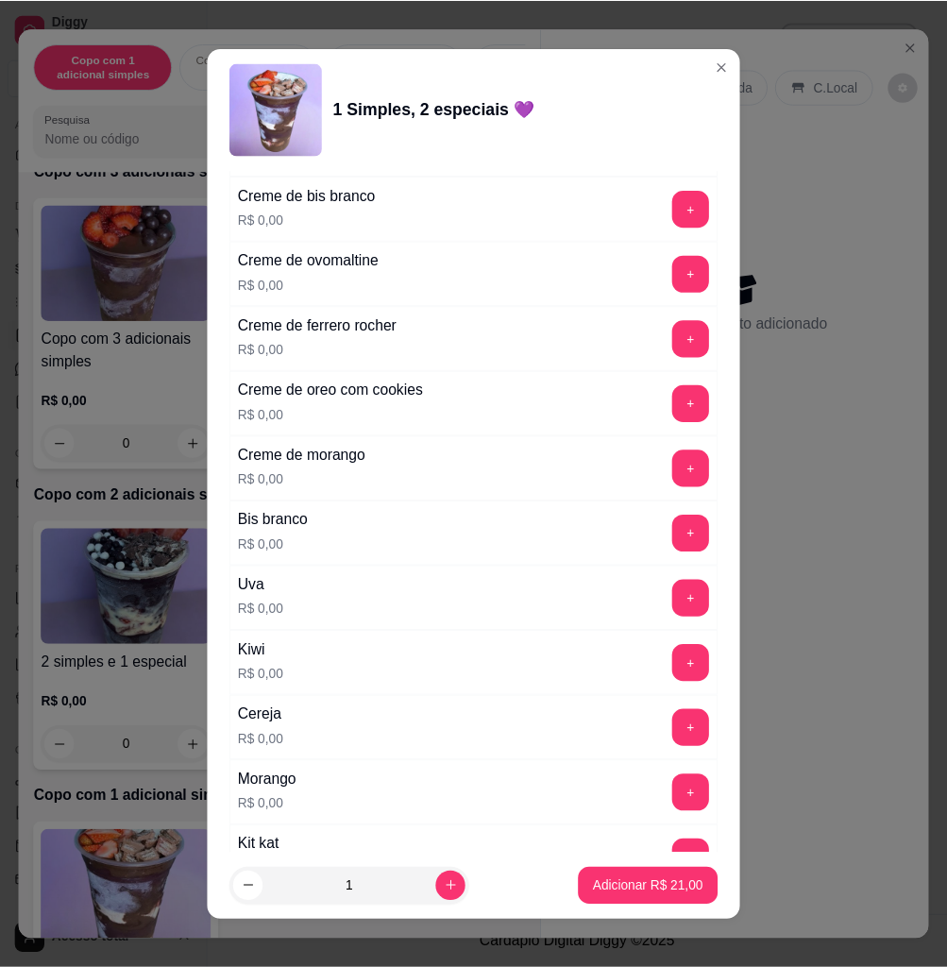
scroll to position [2267, 0]
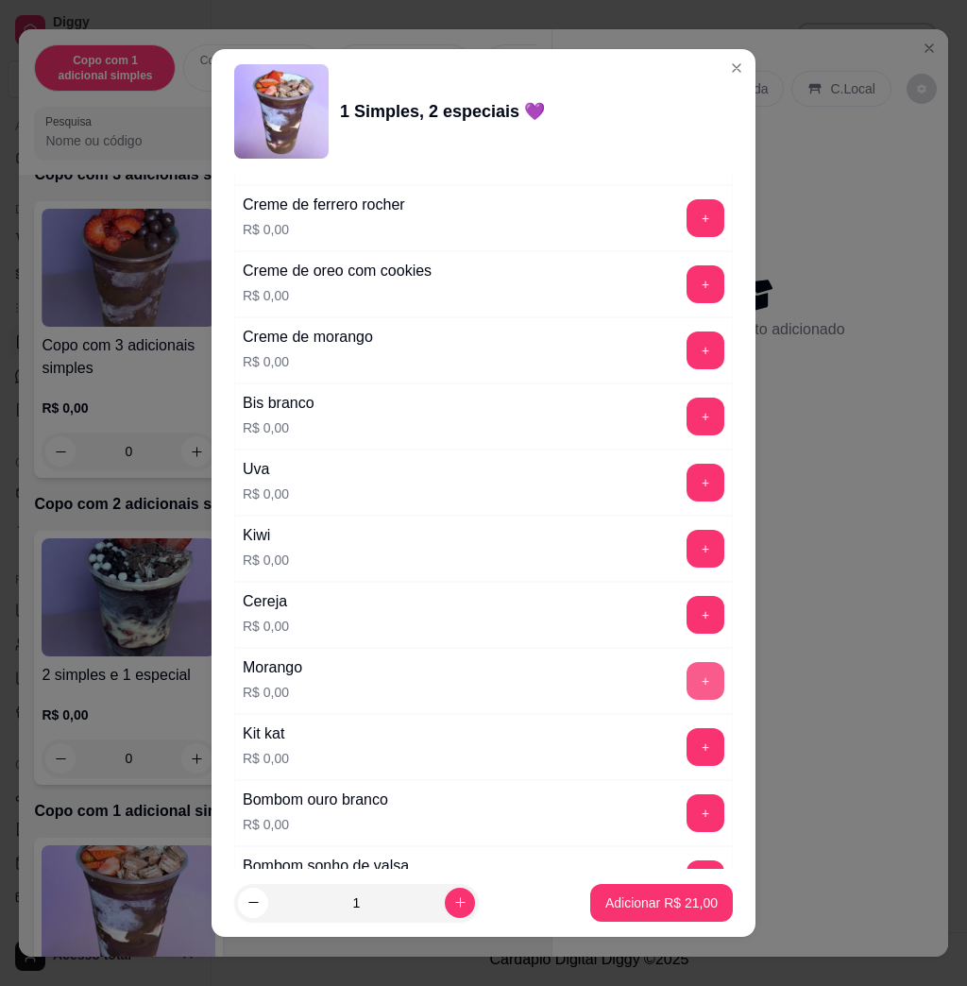
click at [687, 678] on button "+" at bounding box center [706, 681] width 38 height 38
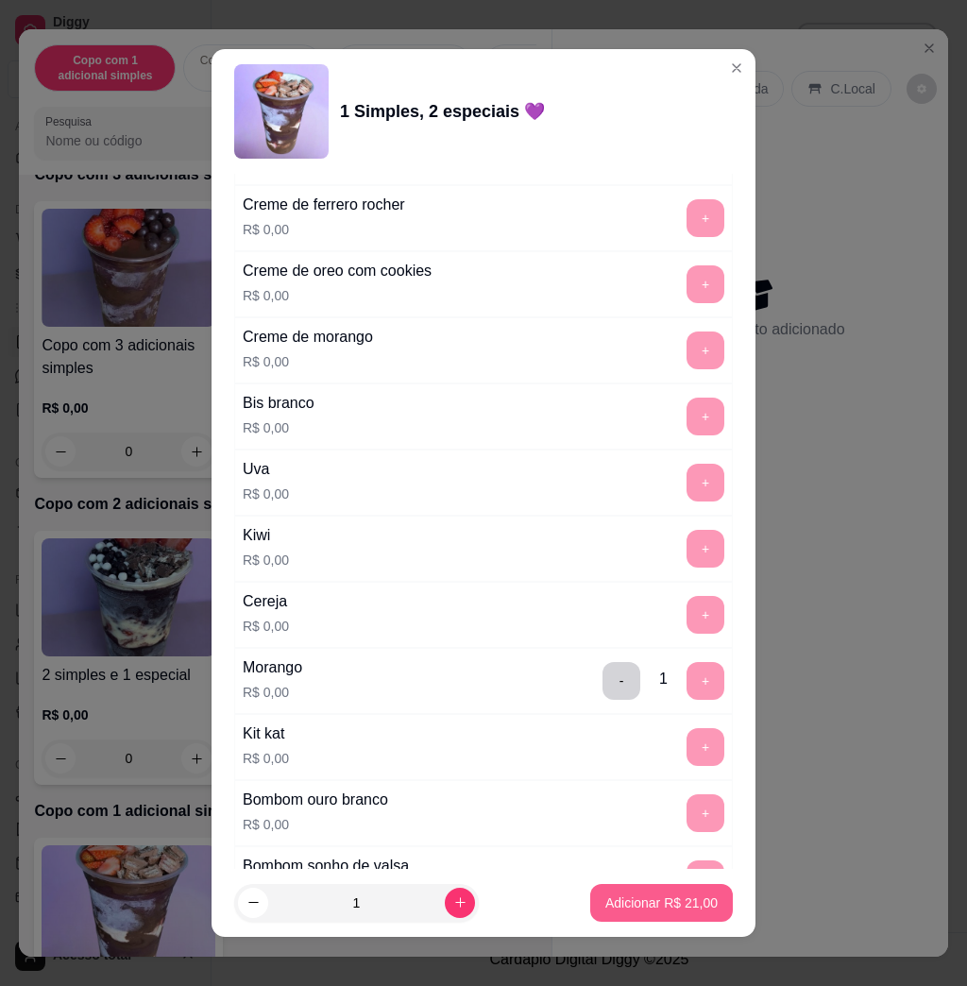
click at [631, 912] on button "Adicionar R$ 21,00" at bounding box center [661, 903] width 143 height 38
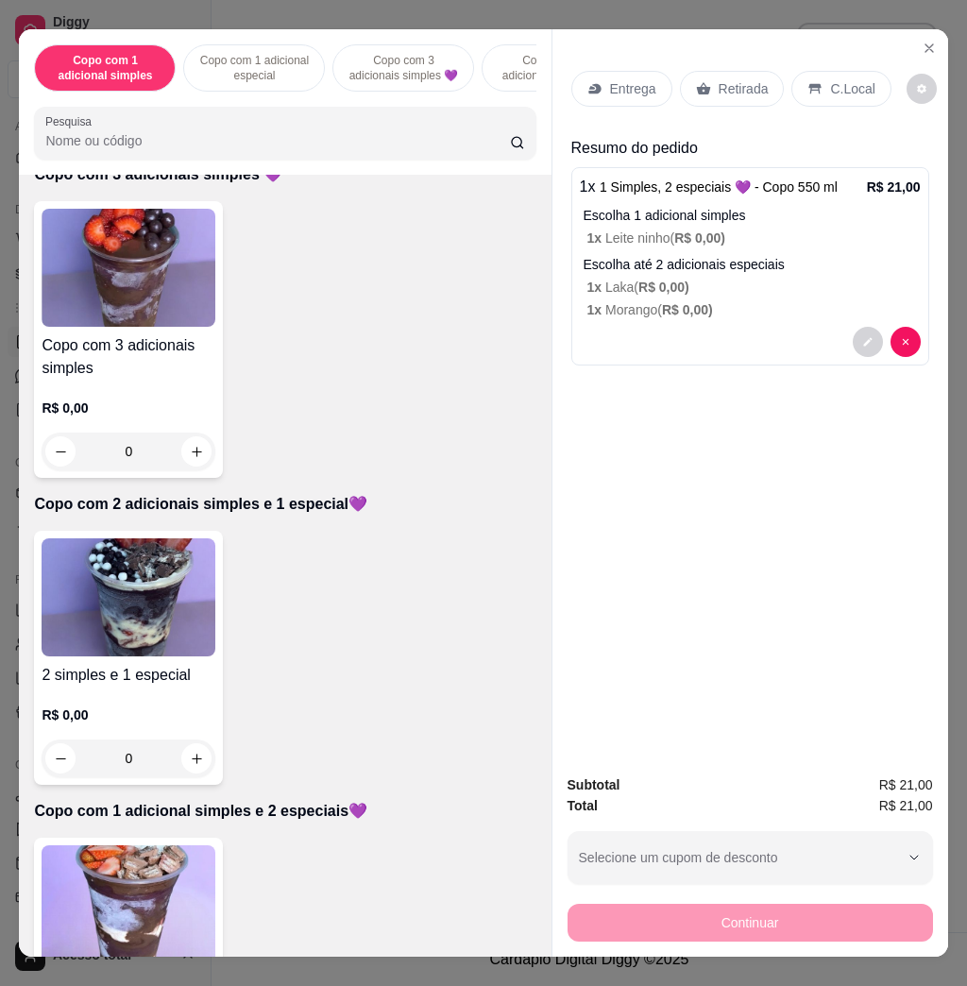
click at [614, 86] on p "Entrega" at bounding box center [633, 88] width 46 height 19
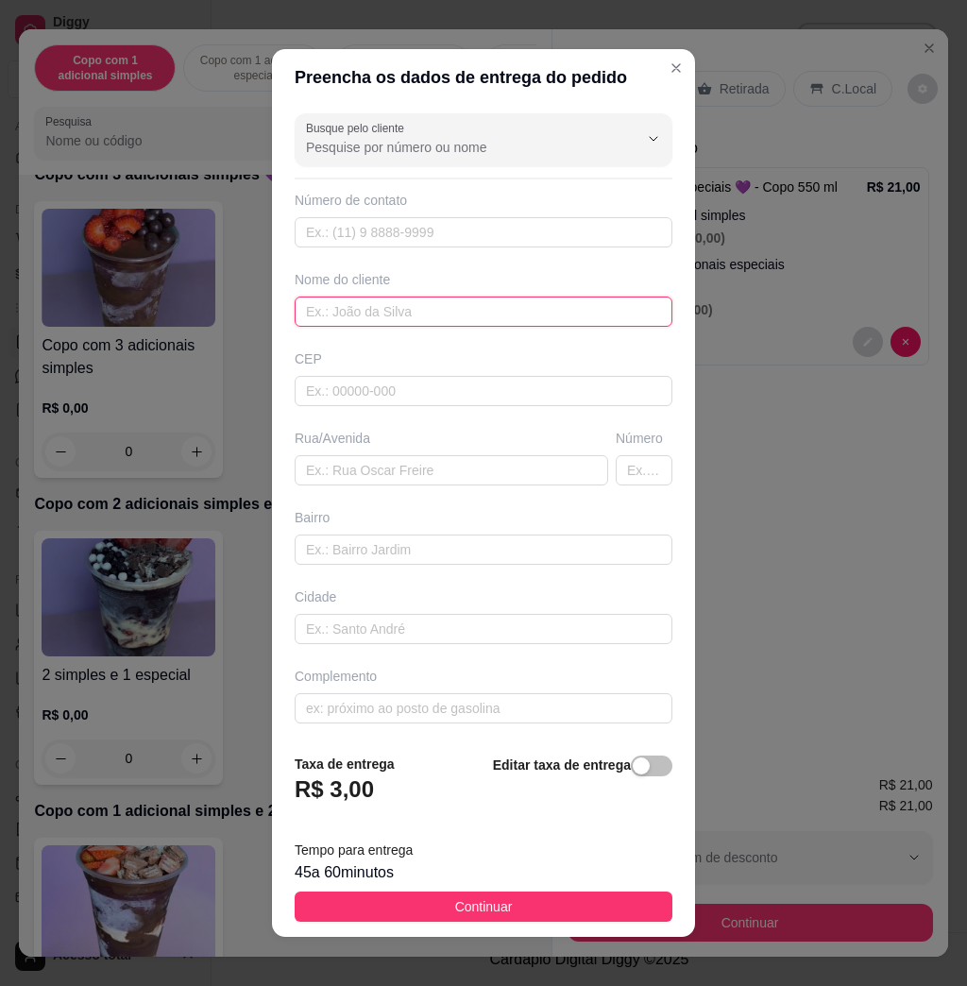
click at [442, 315] on input "text" at bounding box center [484, 312] width 378 height 30
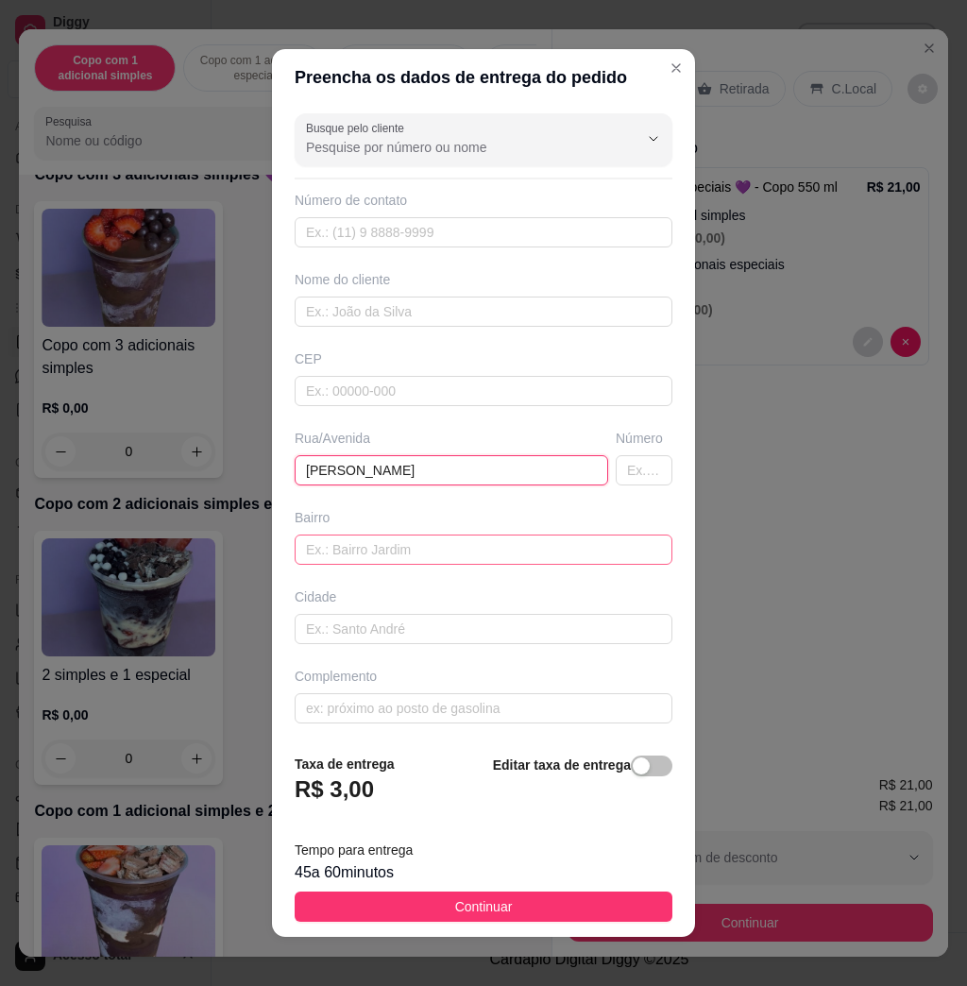
type input "[PERSON_NAME]"
click at [520, 546] on input "text" at bounding box center [484, 550] width 378 height 30
click at [517, 459] on input "[PERSON_NAME]" at bounding box center [452, 470] width 314 height 30
click at [516, 460] on input "[PERSON_NAME]" at bounding box center [452, 470] width 314 height 30
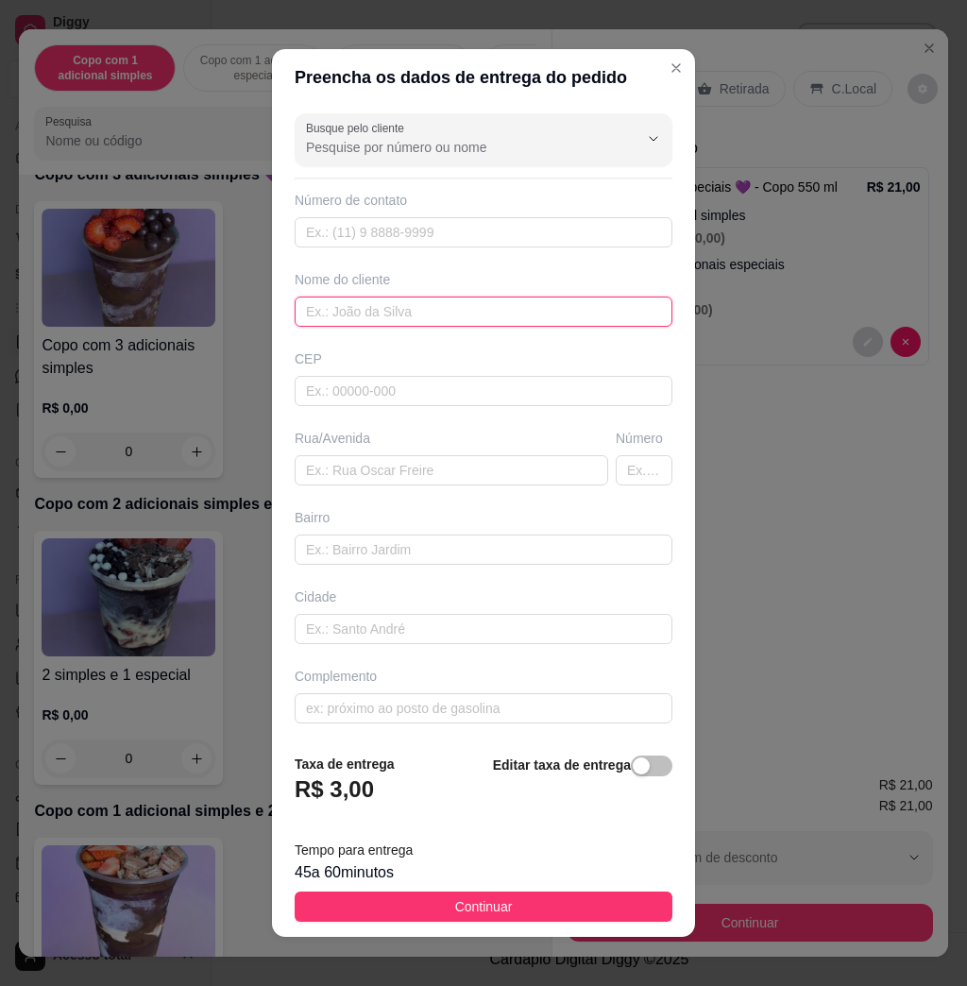
click at [471, 315] on input "text" at bounding box center [484, 312] width 378 height 30
type input "[PERSON_NAME]"
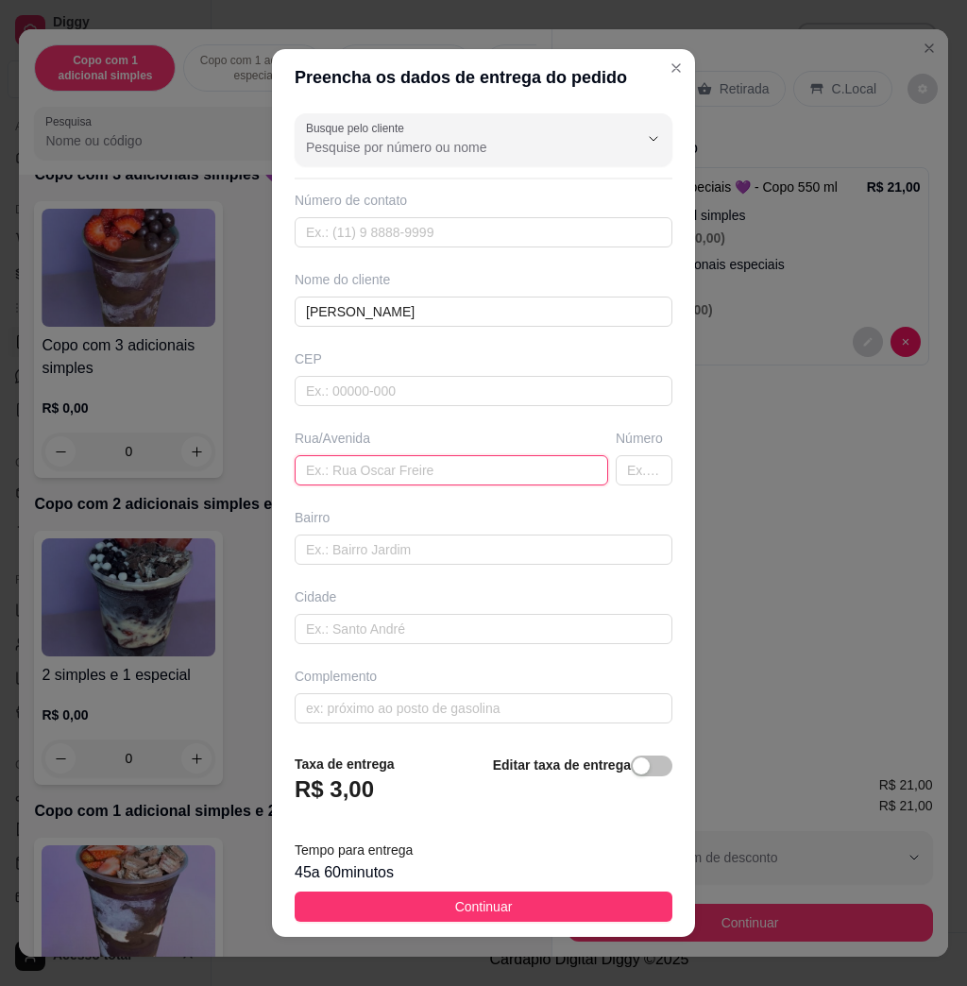
click at [497, 483] on input "text" at bounding box center [452, 470] width 314 height 30
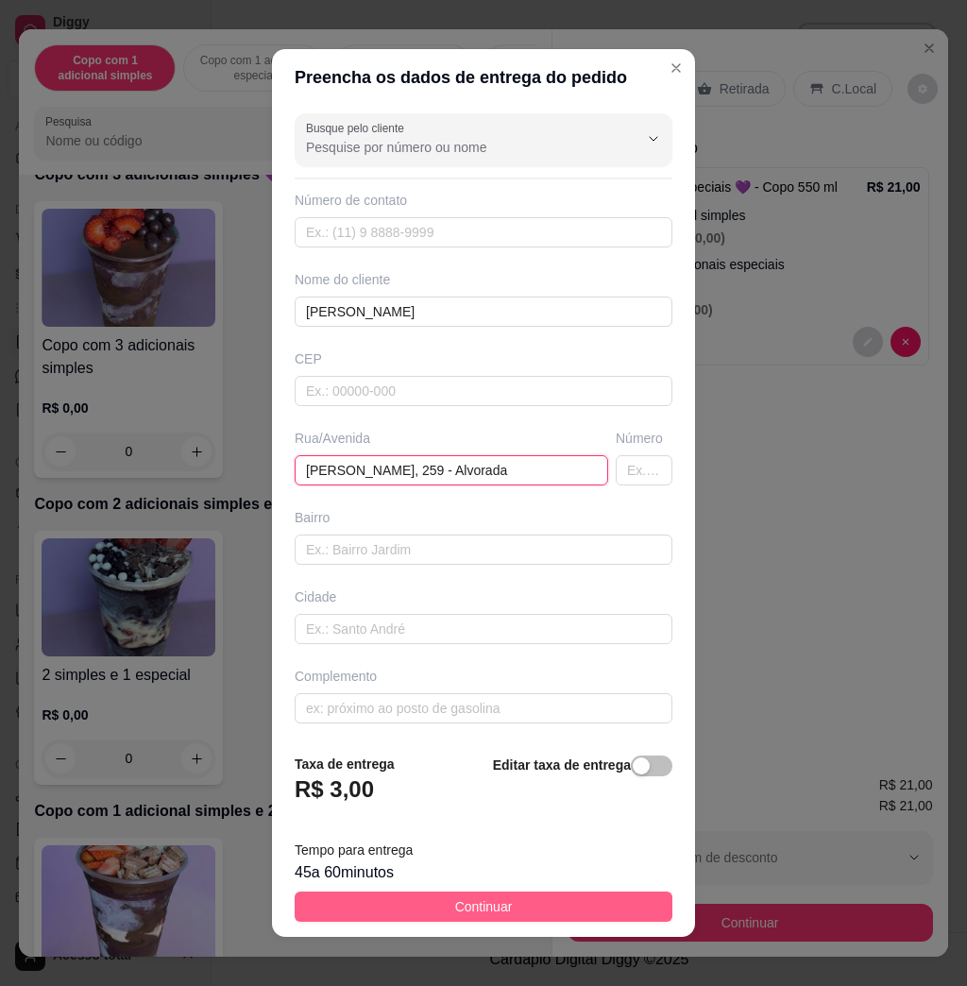
type input "[PERSON_NAME], 259 - Alvorada"
click at [477, 905] on span "Continuar" at bounding box center [484, 906] width 58 height 21
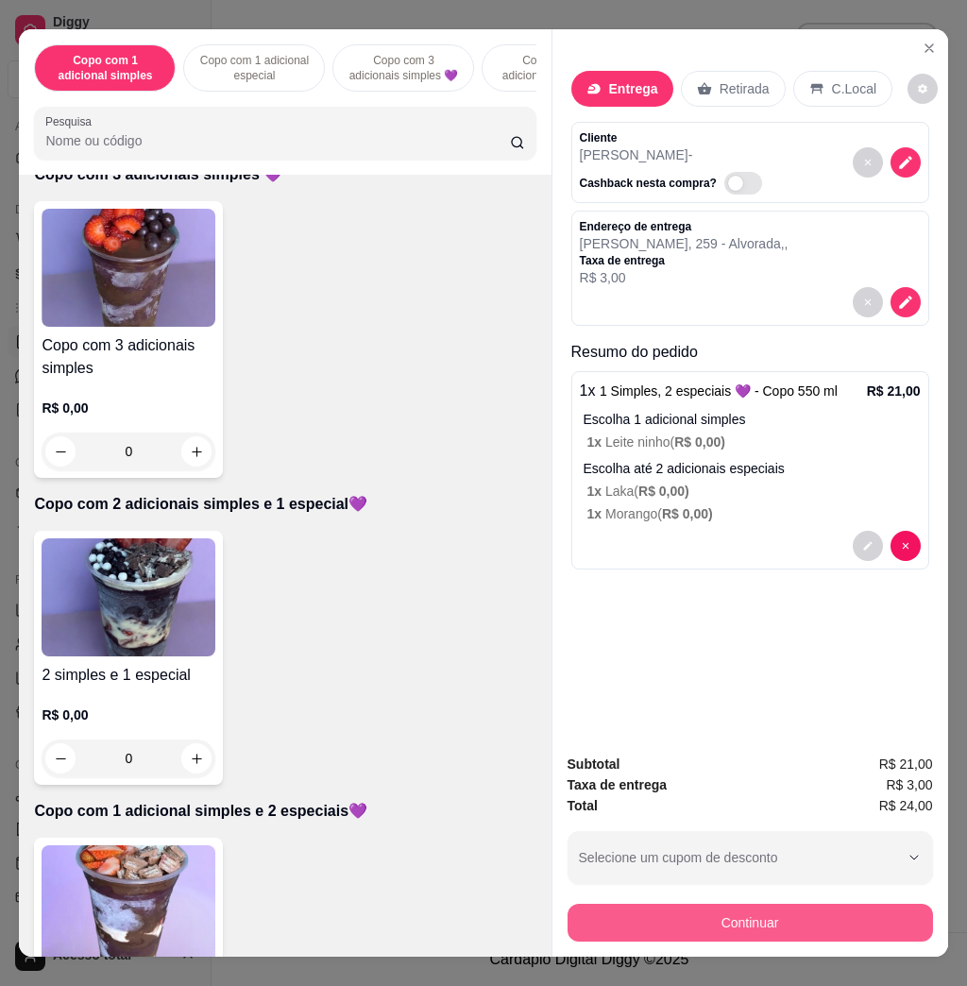
click at [650, 913] on button "Continuar" at bounding box center [751, 923] width 366 height 38
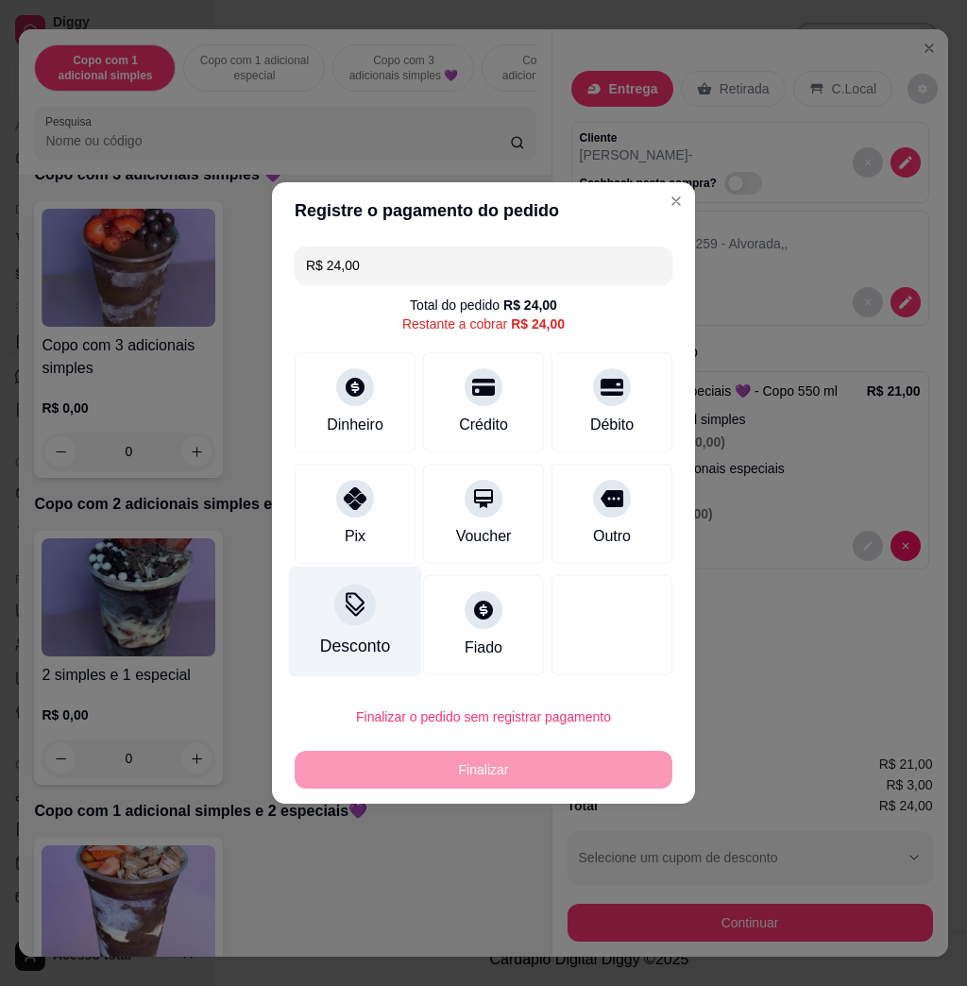
click at [354, 613] on icon at bounding box center [355, 610] width 19 height 12
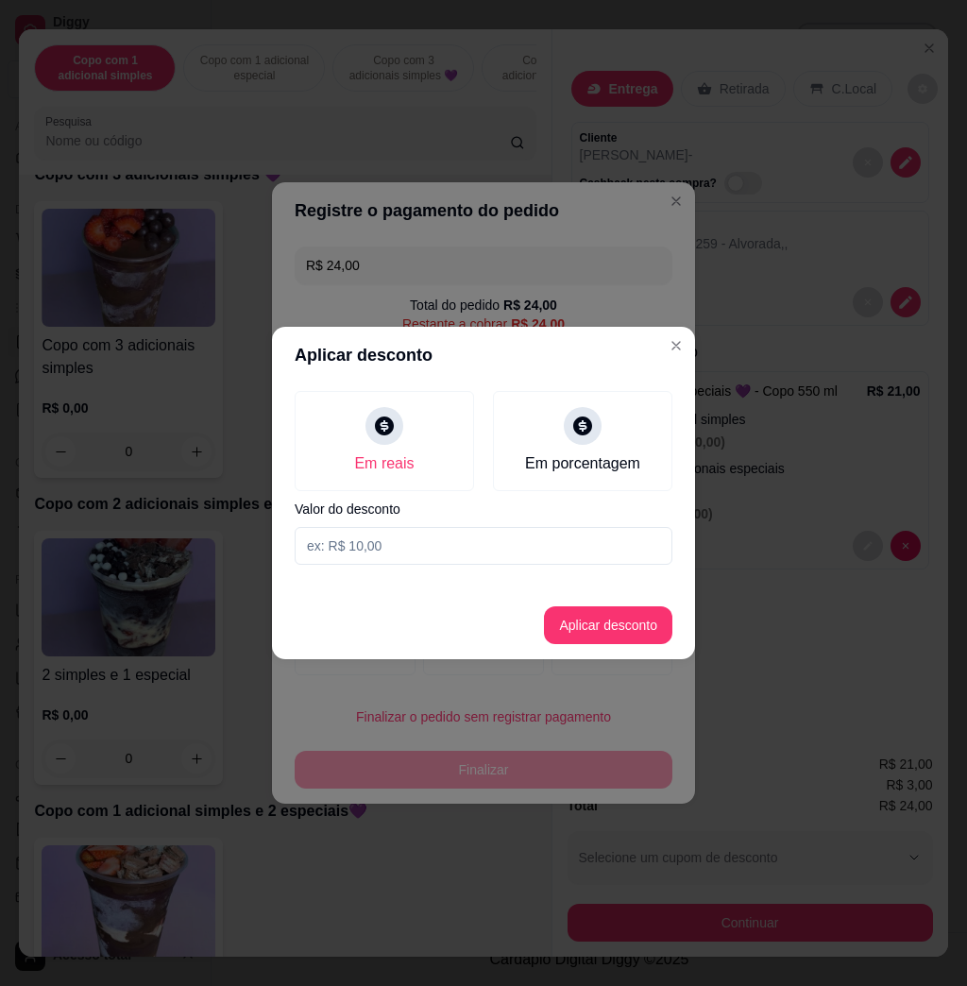
click at [397, 551] on input at bounding box center [484, 546] width 378 height 38
type input "2,01"
click at [587, 619] on button "Aplicar desconto" at bounding box center [608, 625] width 128 height 38
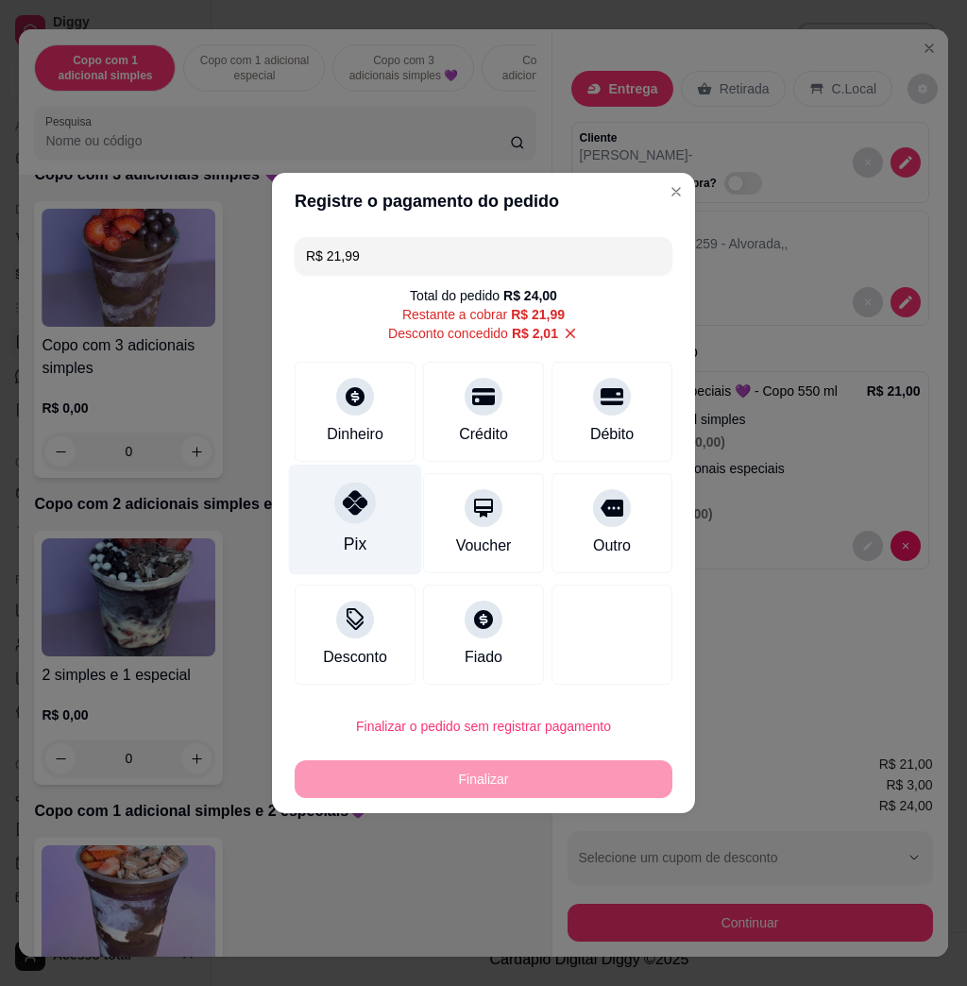
click at [366, 519] on div "Pix" at bounding box center [355, 520] width 133 height 111
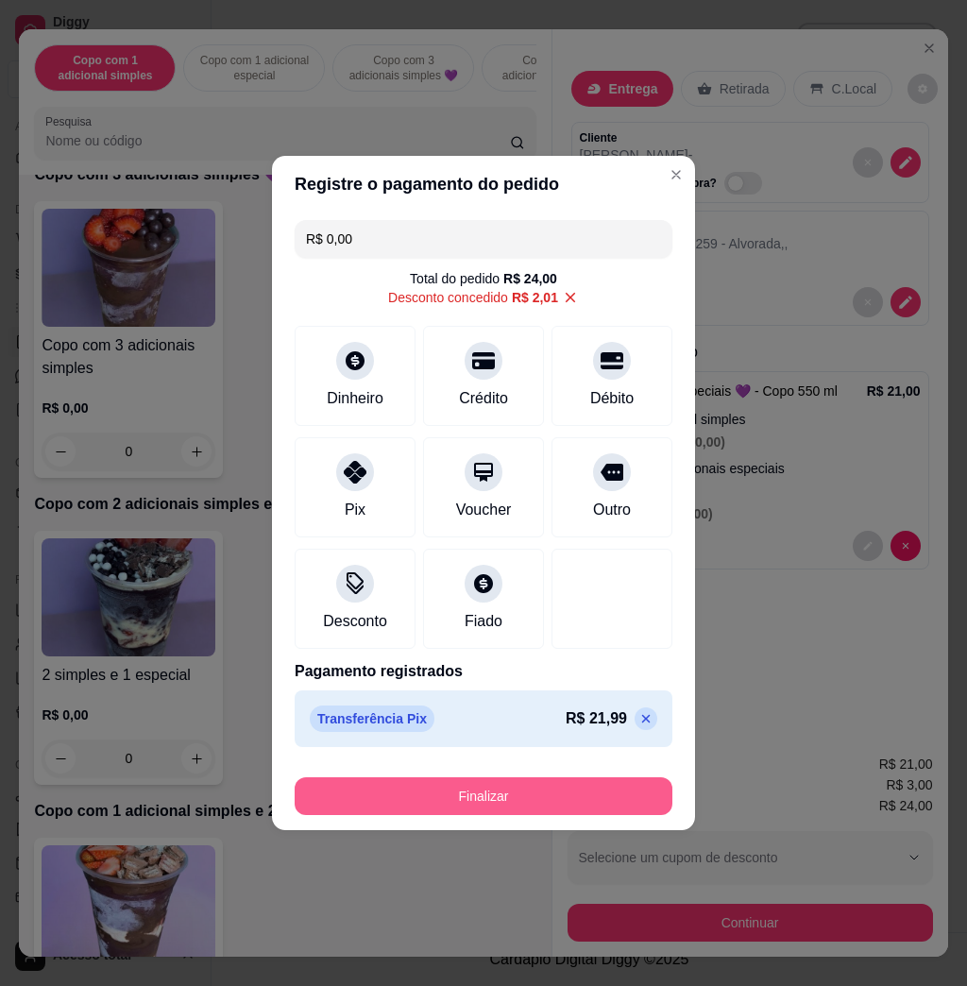
click at [499, 785] on button "Finalizar" at bounding box center [484, 796] width 378 height 38
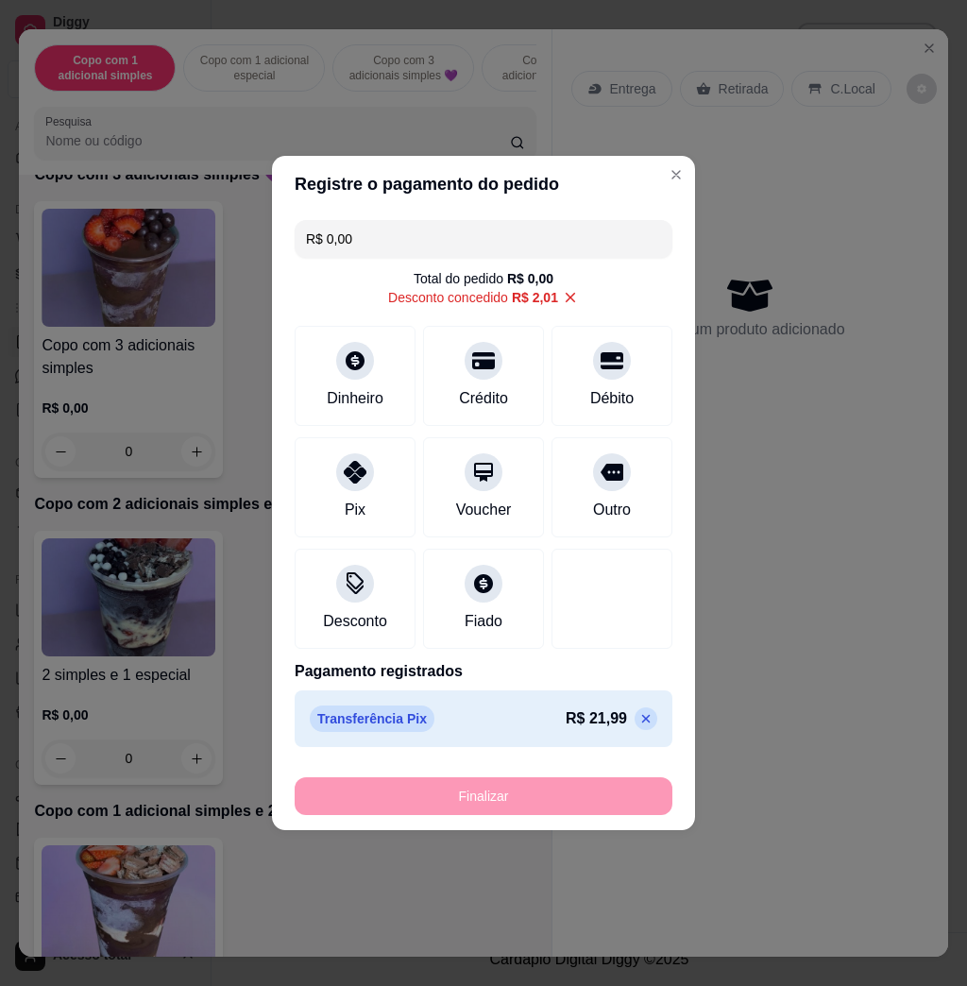
type input "-R$ 24,00"
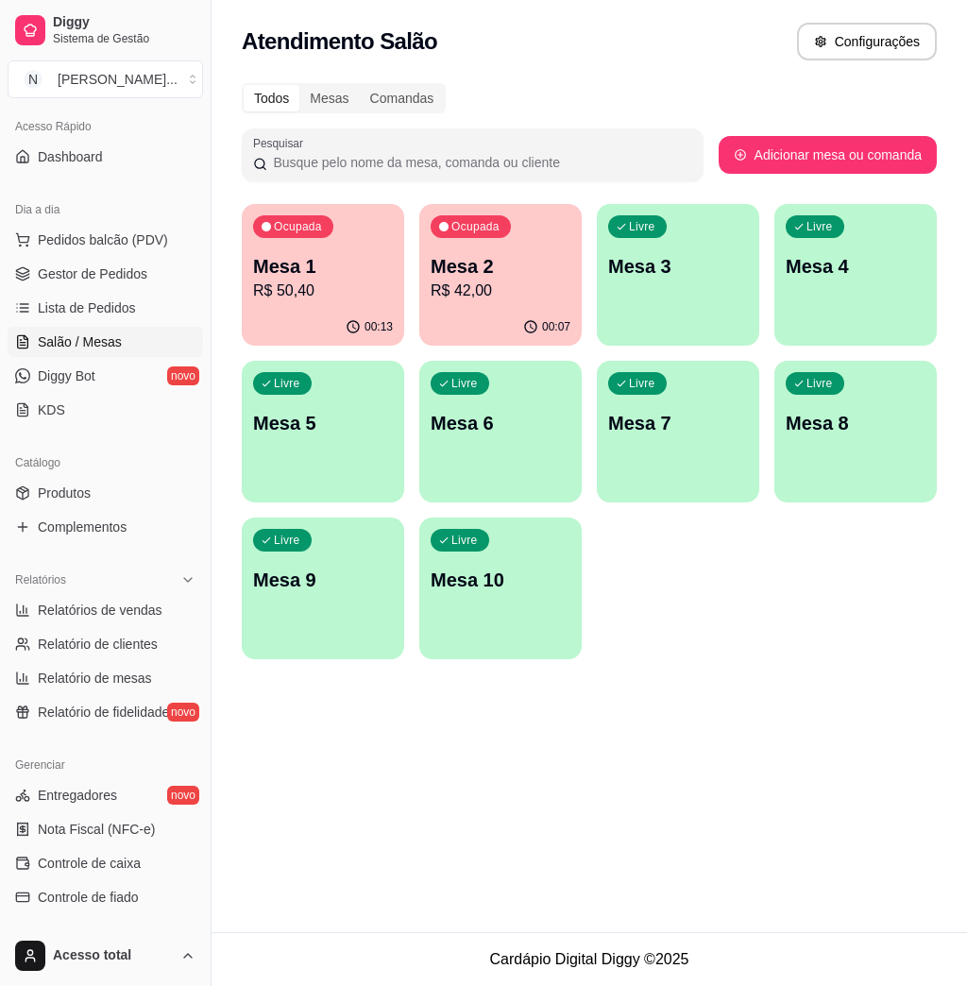
click at [8, 8] on link "Diggy Sistema de Gestão" at bounding box center [106, 30] width 196 height 45
